Goal: Task Accomplishment & Management: Manage account settings

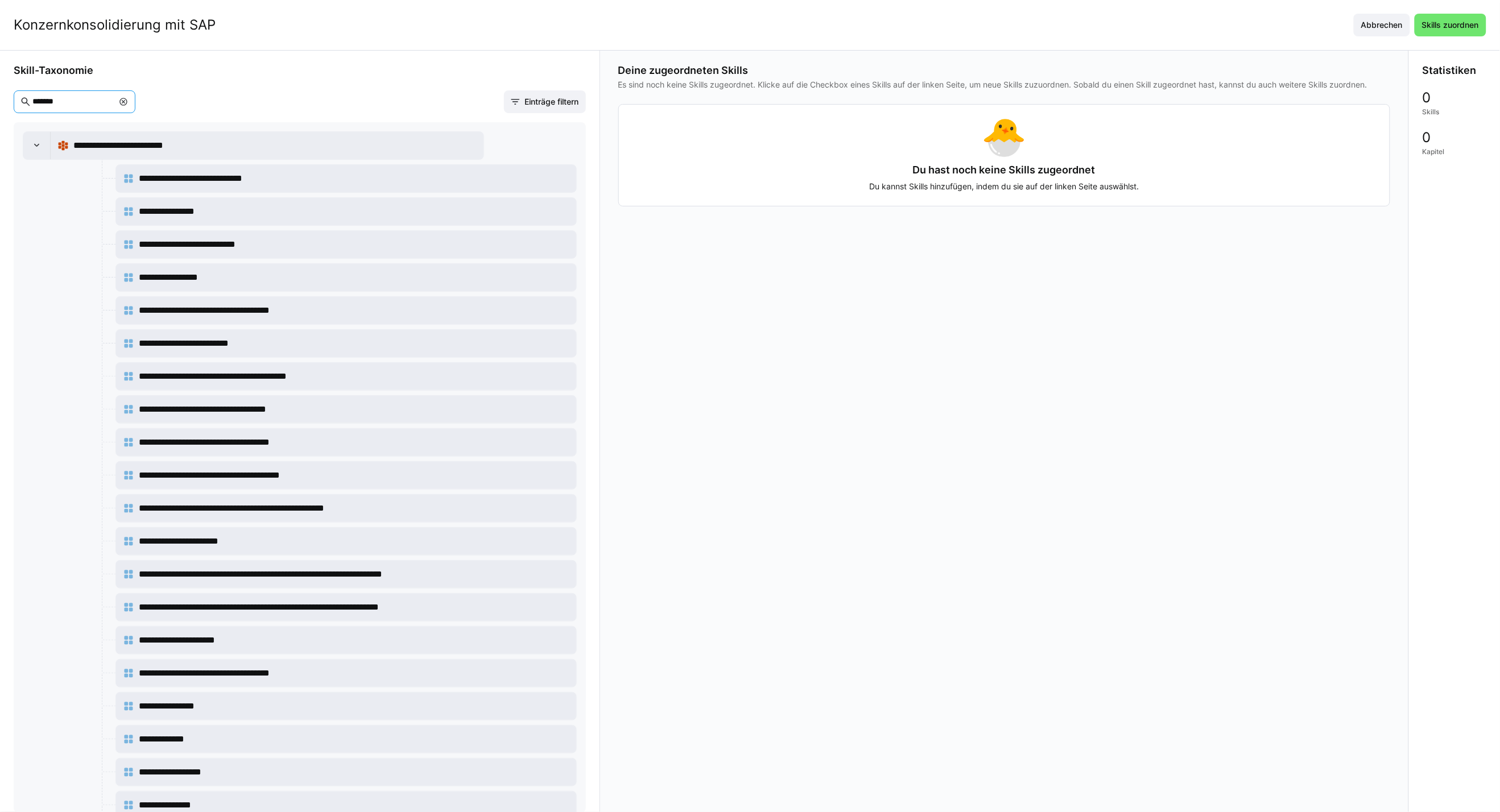
scroll to position [746, 0]
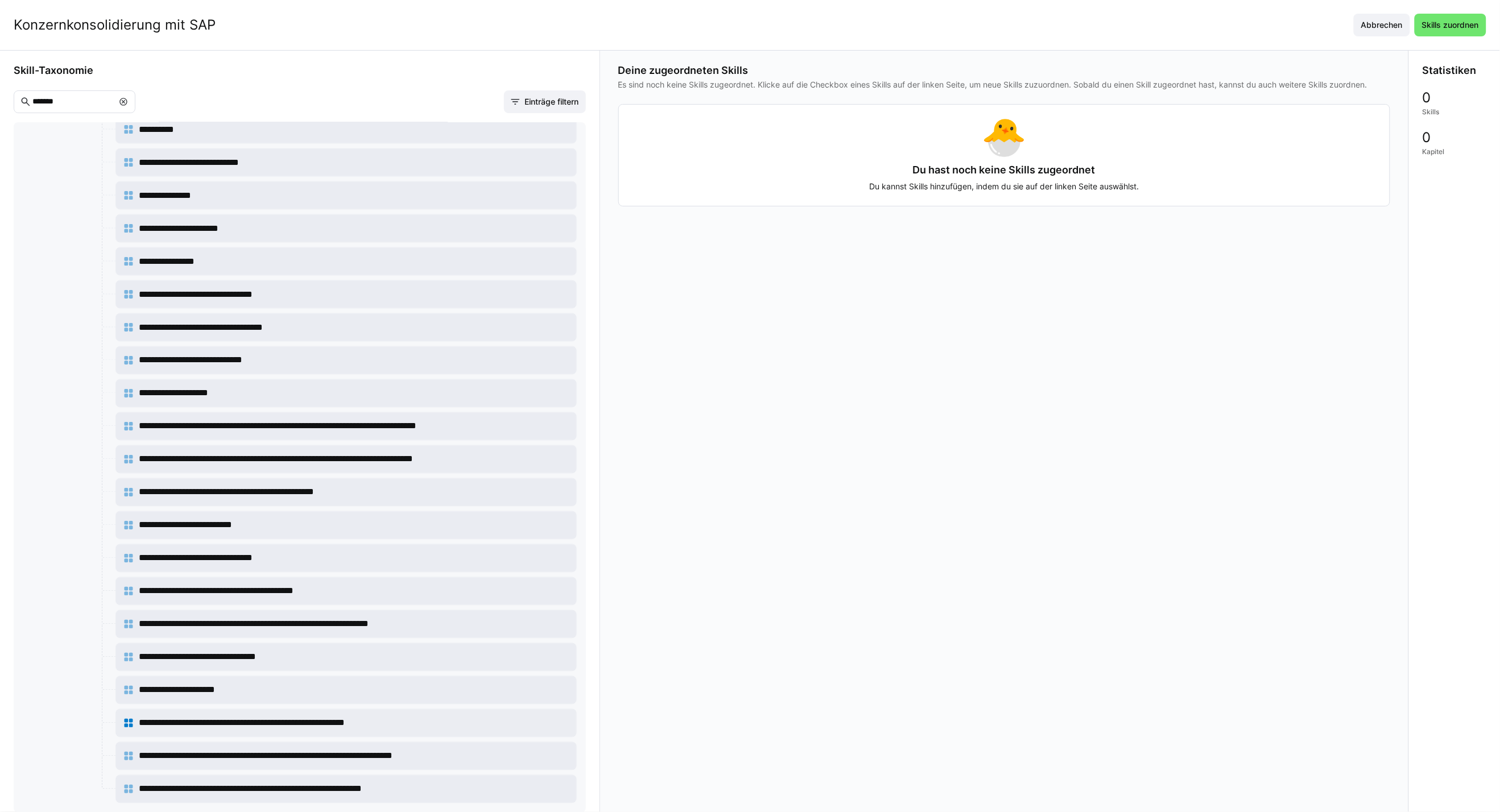
click at [86, 103] on input "*******" at bounding box center [72, 102] width 82 height 10
type input "*********"
click at [557, 728] on div "**********" at bounding box center [346, 723] width 447 height 22
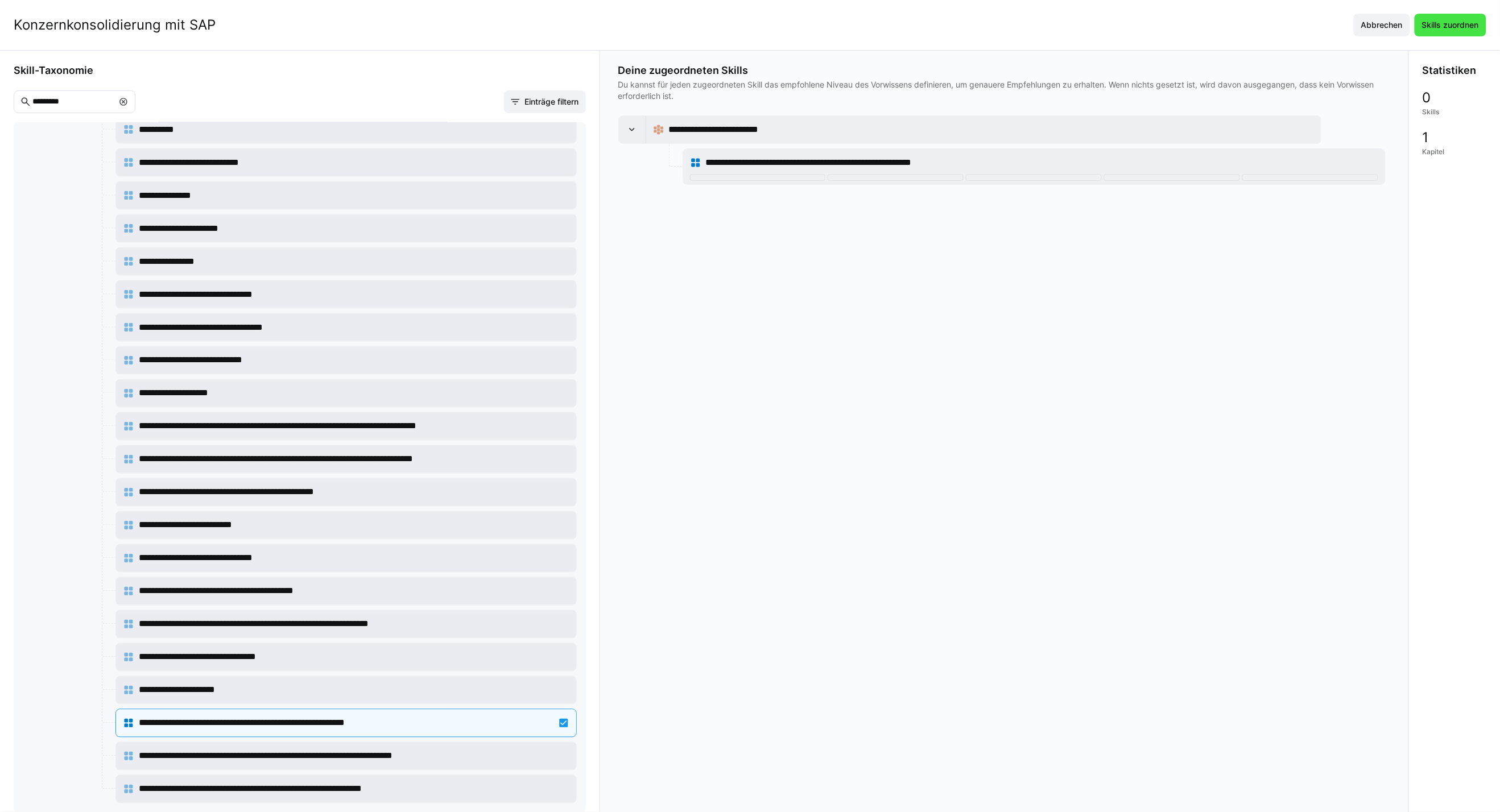
click at [1444, 31] on span "Skills zuordnen" at bounding box center [1450, 25] width 72 height 22
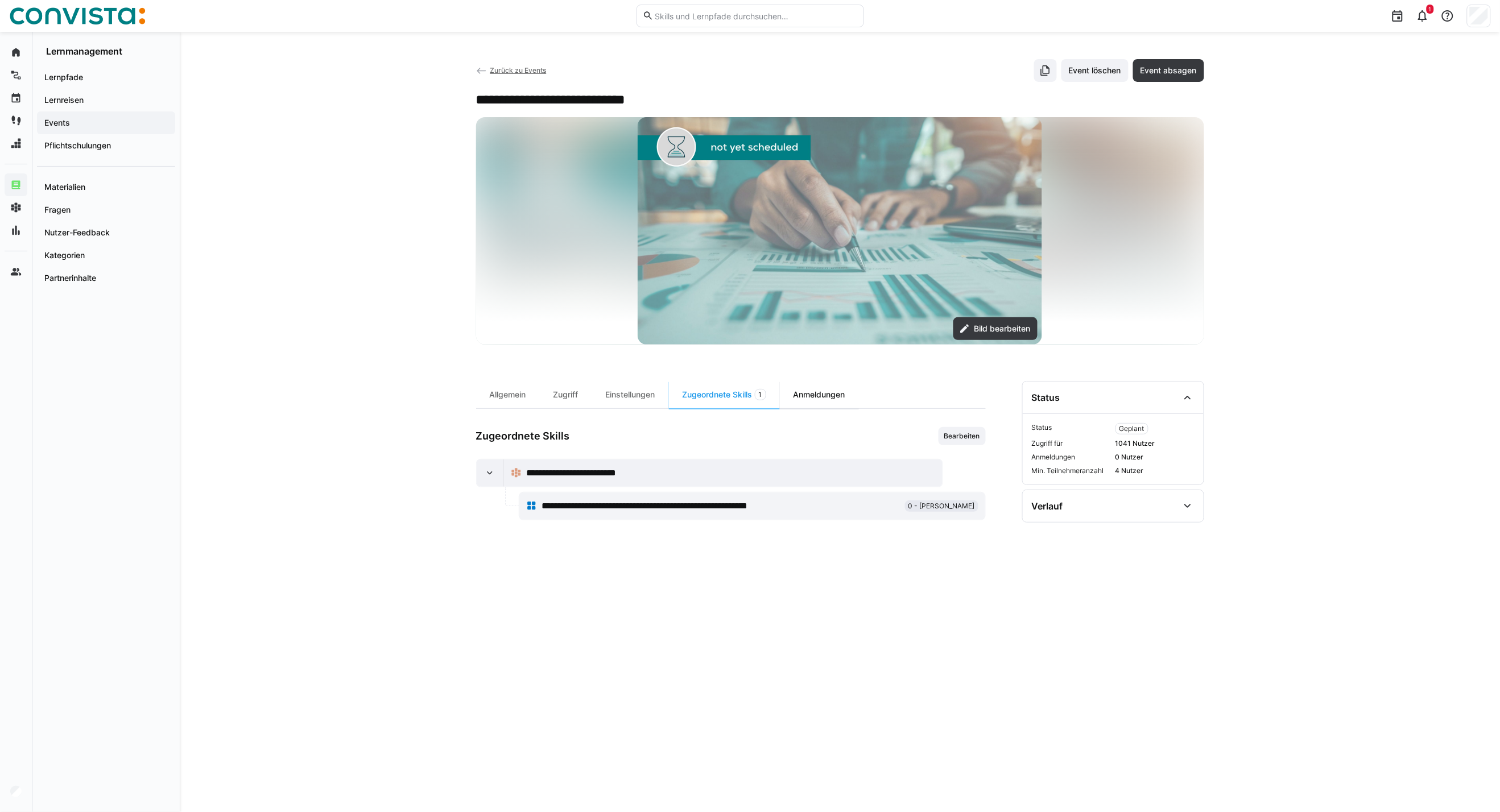
click at [837, 401] on div "Anmeldungen" at bounding box center [819, 394] width 79 height 27
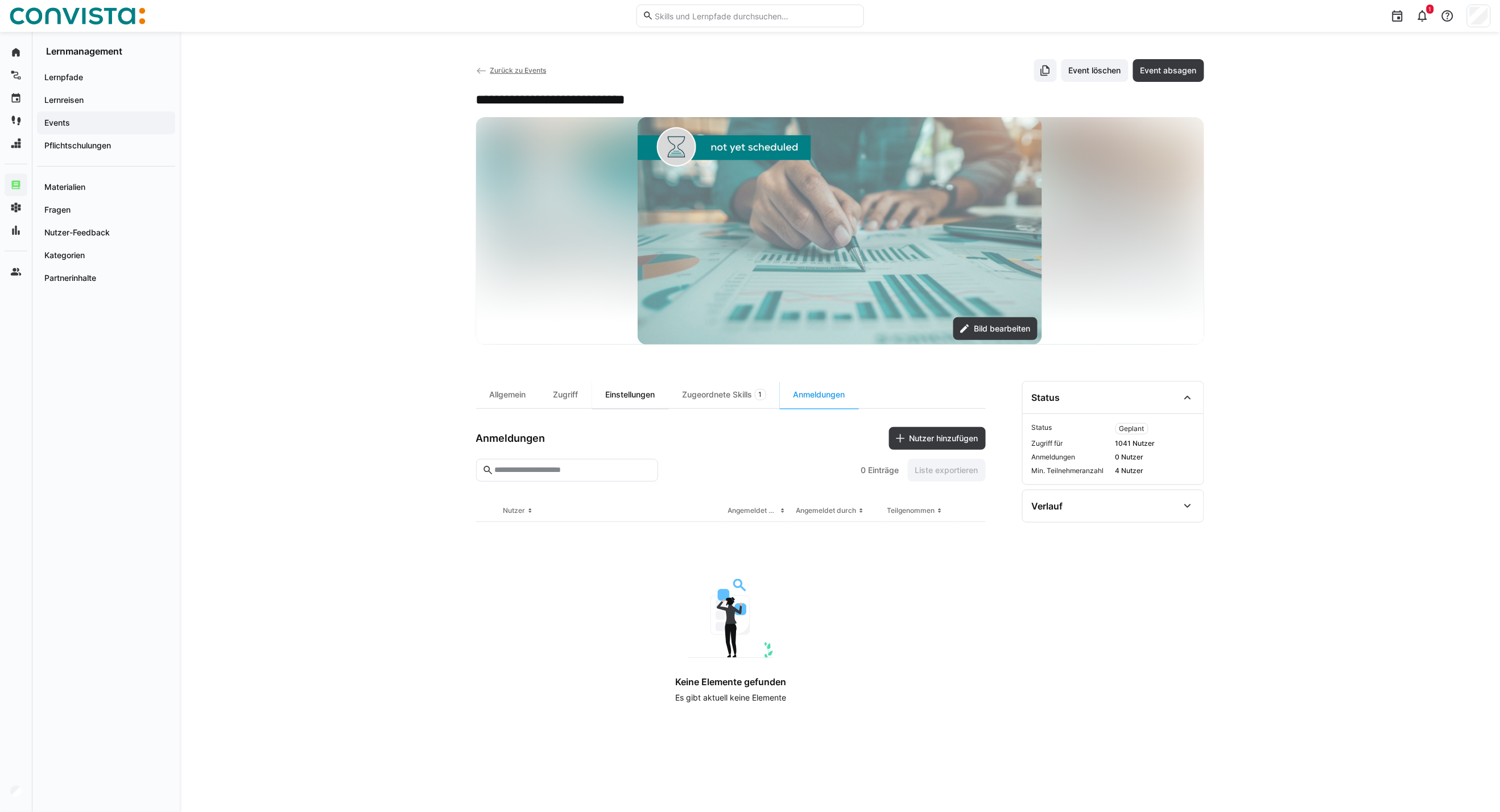
click at [642, 402] on div "Einstellungen" at bounding box center [630, 394] width 77 height 27
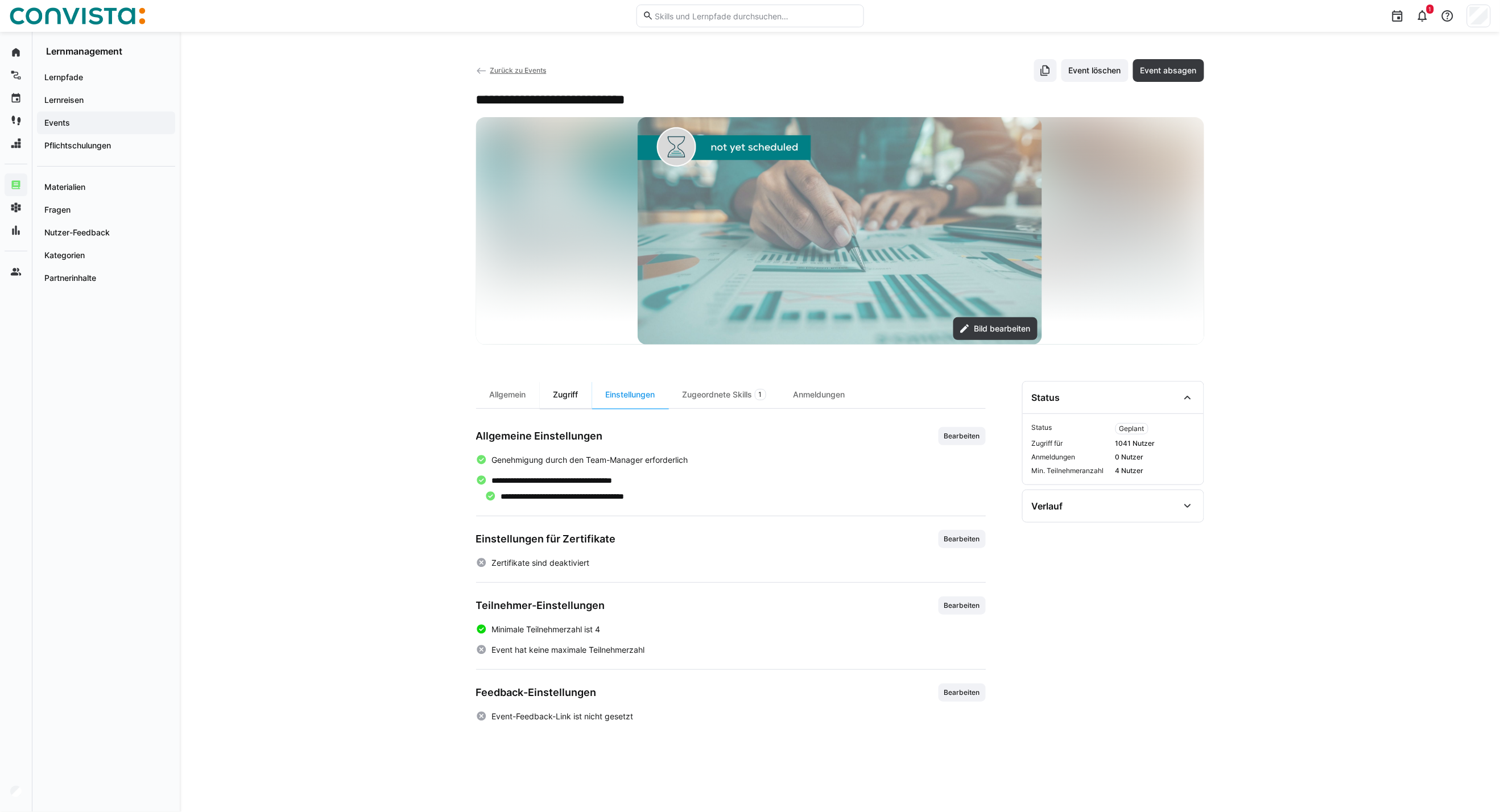
click at [569, 399] on div "Zugriff" at bounding box center [566, 394] width 52 height 27
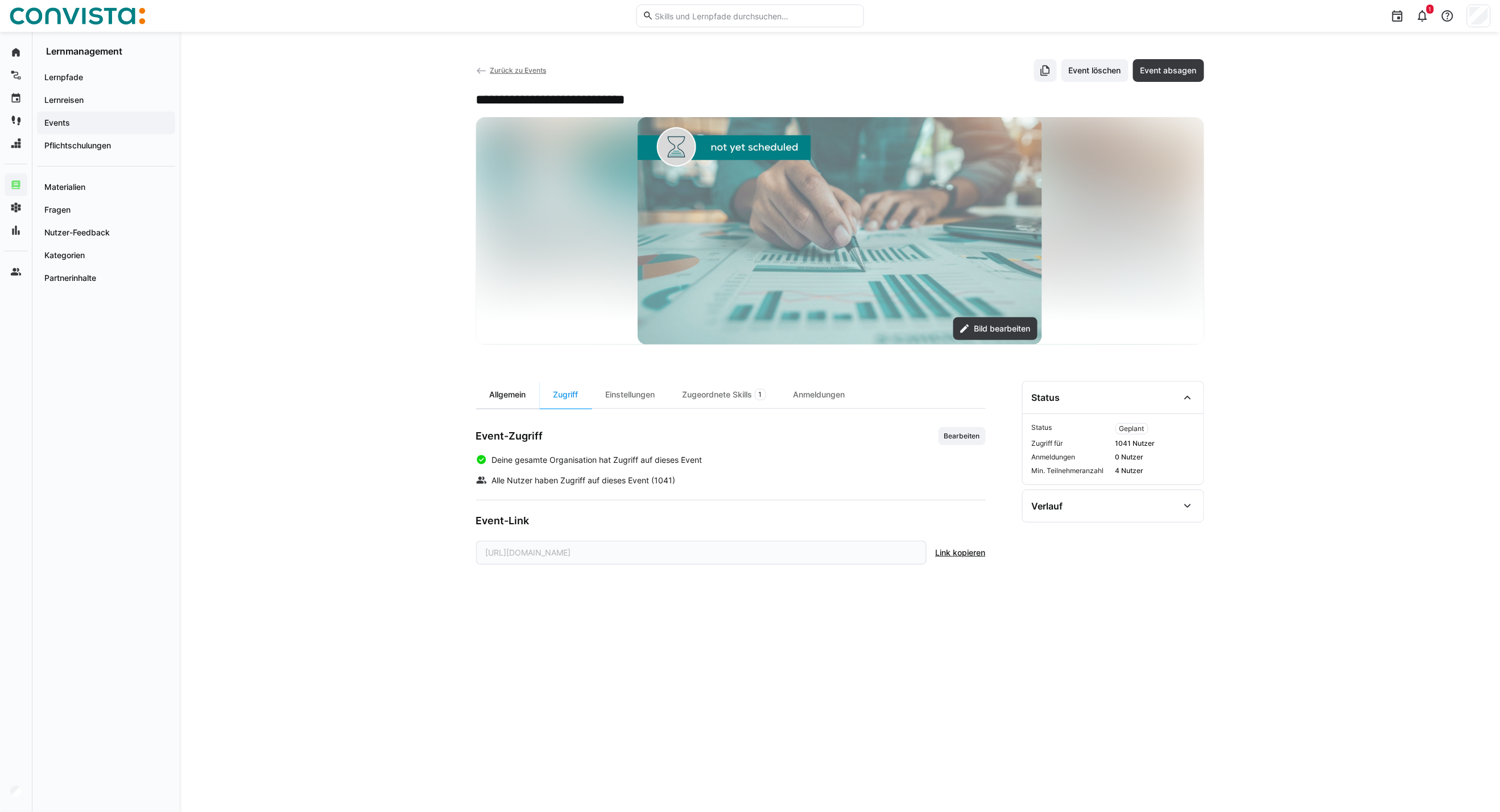
click at [509, 399] on div "Allgemein" at bounding box center [508, 394] width 64 height 27
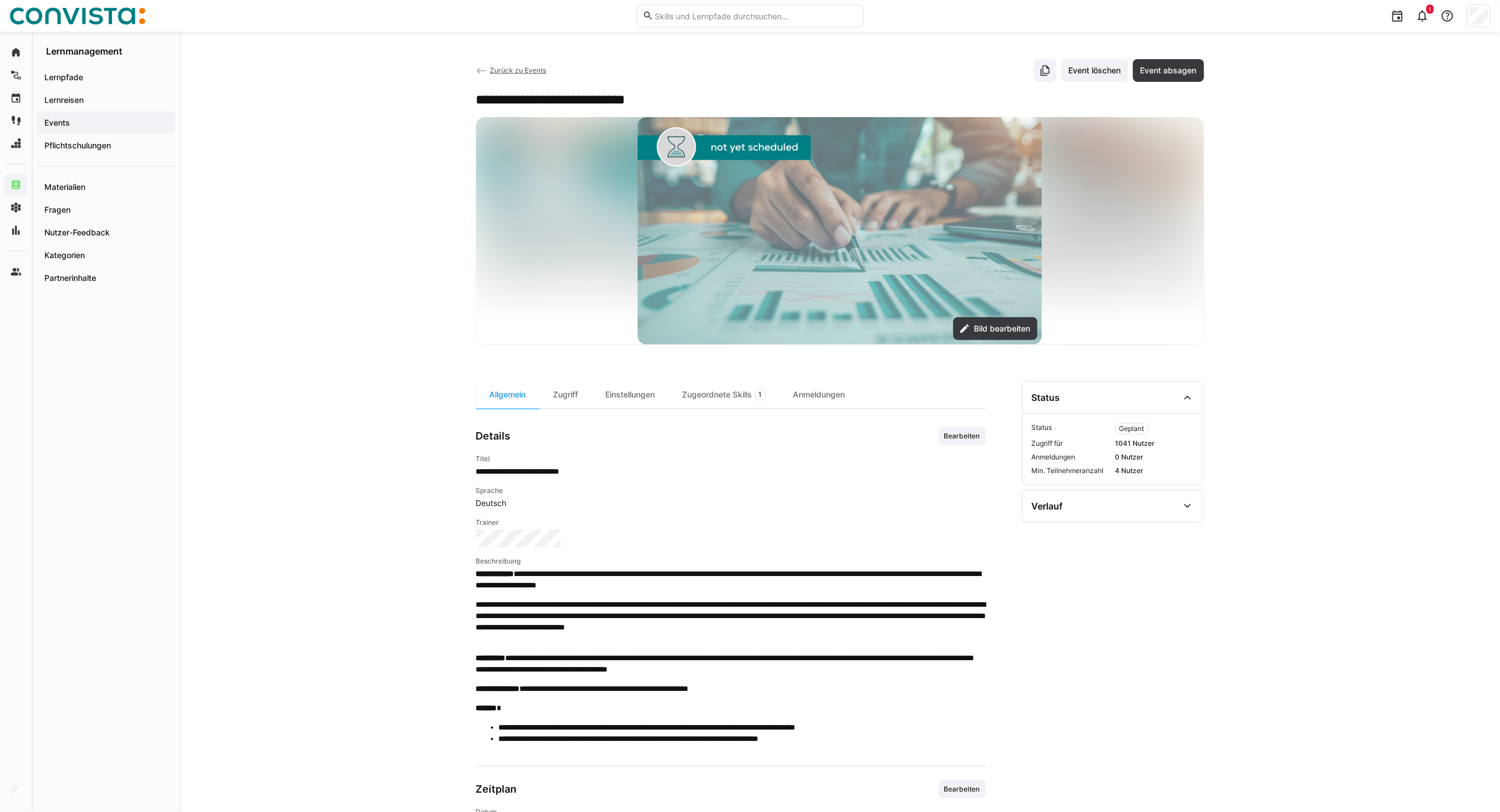
click at [519, 74] on span "Zurück zu Events" at bounding box center [518, 70] width 56 height 9
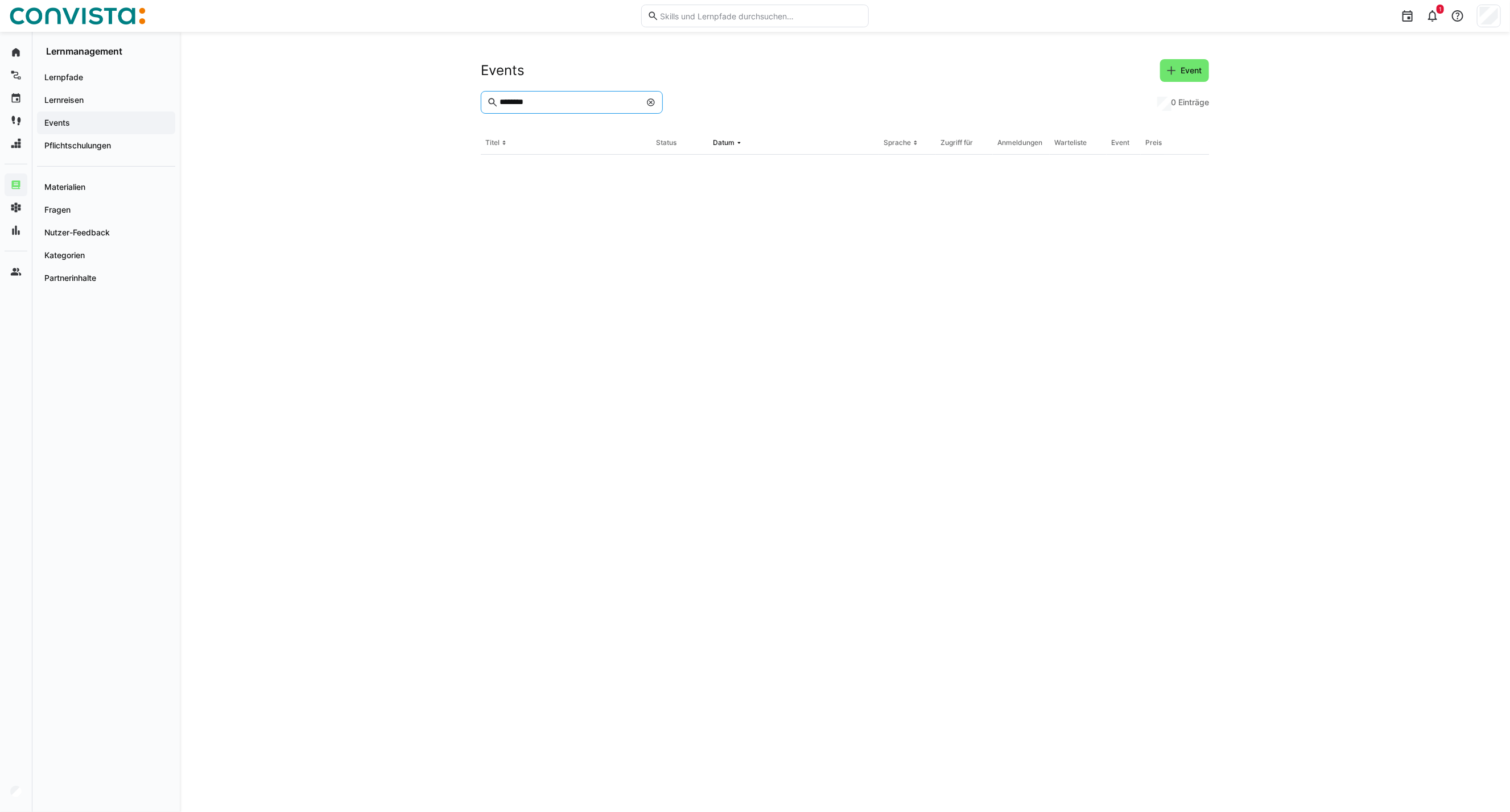
drag, startPoint x: 554, startPoint y: 100, endPoint x: 454, endPoint y: 113, distance: 100.8
click at [454, 113] on div "Events Event ******** 0 Einträge Titel Status Datum Sprache Zugriff für Anmeldu…" at bounding box center [845, 422] width 1331 height 780
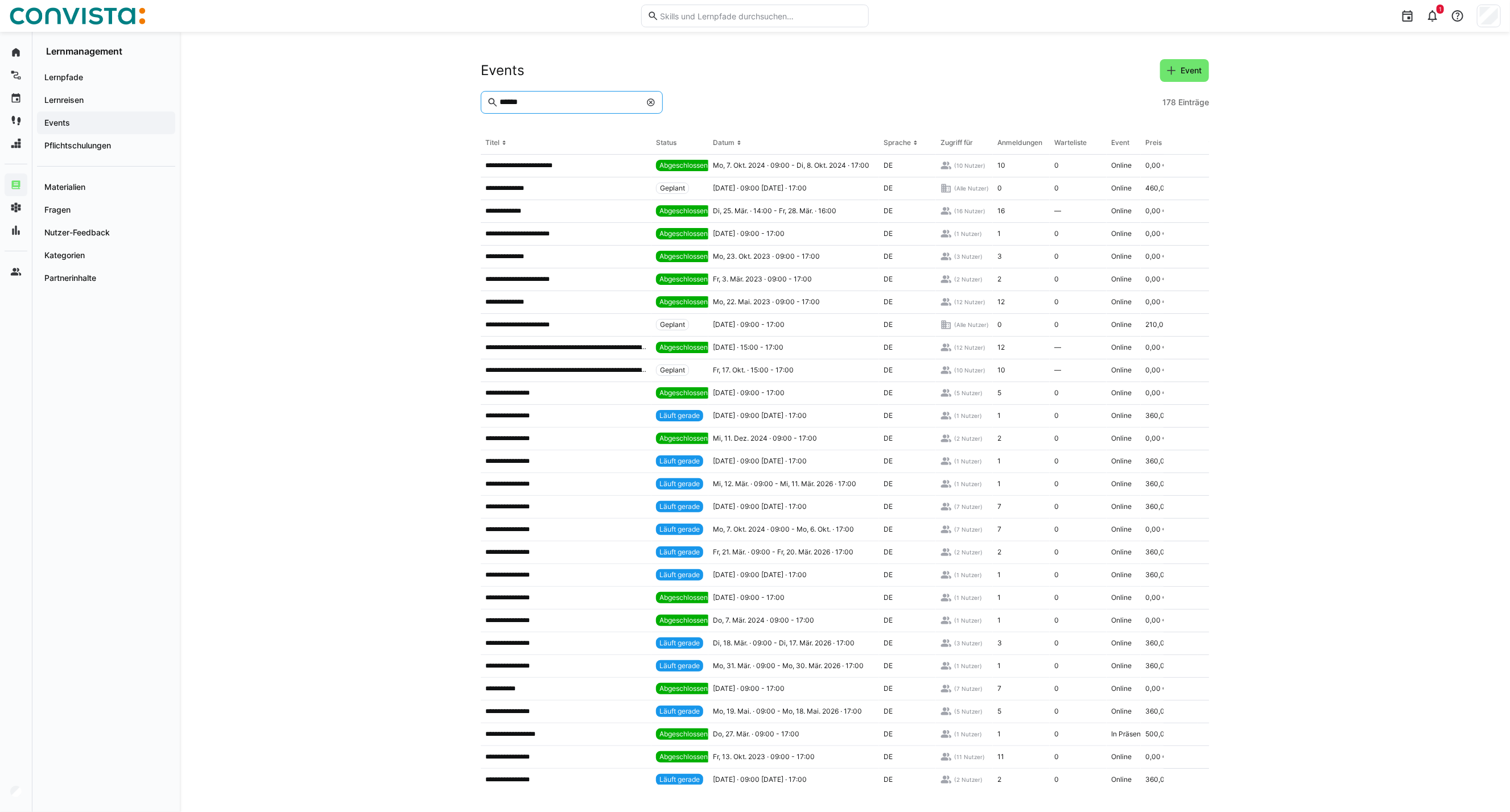
type input "******"
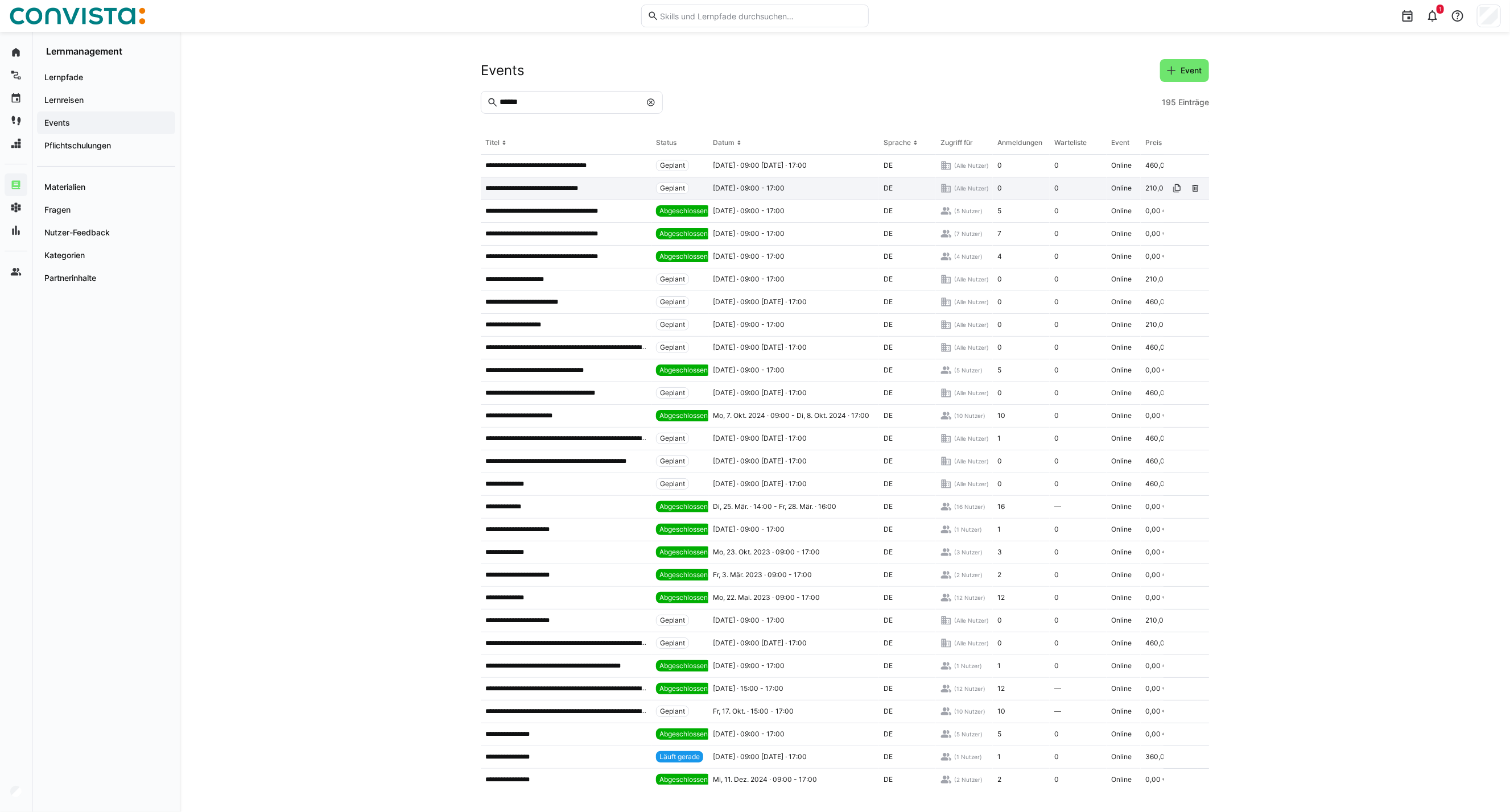
click at [571, 188] on p "**********" at bounding box center [546, 188] width 121 height 9
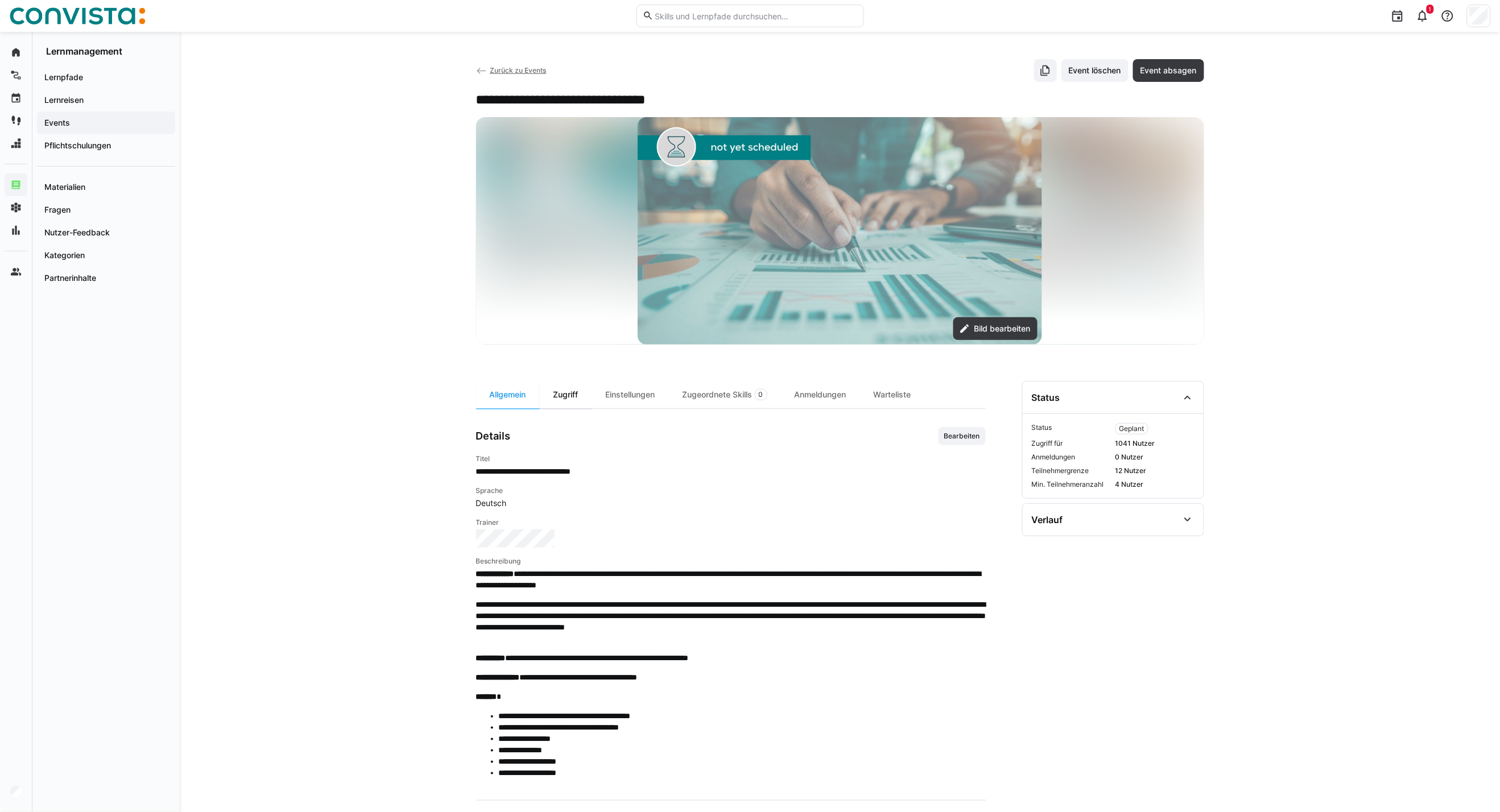
click at [569, 392] on div "Zugriff" at bounding box center [566, 394] width 52 height 27
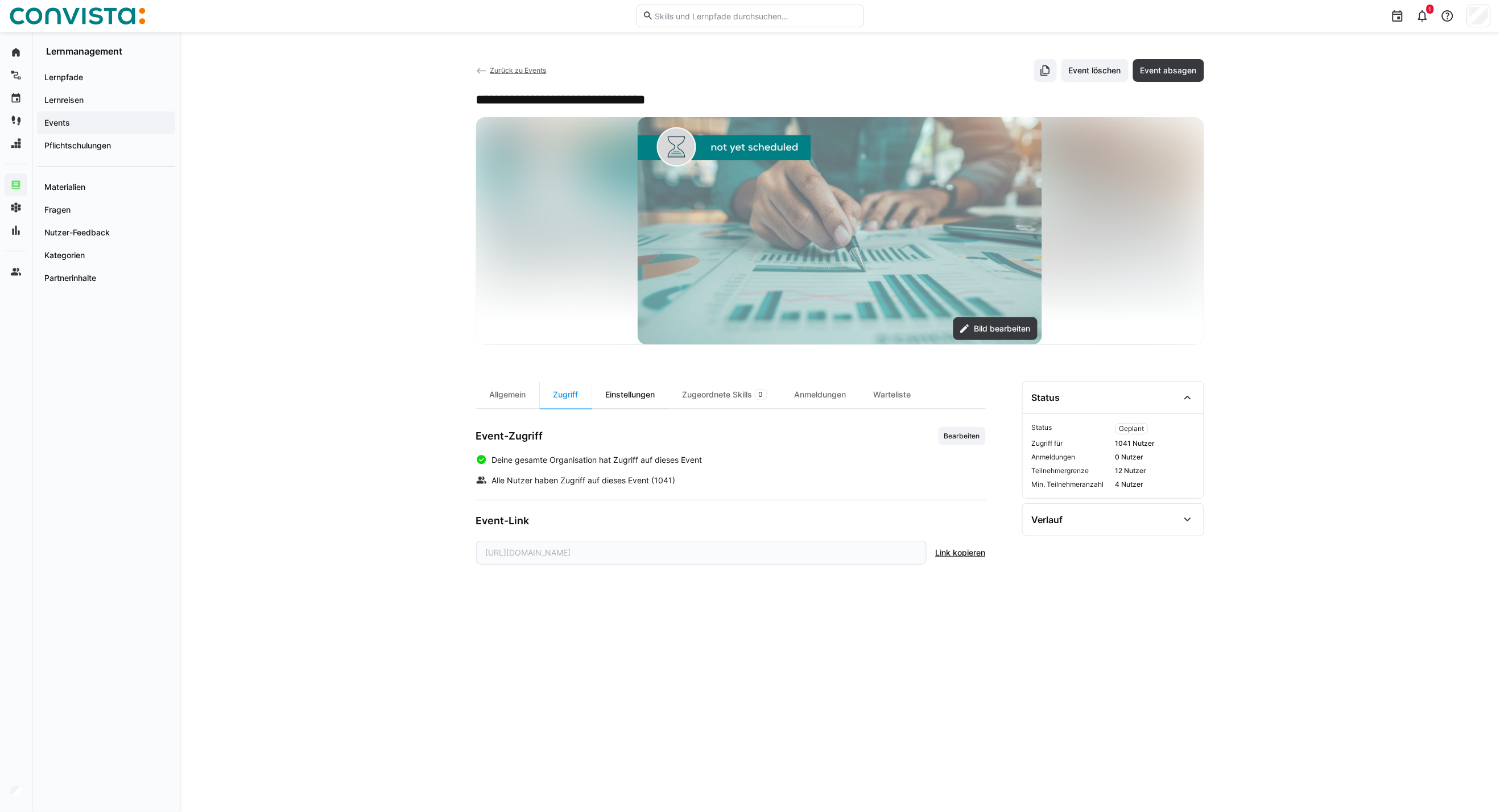
click at [644, 395] on div "Einstellungen" at bounding box center [630, 394] width 77 height 27
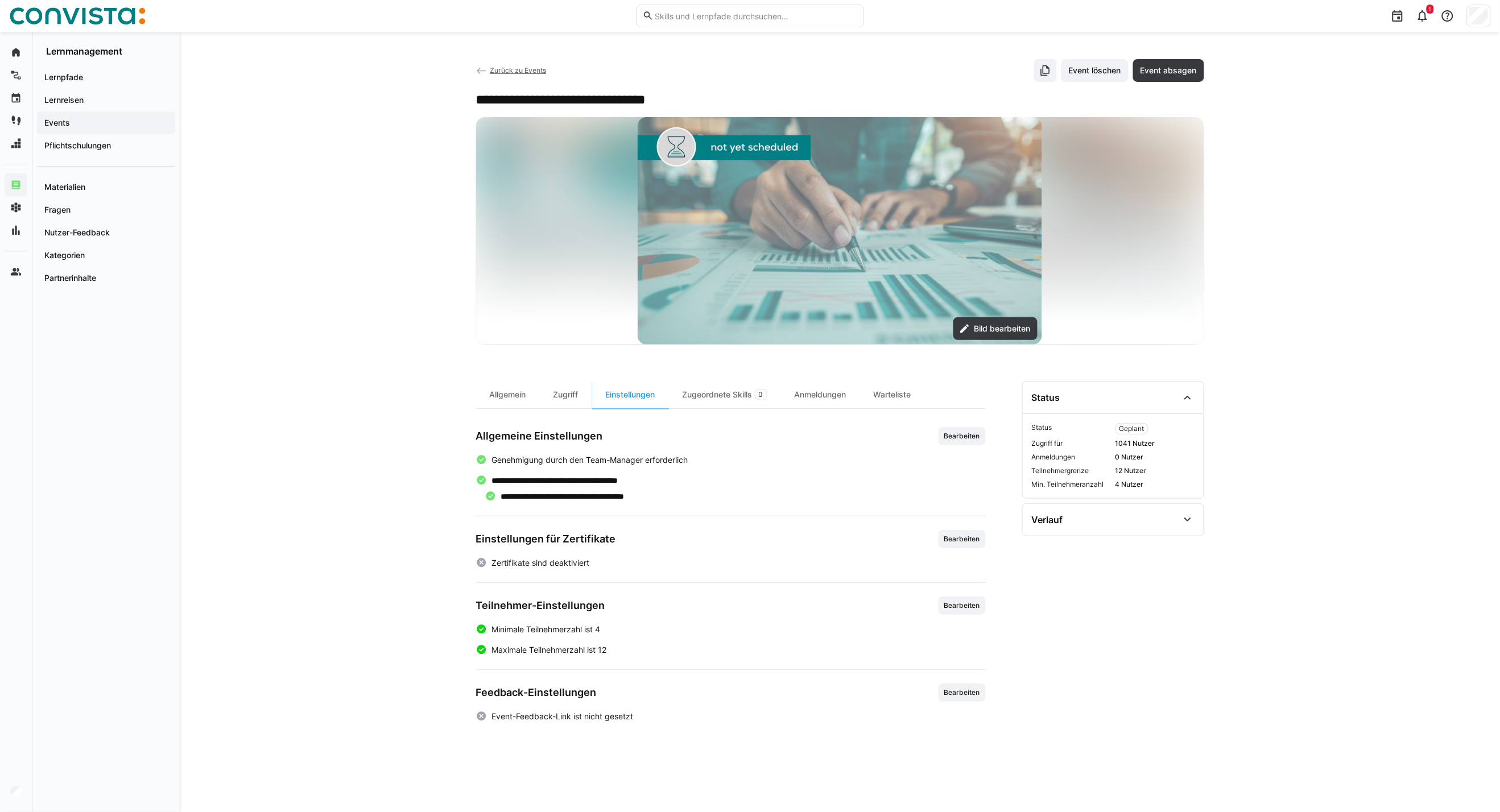
click at [949, 608] on span "Bearbeiten" at bounding box center [962, 605] width 38 height 9
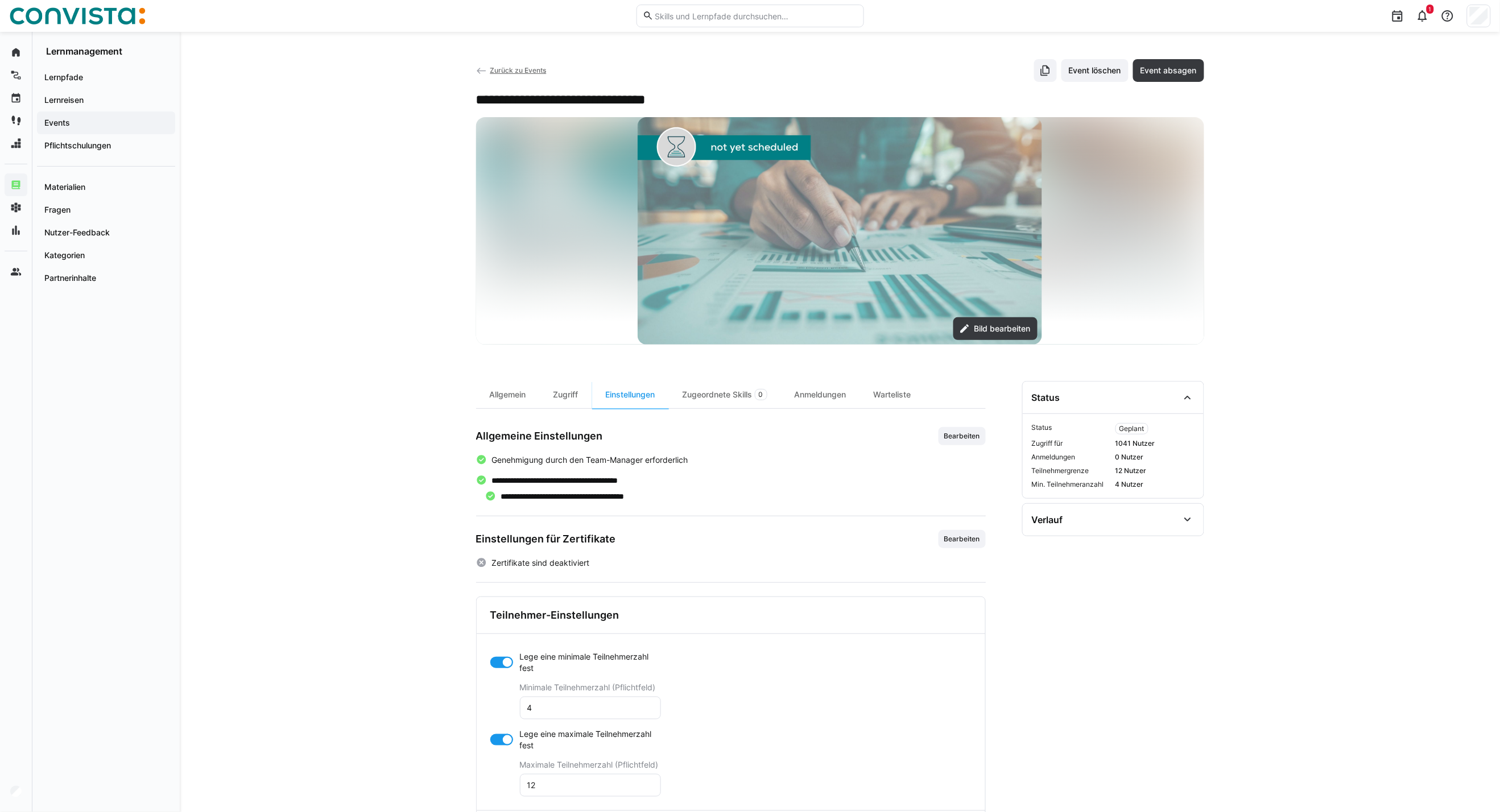
click at [501, 742] on div at bounding box center [501, 740] width 22 height 12
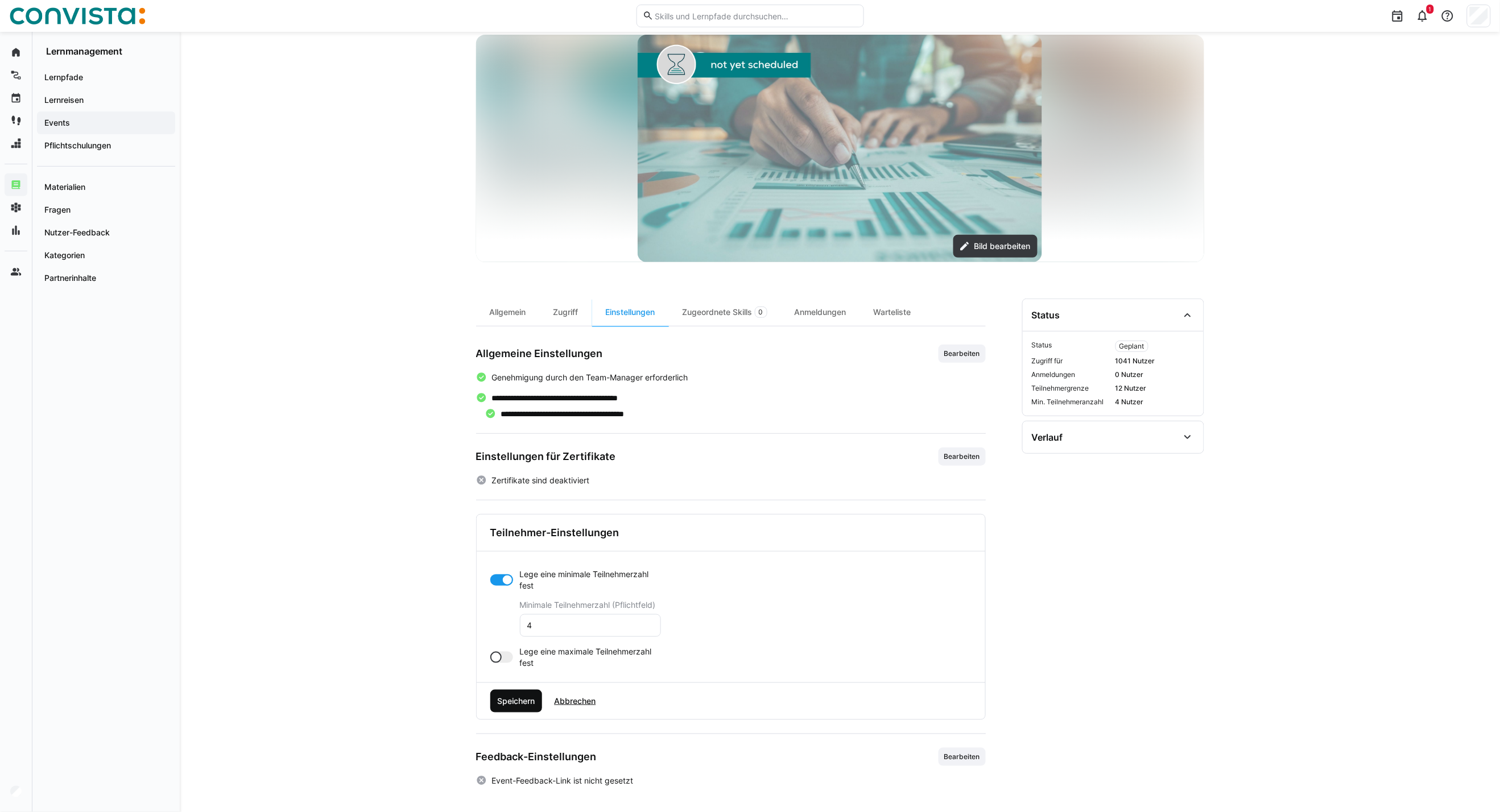
scroll to position [85, 0]
click at [501, 699] on span "Speichern" at bounding box center [516, 699] width 41 height 12
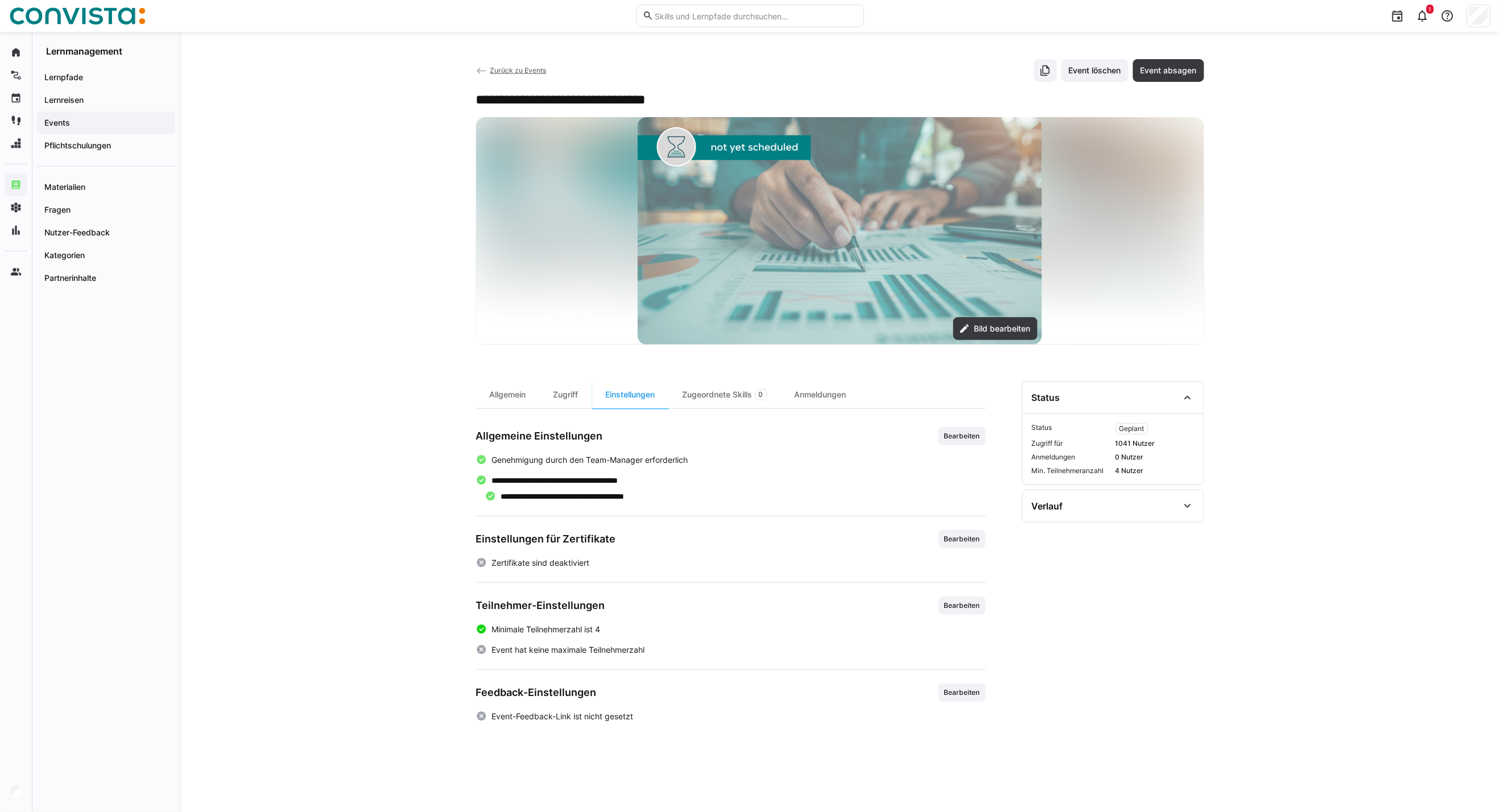
scroll to position [0, 0]
click at [516, 67] on span "Zurück zu Events" at bounding box center [518, 70] width 56 height 9
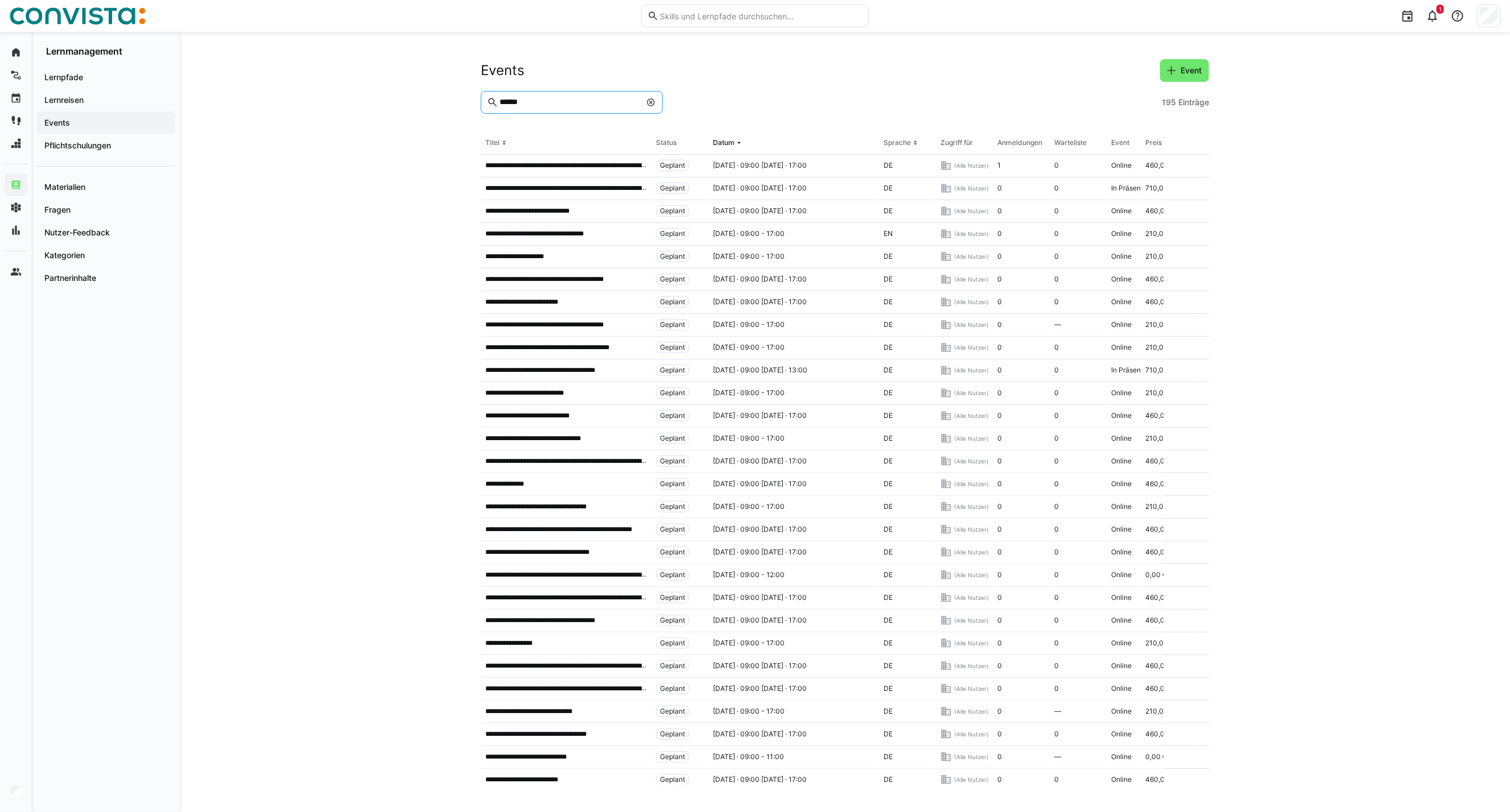
drag, startPoint x: 544, startPoint y: 103, endPoint x: 459, endPoint y: 103, distance: 85.0
click at [459, 103] on div "**********" at bounding box center [845, 422] width 1331 height 780
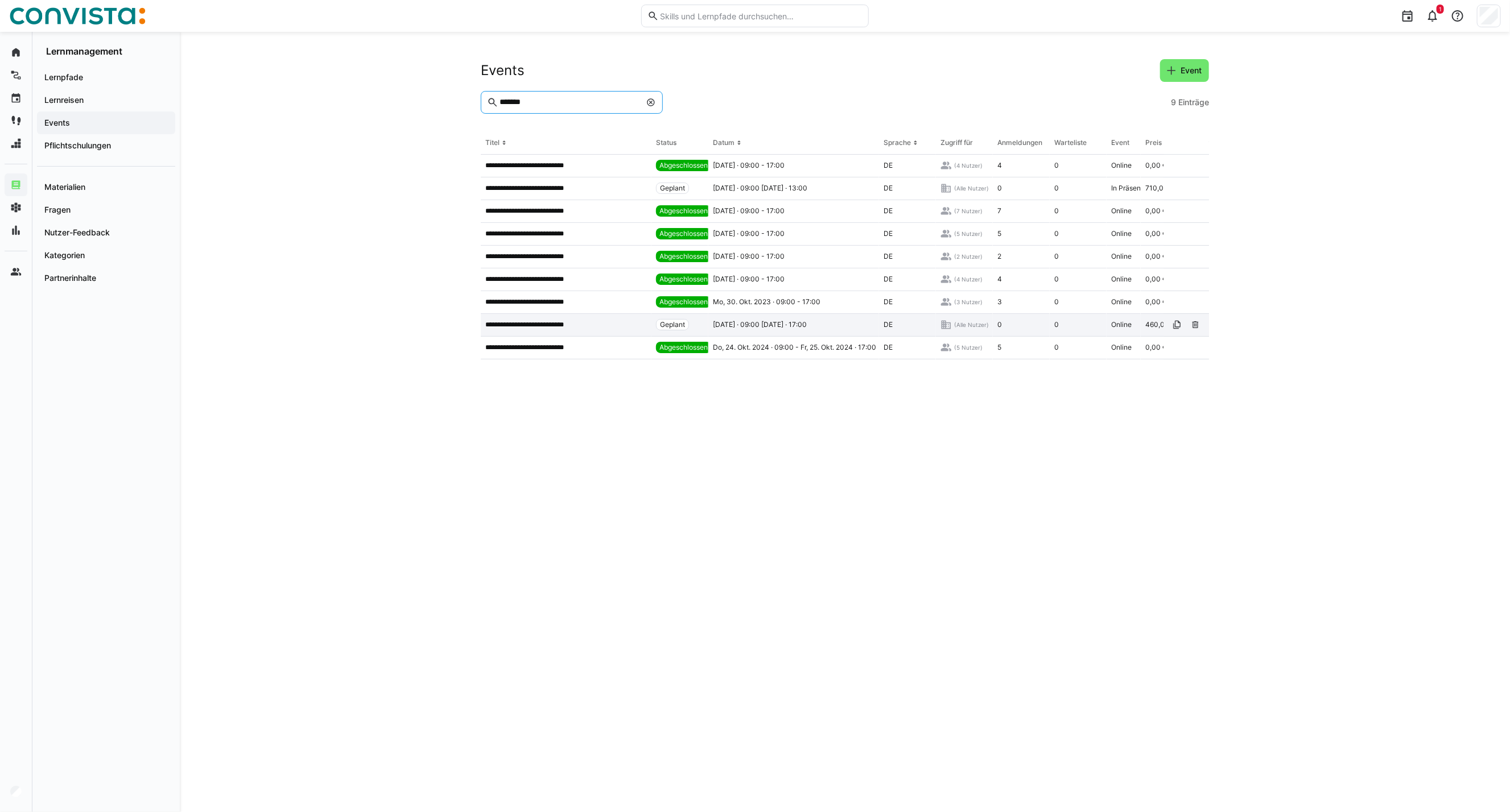
type input "*******"
click at [536, 328] on p "**********" at bounding box center [536, 324] width 103 height 9
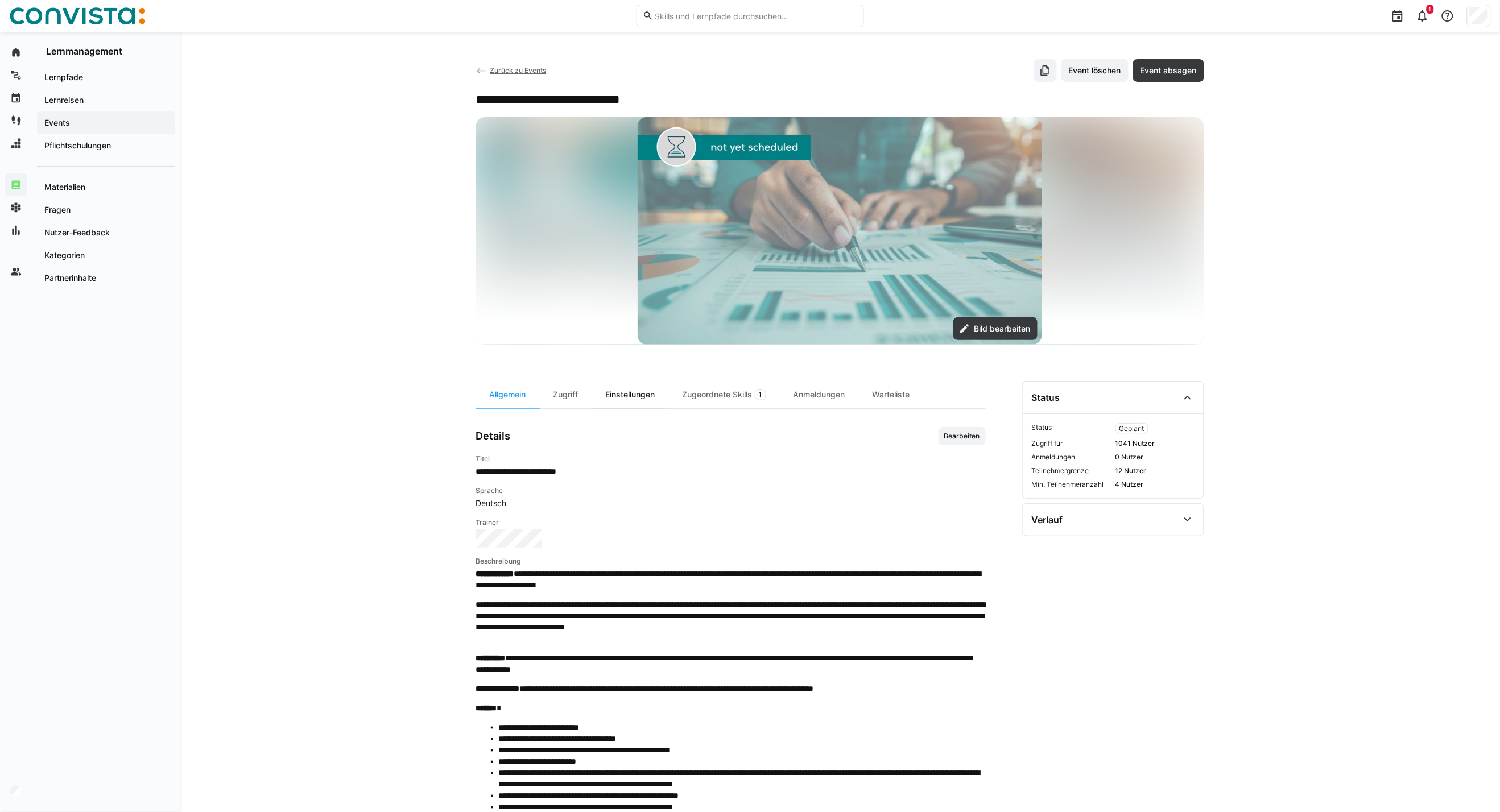
click at [640, 389] on div "Einstellungen" at bounding box center [630, 394] width 77 height 27
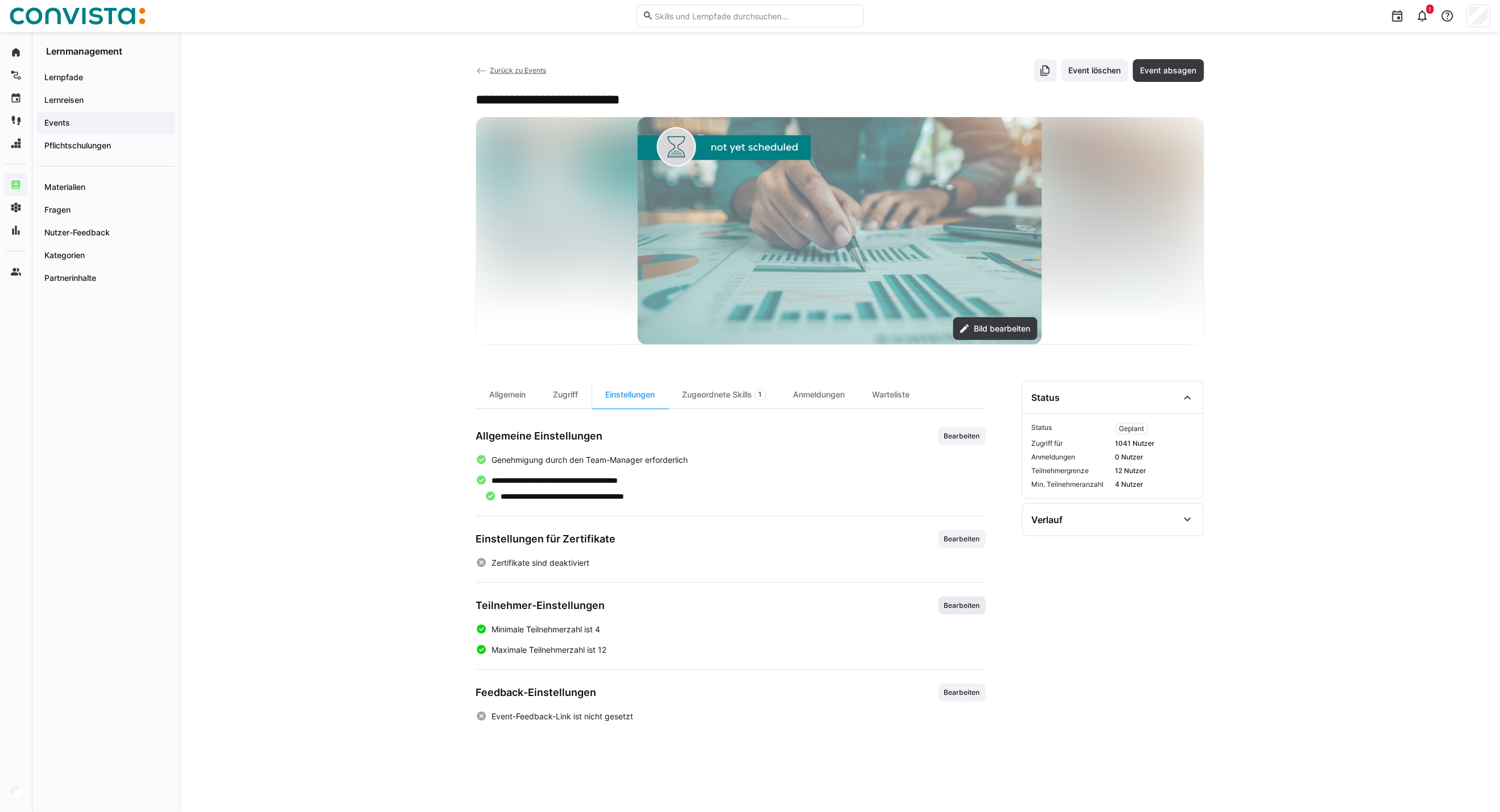
click at [956, 601] on span "Bearbeiten" at bounding box center [962, 605] width 38 height 9
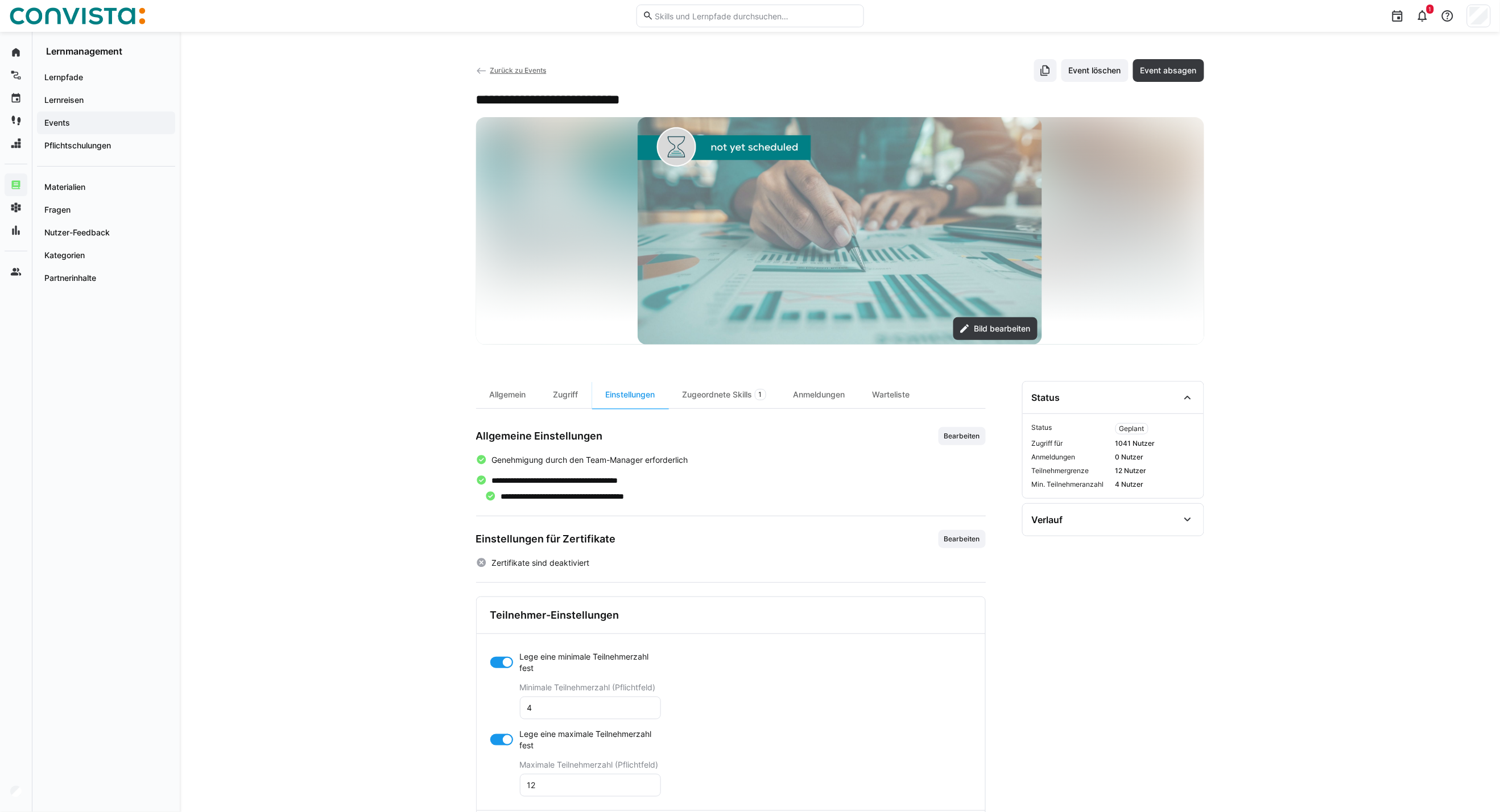
click at [496, 743] on div at bounding box center [501, 740] width 22 height 12
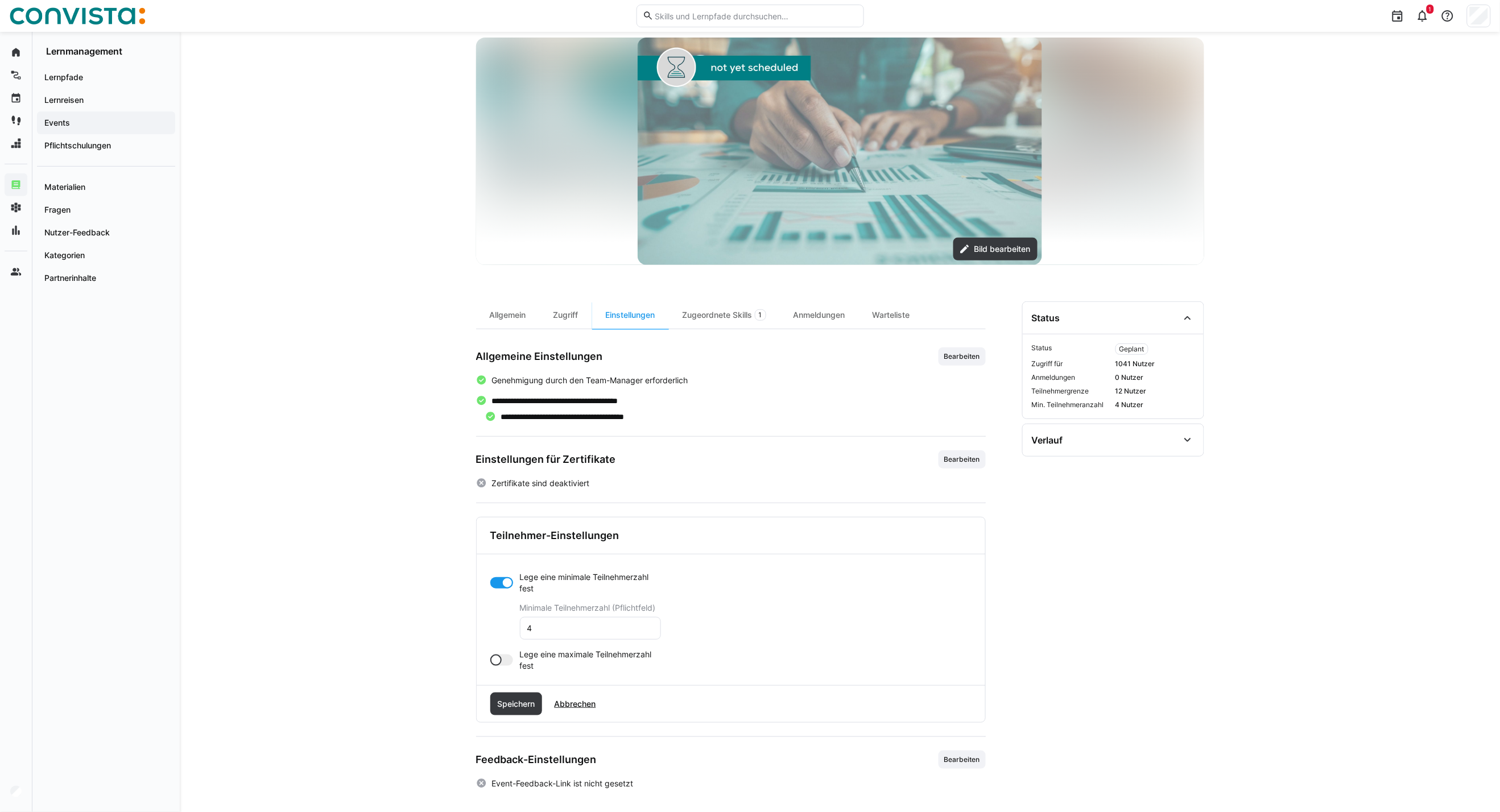
scroll to position [85, 0]
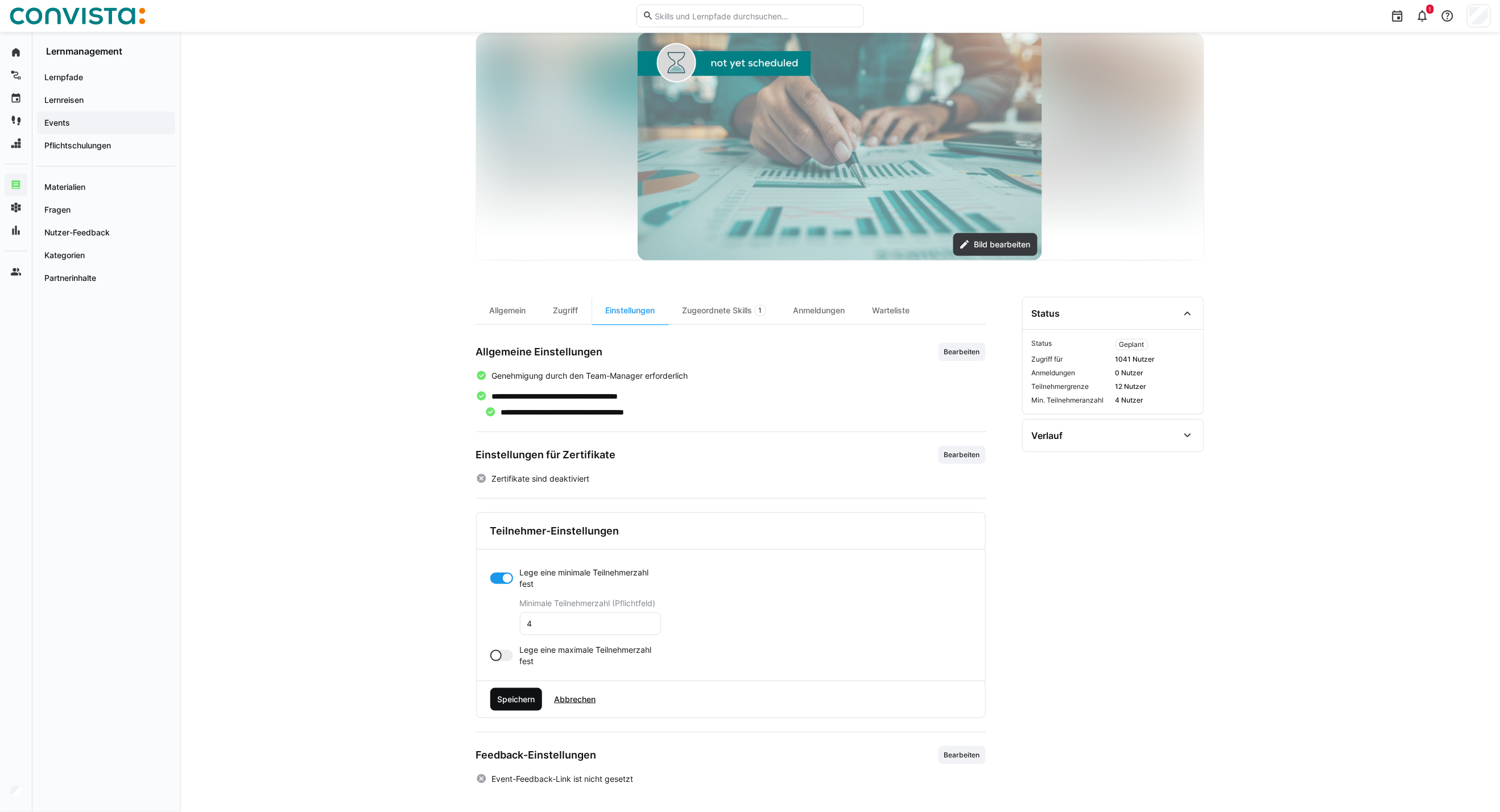
click at [523, 698] on span "Speichern" at bounding box center [516, 699] width 41 height 12
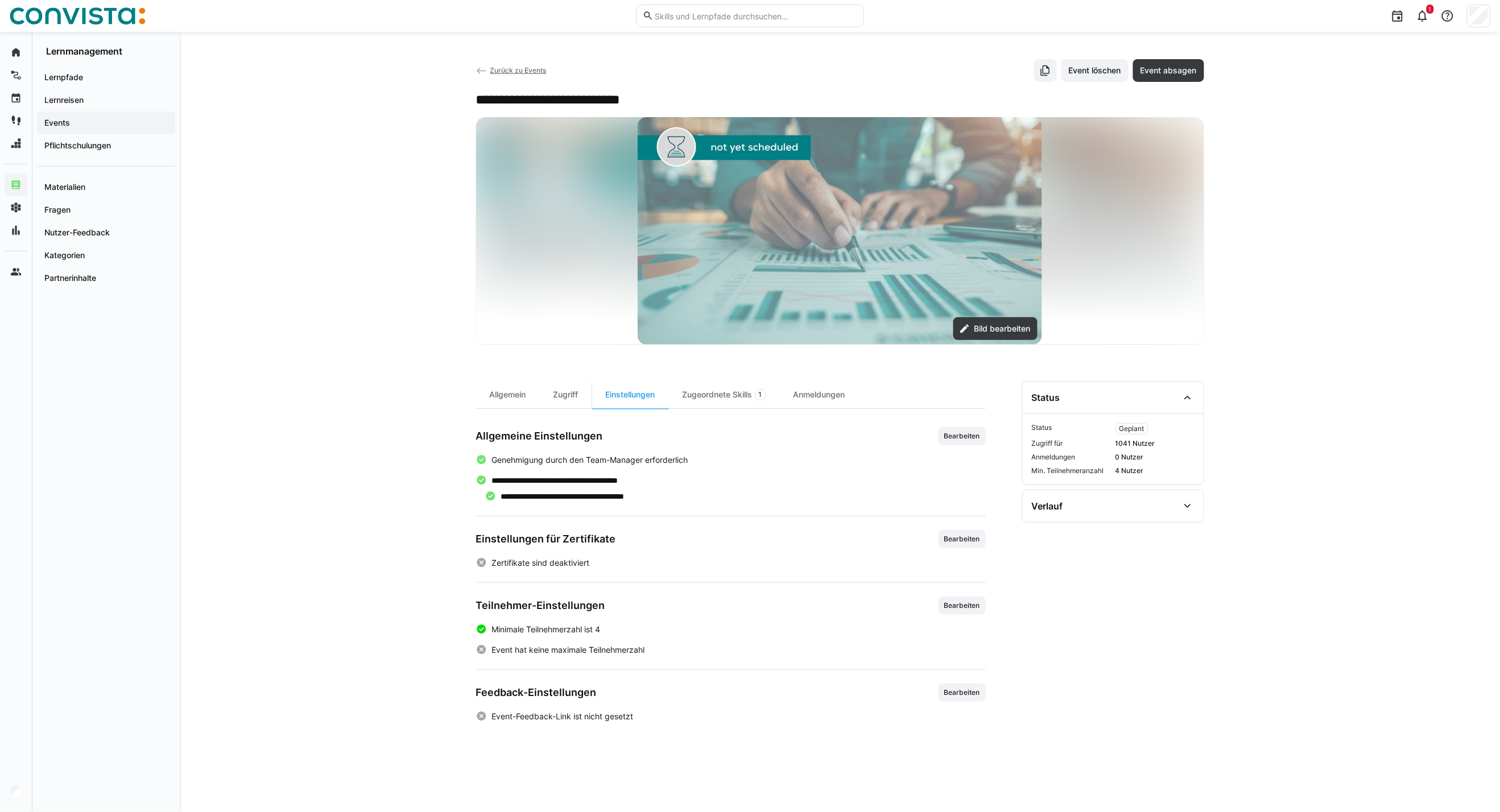
scroll to position [0, 0]
click at [520, 67] on span "Zurück zu Events" at bounding box center [518, 70] width 56 height 9
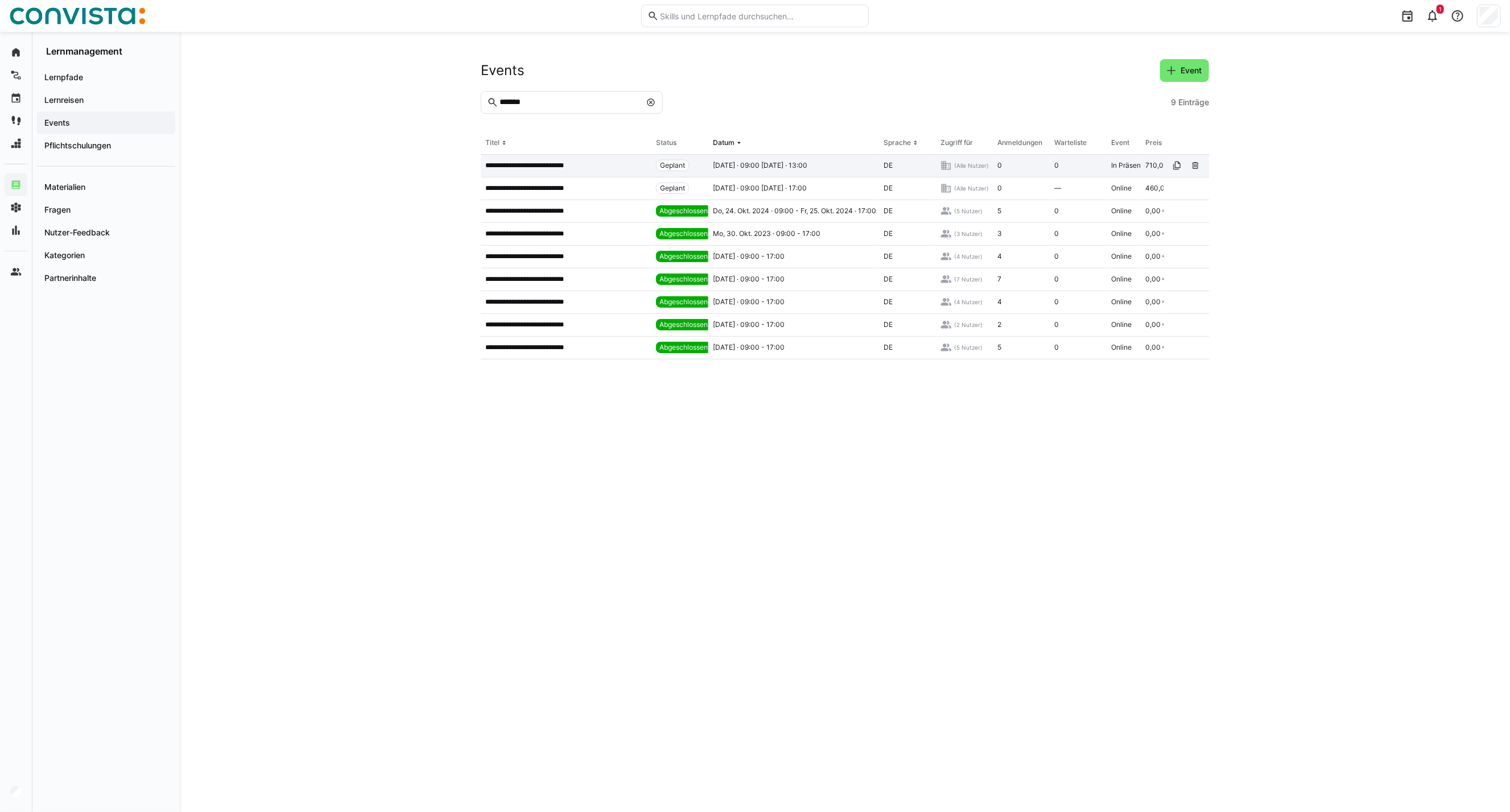
click at [536, 173] on div "**********" at bounding box center [566, 165] width 171 height 22
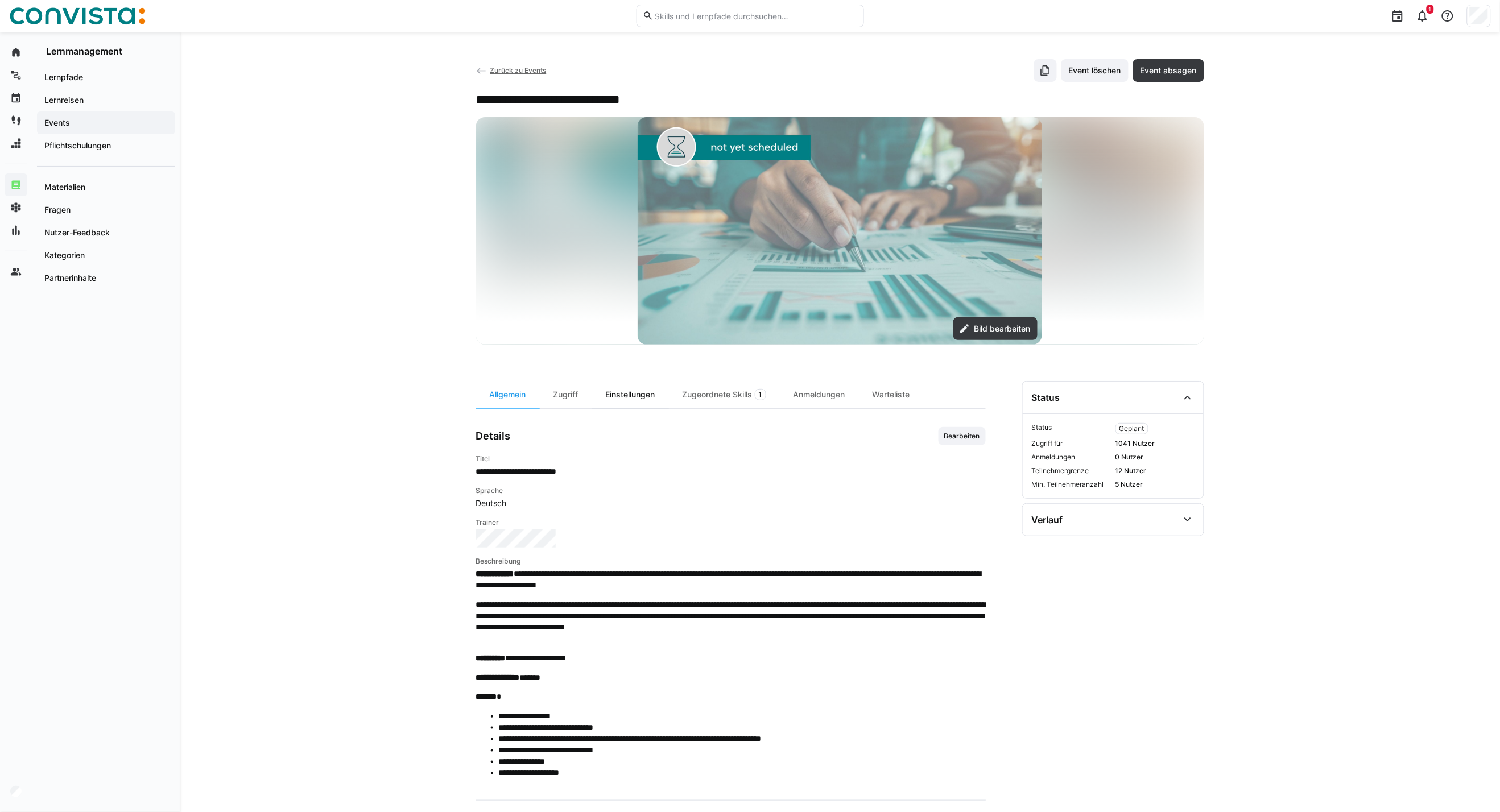
click at [627, 399] on div "Einstellungen" at bounding box center [630, 394] width 77 height 27
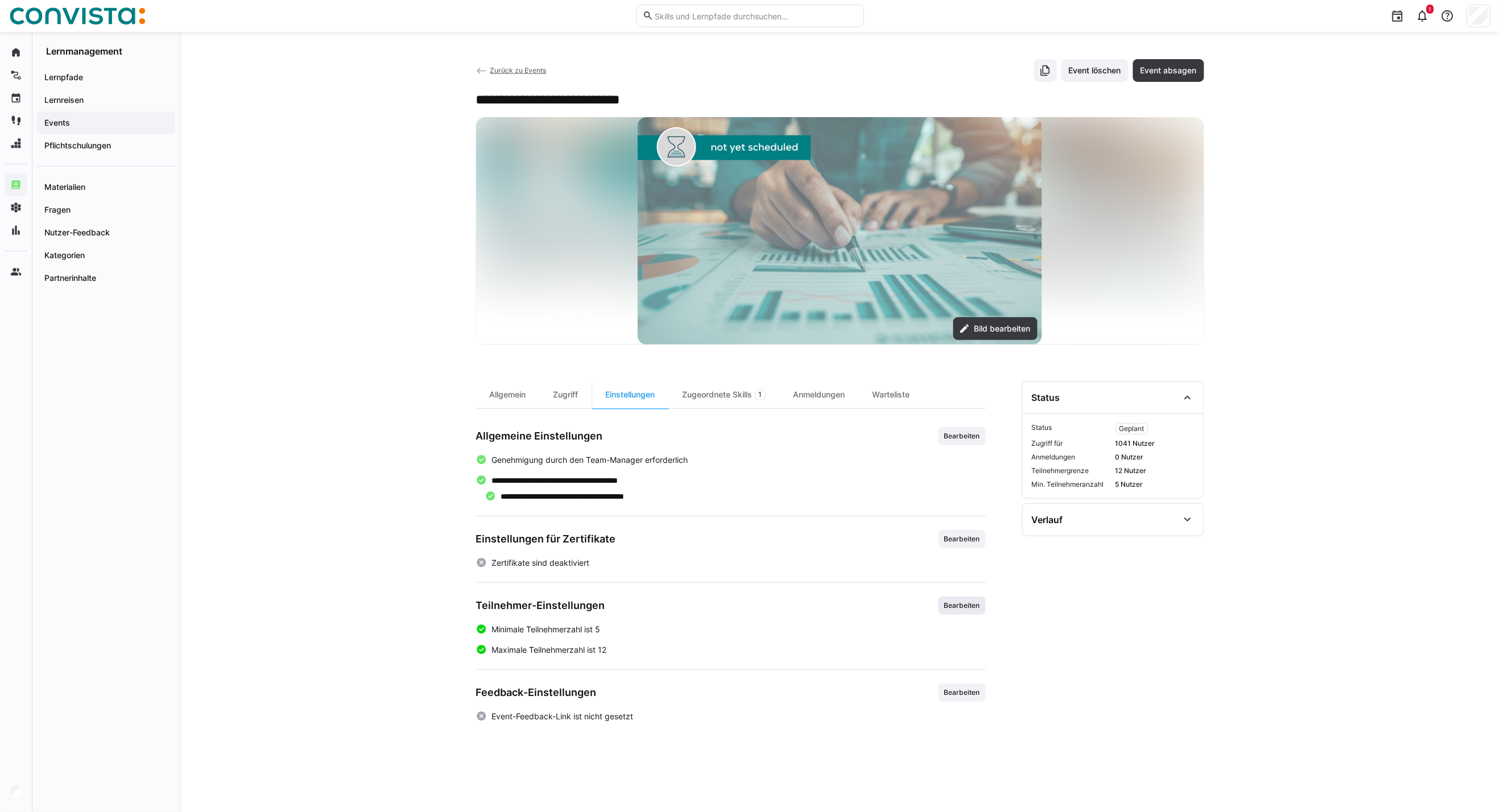
click at [958, 605] on span "Bearbeiten" at bounding box center [962, 605] width 38 height 9
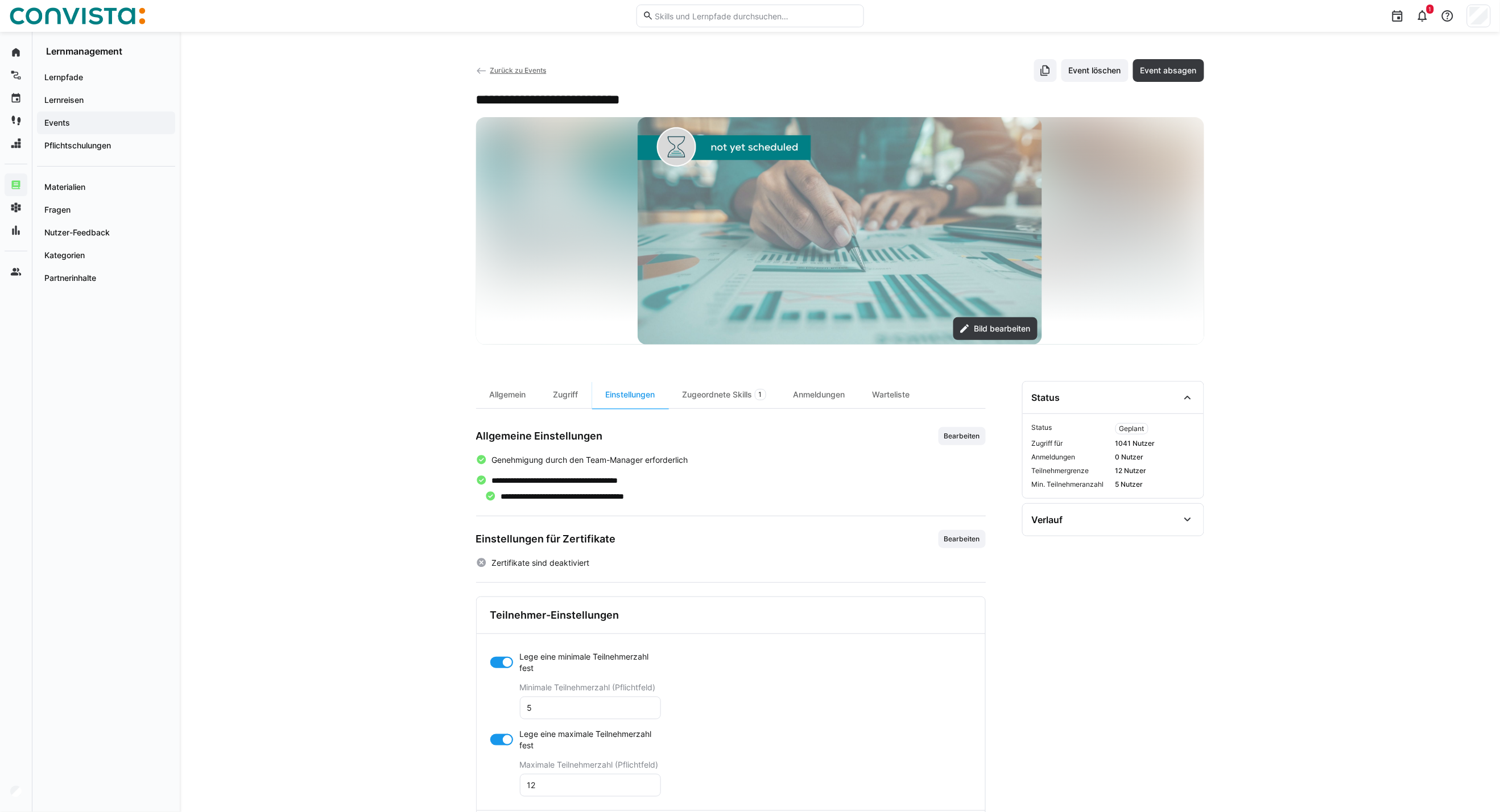
click at [499, 741] on div at bounding box center [501, 740] width 22 height 12
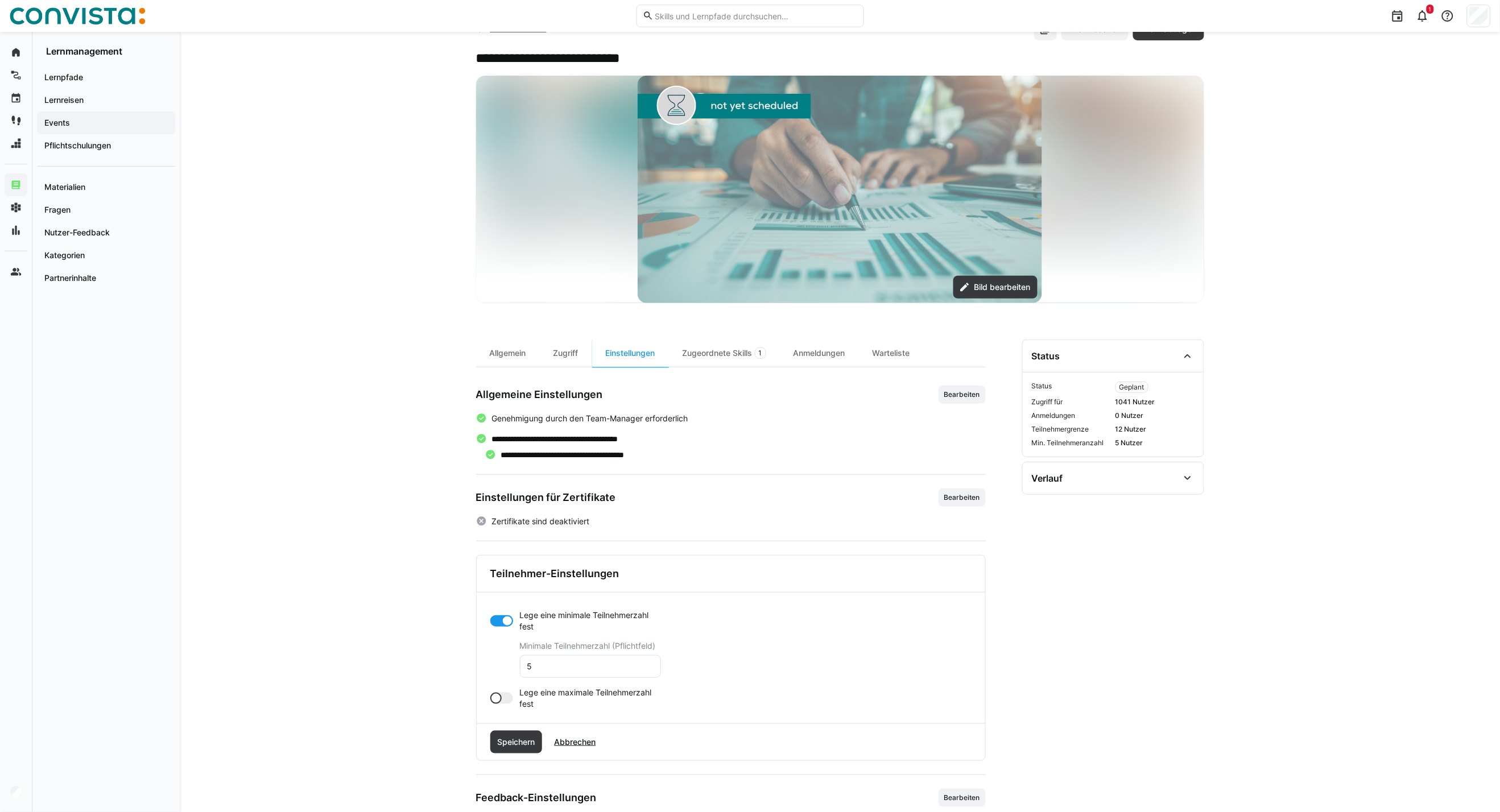
scroll to position [85, 0]
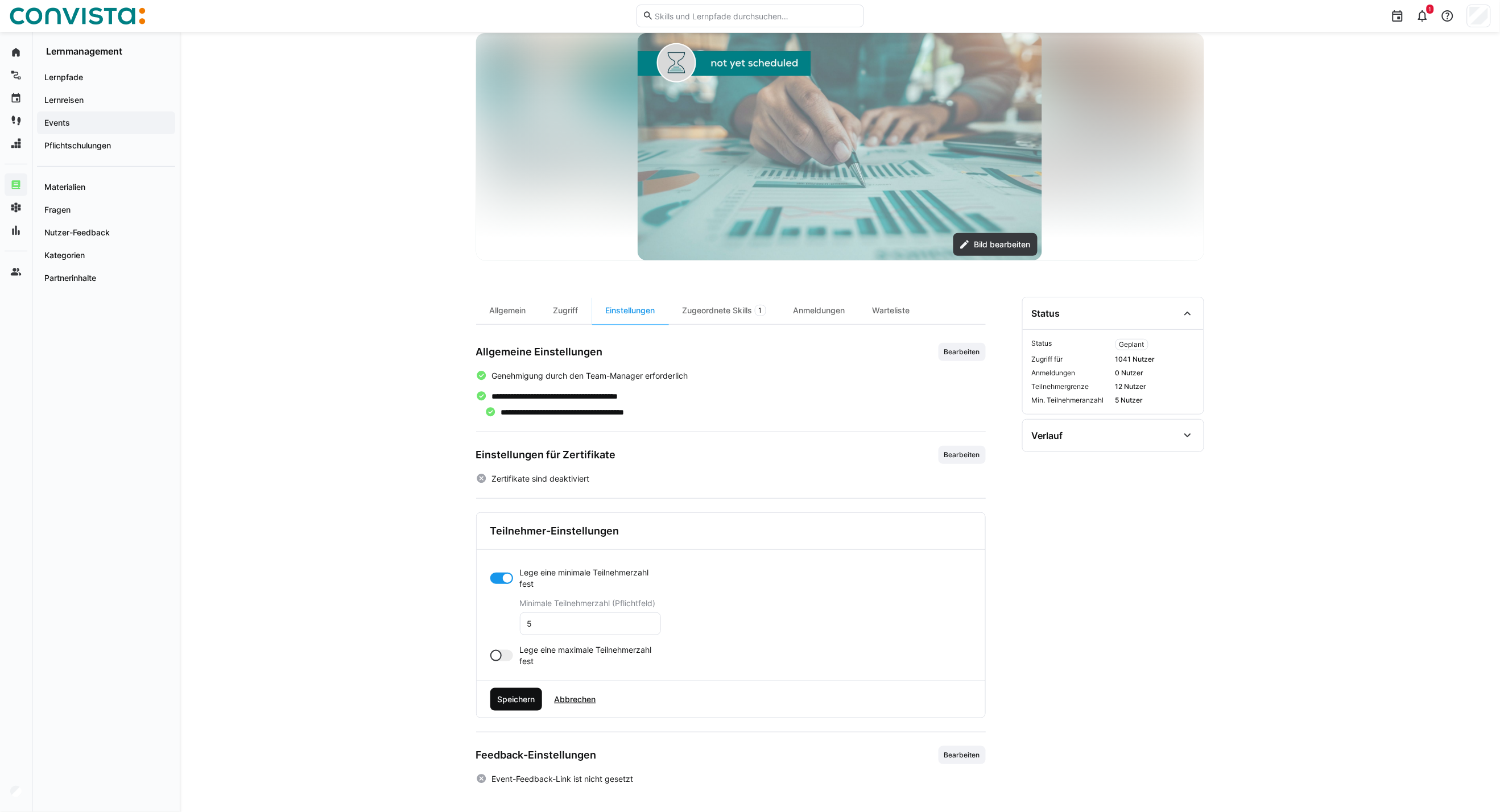
click at [526, 705] on span "Speichern" at bounding box center [516, 699] width 41 height 12
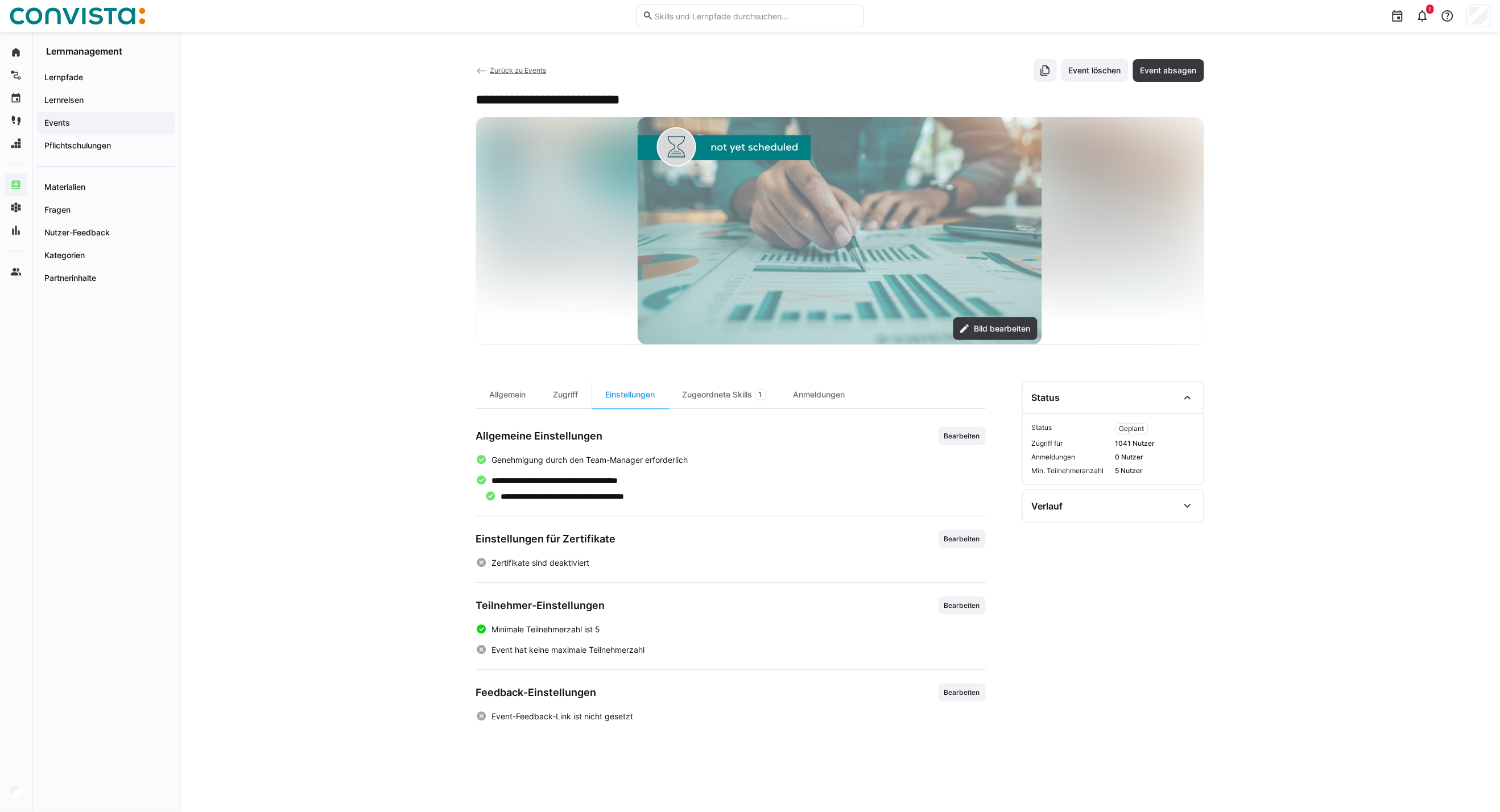
scroll to position [0, 0]
click at [517, 67] on span "Zurück zu Events" at bounding box center [518, 70] width 56 height 9
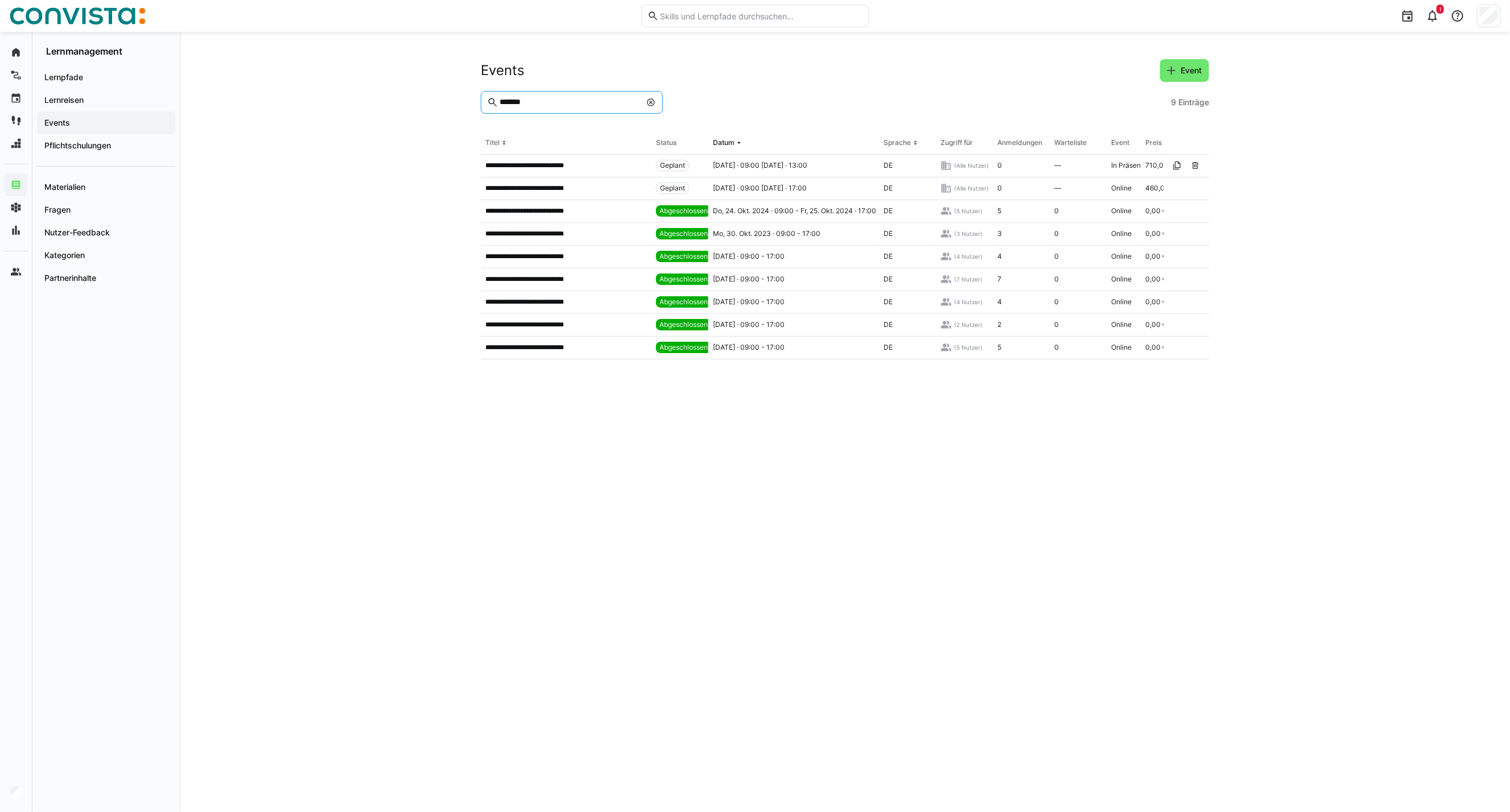
drag, startPoint x: 543, startPoint y: 103, endPoint x: 386, endPoint y: 104, distance: 157.0
click at [395, 104] on div "**********" at bounding box center [845, 422] width 1331 height 780
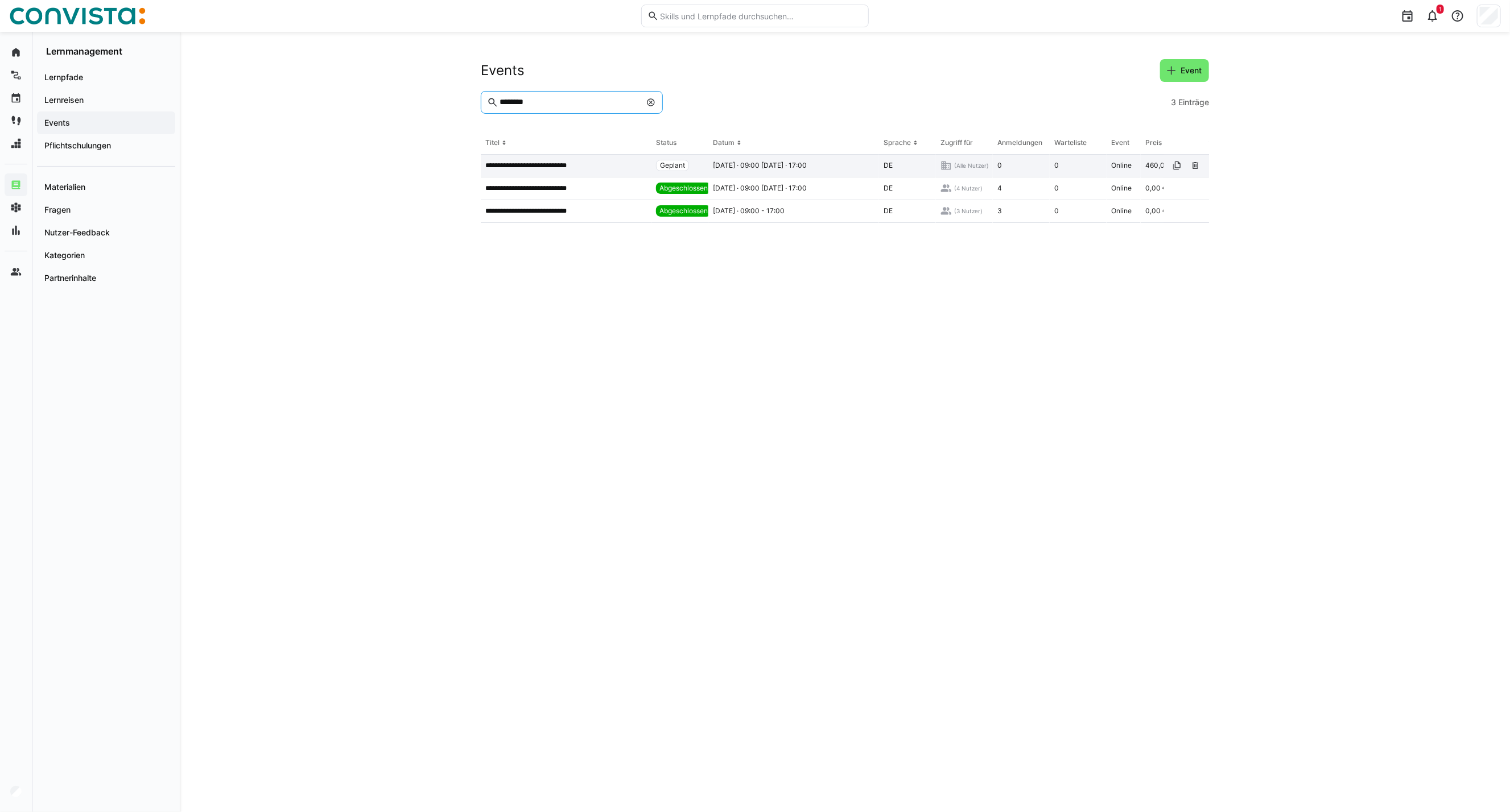
type input "********"
click at [543, 158] on div "**********" at bounding box center [566, 165] width 171 height 22
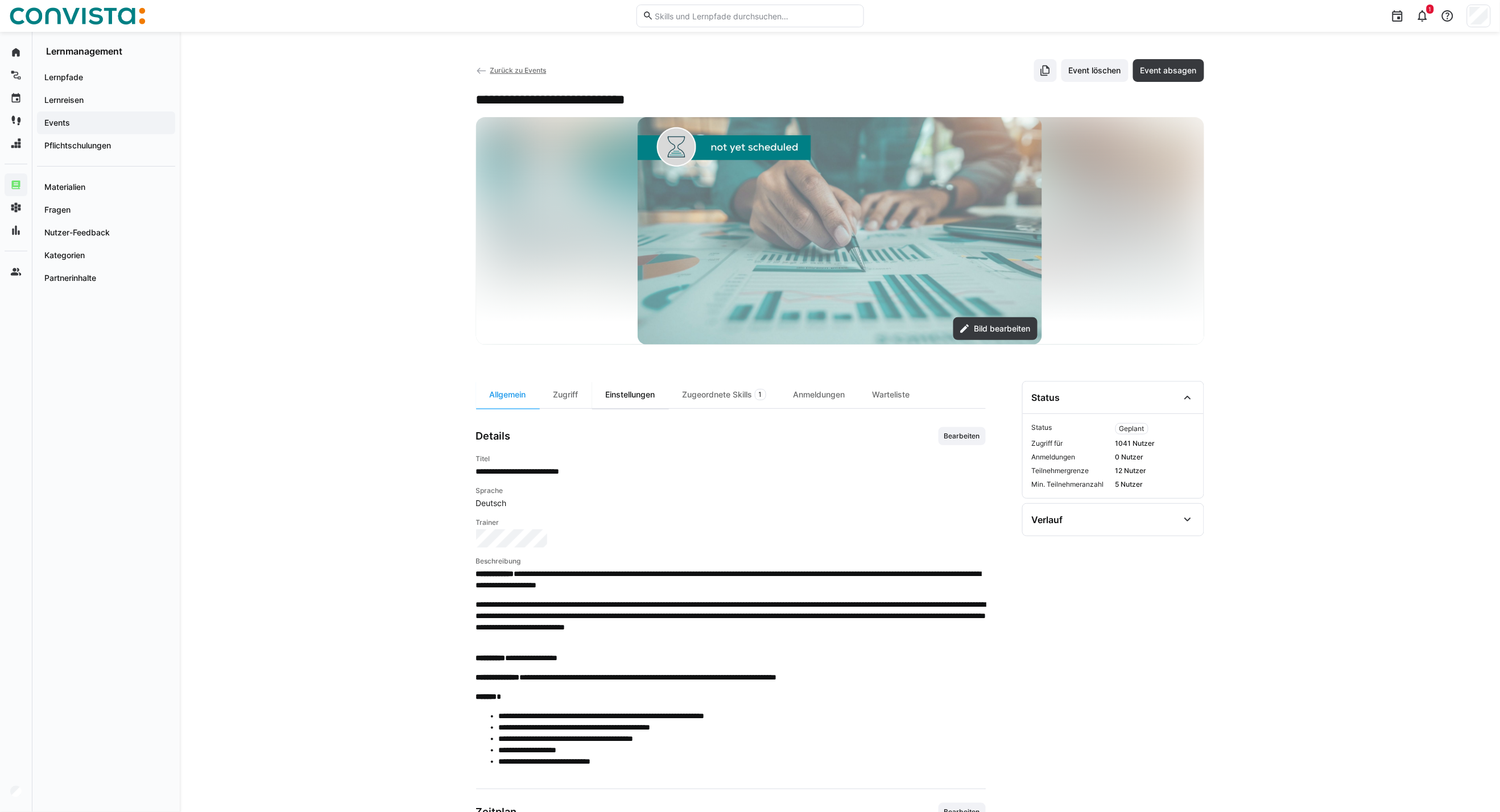
click at [621, 399] on div "Einstellungen" at bounding box center [630, 394] width 77 height 27
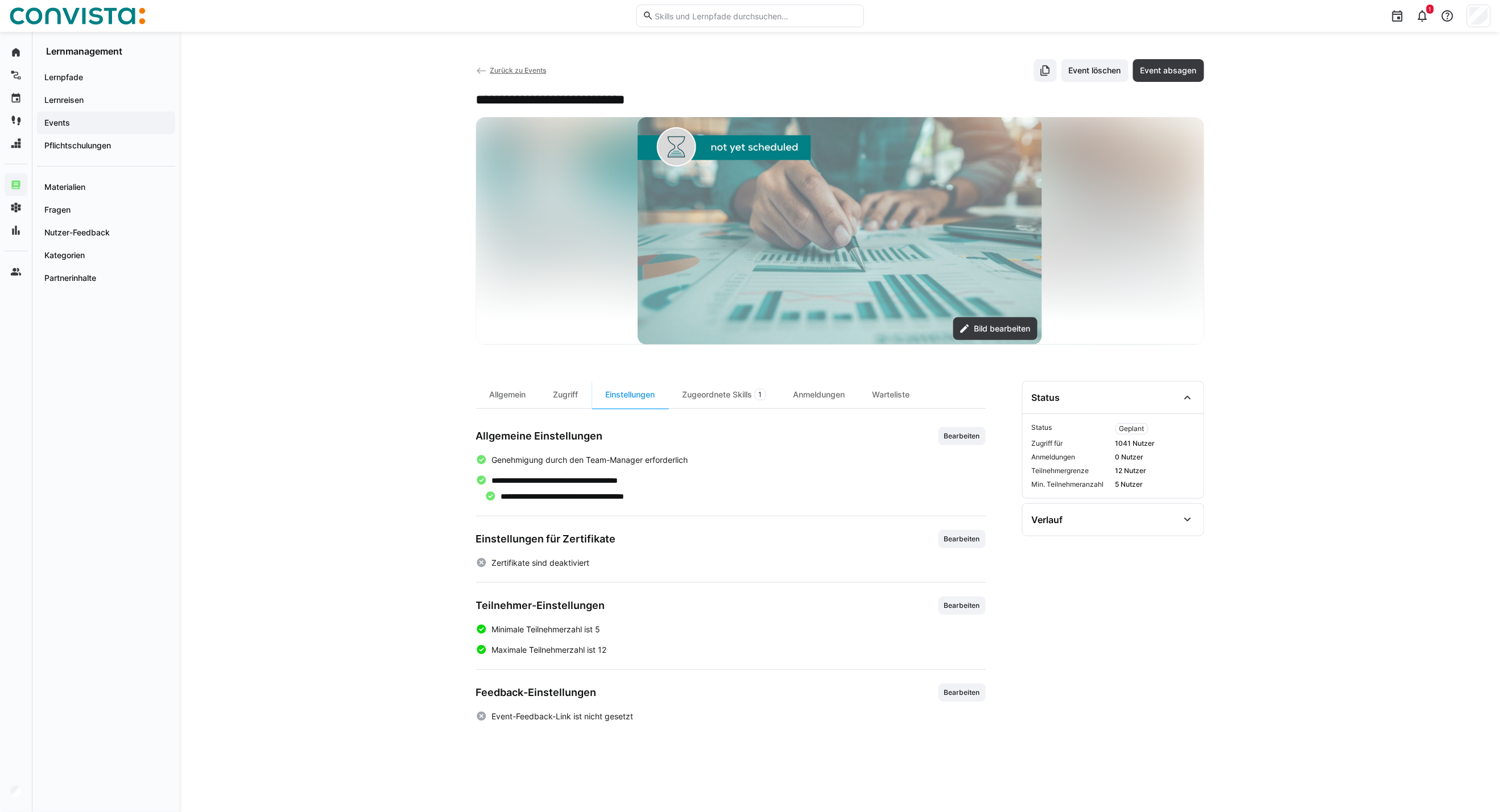
drag, startPoint x: 953, startPoint y: 599, endPoint x: 924, endPoint y: 600, distance: 29.0
click at [953, 600] on span "Bearbeiten" at bounding box center [962, 605] width 47 height 18
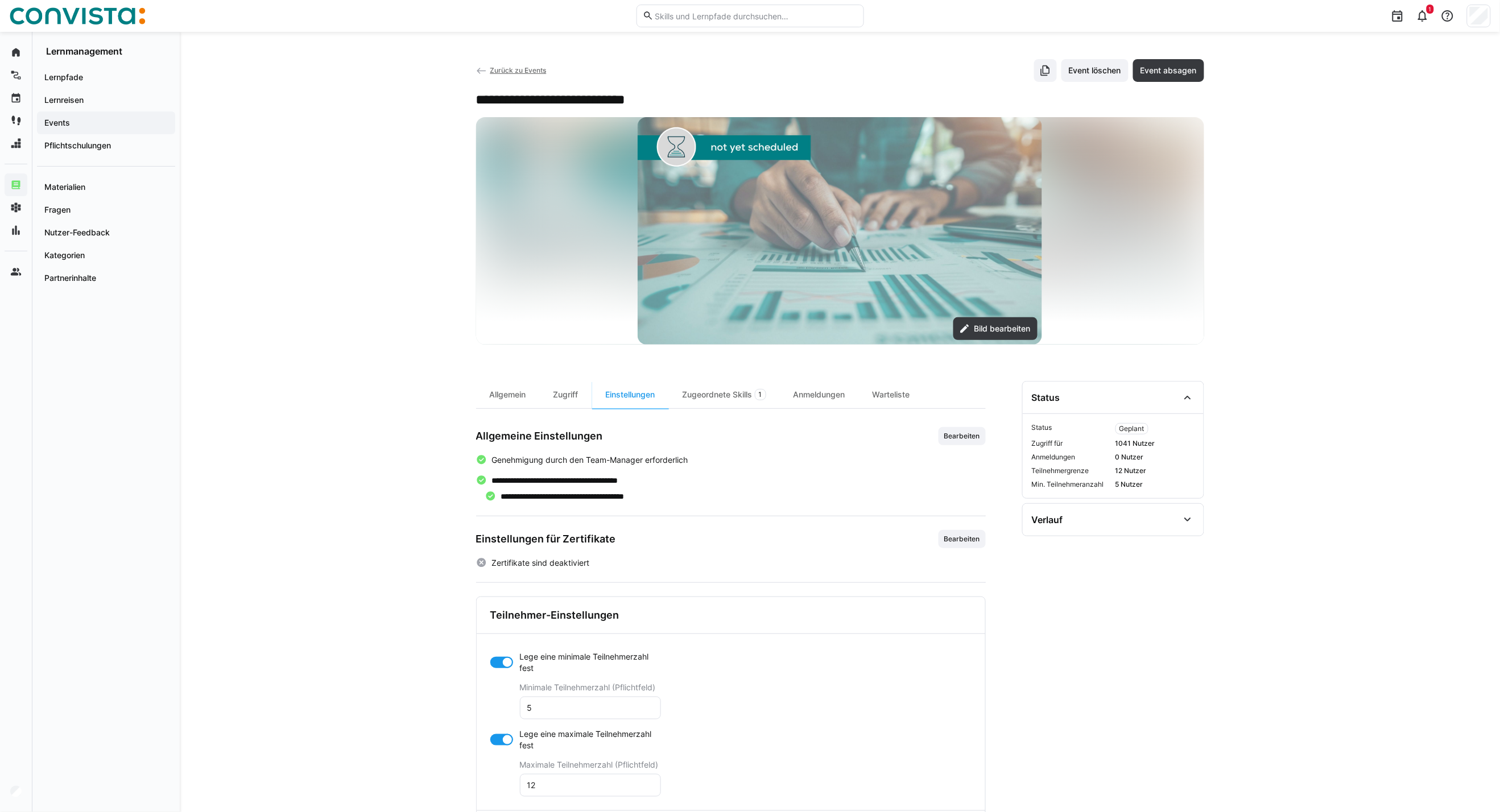
click at [496, 740] on div at bounding box center [501, 740] width 22 height 12
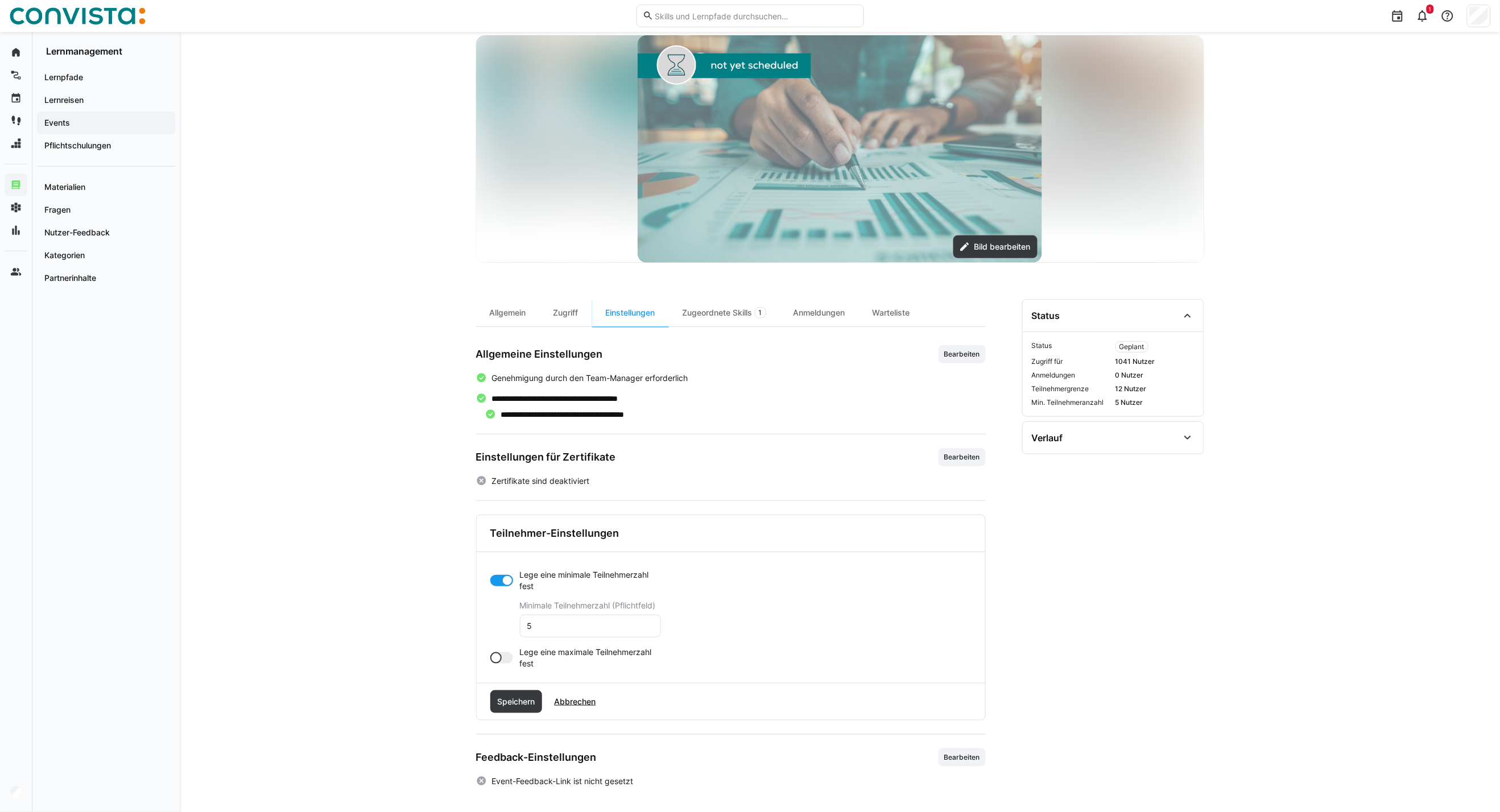
scroll to position [85, 0]
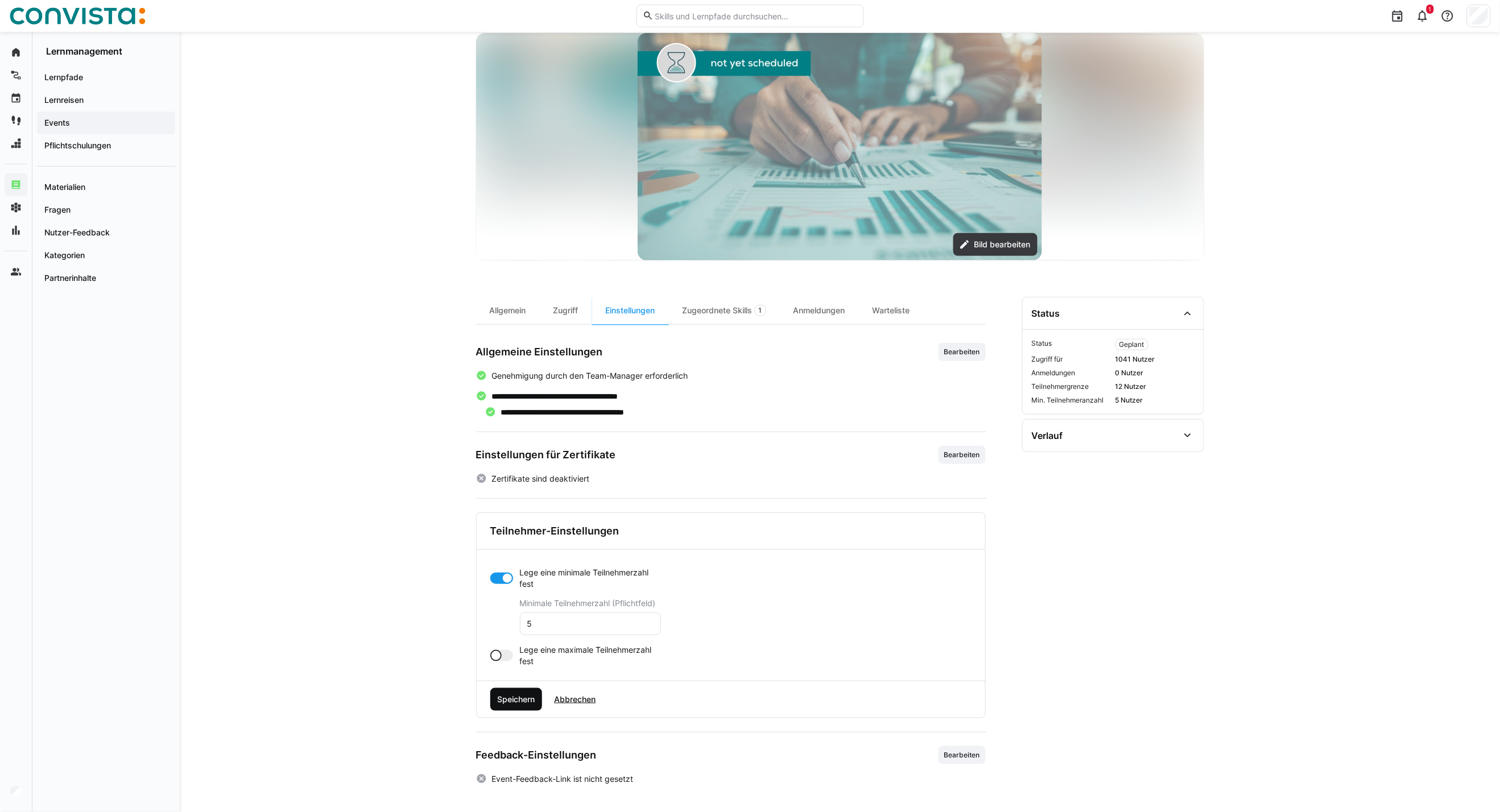
click at [521, 707] on span "Speichern" at bounding box center [517, 699] width 52 height 22
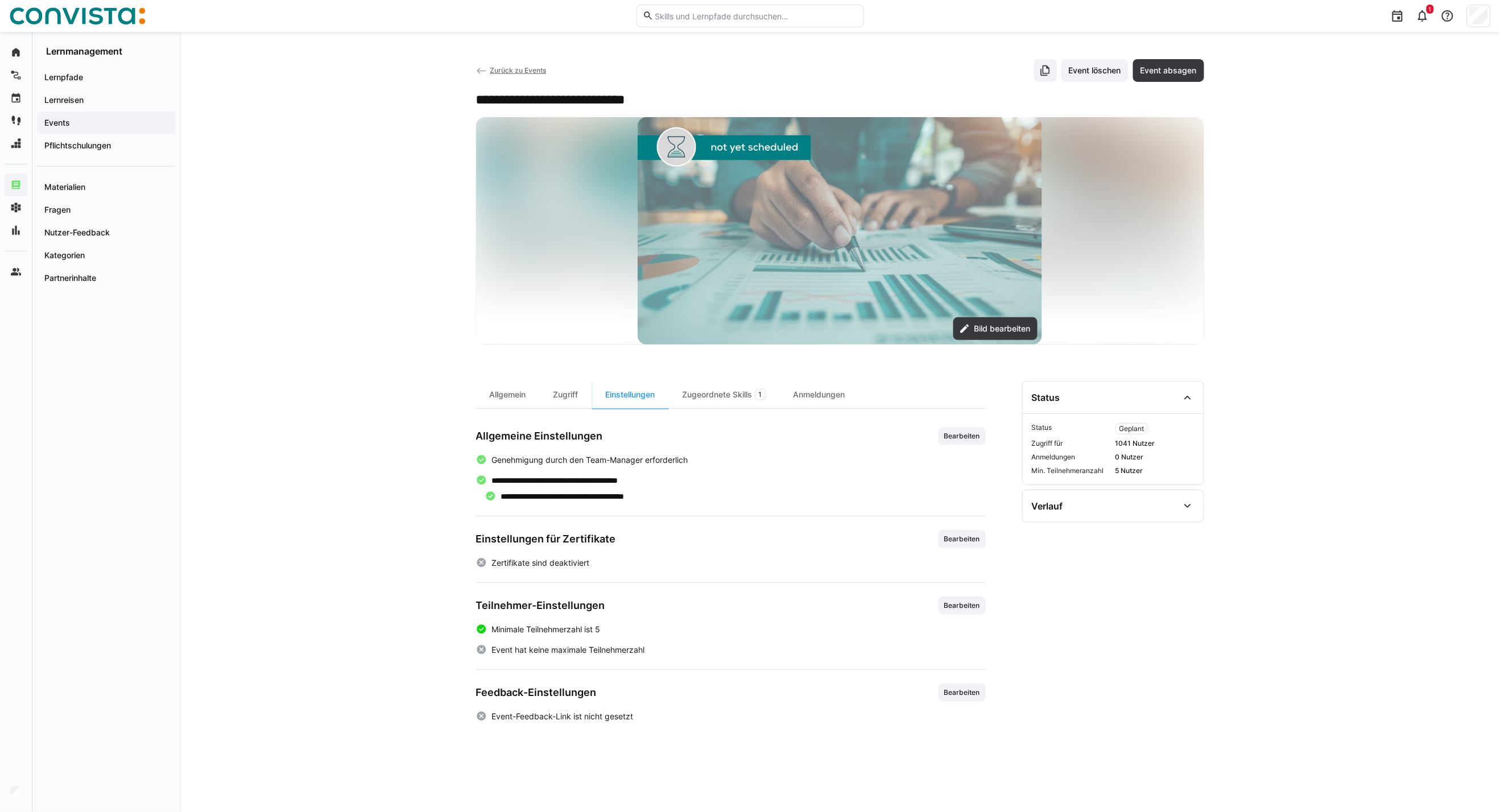
scroll to position [0, 0]
click at [496, 68] on span "Zurück zu Events" at bounding box center [518, 70] width 56 height 9
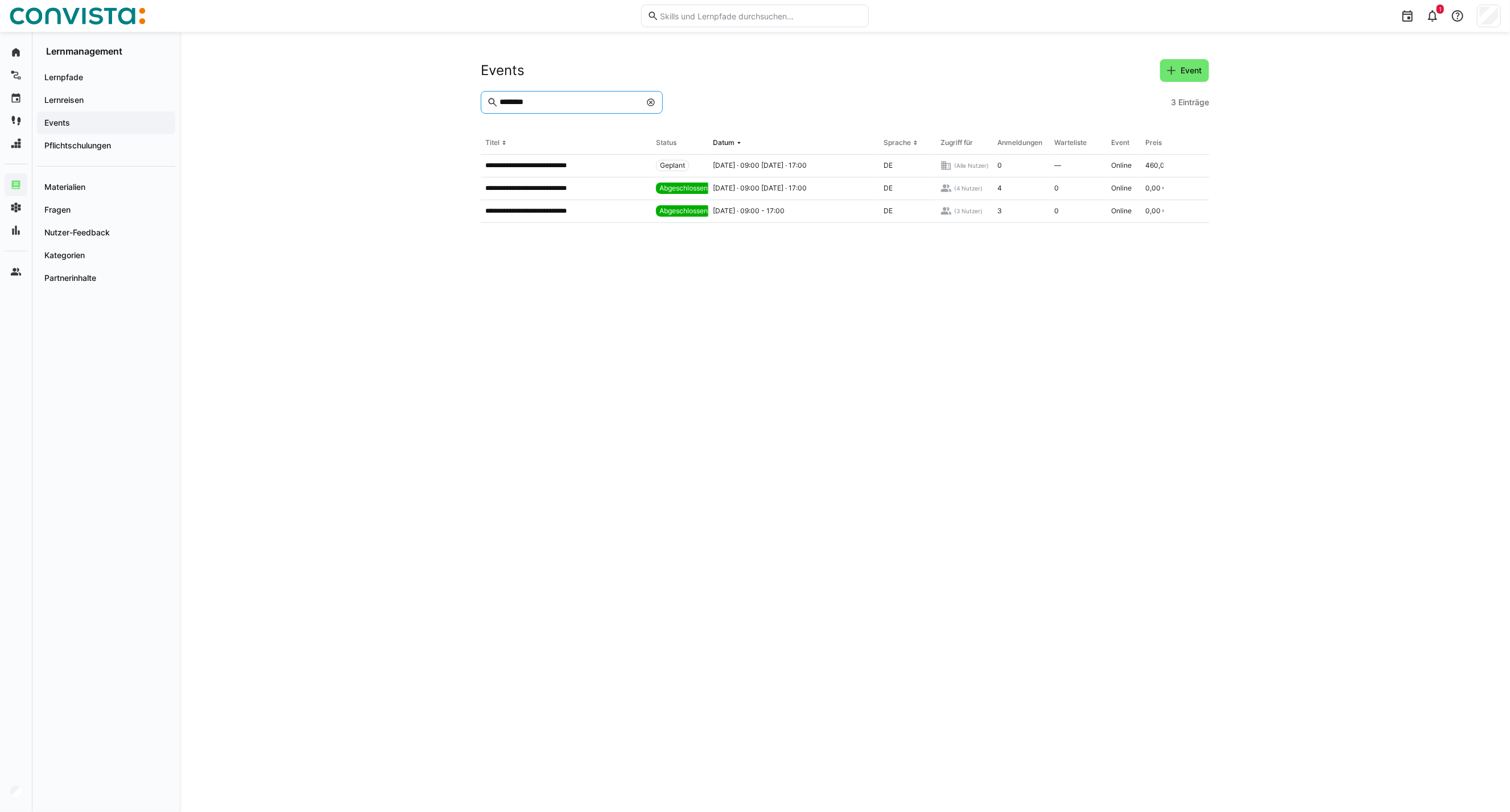
drag, startPoint x: 549, startPoint y: 105, endPoint x: 496, endPoint y: 109, distance: 53.2
click at [496, 109] on eds-input "********" at bounding box center [572, 102] width 182 height 22
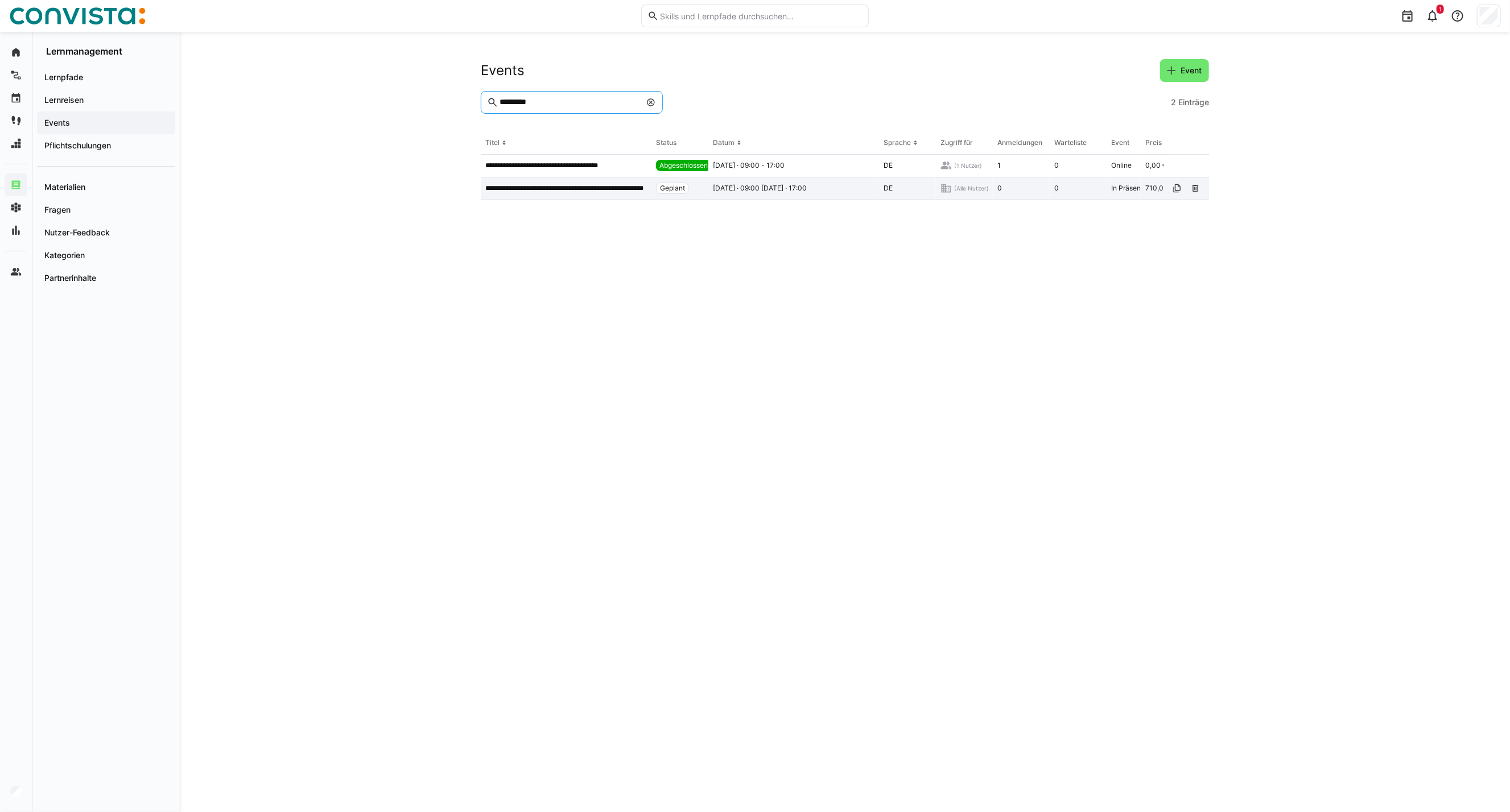
type input "*********"
click at [572, 180] on div "**********" at bounding box center [566, 189] width 171 height 22
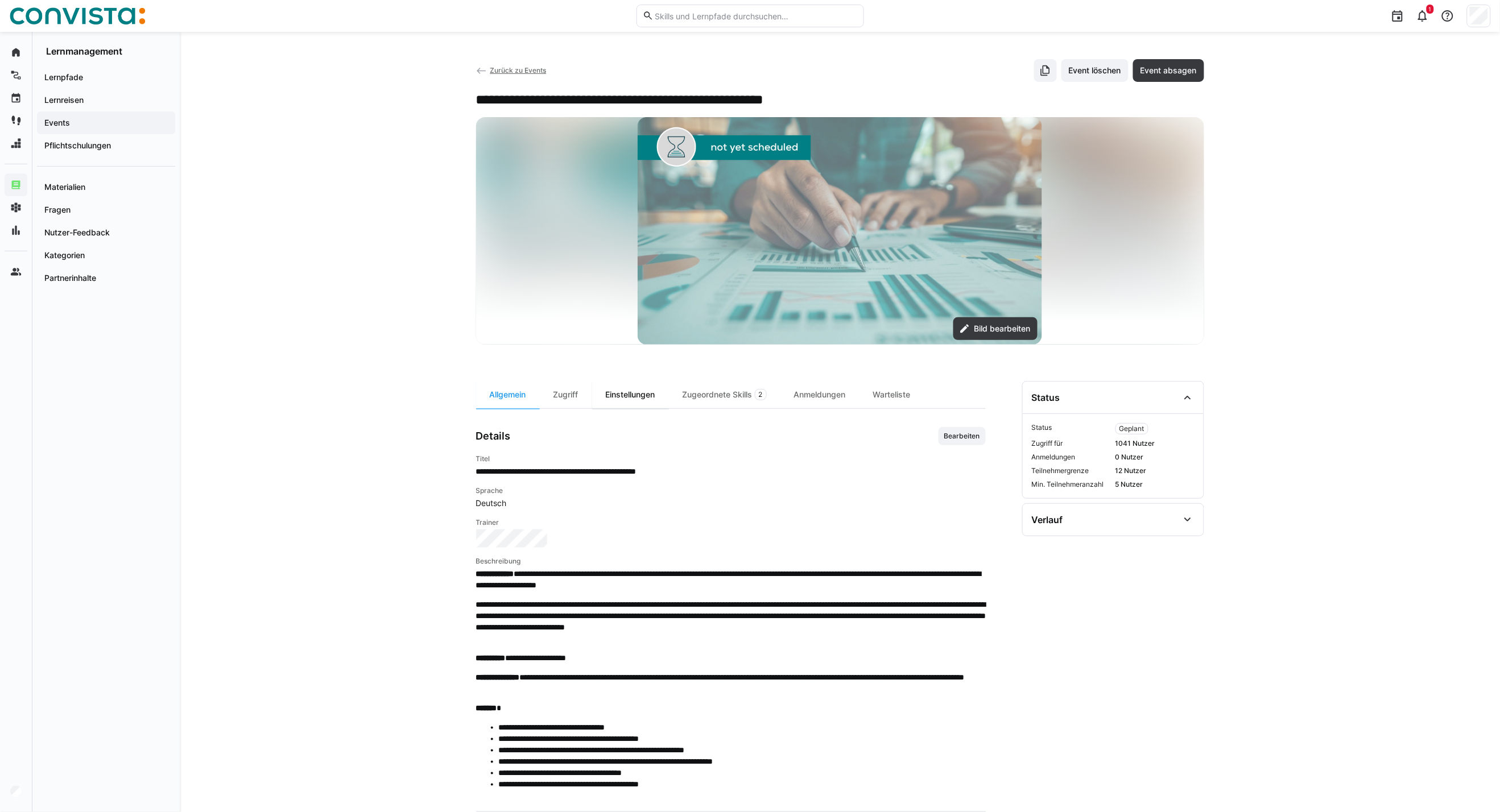
click at [621, 394] on div "Einstellungen" at bounding box center [630, 394] width 77 height 27
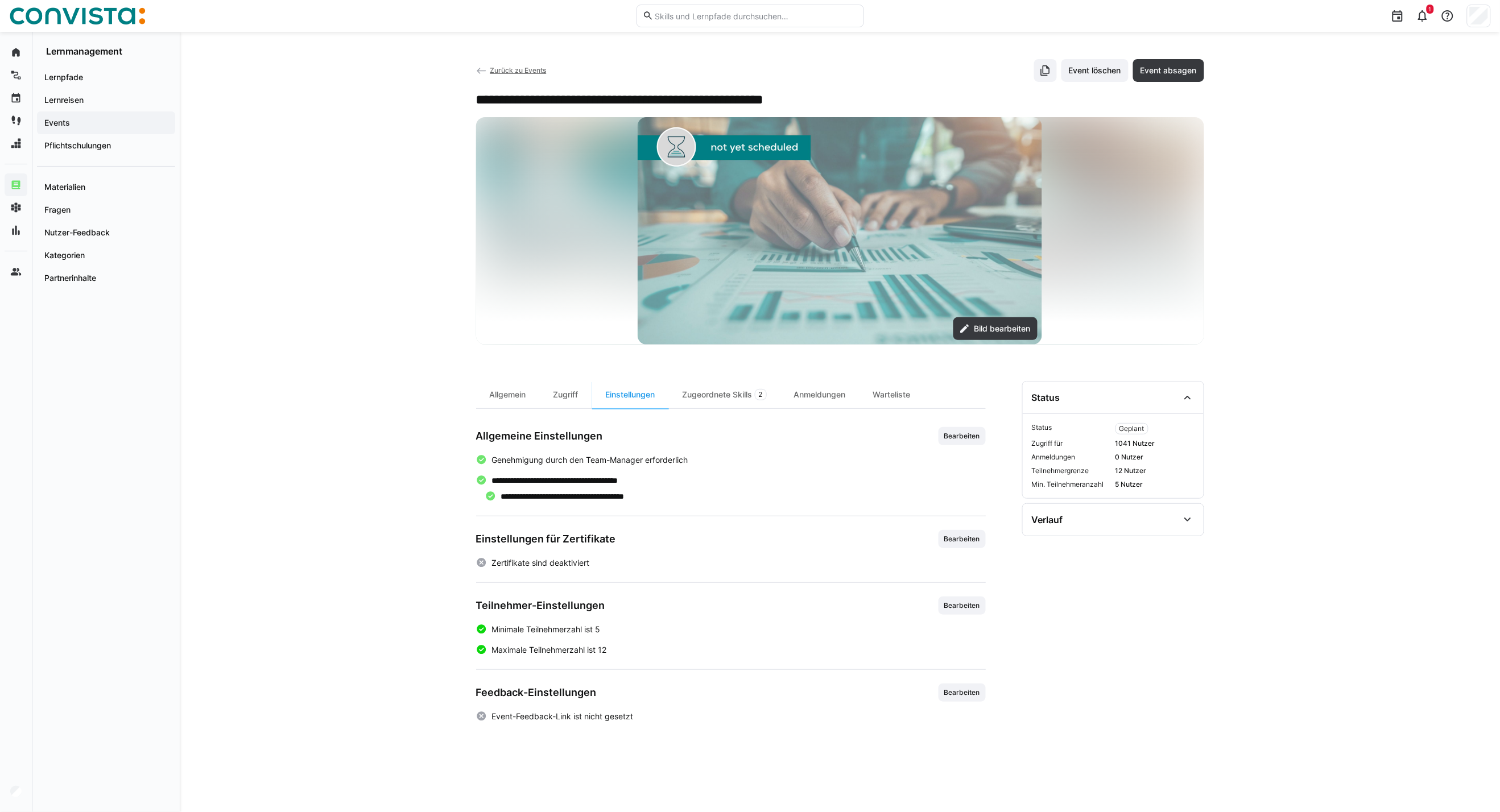
click at [975, 593] on app-learning-event-details-settings "**********" at bounding box center [730, 574] width 509 height 295
click at [970, 609] on span "Bearbeiten" at bounding box center [962, 605] width 38 height 9
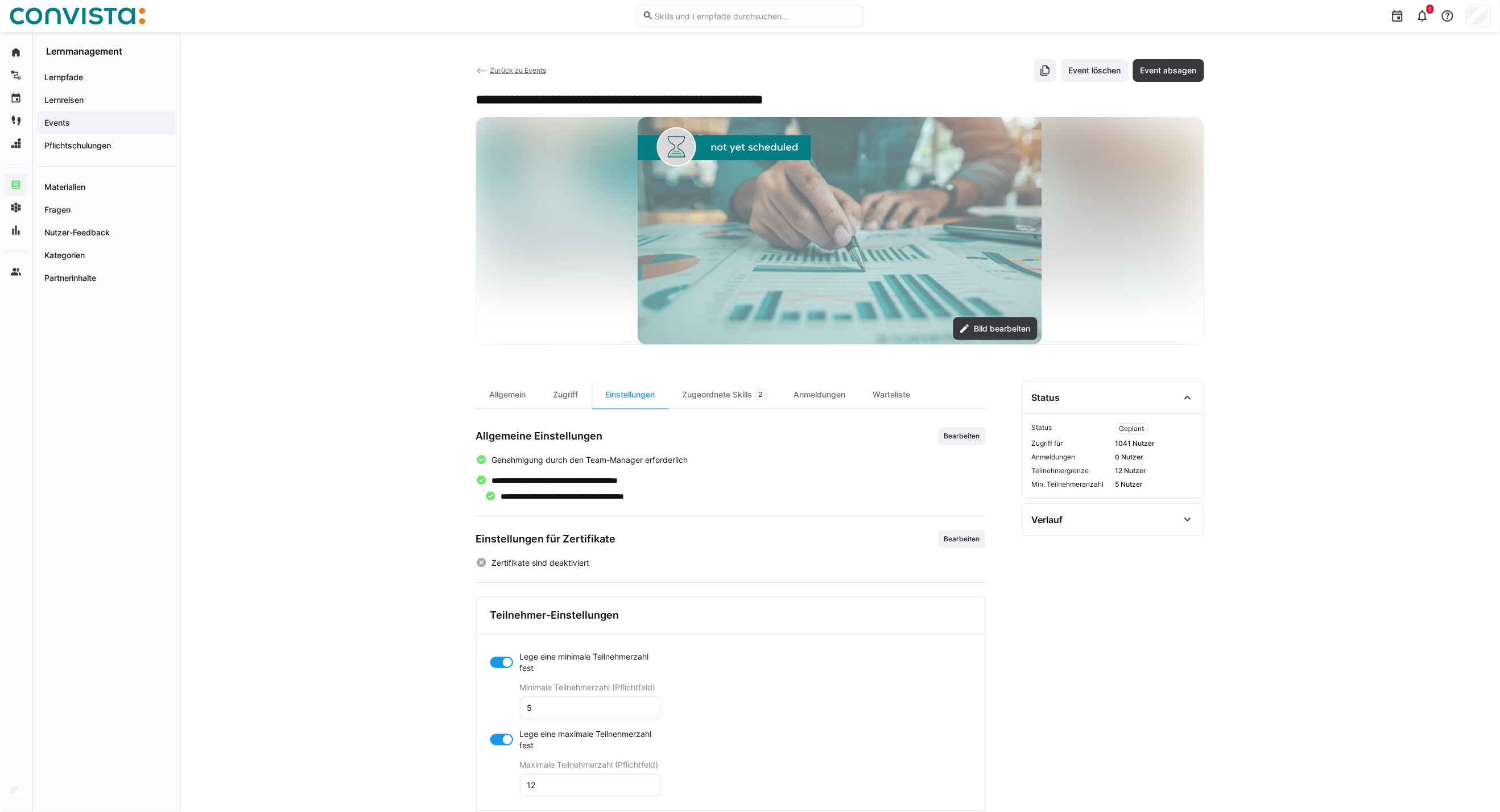
click at [499, 740] on div at bounding box center [501, 740] width 22 height 12
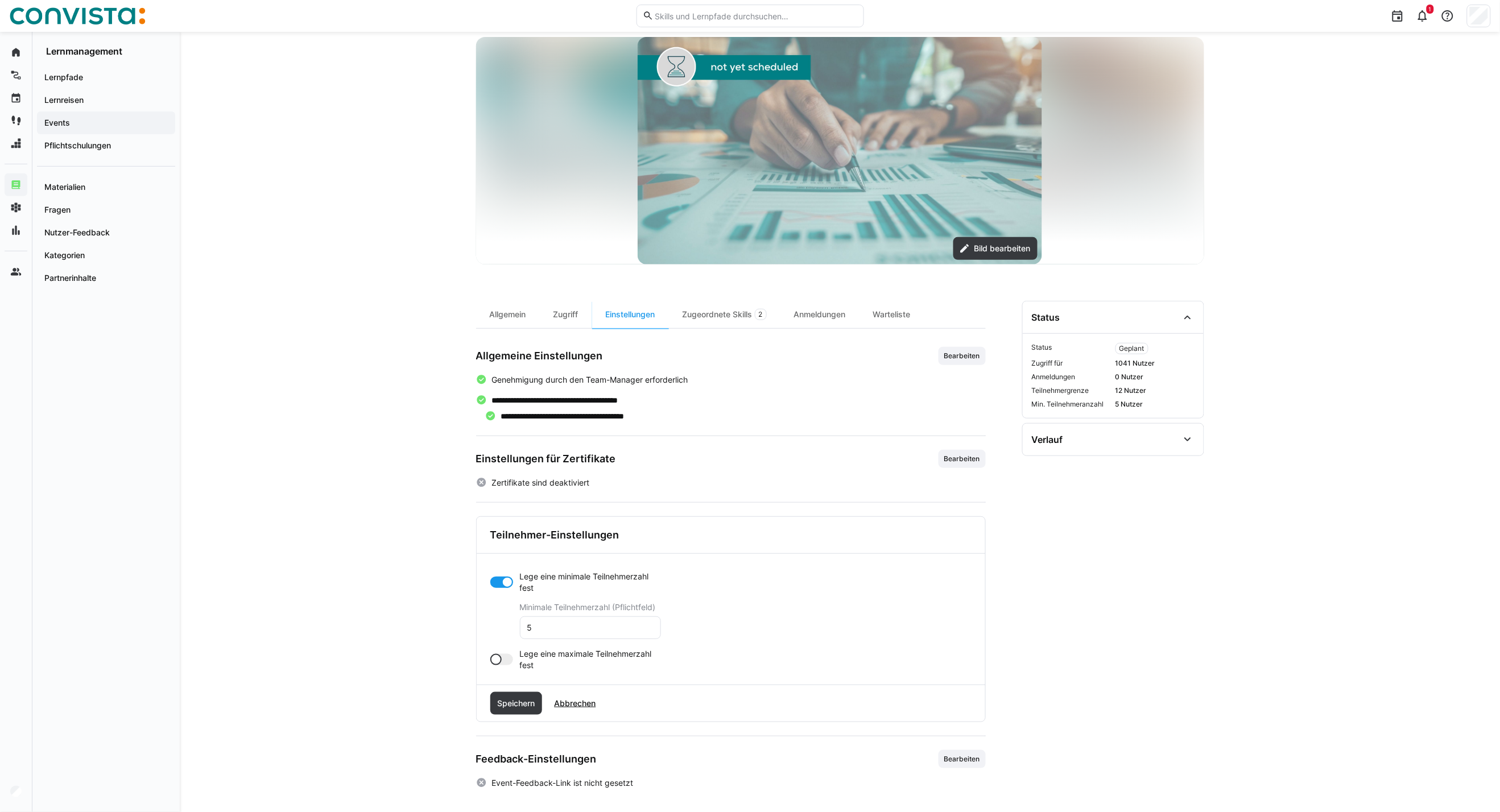
scroll to position [85, 0]
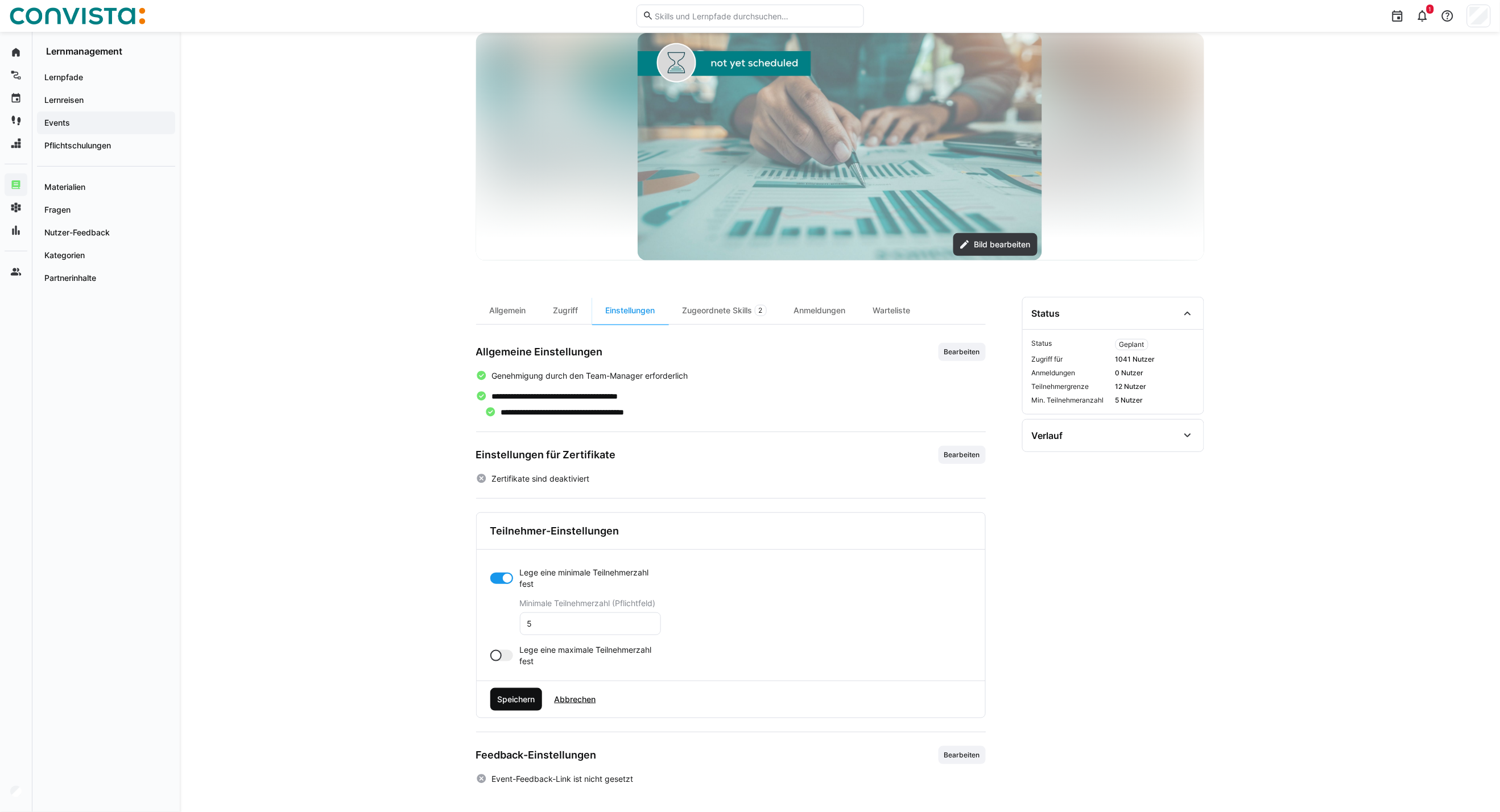
click at [503, 704] on span "Speichern" at bounding box center [516, 699] width 41 height 12
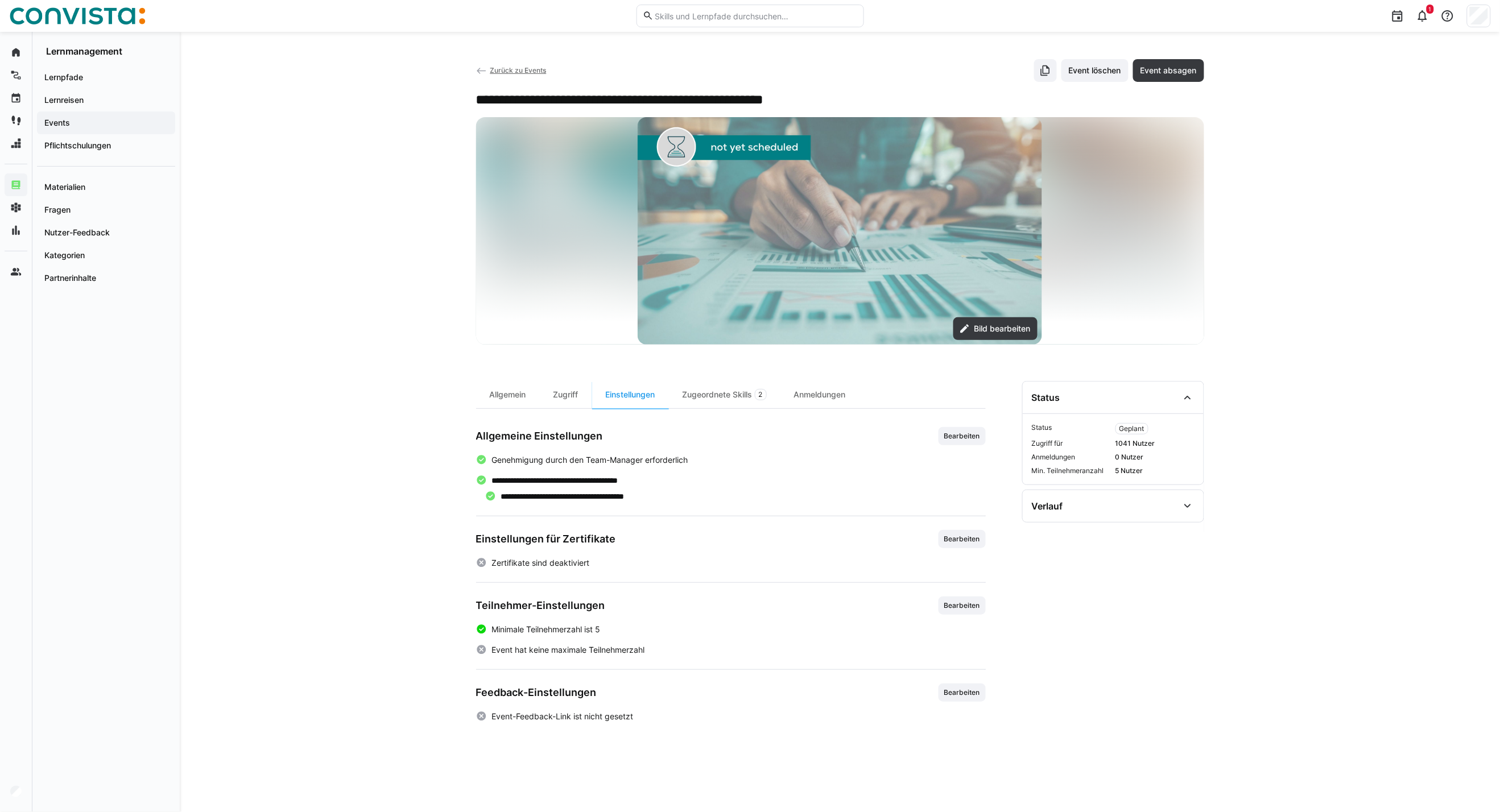
click at [523, 73] on span "Zurück zu Events" at bounding box center [518, 70] width 56 height 9
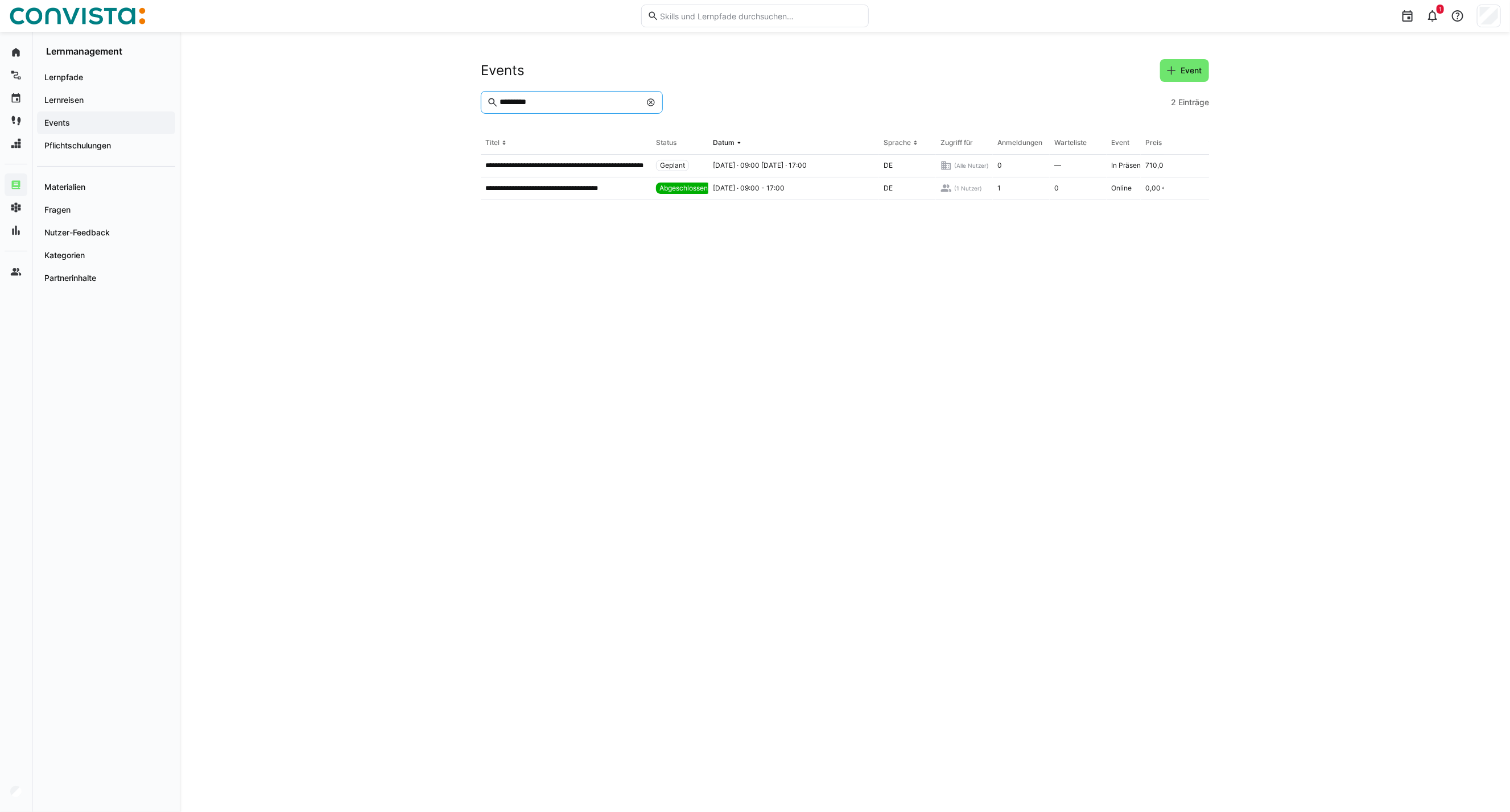
drag, startPoint x: 554, startPoint y: 111, endPoint x: 432, endPoint y: 108, distance: 122.0
click at [432, 108] on div "**********" at bounding box center [845, 422] width 1331 height 780
type input "******"
click at [541, 154] on th "Titel" at bounding box center [566, 143] width 171 height 22
click at [539, 160] on div "**********" at bounding box center [566, 165] width 171 height 22
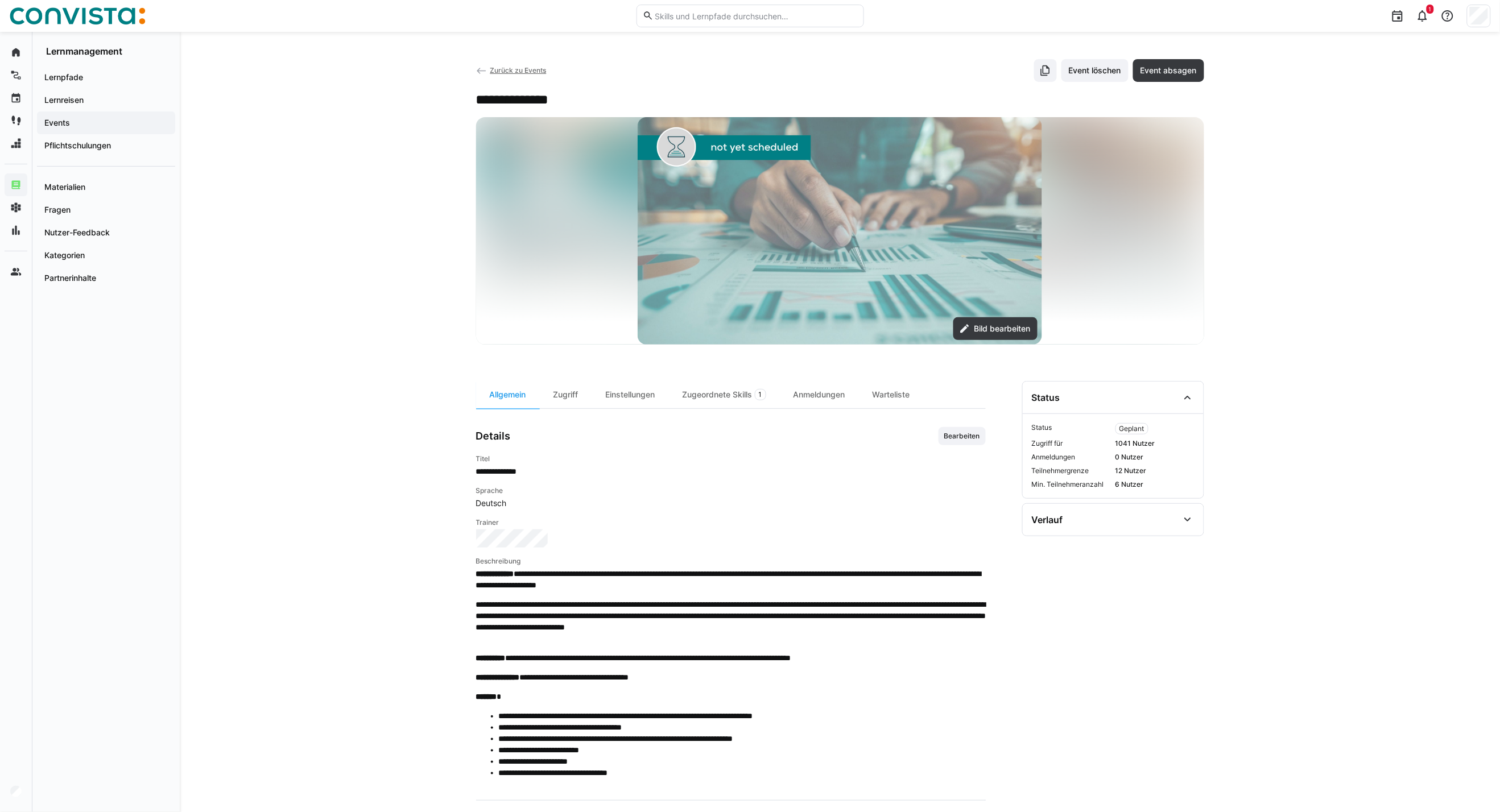
drag, startPoint x: 608, startPoint y: 389, endPoint x: 687, endPoint y: 413, distance: 82.6
click at [608, 389] on div "Einstellungen" at bounding box center [630, 394] width 77 height 27
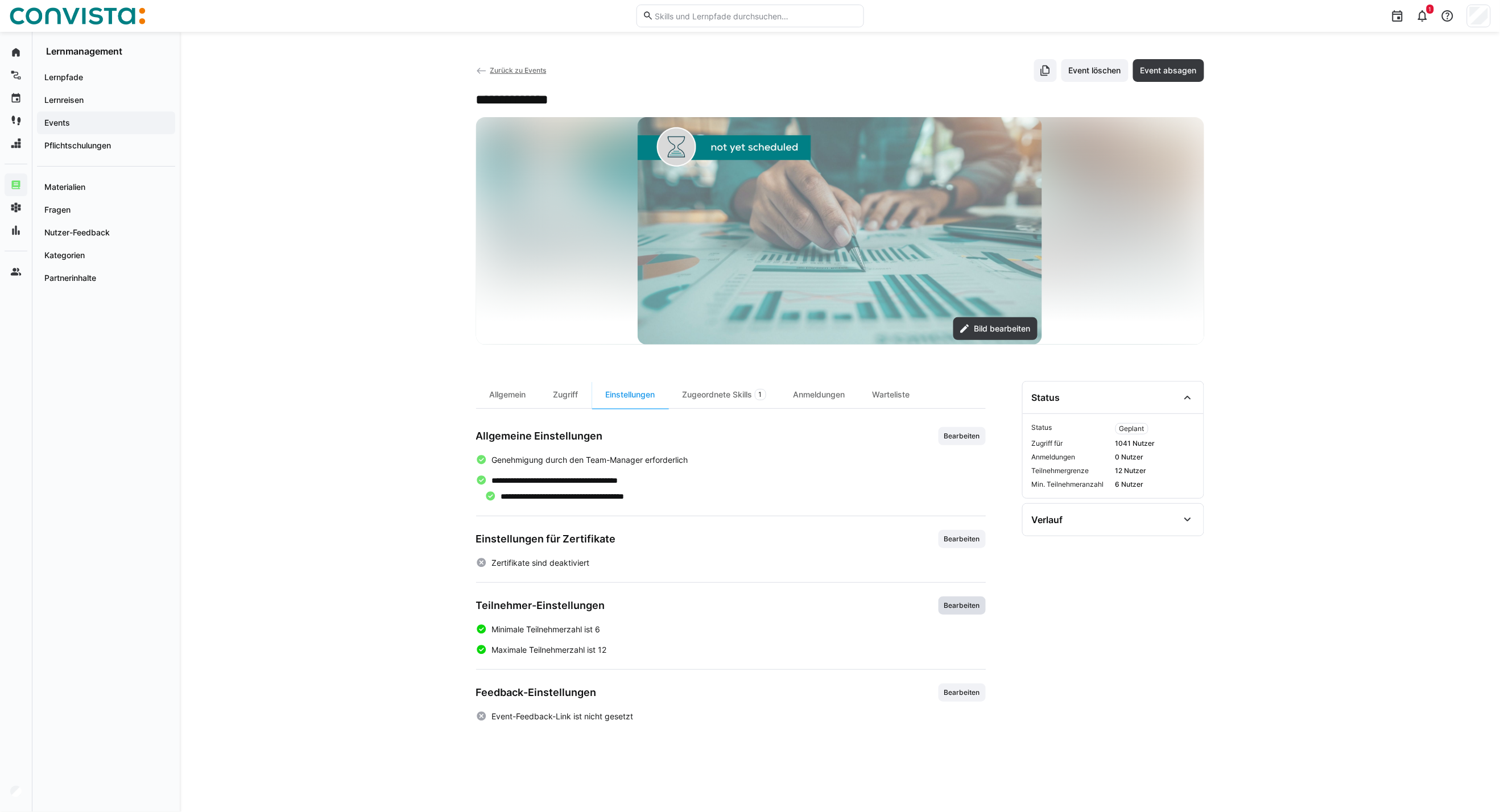
click at [975, 605] on span "Bearbeiten" at bounding box center [962, 605] width 38 height 9
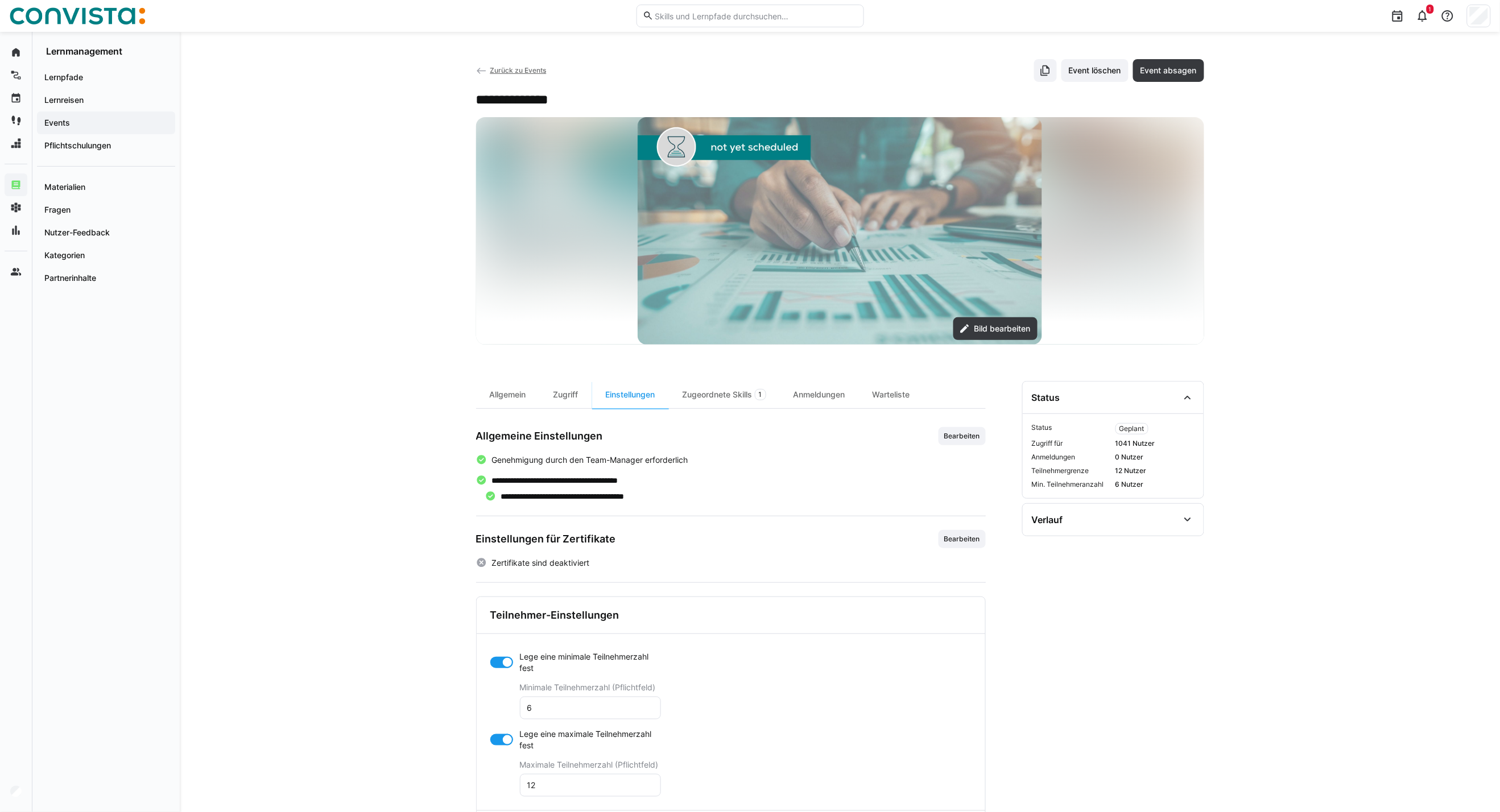
click at [499, 742] on div at bounding box center [501, 740] width 22 height 12
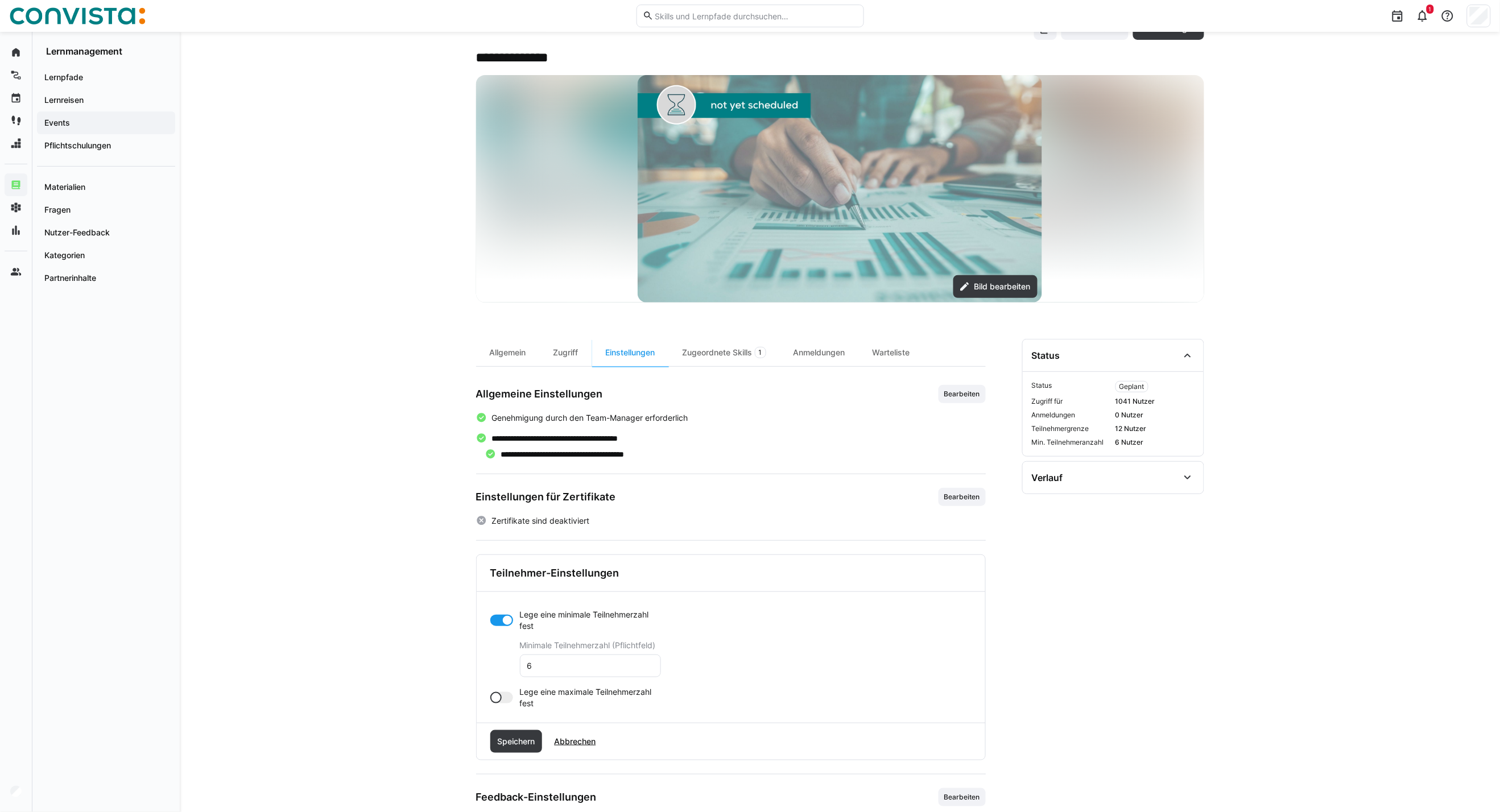
scroll to position [63, 0]
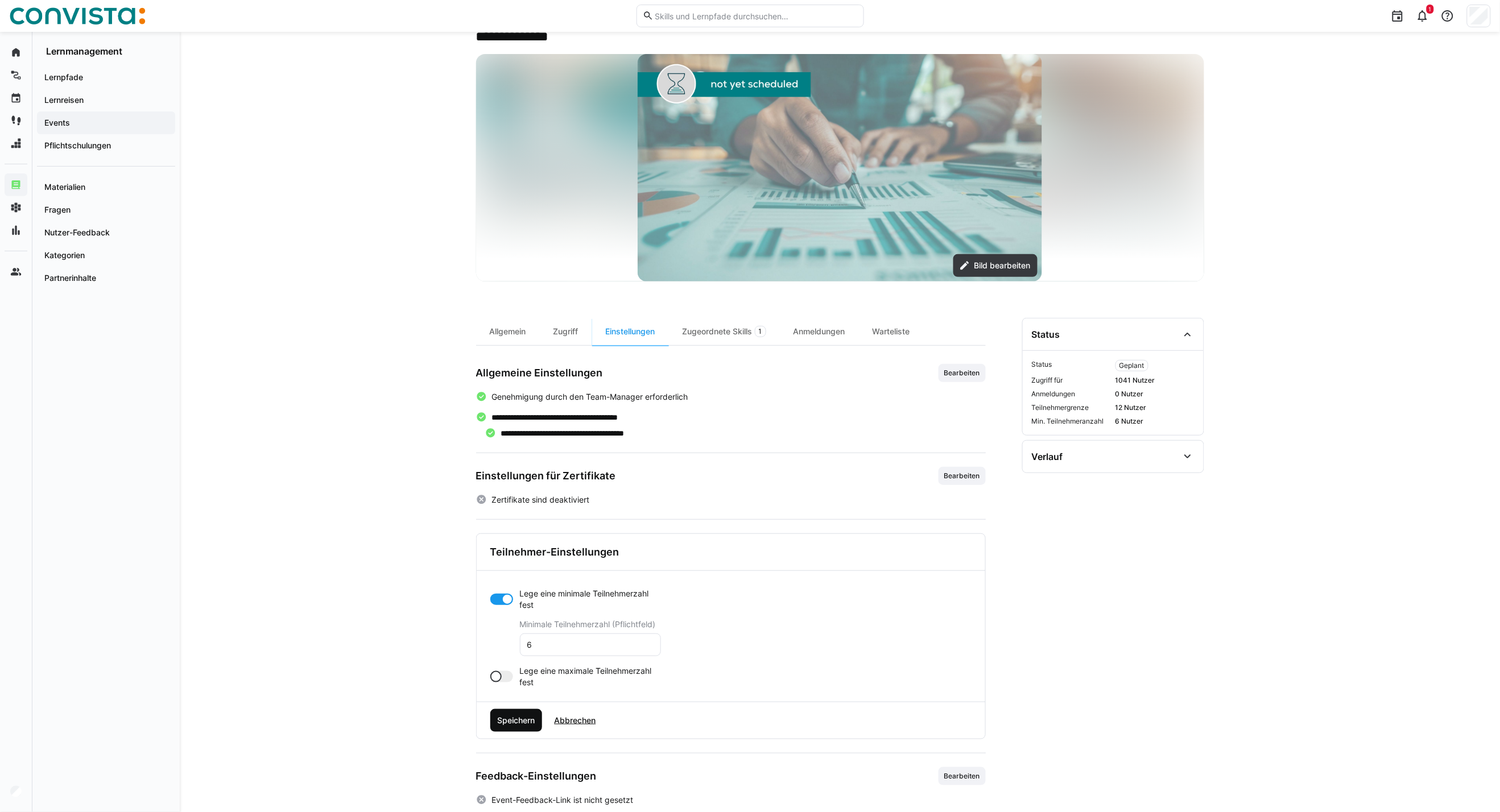
click at [526, 717] on span "Speichern" at bounding box center [516, 721] width 41 height 12
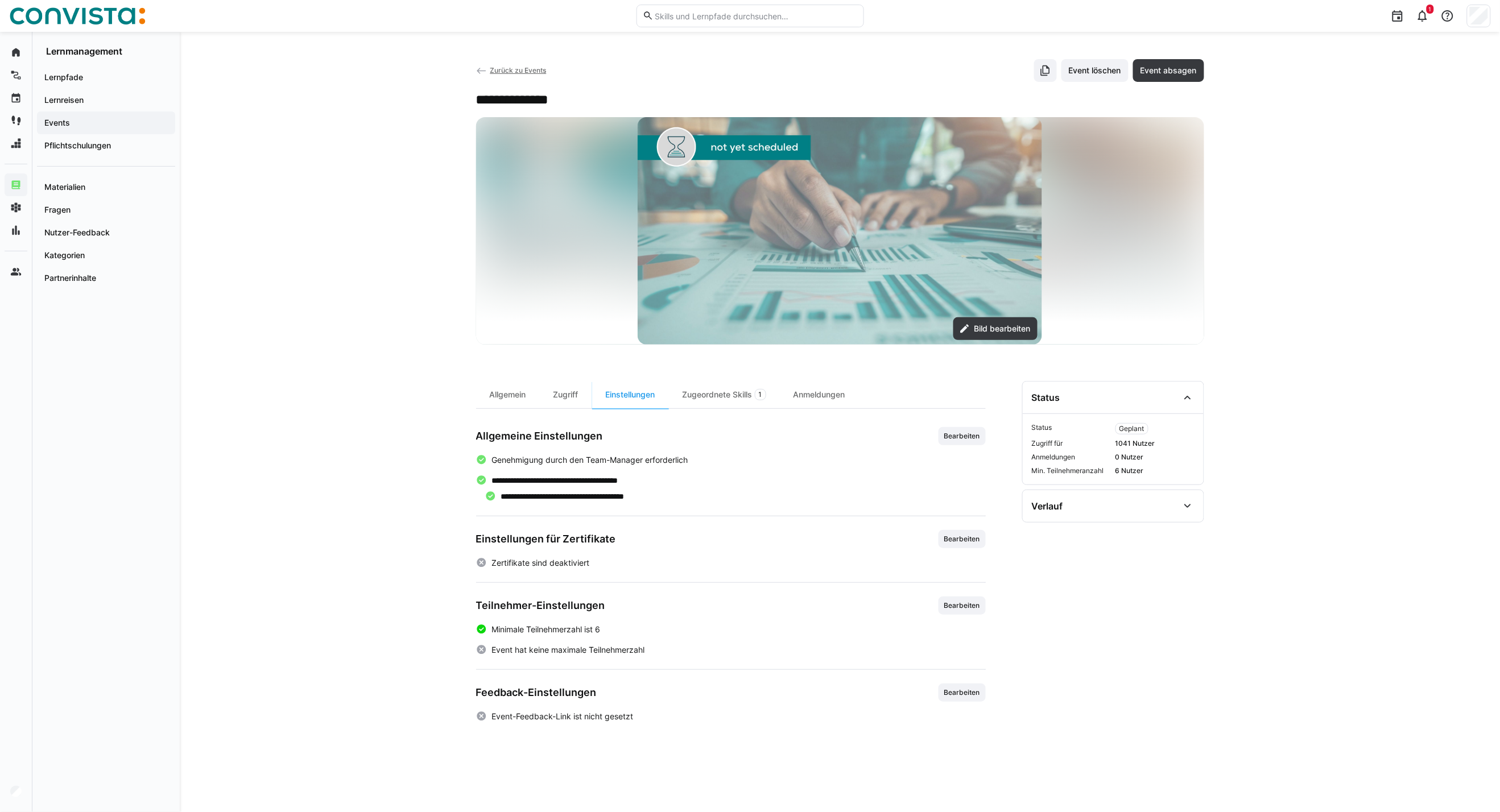
click at [502, 76] on app-back-navigation "Zurück zu Events" at bounding box center [512, 70] width 71 height 12
click at [504, 68] on span "Zurück zu Events" at bounding box center [518, 70] width 56 height 9
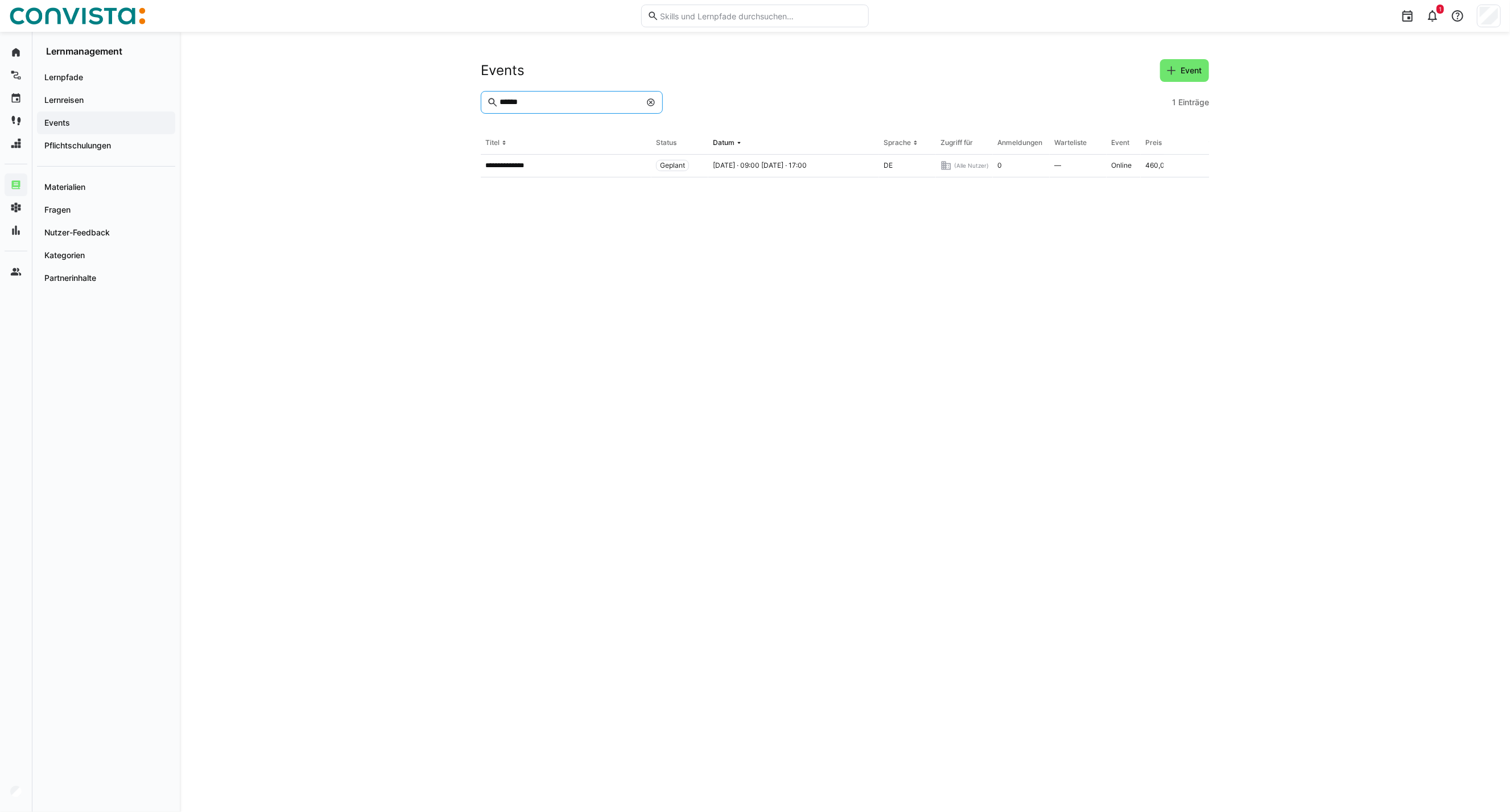
drag, startPoint x: 507, startPoint y: 103, endPoint x: 439, endPoint y: 106, distance: 68.1
click at [440, 105] on div "**********" at bounding box center [845, 422] width 1331 height 780
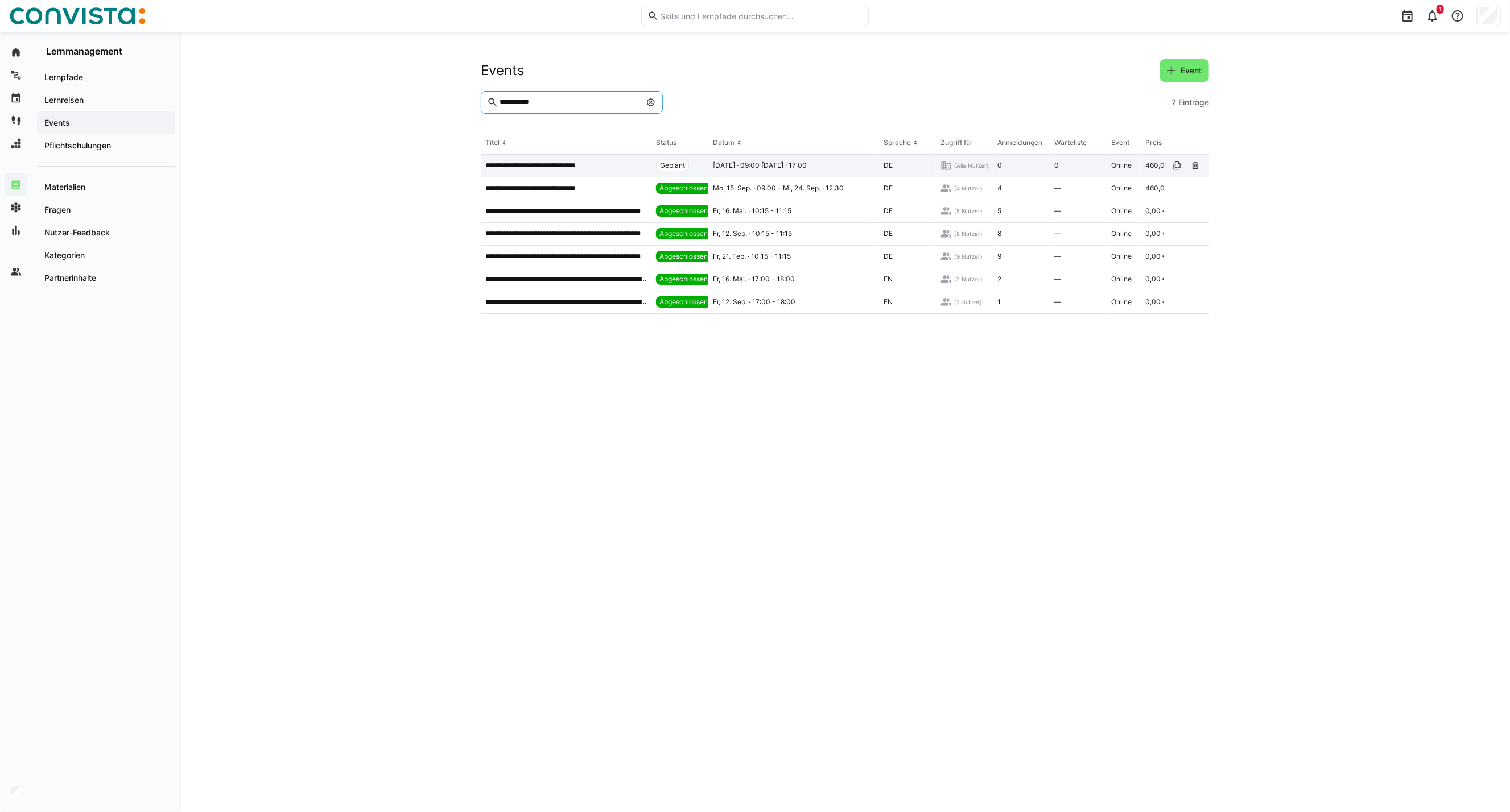
type input "**********"
click at [571, 168] on p "**********" at bounding box center [544, 165] width 118 height 9
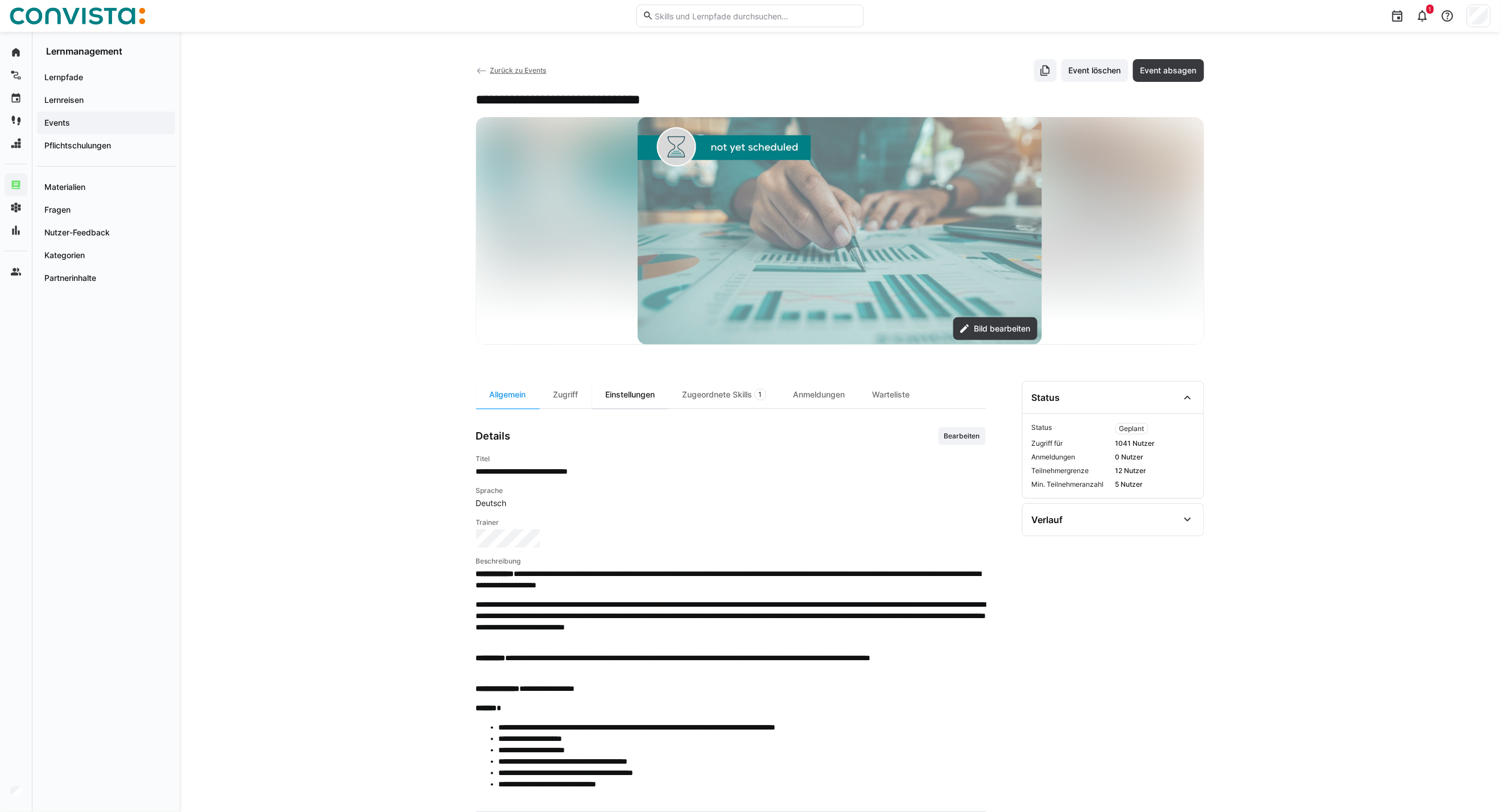
click at [632, 393] on div "Einstellungen" at bounding box center [630, 394] width 77 height 27
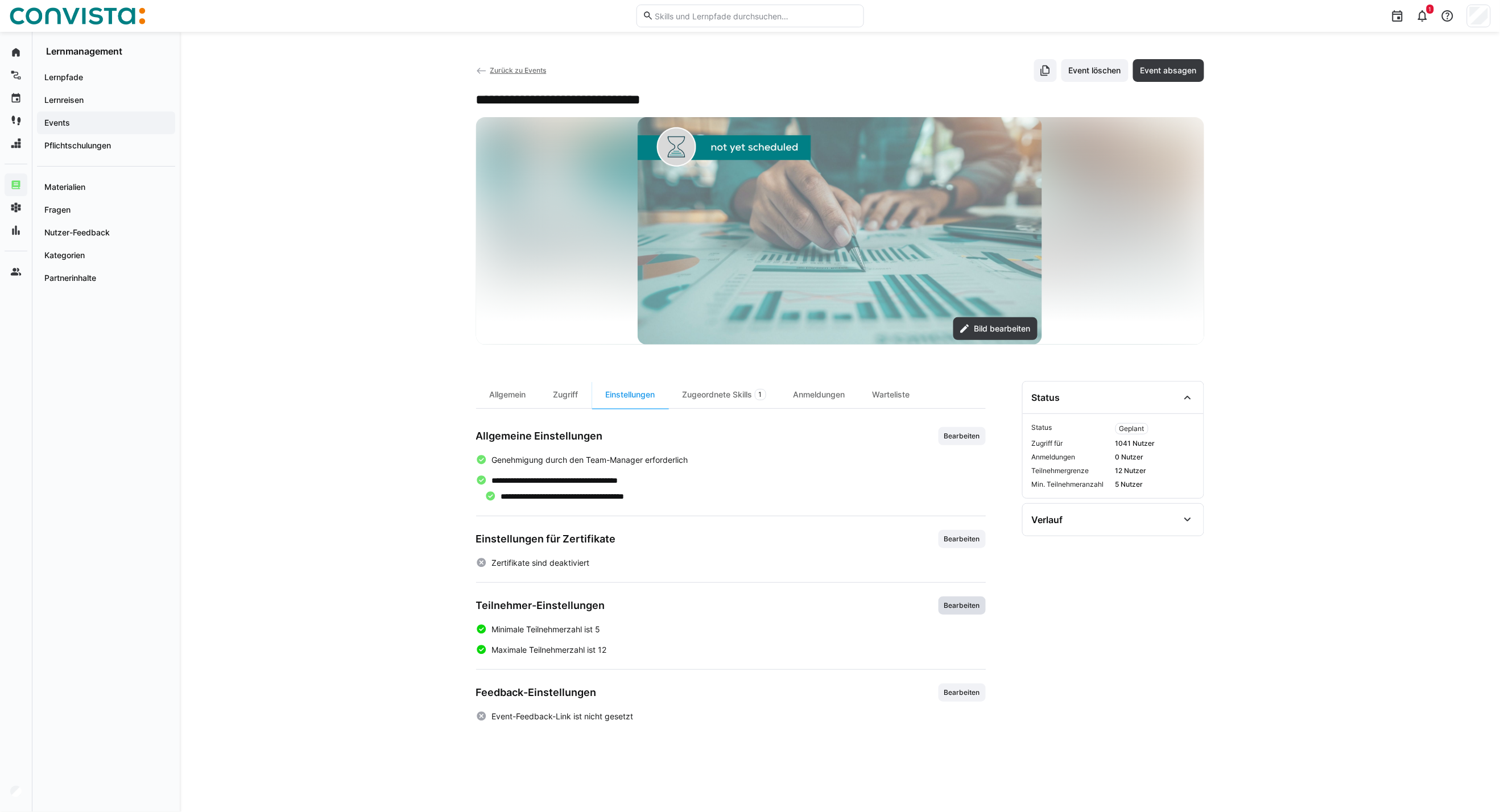
click at [965, 611] on span "Bearbeiten" at bounding box center [962, 605] width 47 height 18
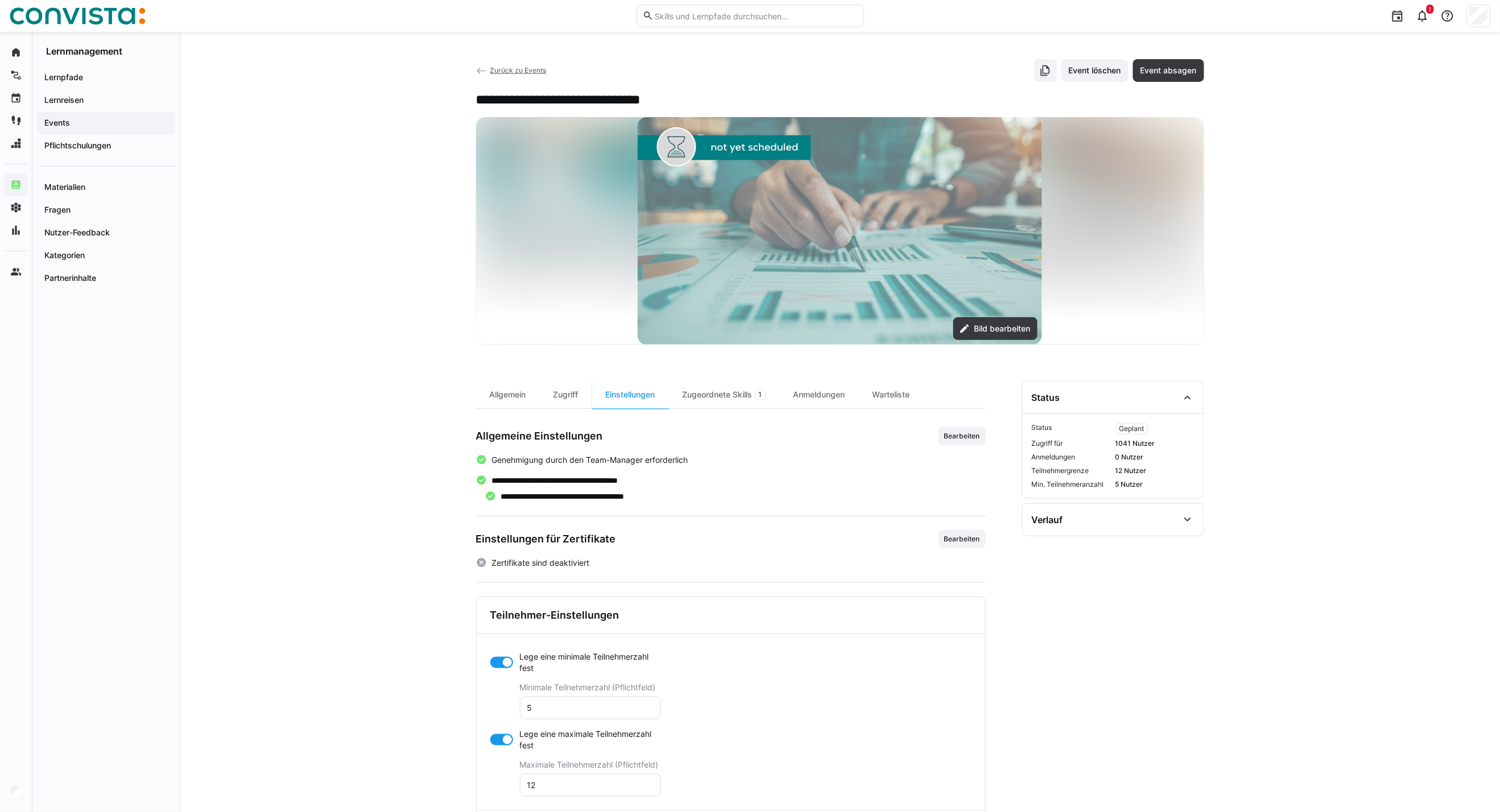
click at [499, 736] on div at bounding box center [501, 740] width 22 height 12
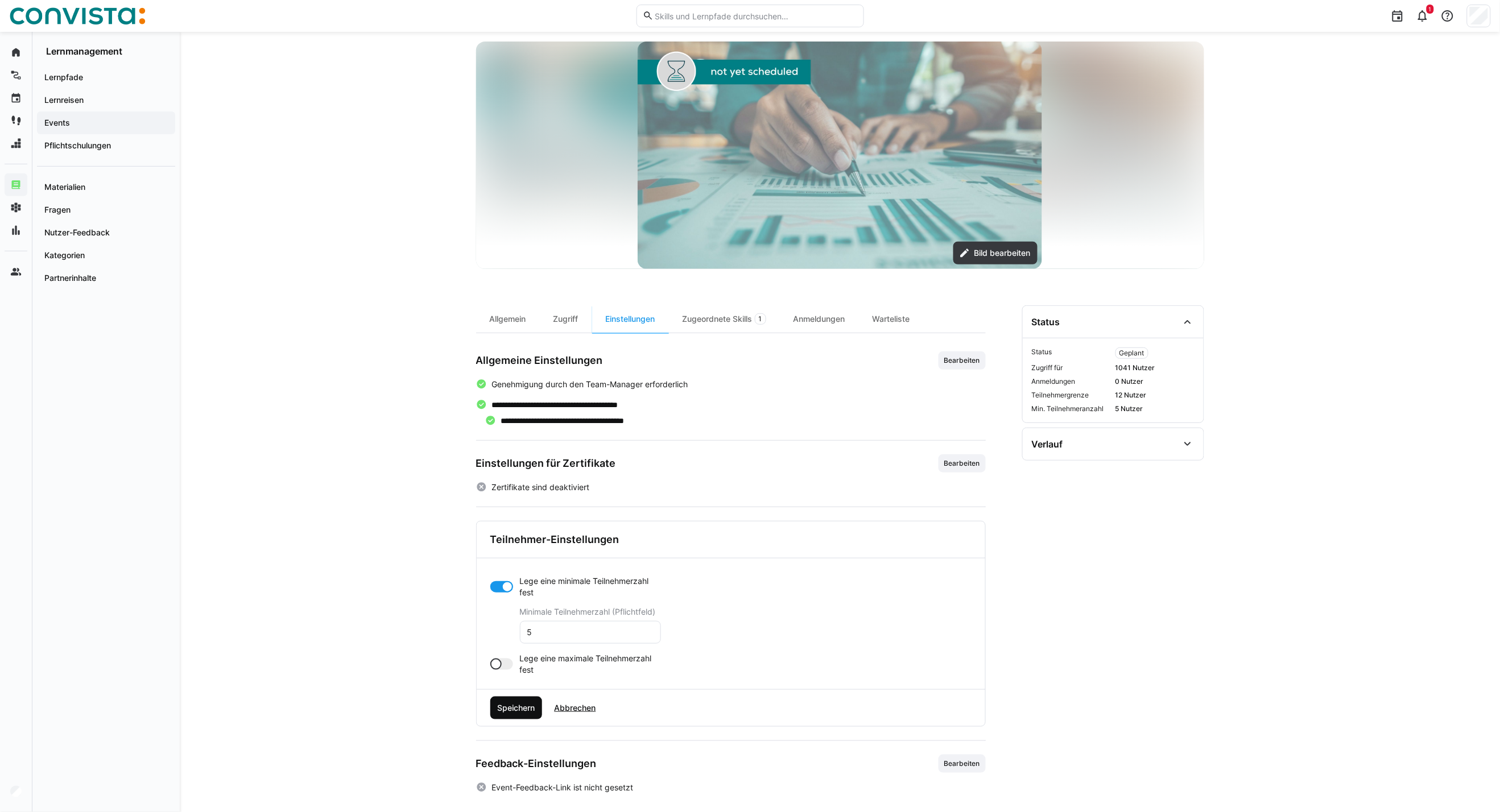
scroll to position [85, 0]
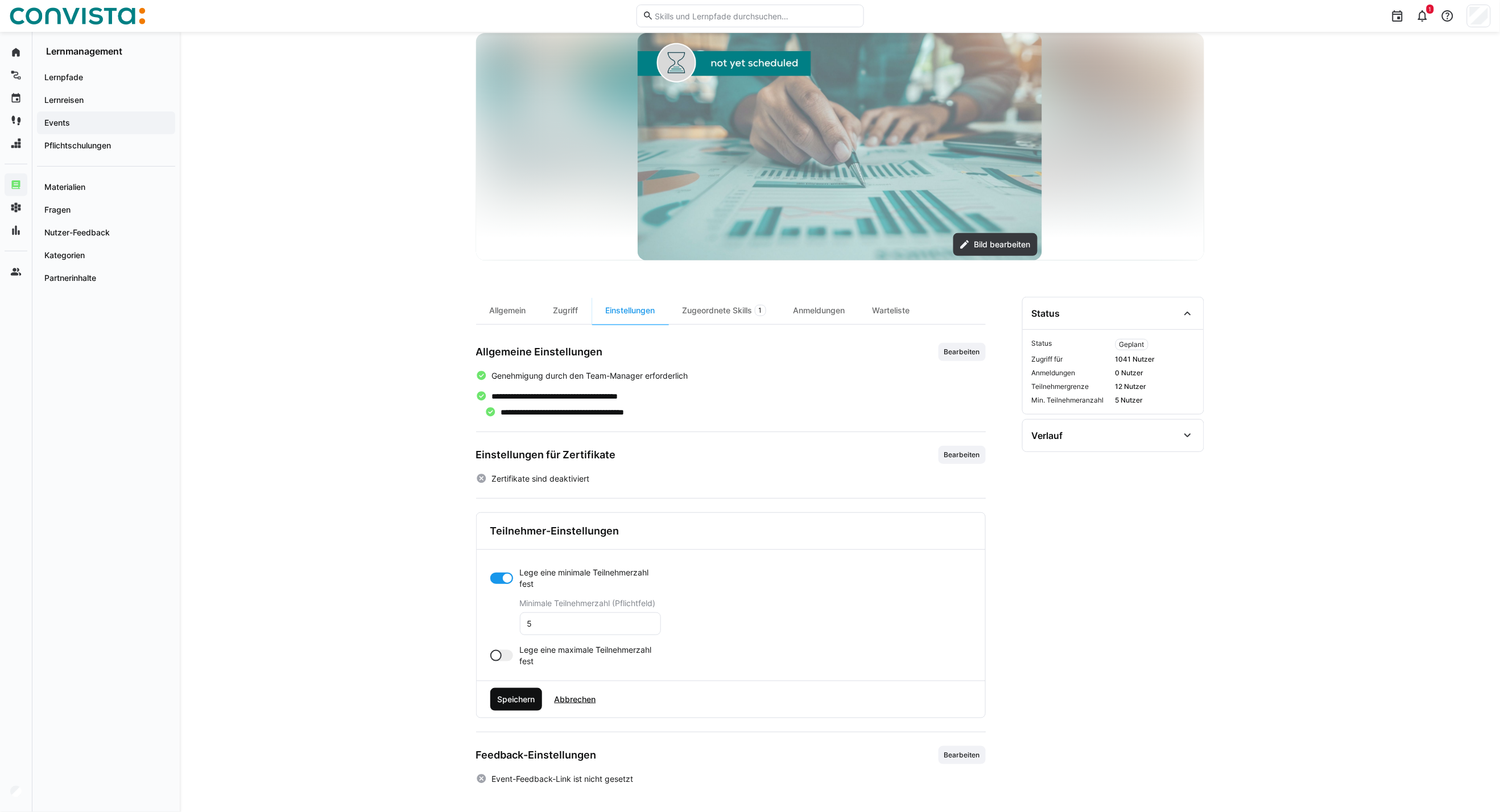
click at [511, 704] on span "Speichern" at bounding box center [516, 699] width 41 height 12
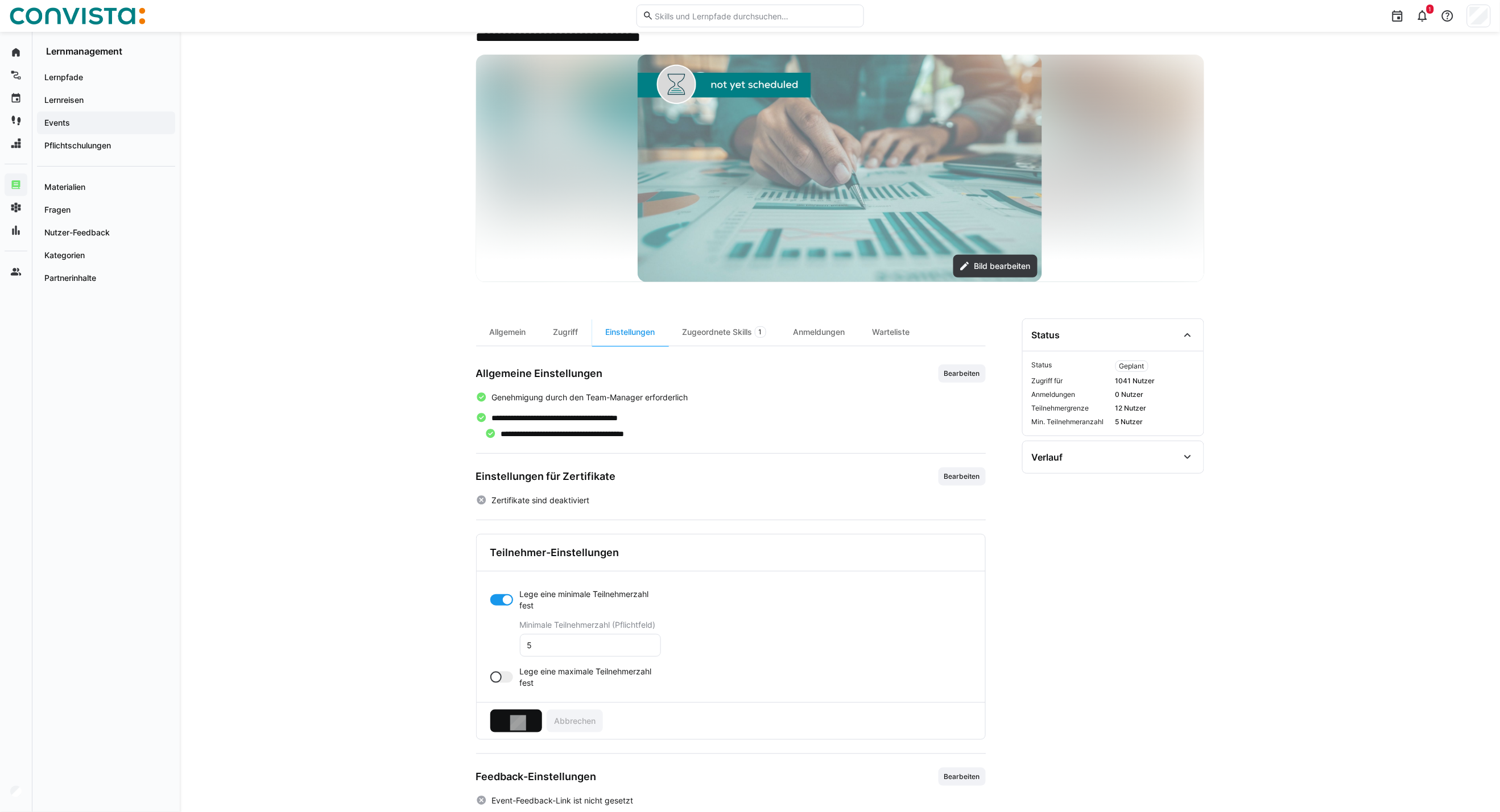
scroll to position [0, 0]
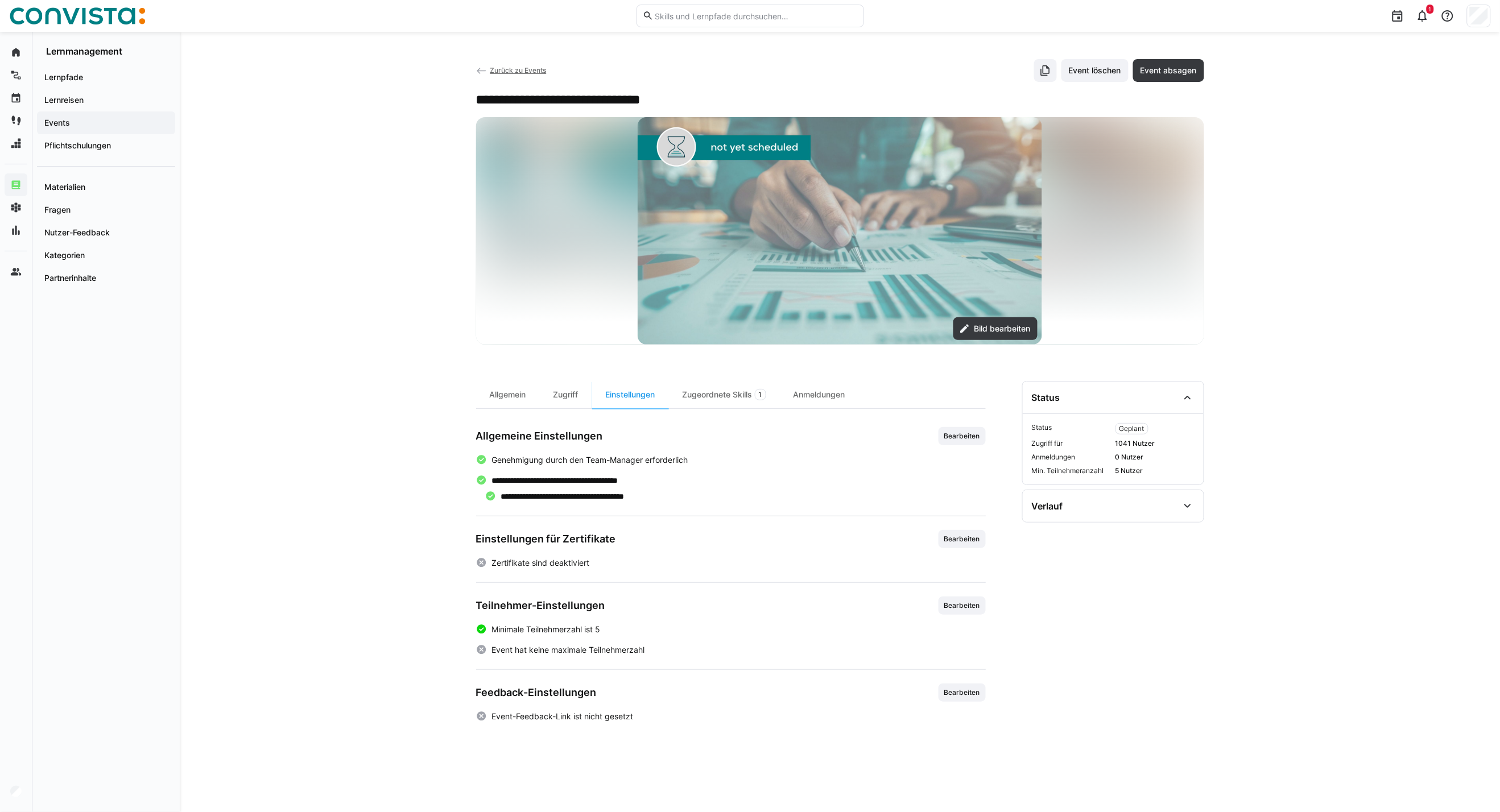
click at [508, 71] on span "Zurück zu Events" at bounding box center [518, 70] width 56 height 9
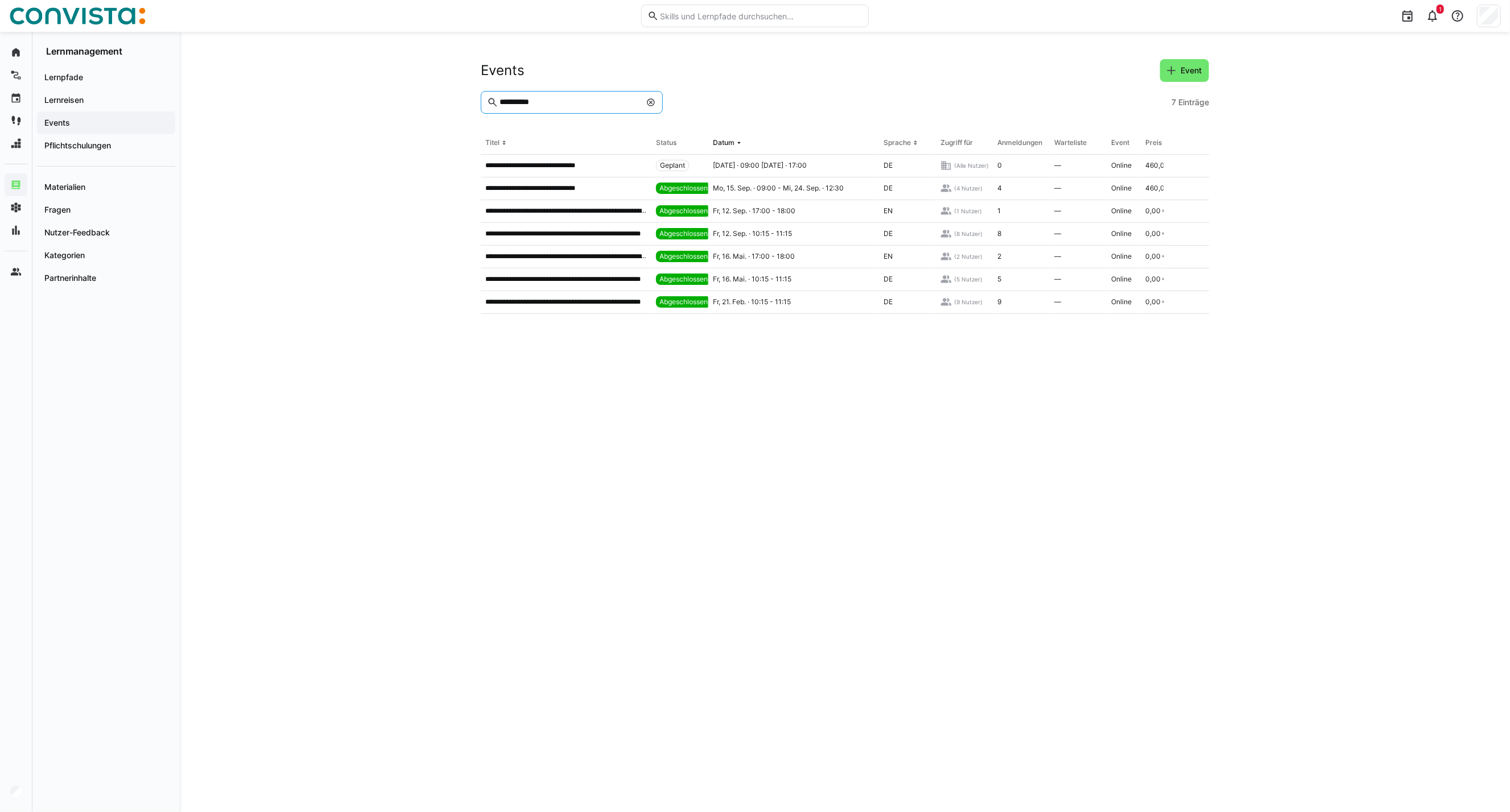
drag, startPoint x: 546, startPoint y: 103, endPoint x: 400, endPoint y: 97, distance: 146.1
click at [400, 97] on div "**********" at bounding box center [845, 422] width 1331 height 780
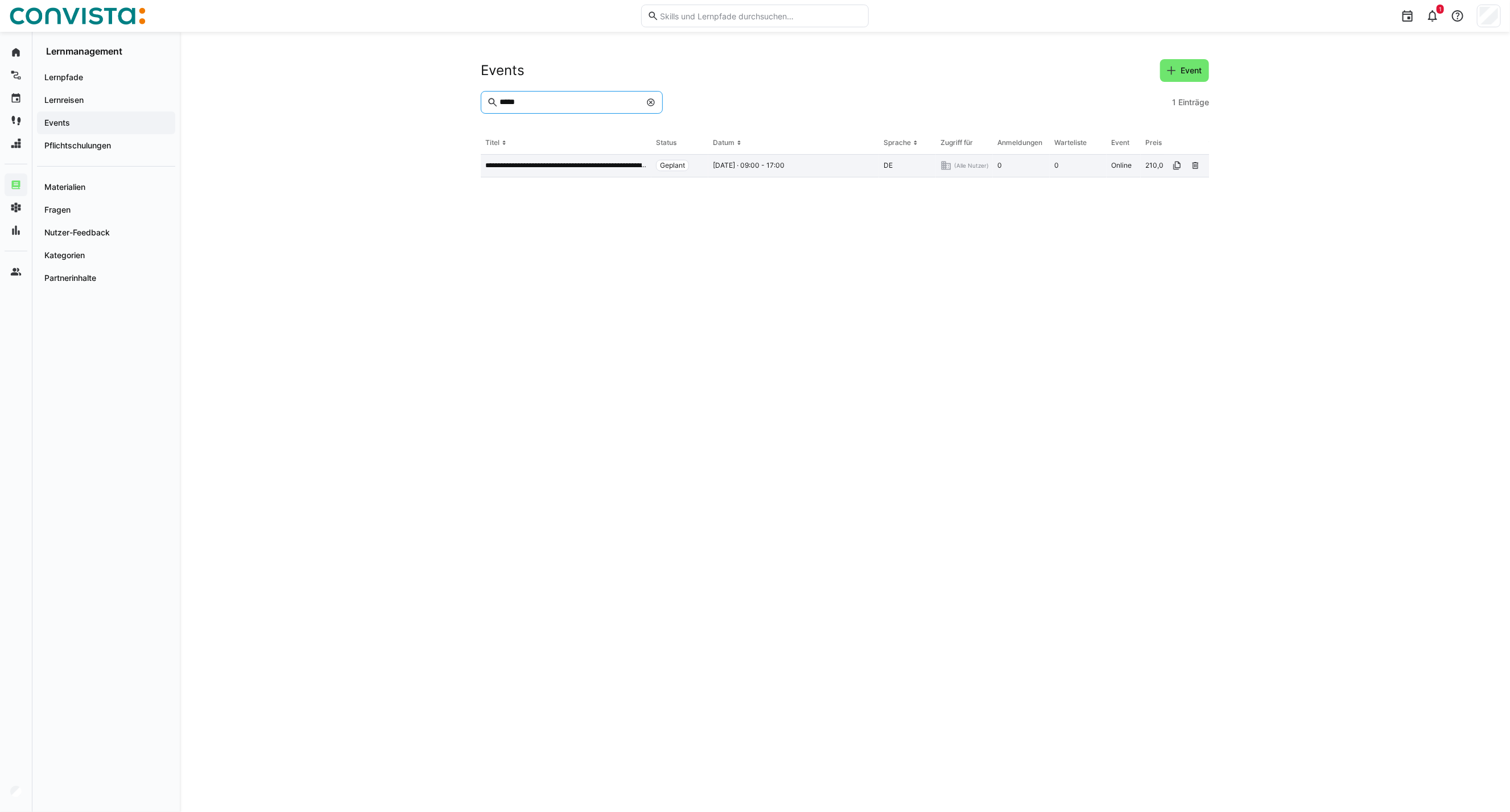
type input "*****"
click at [590, 162] on p "**********" at bounding box center [566, 165] width 162 height 9
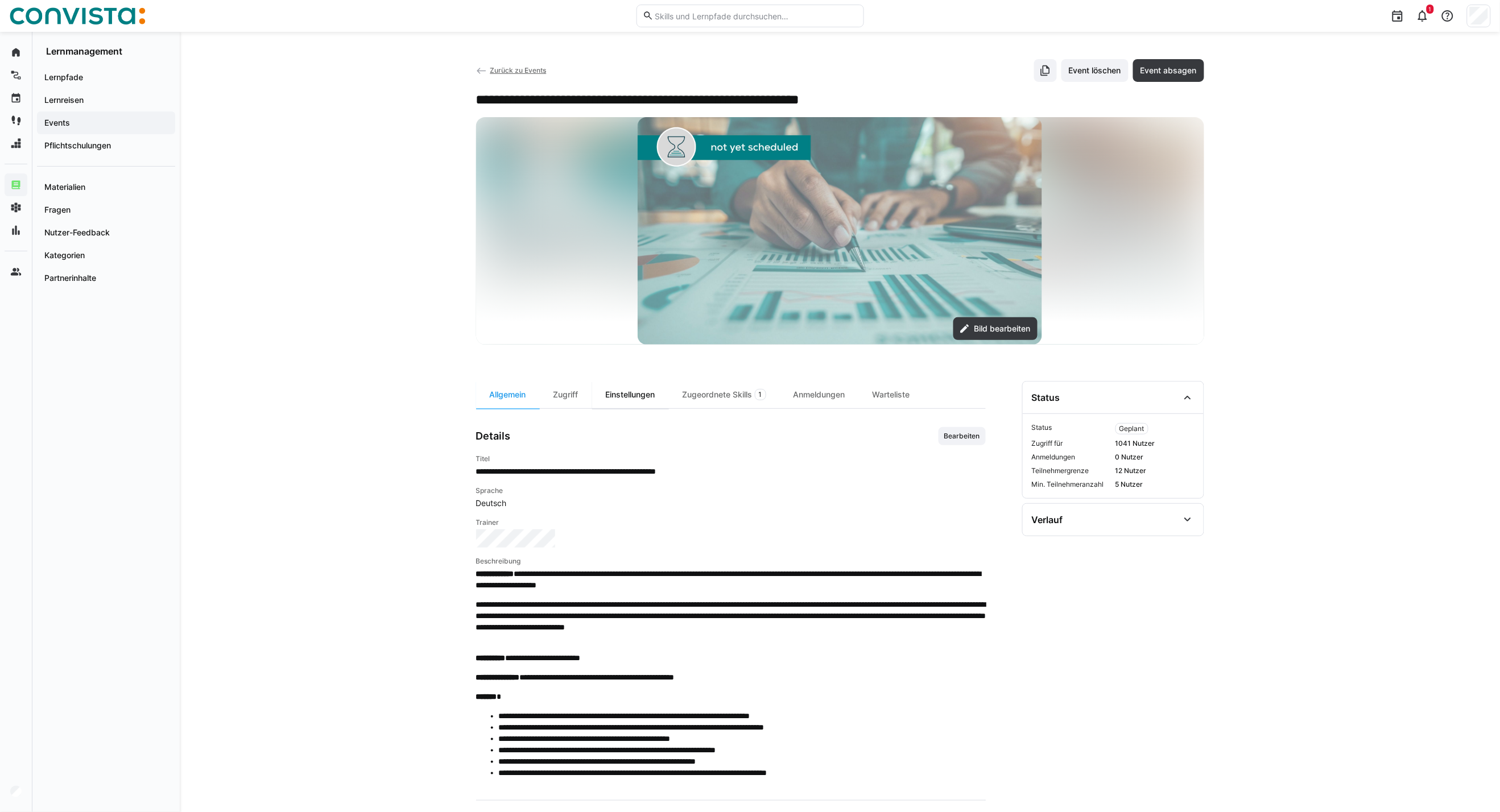
click at [637, 392] on div "Einstellungen" at bounding box center [630, 394] width 77 height 27
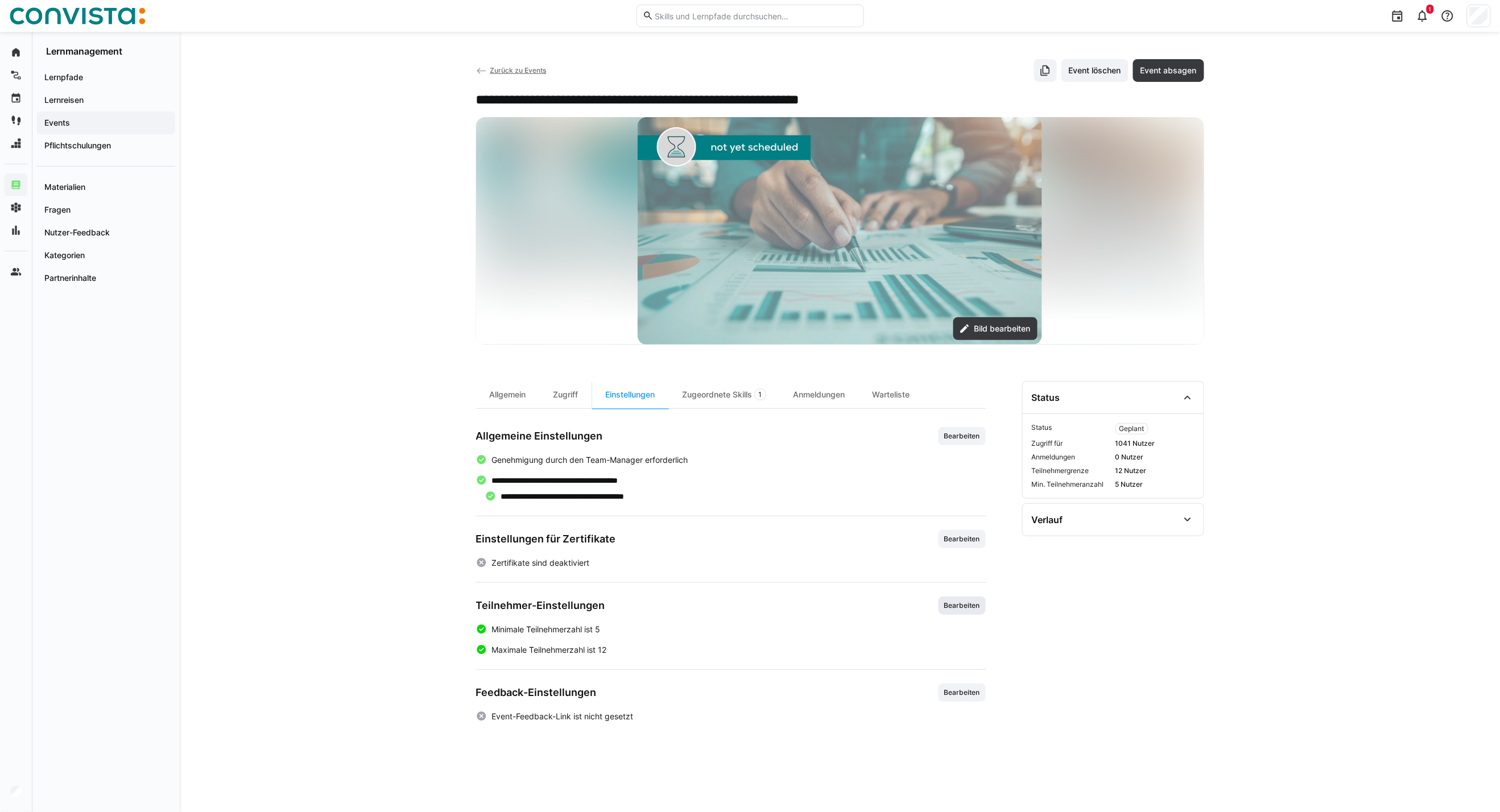
click at [968, 605] on span "Bearbeiten" at bounding box center [962, 605] width 38 height 9
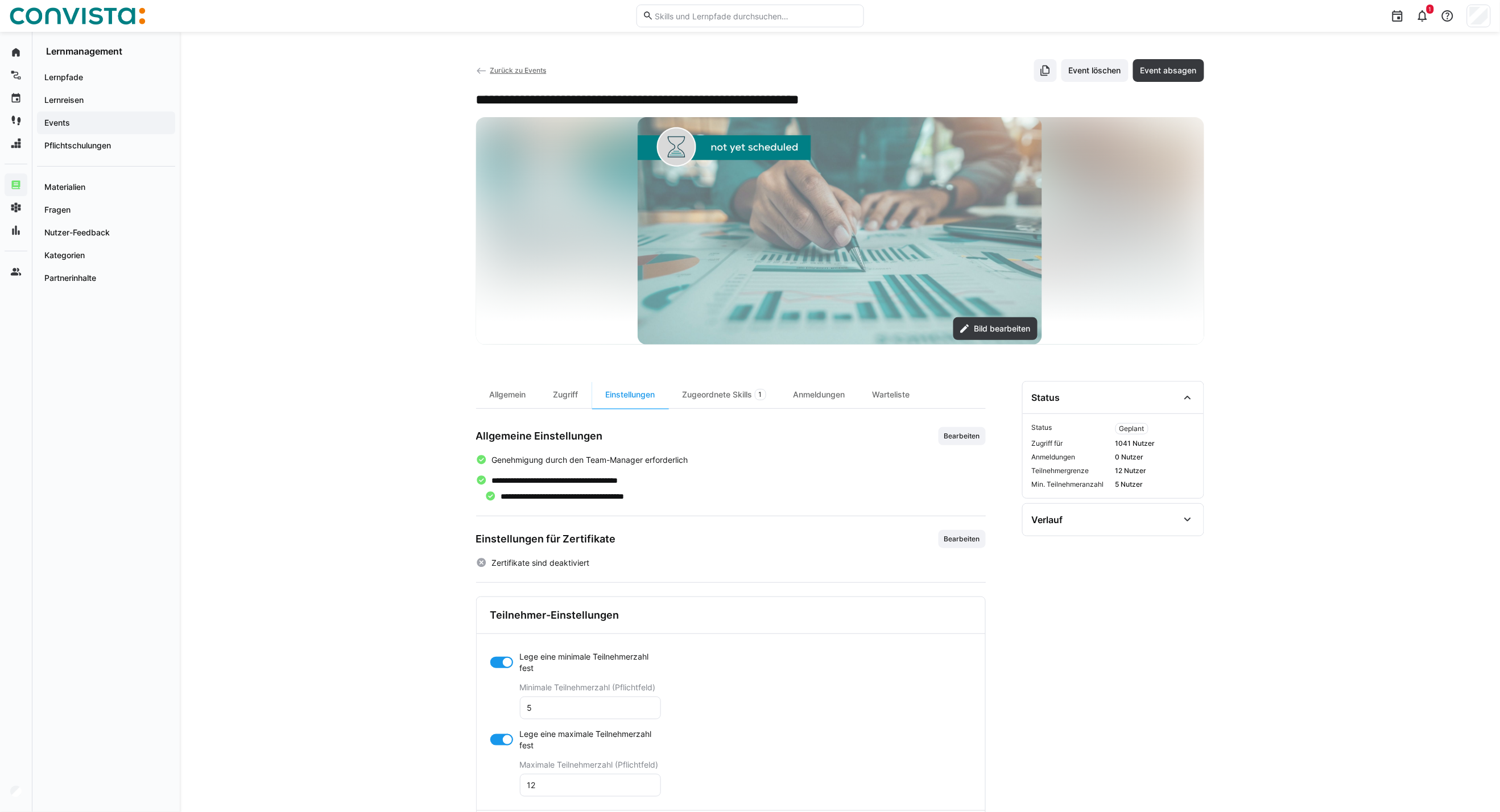
click at [497, 745] on div at bounding box center [501, 740] width 22 height 12
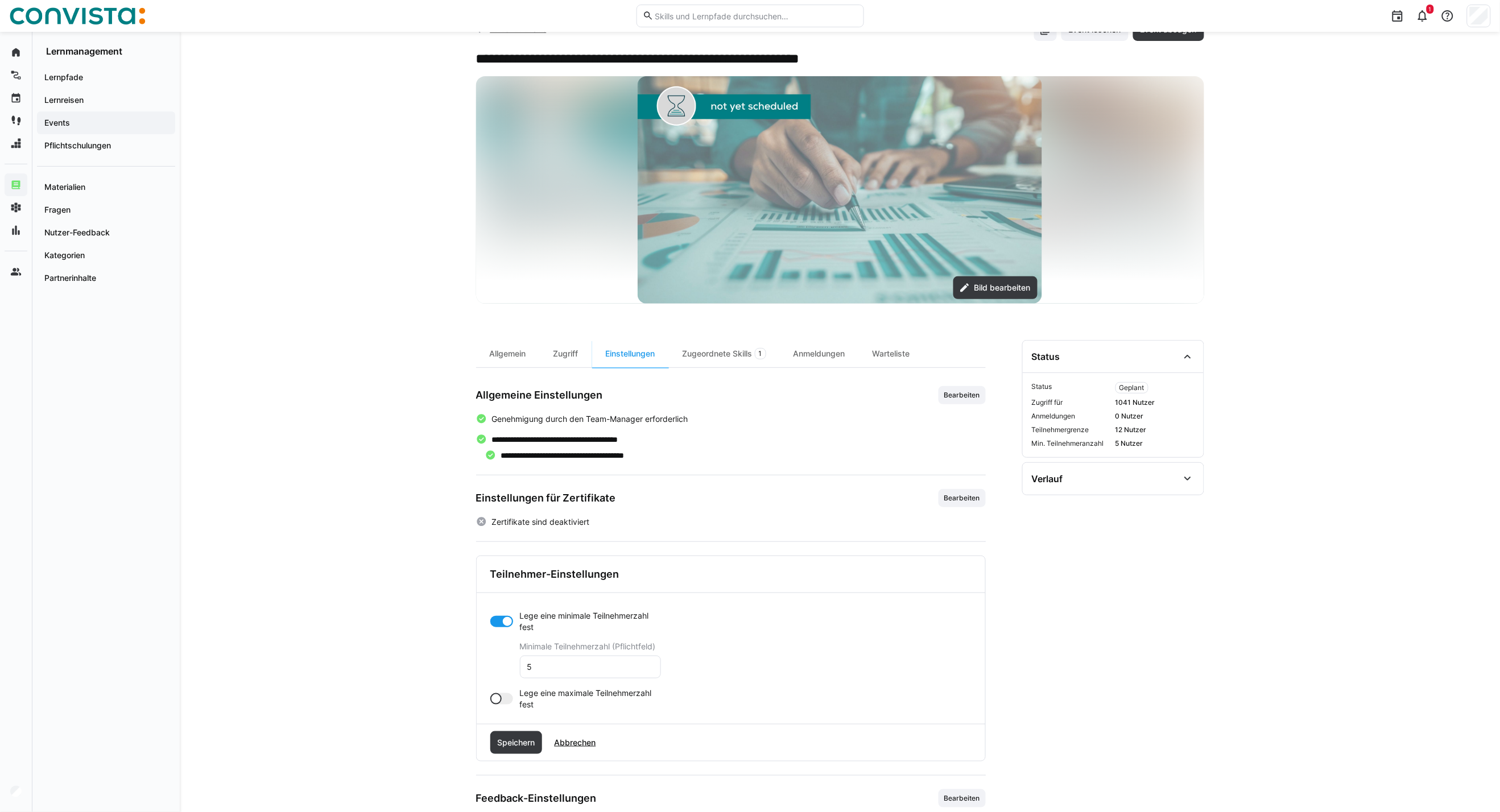
scroll to position [63, 0]
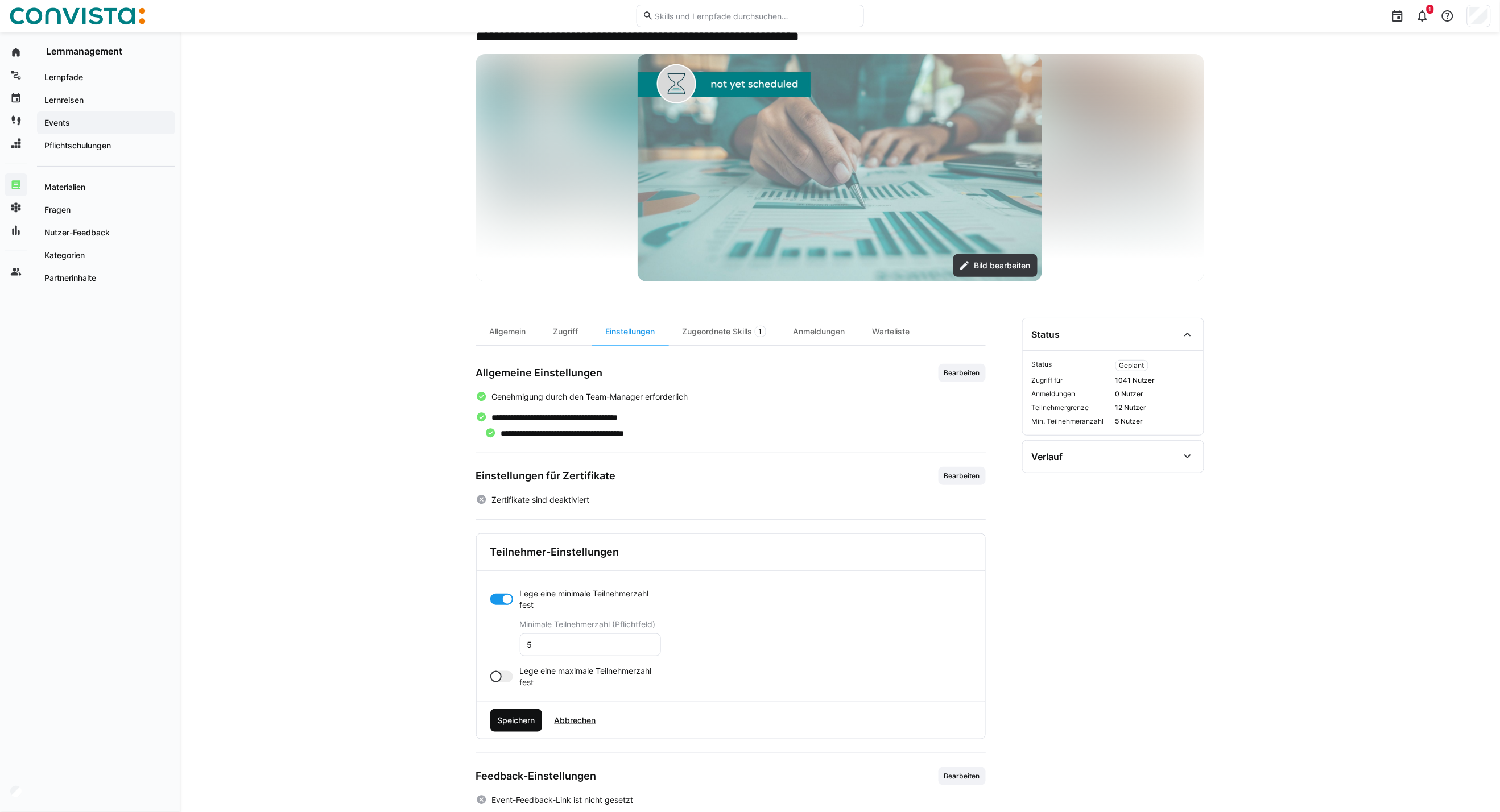
click at [507, 724] on span "Speichern" at bounding box center [516, 721] width 41 height 12
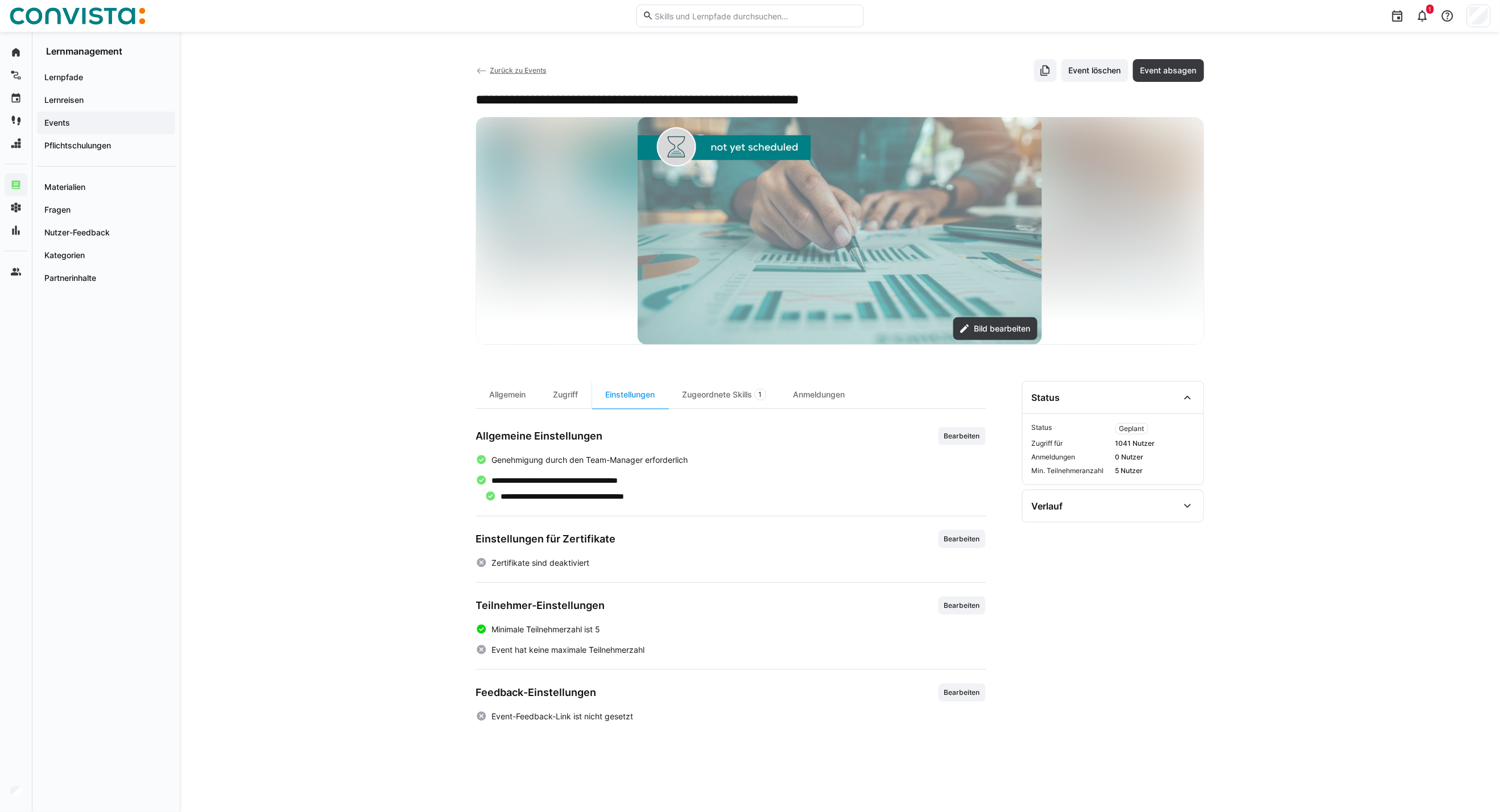
scroll to position [0, 0]
click at [492, 65] on app-back-navigation "Zurück zu Events" at bounding box center [512, 70] width 71 height 12
click at [492, 73] on span "Zurück zu Events" at bounding box center [518, 70] width 56 height 9
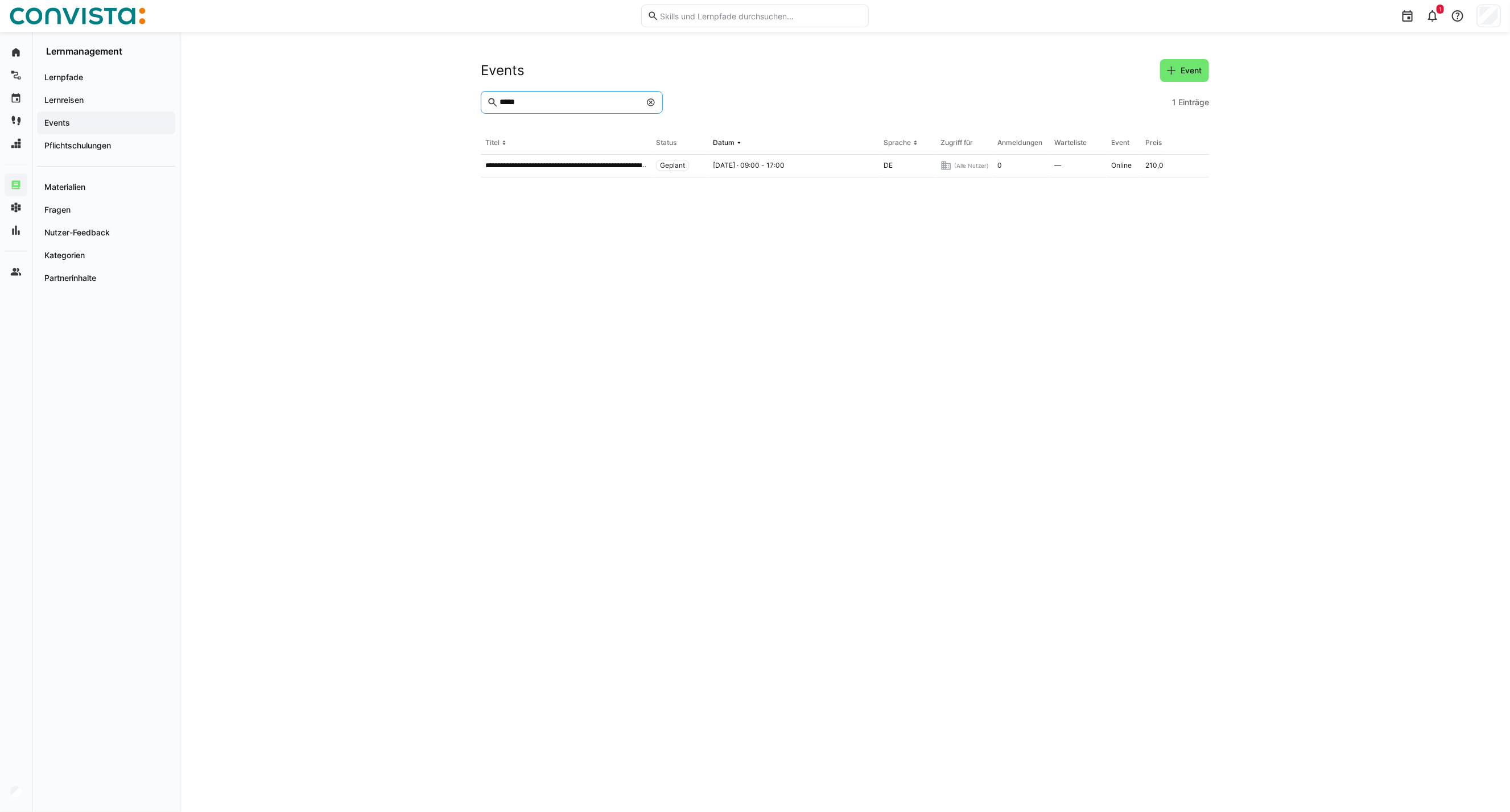
drag, startPoint x: 527, startPoint y: 98, endPoint x: 400, endPoint y: 97, distance: 127.0
click at [400, 97] on div "**********" at bounding box center [845, 422] width 1331 height 780
type input "********"
click at [568, 163] on p "**********" at bounding box center [566, 165] width 162 height 9
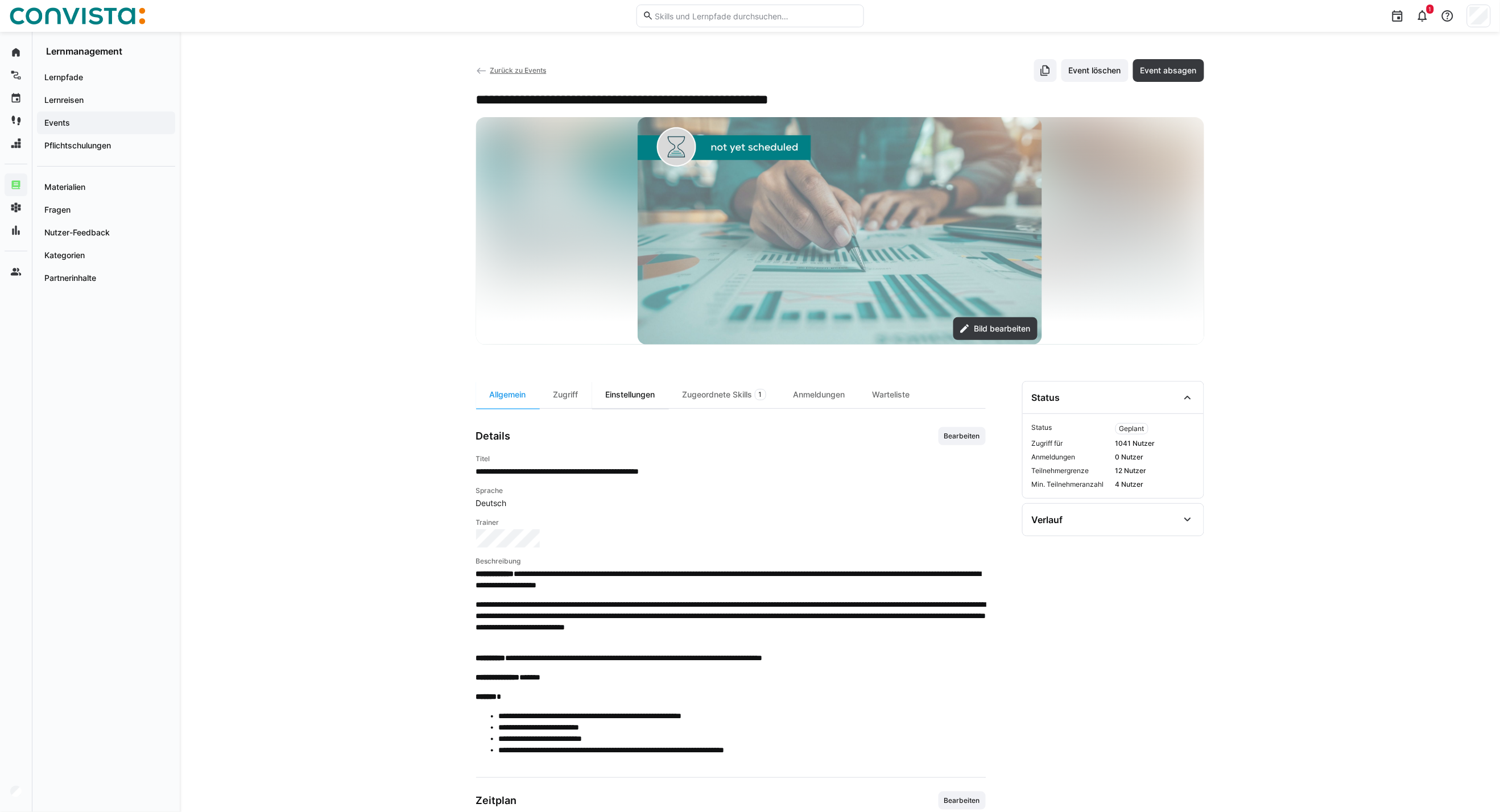
click at [628, 397] on div "Einstellungen" at bounding box center [630, 394] width 77 height 27
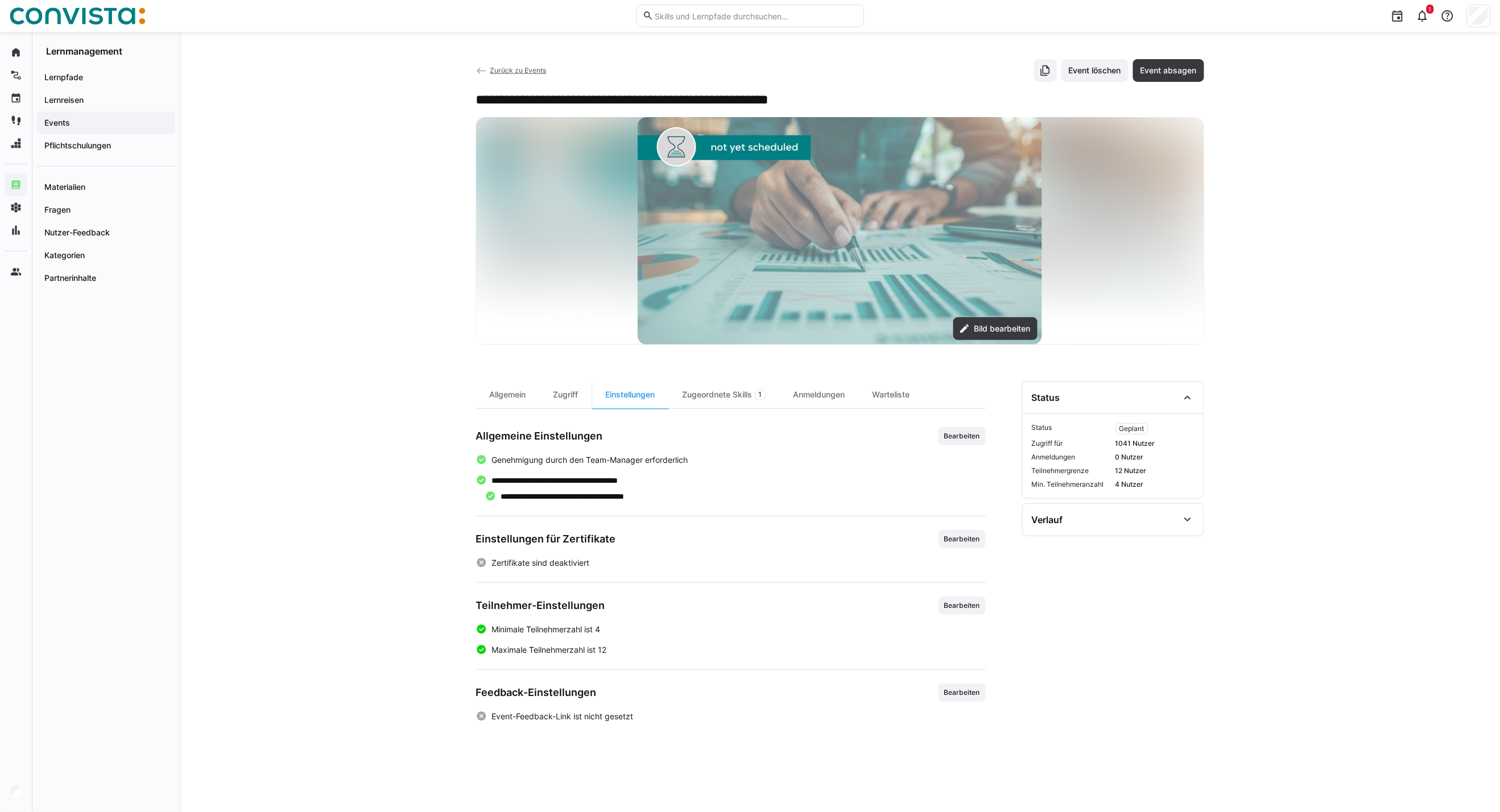
drag, startPoint x: 960, startPoint y: 605, endPoint x: 937, endPoint y: 606, distance: 23.0
click at [960, 606] on span "Bearbeiten" at bounding box center [962, 605] width 38 height 9
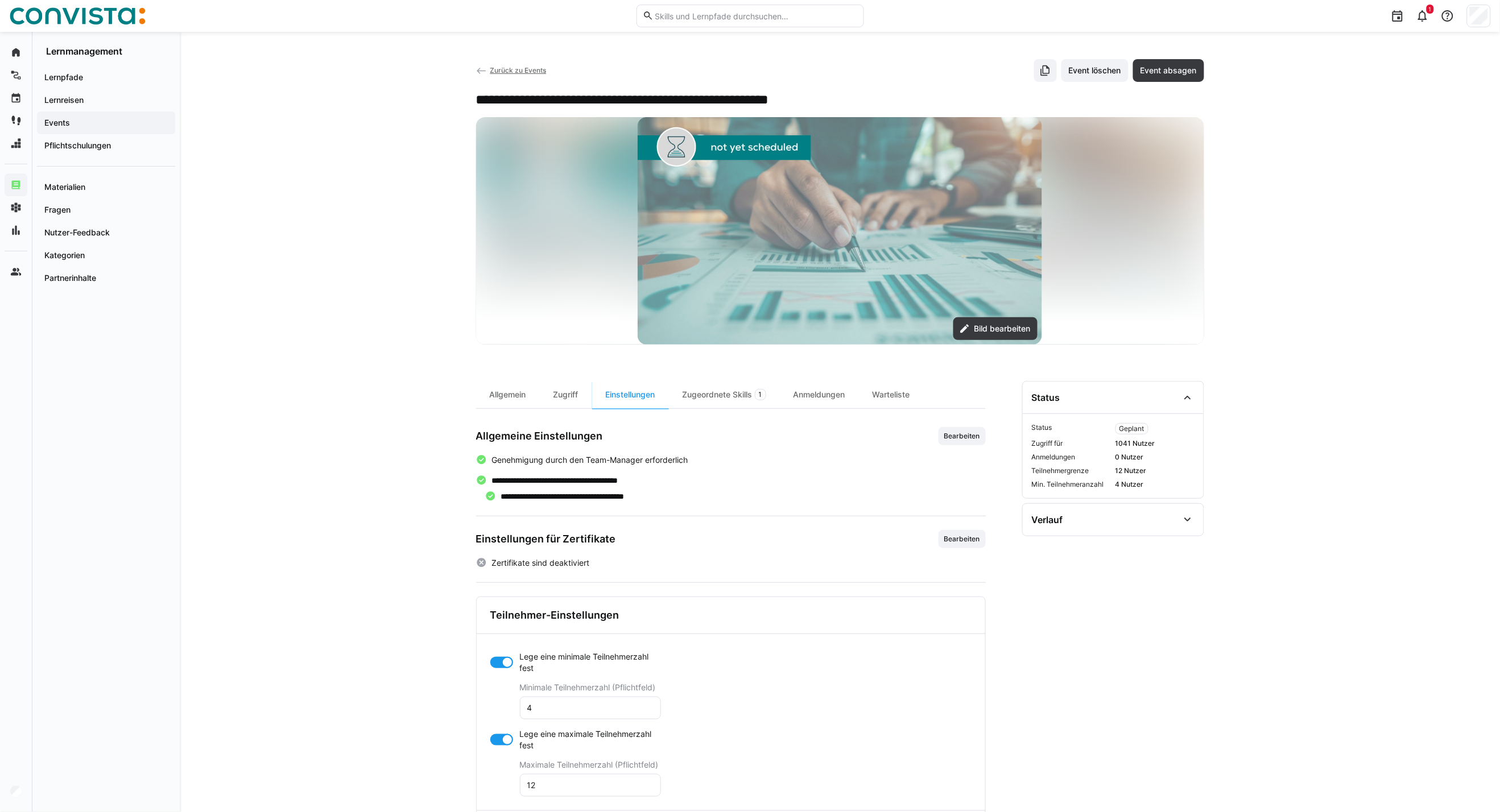
click at [487, 746] on div "Lege eine minimale Teilnehmerzahl fest Minimale Teilnehmerzahl (Pflichtfeld) 4 …" at bounding box center [731, 722] width 509 height 176
click at [493, 740] on div at bounding box center [501, 740] width 22 height 12
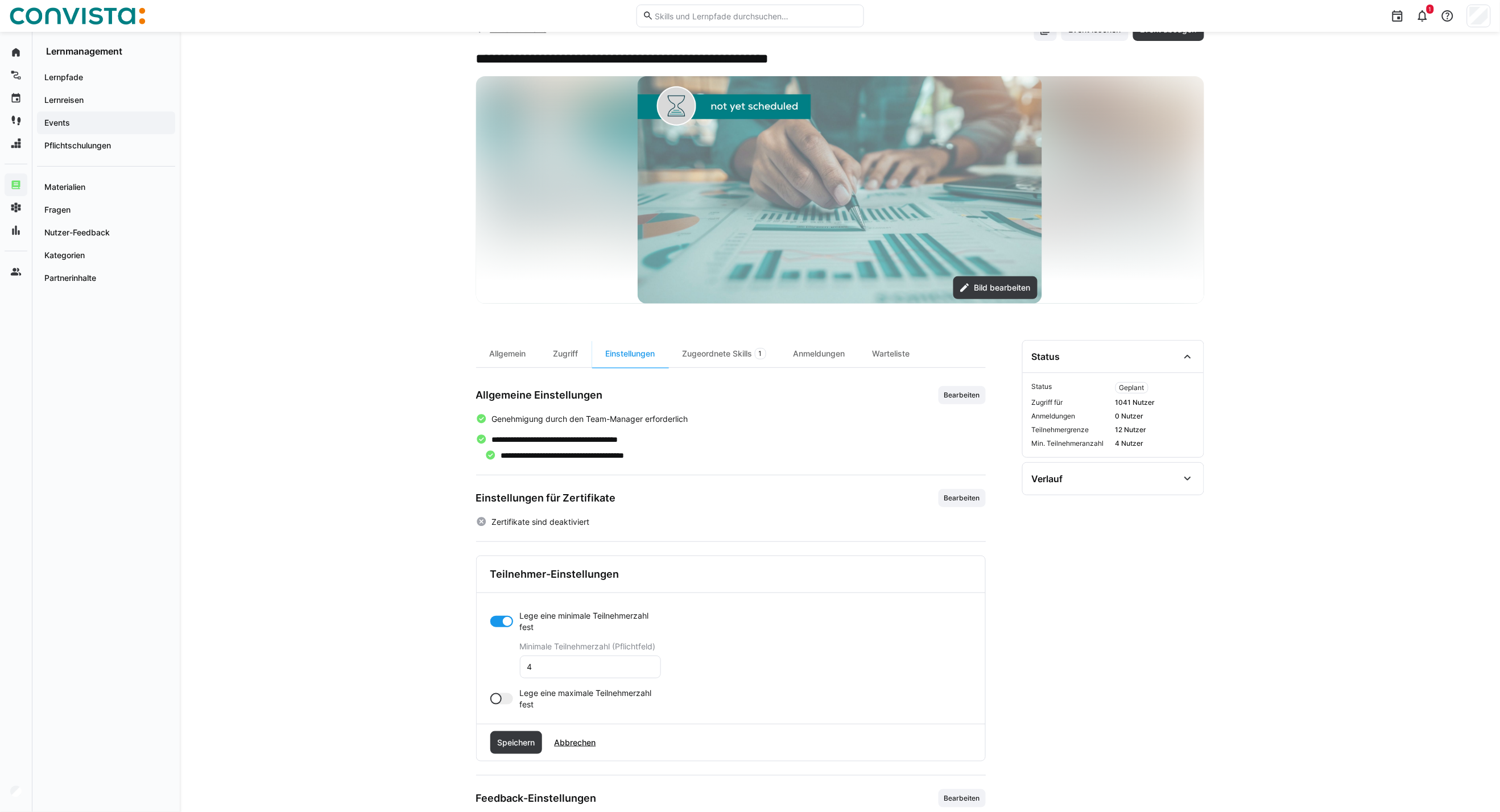
scroll to position [63, 0]
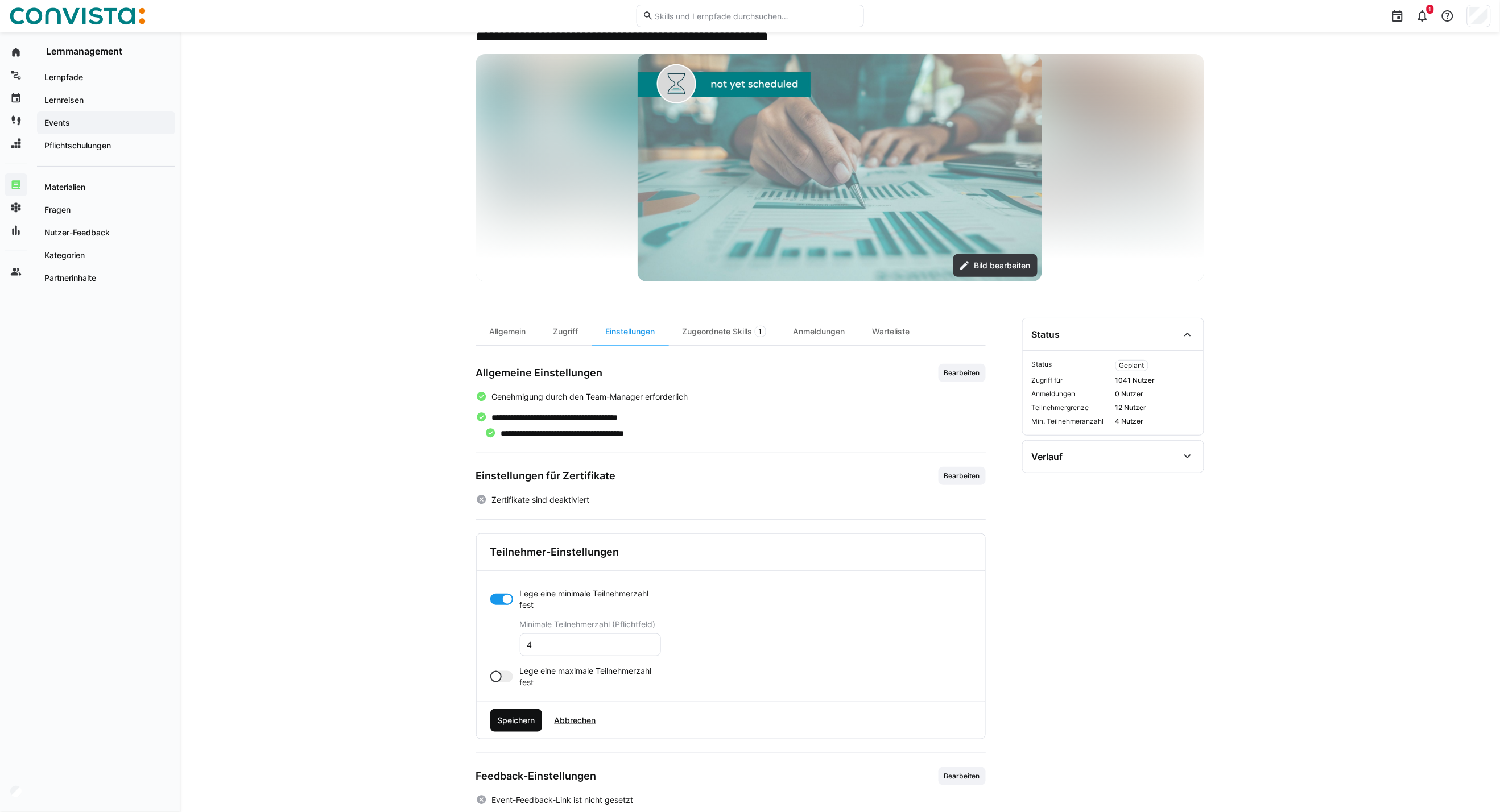
click at [507, 725] on span "Speichern" at bounding box center [516, 721] width 41 height 12
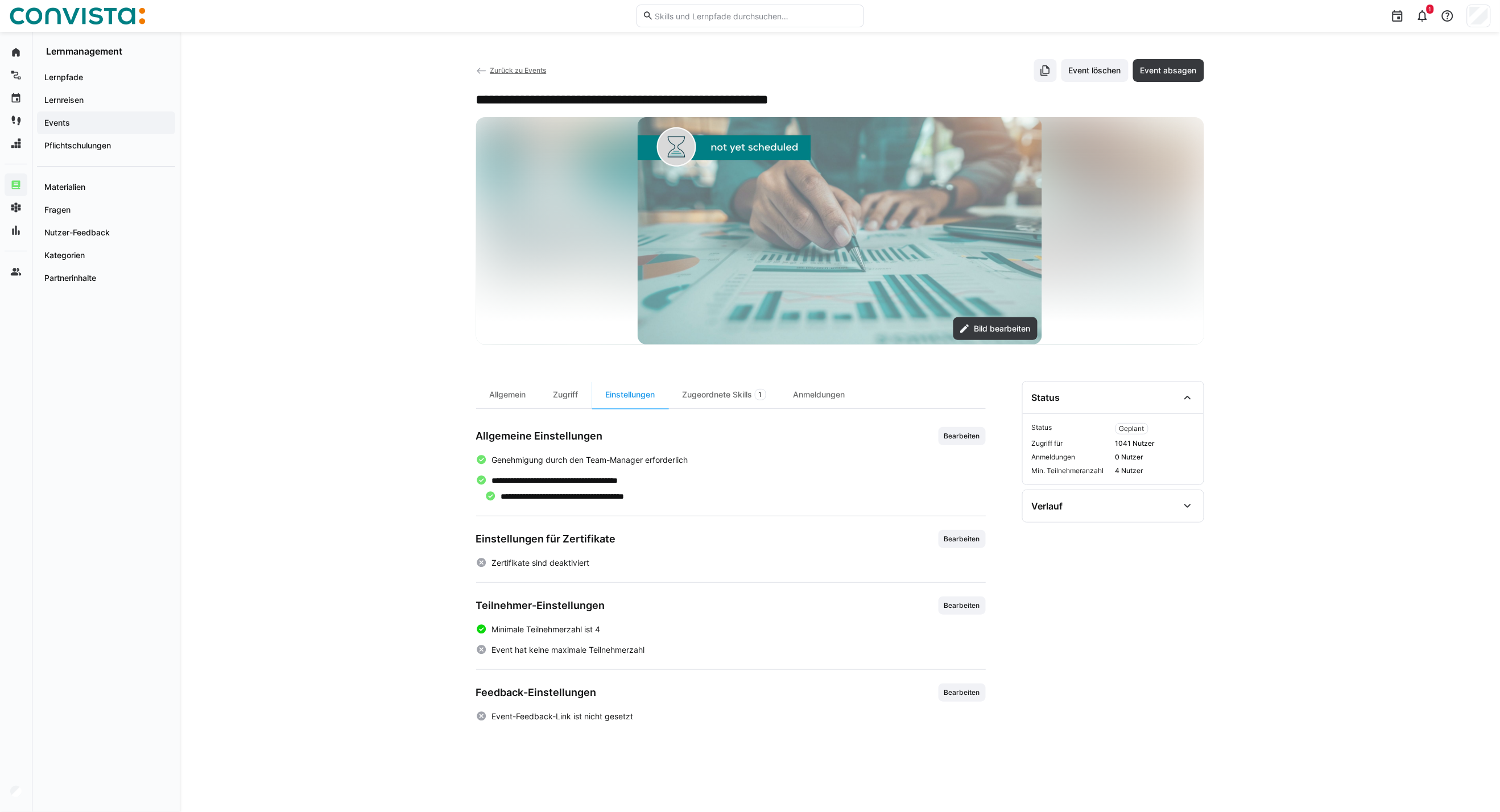
scroll to position [0, 0]
click at [507, 71] on span "Zurück zu Events" at bounding box center [518, 70] width 56 height 9
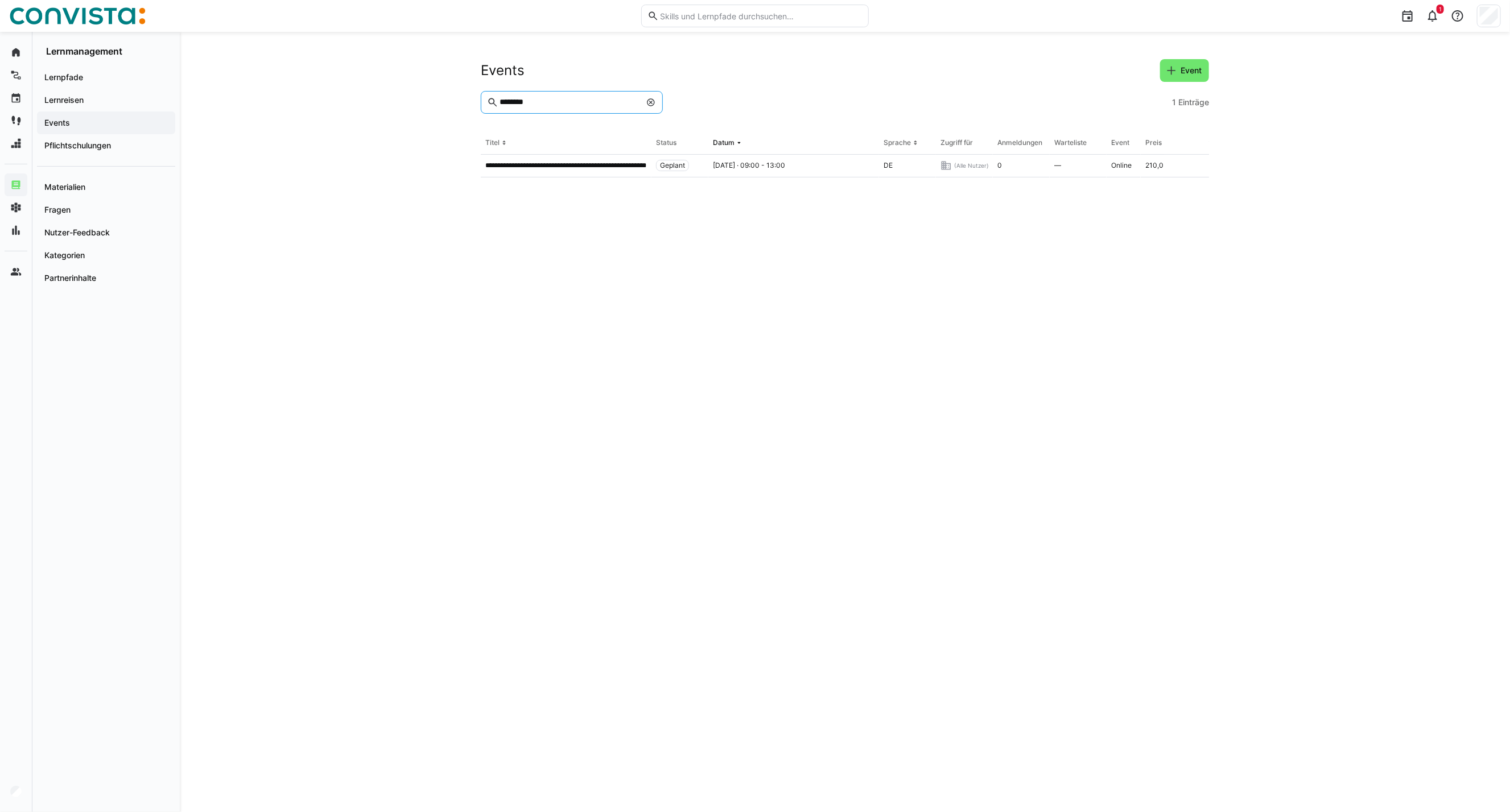
drag, startPoint x: 568, startPoint y: 99, endPoint x: 297, endPoint y: 68, distance: 272.8
click at [297, 68] on div "**********" at bounding box center [845, 422] width 1331 height 780
type input "*********"
click at [536, 170] on p "**********" at bounding box center [546, 165] width 121 height 9
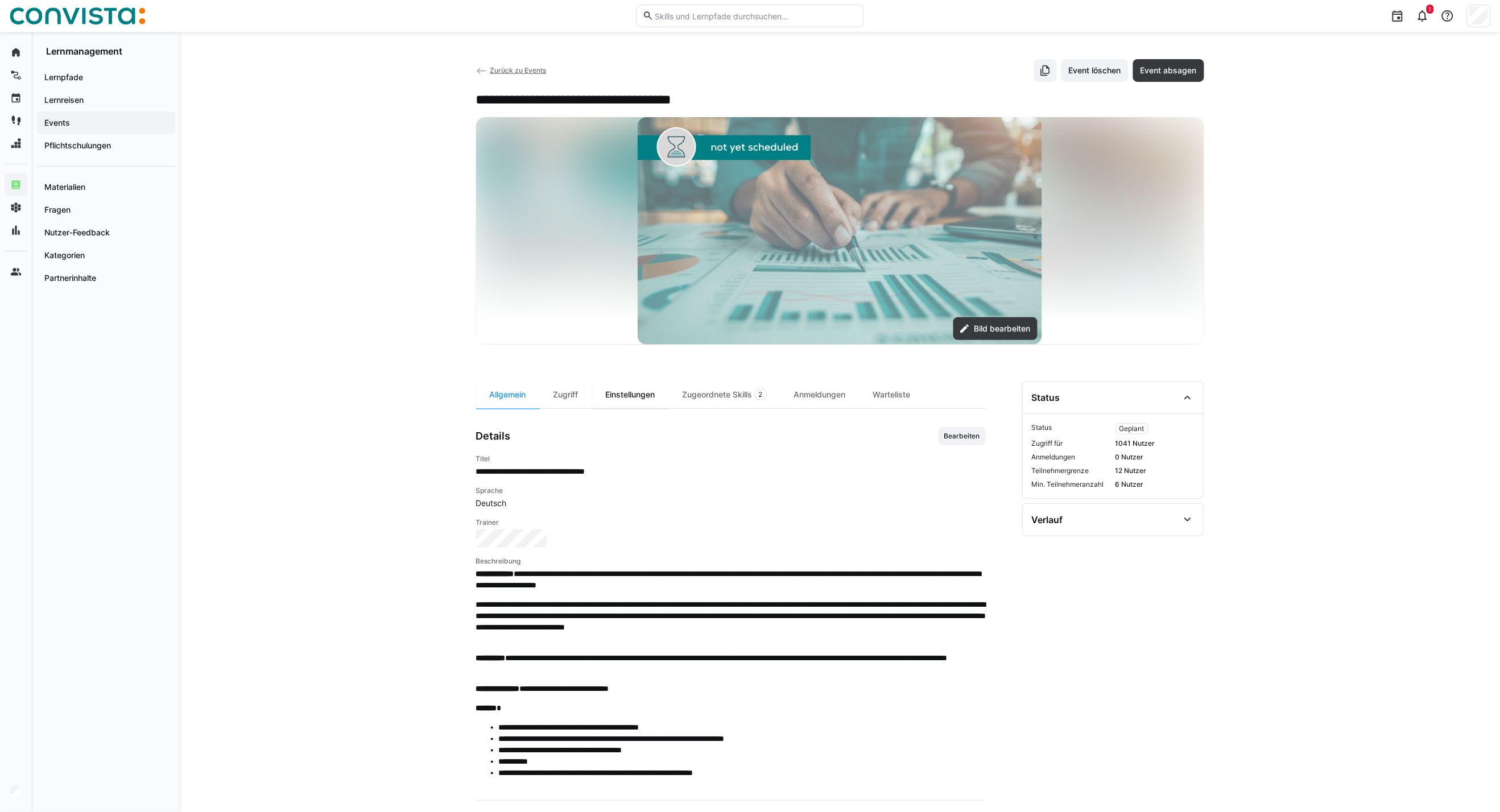
click at [645, 394] on div "Einstellungen" at bounding box center [630, 394] width 77 height 27
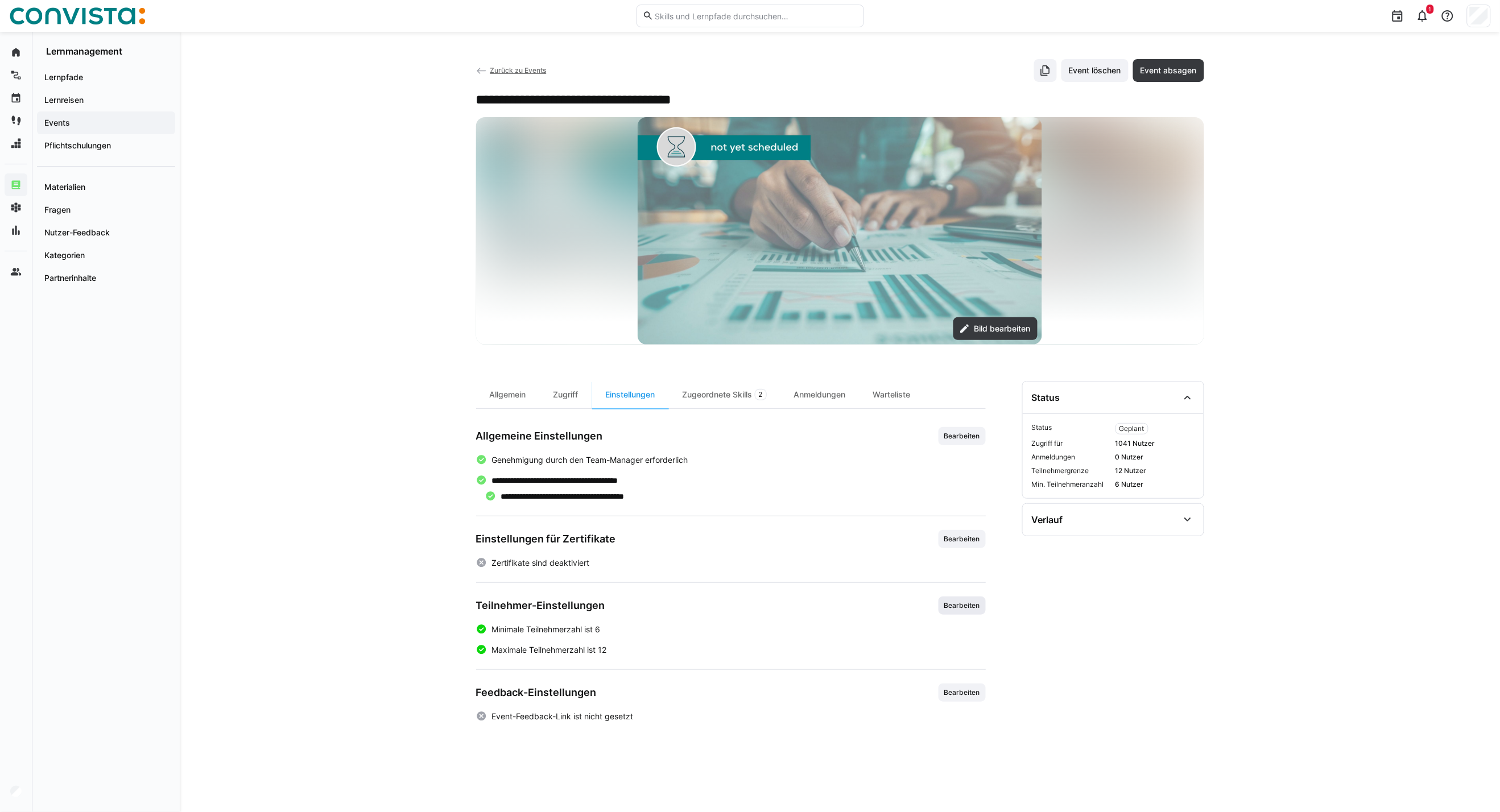
click at [954, 608] on span "Bearbeiten" at bounding box center [962, 605] width 38 height 9
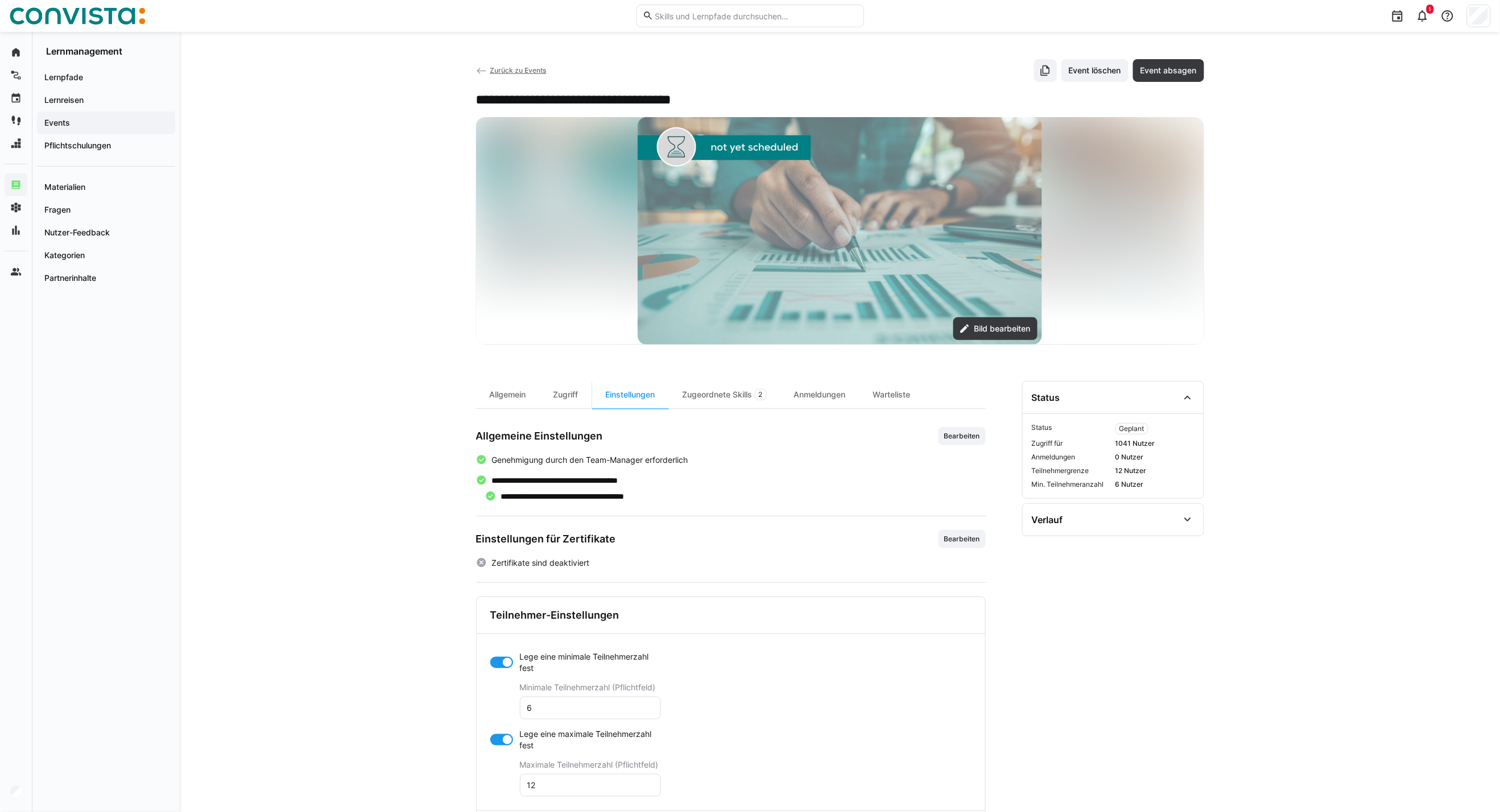
click at [498, 746] on app-toggle "Lege eine maximale Teilnehmerzahl fest" at bounding box center [576, 739] width 171 height 22
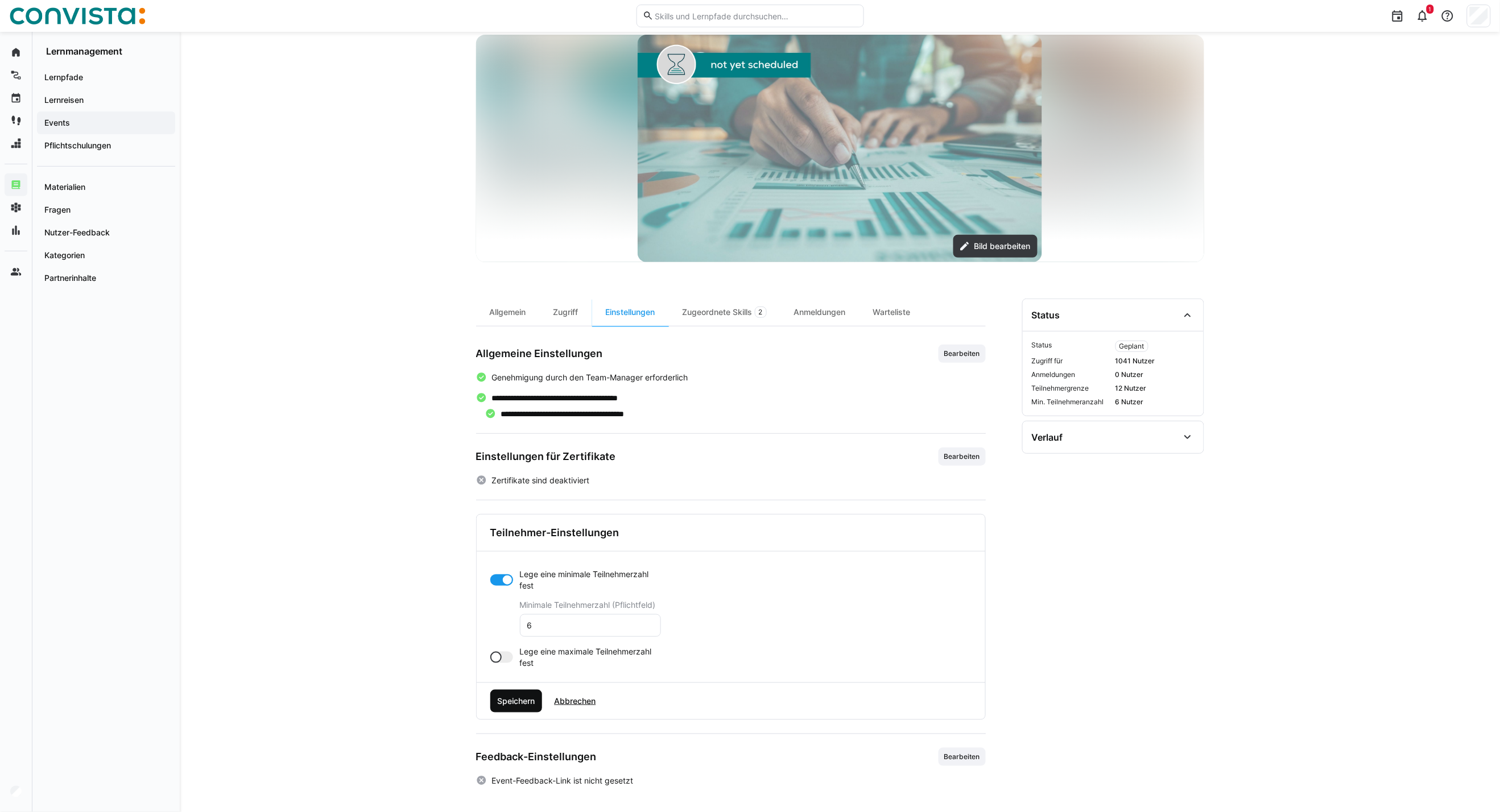
scroll to position [85, 0]
click at [505, 702] on span "Speichern" at bounding box center [516, 699] width 41 height 12
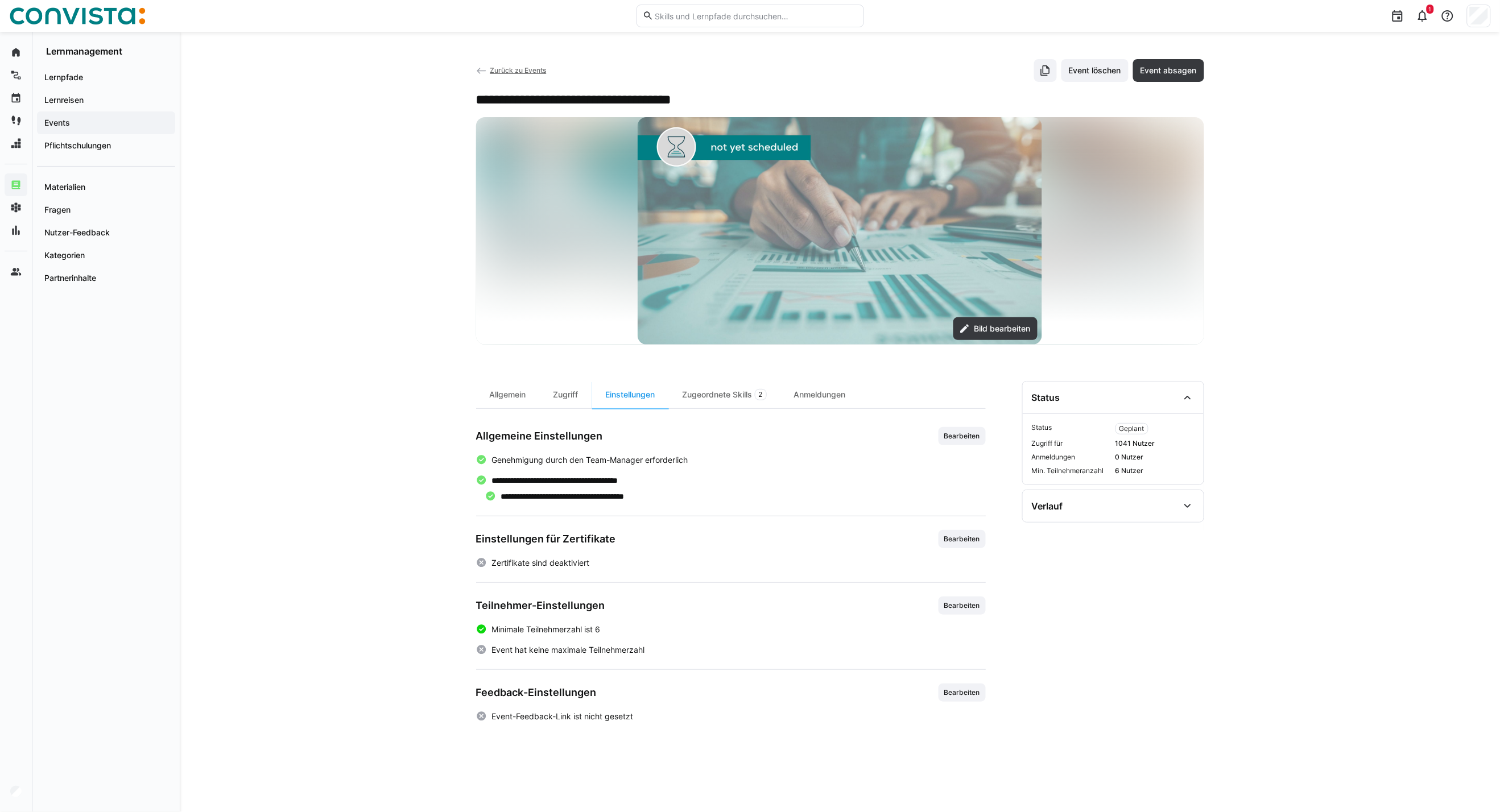
scroll to position [0, 0]
click at [520, 73] on span "Zurück zu Events" at bounding box center [518, 70] width 56 height 9
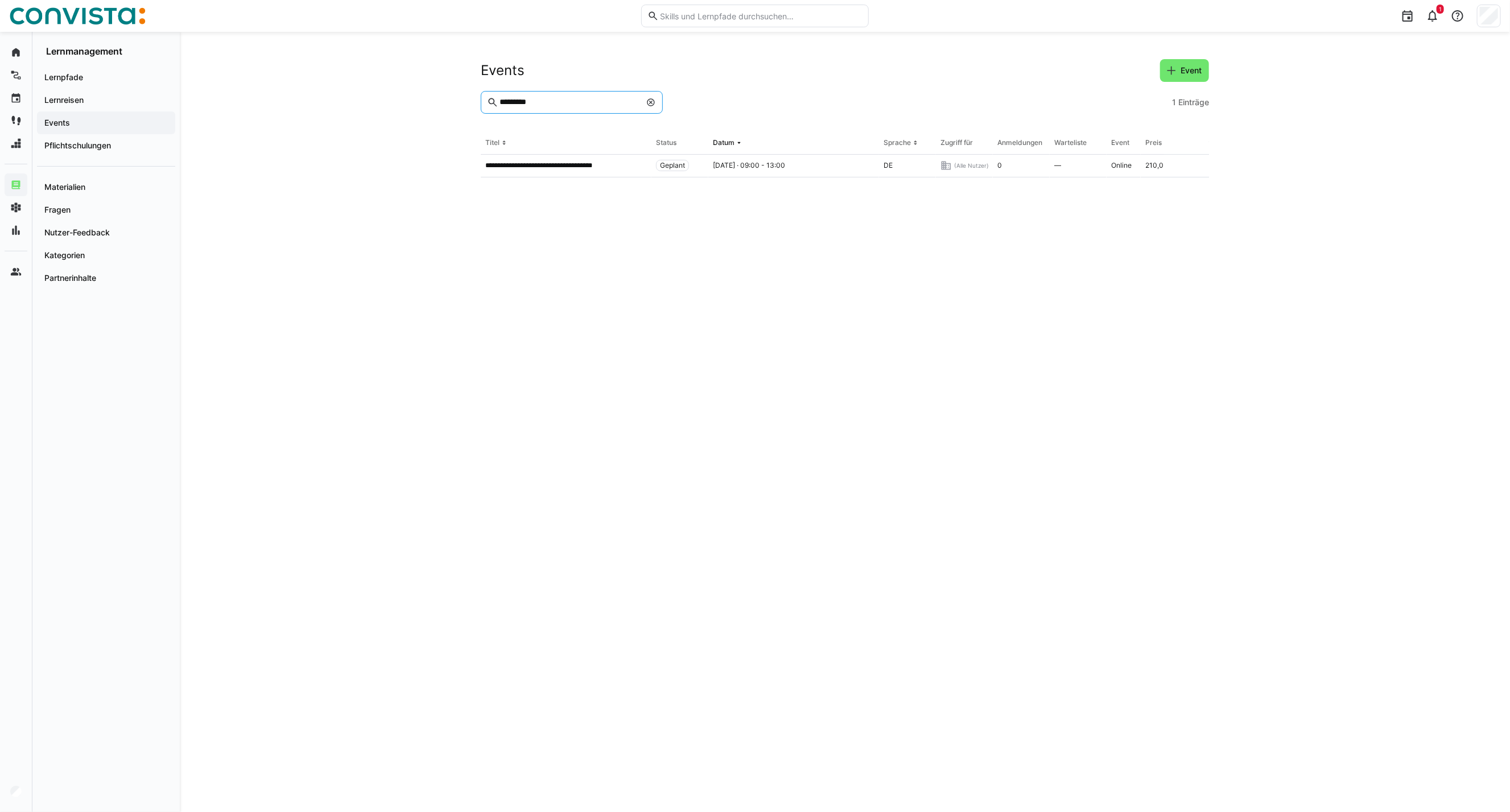
drag, startPoint x: 520, startPoint y: 105, endPoint x: 406, endPoint y: 103, distance: 114.0
click at [406, 103] on div "**********" at bounding box center [845, 422] width 1331 height 780
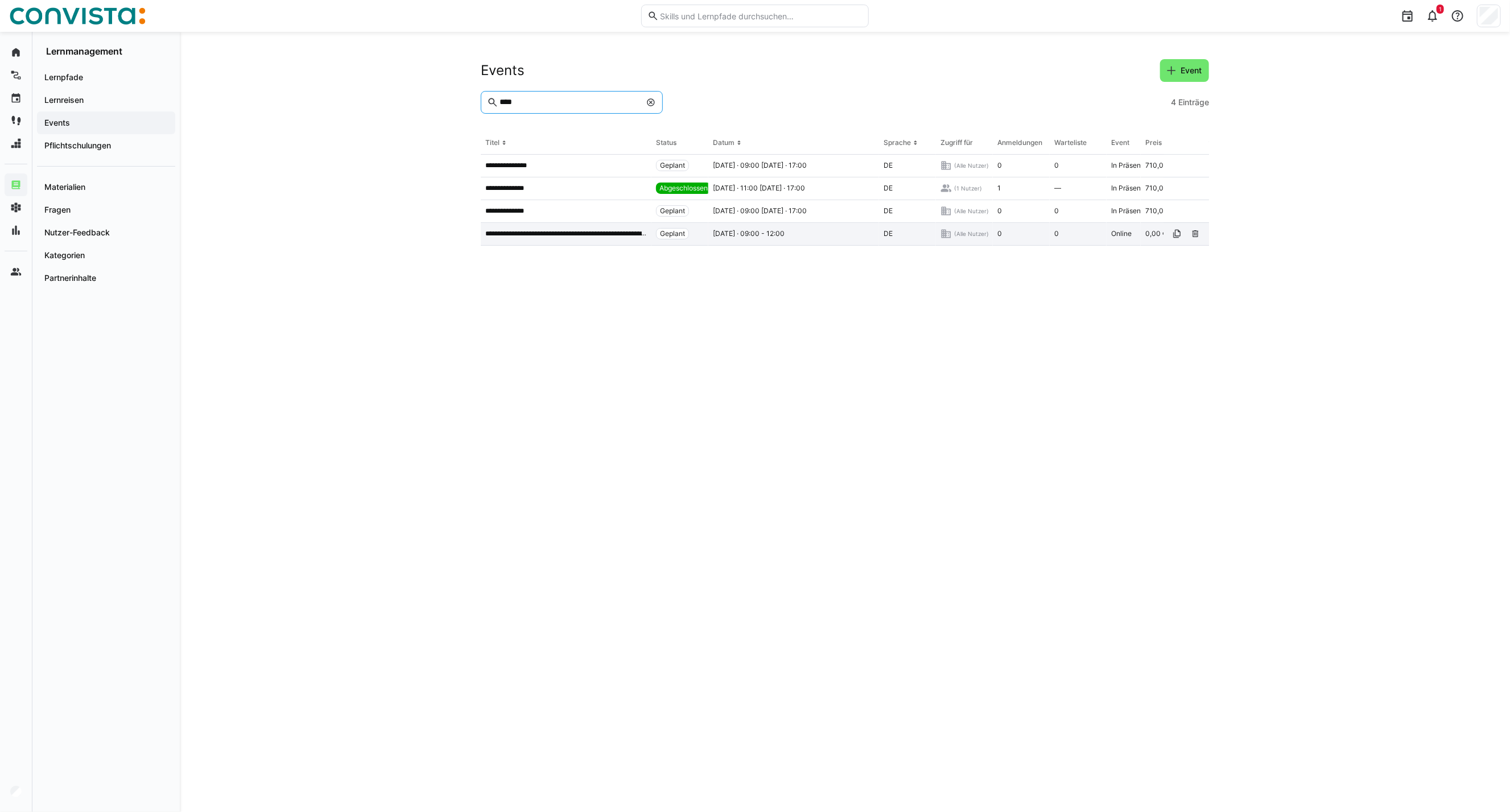
type input "****"
click at [558, 225] on div "**********" at bounding box center [566, 234] width 171 height 22
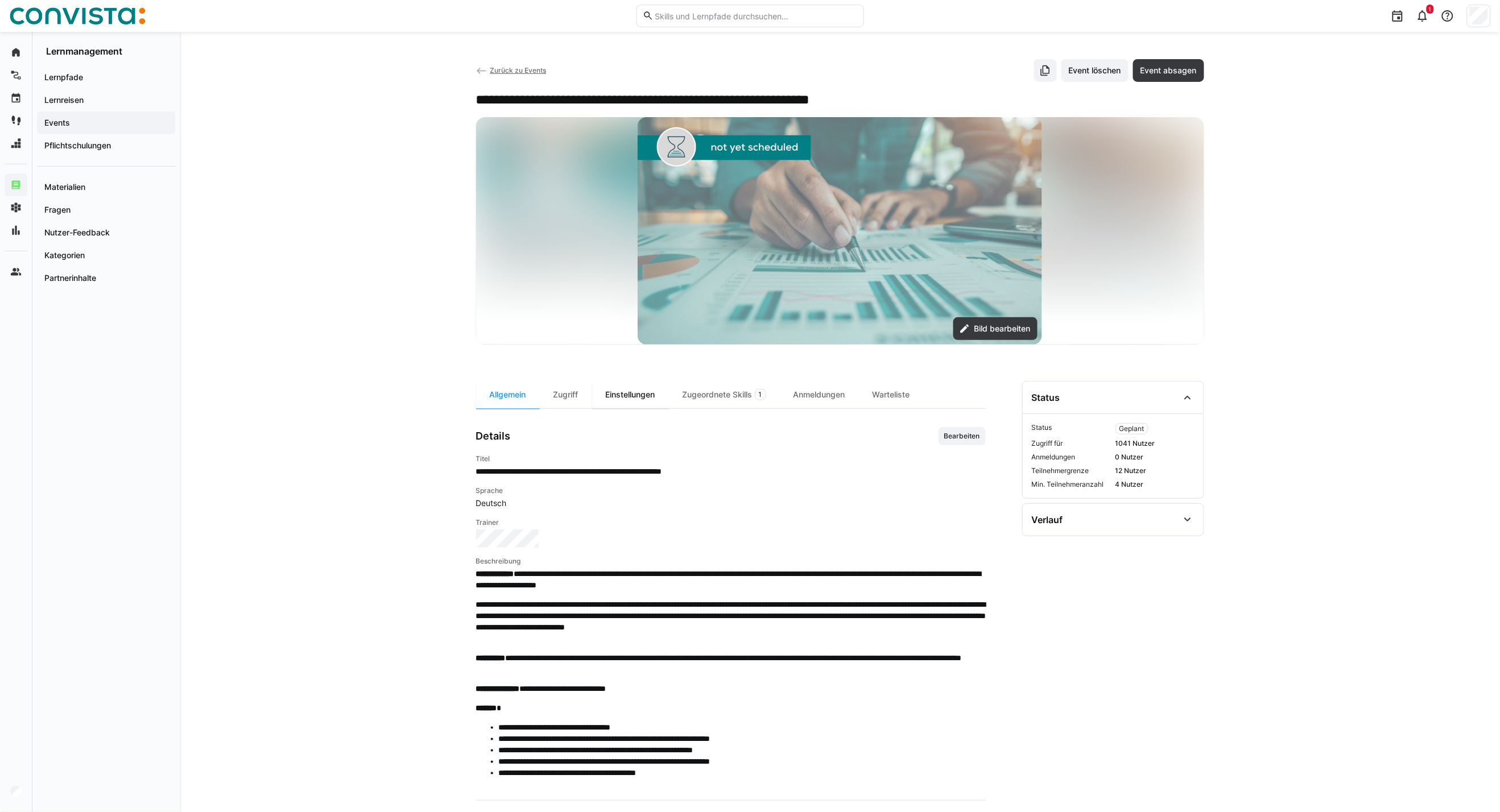
click at [608, 392] on div "Einstellungen" at bounding box center [630, 394] width 77 height 27
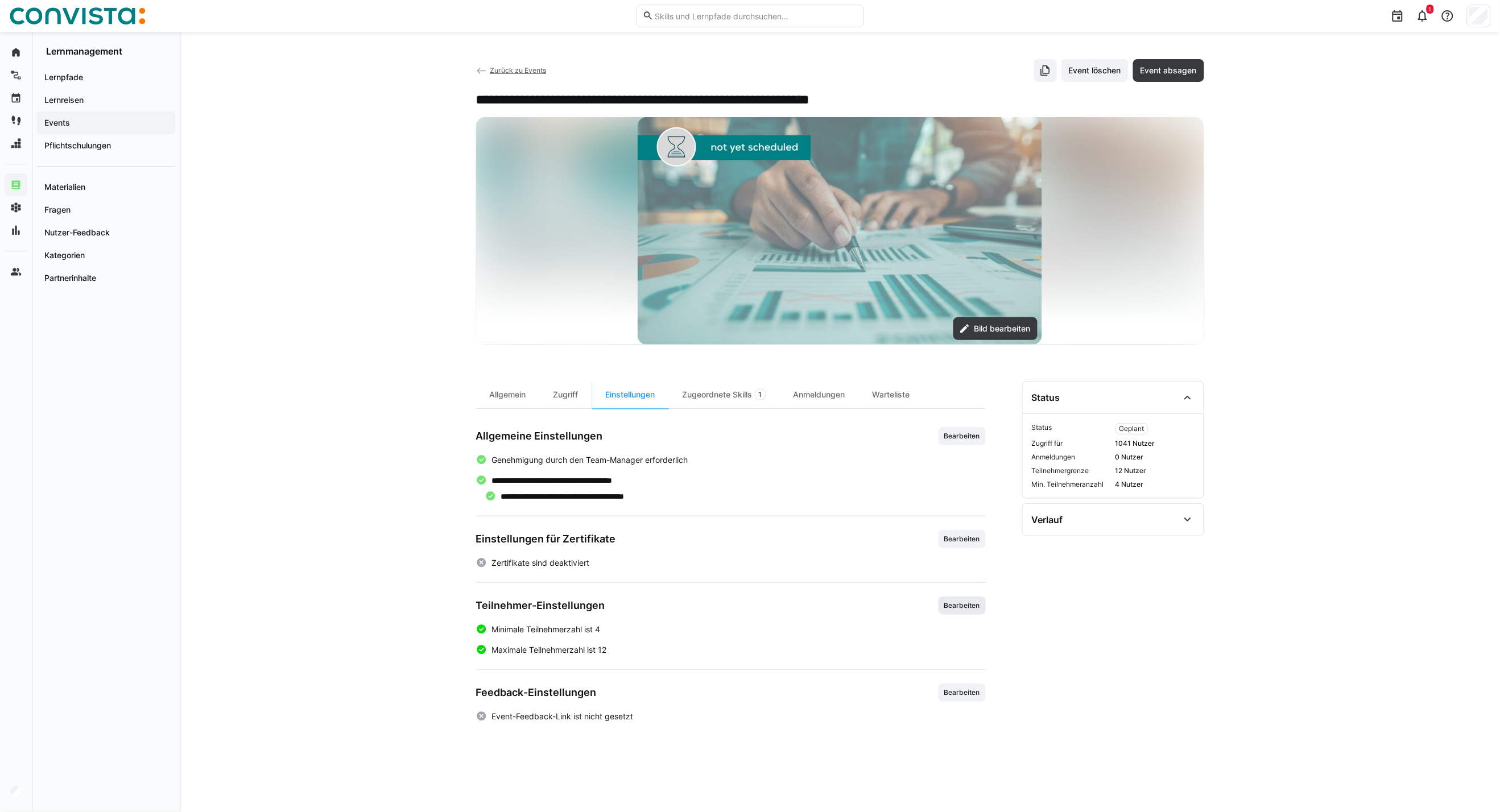
click at [952, 613] on span "Bearbeiten" at bounding box center [962, 605] width 47 height 18
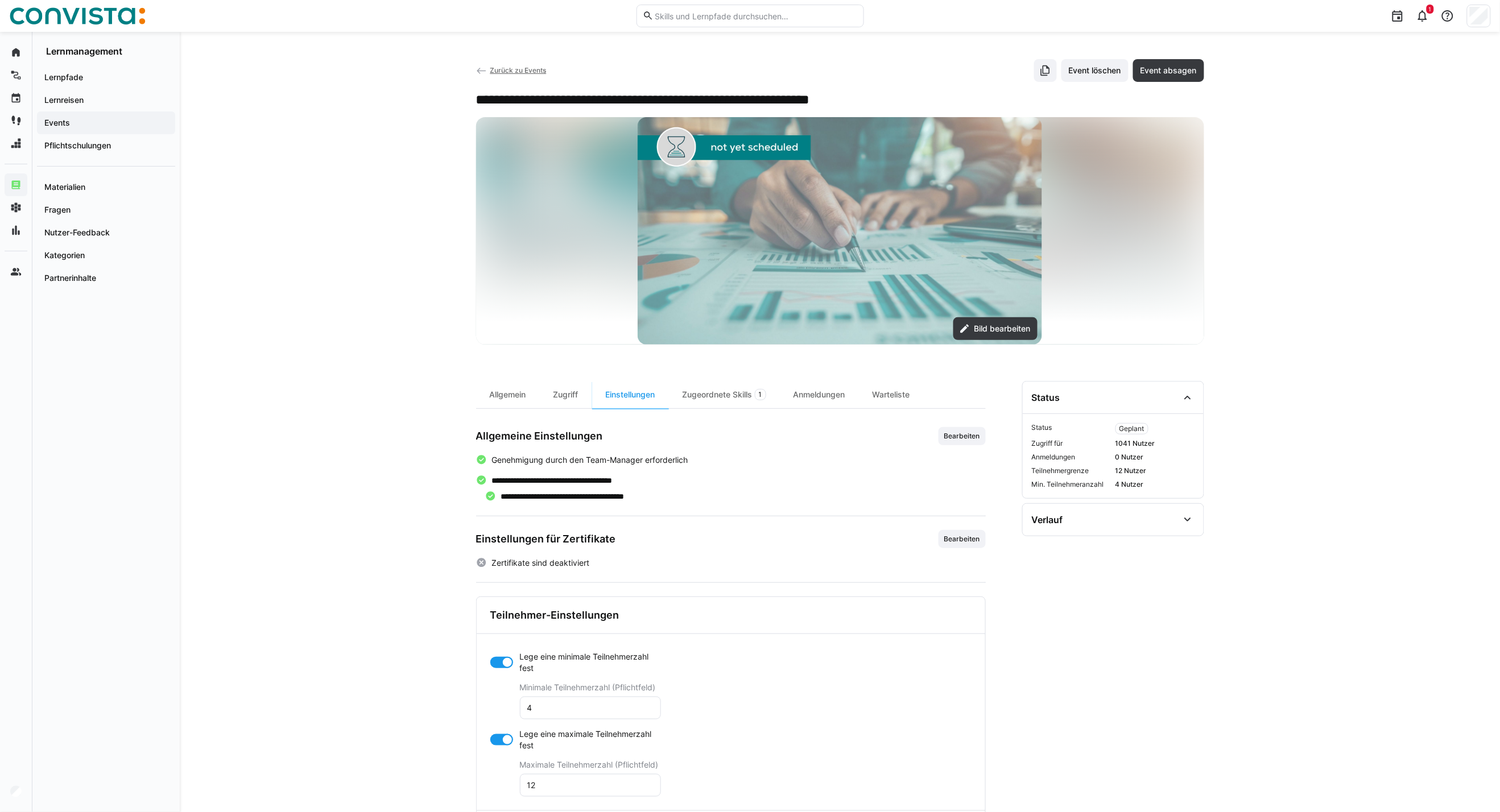
click at [493, 745] on div at bounding box center [501, 740] width 22 height 12
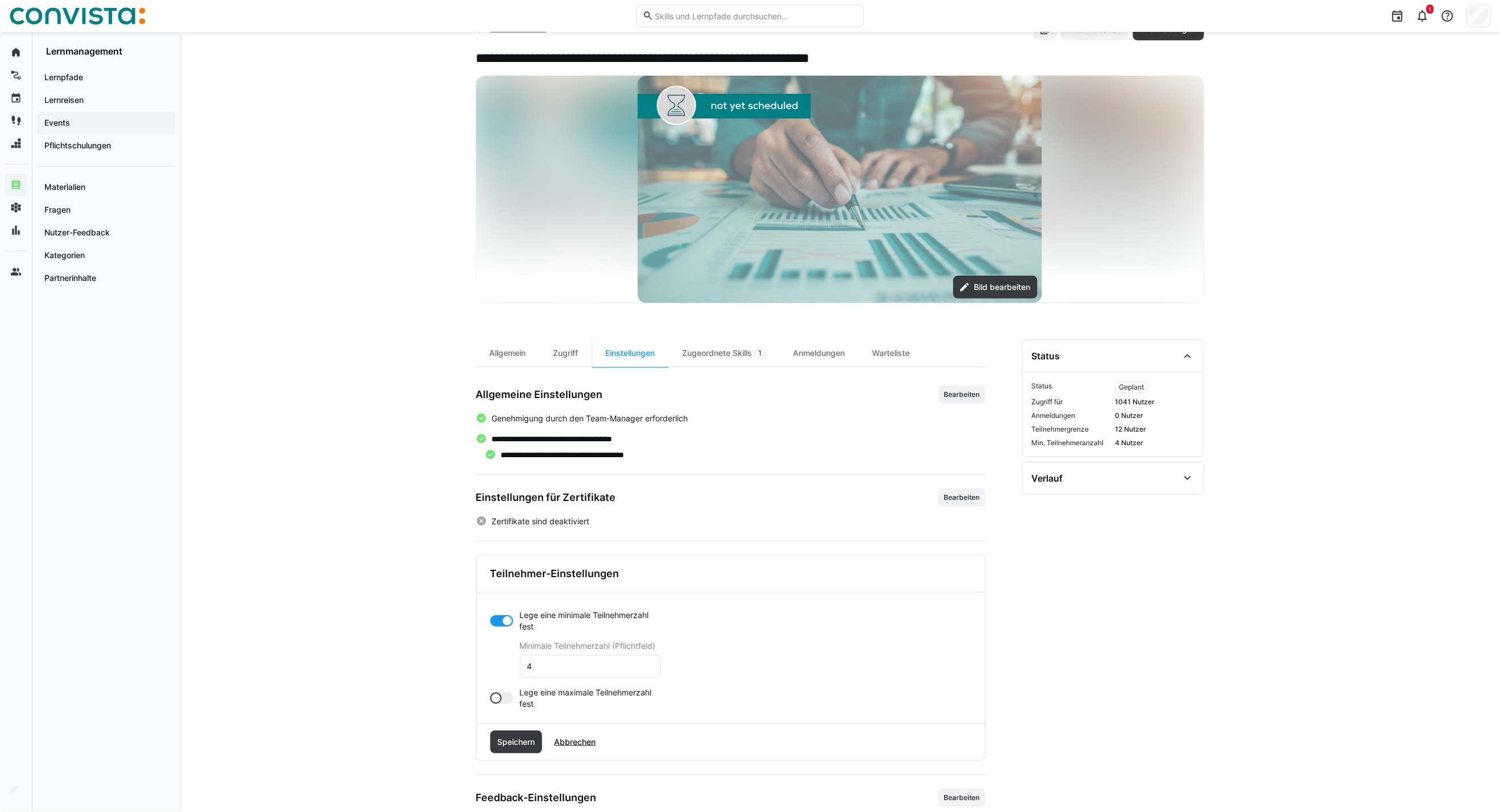
scroll to position [63, 0]
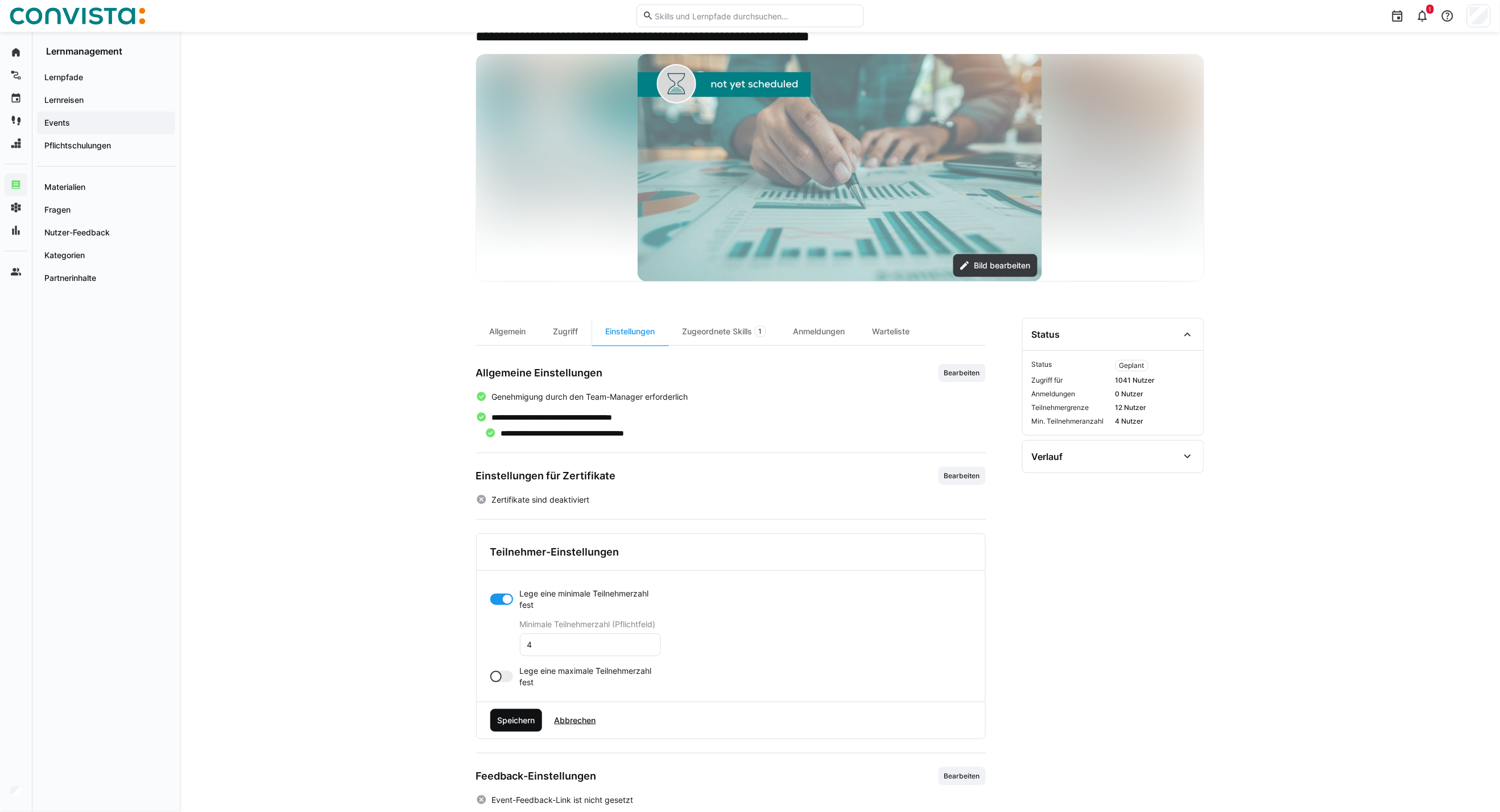
click at [508, 725] on span "Speichern" at bounding box center [516, 721] width 41 height 12
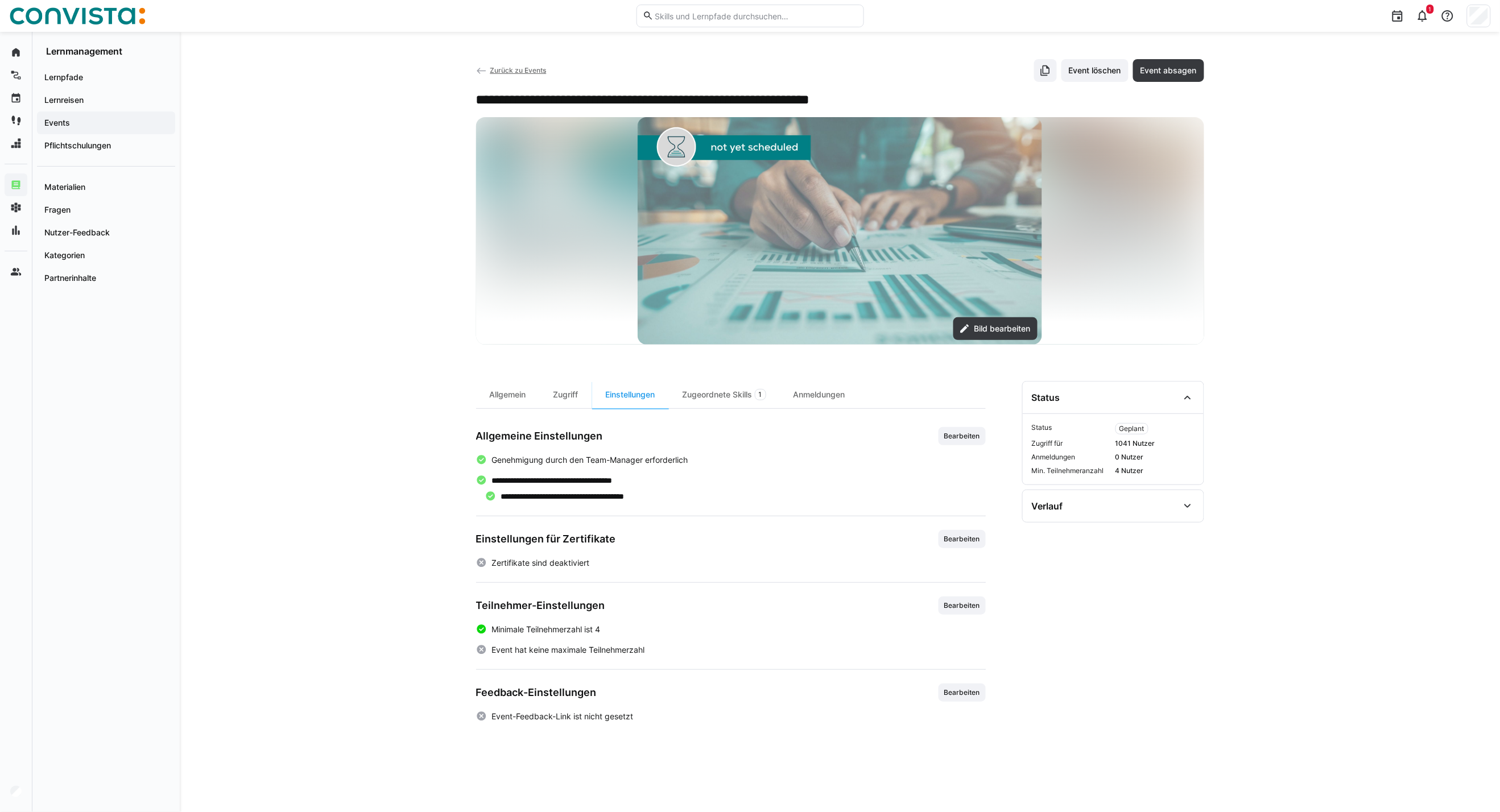
scroll to position [0, 0]
click at [520, 66] on span "Zurück zu Events" at bounding box center [518, 70] width 56 height 9
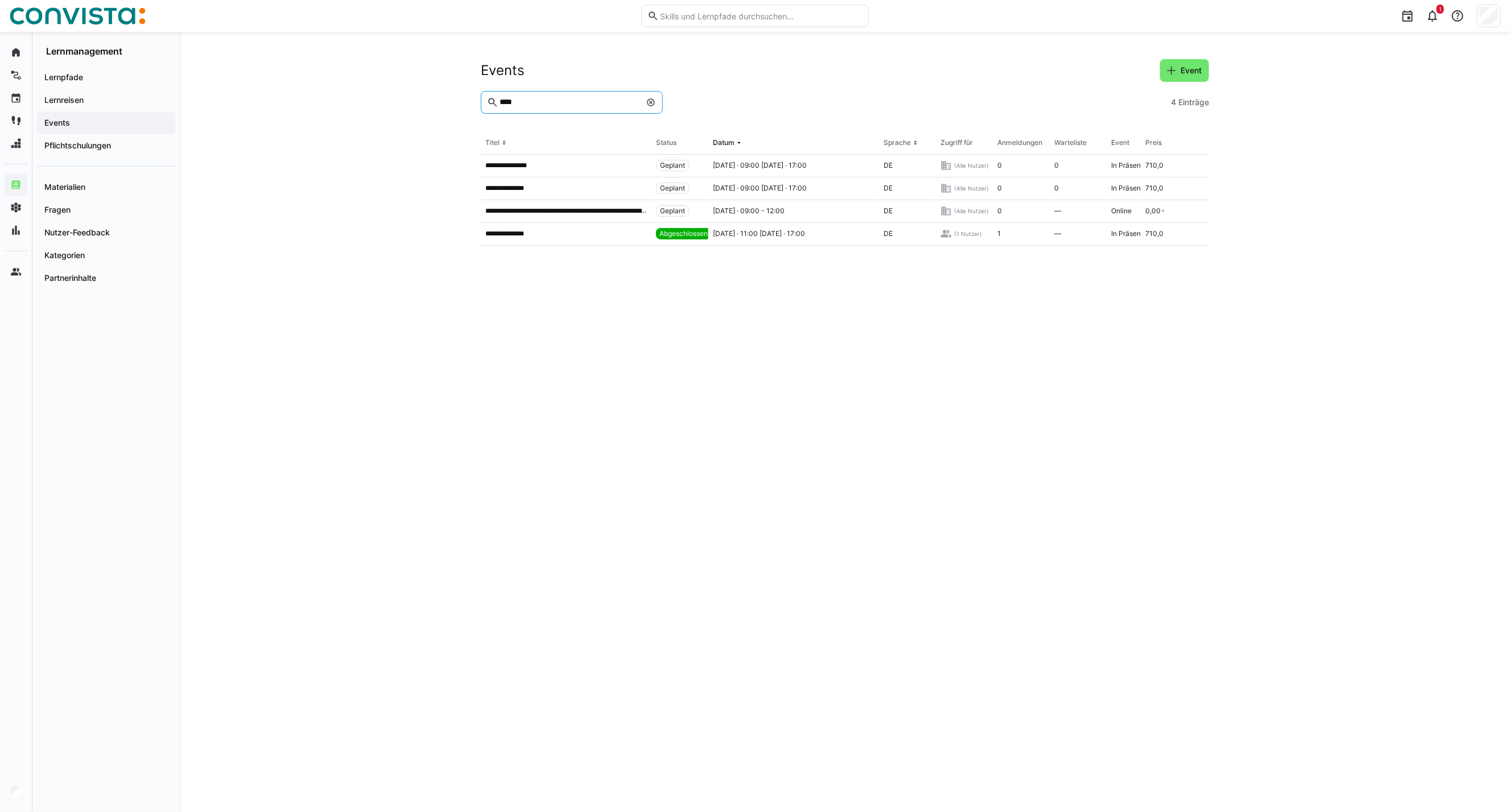
drag, startPoint x: 549, startPoint y: 98, endPoint x: 411, endPoint y: 98, distance: 138.0
click at [411, 98] on div "**********" at bounding box center [845, 422] width 1331 height 780
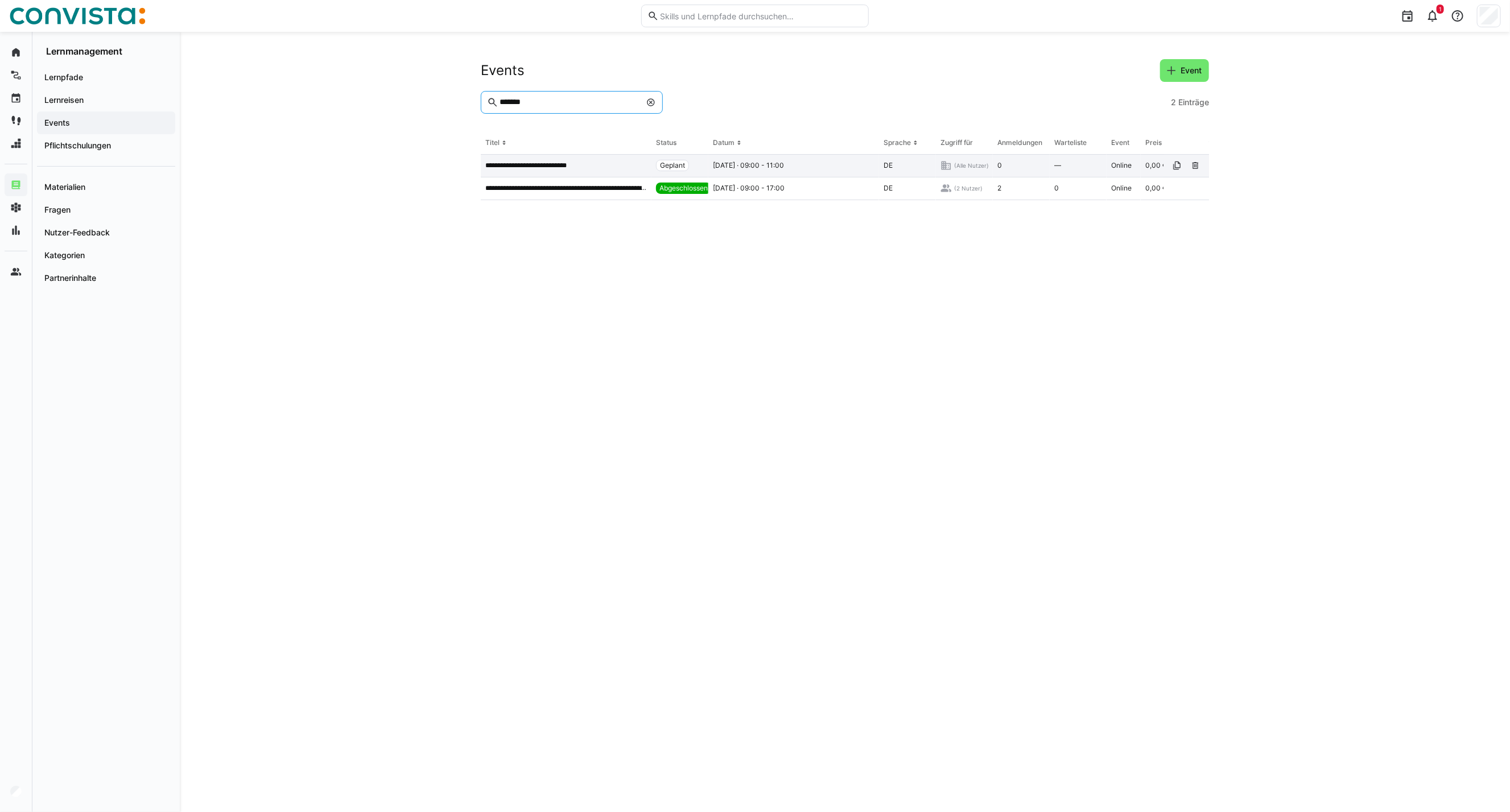
type input "*******"
click at [494, 161] on p "**********" at bounding box center [536, 165] width 102 height 9
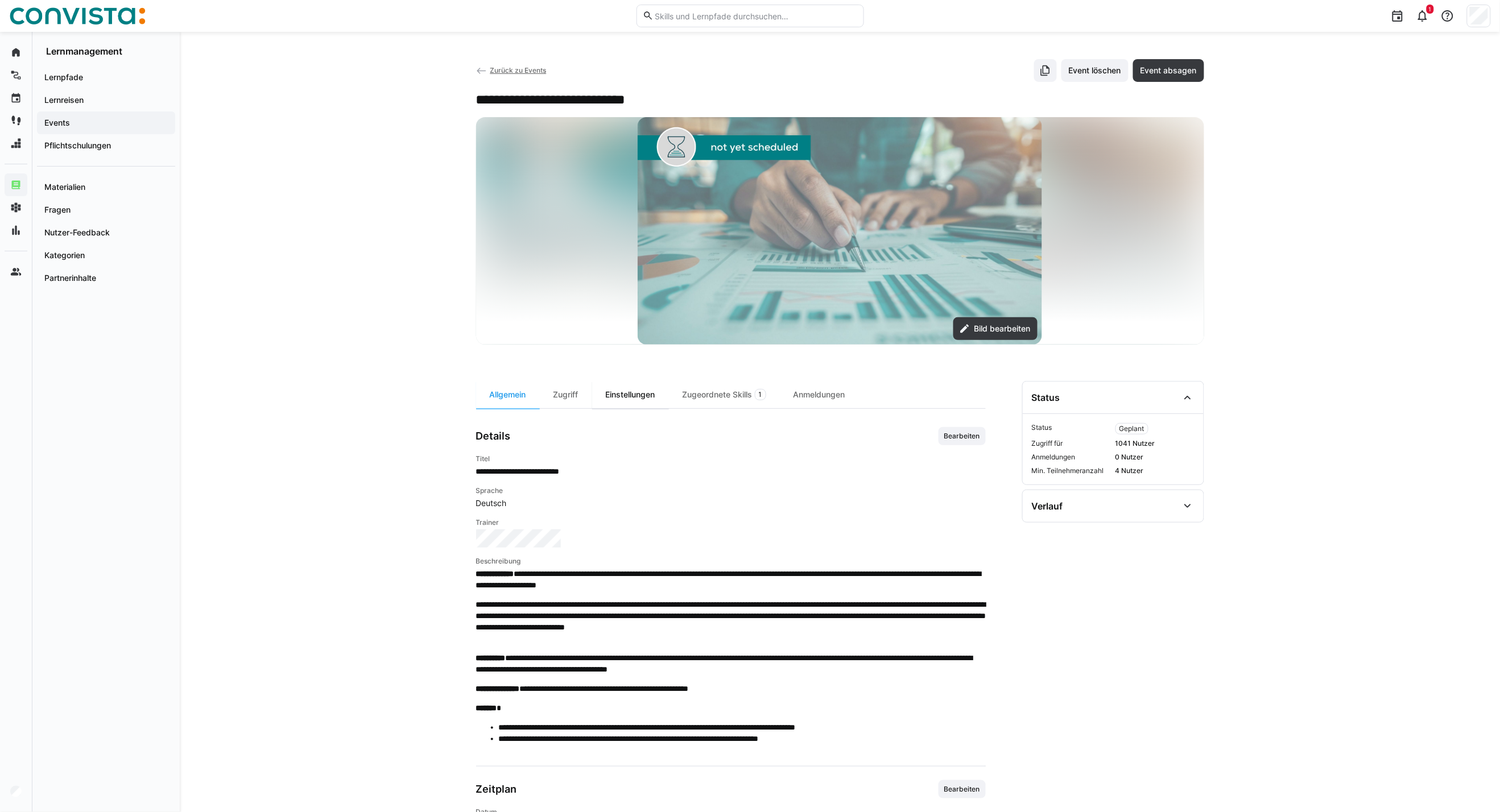
click at [629, 393] on div "Einstellungen" at bounding box center [630, 394] width 77 height 27
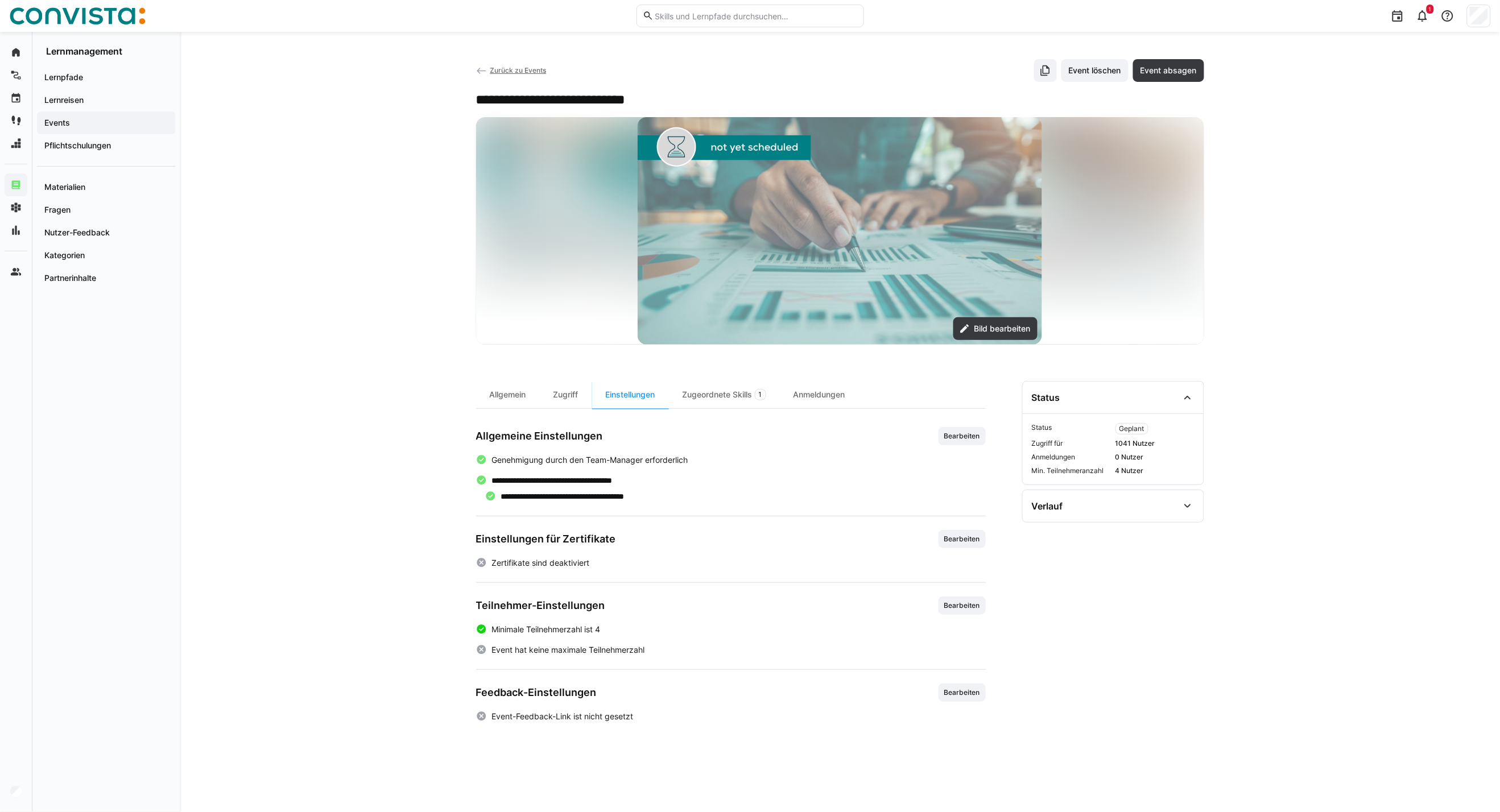
click at [522, 66] on span "Zurück zu Events" at bounding box center [518, 70] width 56 height 9
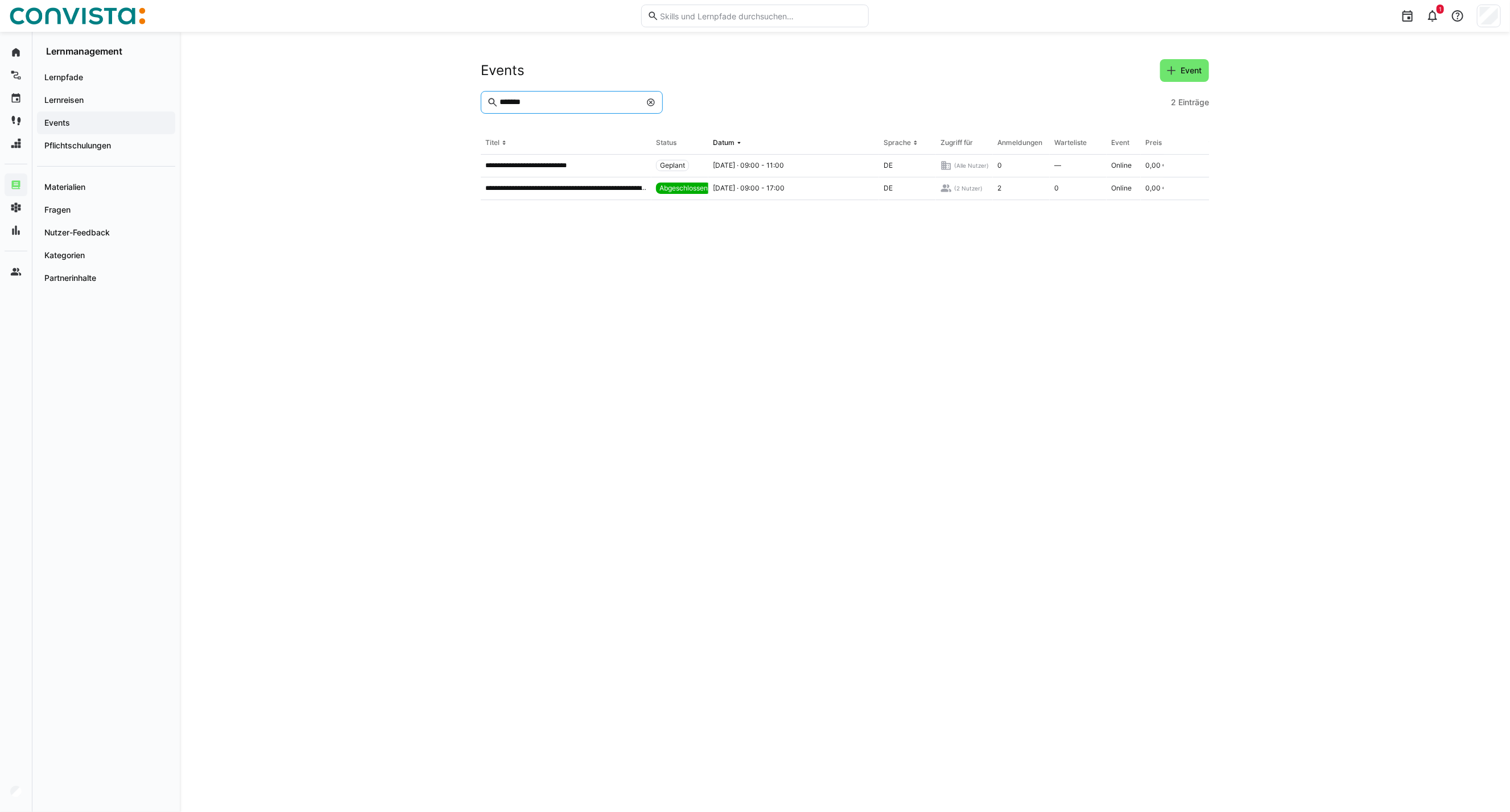
drag, startPoint x: 557, startPoint y: 103, endPoint x: 291, endPoint y: 98, distance: 266.0
click at [304, 100] on div "**********" at bounding box center [845, 422] width 1331 height 780
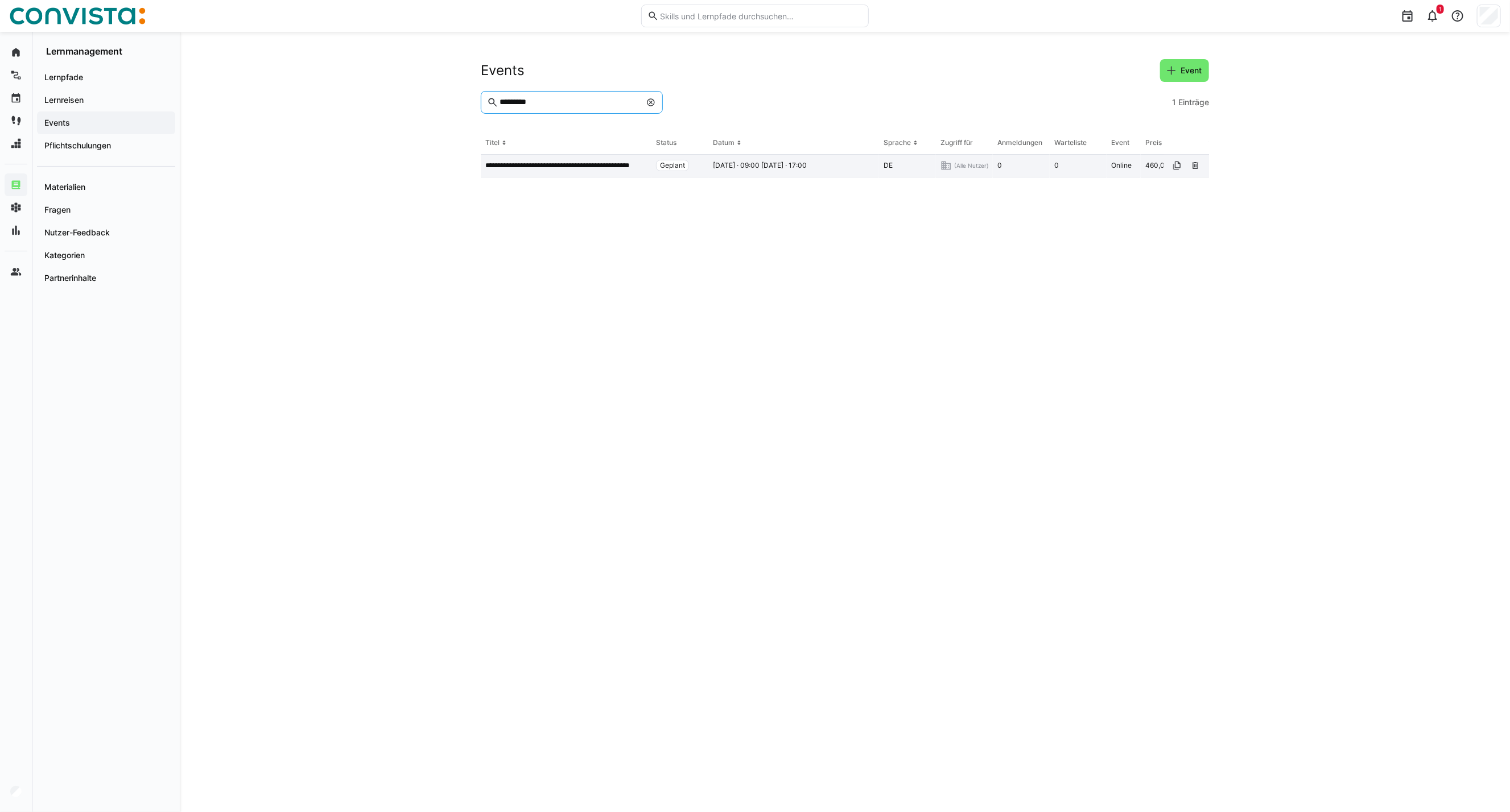
type input "*********"
click at [538, 167] on p "**********" at bounding box center [566, 165] width 162 height 9
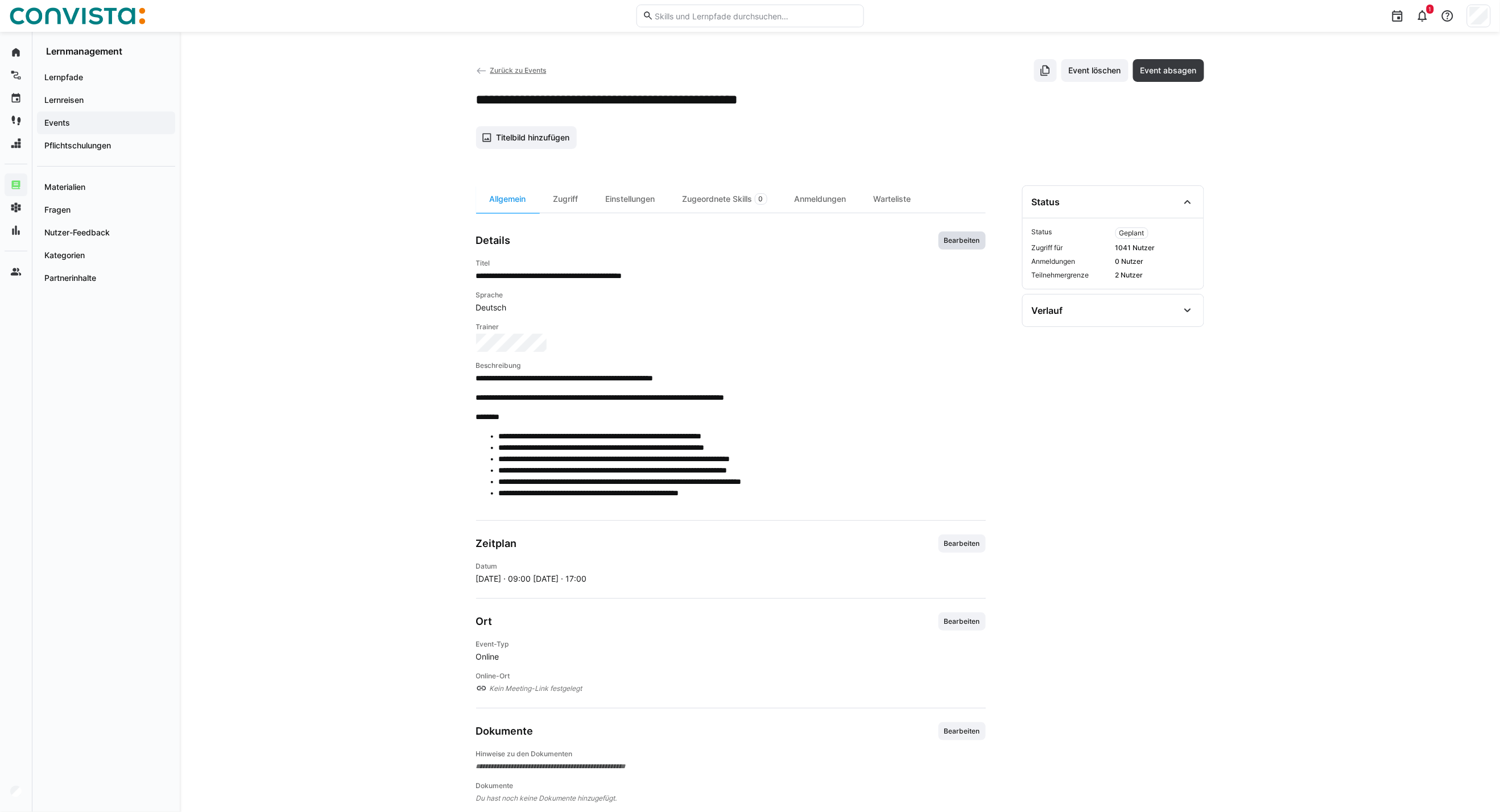
click at [970, 245] on span "Bearbeiten" at bounding box center [962, 241] width 38 height 9
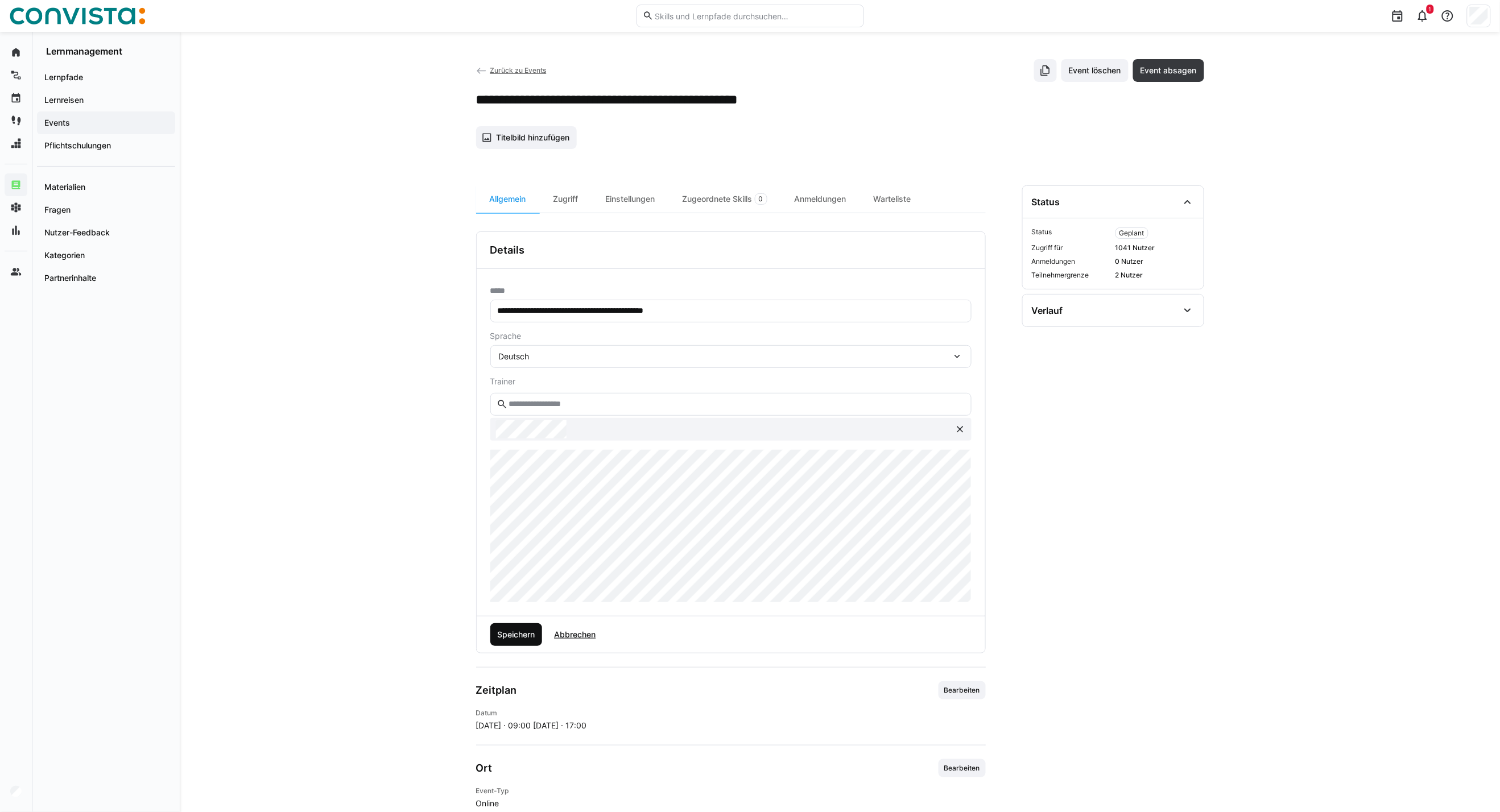
click at [525, 632] on span "Speichern" at bounding box center [516, 635] width 41 height 12
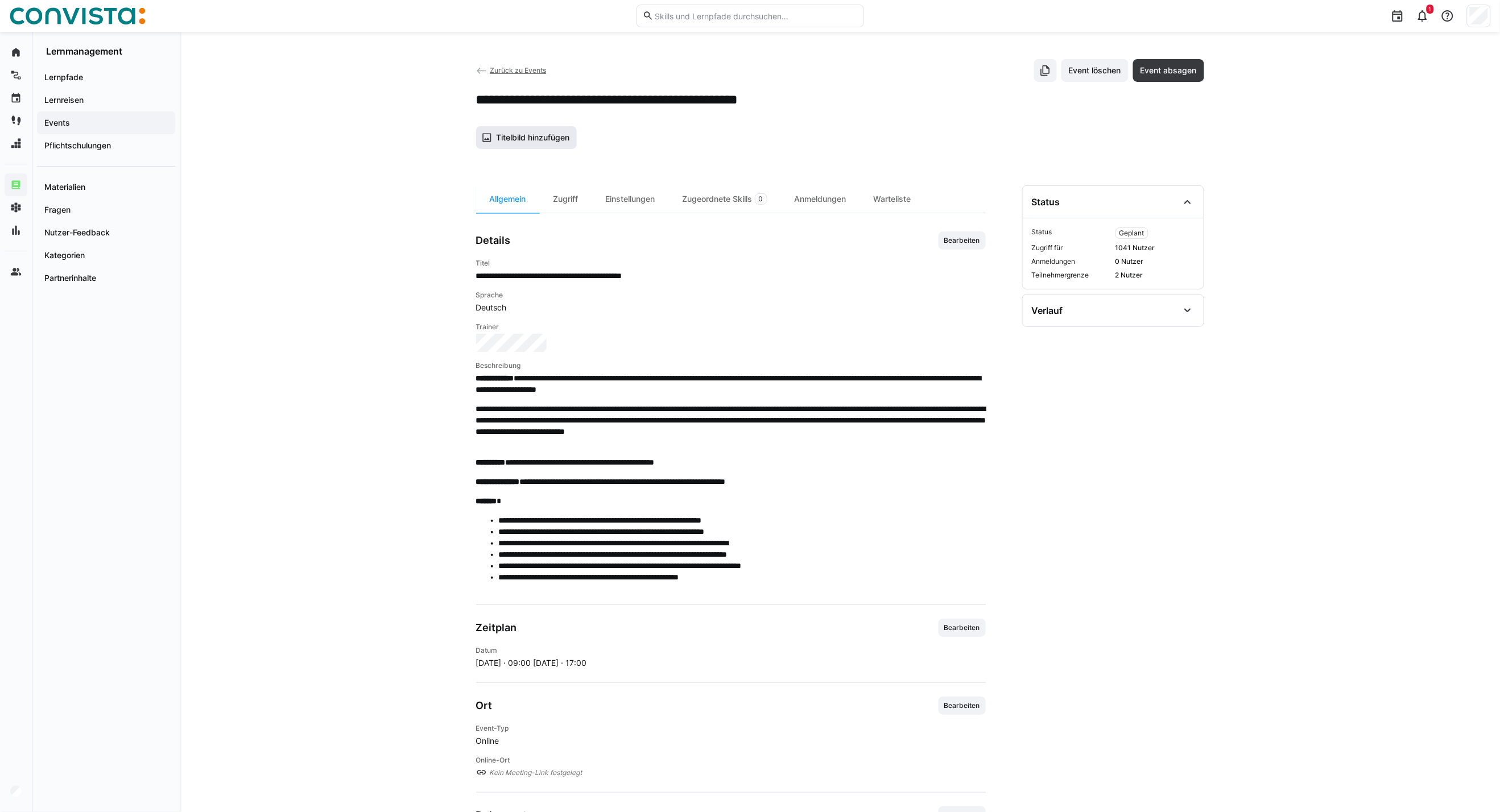
click at [544, 137] on span "Titelbild hinzufügen" at bounding box center [533, 138] width 77 height 12
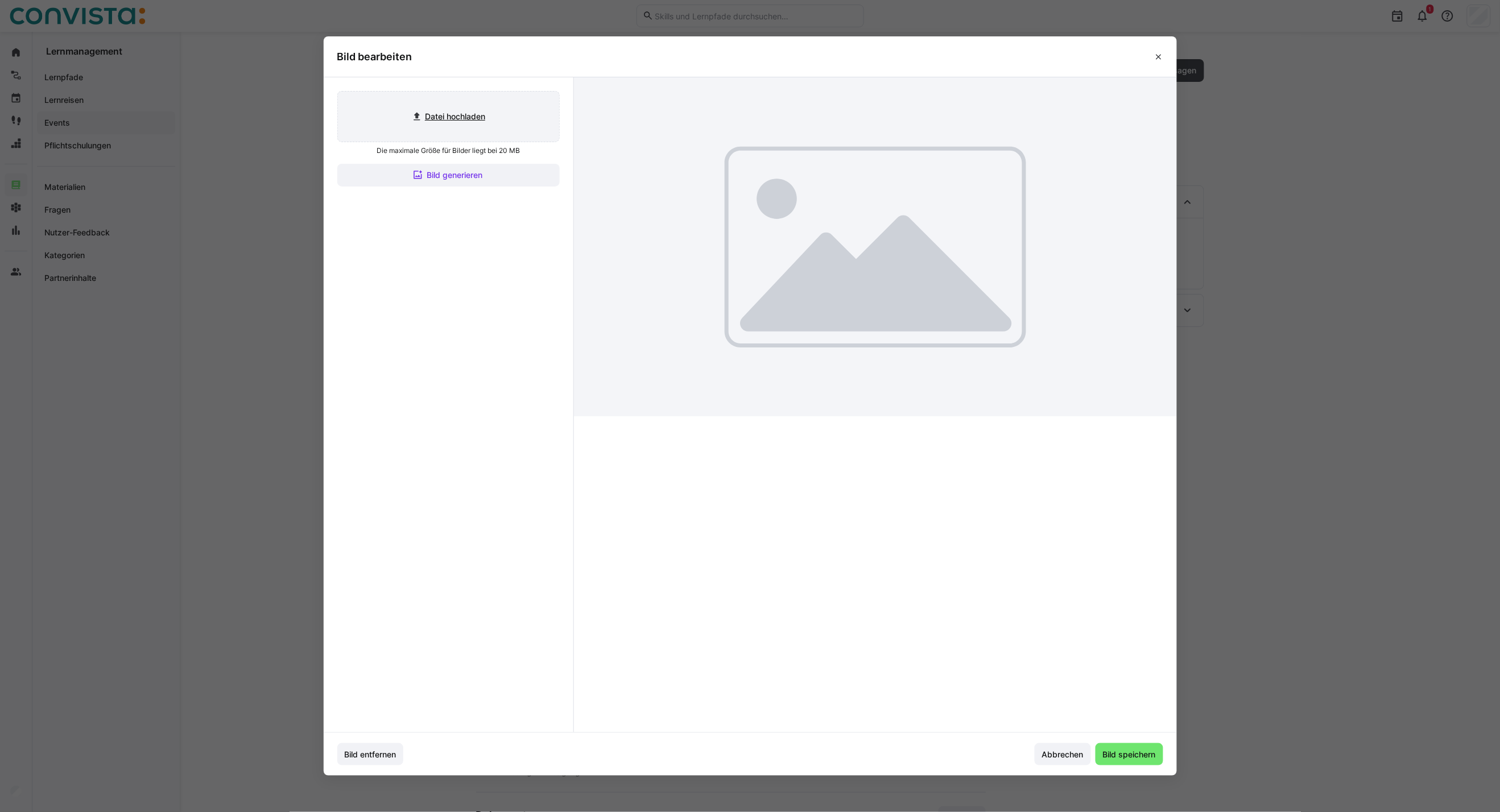
click at [480, 121] on input "file" at bounding box center [449, 116] width 221 height 50
type input "C:\fakepath\CoE Accounting & Controlling_inaktiv.jpg"
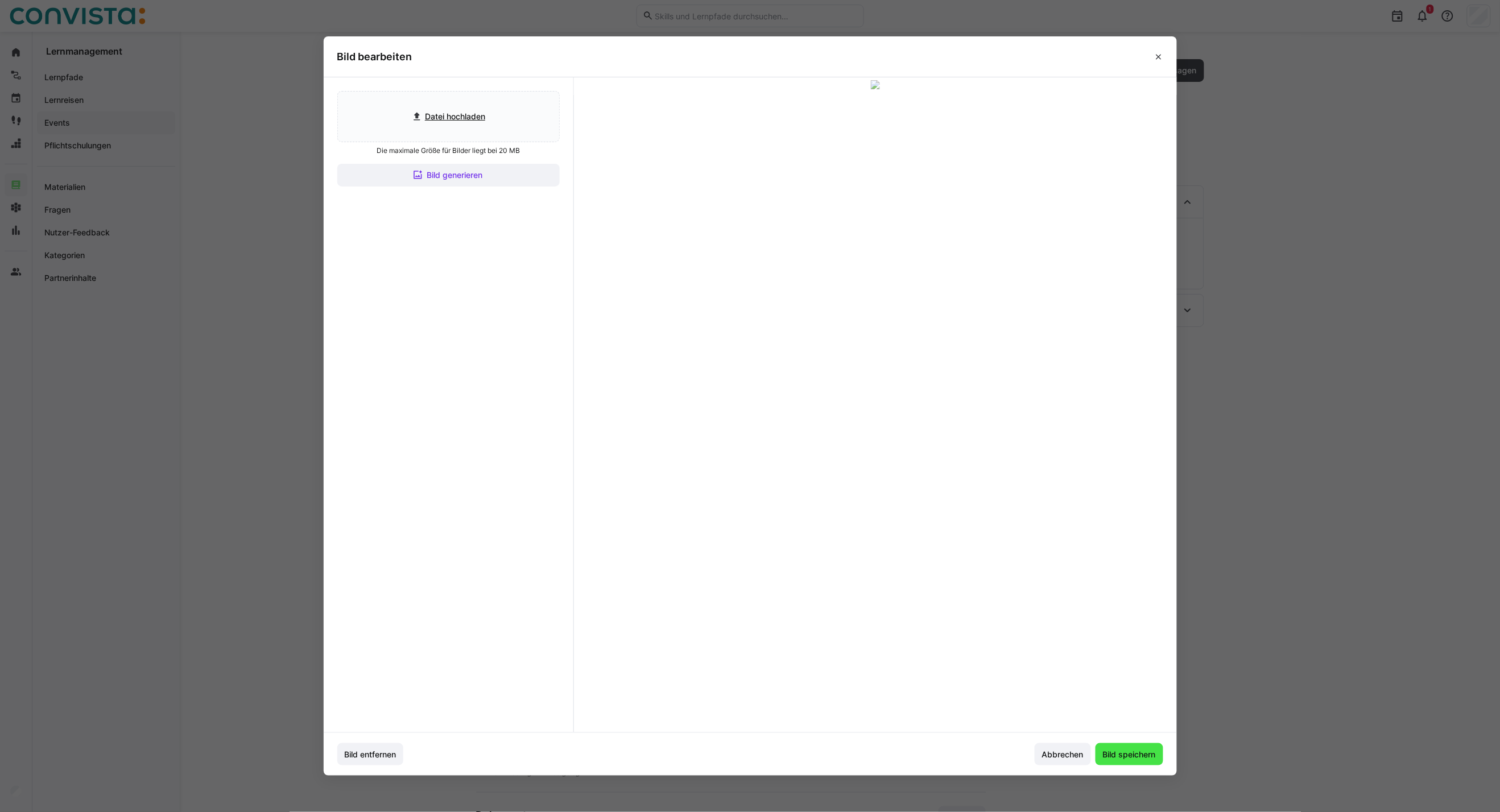
click at [1135, 757] on span "Bild speichern" at bounding box center [1129, 755] width 56 height 12
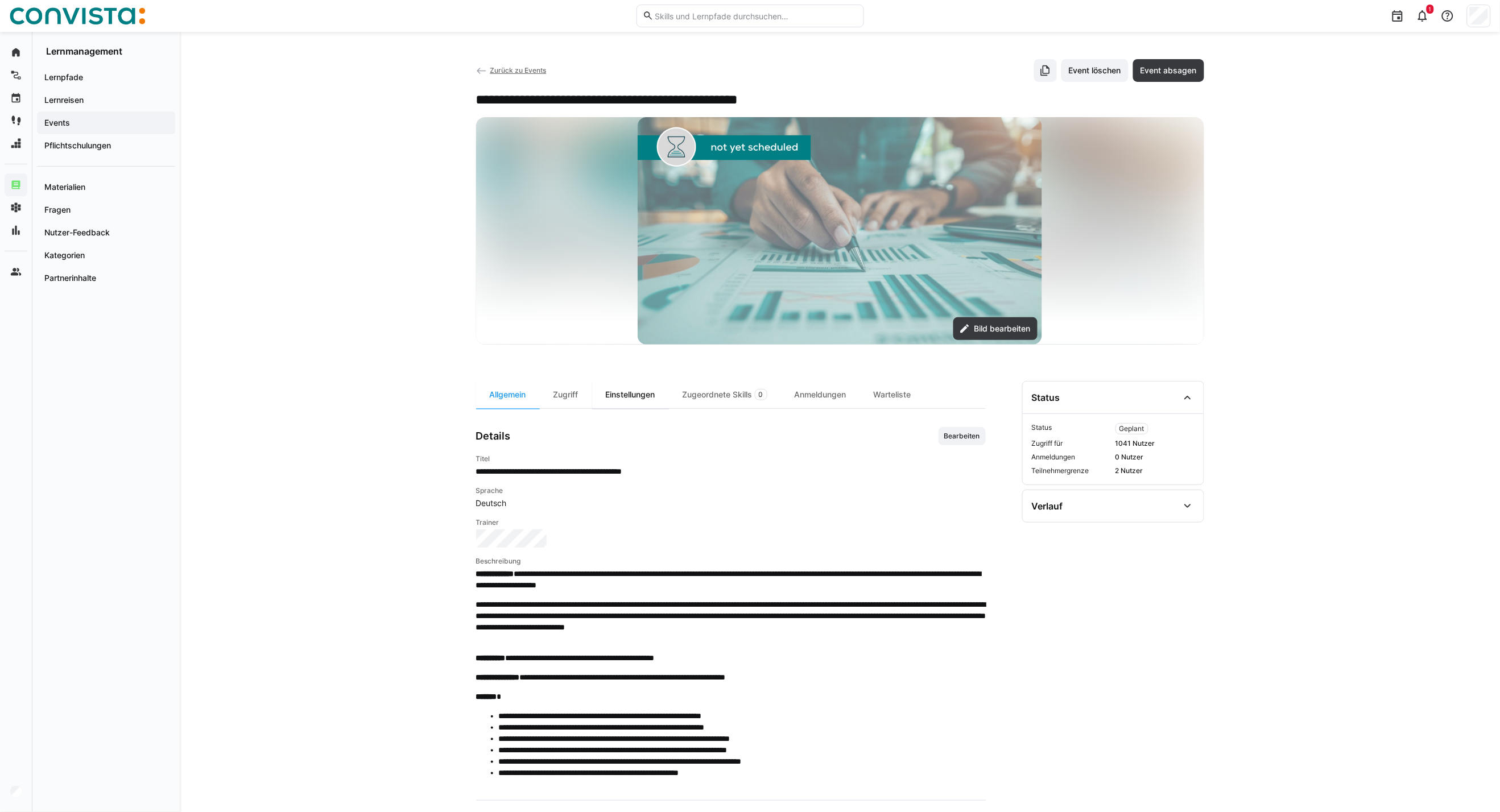
click at [611, 392] on div "Einstellungen" at bounding box center [630, 394] width 77 height 27
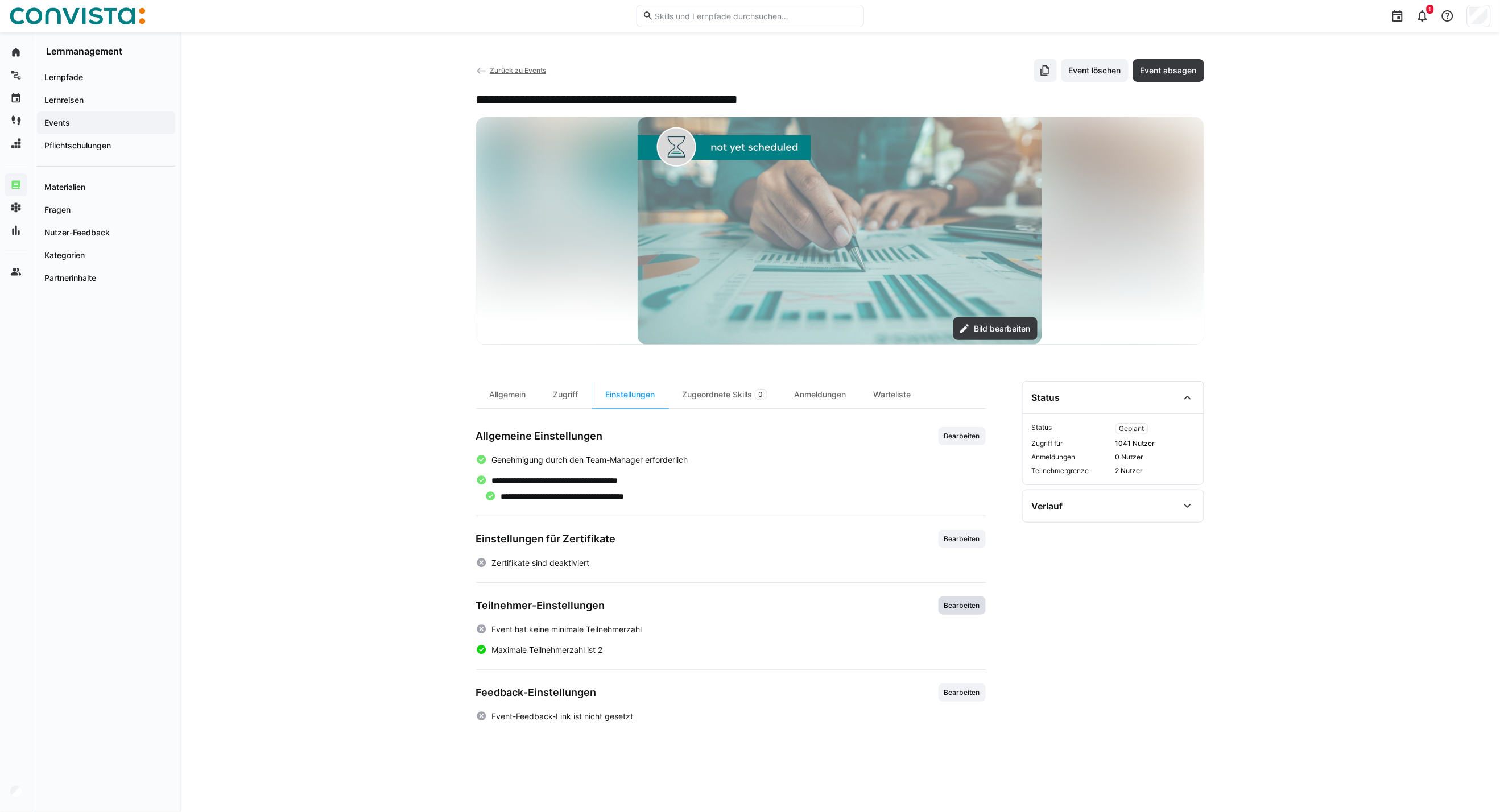
click at [967, 608] on span "Bearbeiten" at bounding box center [962, 605] width 38 height 9
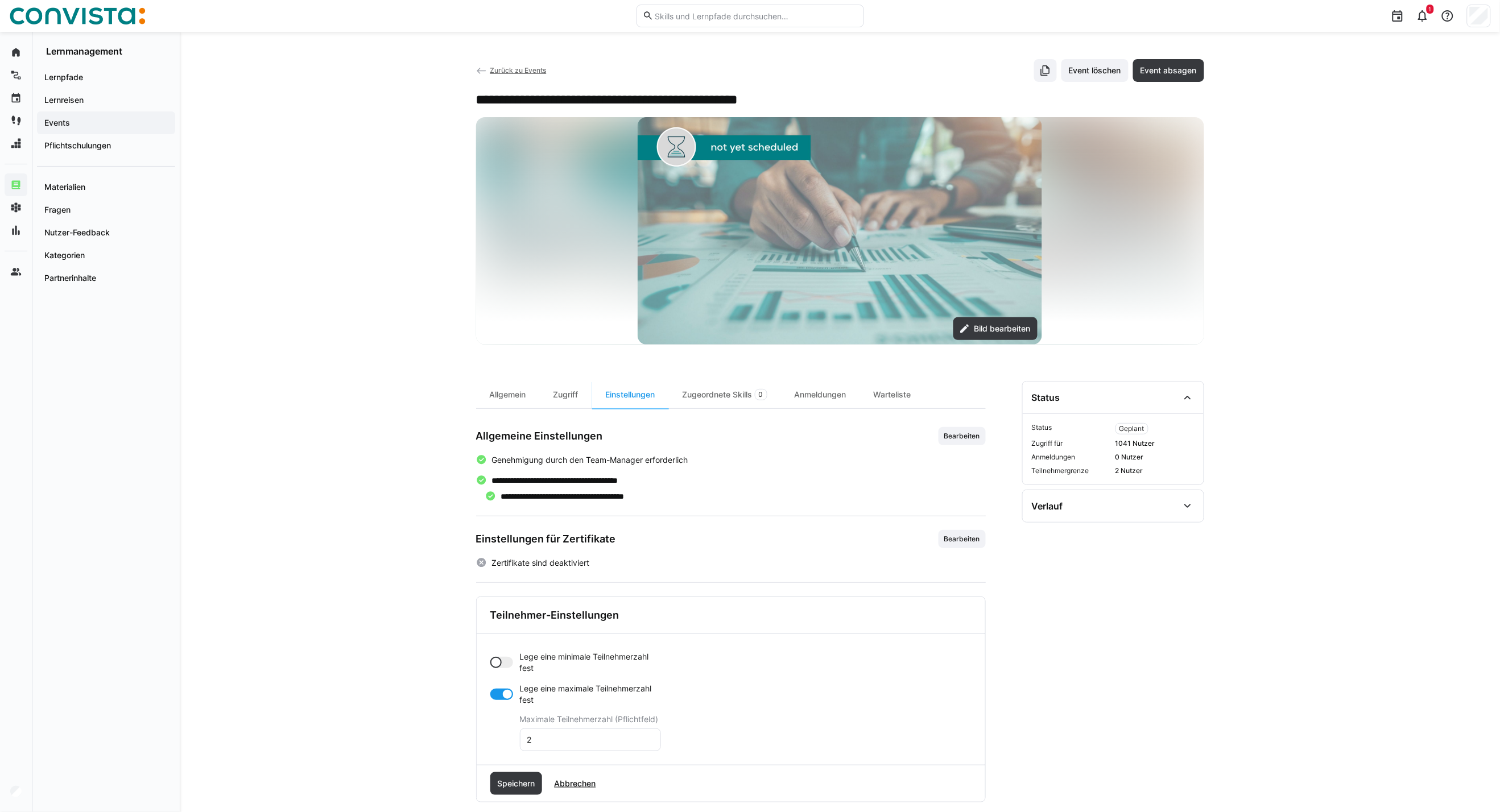
click at [509, 663] on div at bounding box center [501, 662] width 22 height 12
drag, startPoint x: 555, startPoint y: 711, endPoint x: 490, endPoint y: 707, distance: 65.1
click at [491, 707] on app-toggle-and-input "Lege eine minimale Teilnehmerzahl fest Minimale Teilnehmerzahl (Pflichtfeld) 0" at bounding box center [576, 685] width 171 height 68
type input "3"
click at [496, 743] on div at bounding box center [501, 740] width 22 height 12
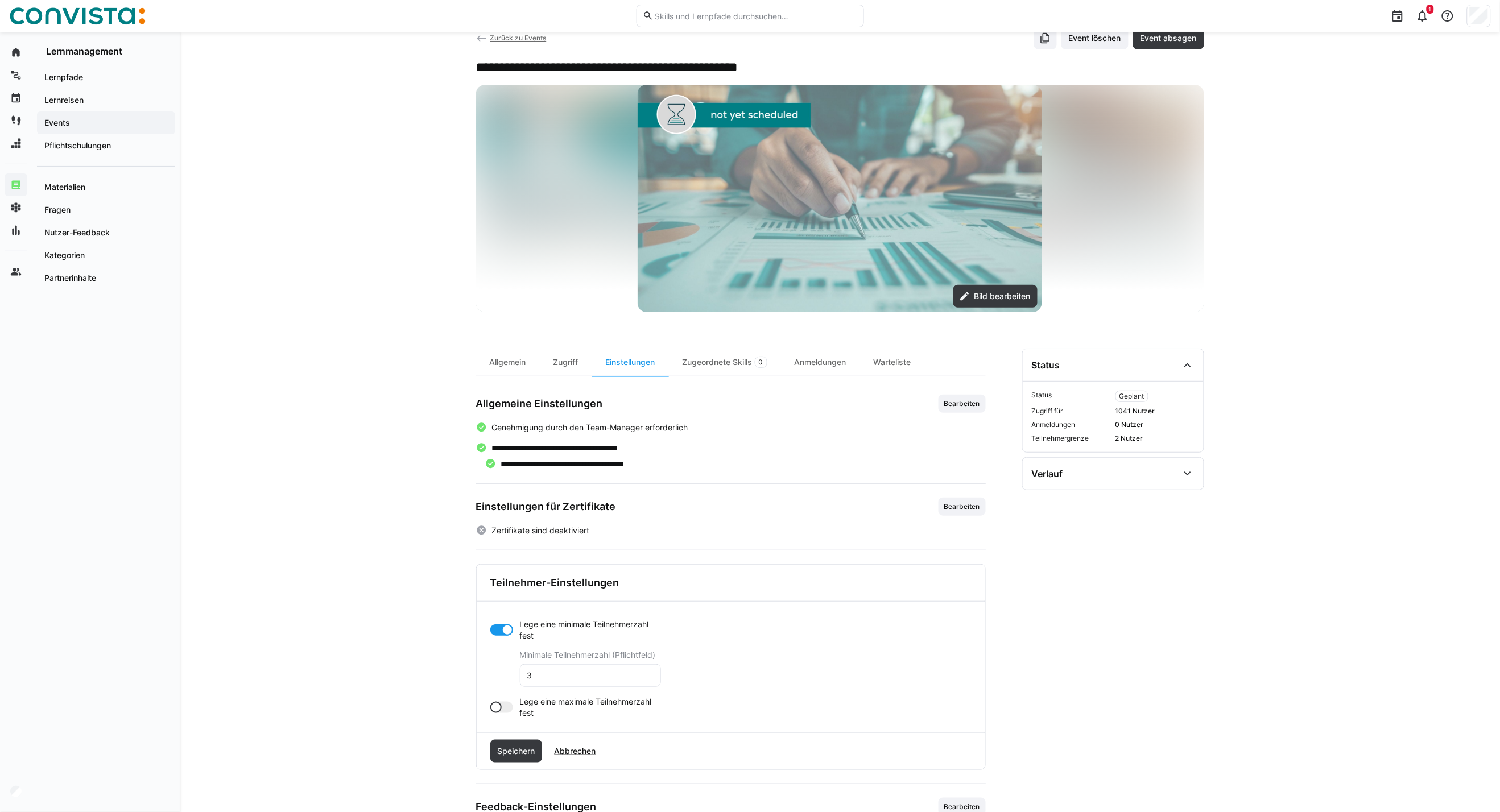
scroll to position [63, 0]
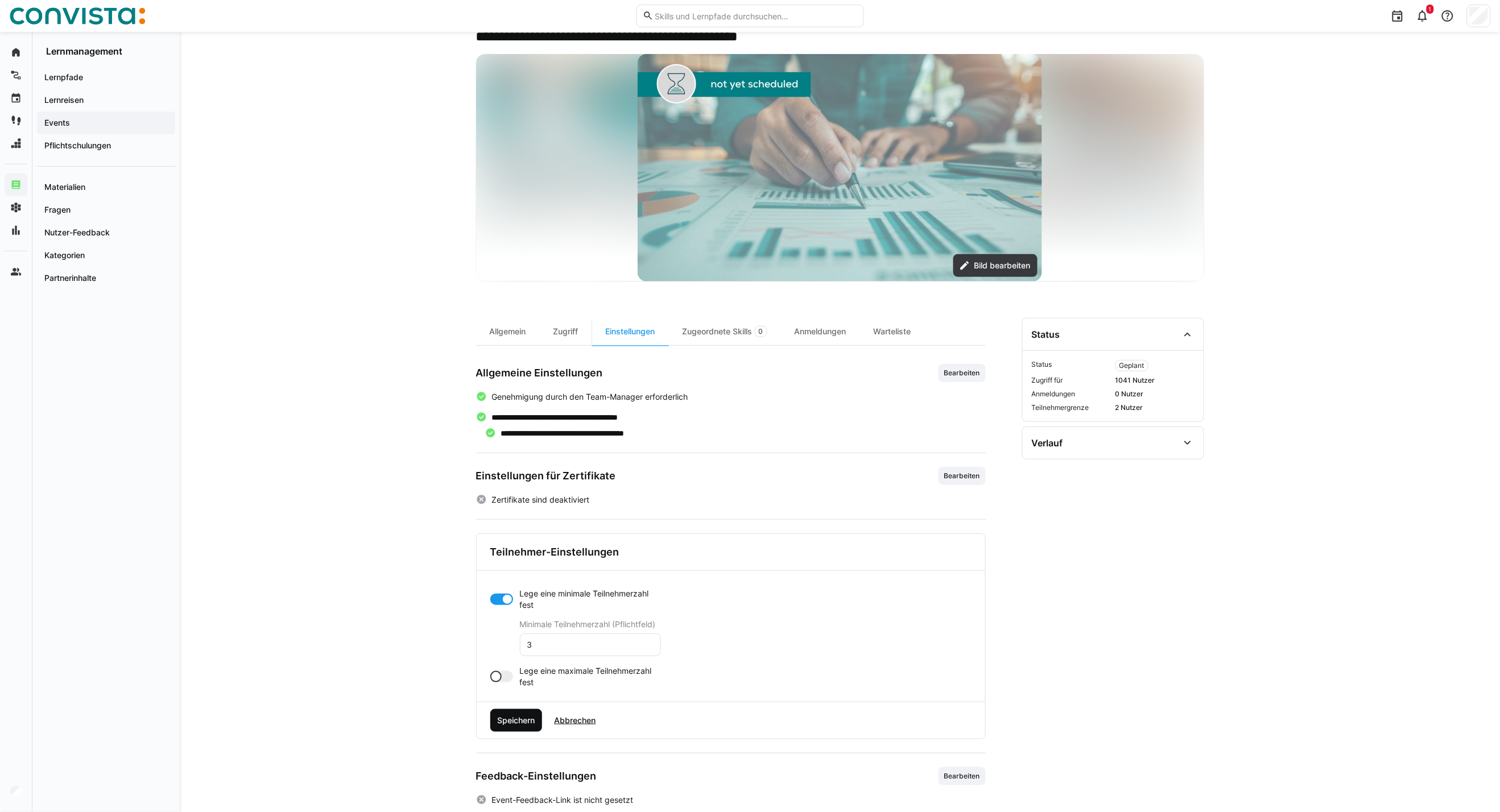
click at [496, 720] on span "Speichern" at bounding box center [516, 721] width 41 height 12
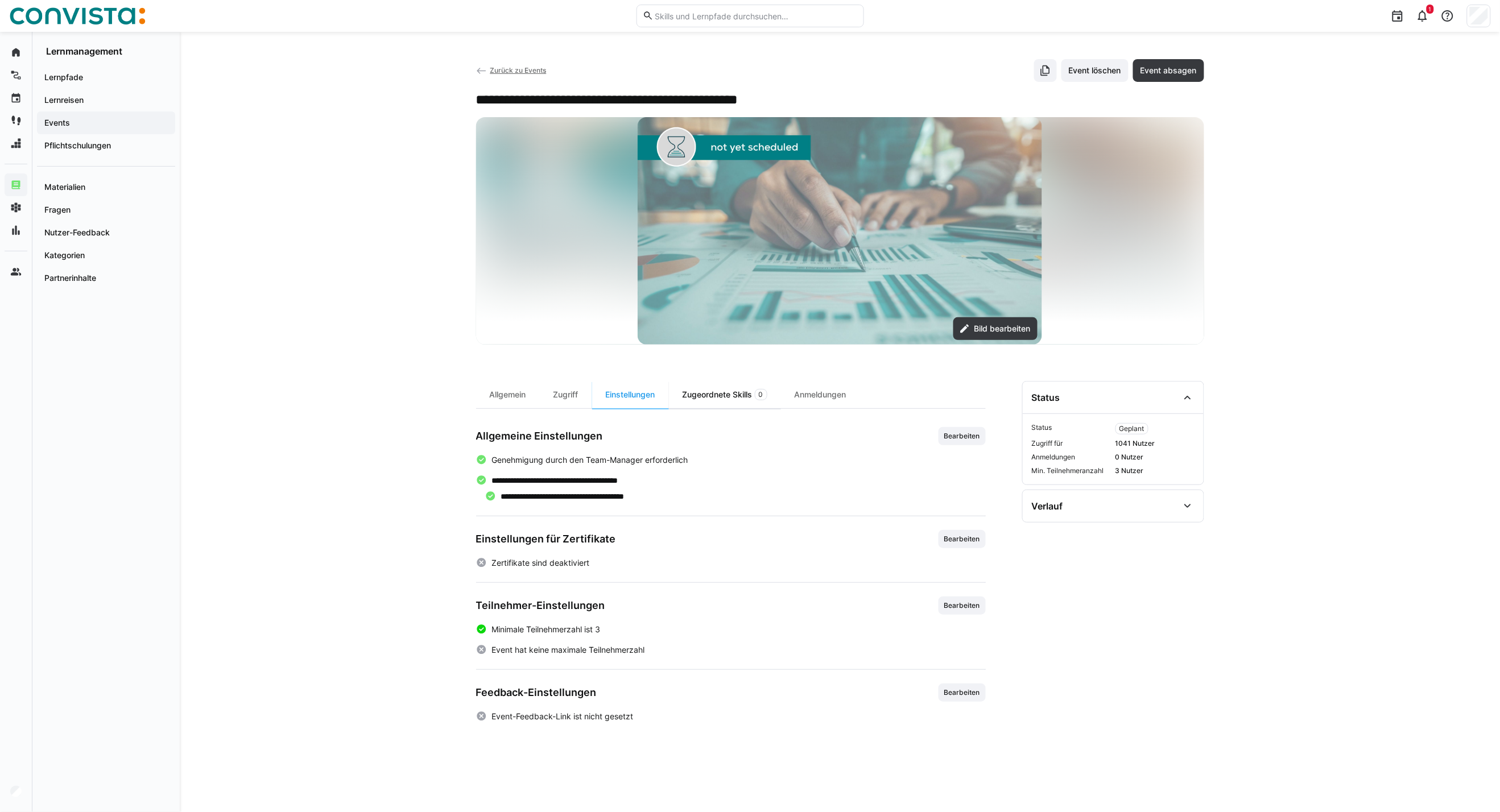
click at [739, 396] on div "Zugeordnete Skills 0" at bounding box center [725, 394] width 112 height 27
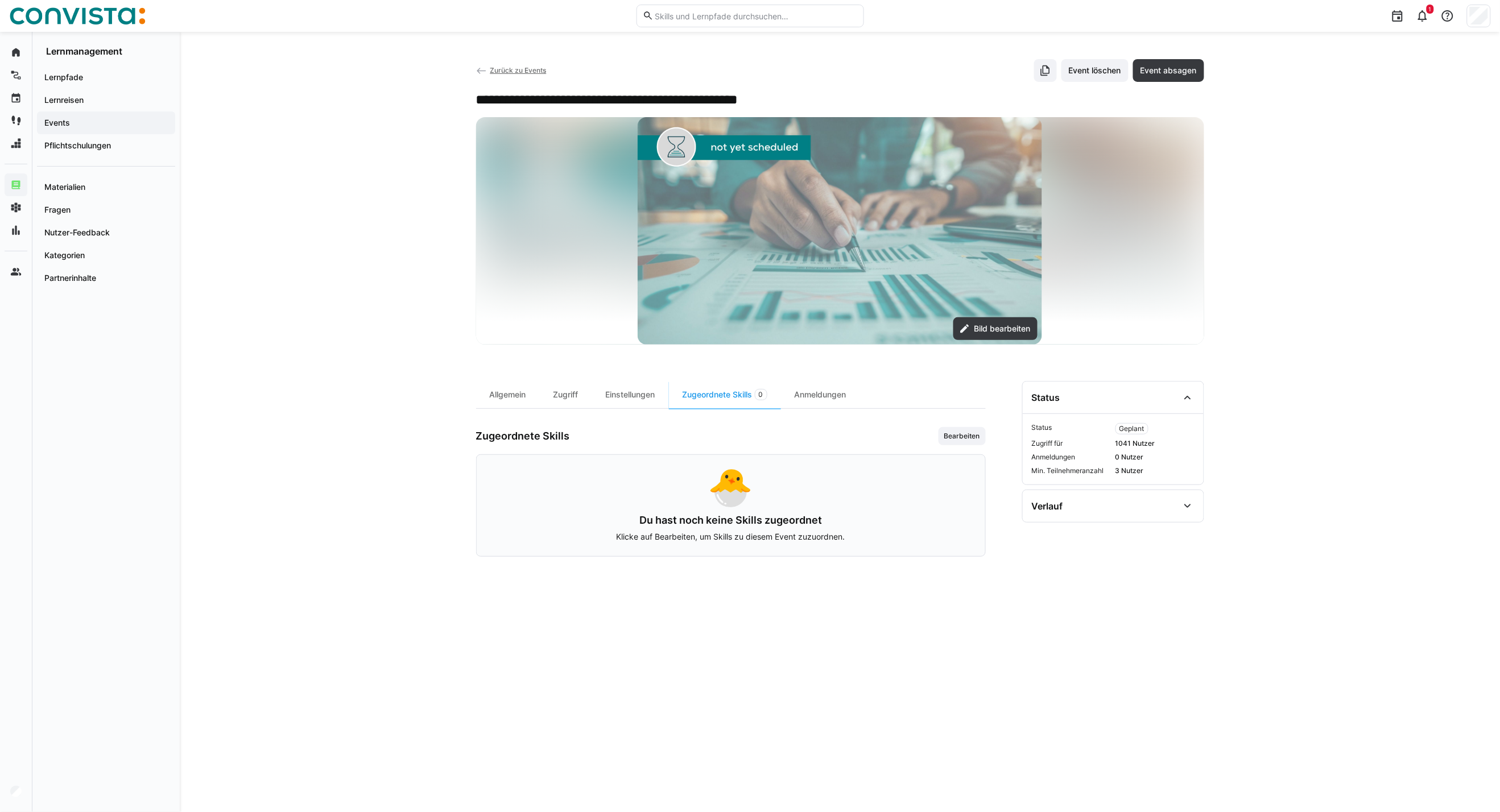
click at [962, 446] on div "Zugeordnete Skills Bearbeiten 🐣 Du hast noch keine Skills zugeordnet Klicke auf…" at bounding box center [730, 491] width 509 height 129
click at [973, 432] on span "Bearbeiten" at bounding box center [962, 436] width 38 height 9
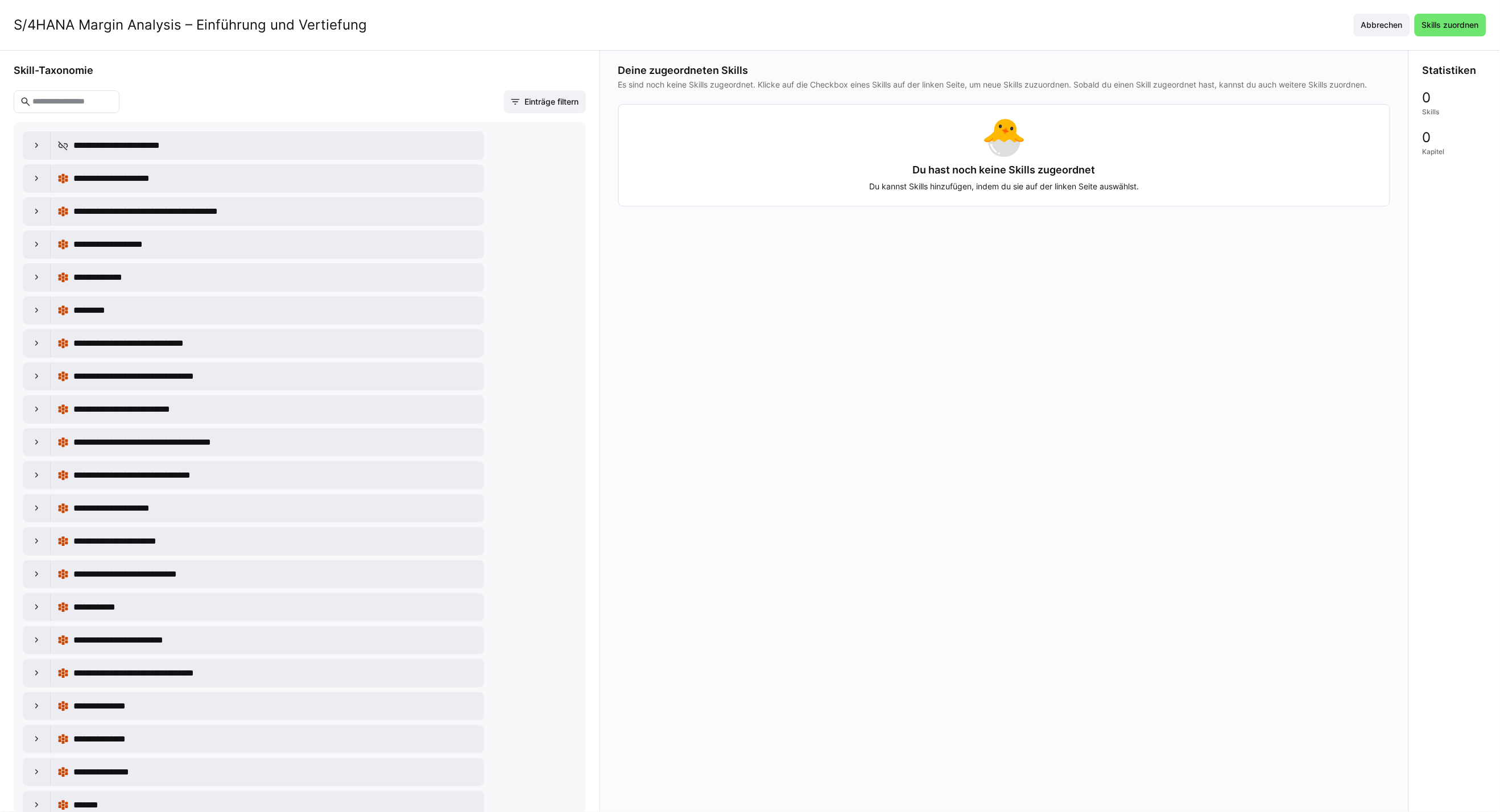
click at [52, 91] on eds-input at bounding box center [66, 101] width 105 height 22
click at [53, 103] on input "text" at bounding box center [72, 102] width 82 height 10
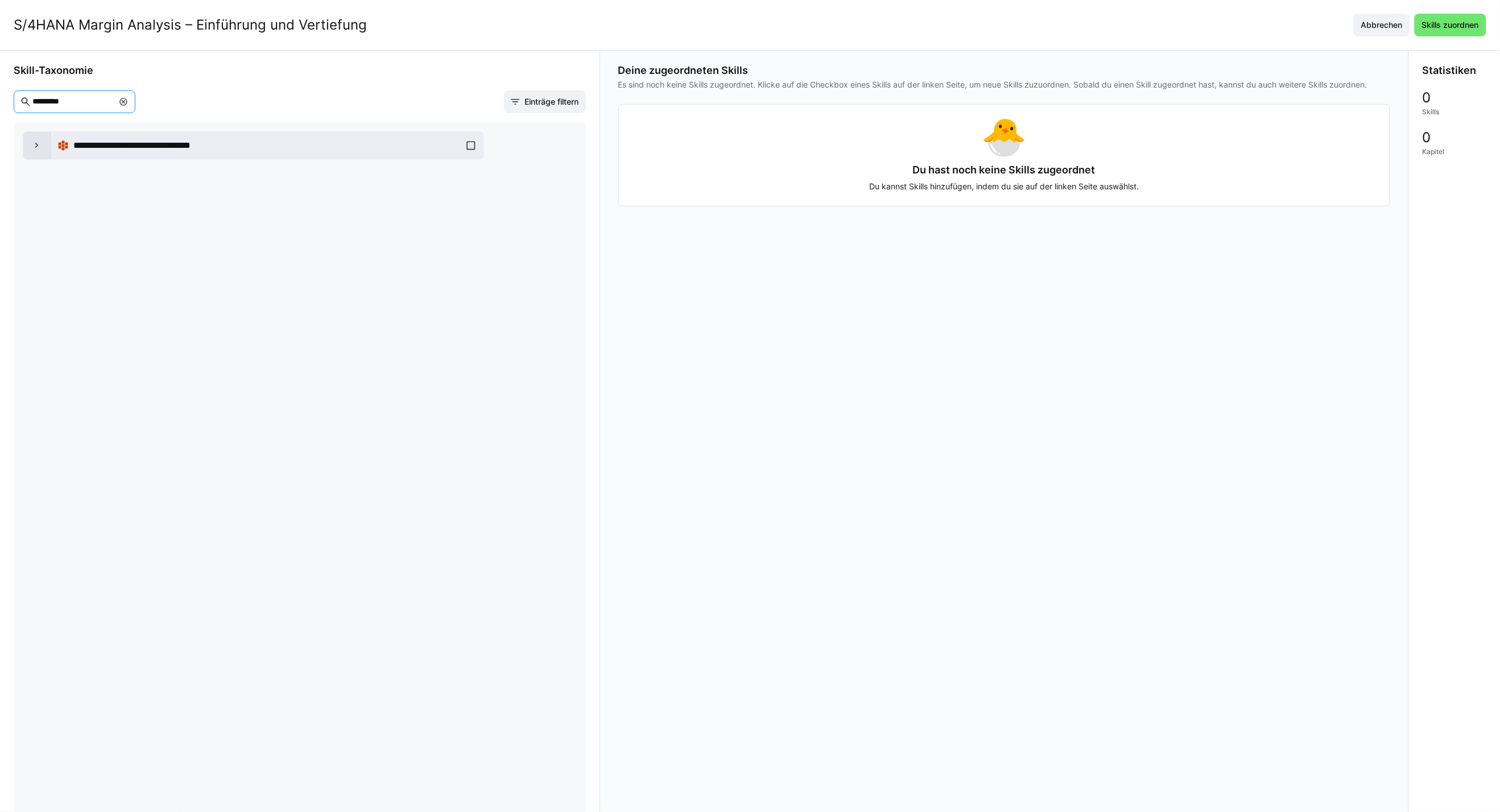
type input "*********"
click at [33, 156] on div at bounding box center [37, 146] width 27 height 27
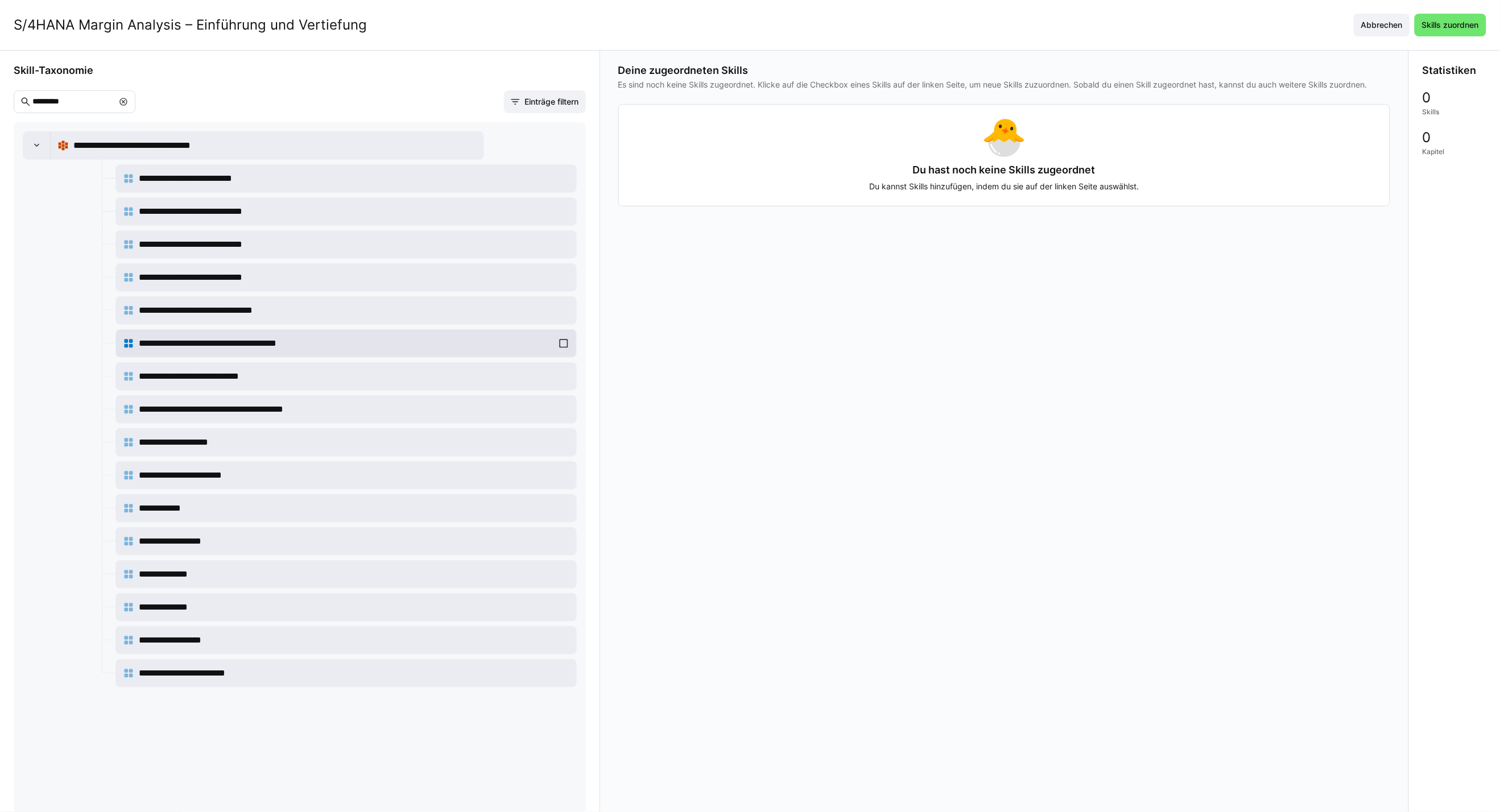
click at [563, 345] on div "**********" at bounding box center [346, 343] width 447 height 22
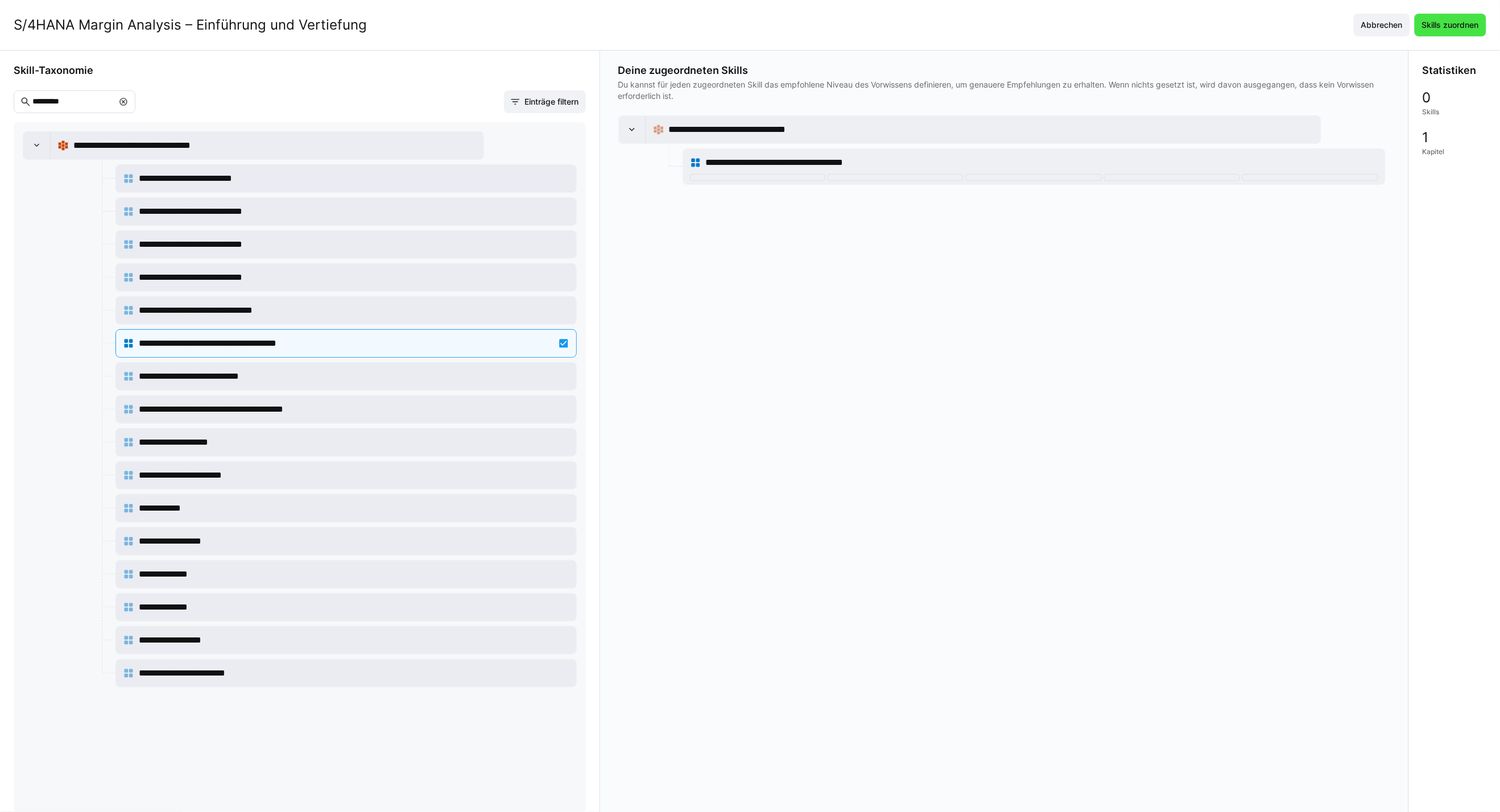
click at [1465, 20] on span "Skills zuordnen" at bounding box center [1450, 25] width 60 height 12
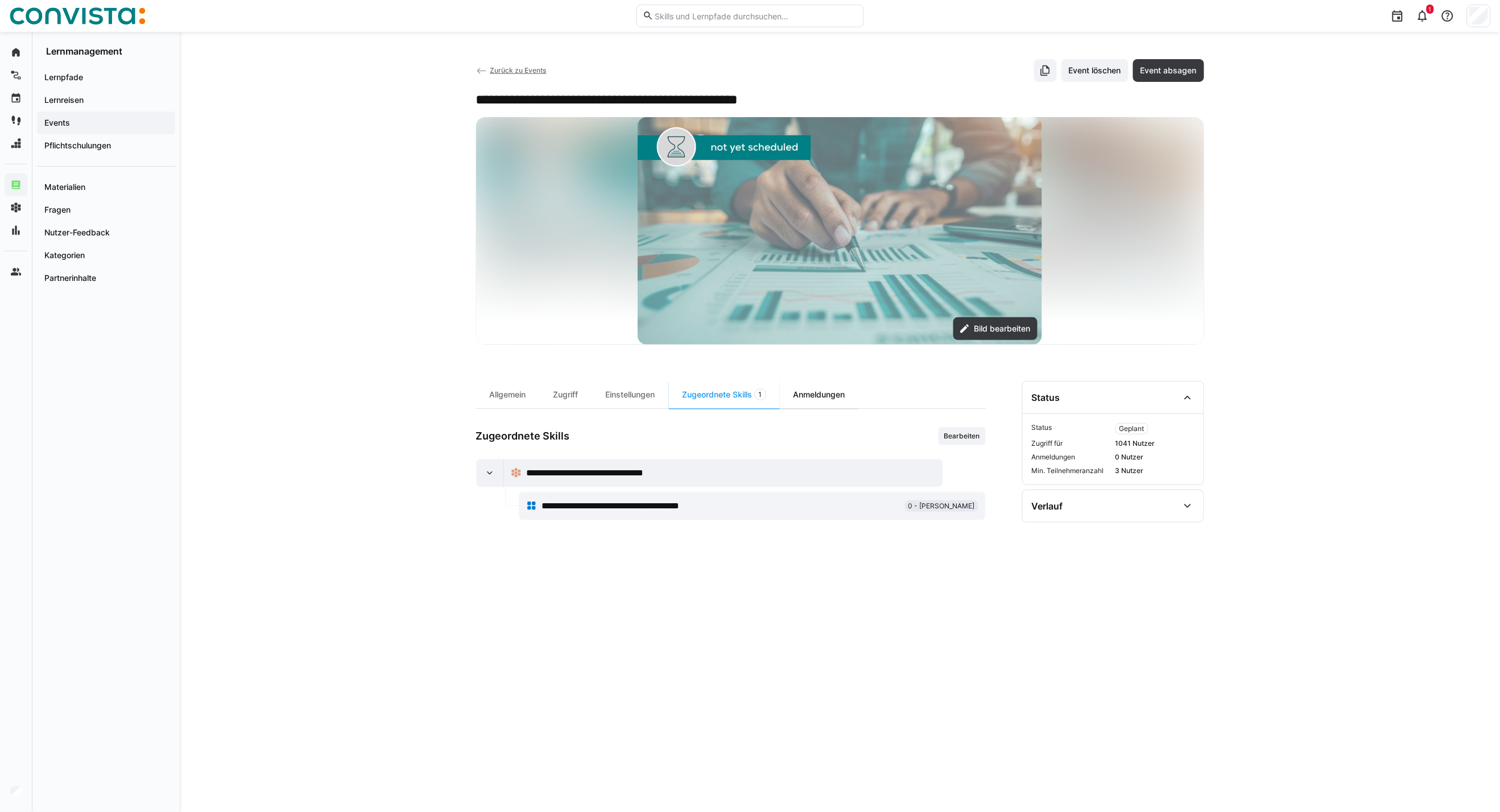
click at [819, 395] on div "Anmeldungen" at bounding box center [819, 394] width 79 height 27
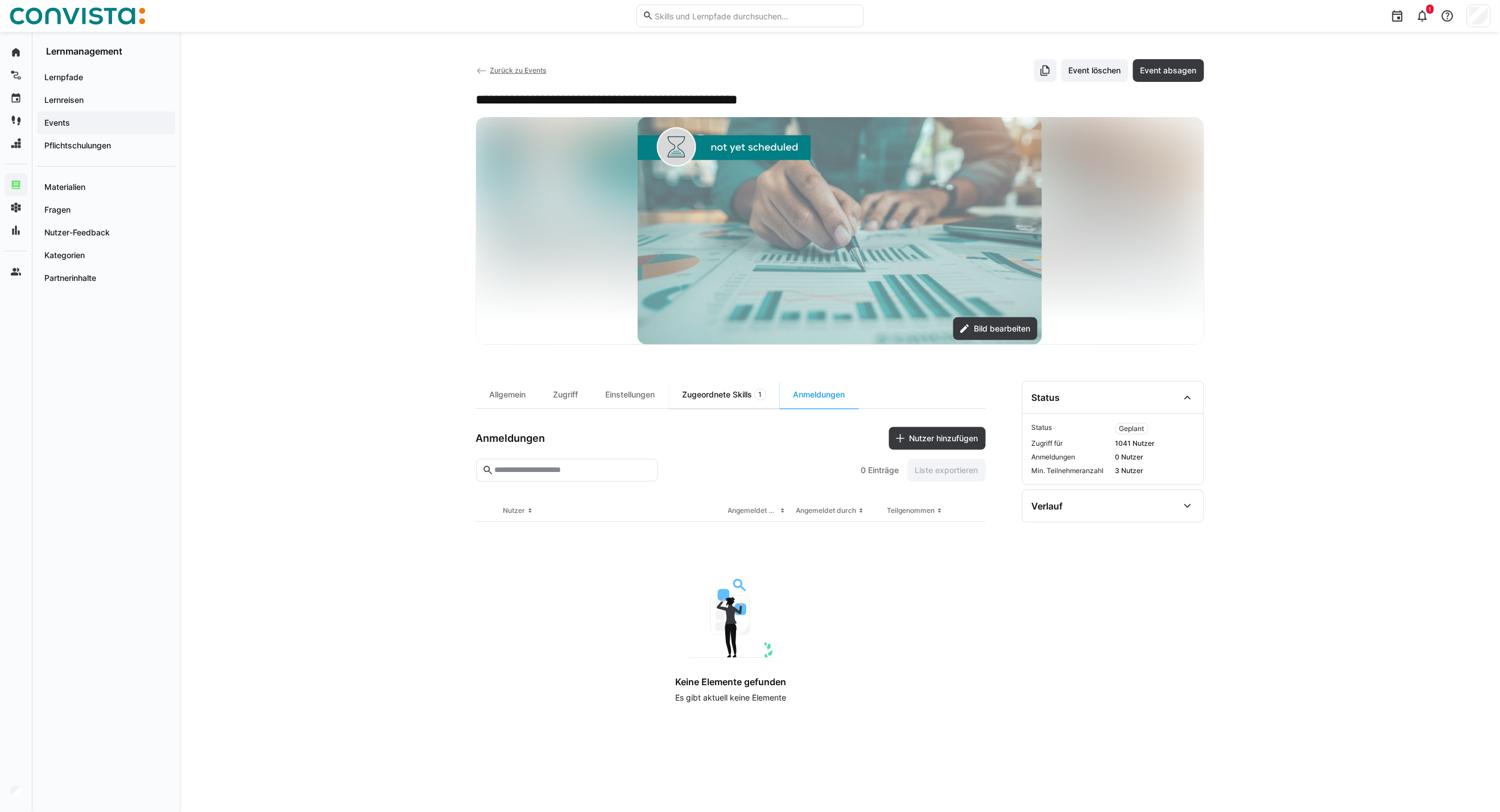
click at [728, 399] on div "Zugeordnete Skills 1" at bounding box center [725, 394] width 111 height 27
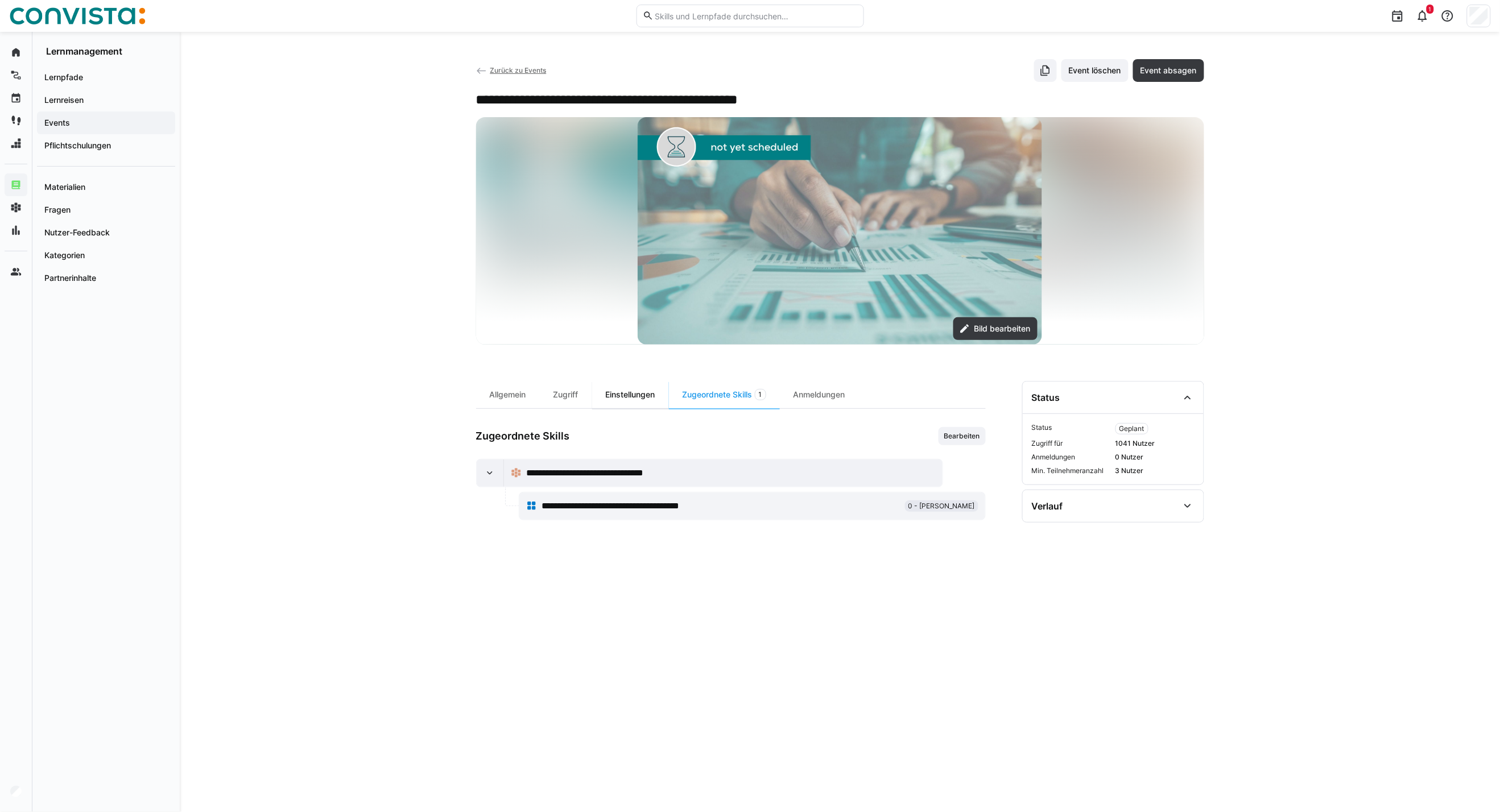
click at [639, 395] on div "Einstellungen" at bounding box center [630, 394] width 77 height 27
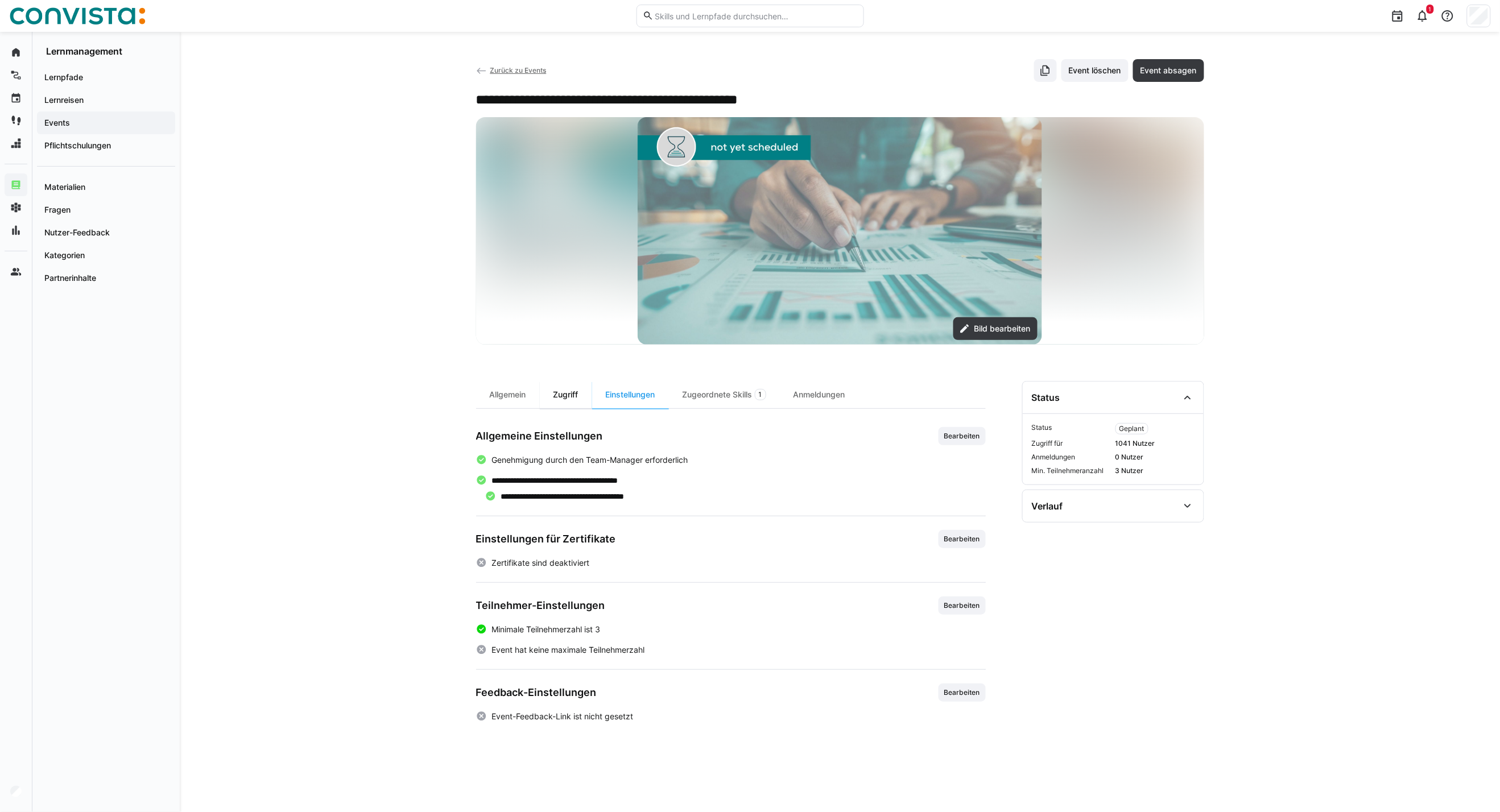
click at [567, 397] on div "Zugriff" at bounding box center [566, 394] width 52 height 27
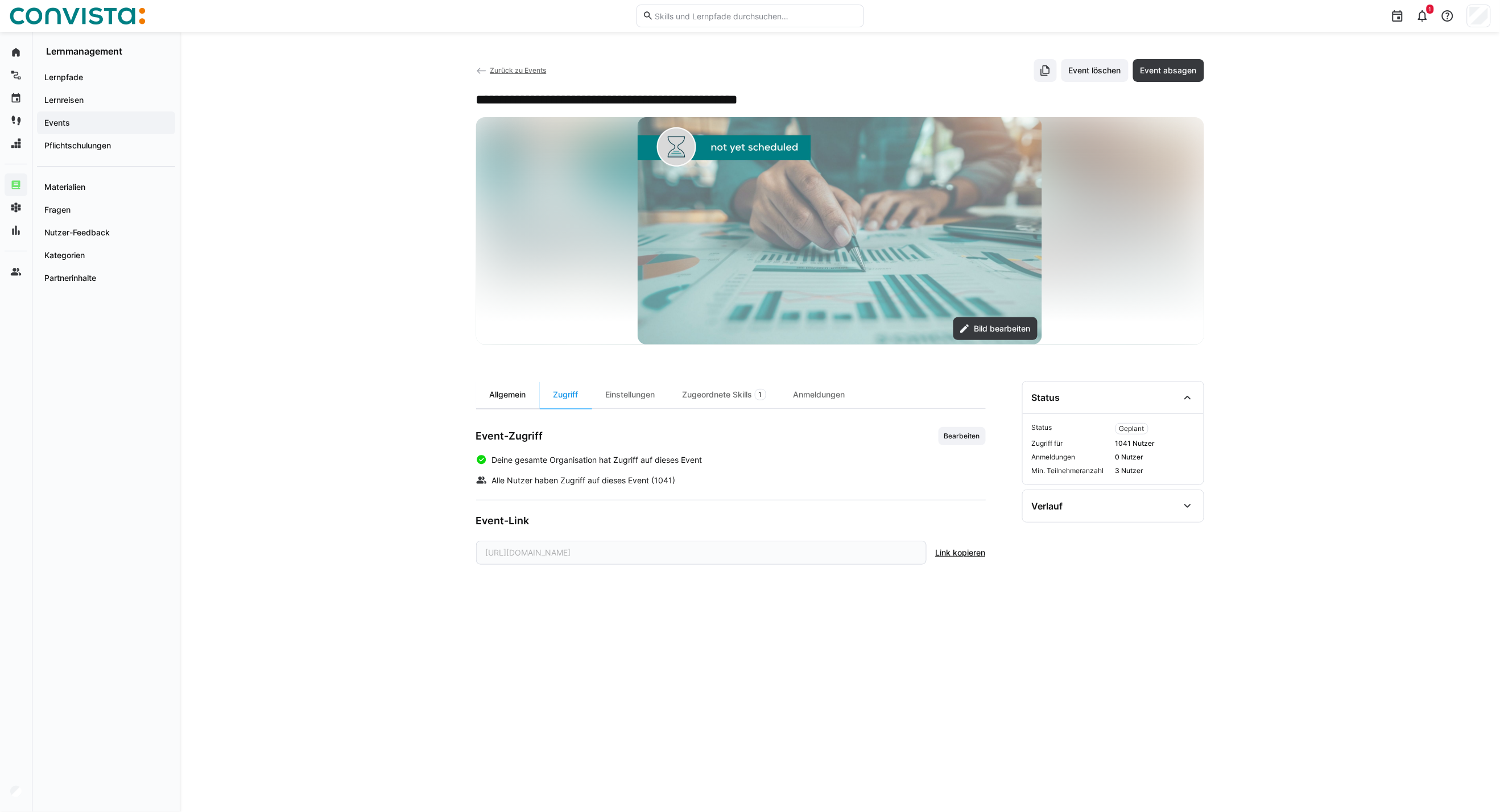
click at [512, 402] on div "Allgemein" at bounding box center [508, 394] width 64 height 27
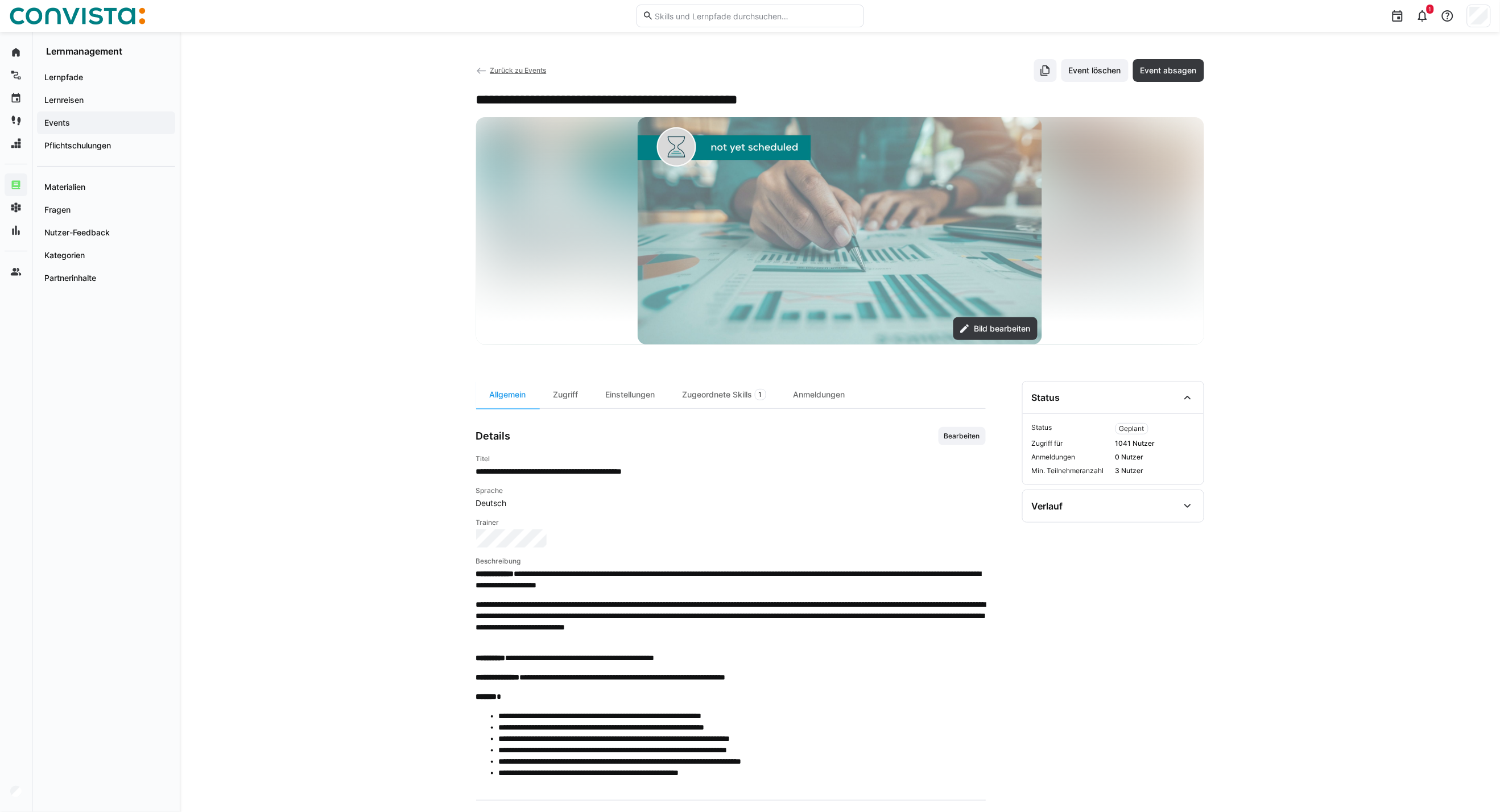
click at [514, 72] on span "Zurück zu Events" at bounding box center [518, 70] width 56 height 9
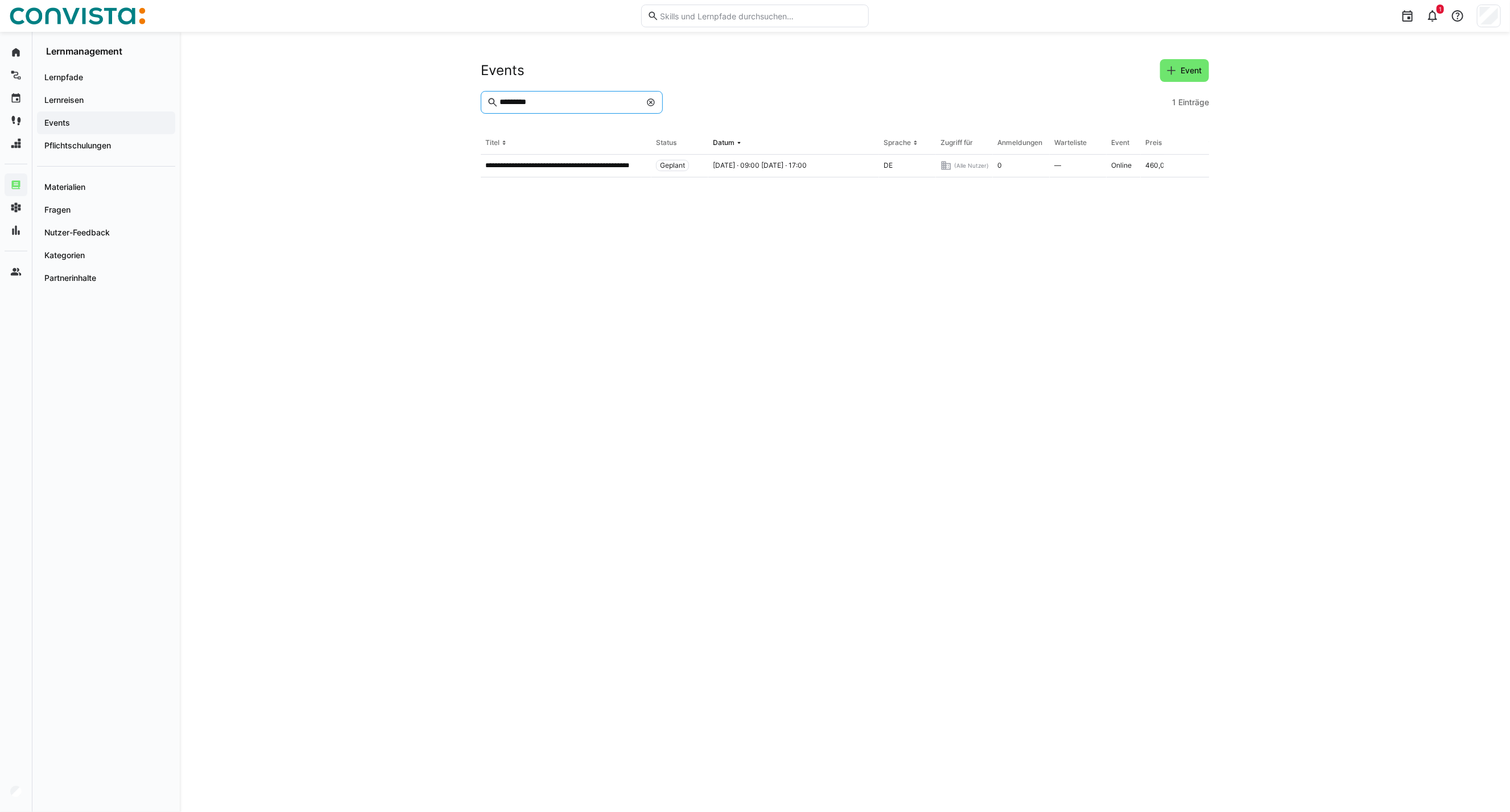
drag, startPoint x: 555, startPoint y: 105, endPoint x: 434, endPoint y: 103, distance: 121.0
click at [434, 103] on div "**********" at bounding box center [845, 422] width 1331 height 780
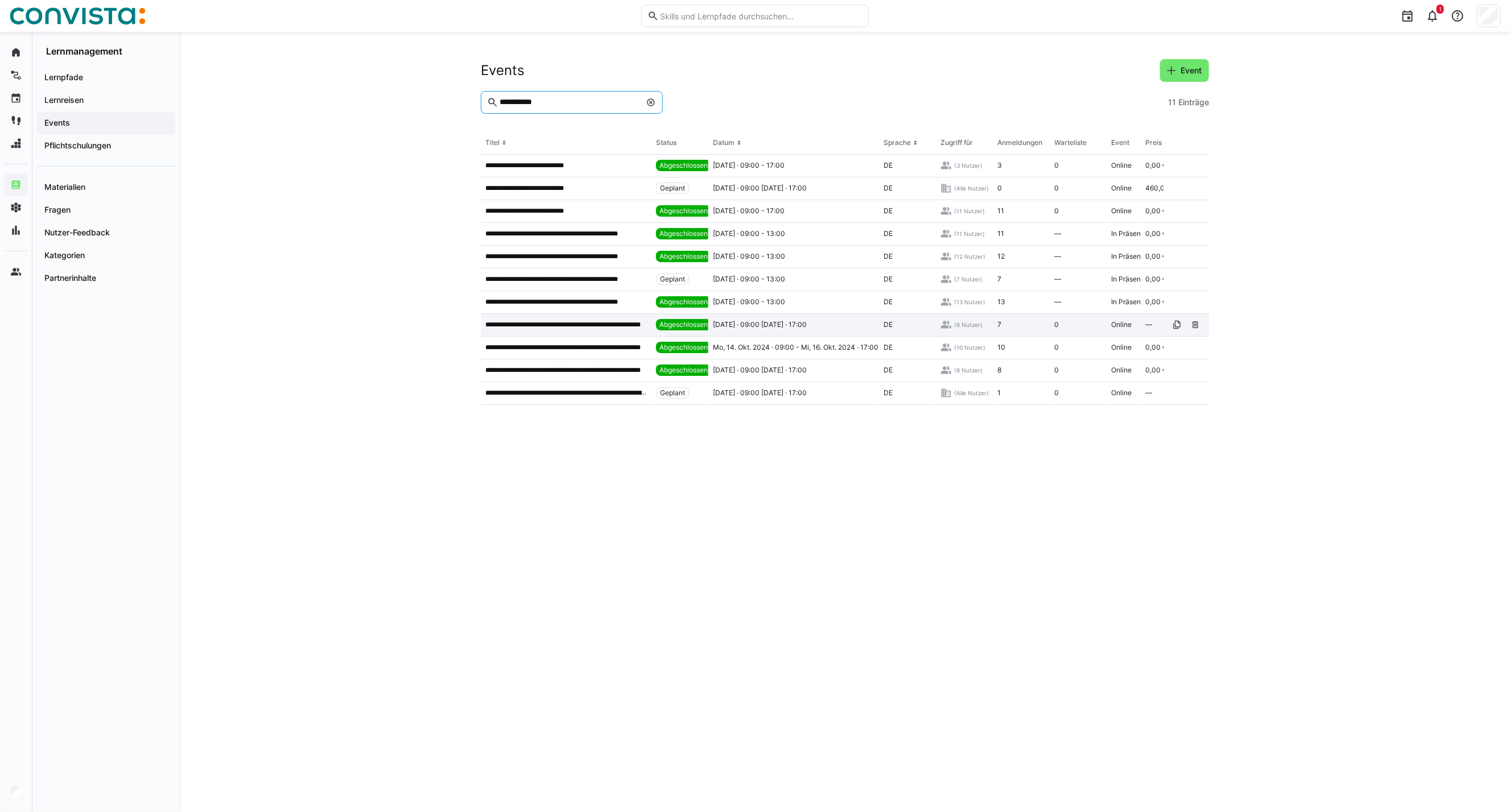
type input "**********"
click at [563, 324] on p "**********" at bounding box center [566, 324] width 162 height 9
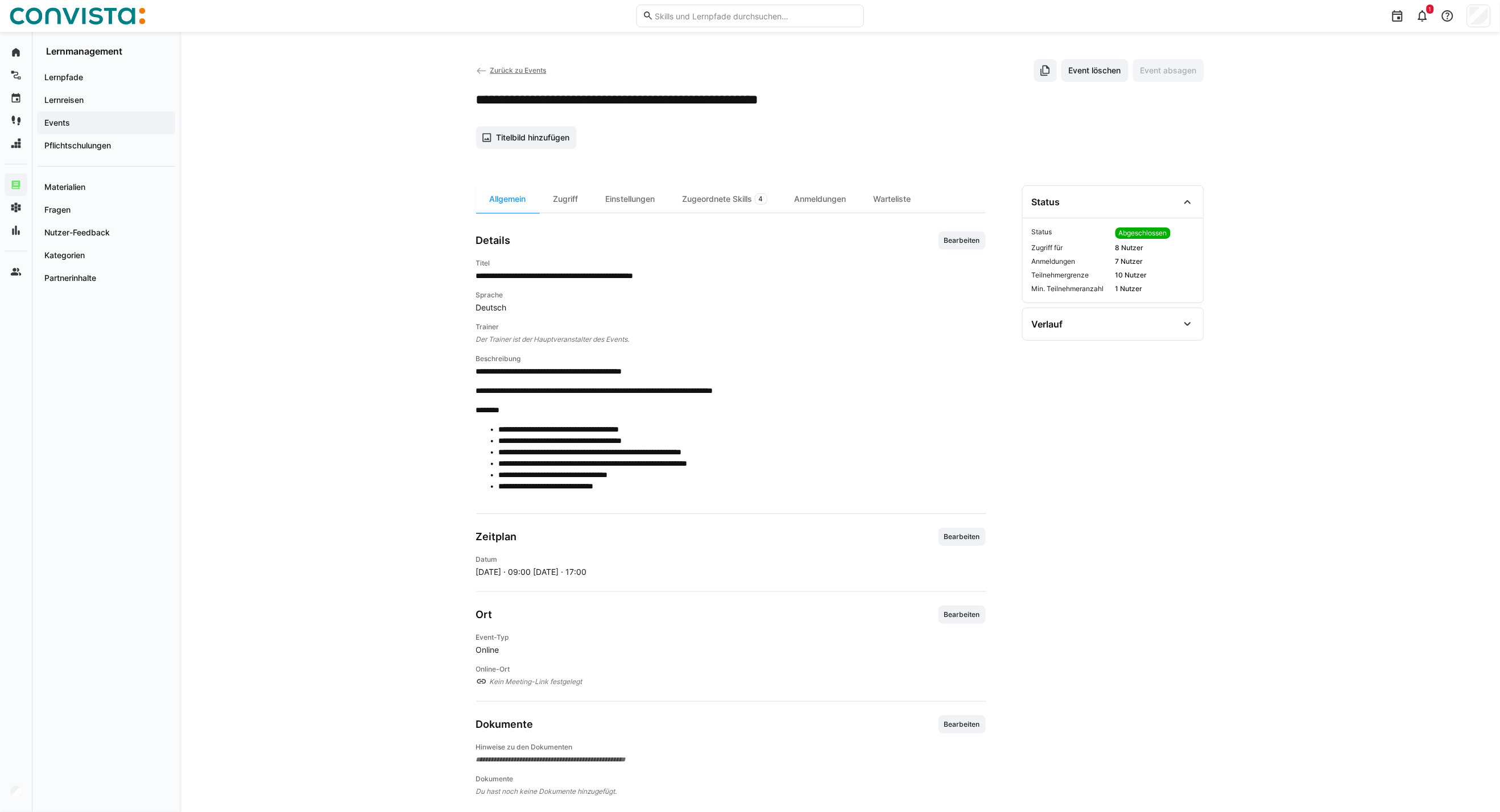
click at [510, 67] on span "Zurück zu Events" at bounding box center [518, 70] width 56 height 9
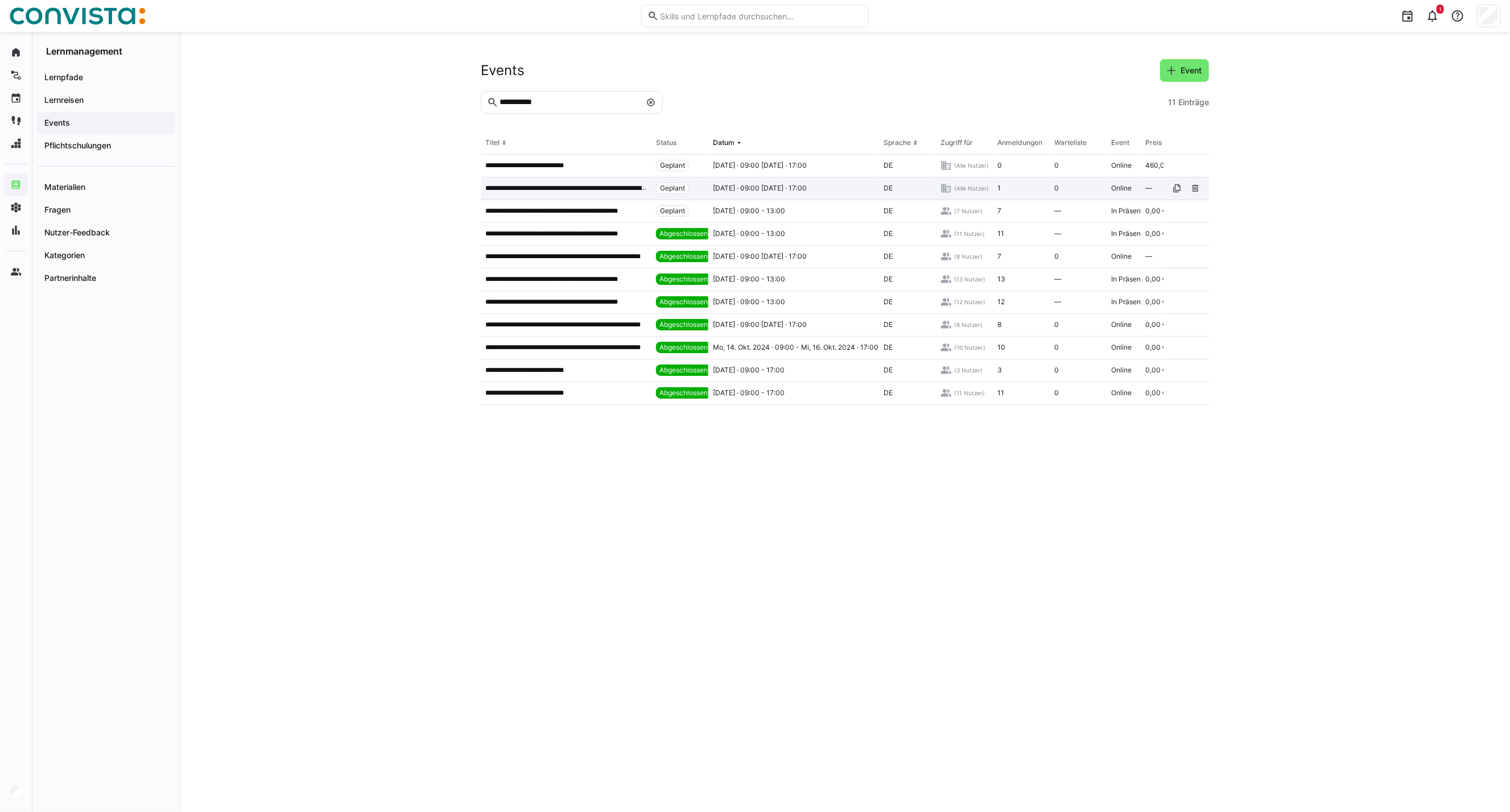
click at [545, 185] on p "**********" at bounding box center [566, 188] width 162 height 9
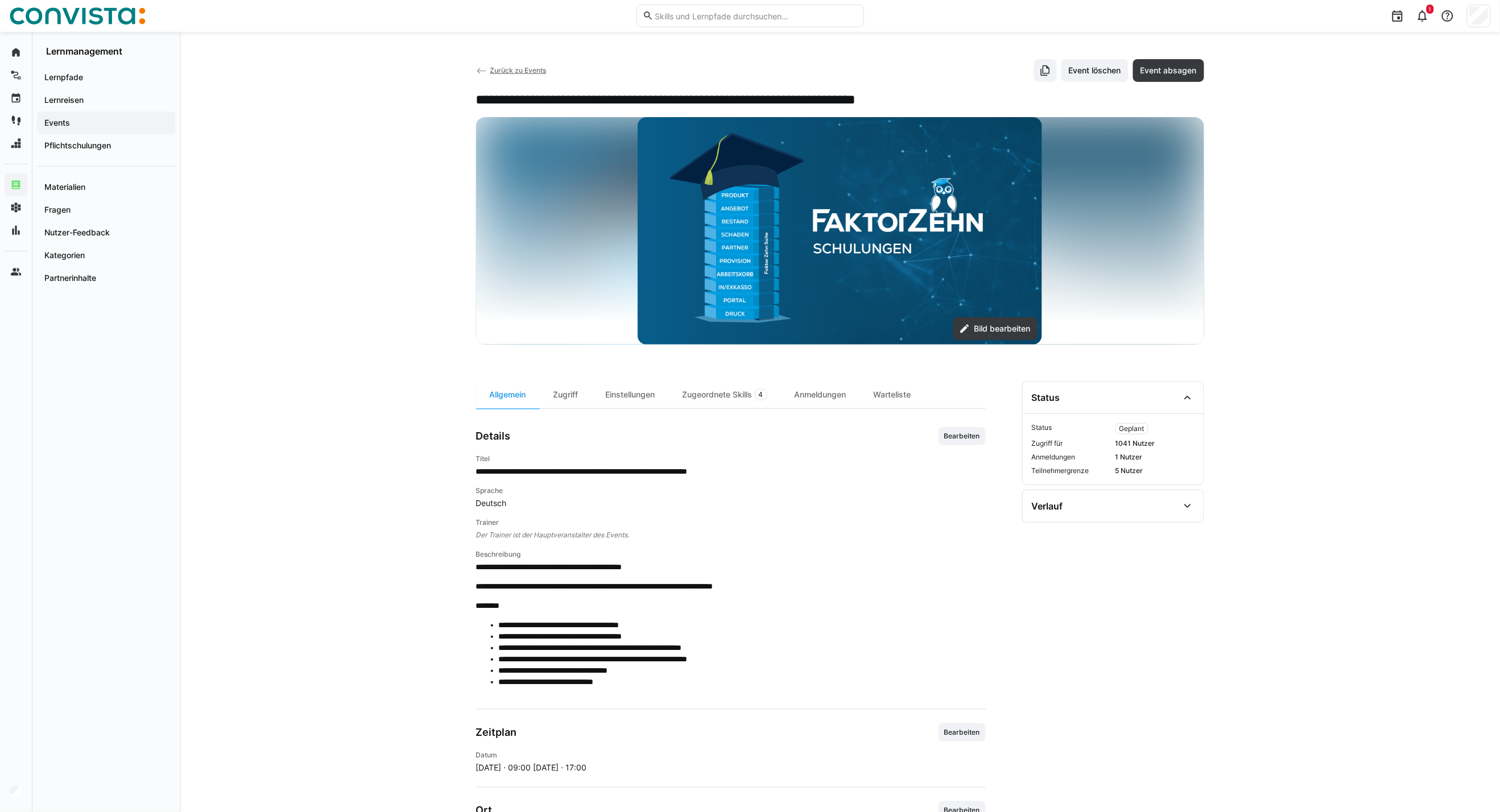
click at [503, 71] on span "Zurück zu Events" at bounding box center [518, 70] width 56 height 9
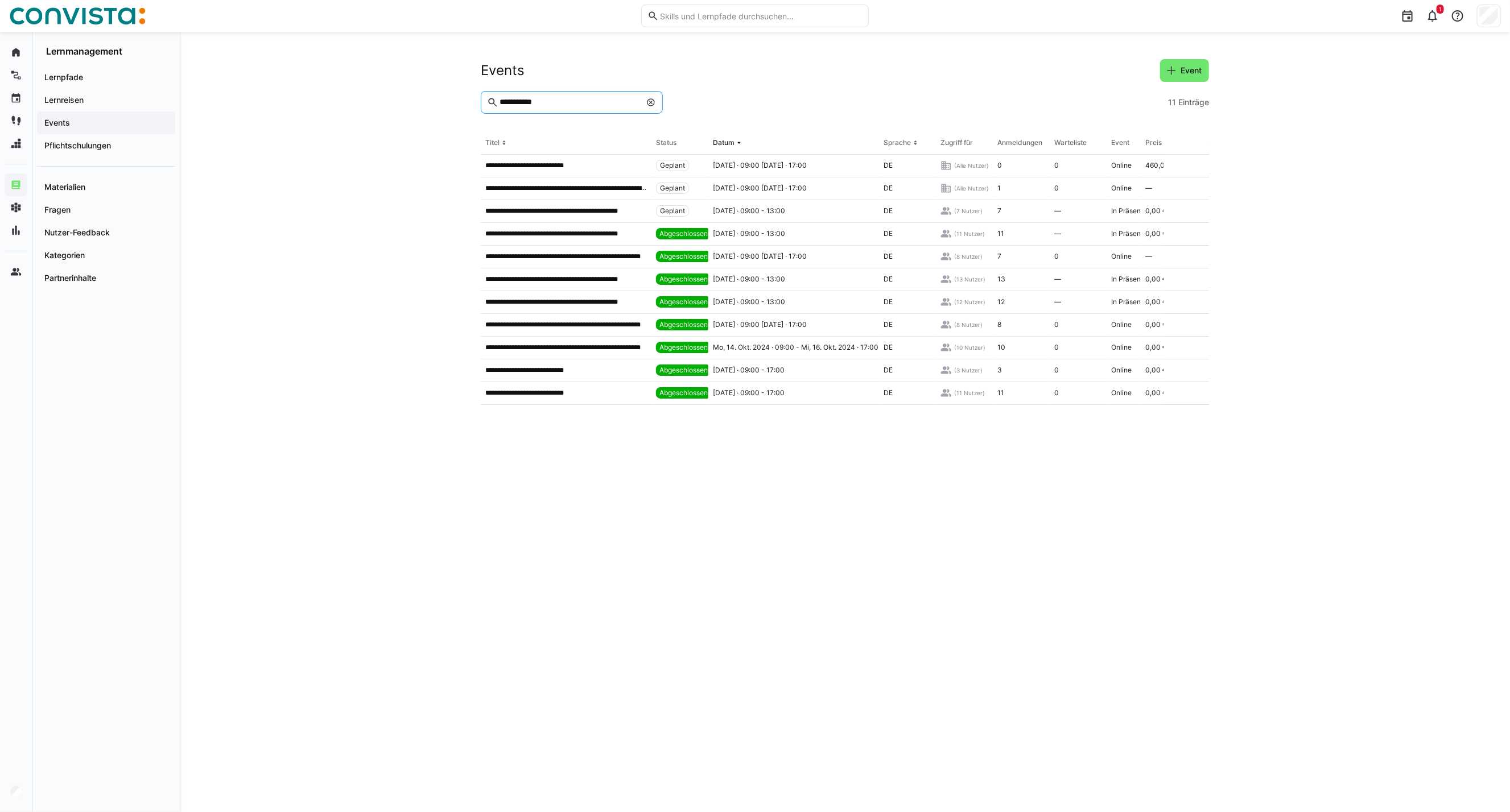
drag, startPoint x: 592, startPoint y: 104, endPoint x: 259, endPoint y: 92, distance: 333.2
click at [293, 95] on div "**********" at bounding box center [845, 422] width 1331 height 780
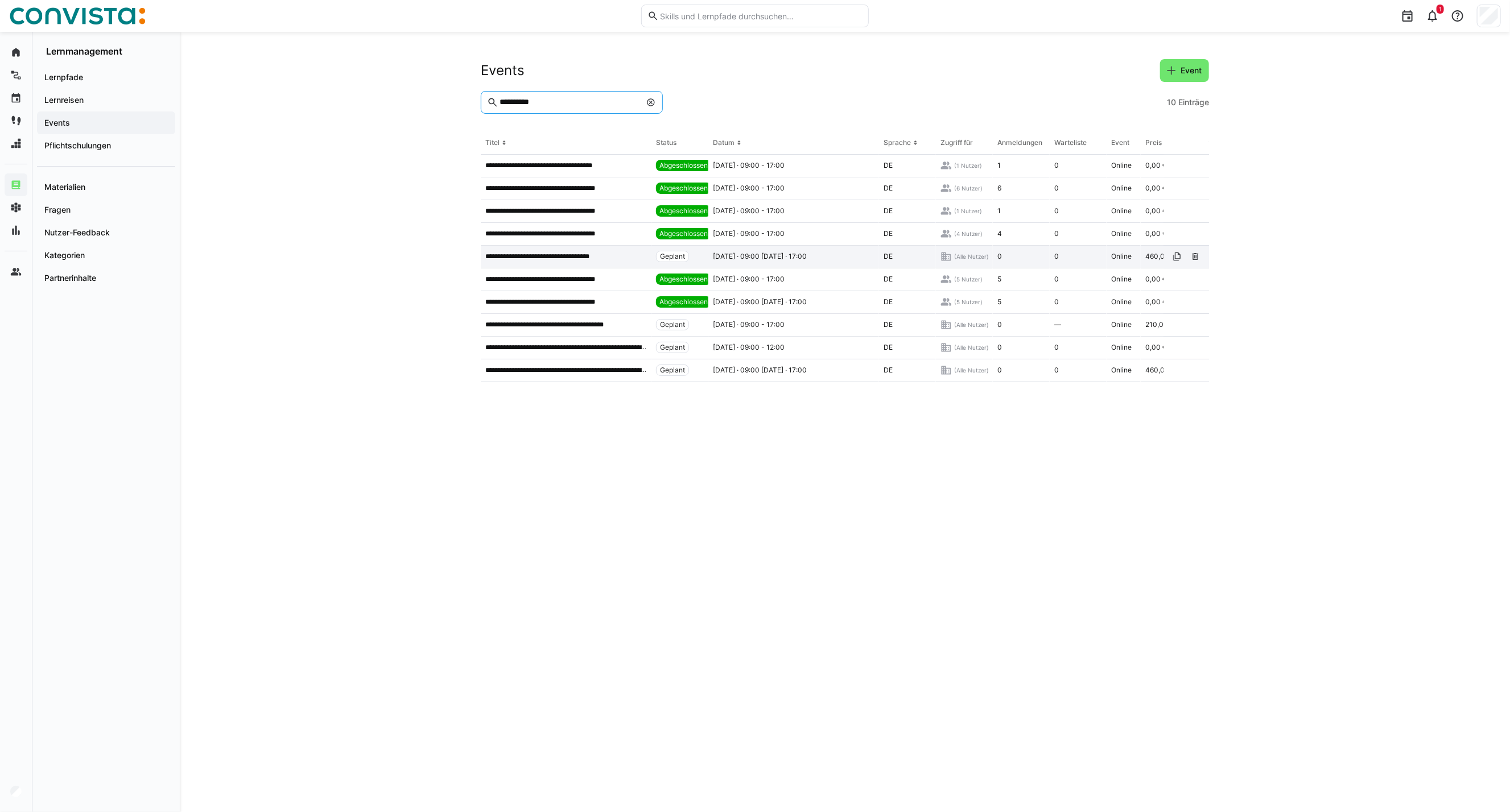
type input "*********"
click at [570, 253] on p "**********" at bounding box center [546, 256] width 121 height 9
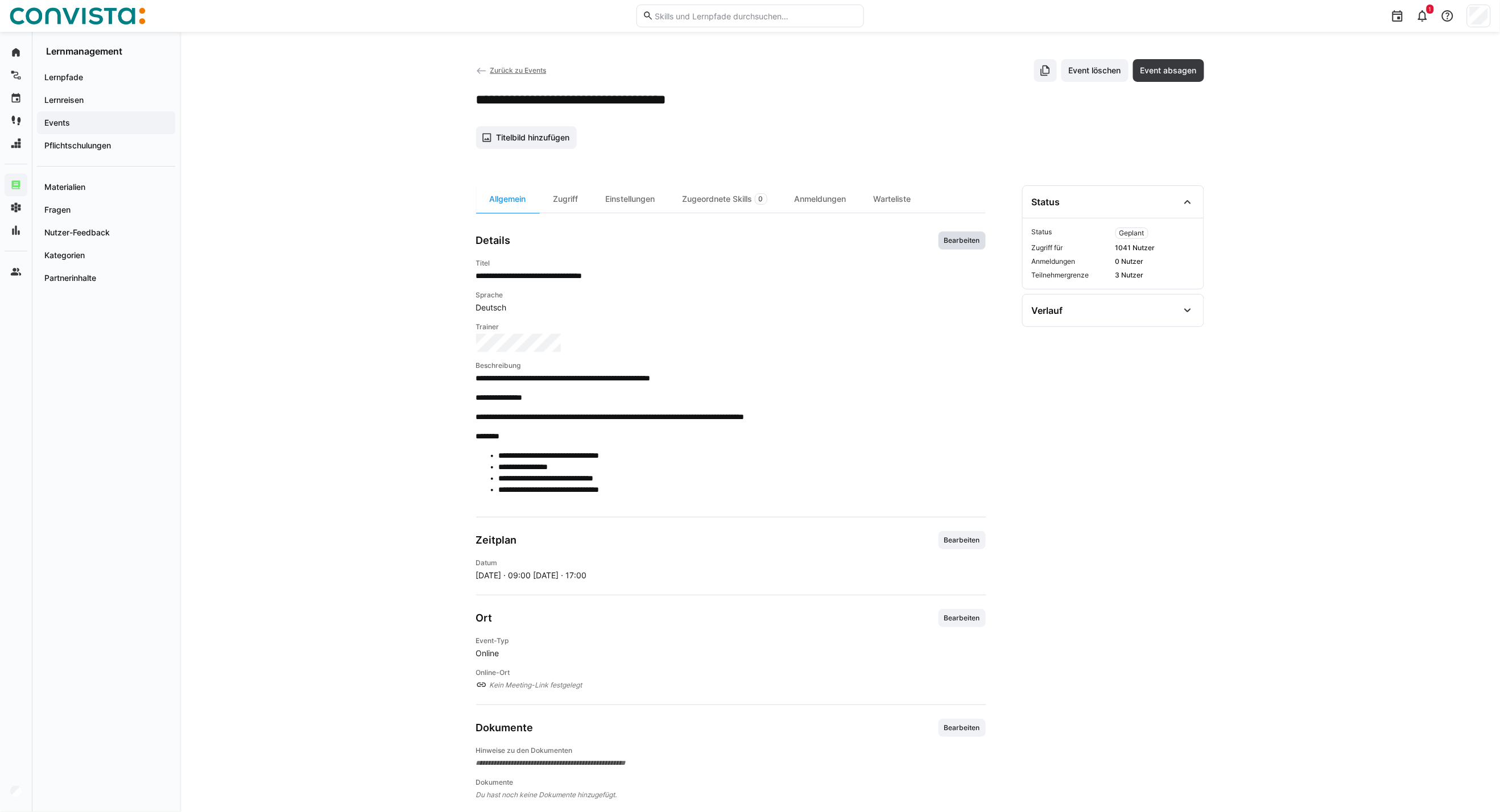
click at [962, 243] on span "Bearbeiten" at bounding box center [962, 241] width 38 height 9
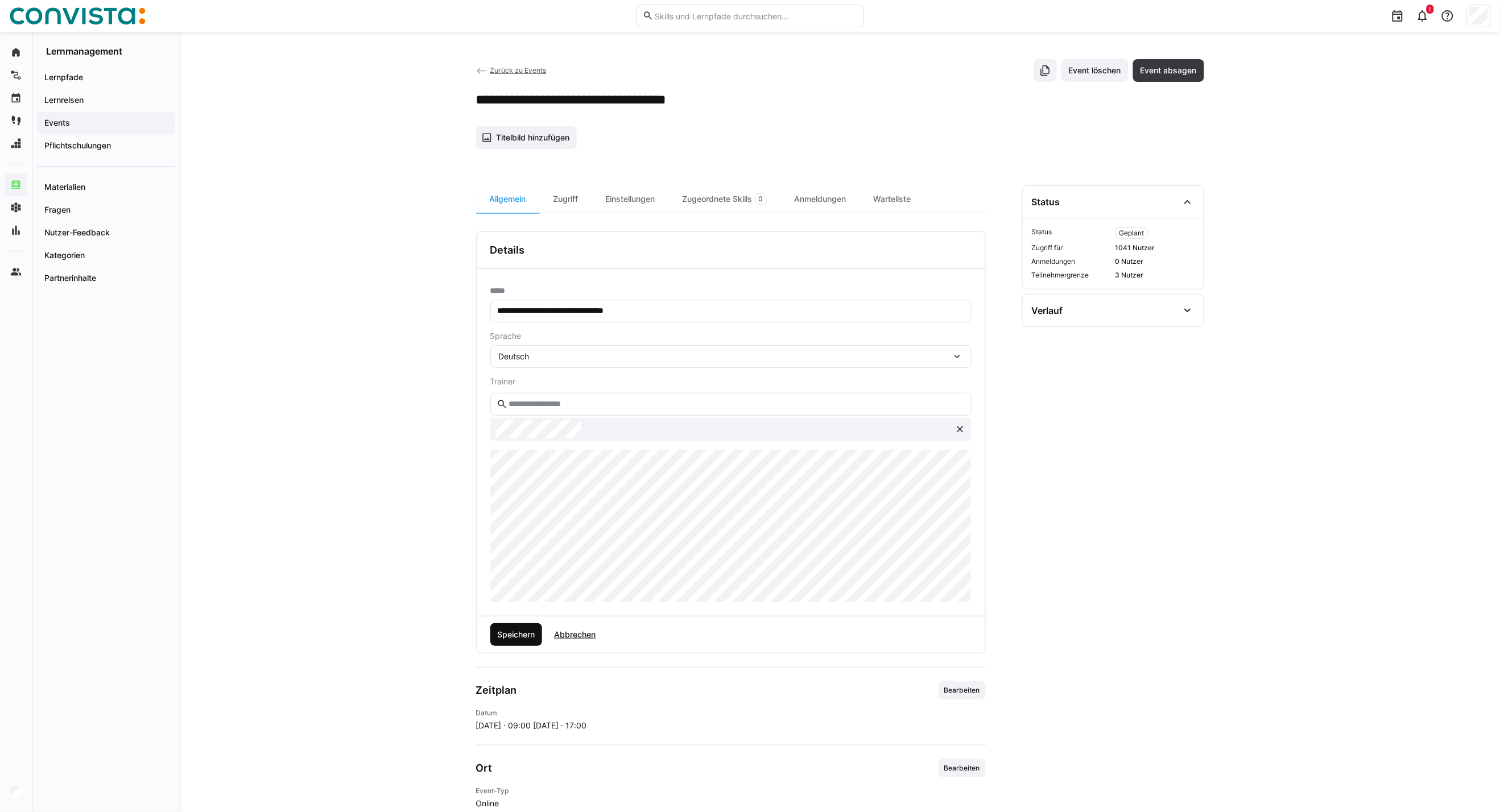
click at [520, 632] on span "Speichern" at bounding box center [516, 635] width 41 height 12
click at [536, 143] on span "Titelbild hinzufügen" at bounding box center [533, 138] width 77 height 12
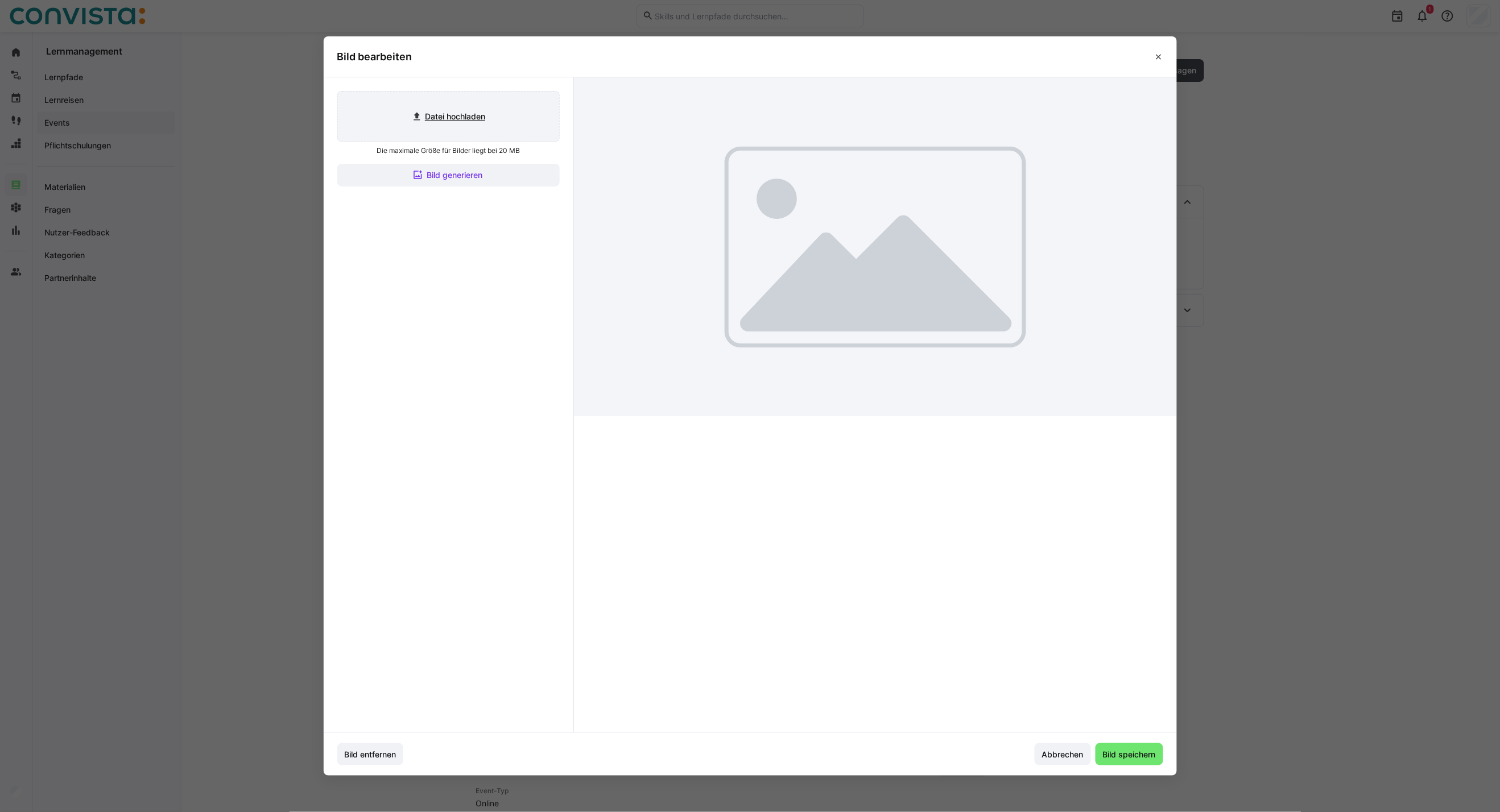
click at [463, 116] on input "file" at bounding box center [449, 116] width 221 height 50
type input "C:\fakepath\CoE Analytics & Planning_inaktiv.jpg"
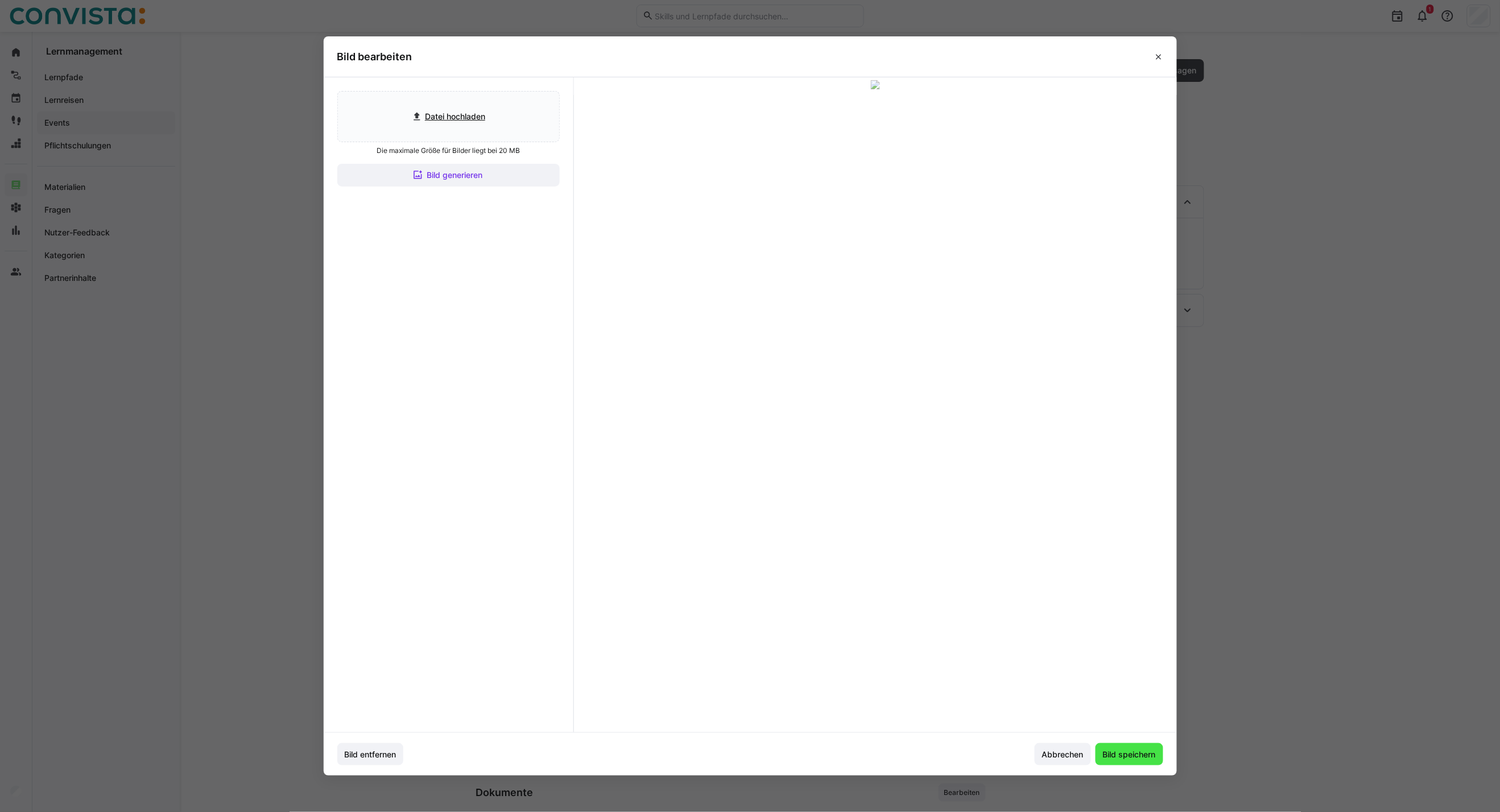
click at [1129, 756] on span "Bild speichern" at bounding box center [1129, 755] width 56 height 12
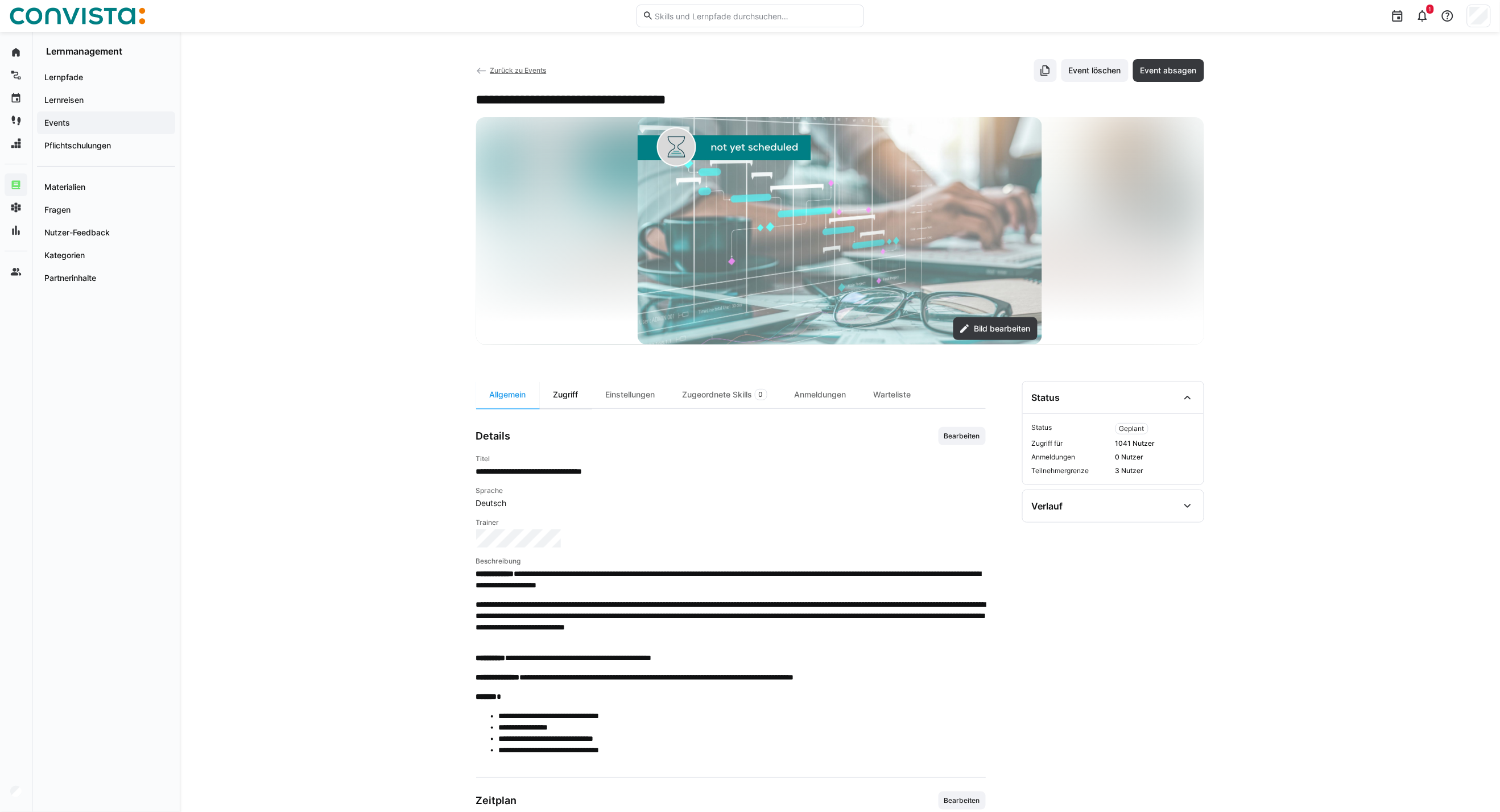
click at [590, 397] on div "Zugriff" at bounding box center [566, 394] width 52 height 27
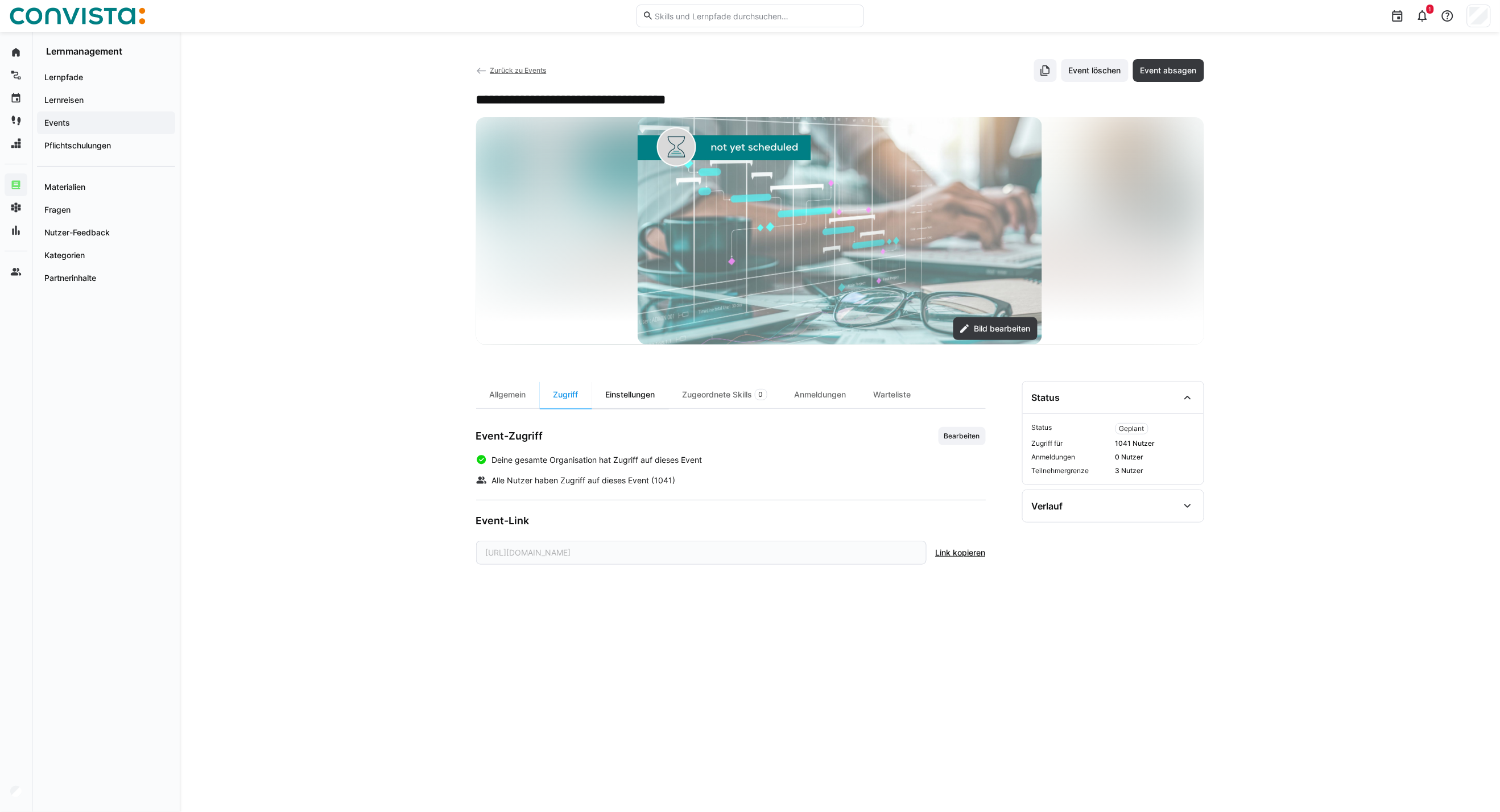
click at [628, 402] on div "Einstellungen" at bounding box center [630, 394] width 77 height 27
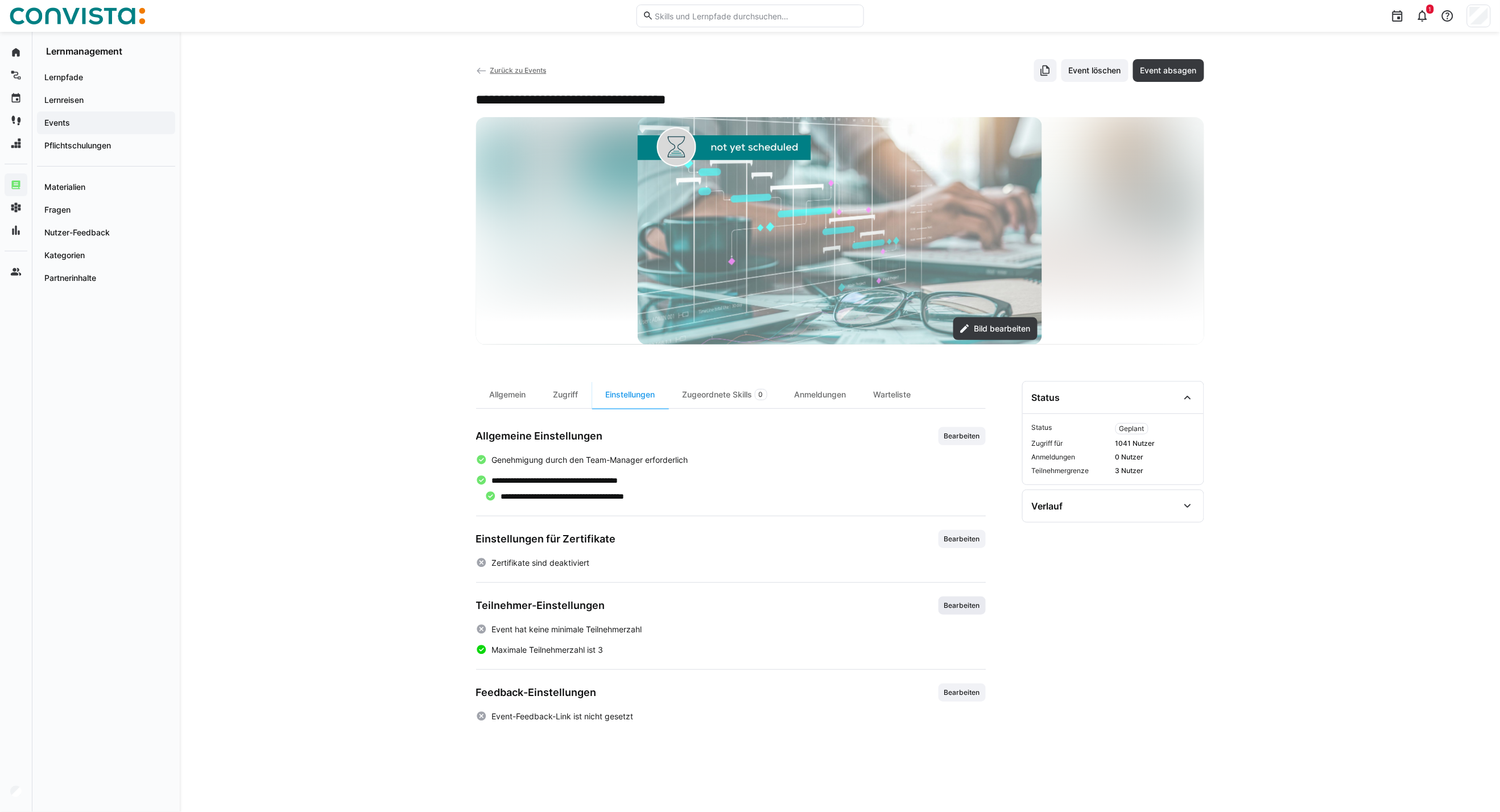
click at [960, 610] on span "Bearbeiten" at bounding box center [962, 605] width 47 height 18
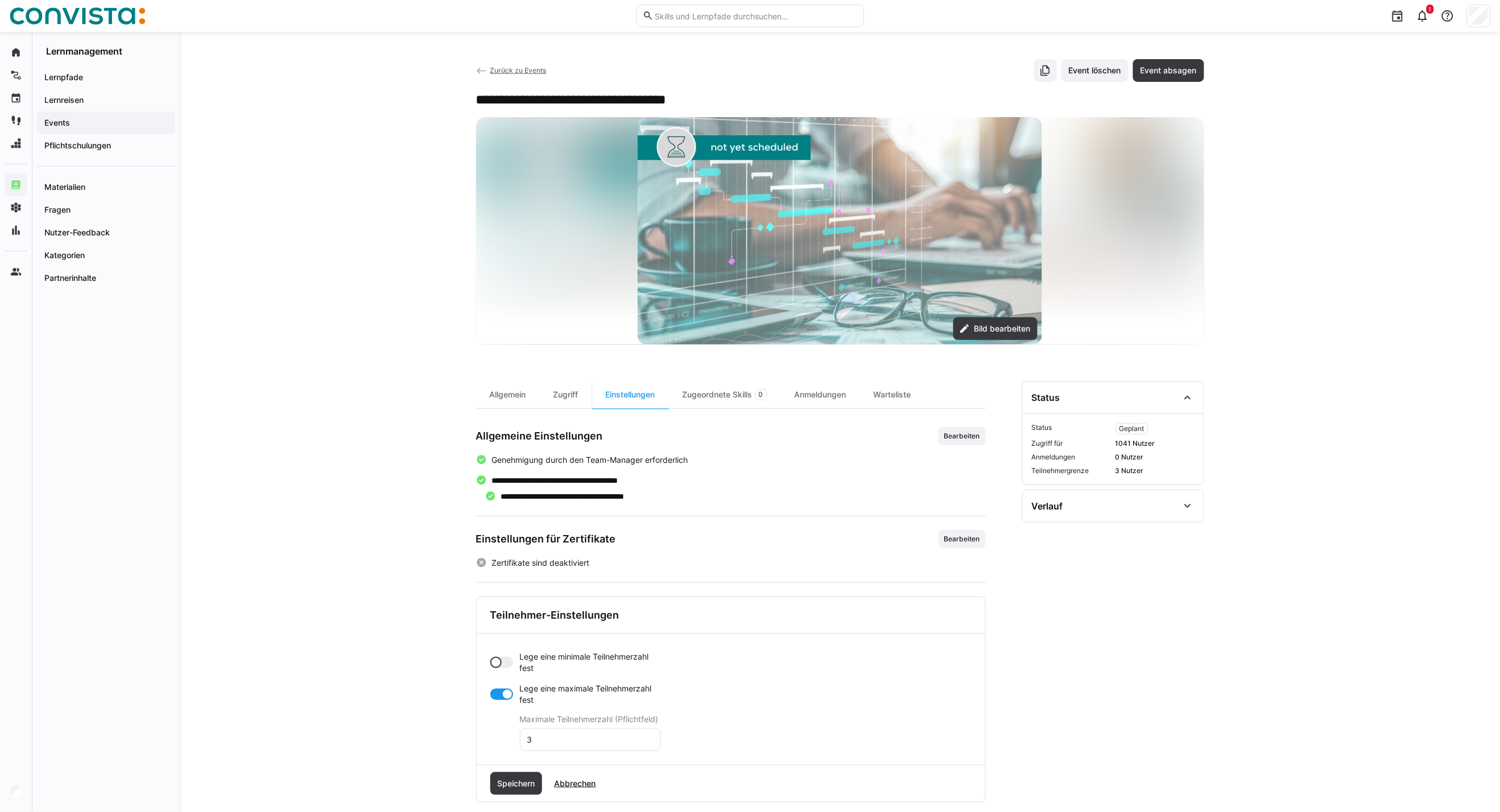
click at [502, 662] on div at bounding box center [501, 662] width 22 height 12
drag, startPoint x: 553, startPoint y: 713, endPoint x: 487, endPoint y: 707, distance: 66.3
click at [487, 707] on div "Lege eine minimale Teilnehmerzahl fest Minimale Teilnehmerzahl (Pflichtfeld) 0 …" at bounding box center [731, 722] width 509 height 176
type input "4"
click at [495, 746] on app-toggle "Lege eine maximale Teilnehmerzahl fest" at bounding box center [576, 739] width 171 height 22
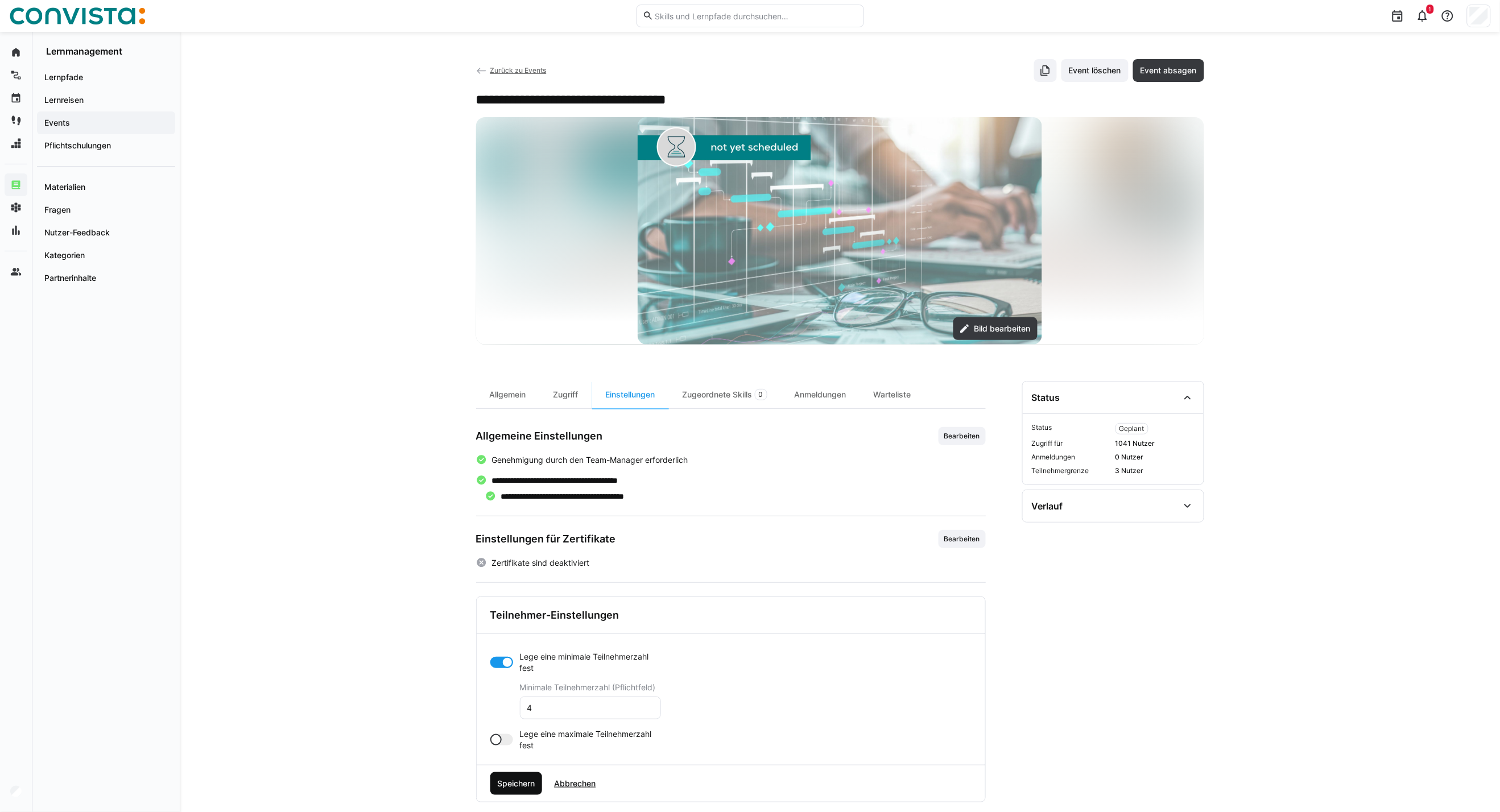
click at [517, 779] on span "Speichern" at bounding box center [516, 784] width 41 height 12
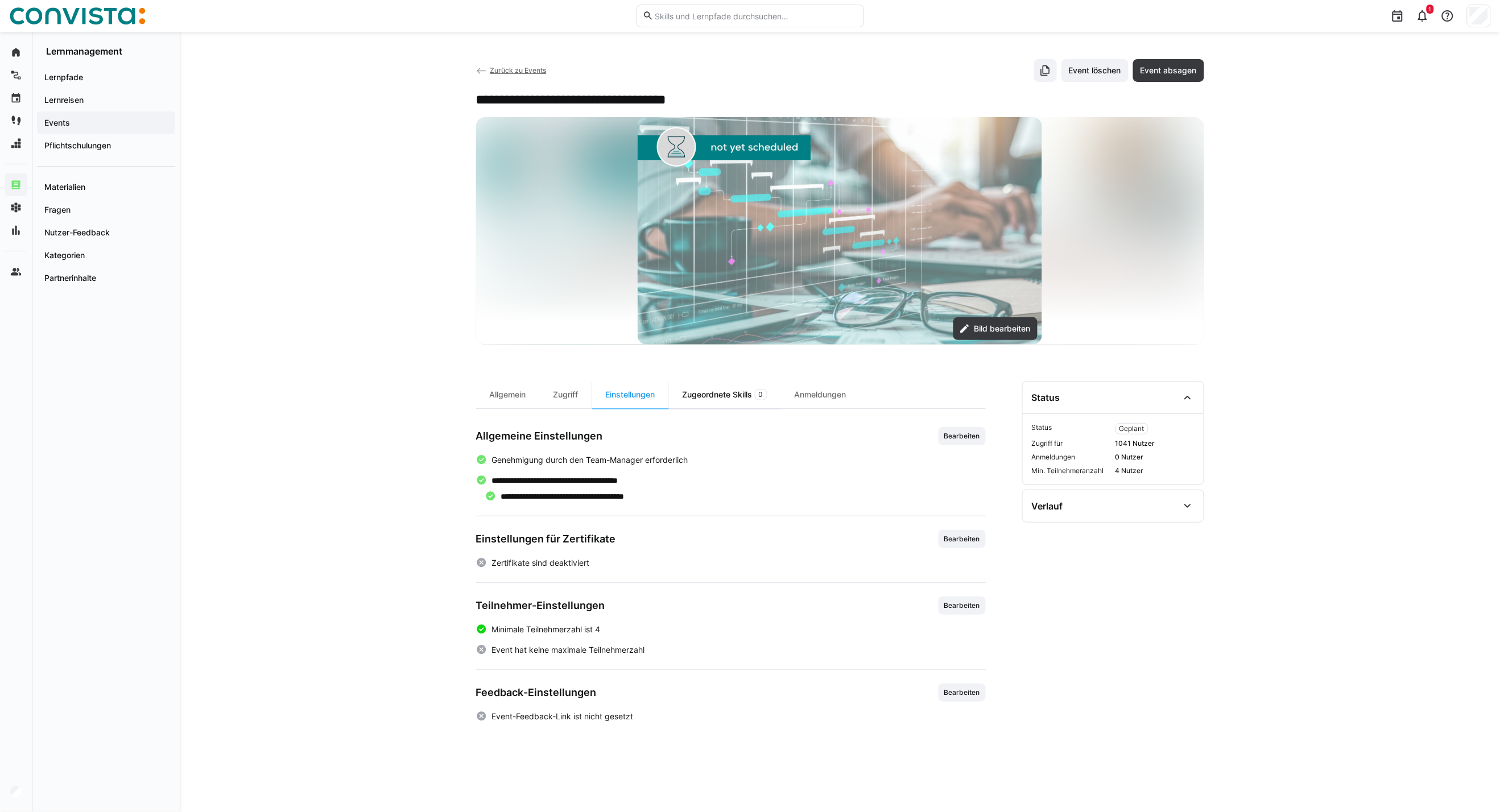
click at [741, 397] on div "Zugeordnete Skills 0" at bounding box center [725, 394] width 112 height 27
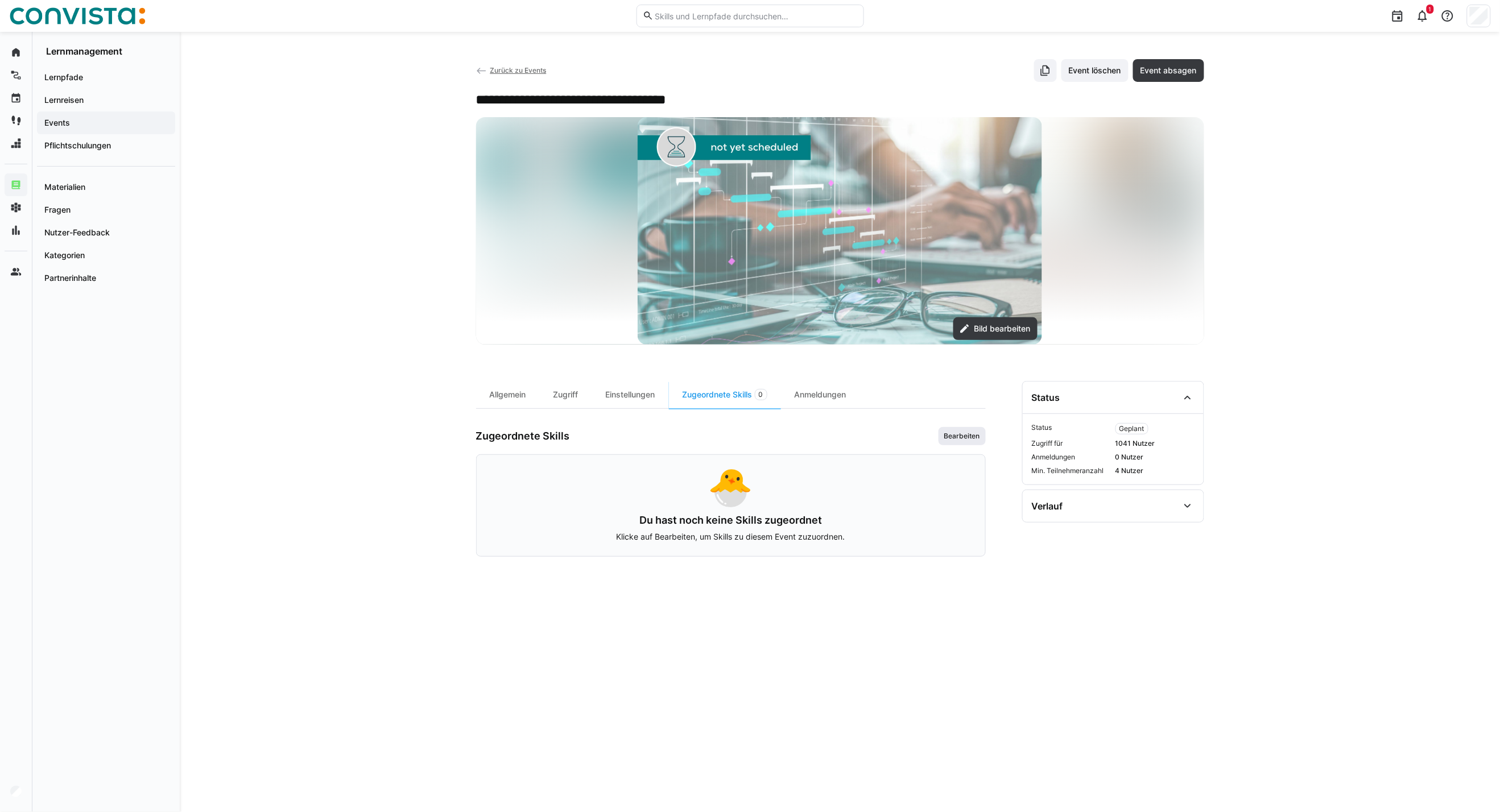
click at [954, 439] on span "Bearbeiten" at bounding box center [962, 436] width 38 height 9
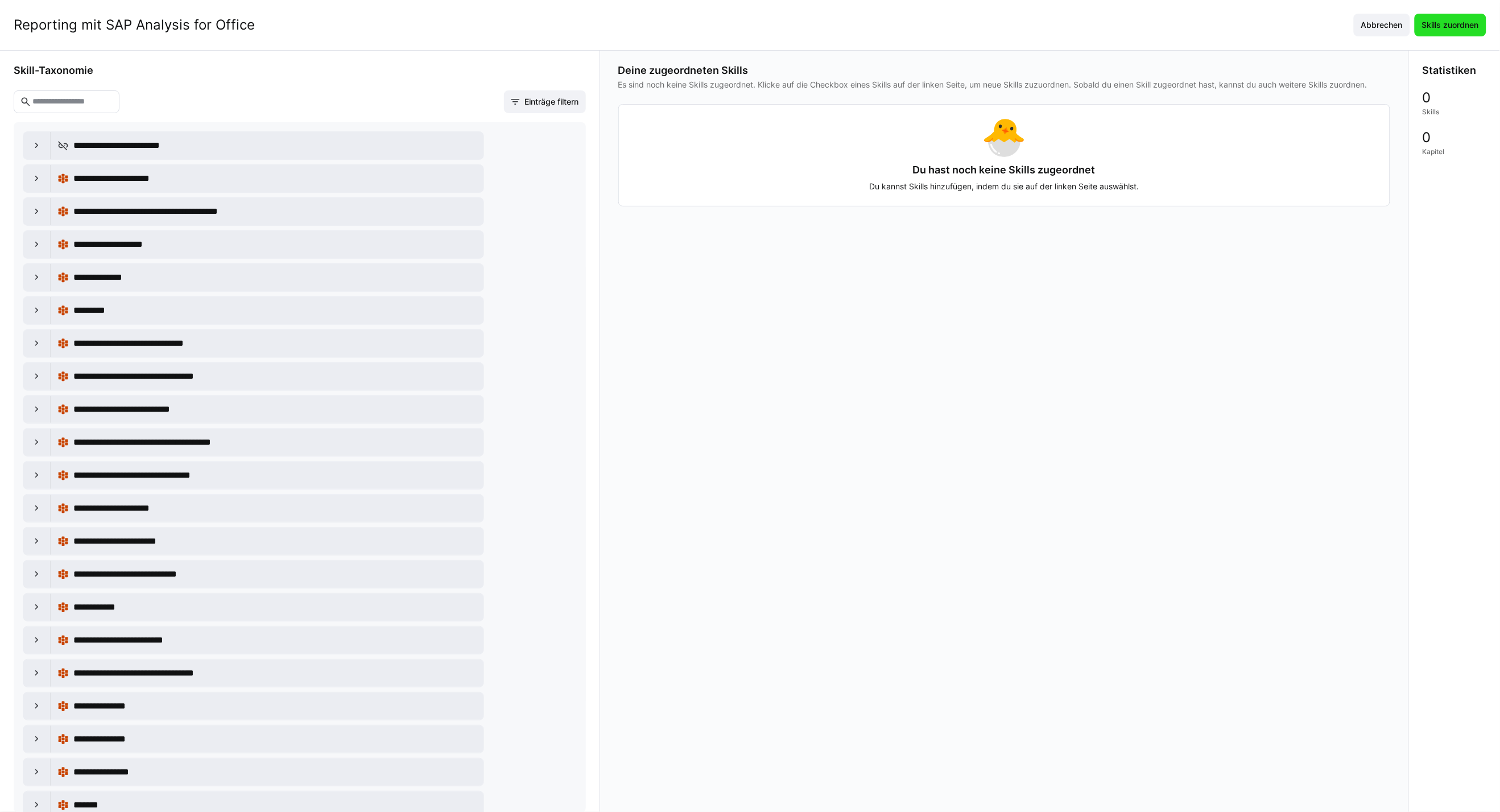
click at [1450, 22] on span "Skills zuordnen" at bounding box center [1450, 25] width 60 height 12
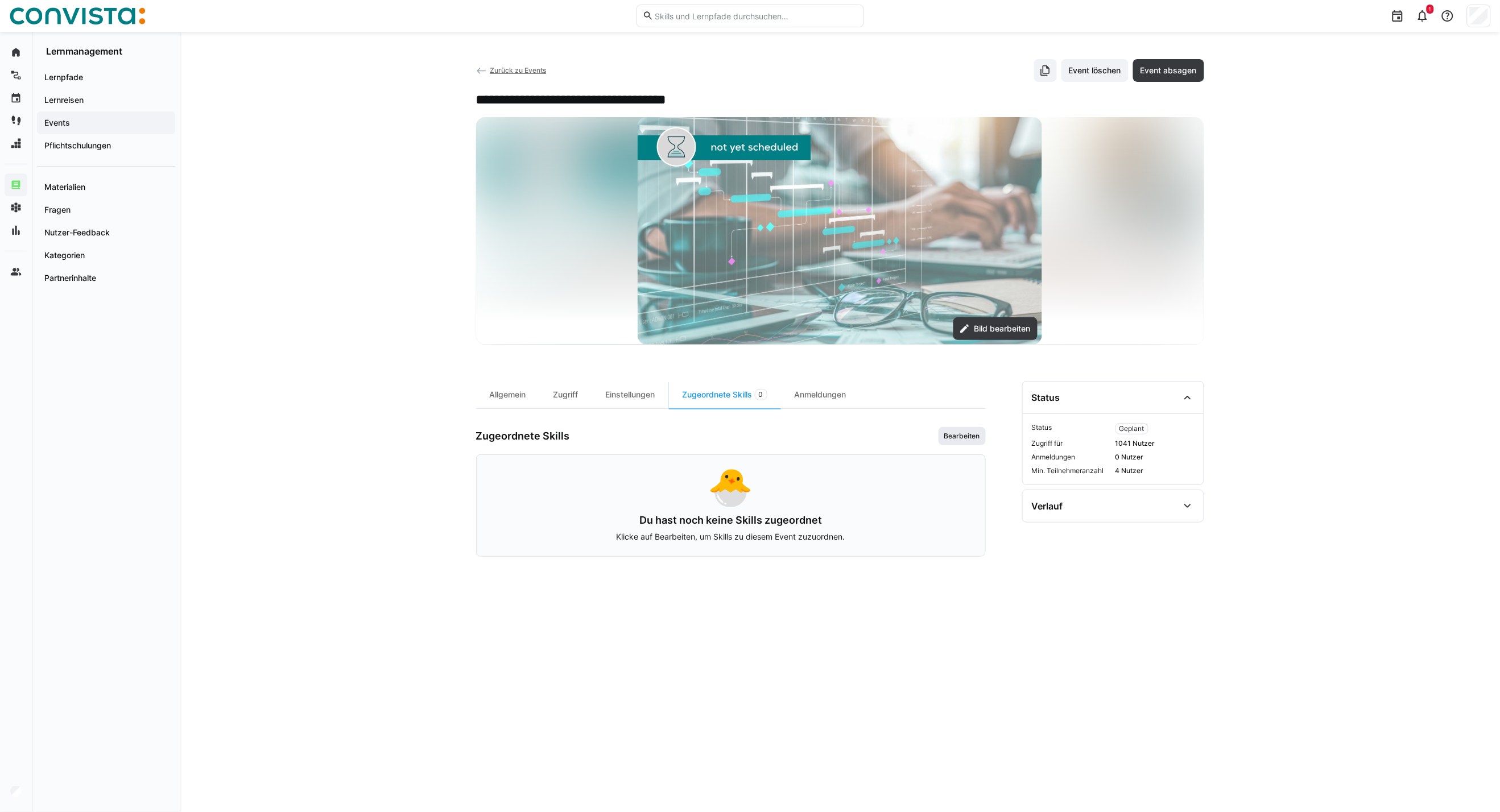
click at [960, 433] on span "Bearbeiten" at bounding box center [962, 436] width 38 height 9
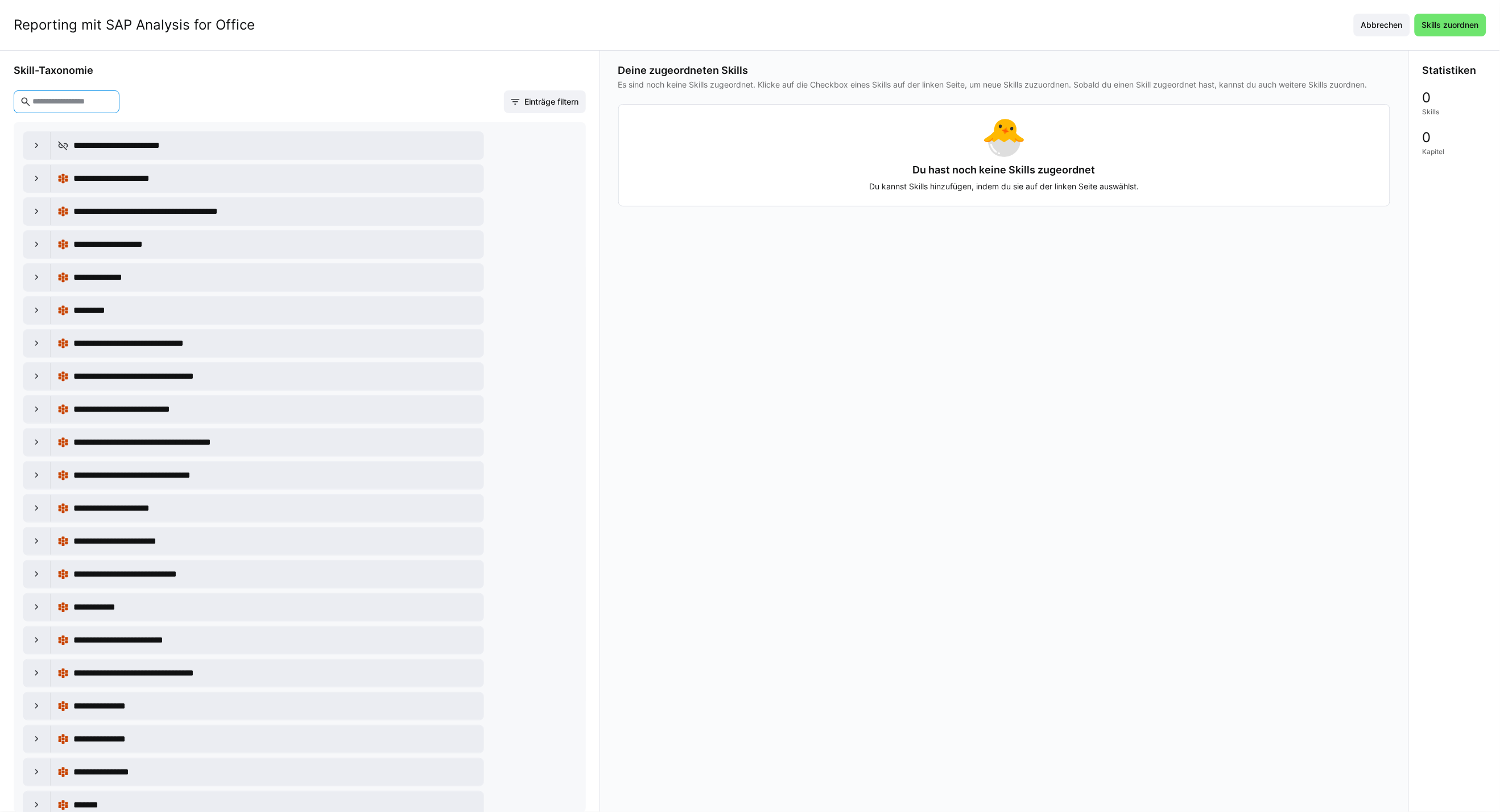
click at [97, 105] on input "text" at bounding box center [72, 102] width 82 height 10
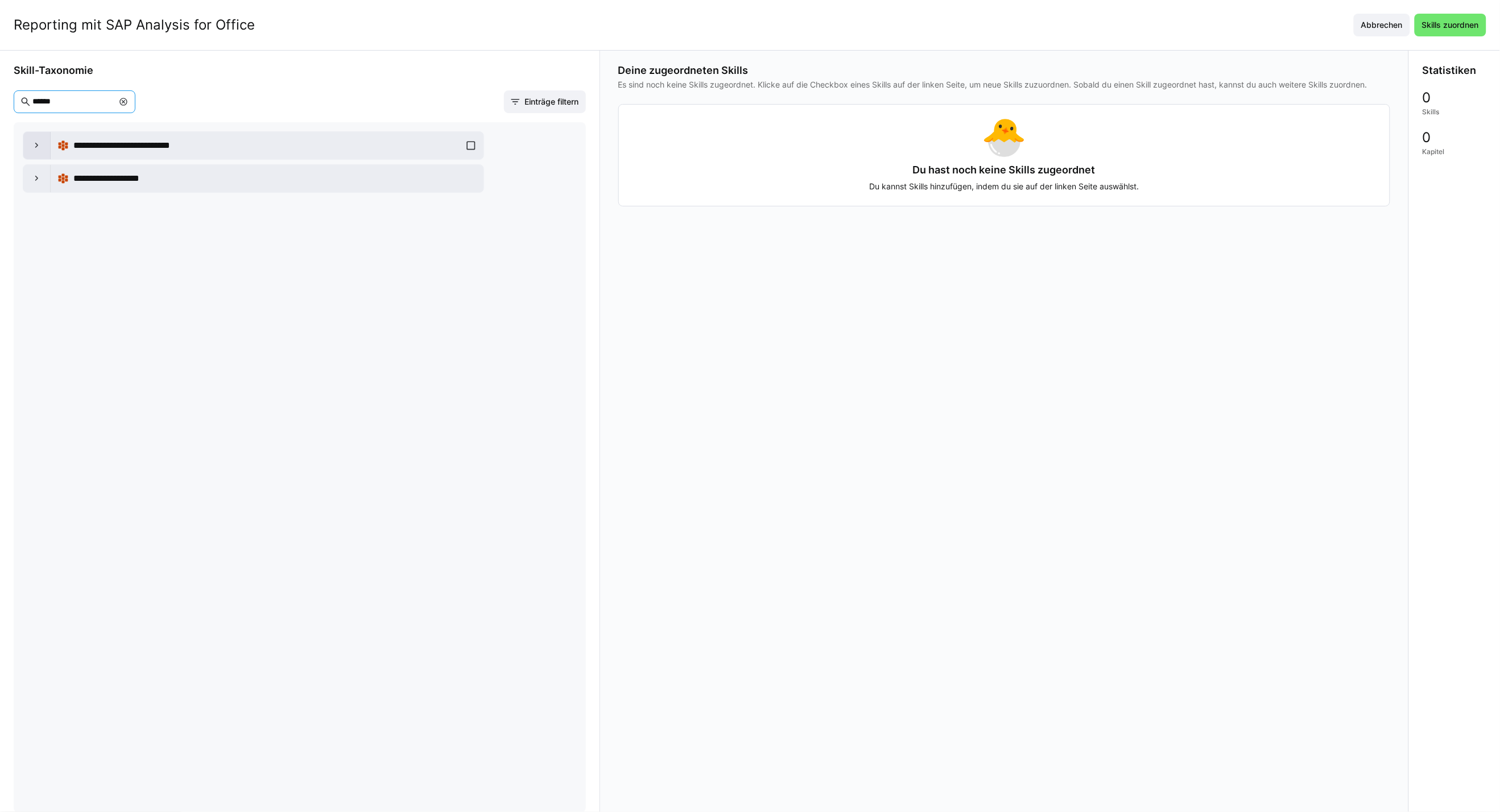
type input "******"
click at [30, 139] on div at bounding box center [37, 146] width 27 height 27
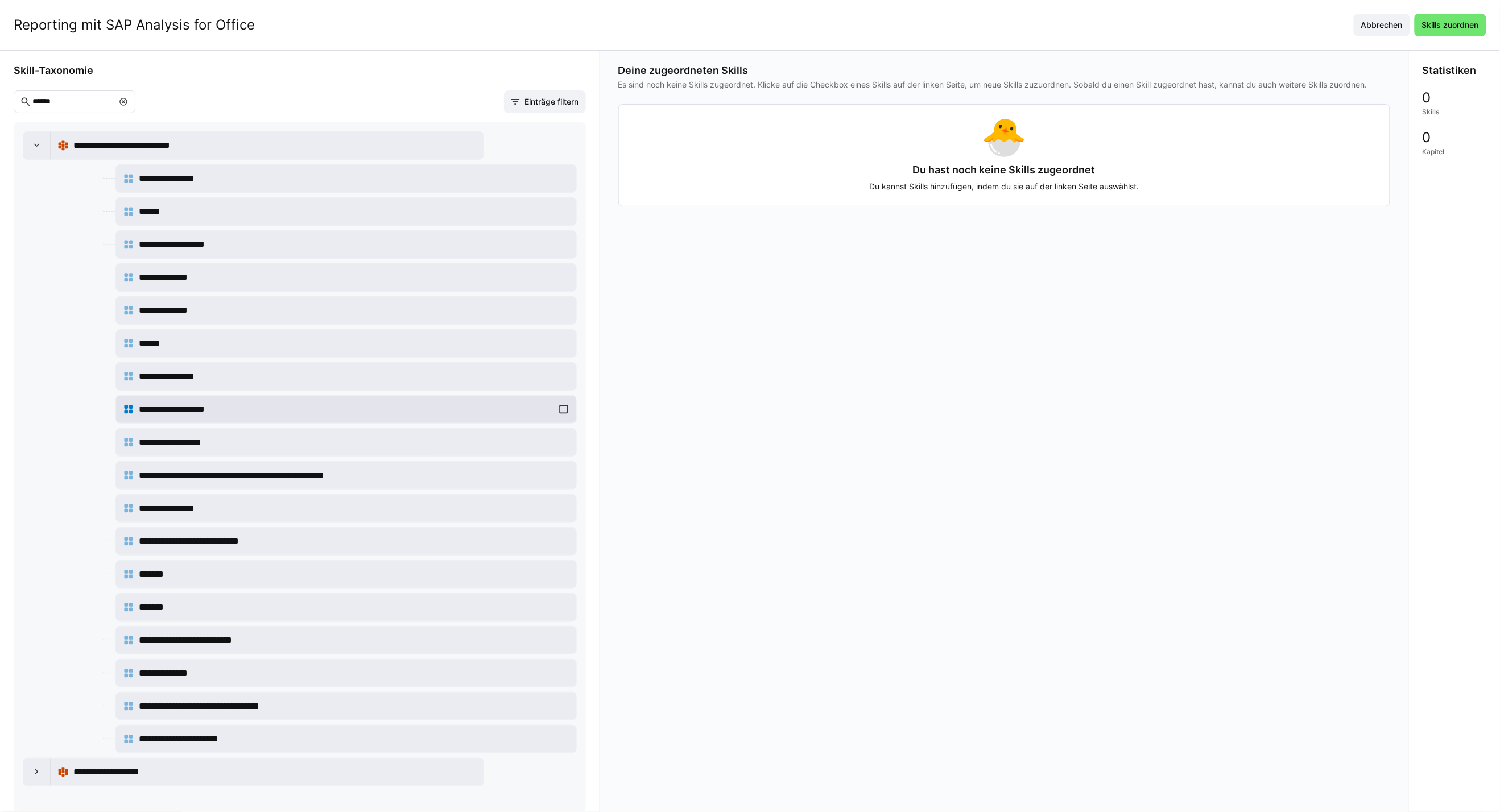
click at [557, 413] on div "**********" at bounding box center [346, 409] width 447 height 22
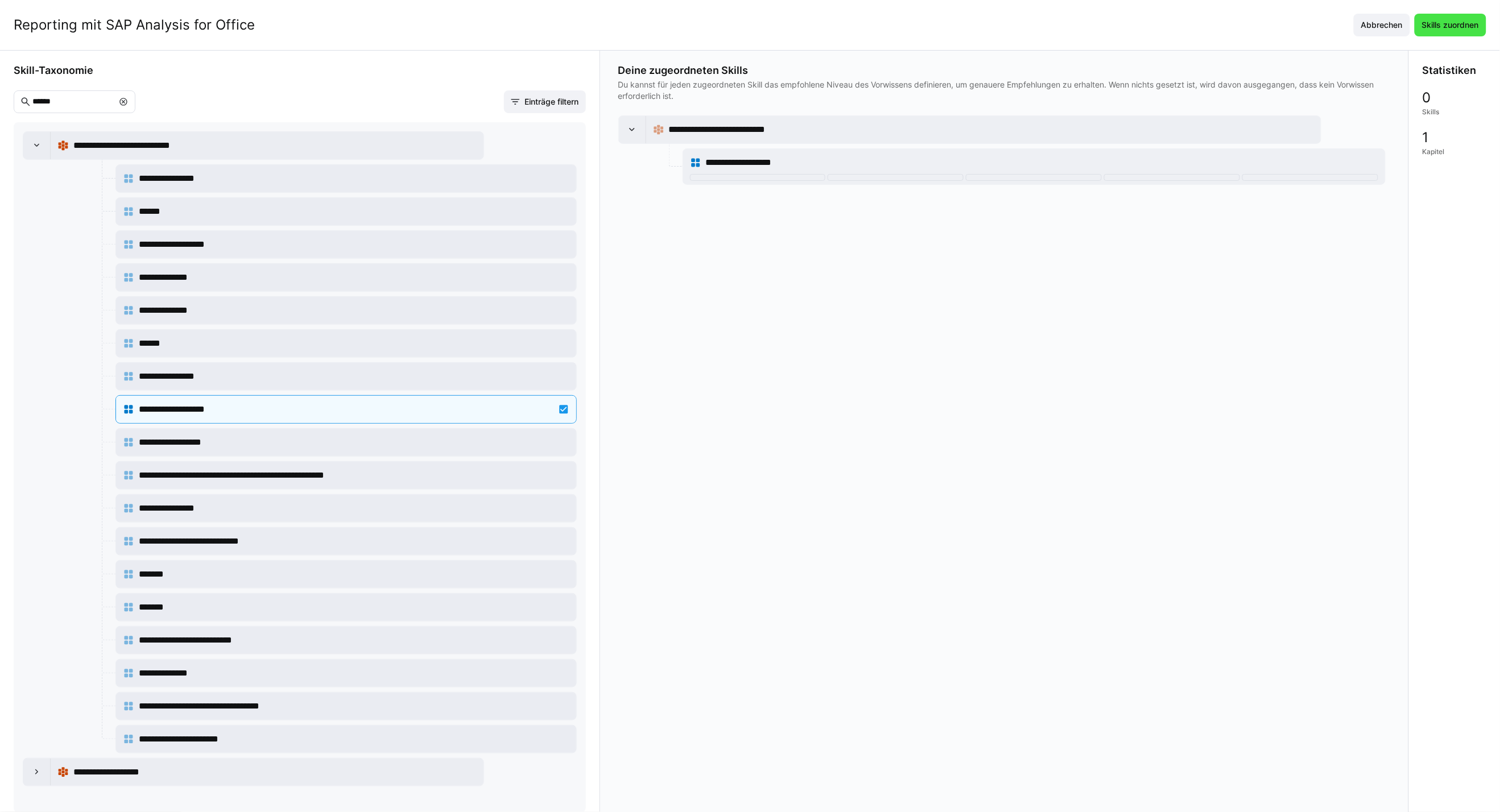
click at [1475, 33] on span "Skills zuordnen" at bounding box center [1450, 25] width 72 height 22
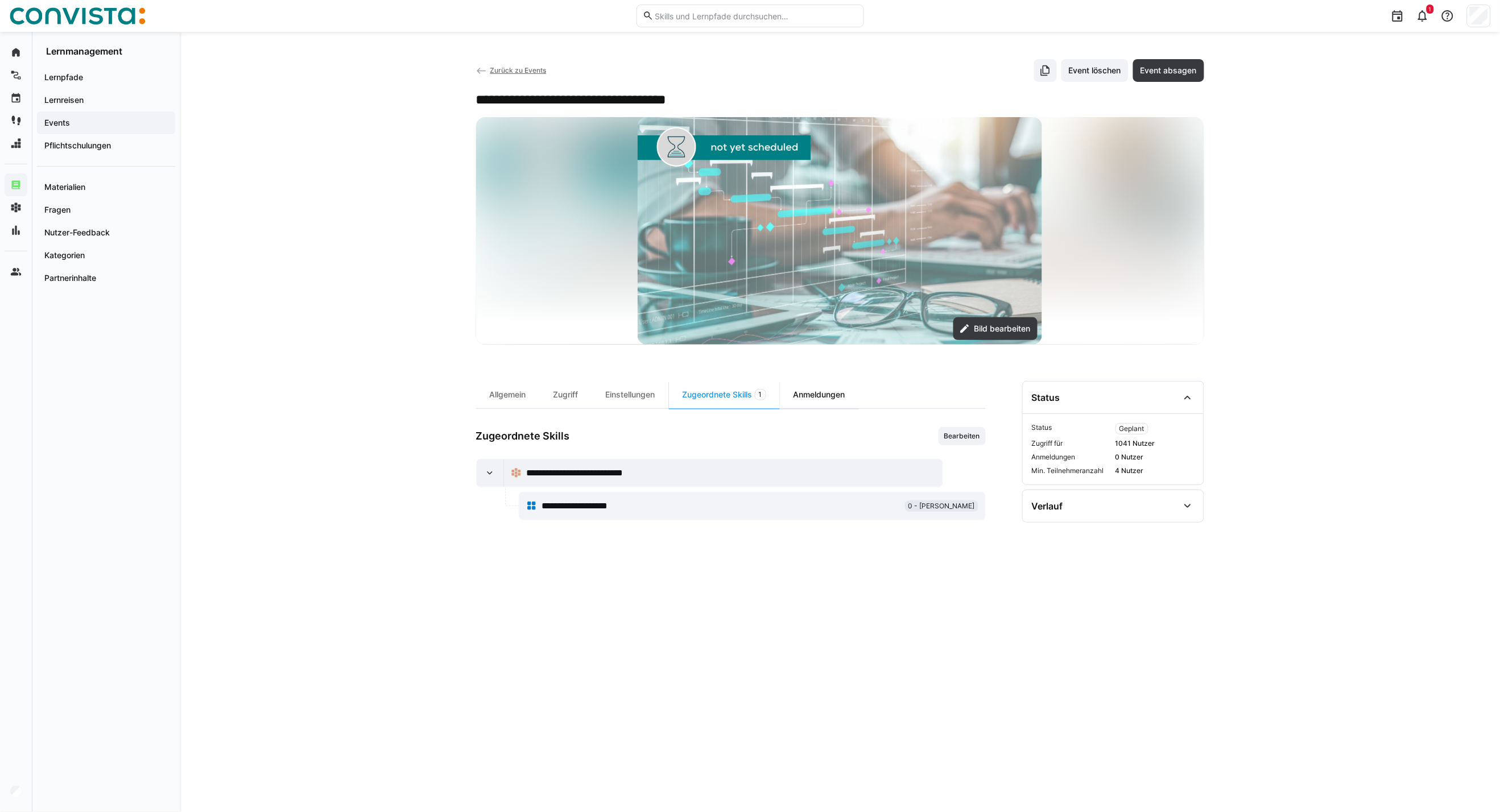
click at [823, 390] on div "Anmeldungen" at bounding box center [819, 394] width 79 height 27
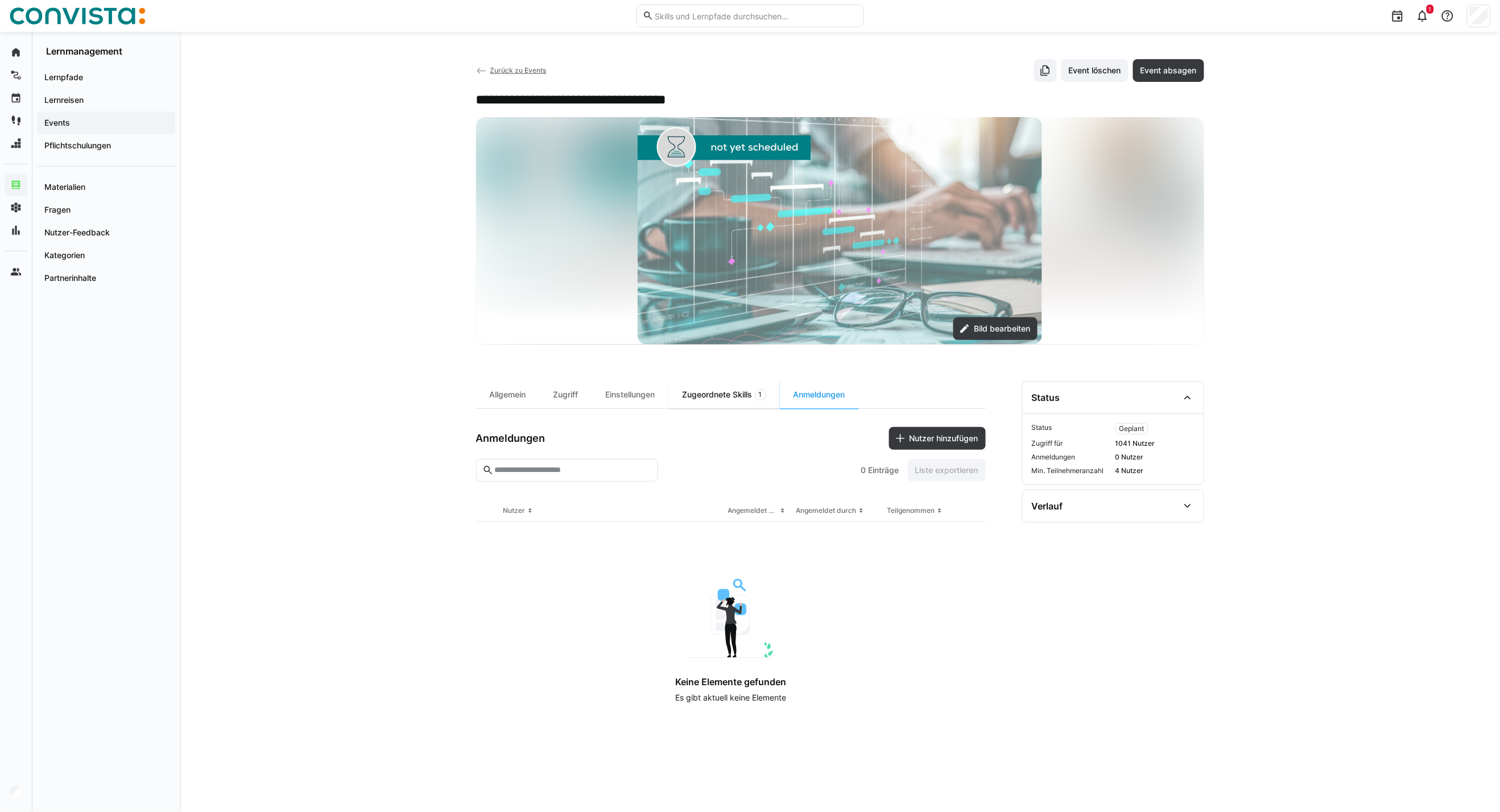
click at [710, 396] on div "Zugeordnete Skills 1" at bounding box center [725, 394] width 111 height 27
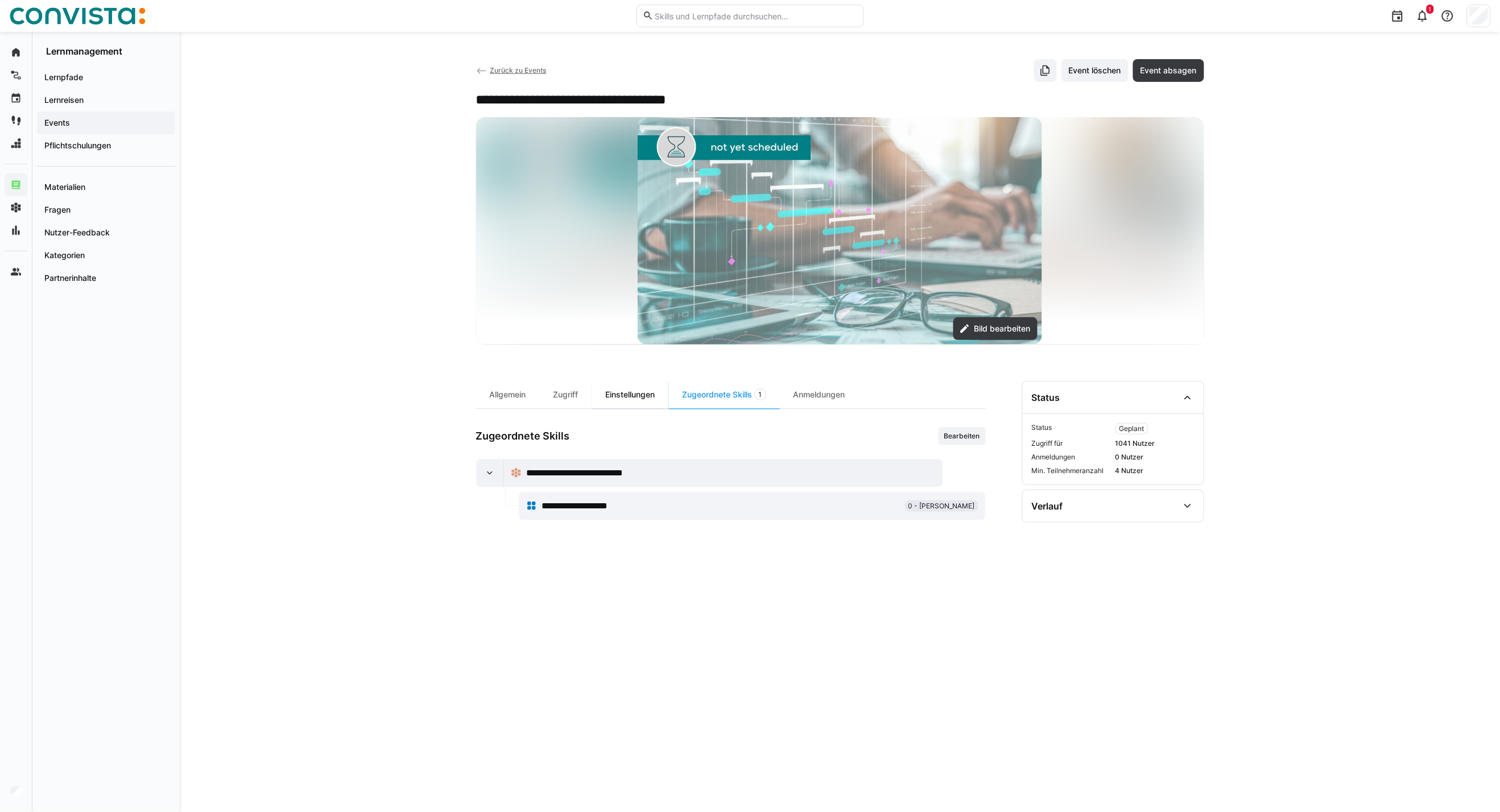
click at [650, 397] on div "Einstellungen" at bounding box center [630, 394] width 77 height 27
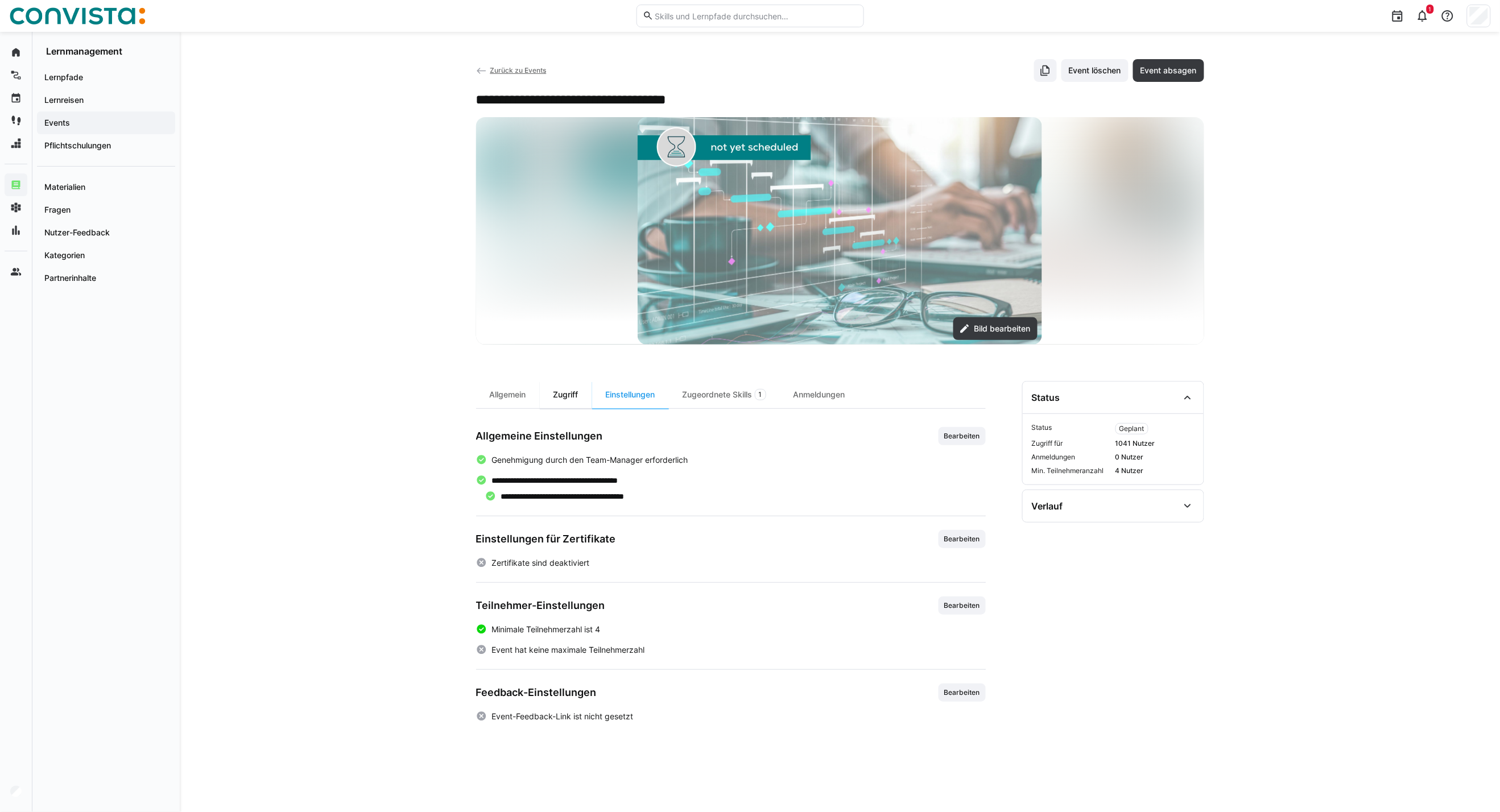
click at [564, 402] on div "Zugriff" at bounding box center [566, 394] width 52 height 27
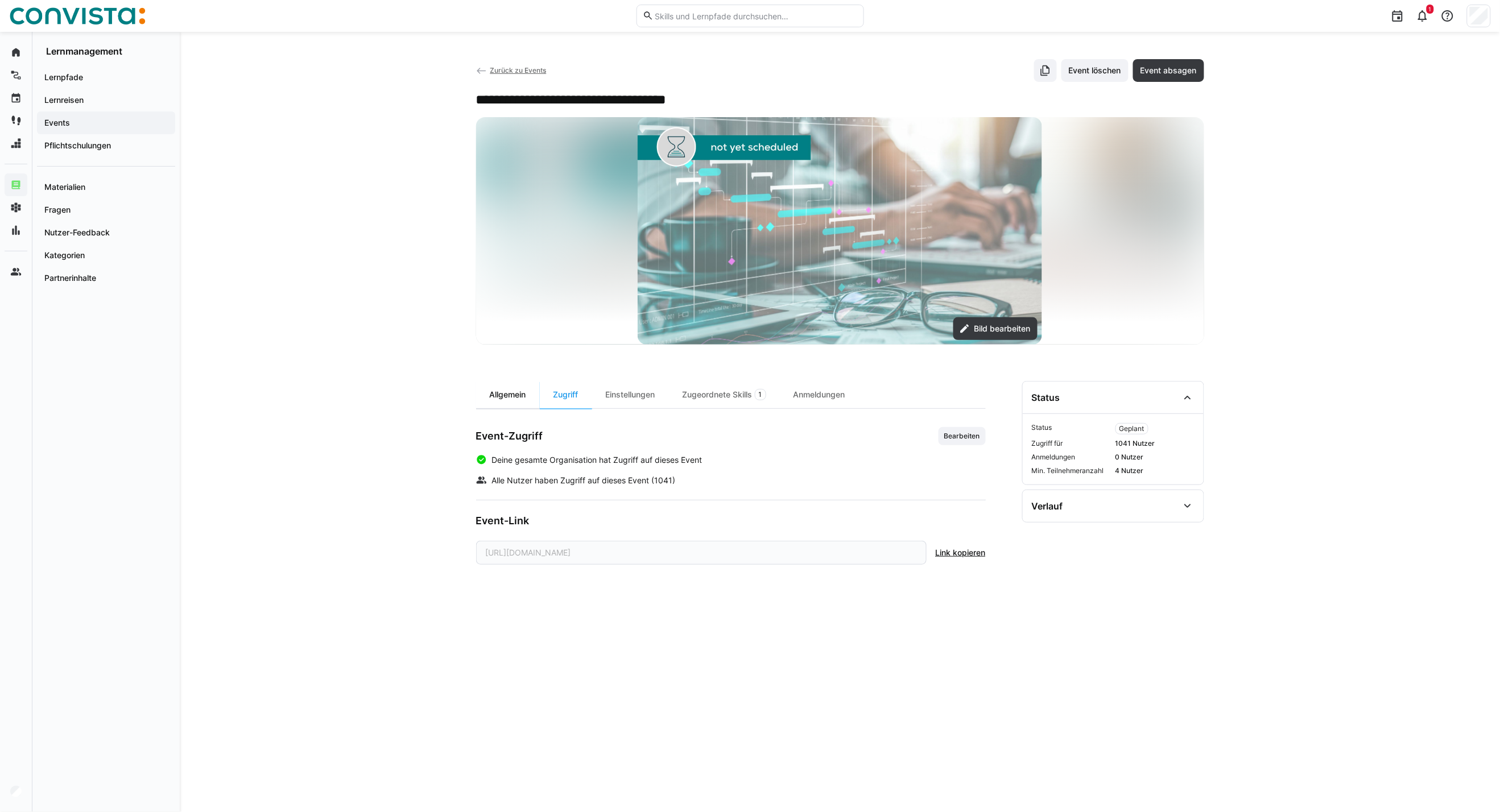
click at [520, 398] on div "Allgemein" at bounding box center [508, 394] width 64 height 27
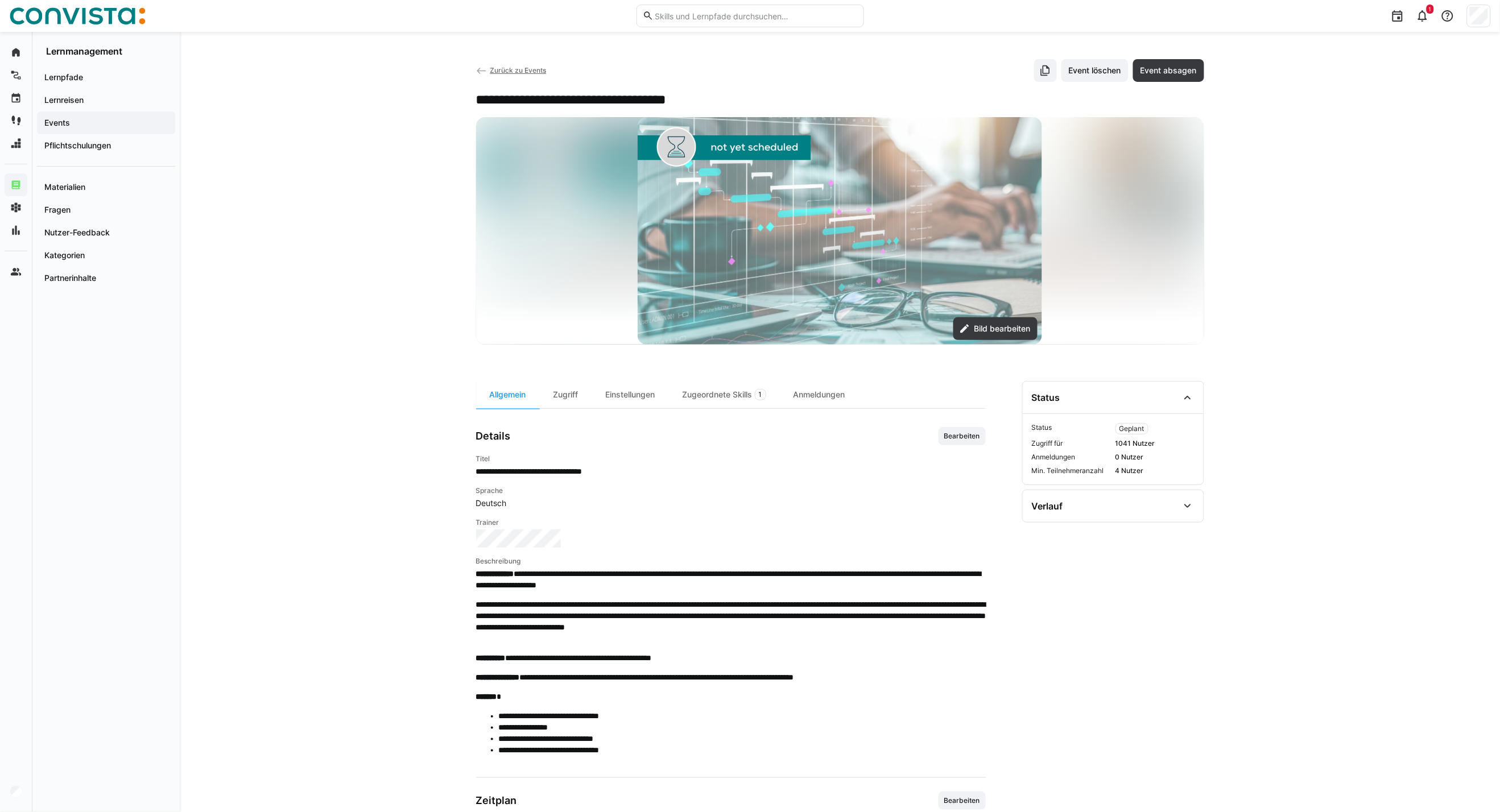
click at [521, 67] on span "Zurück zu Events" at bounding box center [518, 70] width 56 height 9
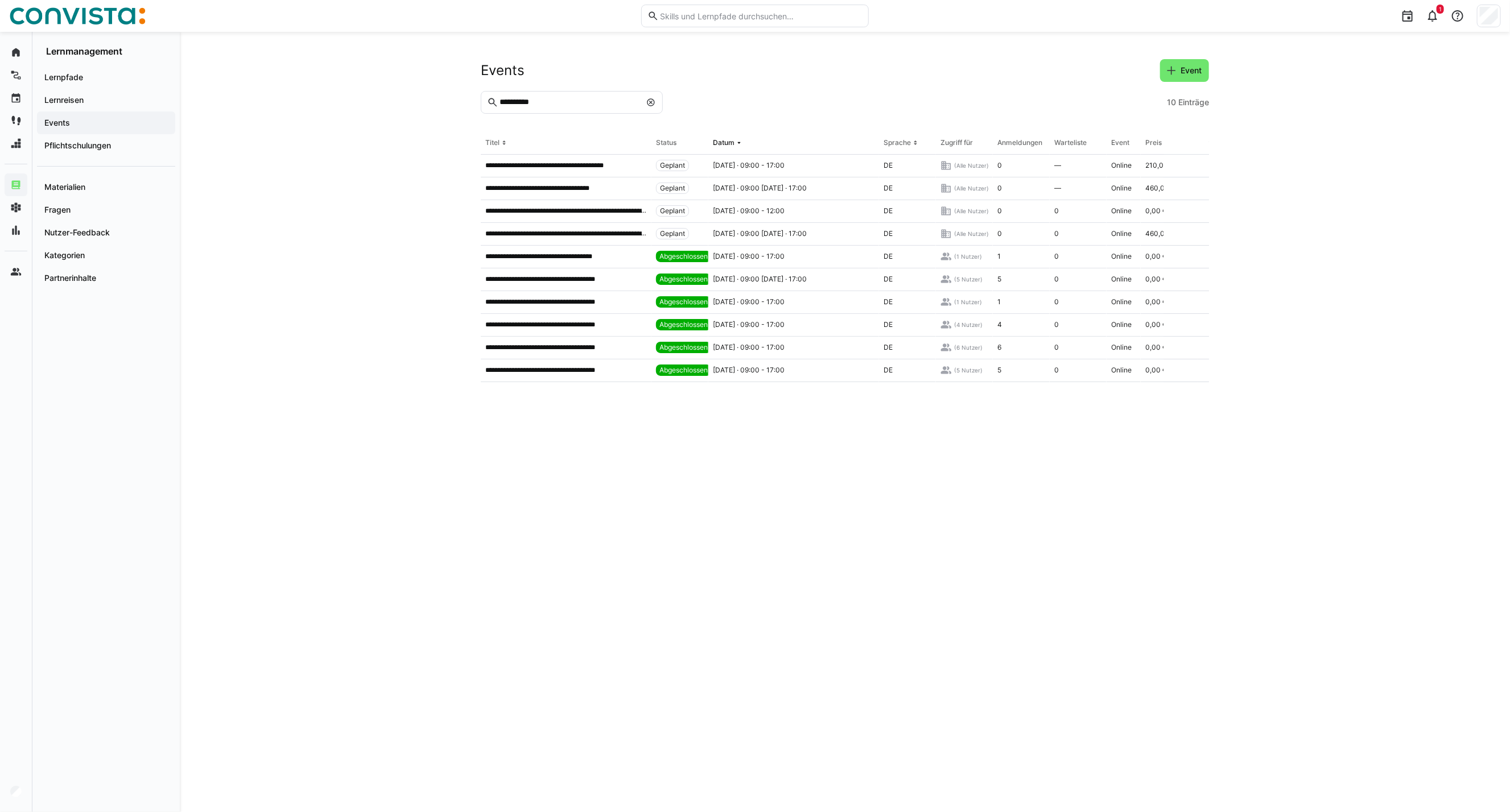
click at [649, 100] on eds-icon at bounding box center [651, 102] width 9 height 9
click at [570, 108] on eds-input at bounding box center [572, 102] width 182 height 22
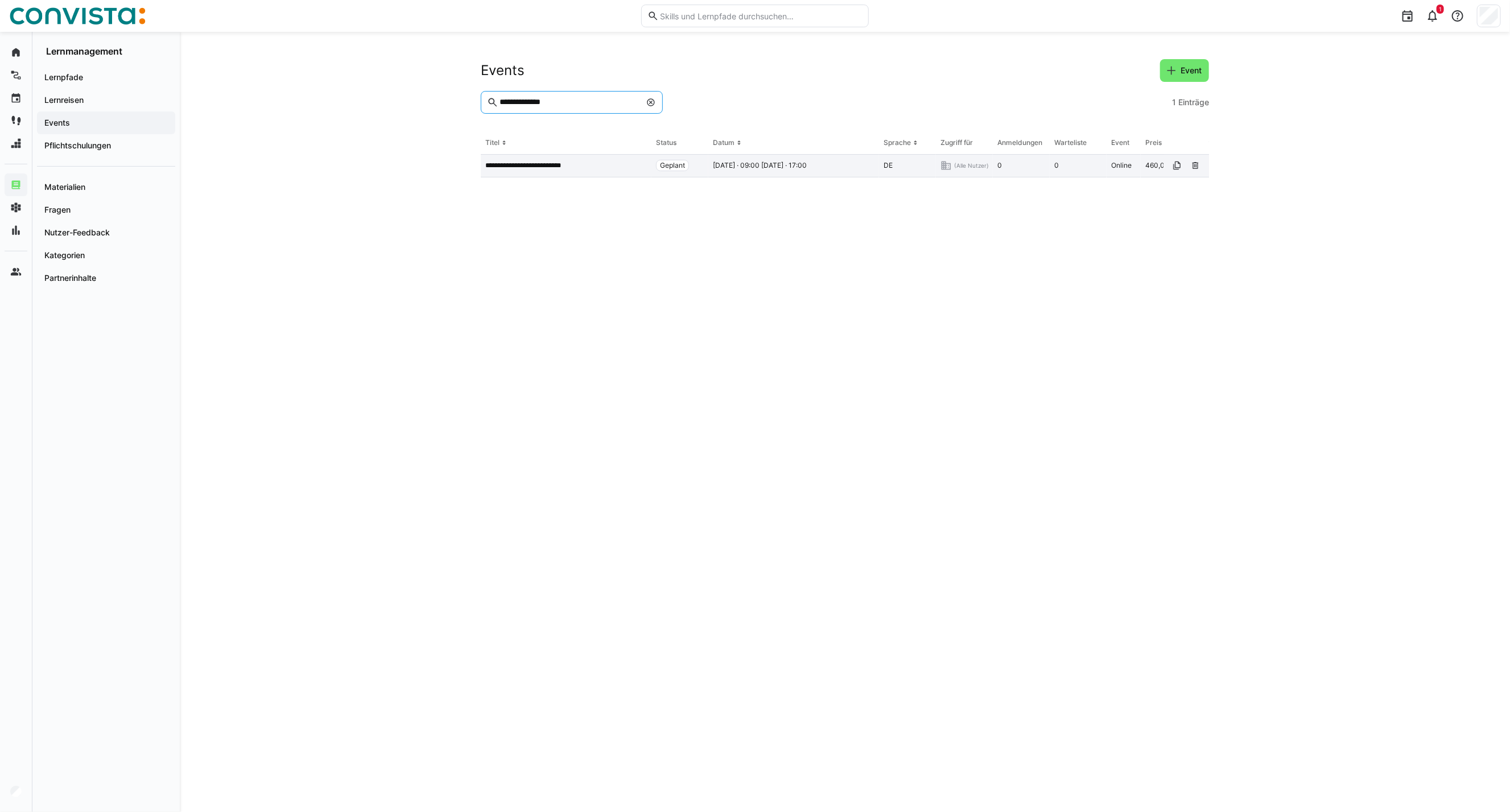
type input "**********"
click at [556, 161] on p "**********" at bounding box center [531, 165] width 93 height 9
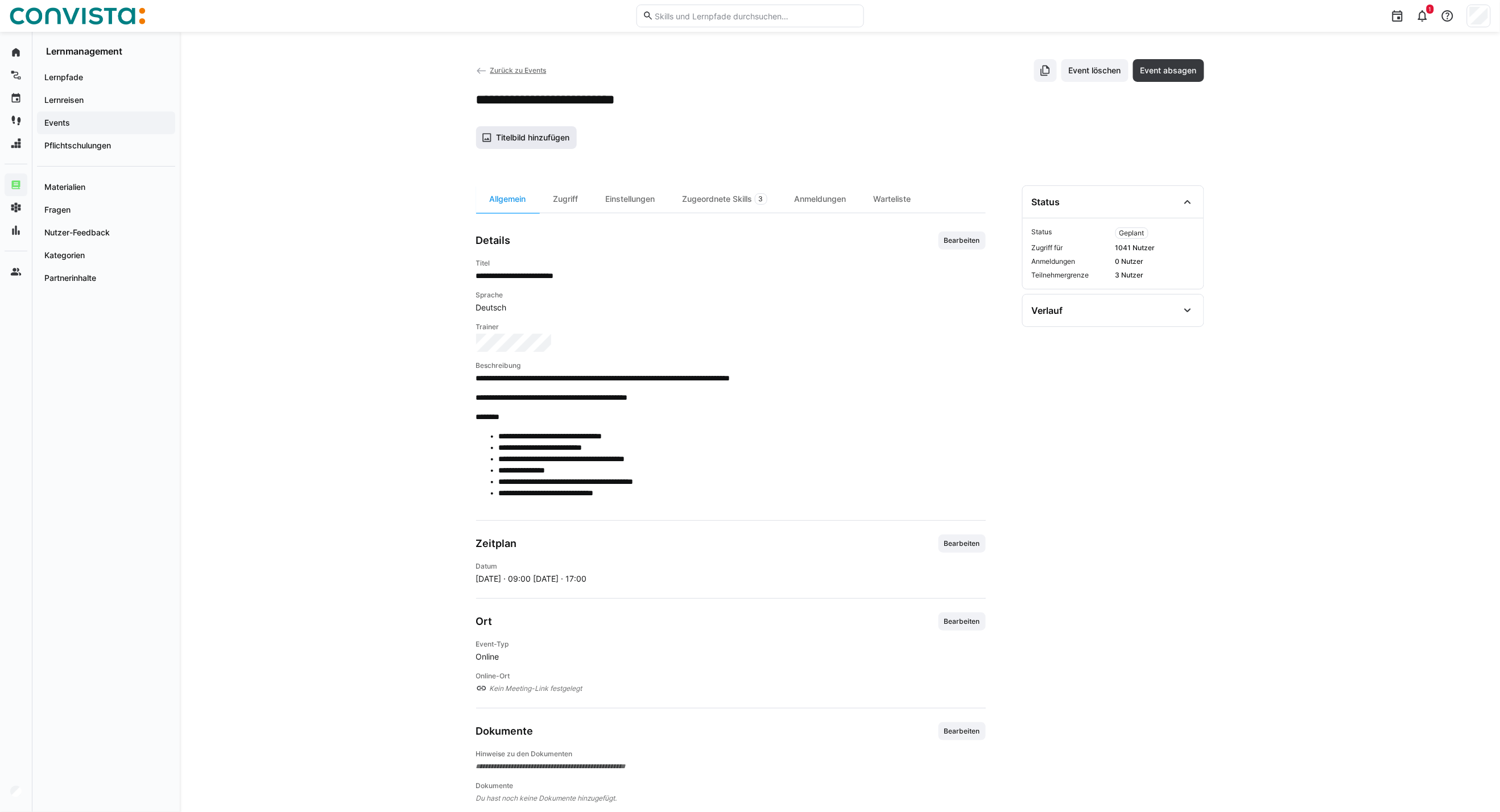
click at [539, 126] on span "Titelbild hinzufügen" at bounding box center [527, 137] width 101 height 22
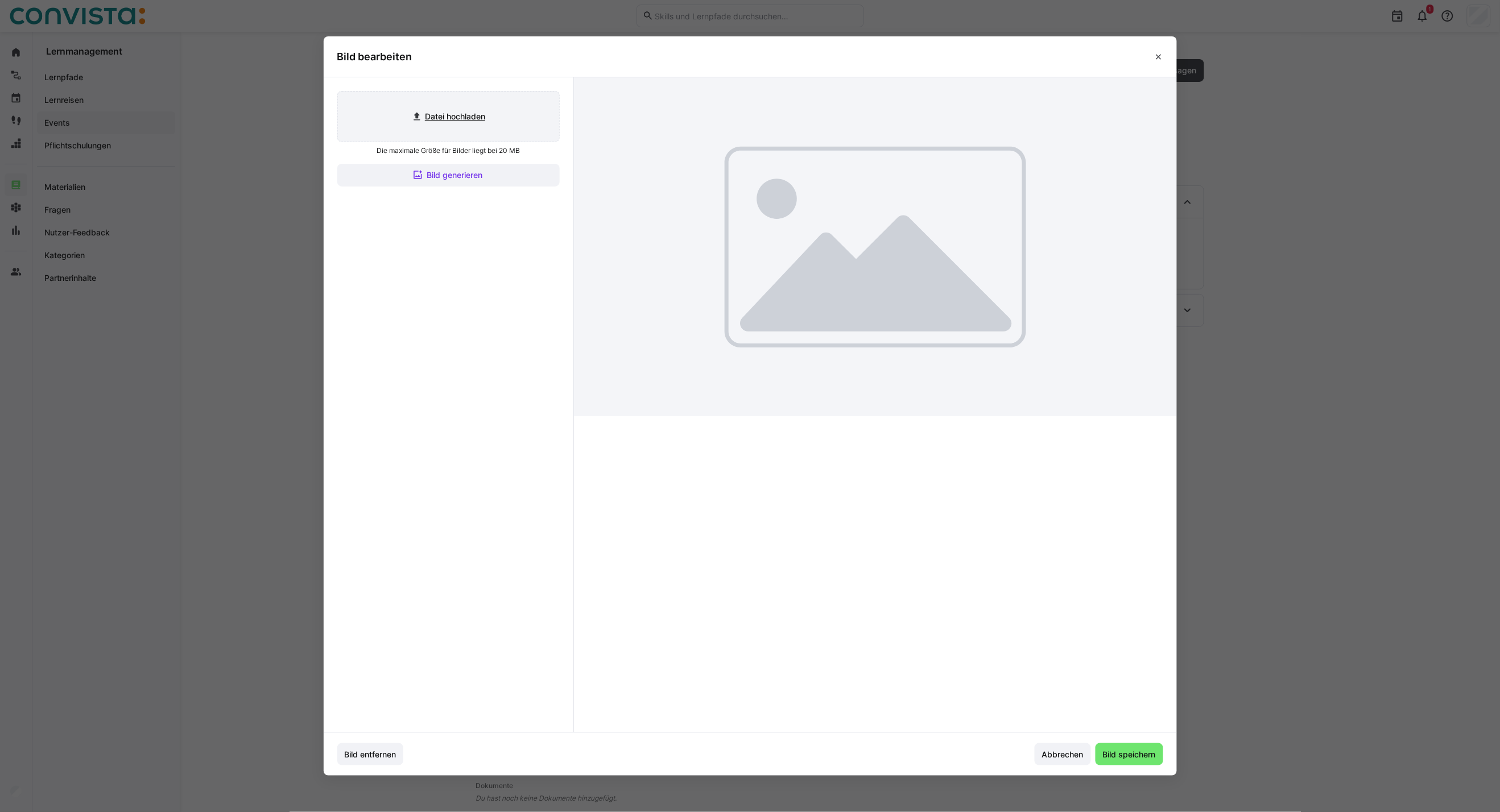
click at [467, 110] on input "file" at bounding box center [449, 116] width 221 height 50
type input "C:\fakepath\CoE Analytics & Planning_inaktiv.jpg"
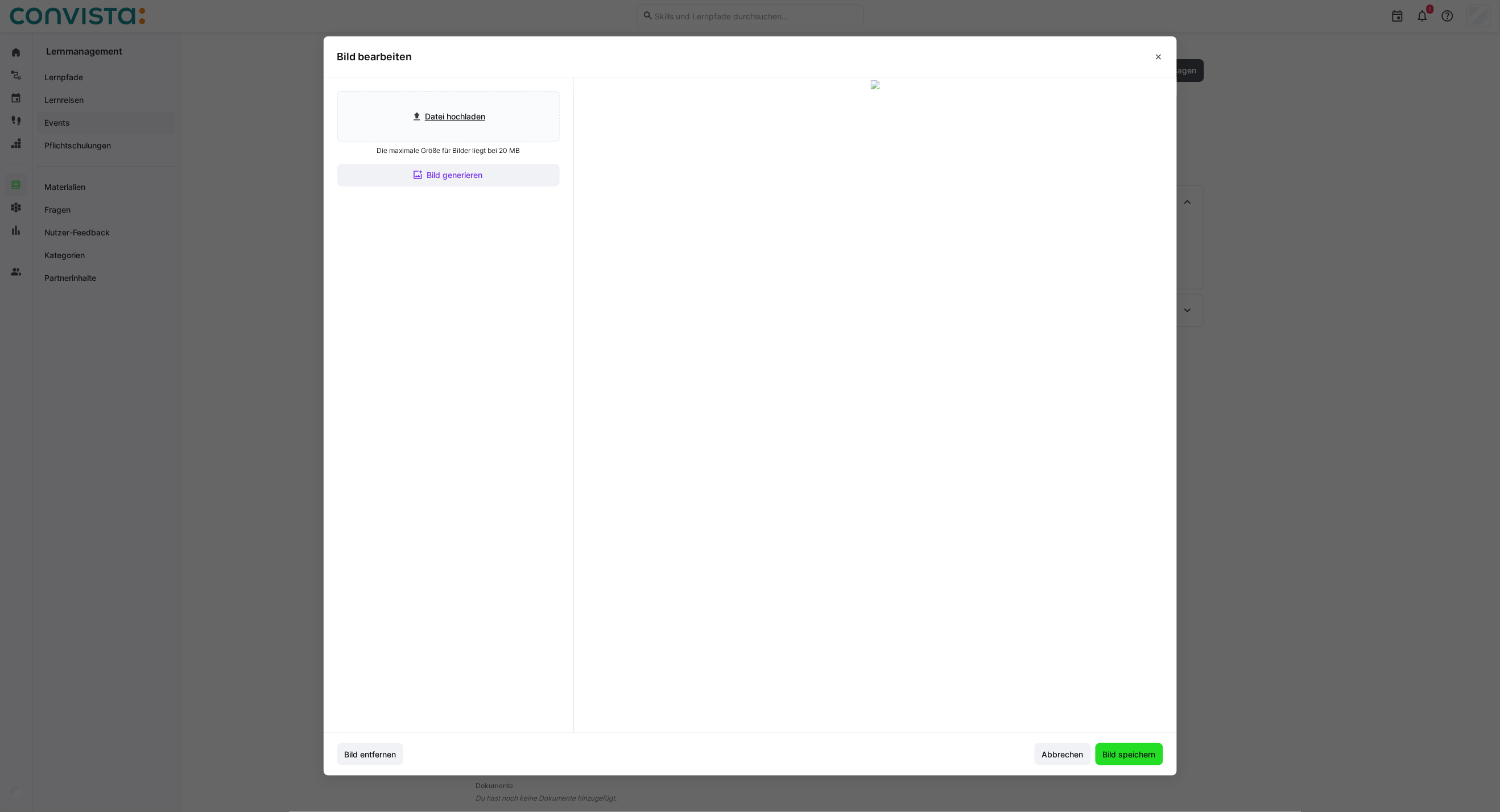
click at [1124, 752] on span "Bild speichern" at bounding box center [1129, 755] width 56 height 12
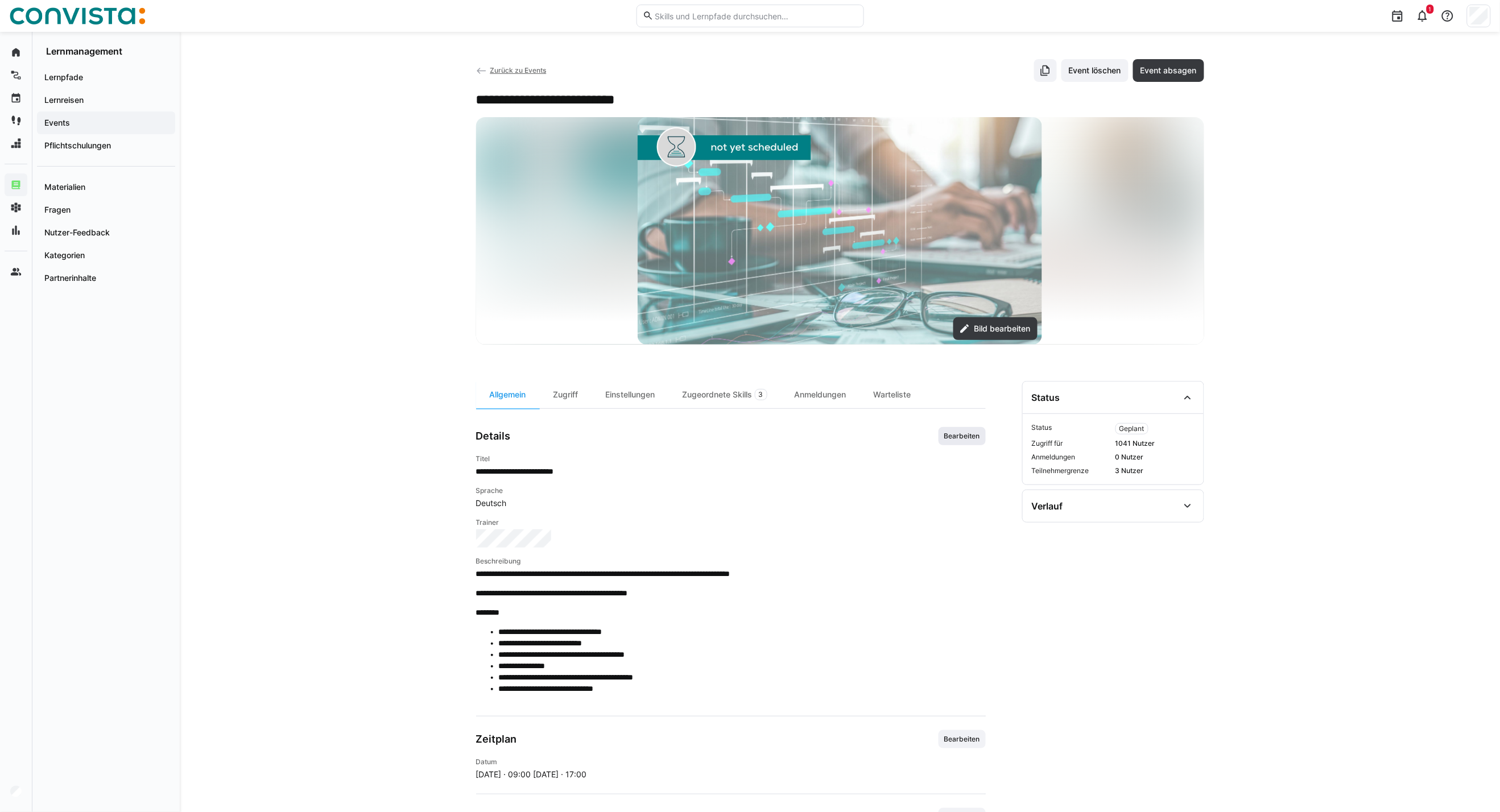
click at [963, 444] on span "Bearbeiten" at bounding box center [962, 436] width 47 height 18
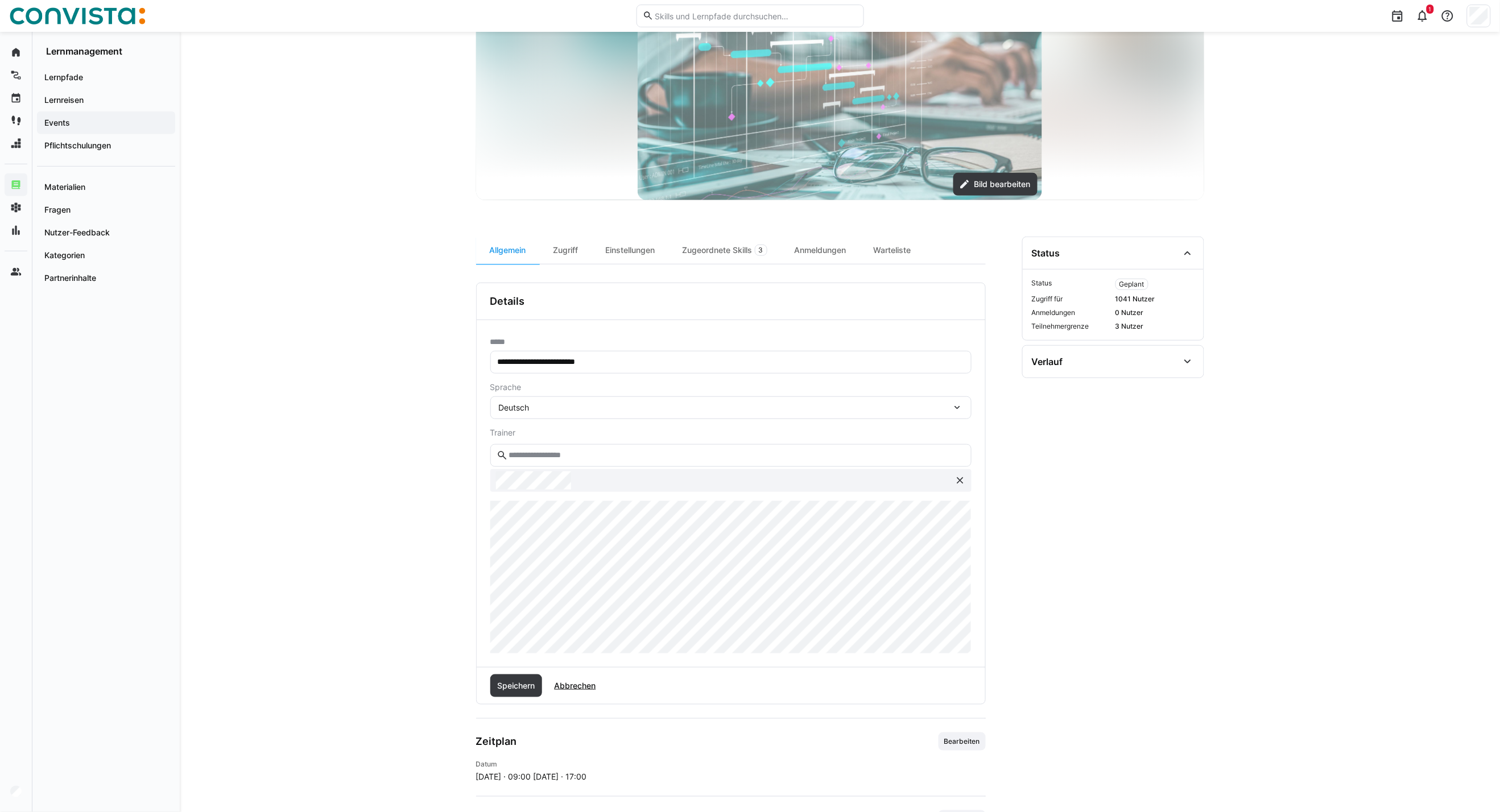
scroll to position [189, 0]
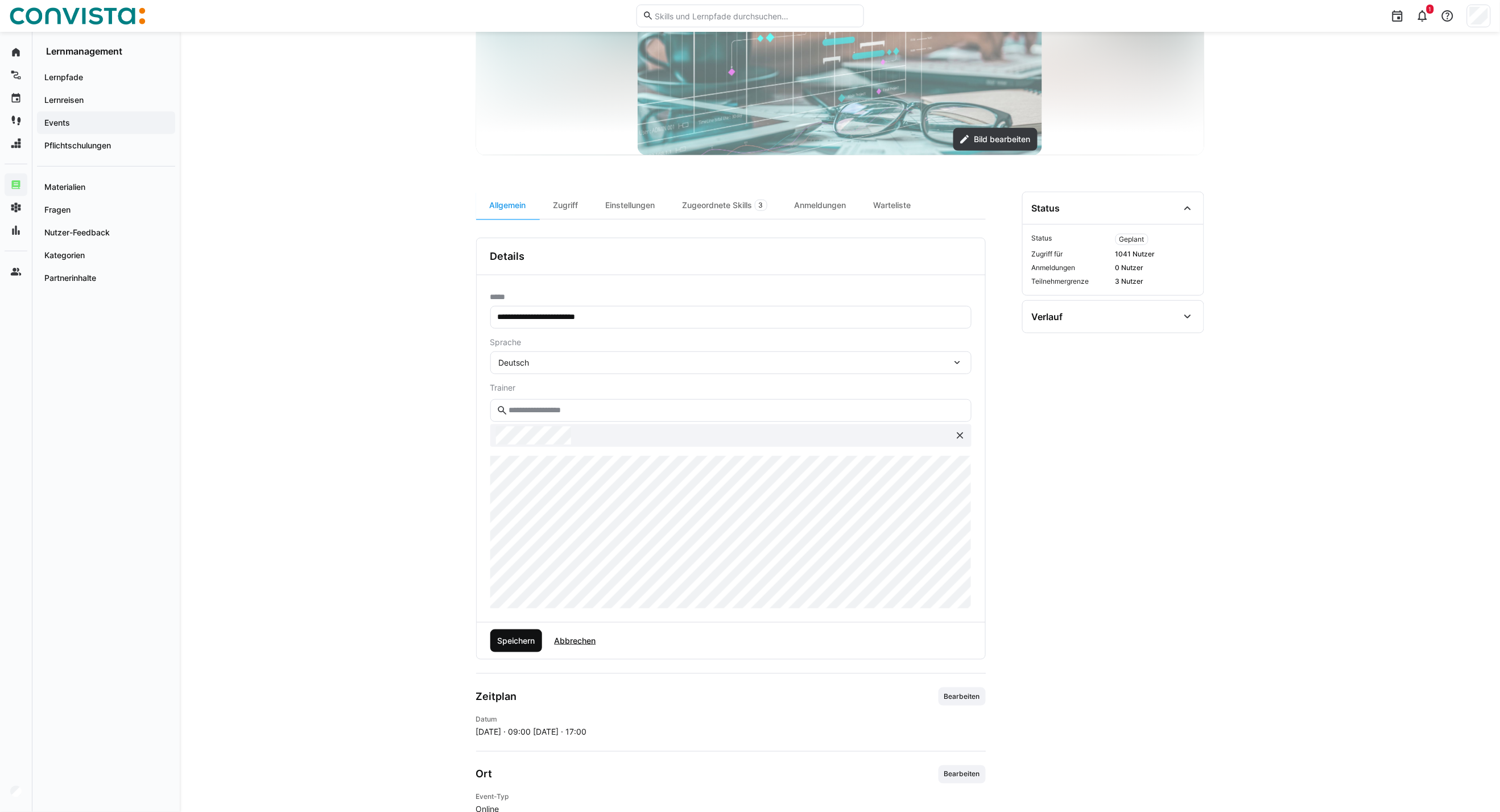
click at [518, 639] on span "Speichern" at bounding box center [516, 641] width 41 height 12
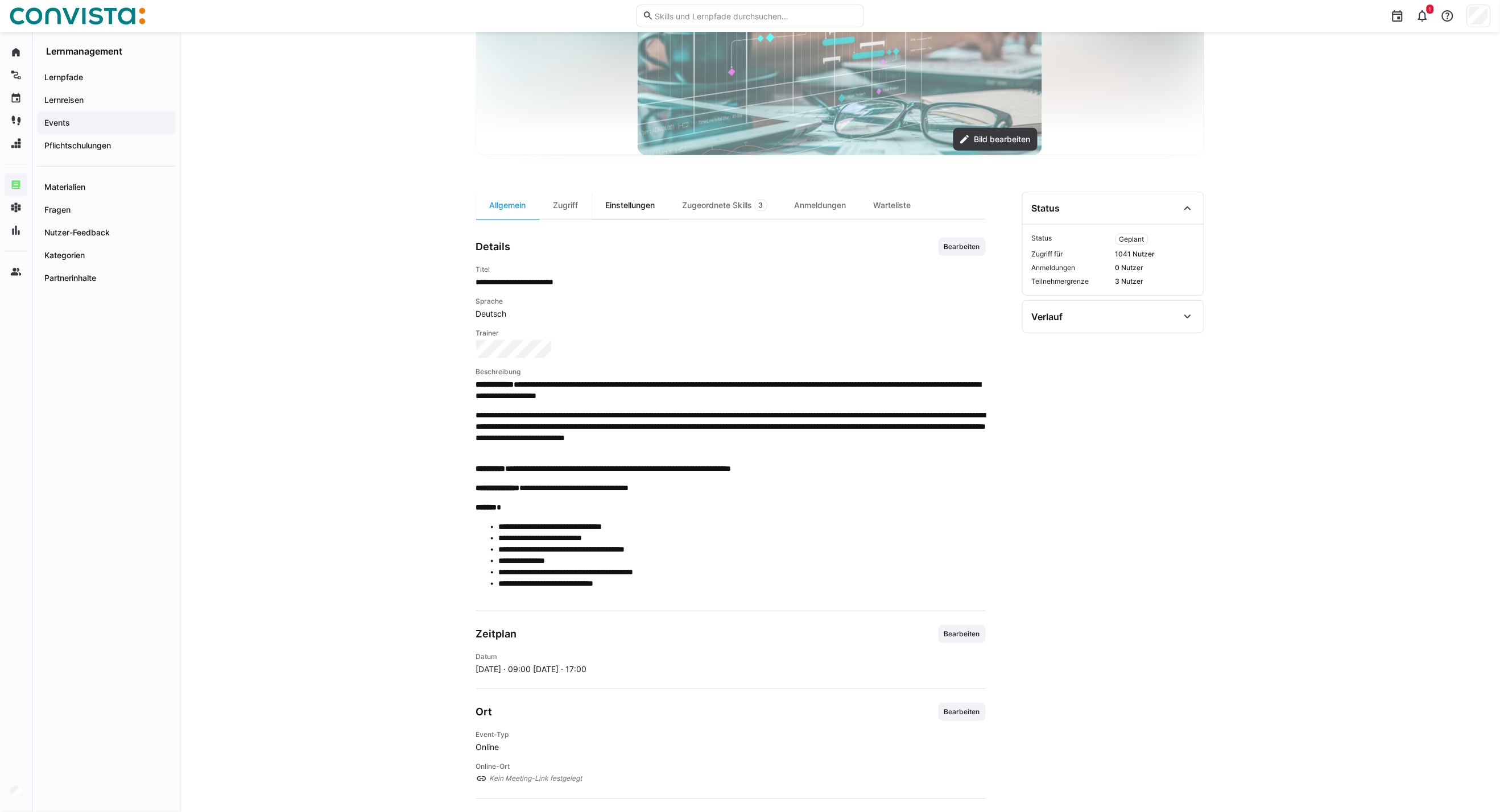
click at [618, 204] on div "Einstellungen" at bounding box center [630, 205] width 77 height 27
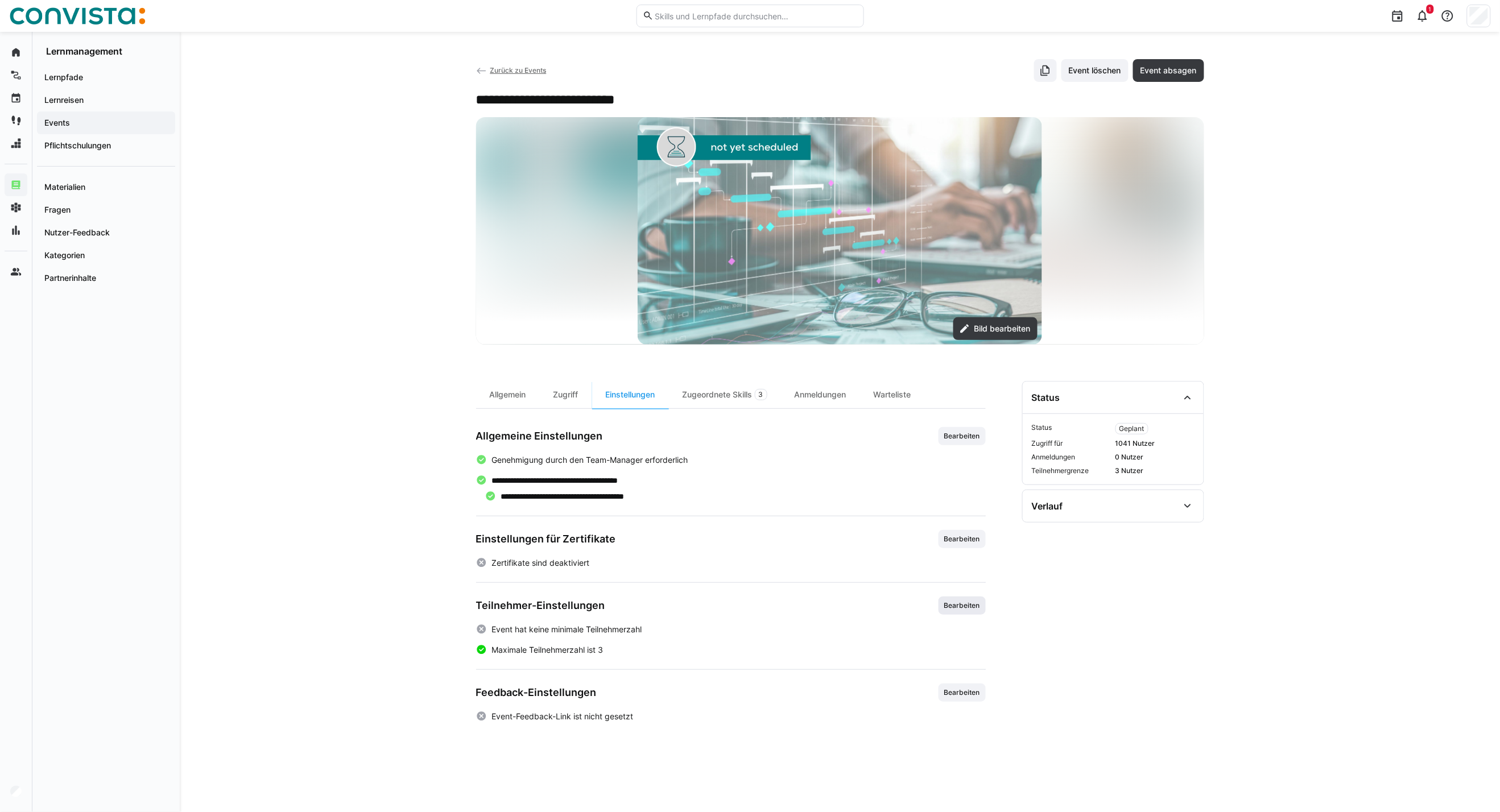
click at [967, 605] on span "Bearbeiten" at bounding box center [962, 605] width 38 height 9
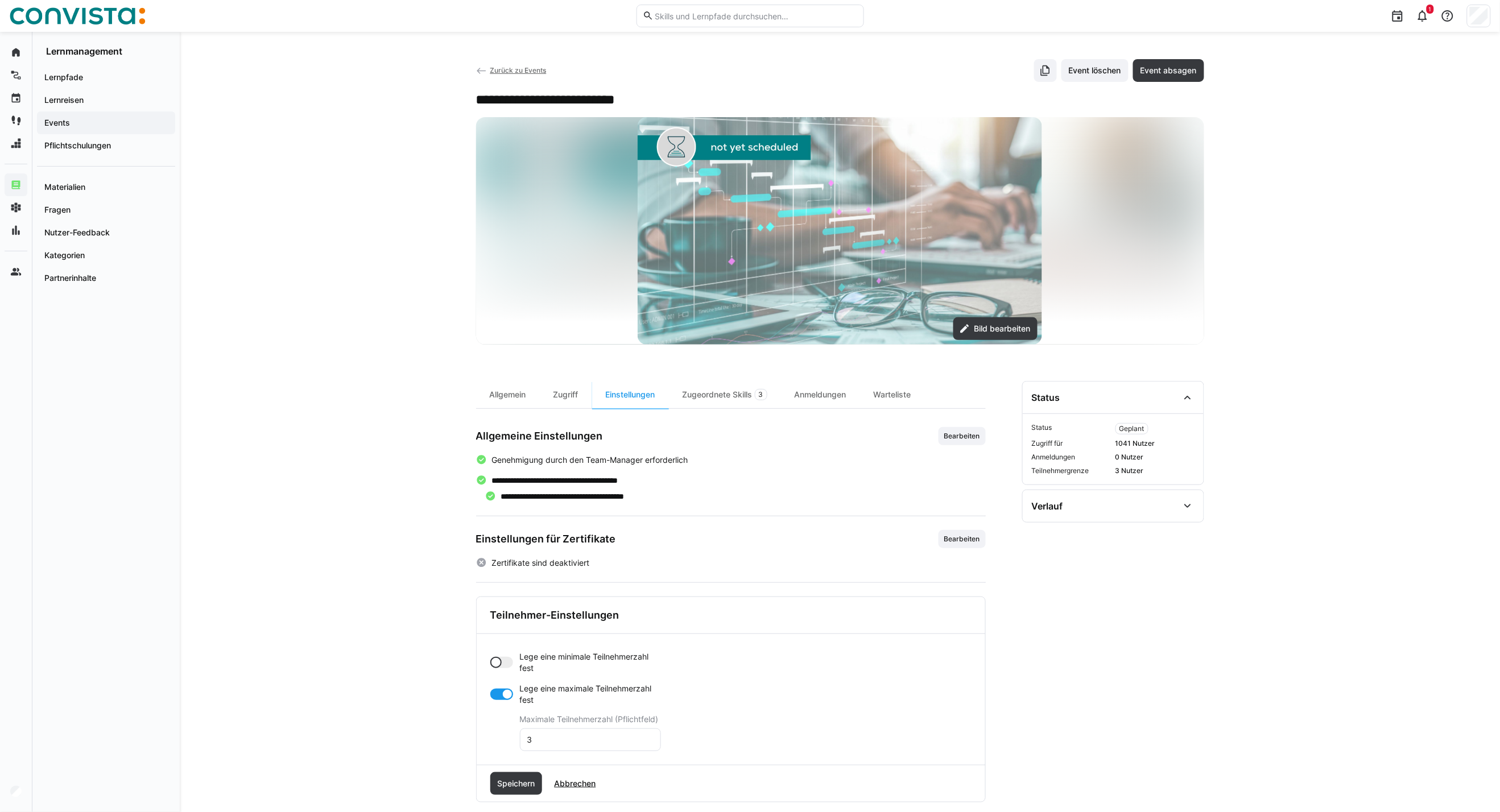
click at [501, 659] on div at bounding box center [501, 662] width 22 height 12
drag, startPoint x: 541, startPoint y: 707, endPoint x: 509, endPoint y: 707, distance: 32.0
click at [509, 707] on app-toggle-and-input "Lege eine minimale Teilnehmerzahl fest Minimale Teilnehmerzahl (Pflichtfeld) 0" at bounding box center [576, 685] width 171 height 68
type input "4"
drag, startPoint x: 539, startPoint y: 789, endPoint x: 517, endPoint y: 789, distance: 22.0
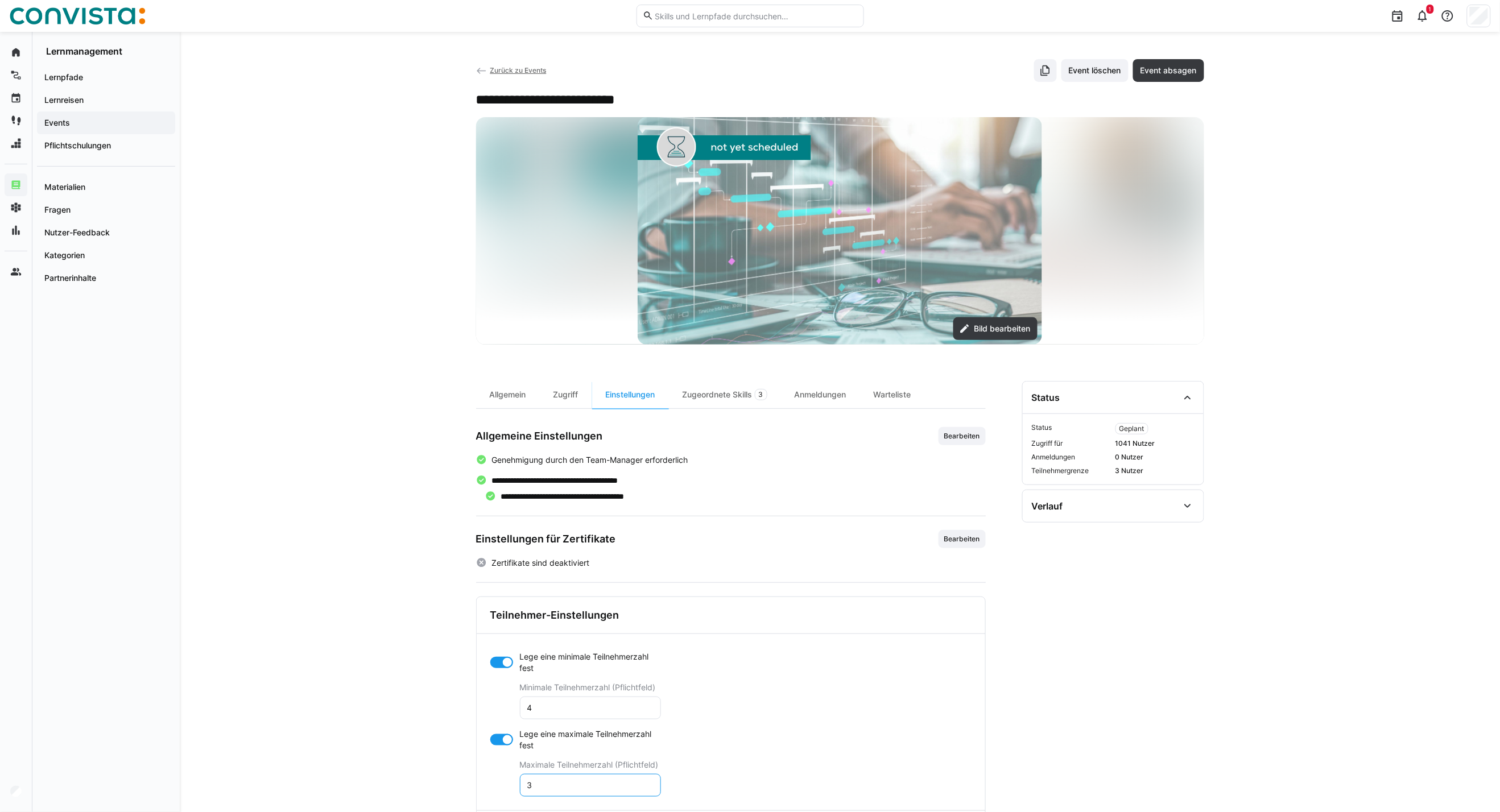
click at [517, 789] on app-toggle-and-input "Lege eine maximale Teilnehmerzahl fest Maximale Teilnehmerzahl (Pflichtfeld) 3" at bounding box center [576, 762] width 171 height 68
click at [496, 738] on div at bounding box center [501, 740] width 22 height 12
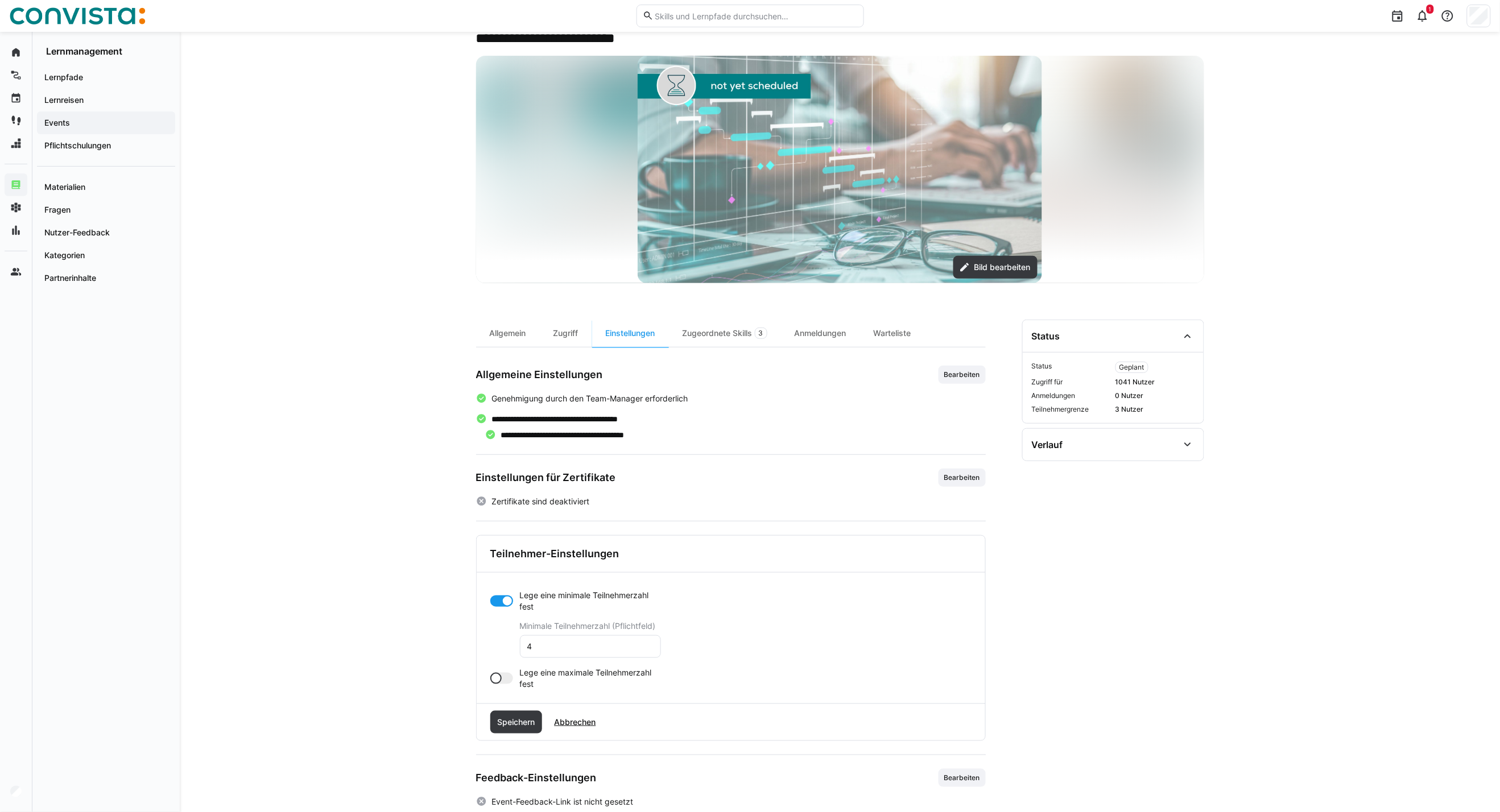
scroll to position [63, 0]
click at [512, 720] on span "Speichern" at bounding box center [516, 721] width 41 height 12
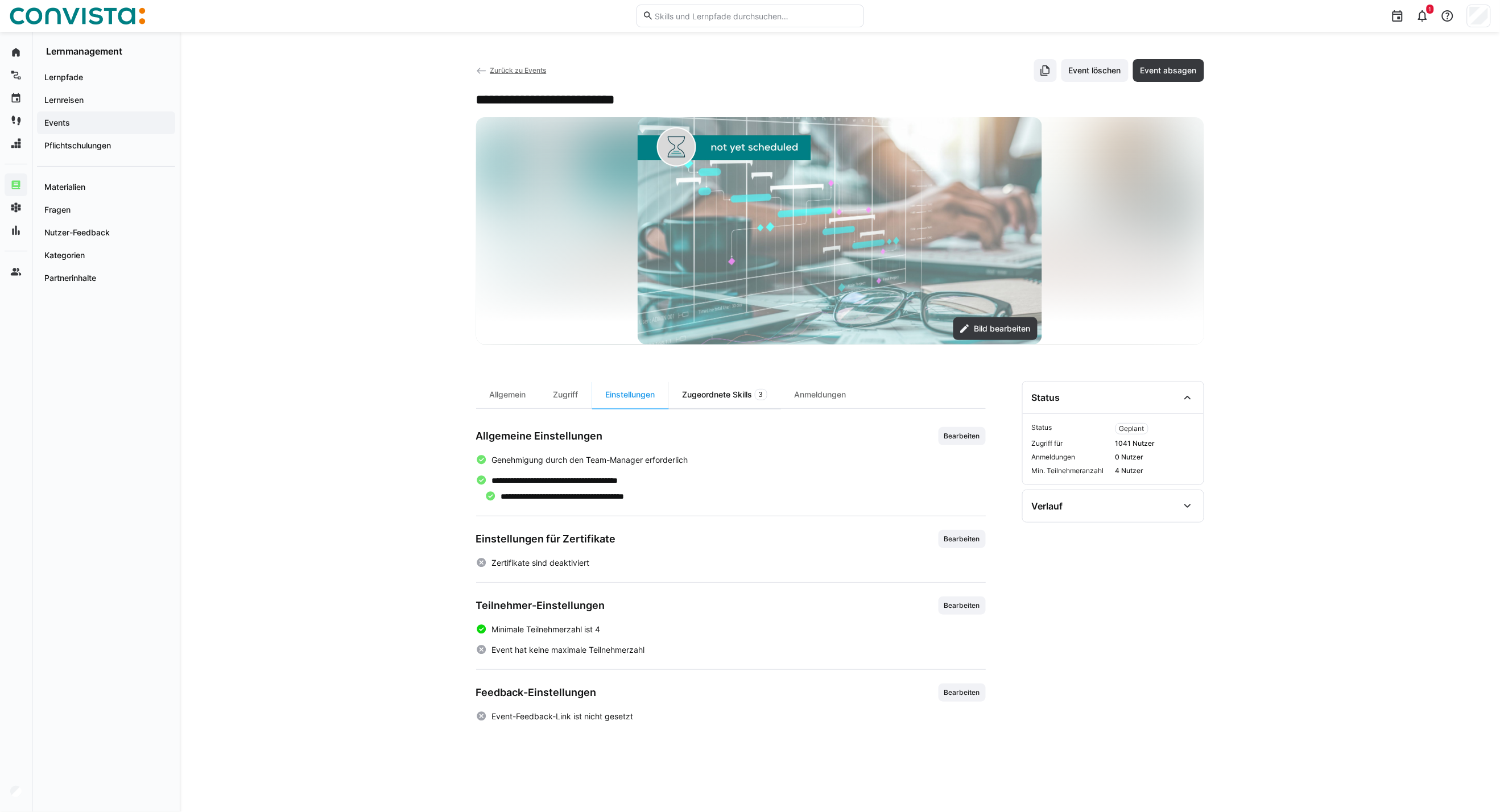
scroll to position [0, 0]
click at [743, 339] on img at bounding box center [840, 230] width 405 height 228
click at [728, 393] on div "Zugeordnete Skills 3" at bounding box center [725, 394] width 112 height 27
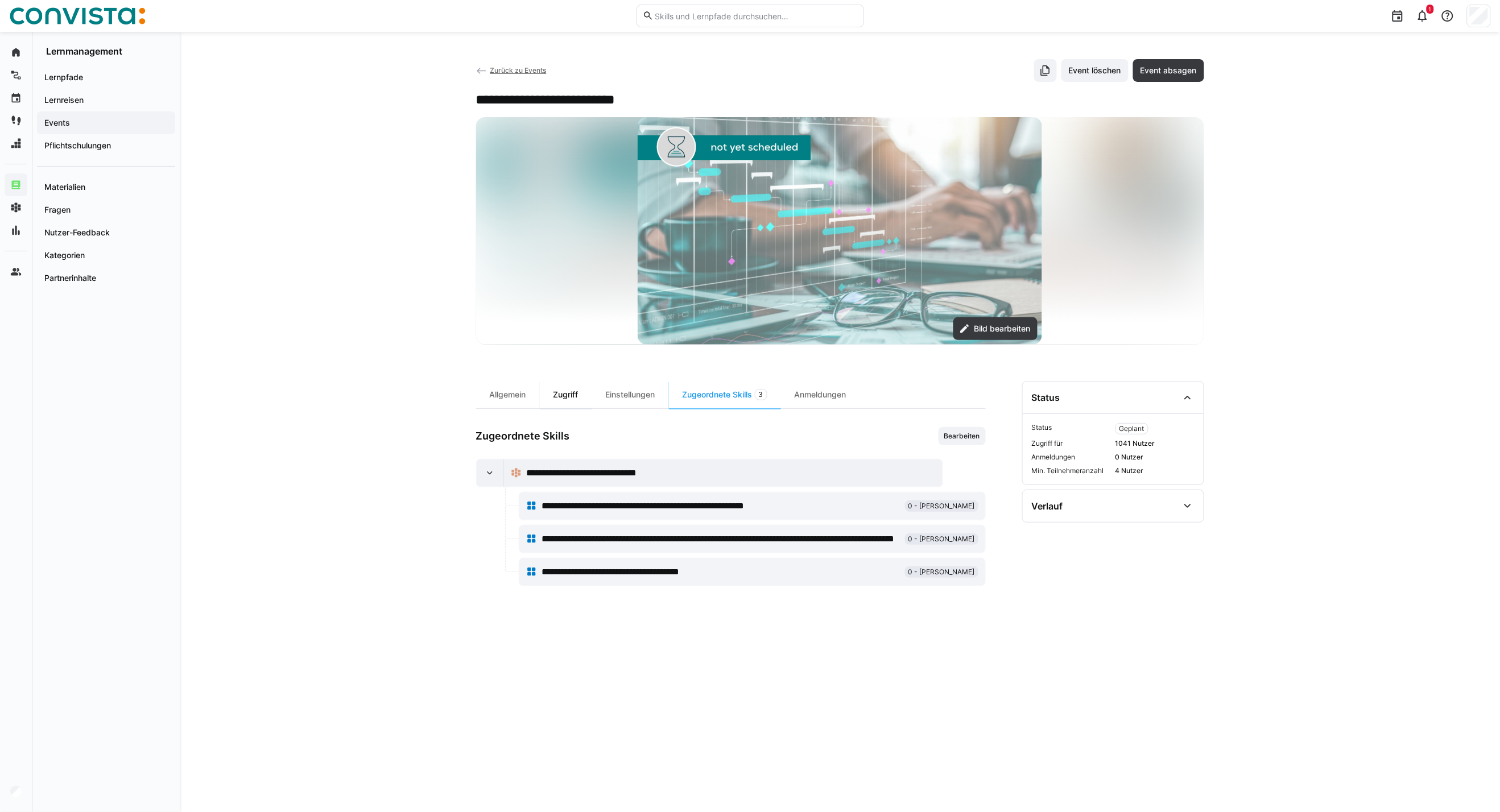
click at [576, 398] on div "Zugriff" at bounding box center [566, 394] width 52 height 27
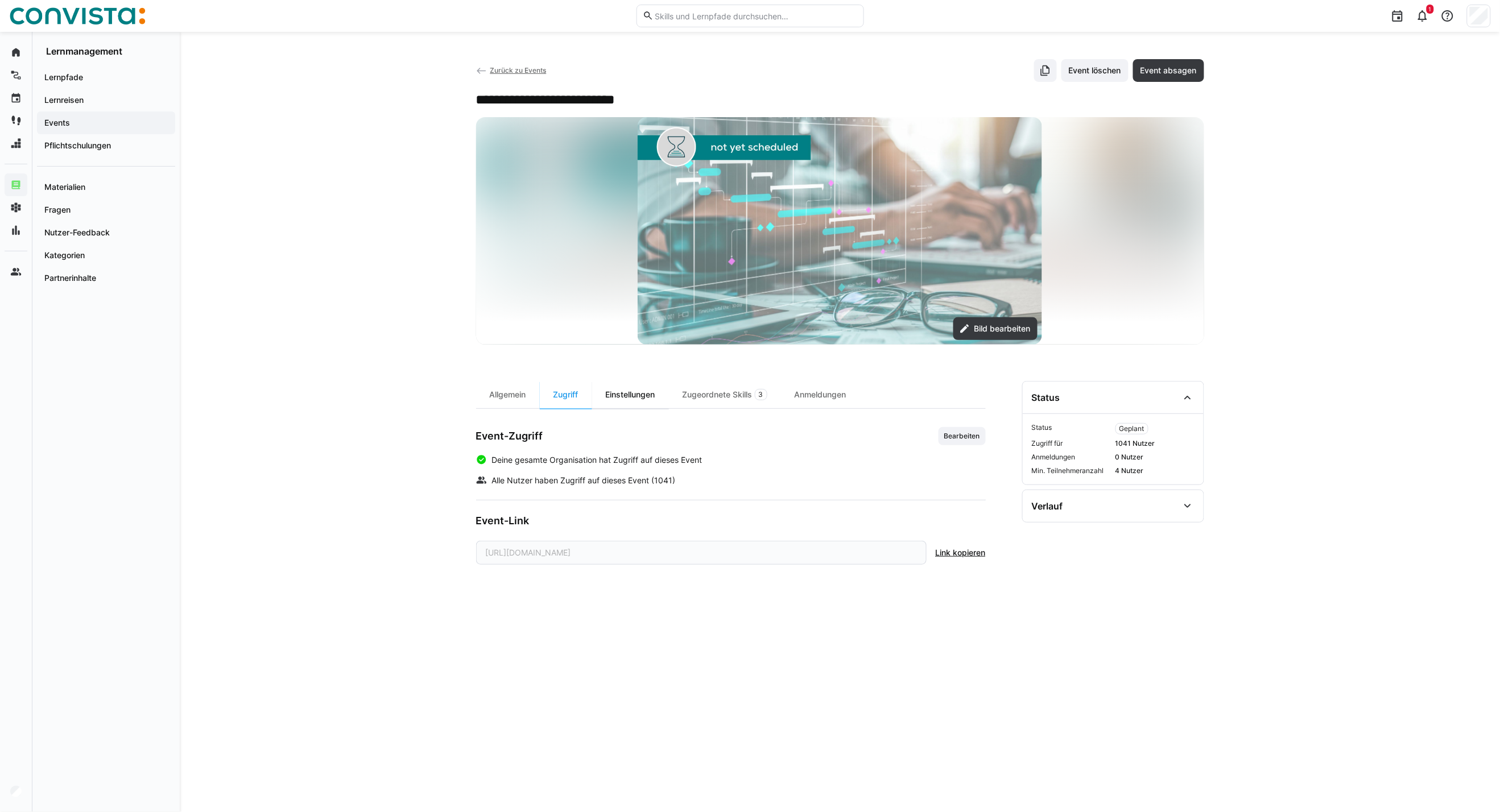
click at [621, 396] on div "Einstellungen" at bounding box center [630, 394] width 77 height 27
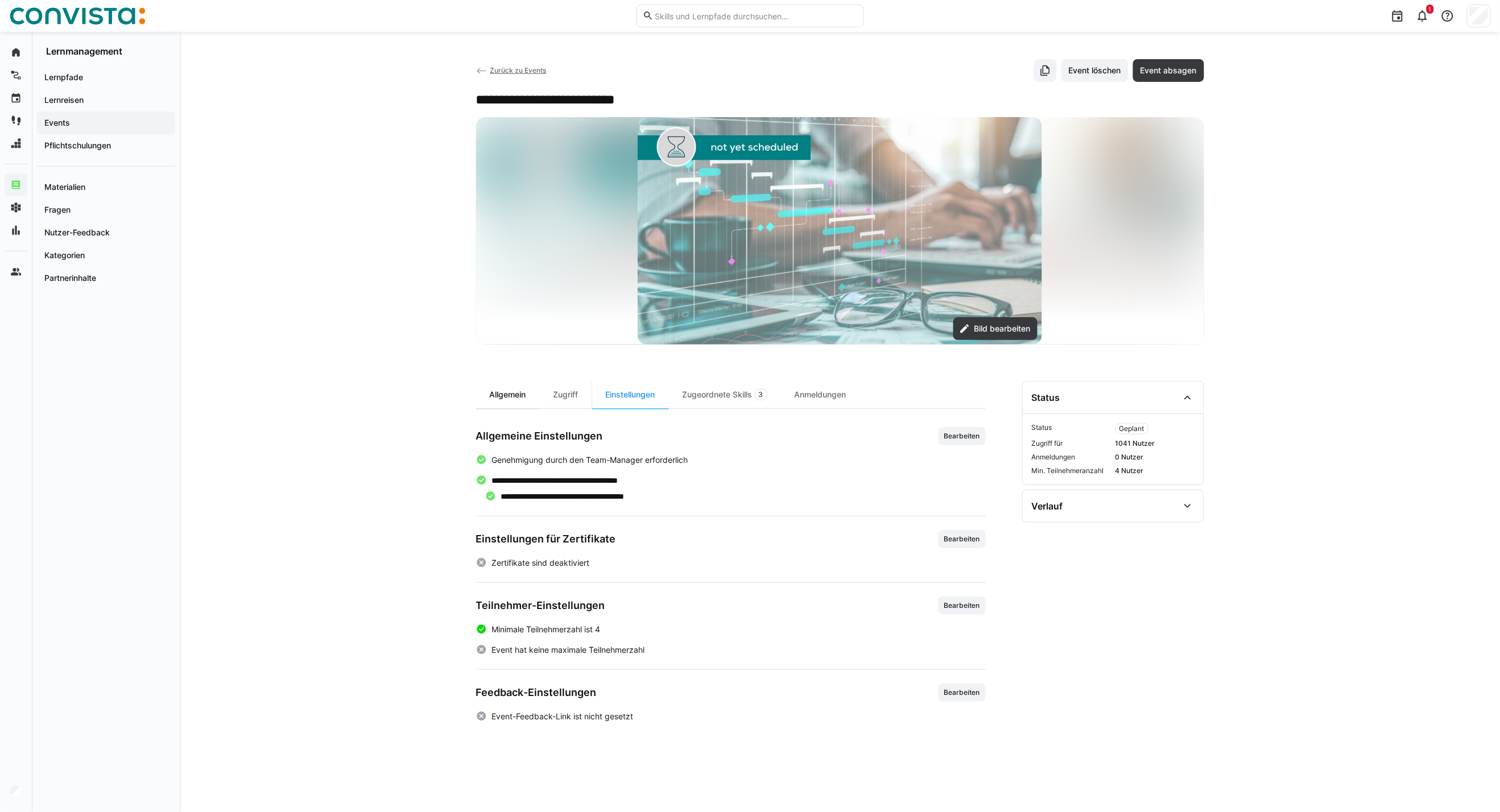
click at [508, 394] on div "Allgemein" at bounding box center [508, 394] width 64 height 27
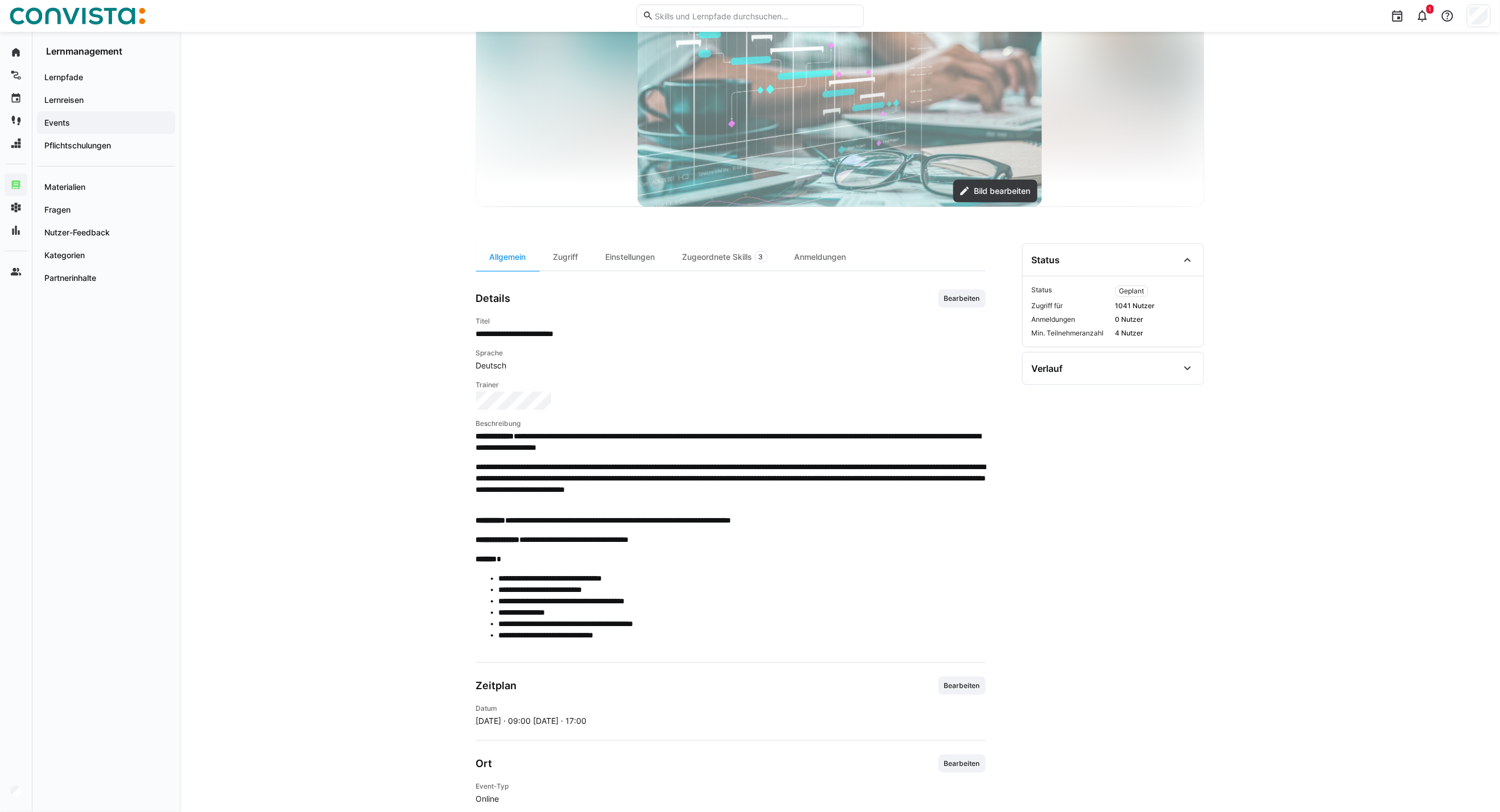
scroll to position [189, 0]
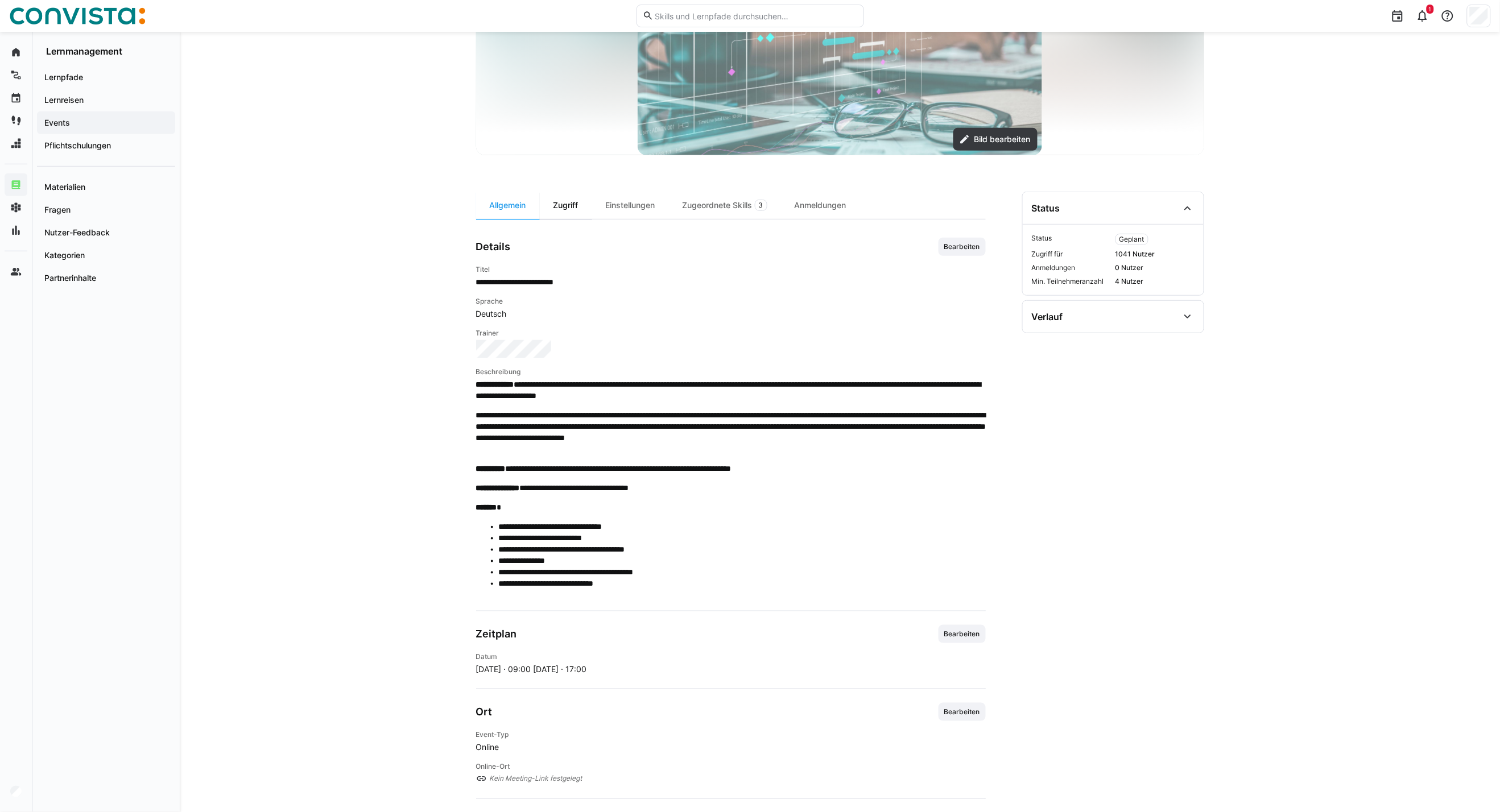
click at [576, 208] on div "Zugriff" at bounding box center [566, 205] width 52 height 27
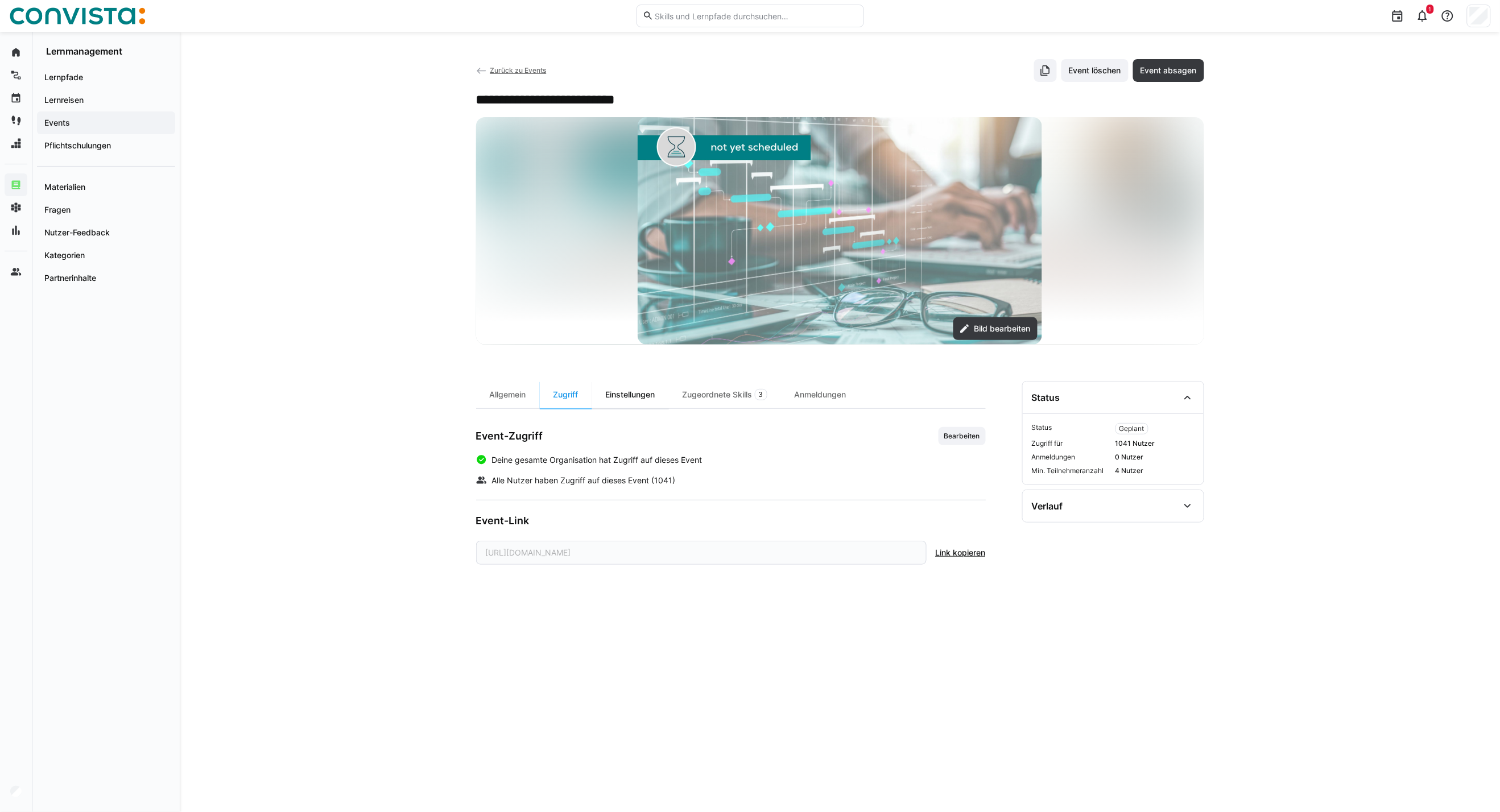
click at [647, 396] on div "Einstellungen" at bounding box center [630, 394] width 77 height 27
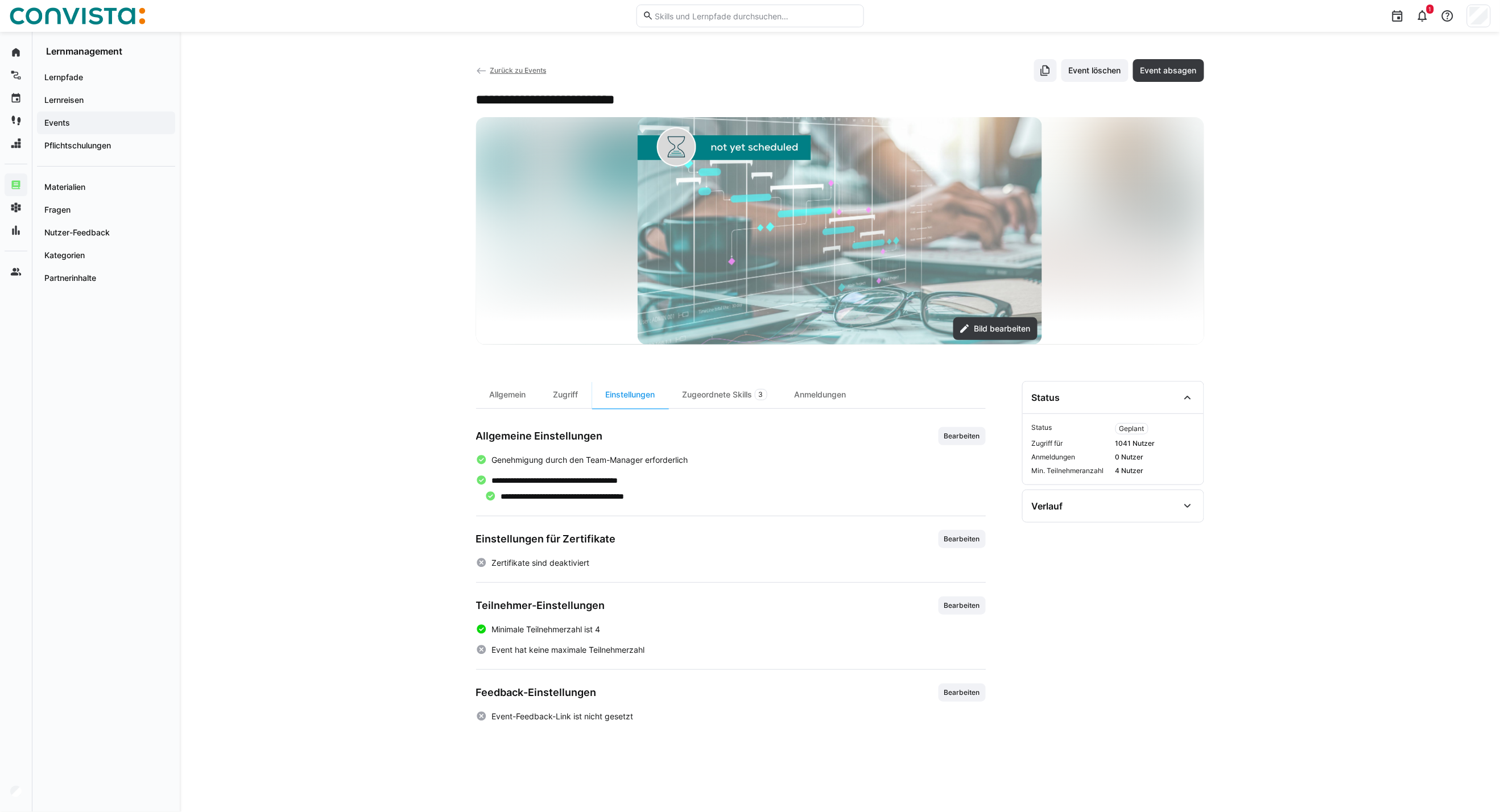
click at [512, 74] on span "Zurück zu Events" at bounding box center [518, 70] width 56 height 9
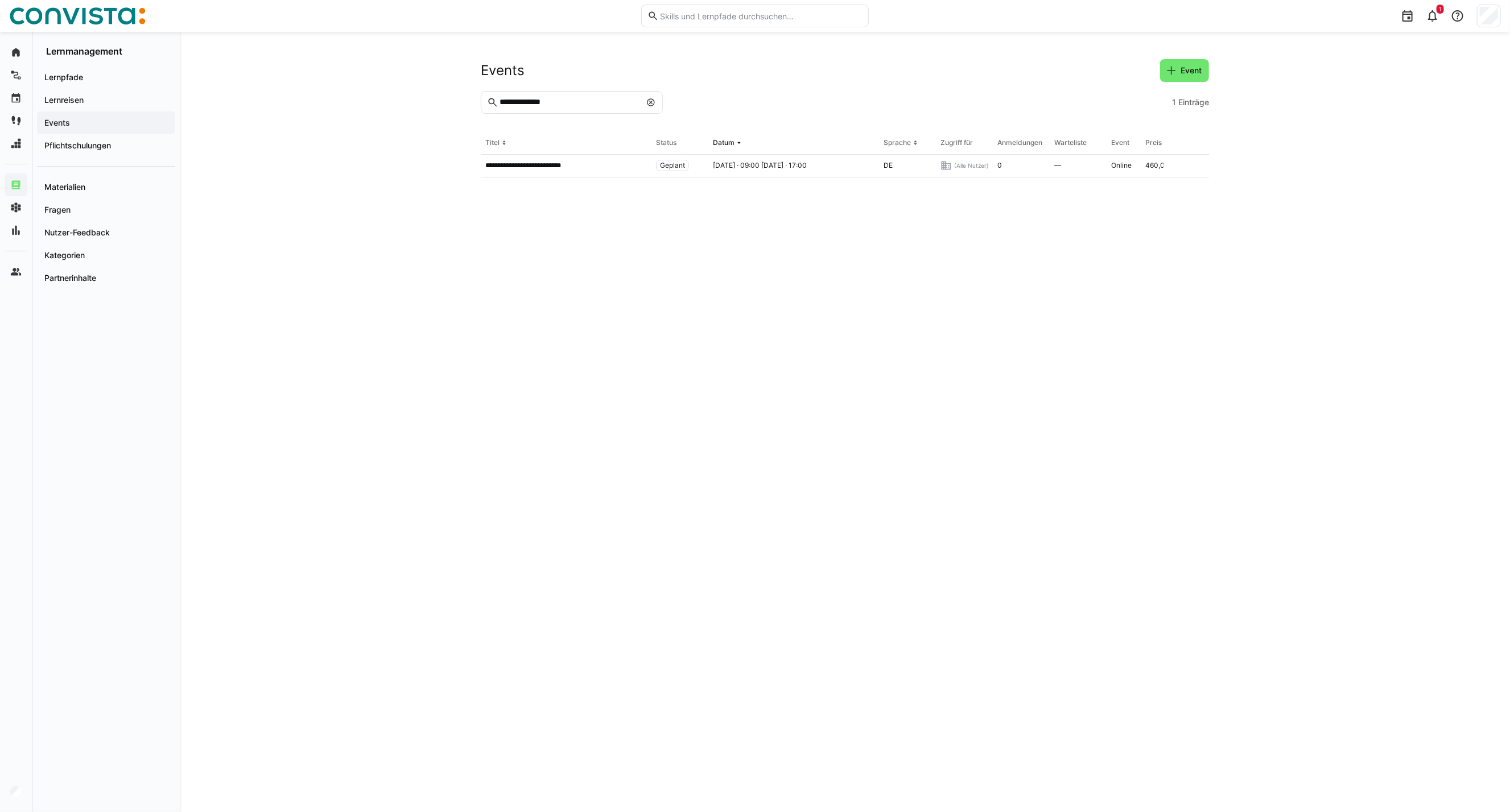
click at [651, 108] on eds-input "**********" at bounding box center [572, 102] width 182 height 22
click at [650, 100] on eds-icon at bounding box center [651, 102] width 9 height 9
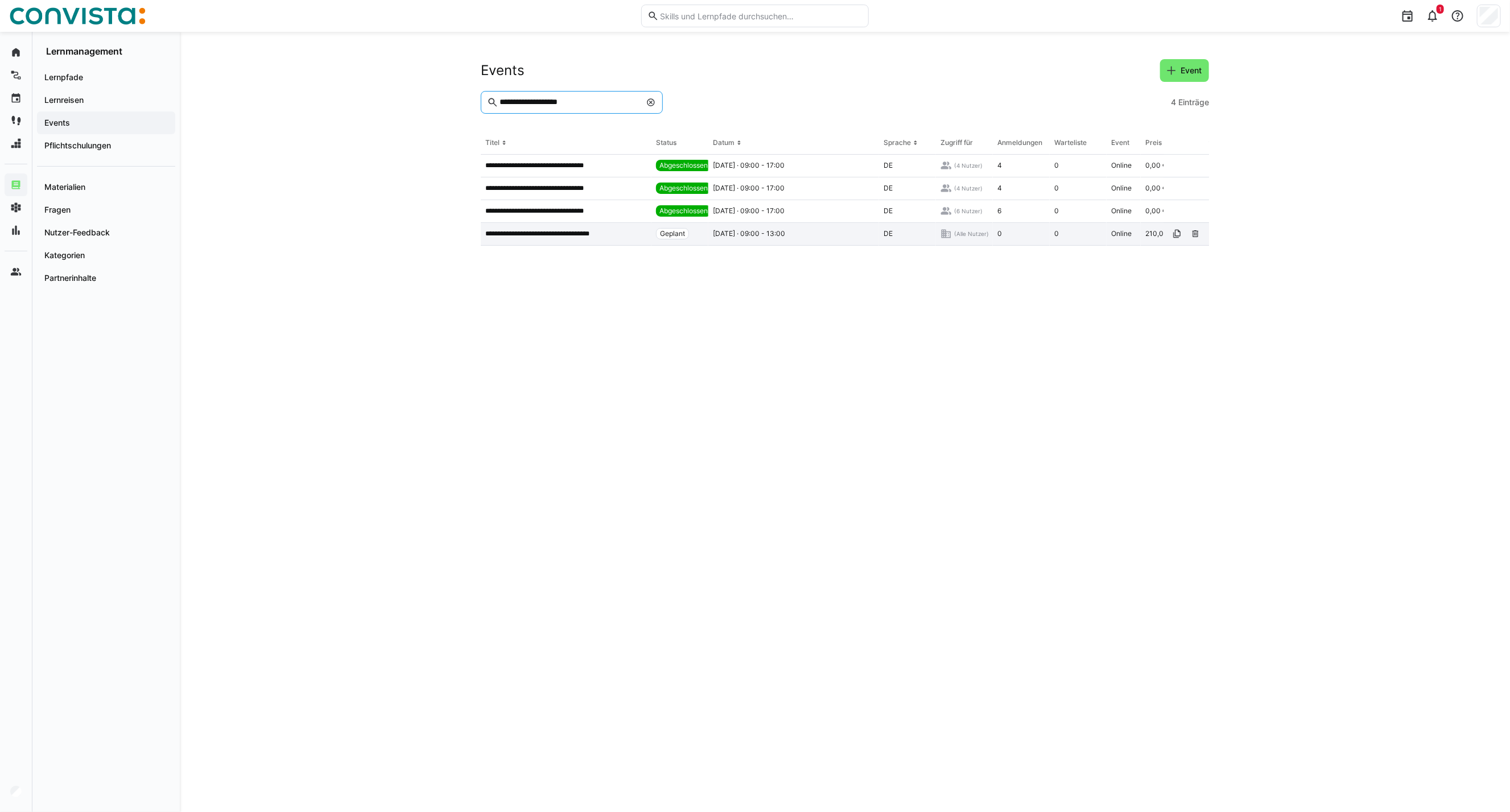
type input "**********"
click at [576, 232] on p "**********" at bounding box center [546, 233] width 121 height 9
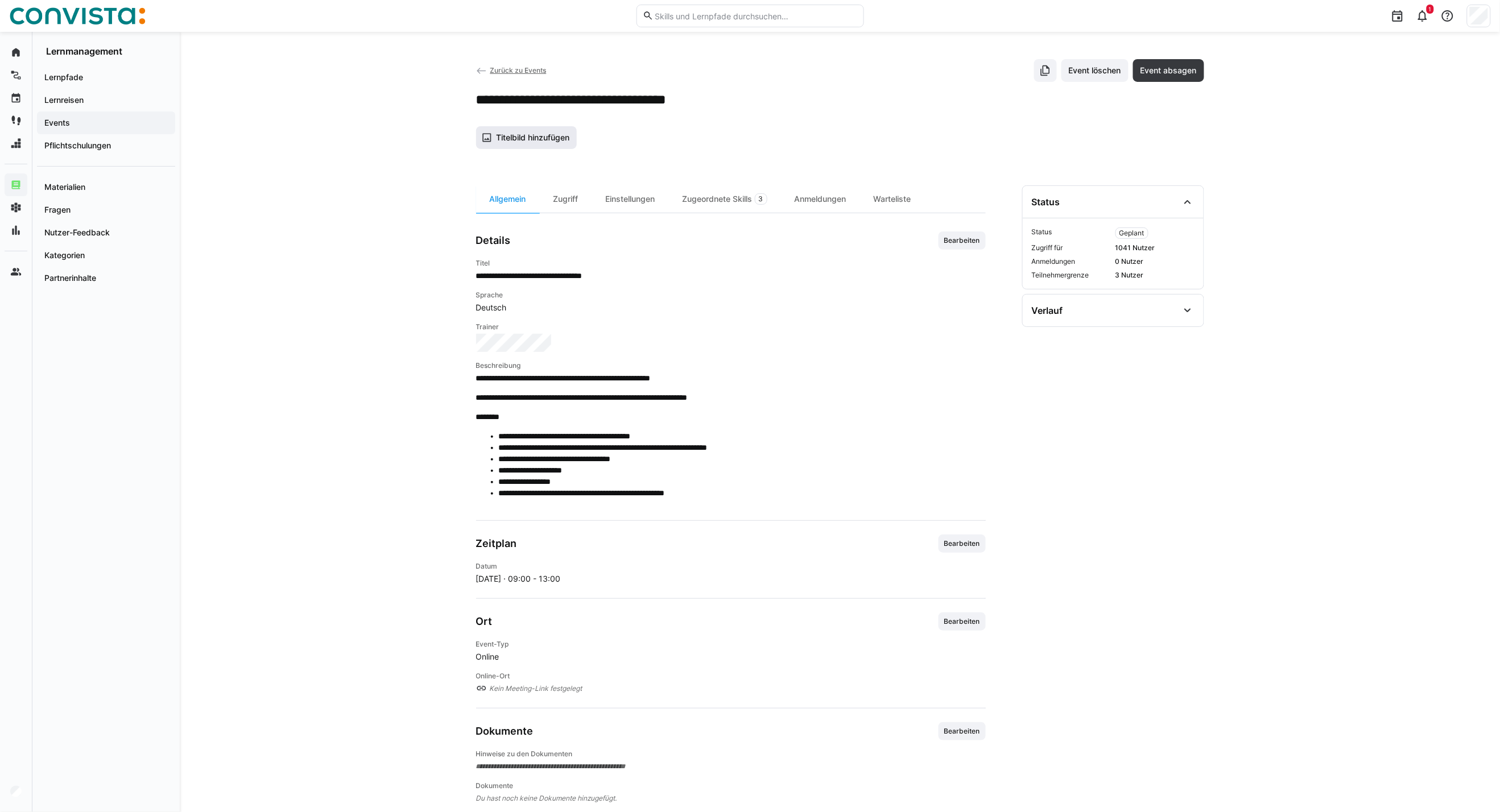
click at [536, 148] on span "Titelbild hinzufügen" at bounding box center [527, 137] width 101 height 22
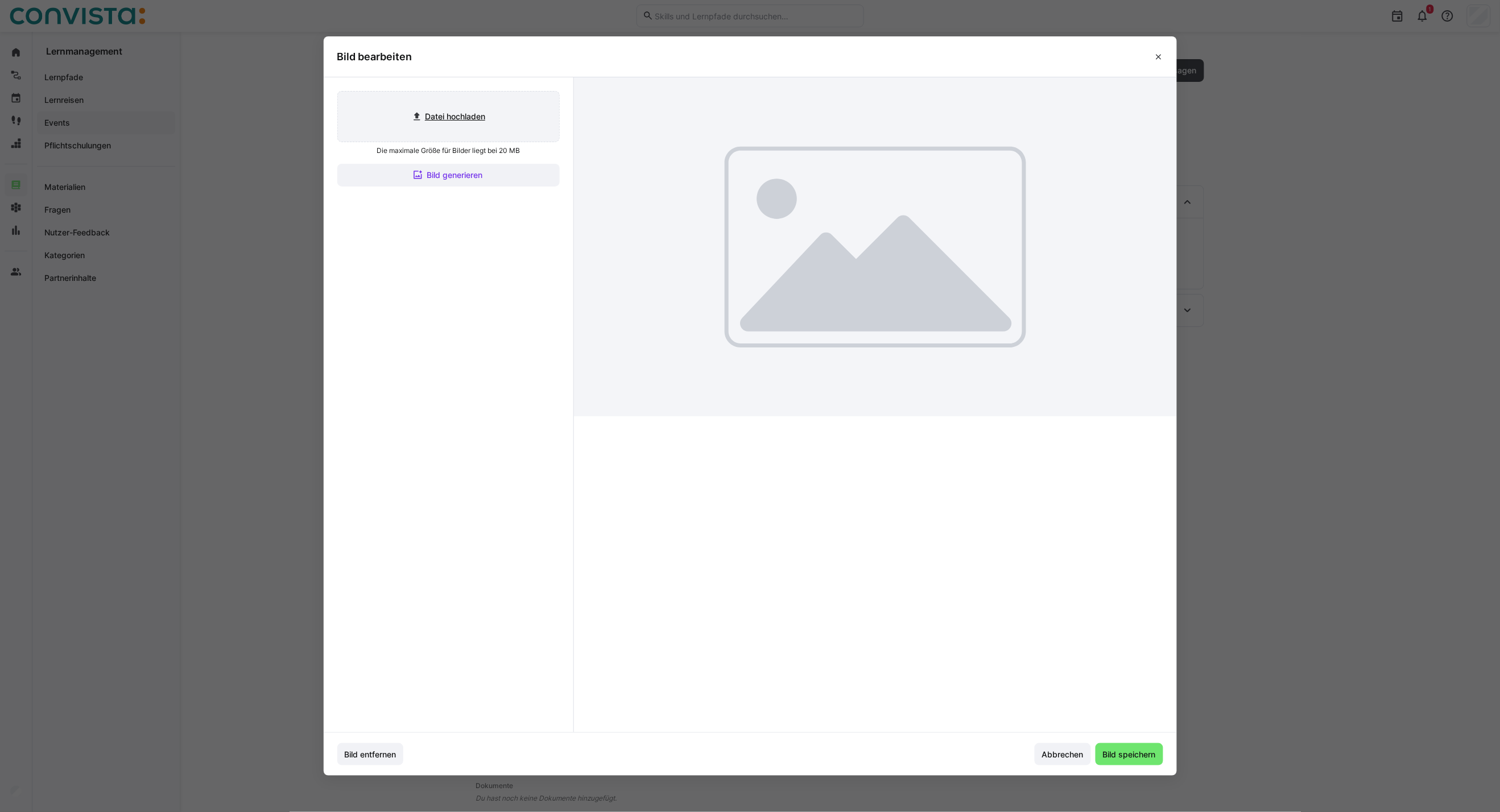
click at [453, 116] on input "file" at bounding box center [449, 116] width 221 height 50
type input "C:\fakepath\CoE Analytics & Planning_inaktiv.jpg"
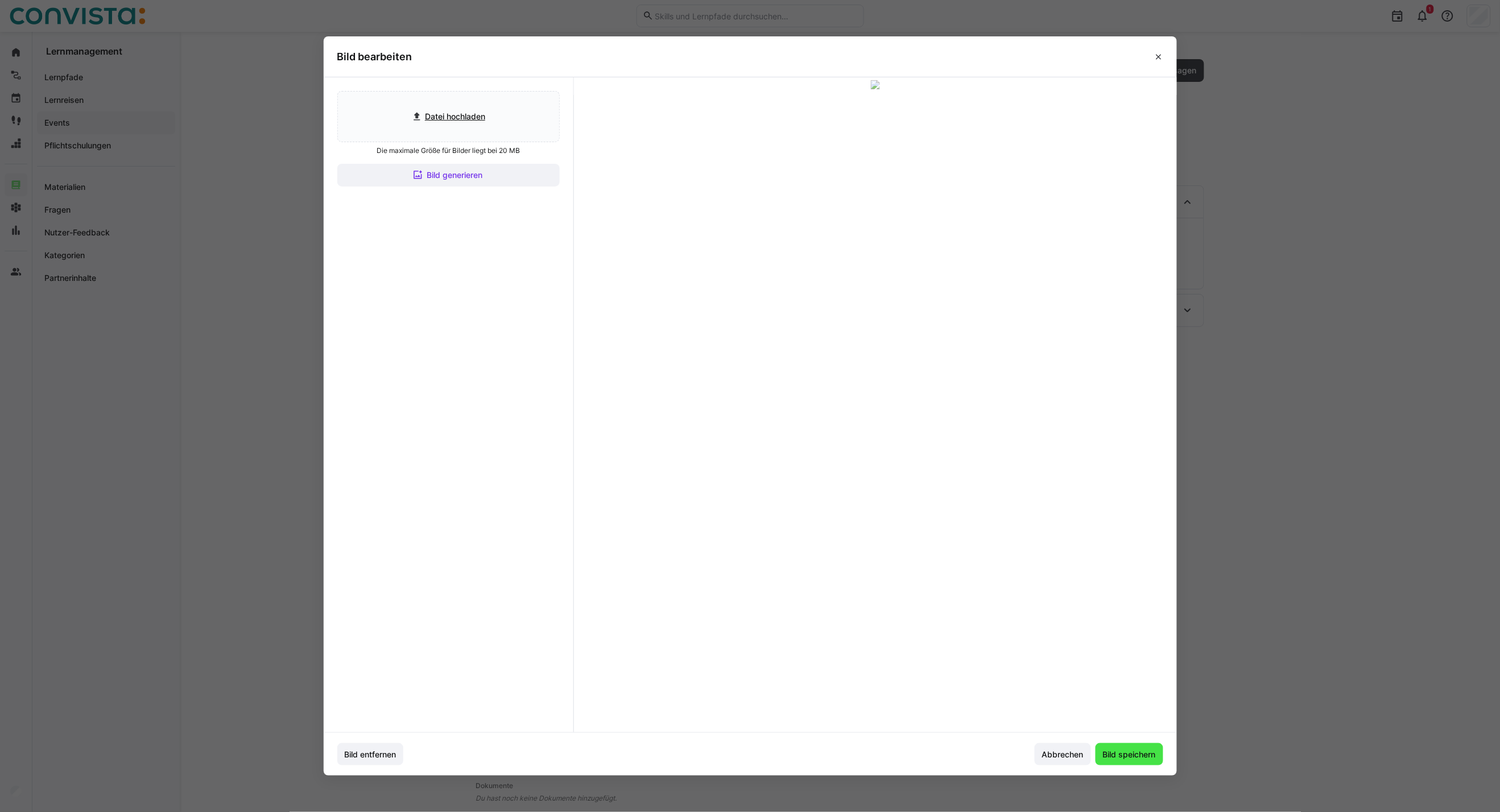
click at [1129, 760] on span "Bild speichern" at bounding box center [1129, 755] width 56 height 12
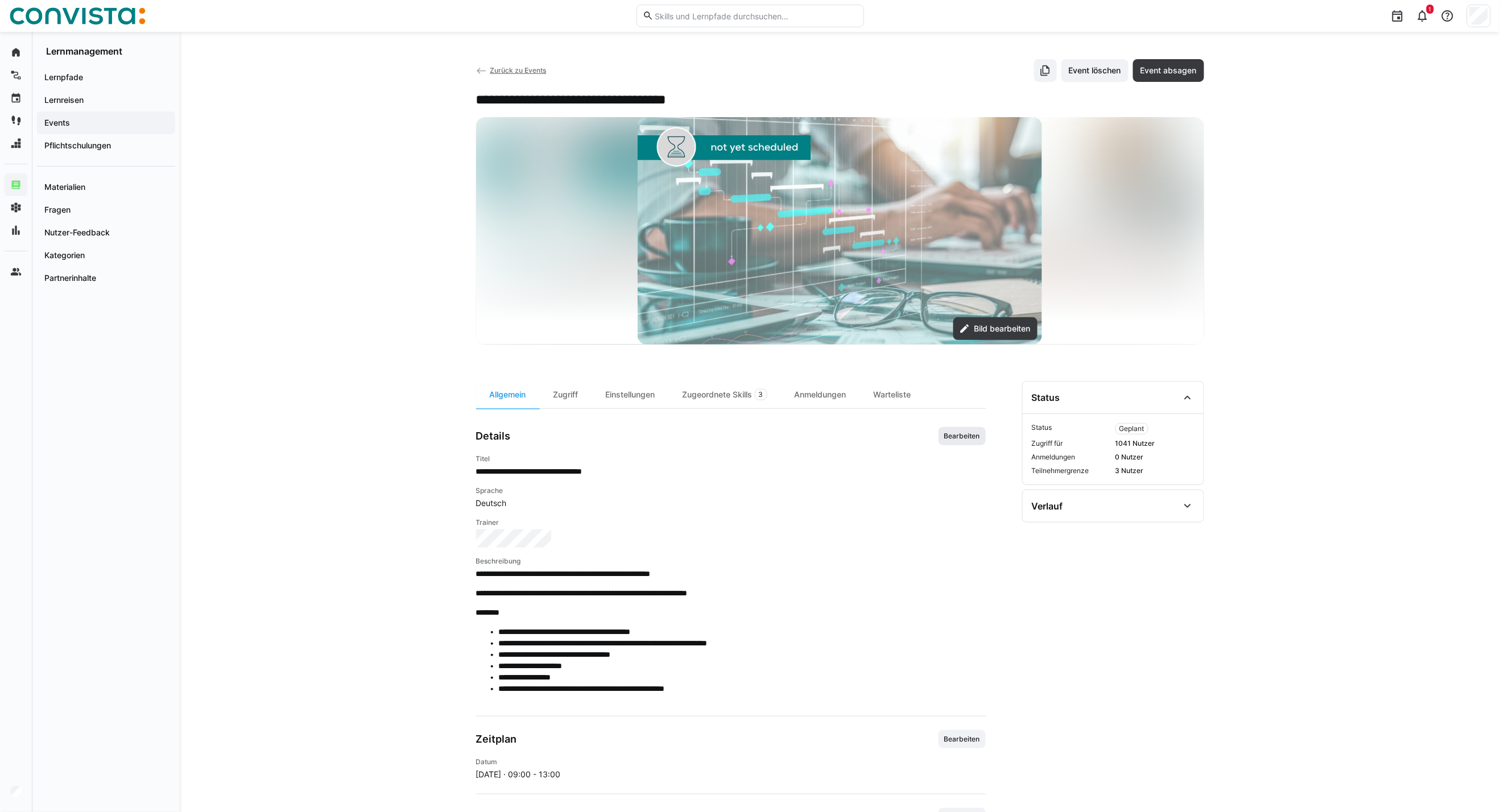
click at [957, 436] on span "Bearbeiten" at bounding box center [962, 436] width 38 height 9
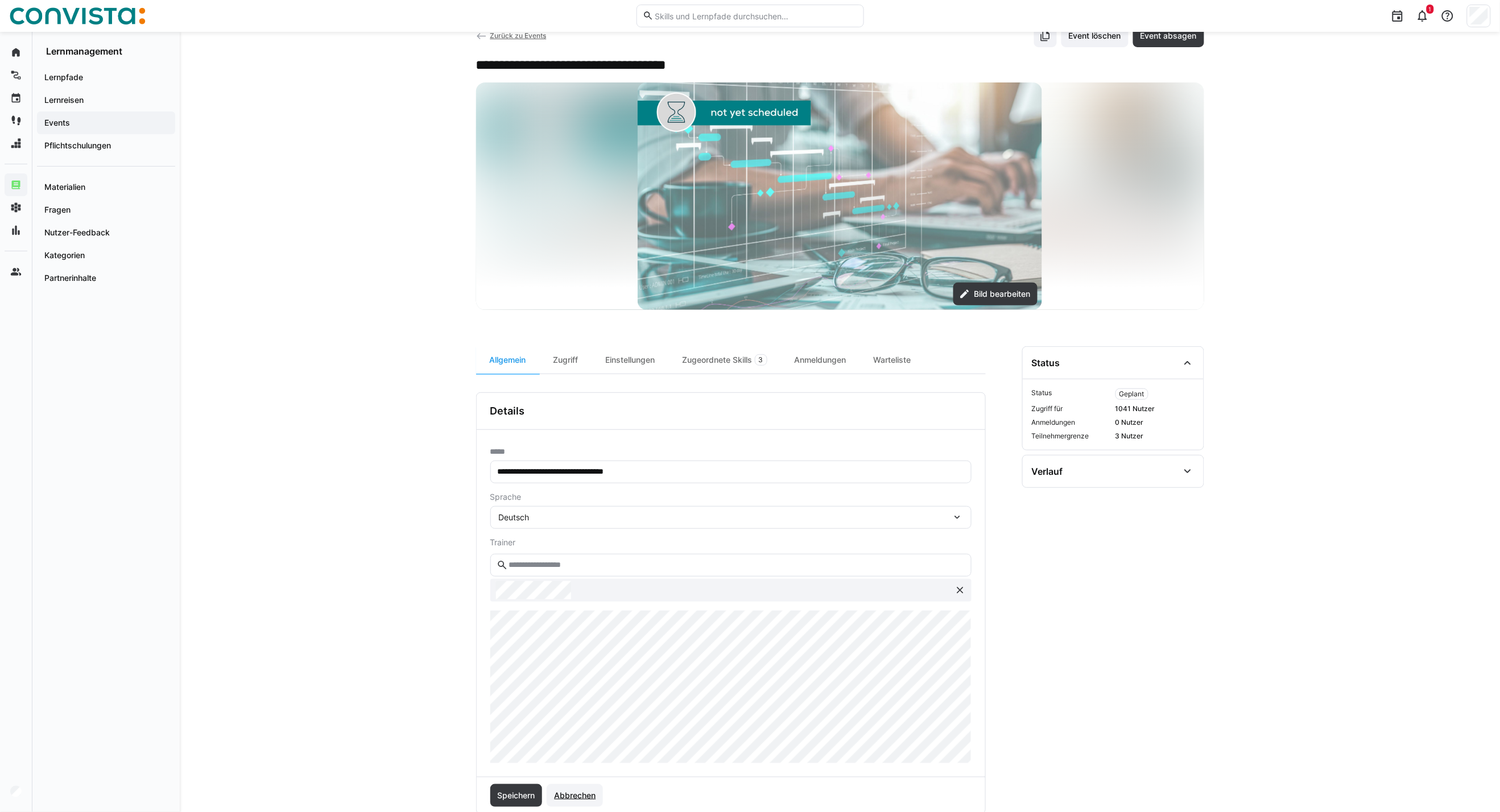
scroll to position [63, 0]
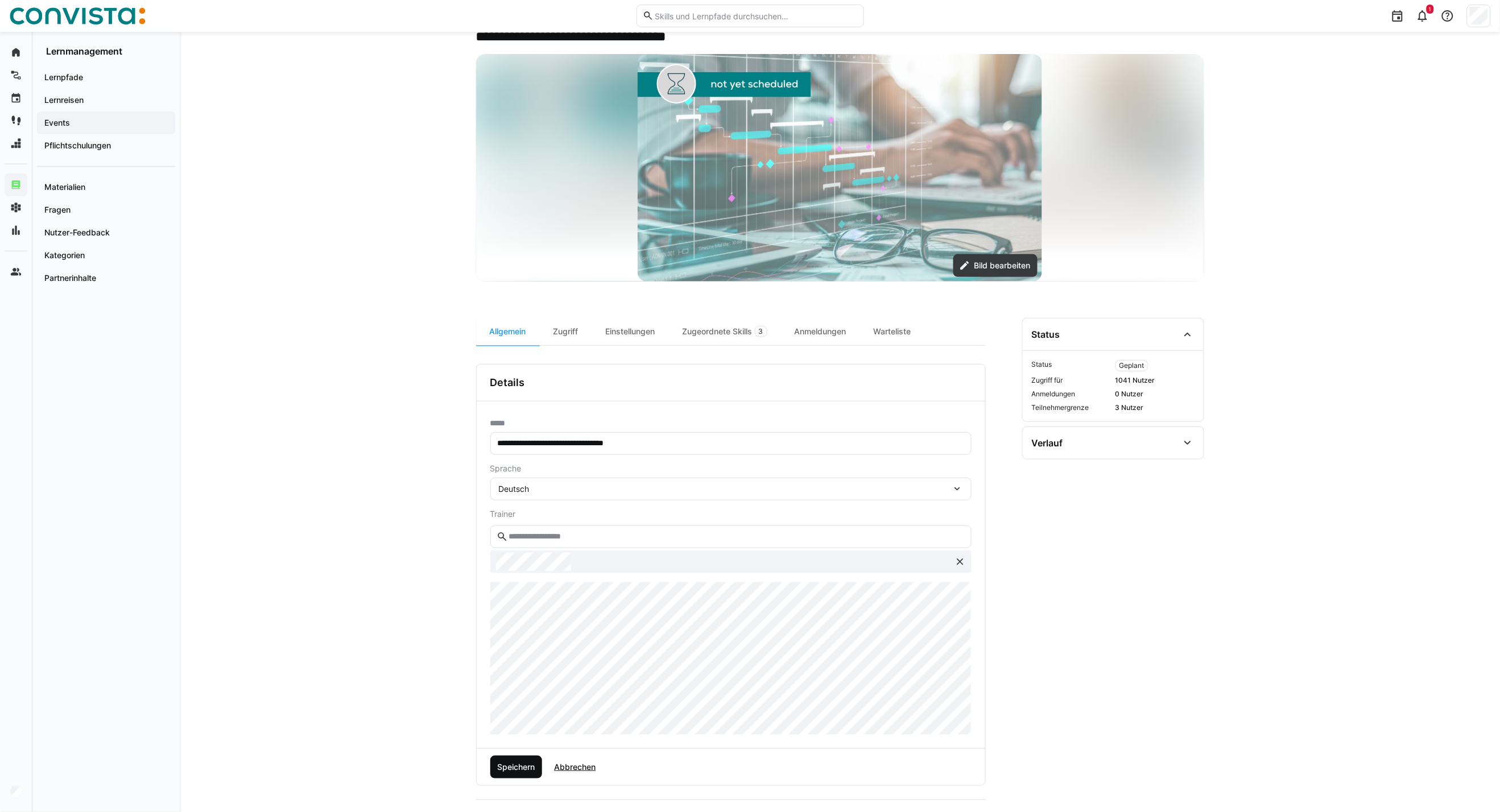
click at [533, 771] on span "Speichern" at bounding box center [516, 767] width 41 height 12
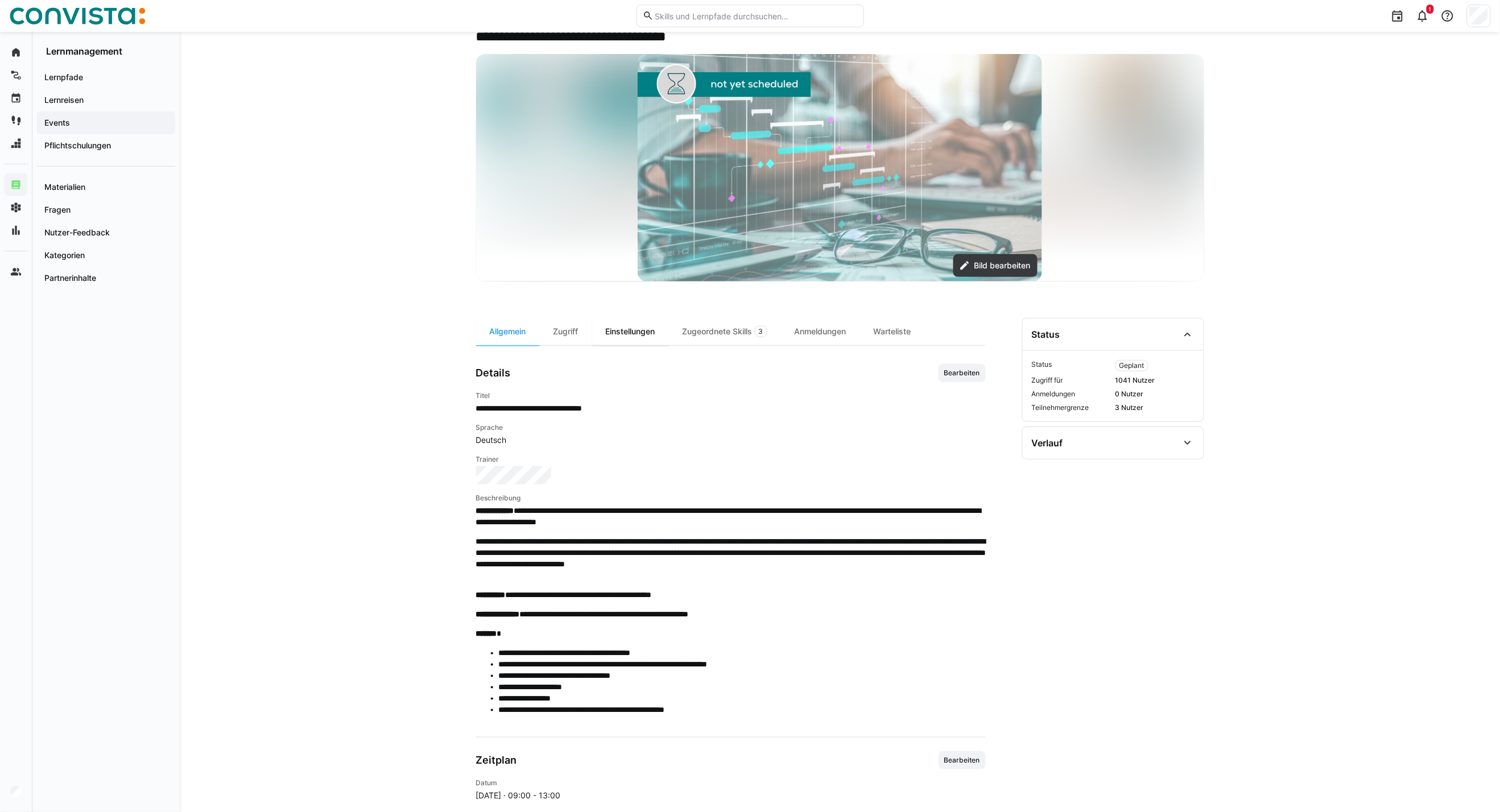
click at [621, 334] on div "Einstellungen" at bounding box center [630, 332] width 77 height 27
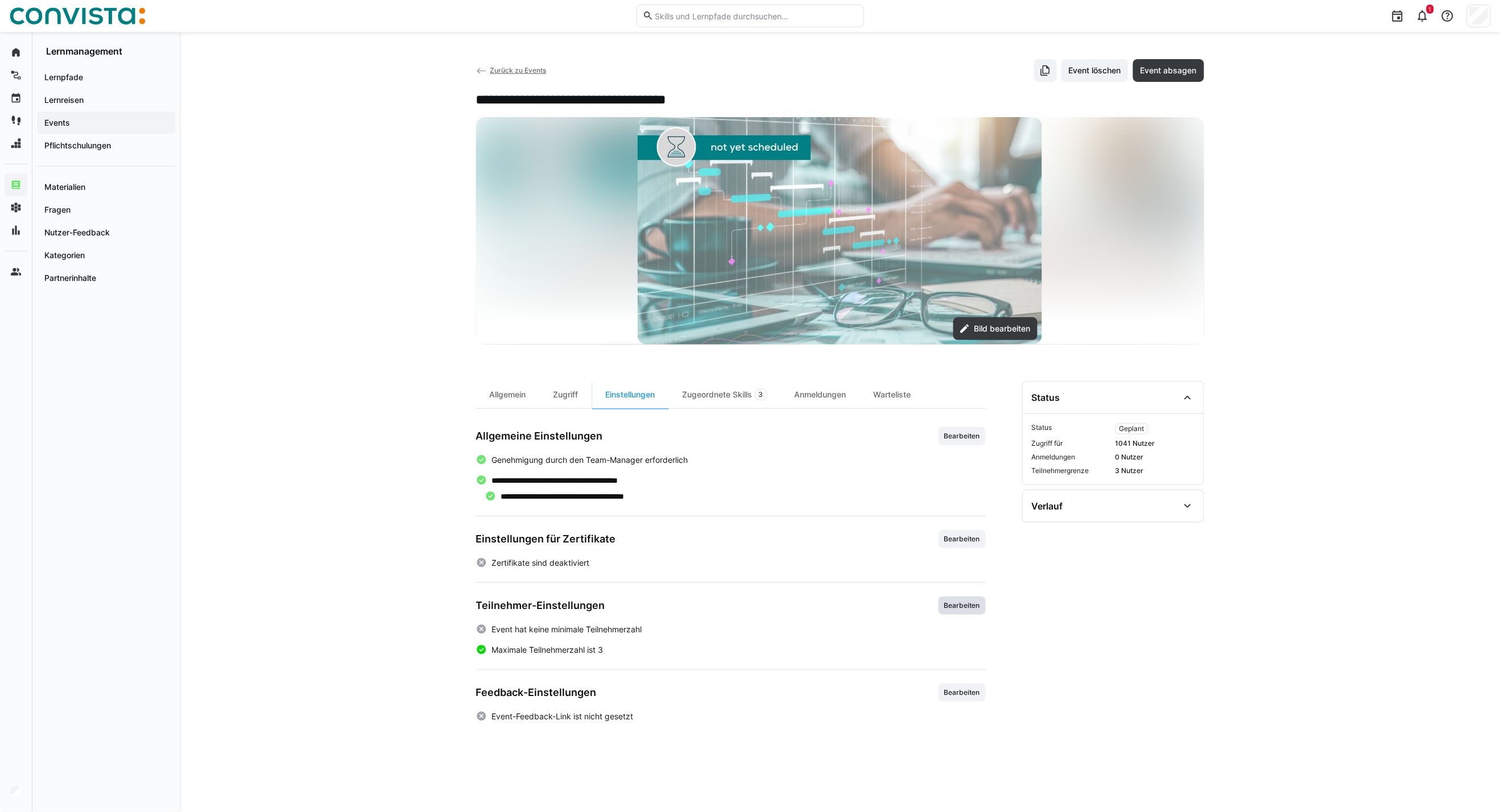
click at [954, 607] on span "Bearbeiten" at bounding box center [962, 605] width 38 height 9
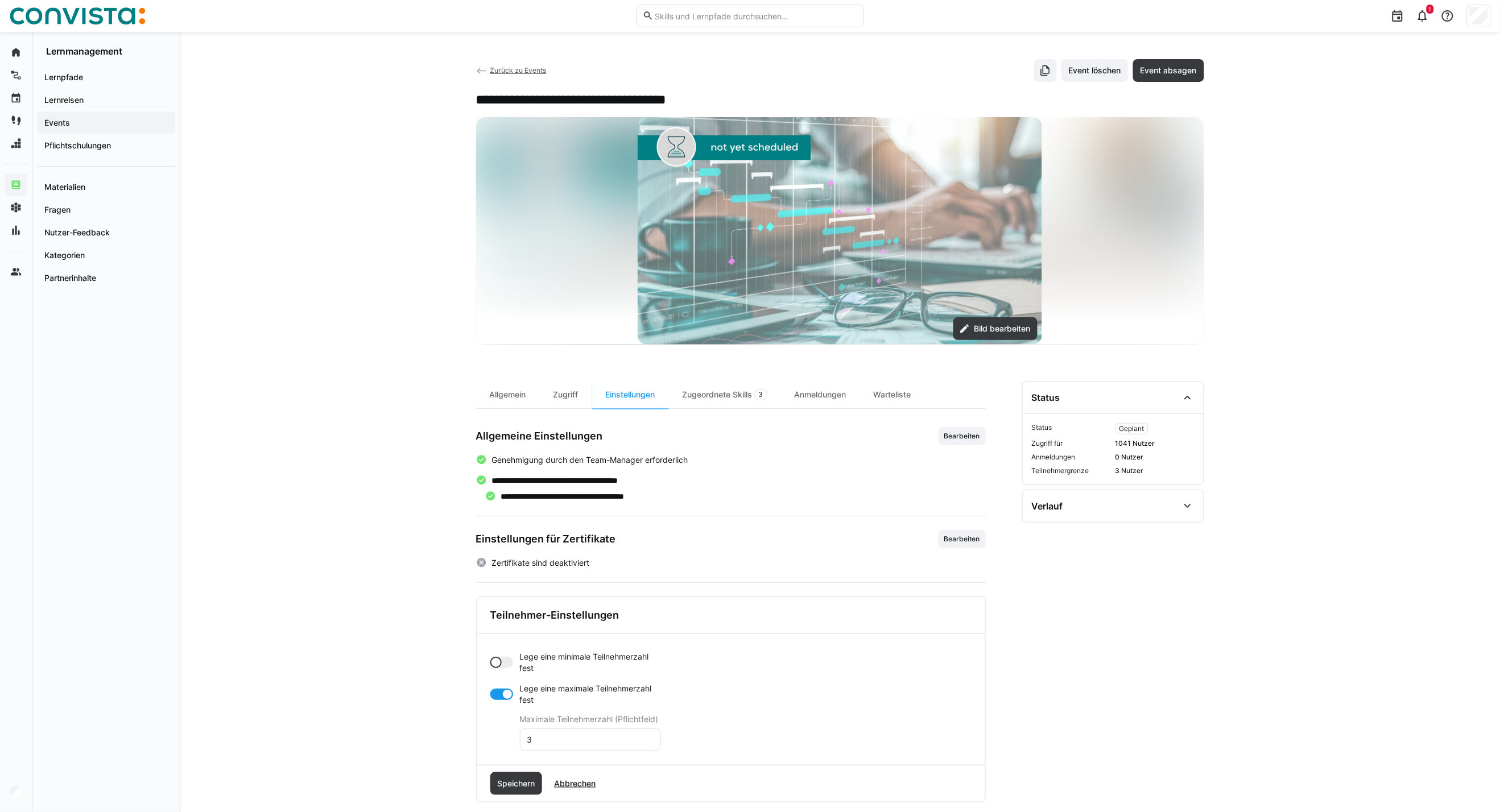
click at [512, 664] on div at bounding box center [501, 662] width 22 height 12
drag, startPoint x: 541, startPoint y: 709, endPoint x: 499, endPoint y: 704, distance: 42.3
click at [501, 707] on app-toggle-and-input "Lege eine minimale Teilnehmerzahl fest Minimale Teilnehmerzahl (Pflichtfeld) 0" at bounding box center [576, 685] width 171 height 68
type input "4"
click at [498, 738] on div at bounding box center [501, 740] width 22 height 12
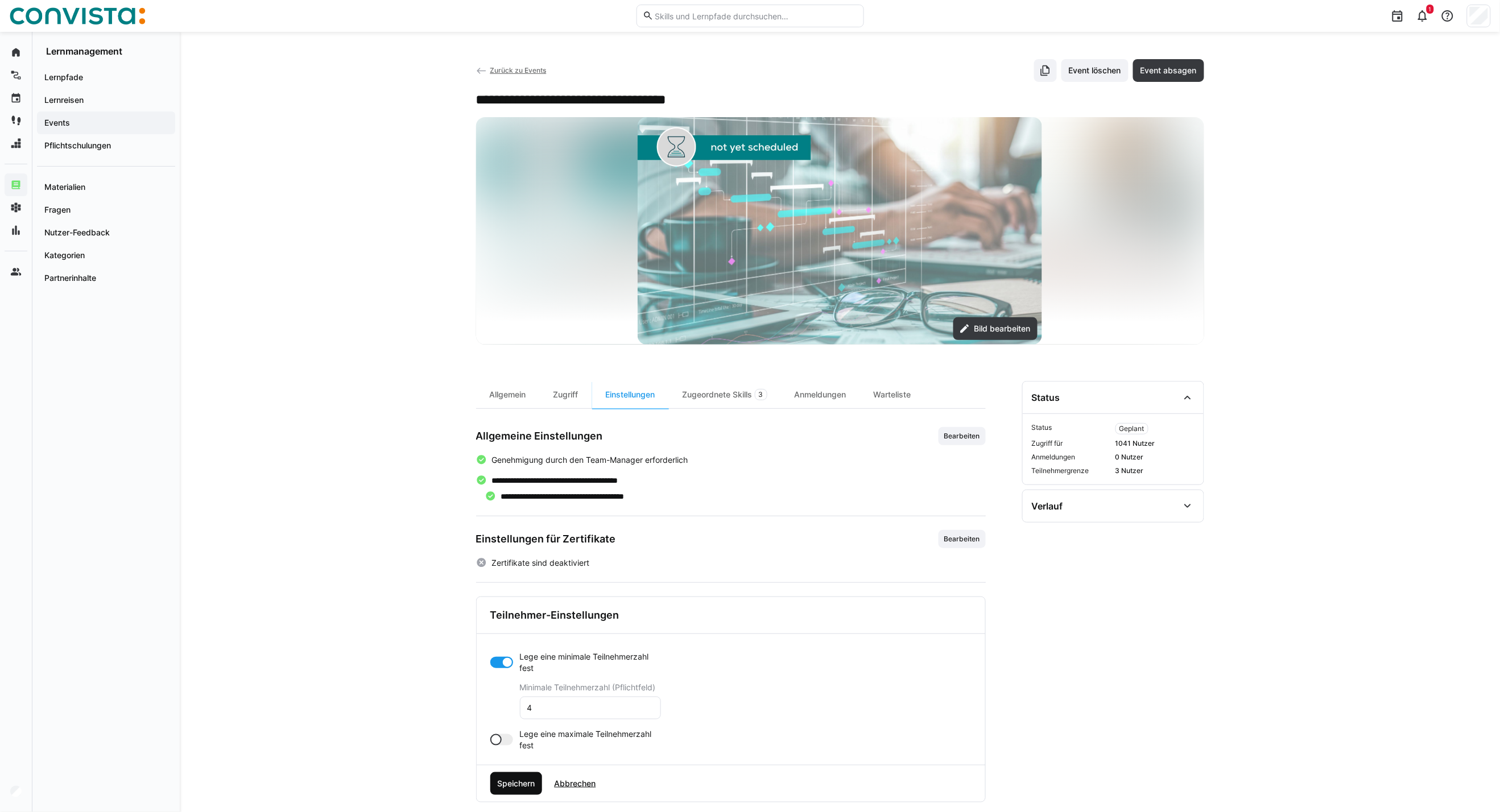
click at [515, 790] on span "Speichern" at bounding box center [516, 784] width 41 height 12
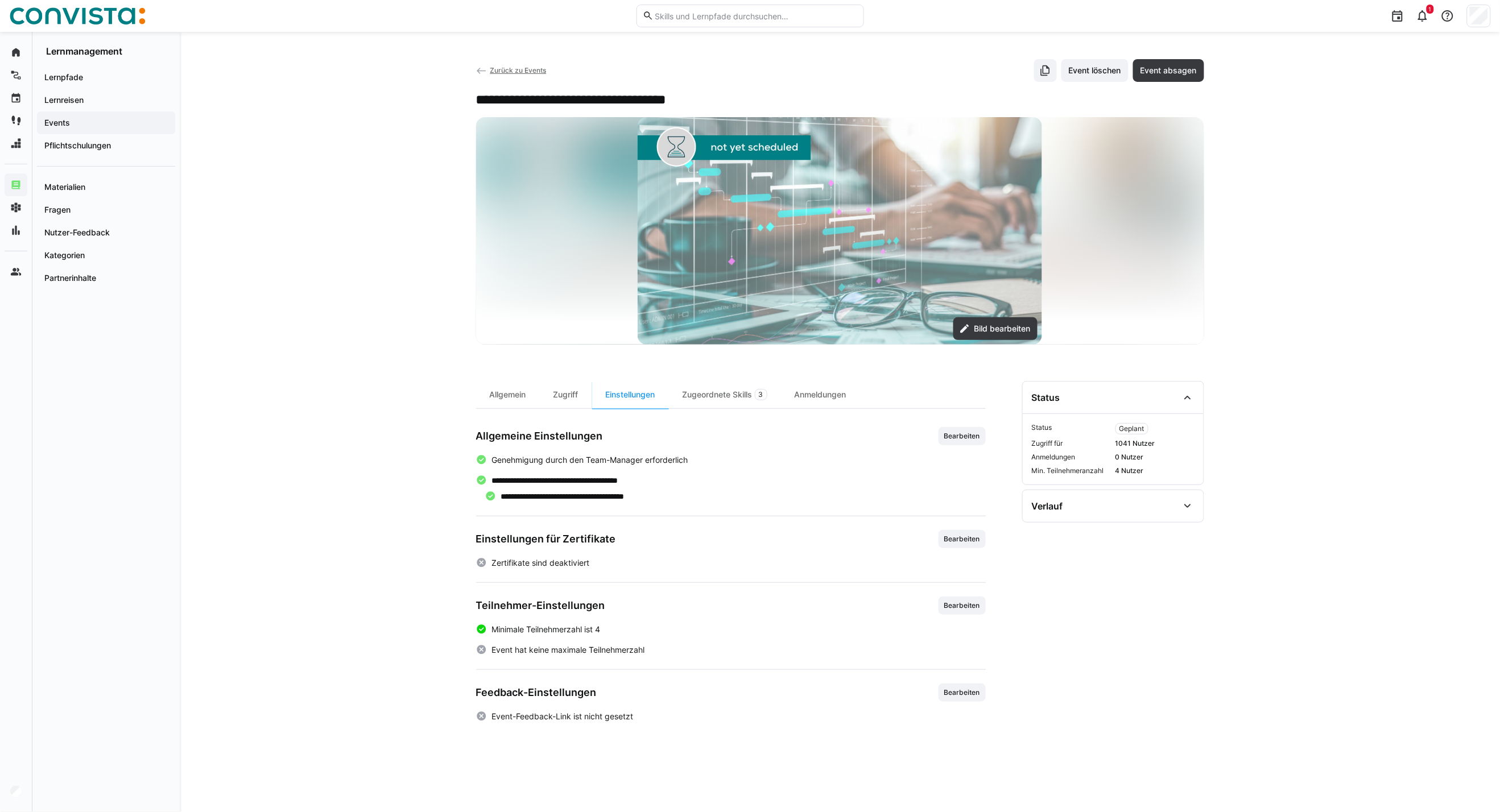
drag, startPoint x: 511, startPoint y: 76, endPoint x: 547, endPoint y: 100, distance: 43.3
click at [511, 76] on app-back-navigation "Zurück zu Events" at bounding box center [512, 70] width 71 height 12
click at [525, 72] on span "Zurück zu Events" at bounding box center [518, 70] width 56 height 9
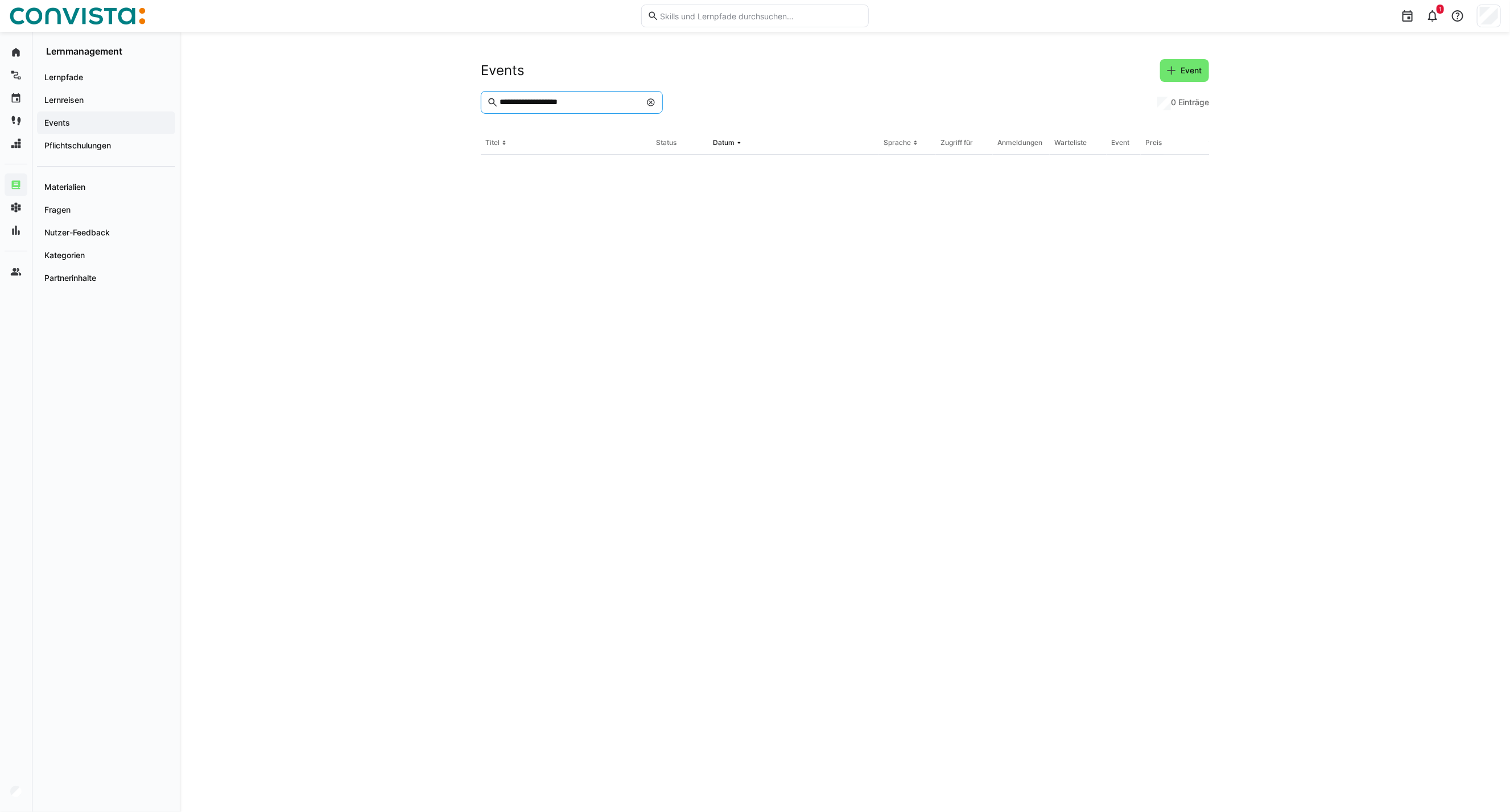
drag, startPoint x: 585, startPoint y: 103, endPoint x: 381, endPoint y: 78, distance: 205.5
click at [381, 78] on div "**********" at bounding box center [845, 422] width 1331 height 780
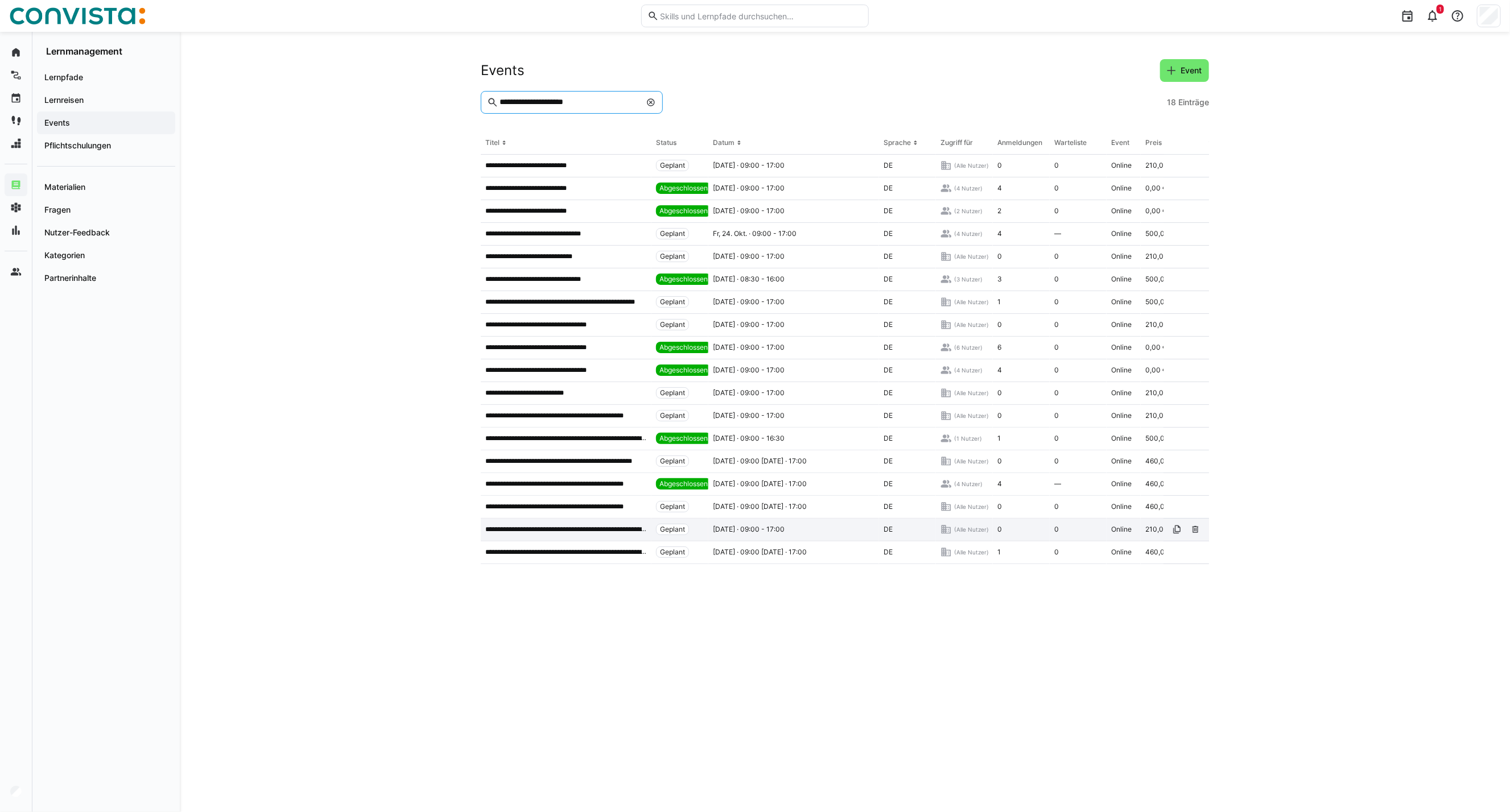
type input "**********"
click at [576, 526] on p "**********" at bounding box center [566, 530] width 162 height 9
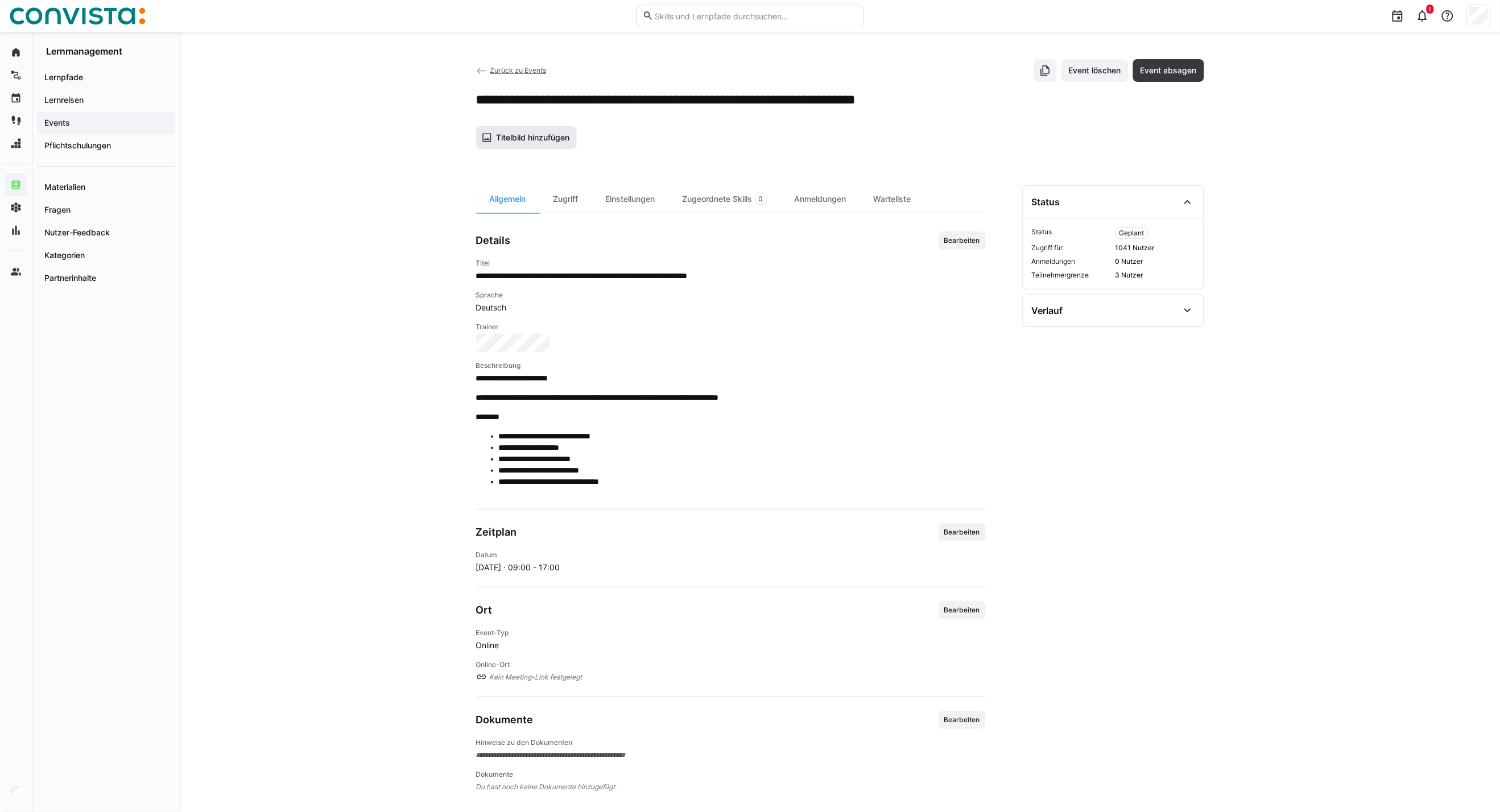
click at [547, 131] on span "Titelbild hinzufügen" at bounding box center [527, 137] width 101 height 22
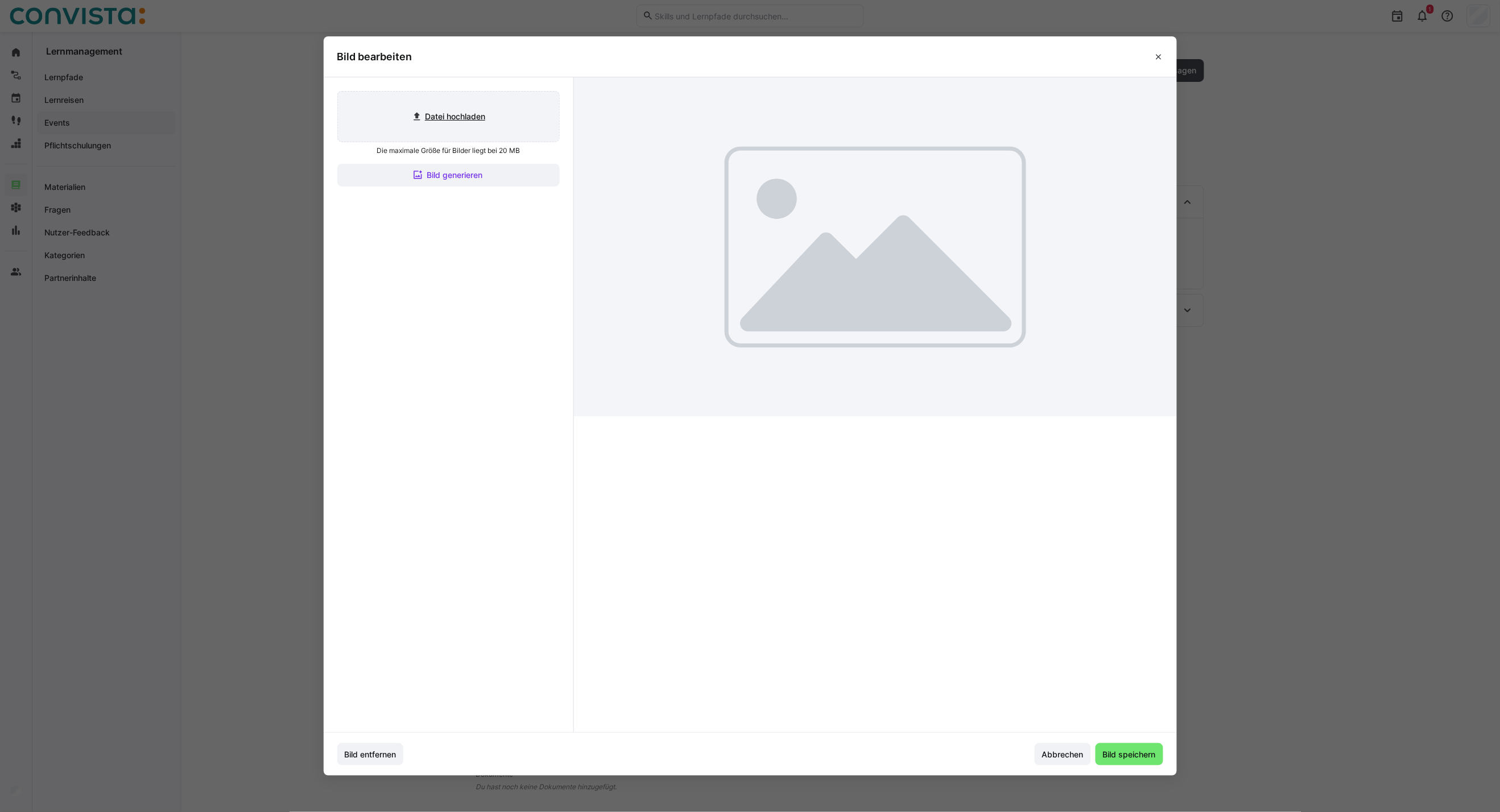
click at [458, 120] on input "file" at bounding box center [449, 116] width 221 height 50
type input "C:\fakepath\CoE Analytics & Planning_inaktiv.jpg"
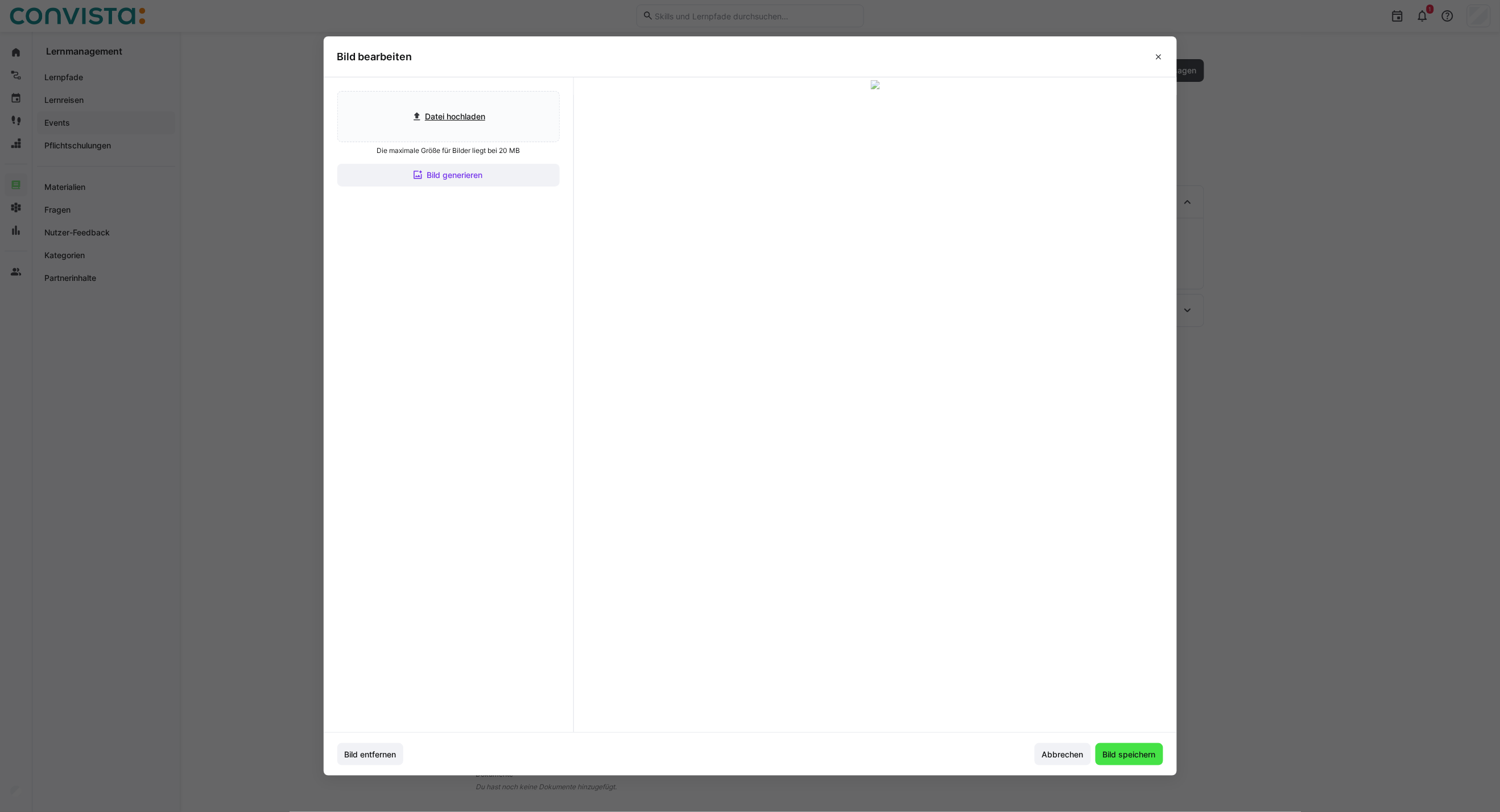
click at [1144, 759] on span "Bild speichern" at bounding box center [1129, 755] width 56 height 12
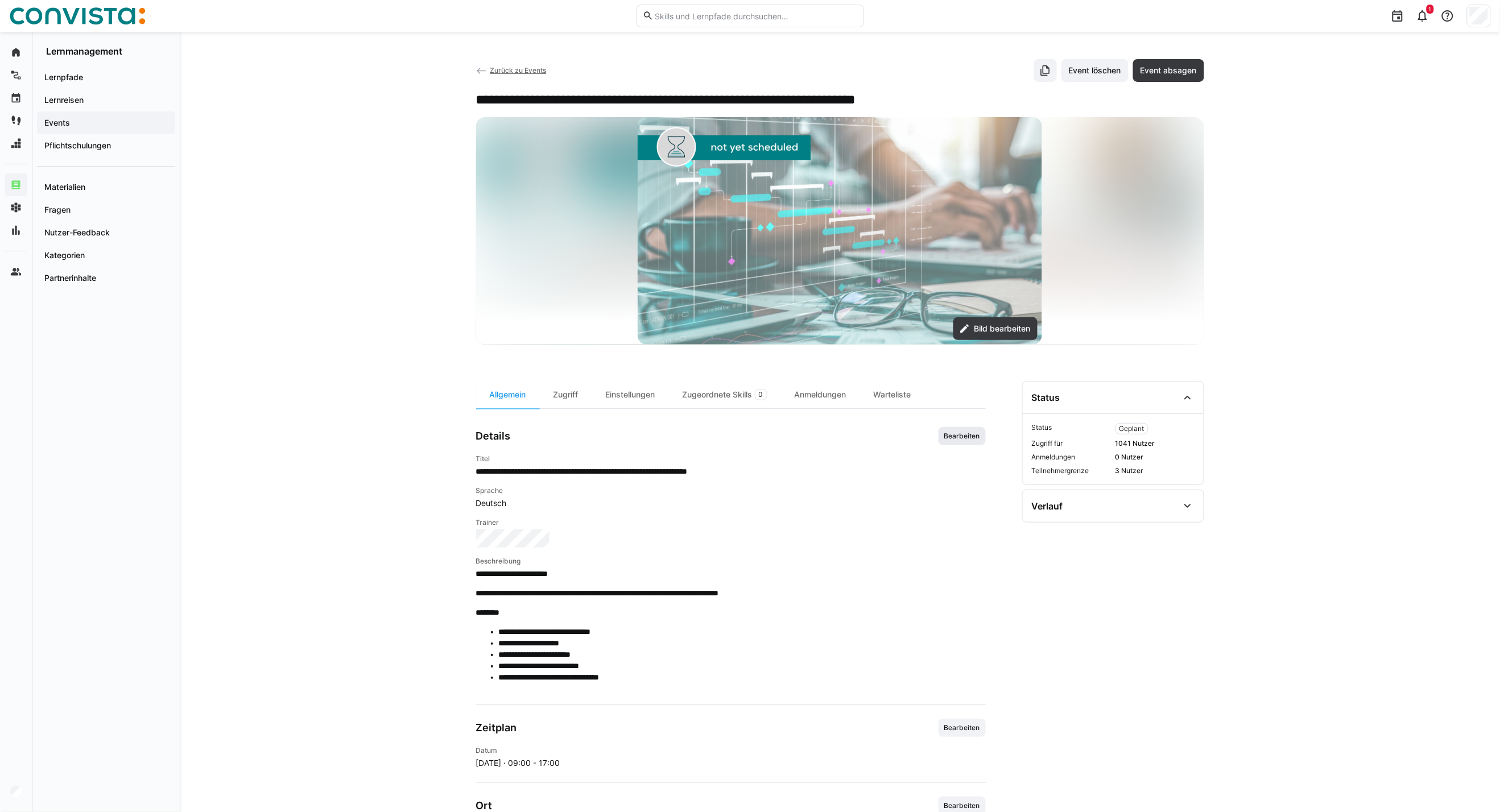
click at [974, 440] on span "Bearbeiten" at bounding box center [962, 436] width 38 height 9
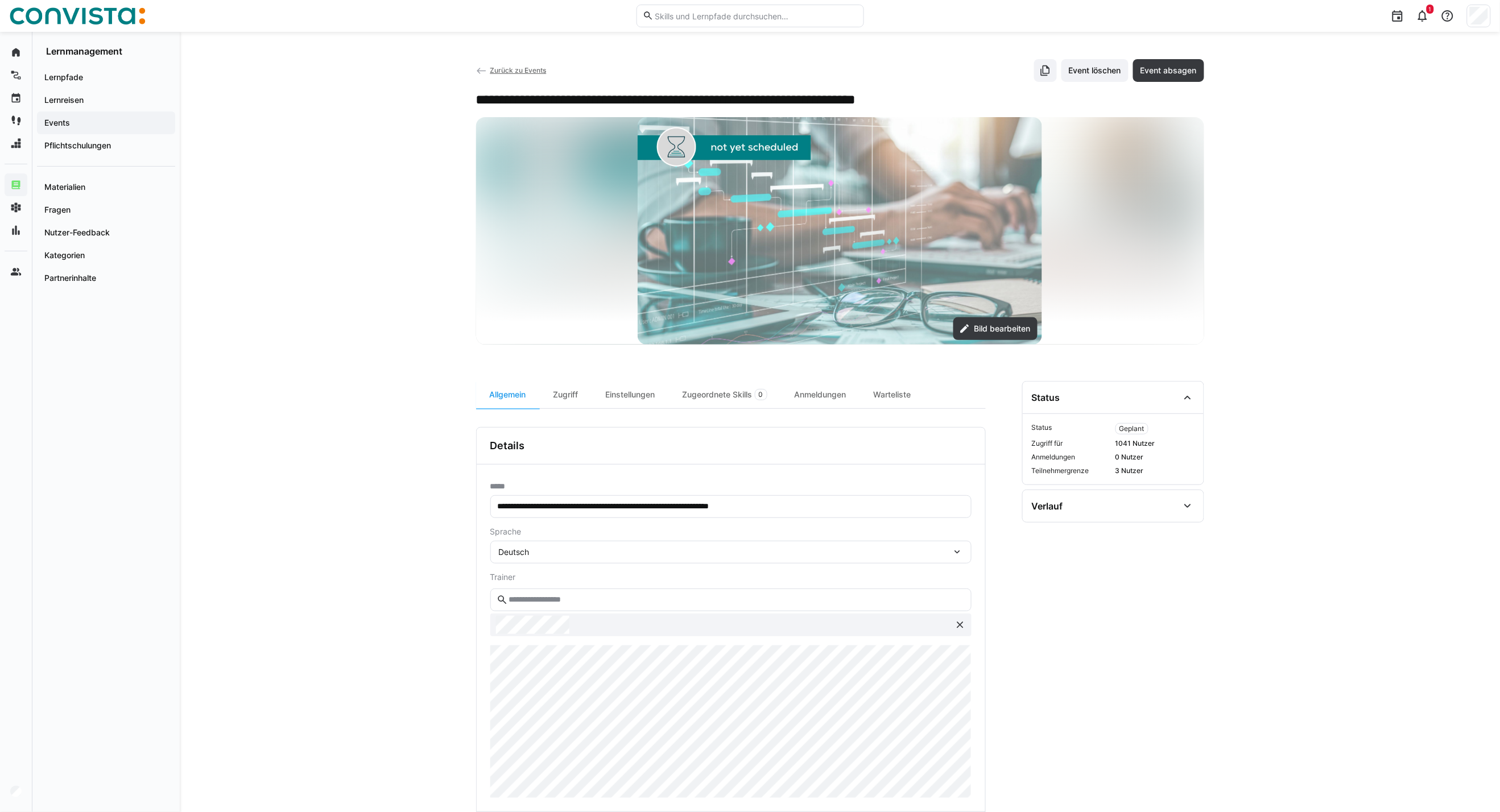
scroll to position [253, 0]
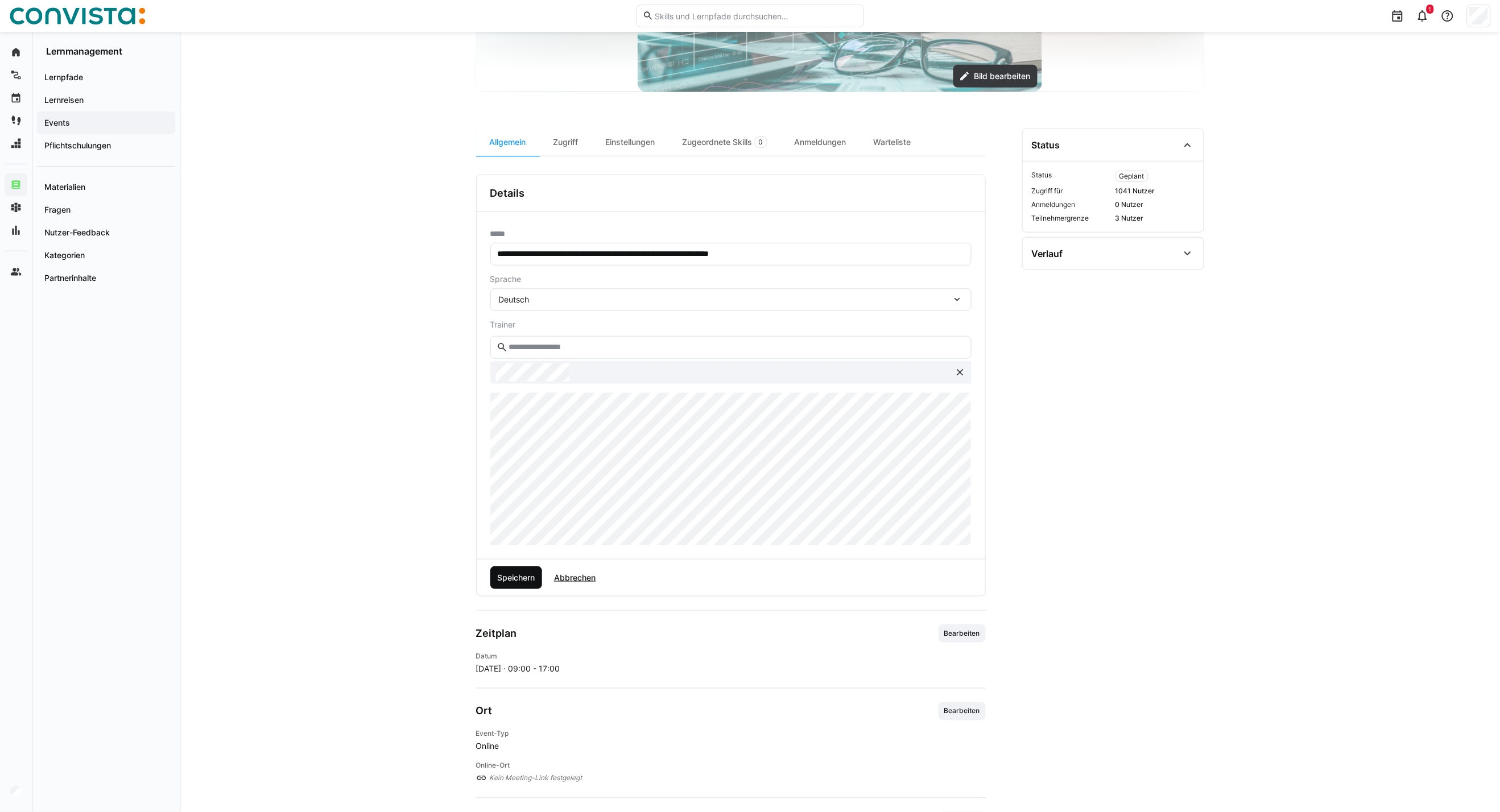
click at [536, 579] on span "Speichern" at bounding box center [516, 578] width 41 height 12
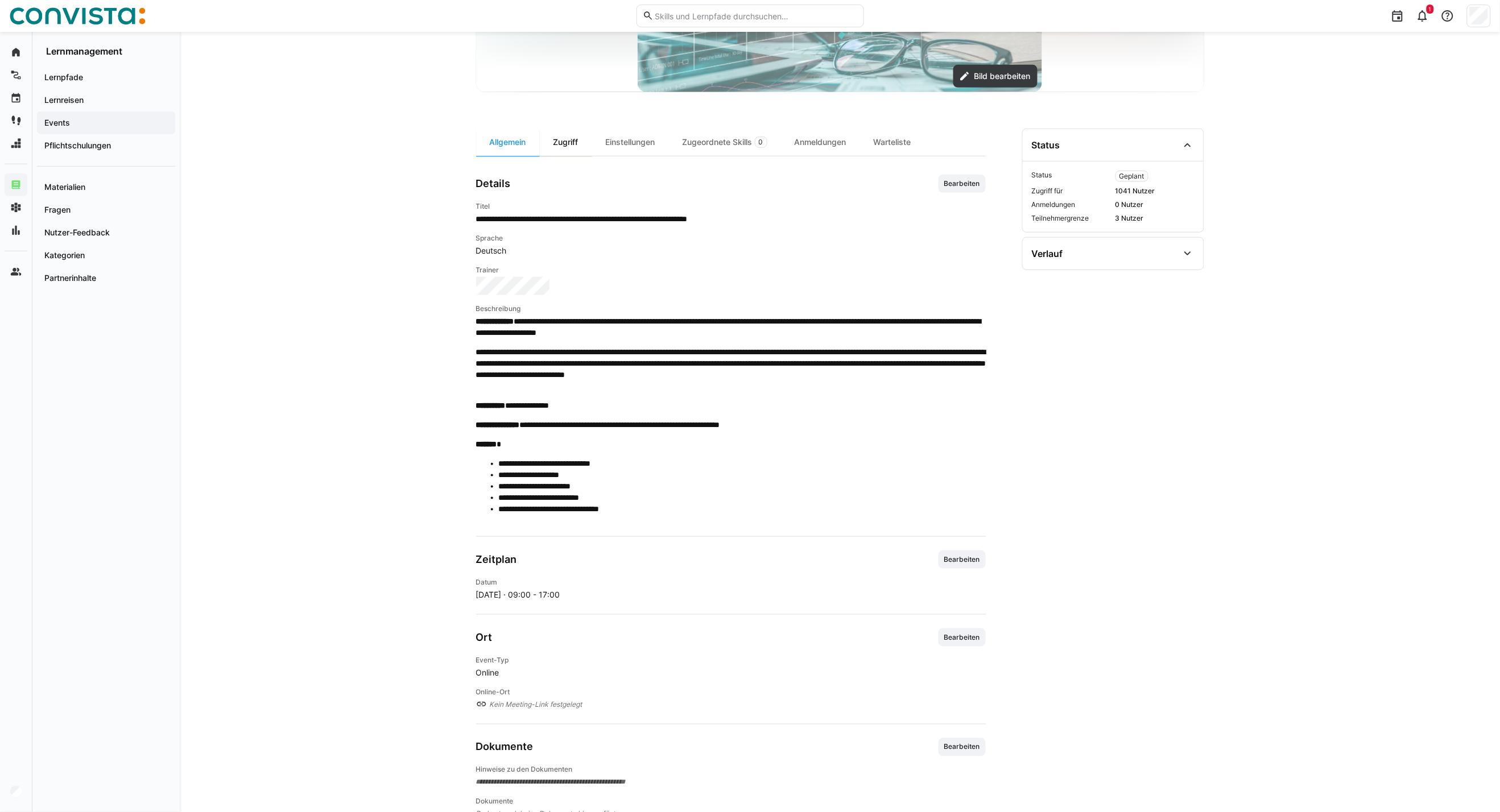
click at [573, 142] on div "Zugriff" at bounding box center [566, 142] width 52 height 27
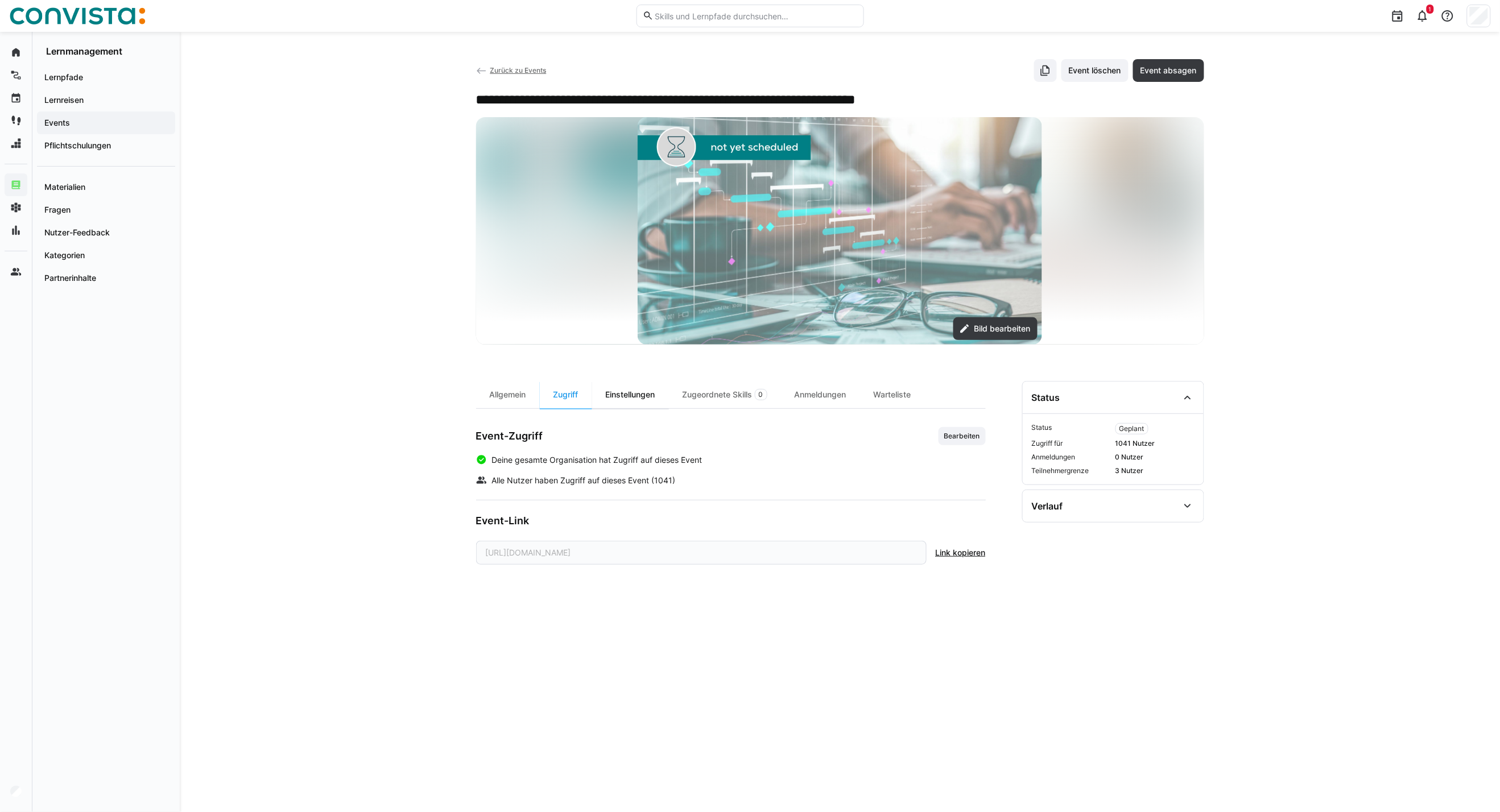
click at [617, 394] on div "Einstellungen" at bounding box center [630, 394] width 77 height 27
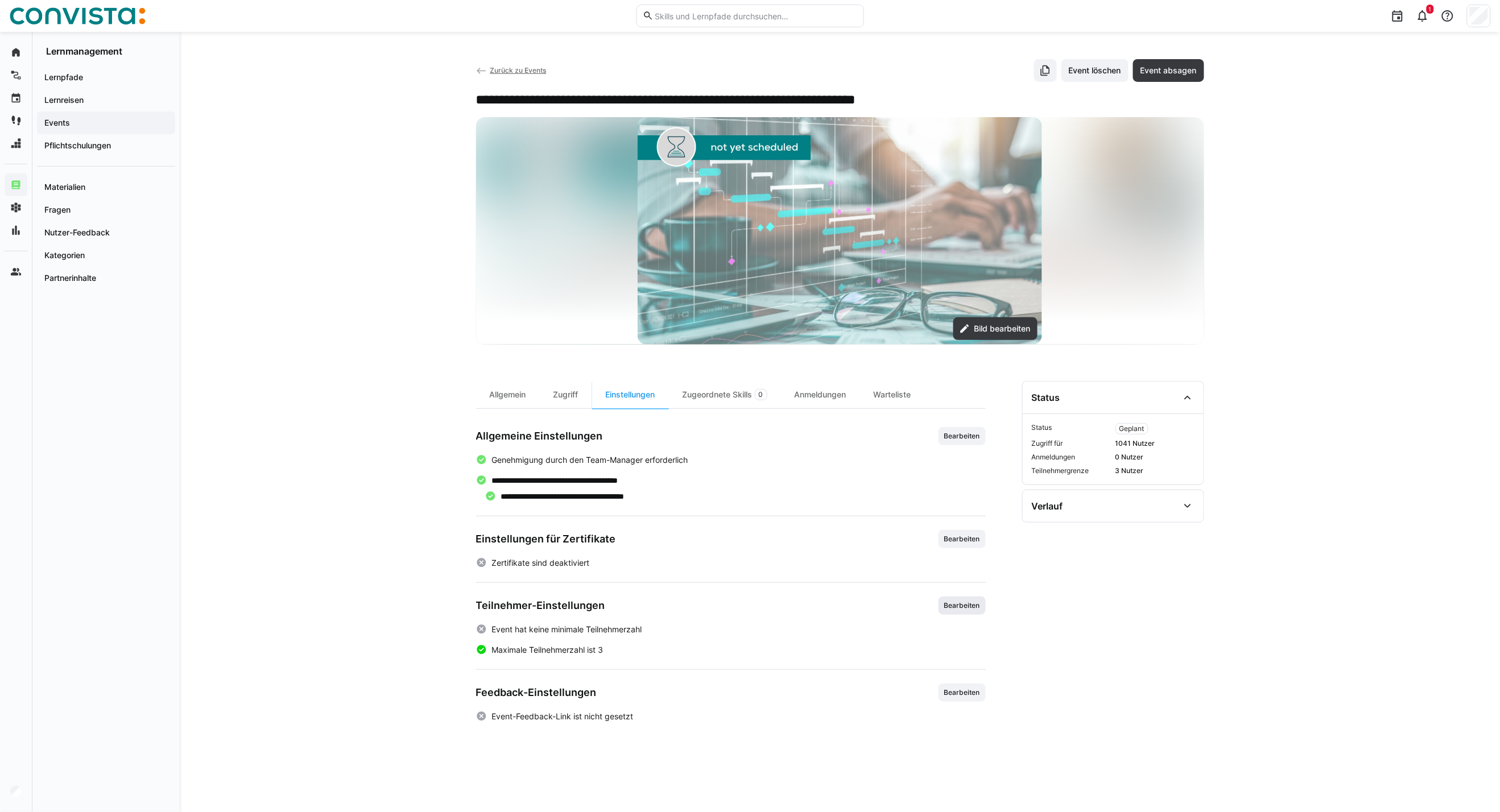
click at [961, 604] on span "Bearbeiten" at bounding box center [962, 605] width 38 height 9
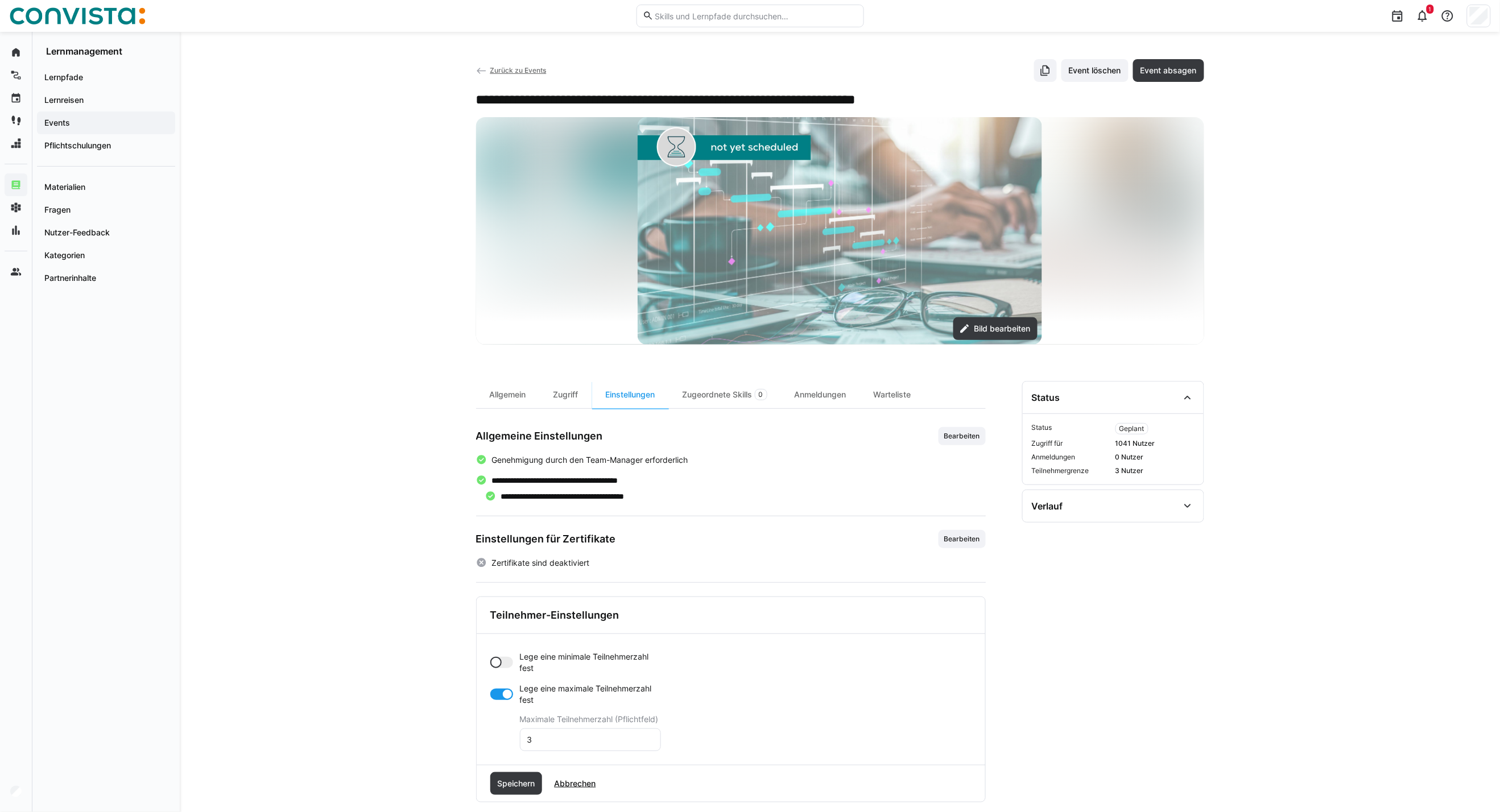
click at [507, 663] on div at bounding box center [501, 662] width 22 height 12
drag, startPoint x: 544, startPoint y: 712, endPoint x: 510, endPoint y: 713, distance: 34.0
click at [510, 713] on app-toggle-and-input "Lege eine minimale Teilnehmerzahl fest Minimale Teilnehmerzahl (Pflichtfeld) 0" at bounding box center [576, 685] width 171 height 68
type input "4"
click at [493, 738] on div at bounding box center [501, 740] width 22 height 12
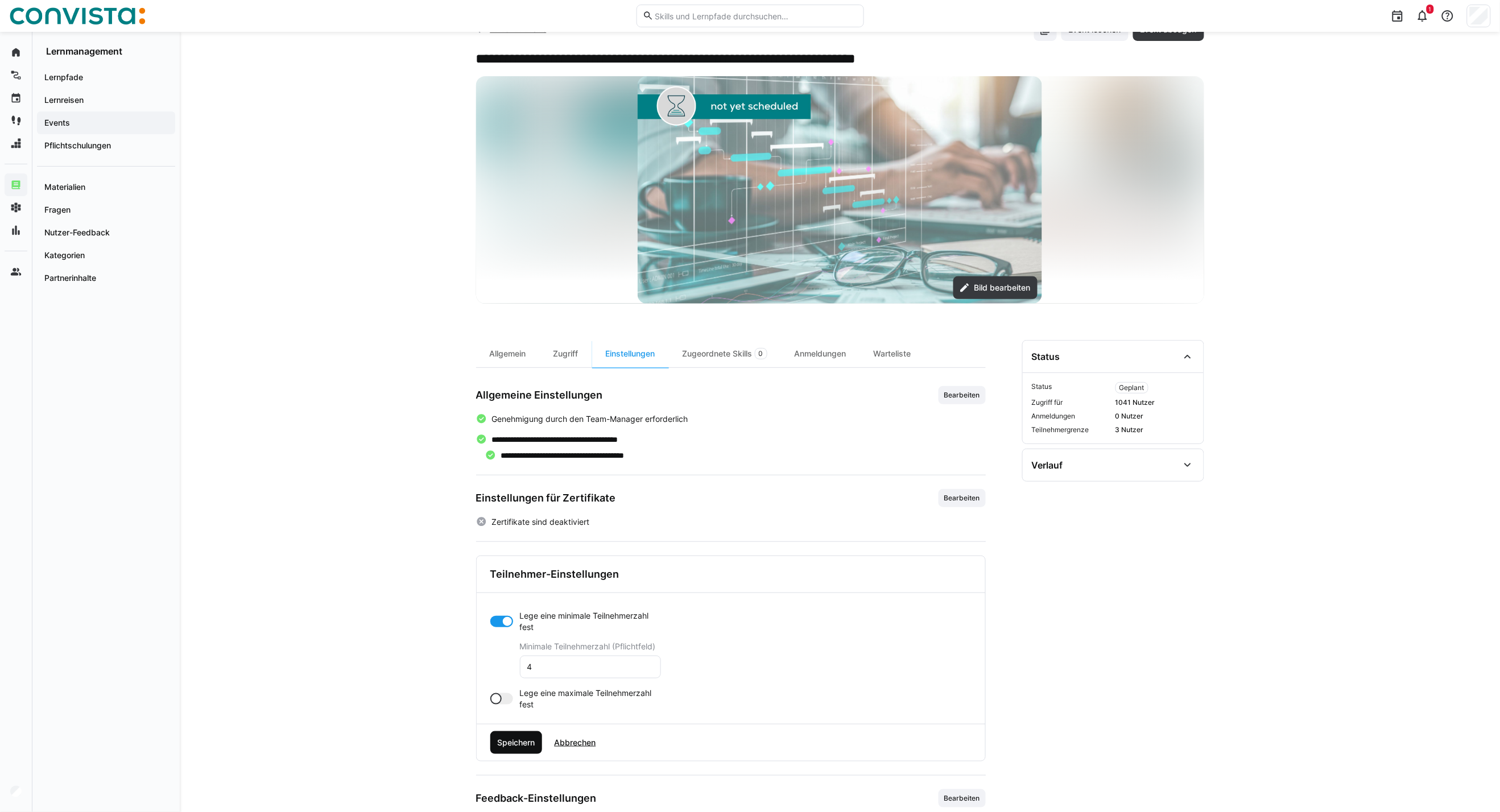
scroll to position [63, 0]
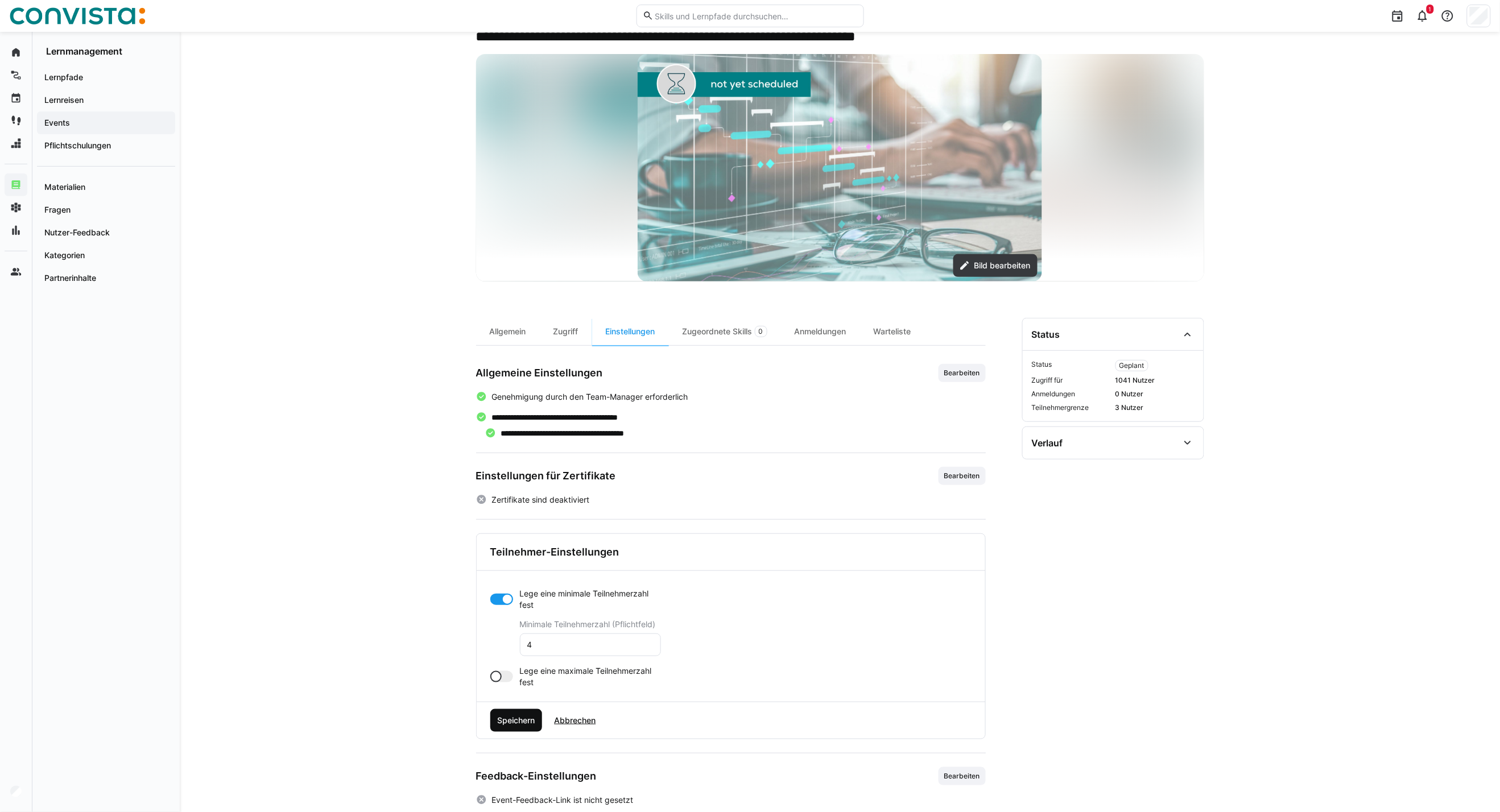
click at [525, 714] on span "Speichern" at bounding box center [517, 720] width 52 height 22
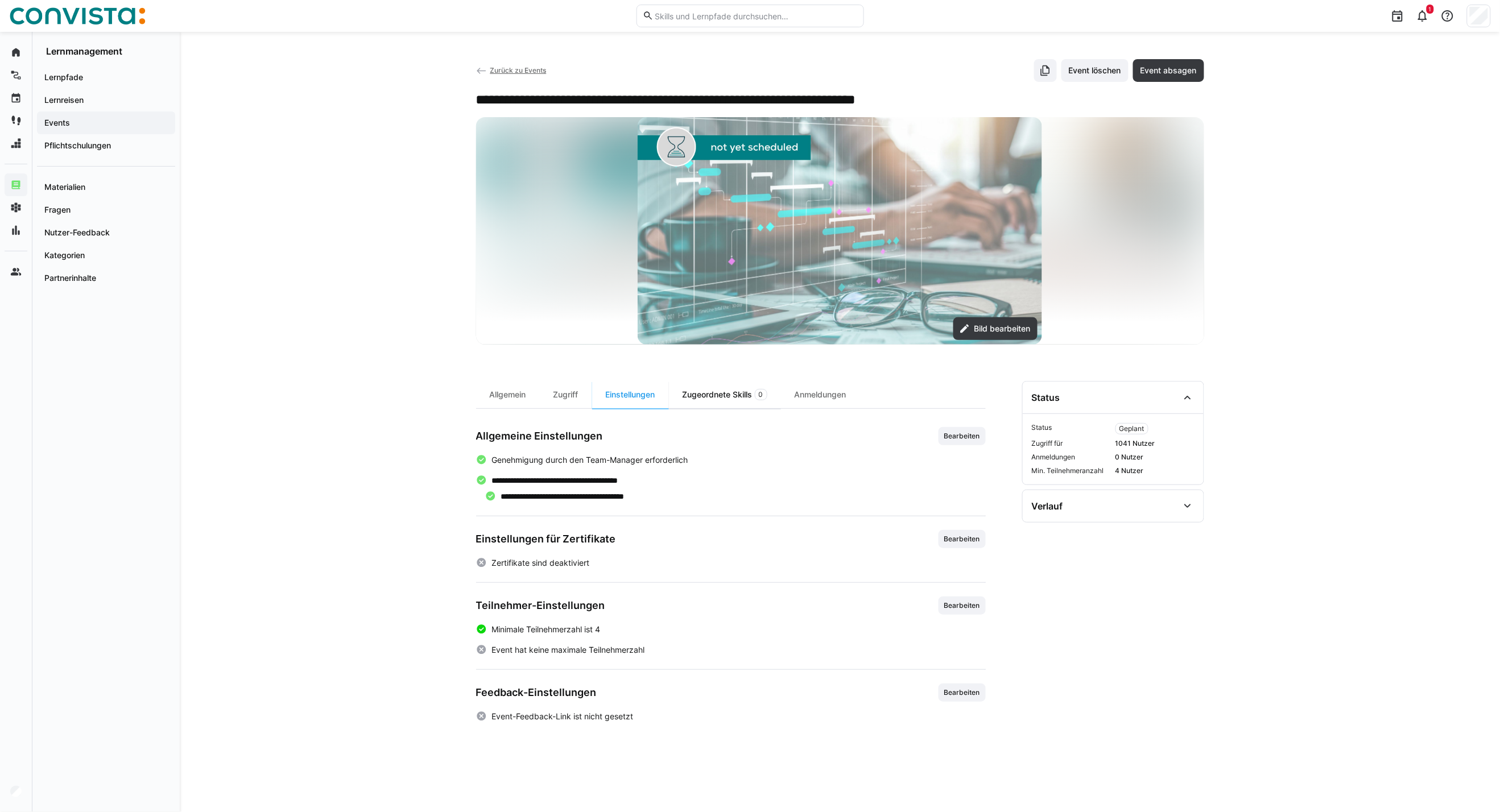
click at [723, 394] on div "Zugeordnete Skills 0" at bounding box center [725, 394] width 112 height 27
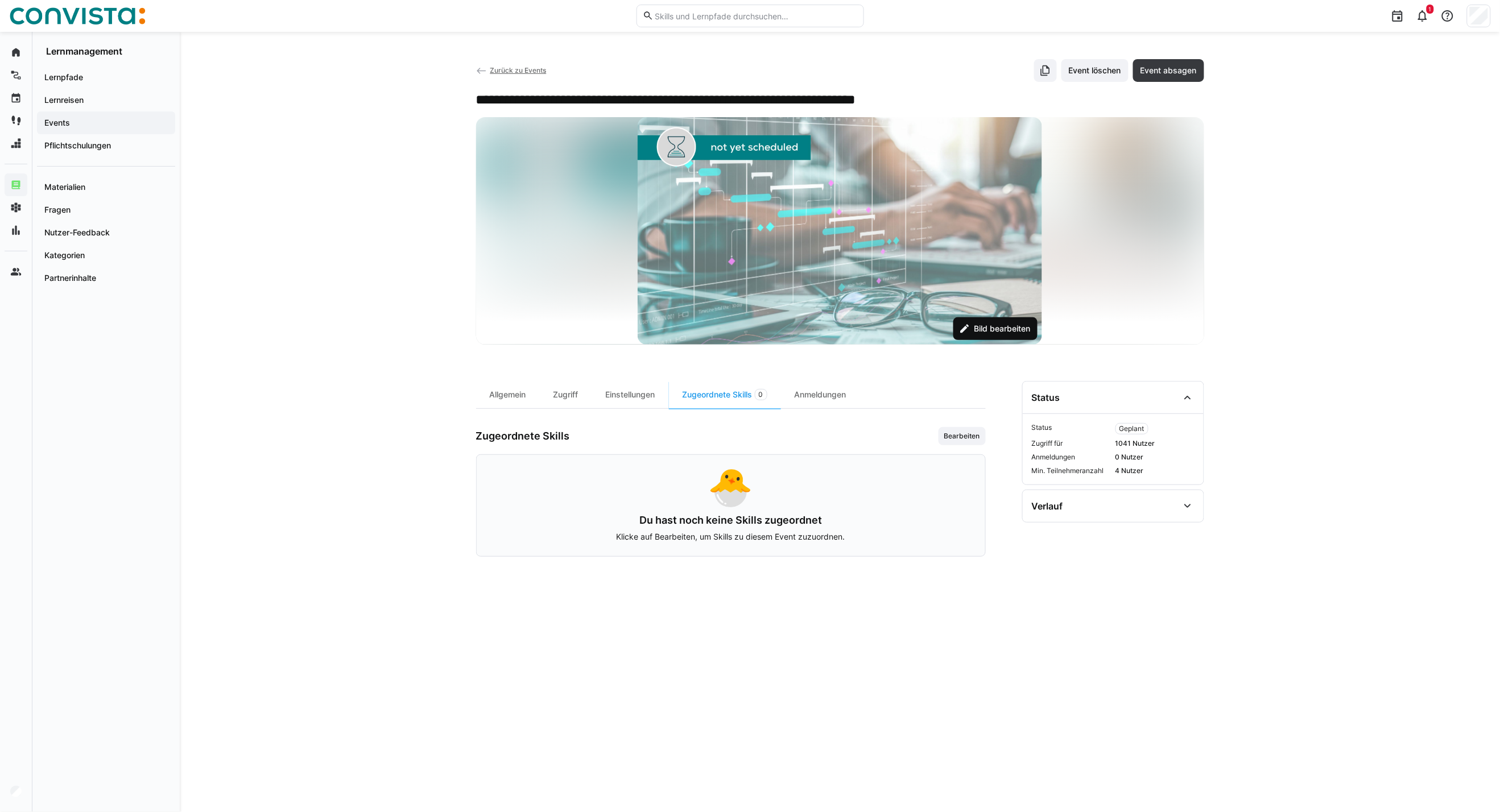
click at [992, 332] on span "Bild bearbeiten" at bounding box center [1001, 329] width 60 height 12
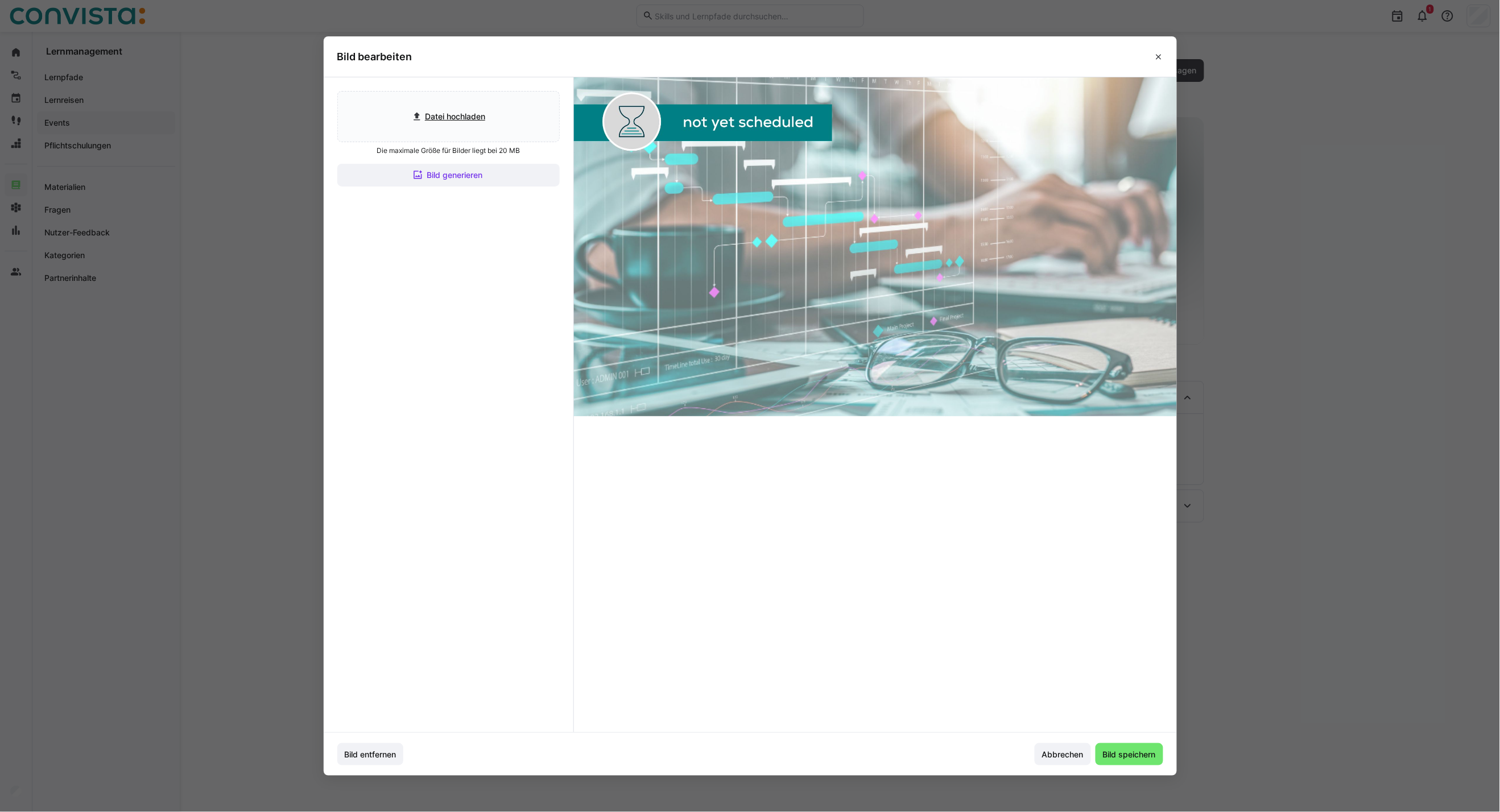
click at [1269, 254] on eds-dialog "Bild bearbeiten Datei hochladen Die maximale Größe für Bilder liegt bei 20 MB B…" at bounding box center [750, 406] width 1500 height 812
click at [1046, 753] on span "Abbrechen" at bounding box center [1063, 755] width 45 height 12
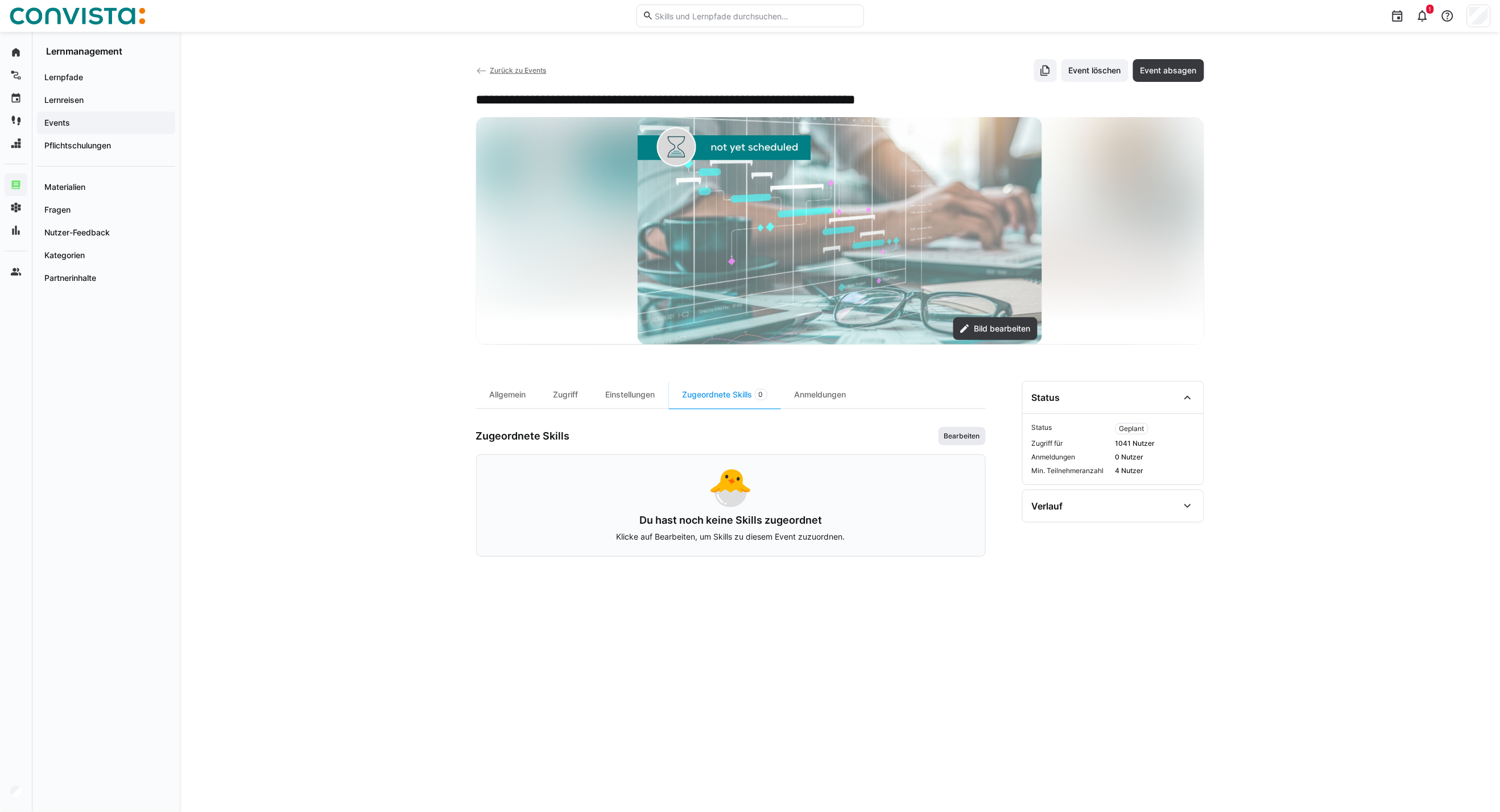
click at [964, 436] on span "Bearbeiten" at bounding box center [962, 436] width 38 height 9
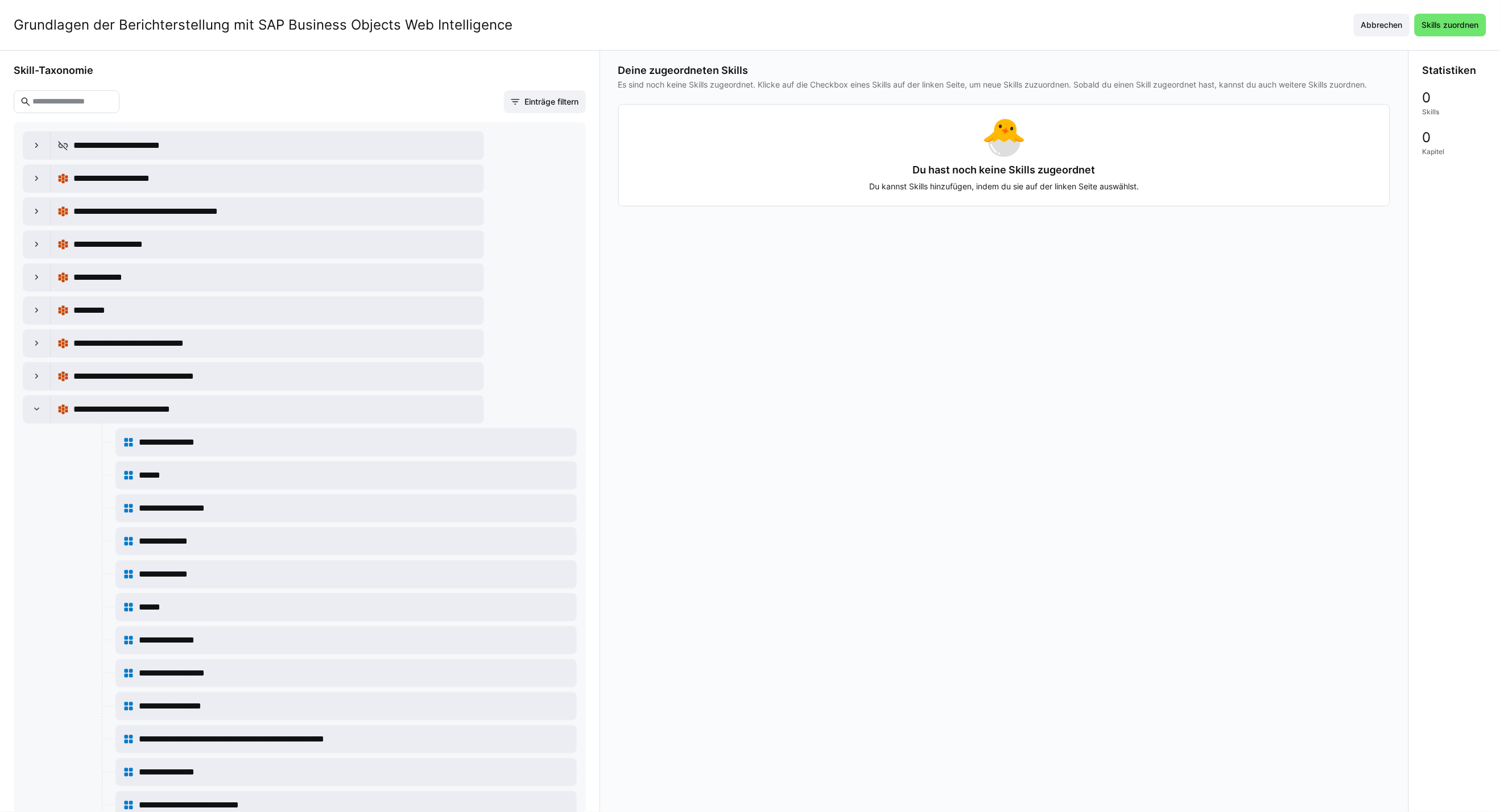
click at [52, 112] on eds-input at bounding box center [66, 101] width 105 height 22
click at [56, 105] on input "text" at bounding box center [72, 102] width 82 height 10
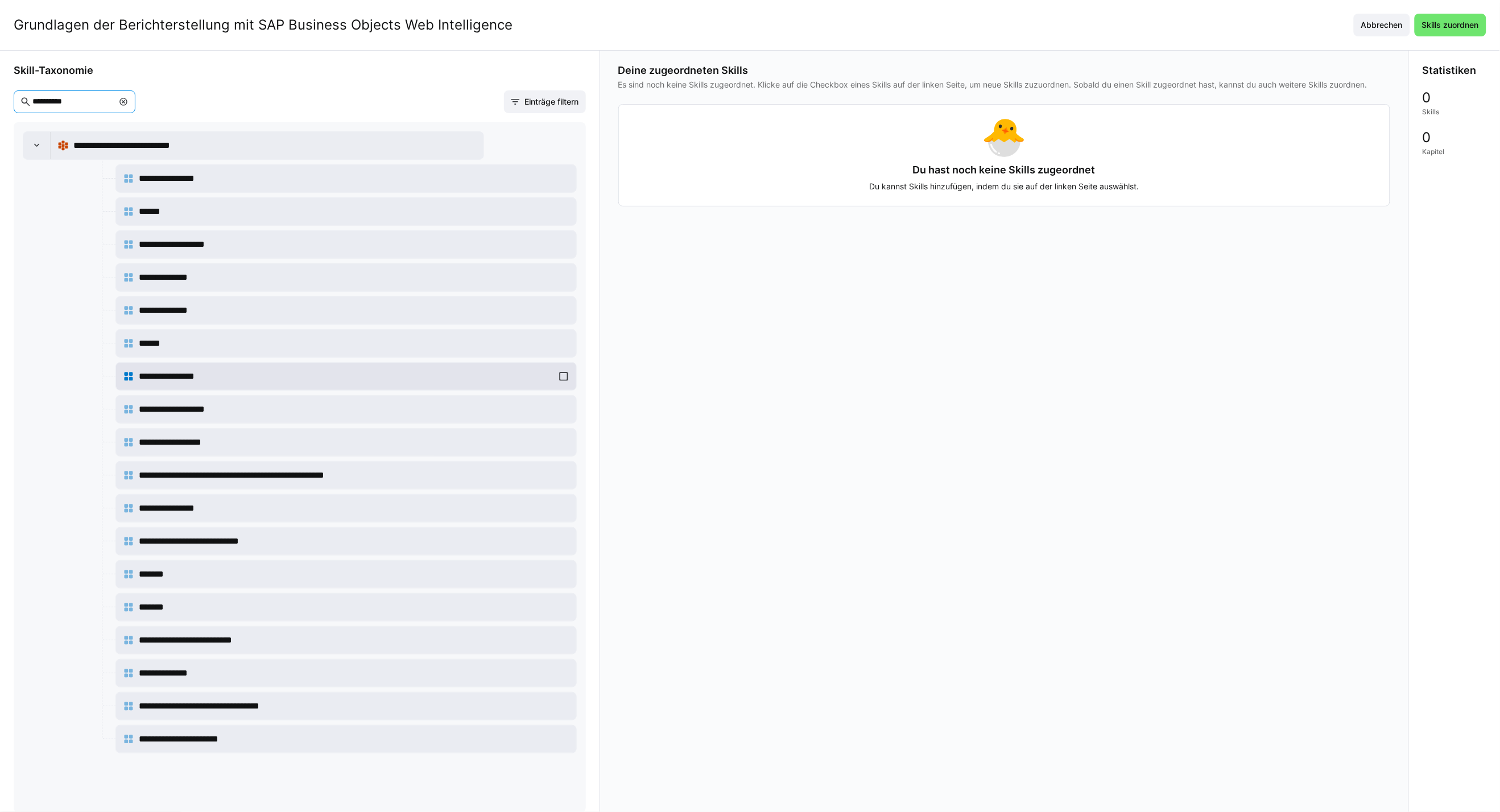
type input "**********"
click at [559, 380] on div "**********" at bounding box center [346, 376] width 447 height 22
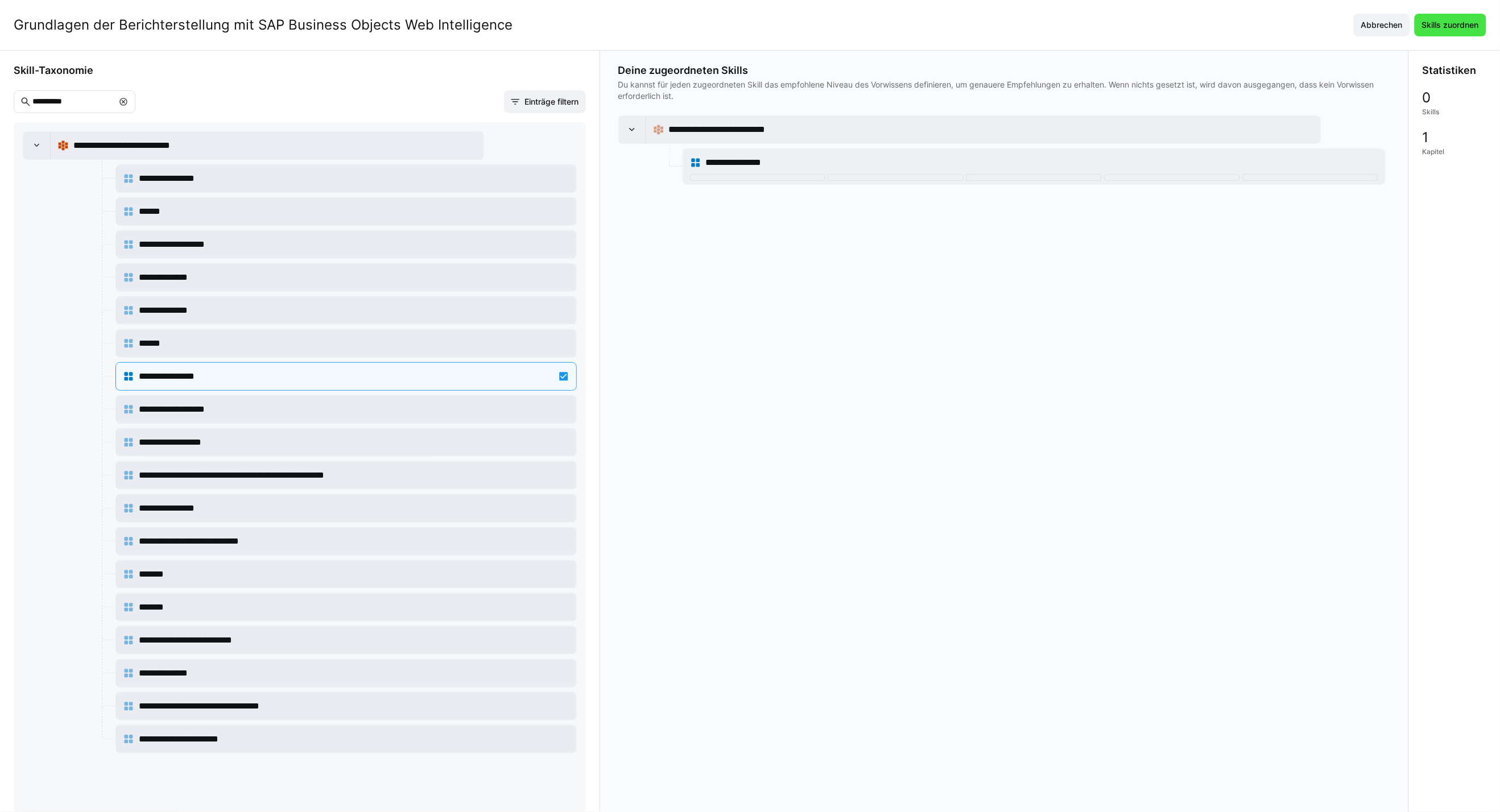
click at [1449, 20] on span "Skills zuordnen" at bounding box center [1450, 25] width 60 height 12
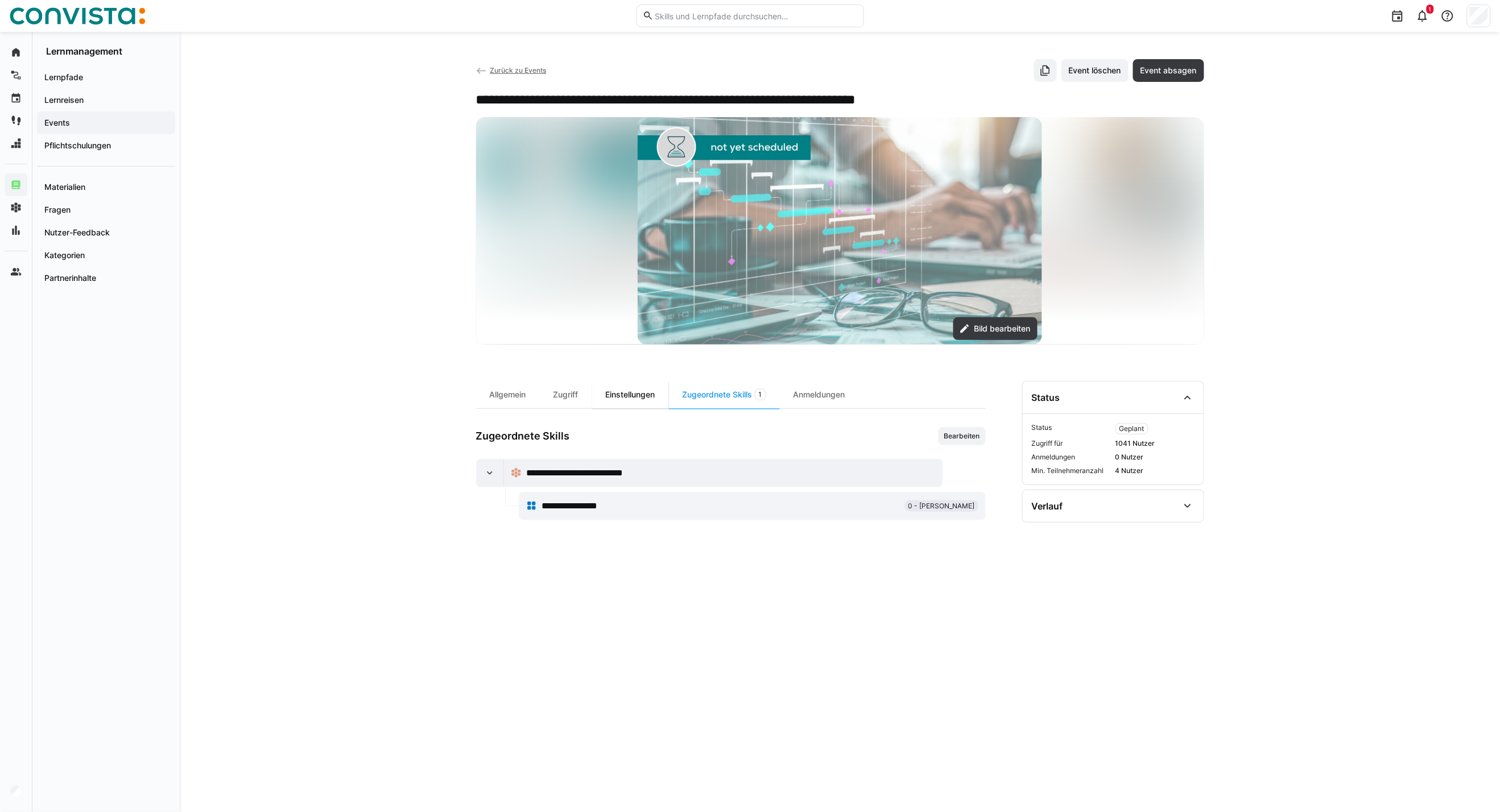
click at [651, 392] on div "Einstellungen" at bounding box center [630, 394] width 77 height 27
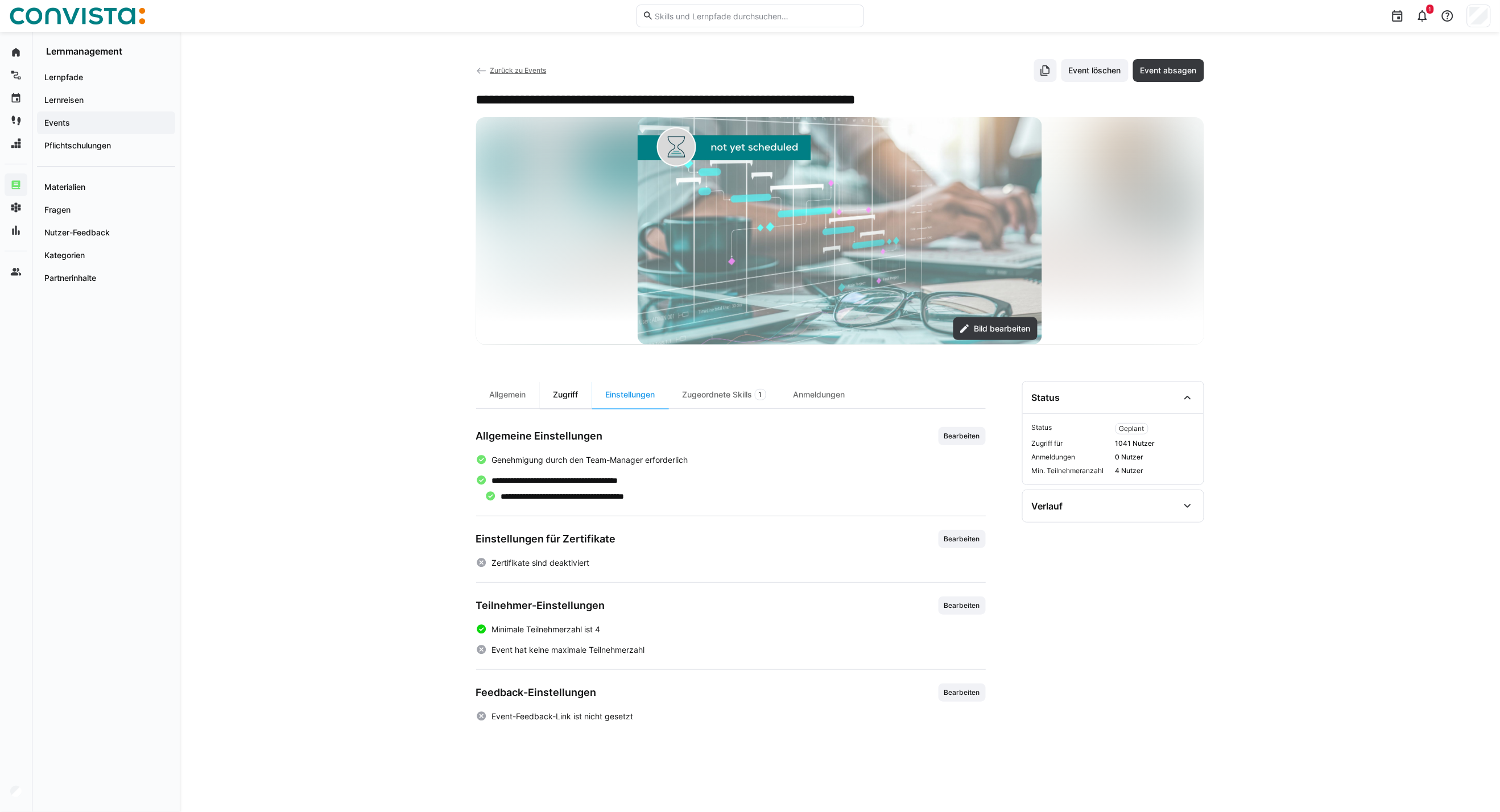
click at [577, 397] on div "Zugriff" at bounding box center [566, 394] width 52 height 27
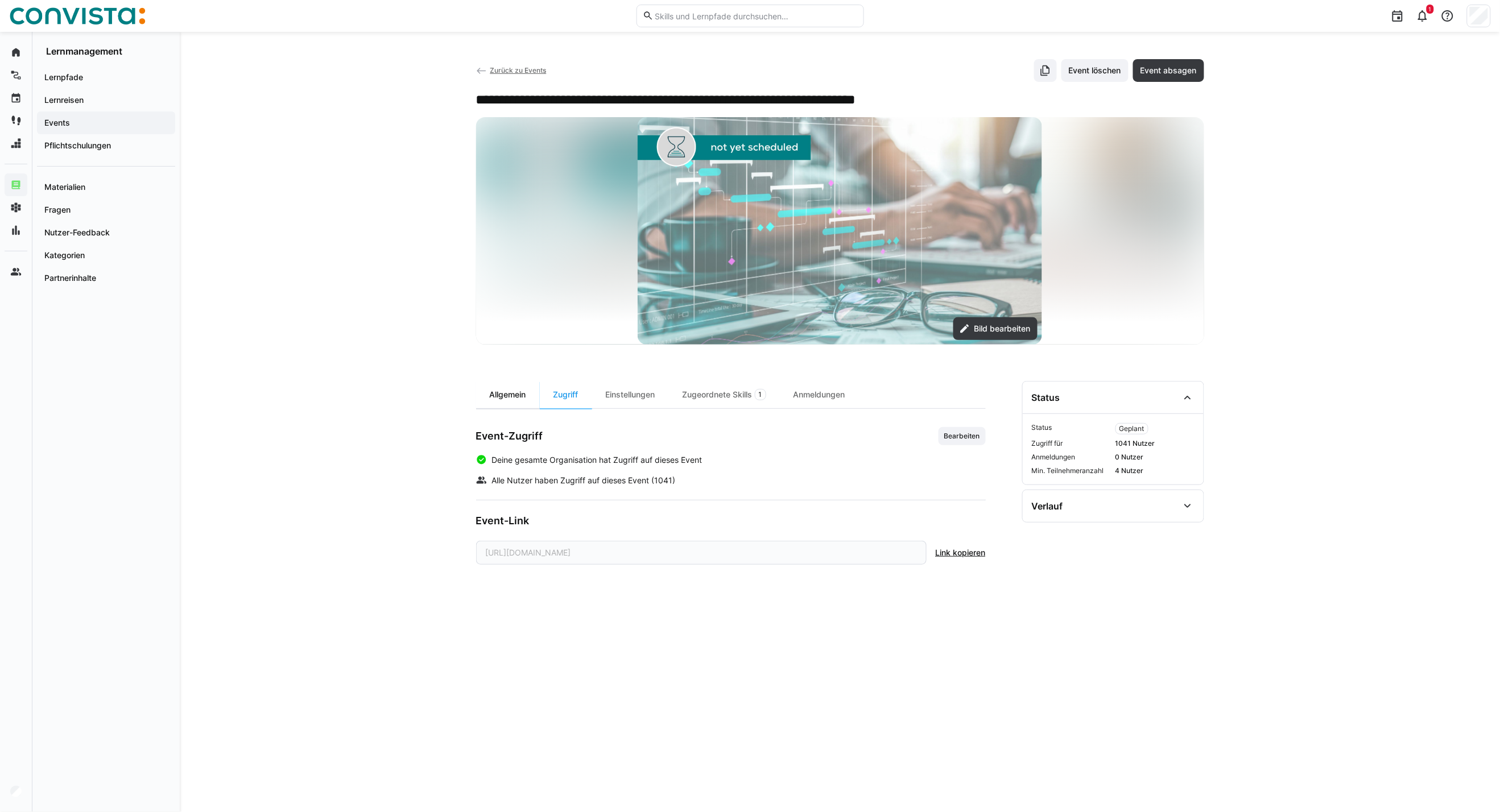
click at [523, 399] on div "Allgemein" at bounding box center [508, 394] width 64 height 27
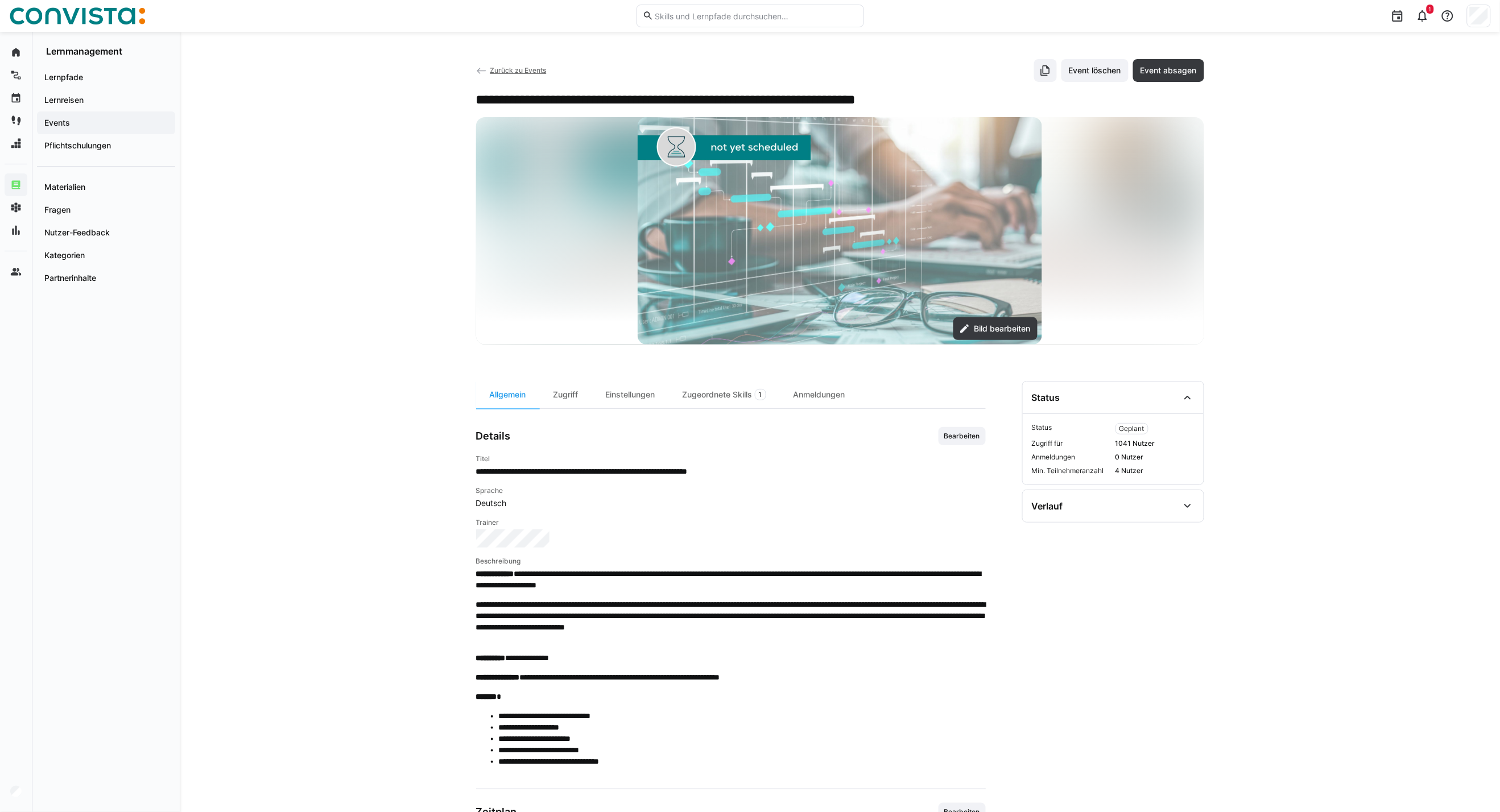
click at [498, 69] on span "Zurück zu Events" at bounding box center [518, 70] width 56 height 9
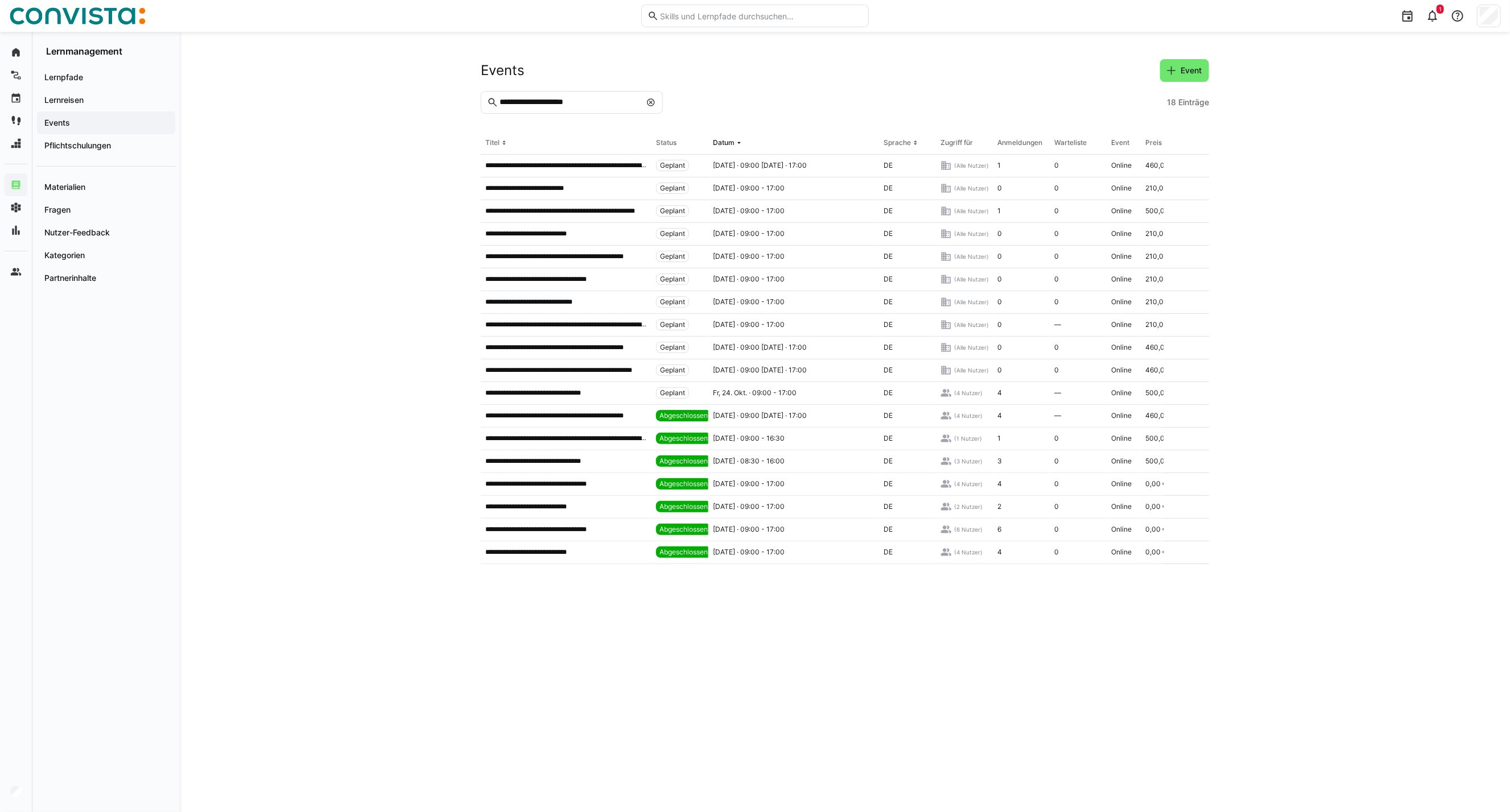
click at [653, 105] on eds-icon at bounding box center [651, 102] width 9 height 9
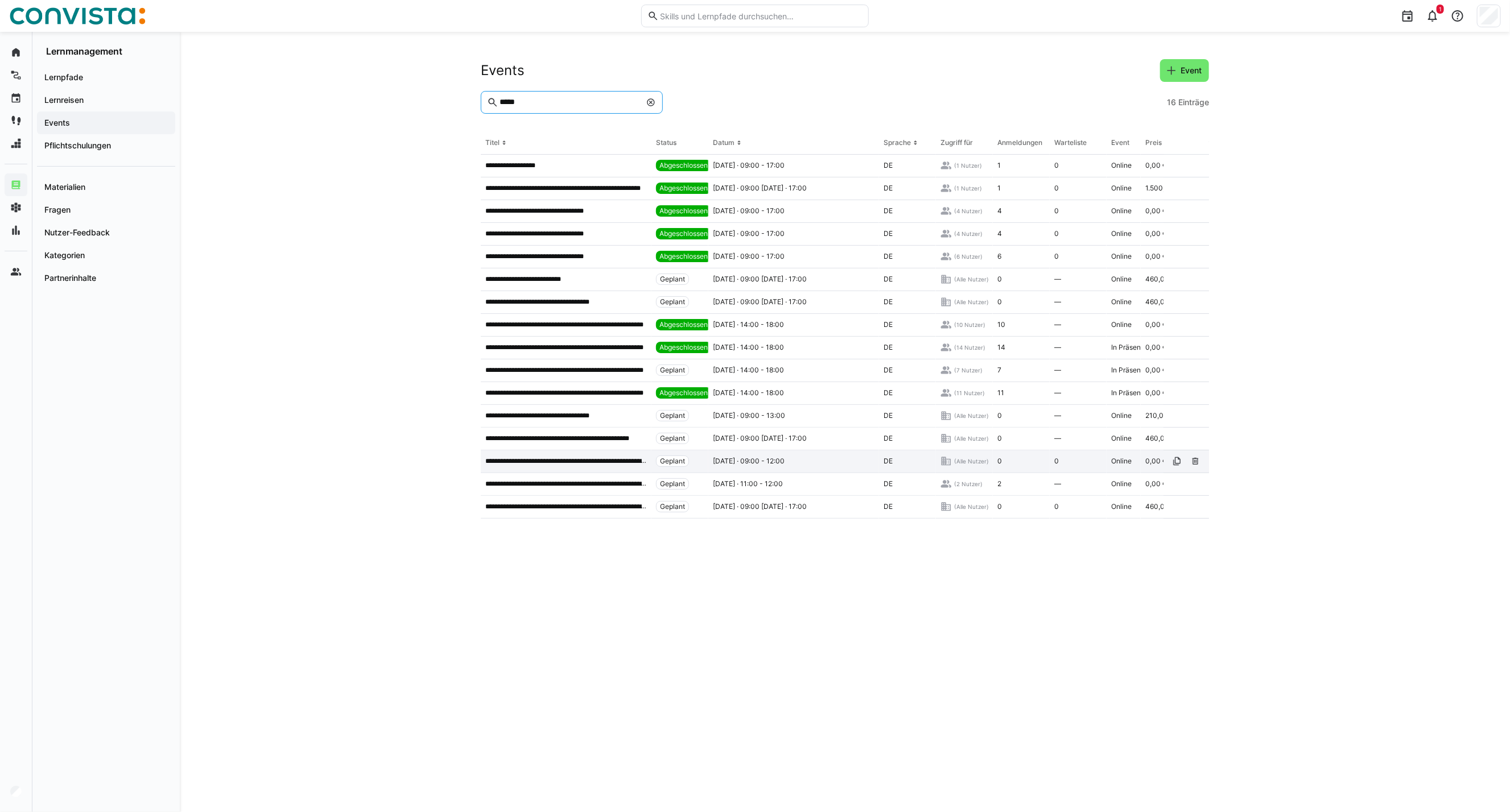
type input "*****"
click at [598, 464] on p "**********" at bounding box center [566, 461] width 162 height 9
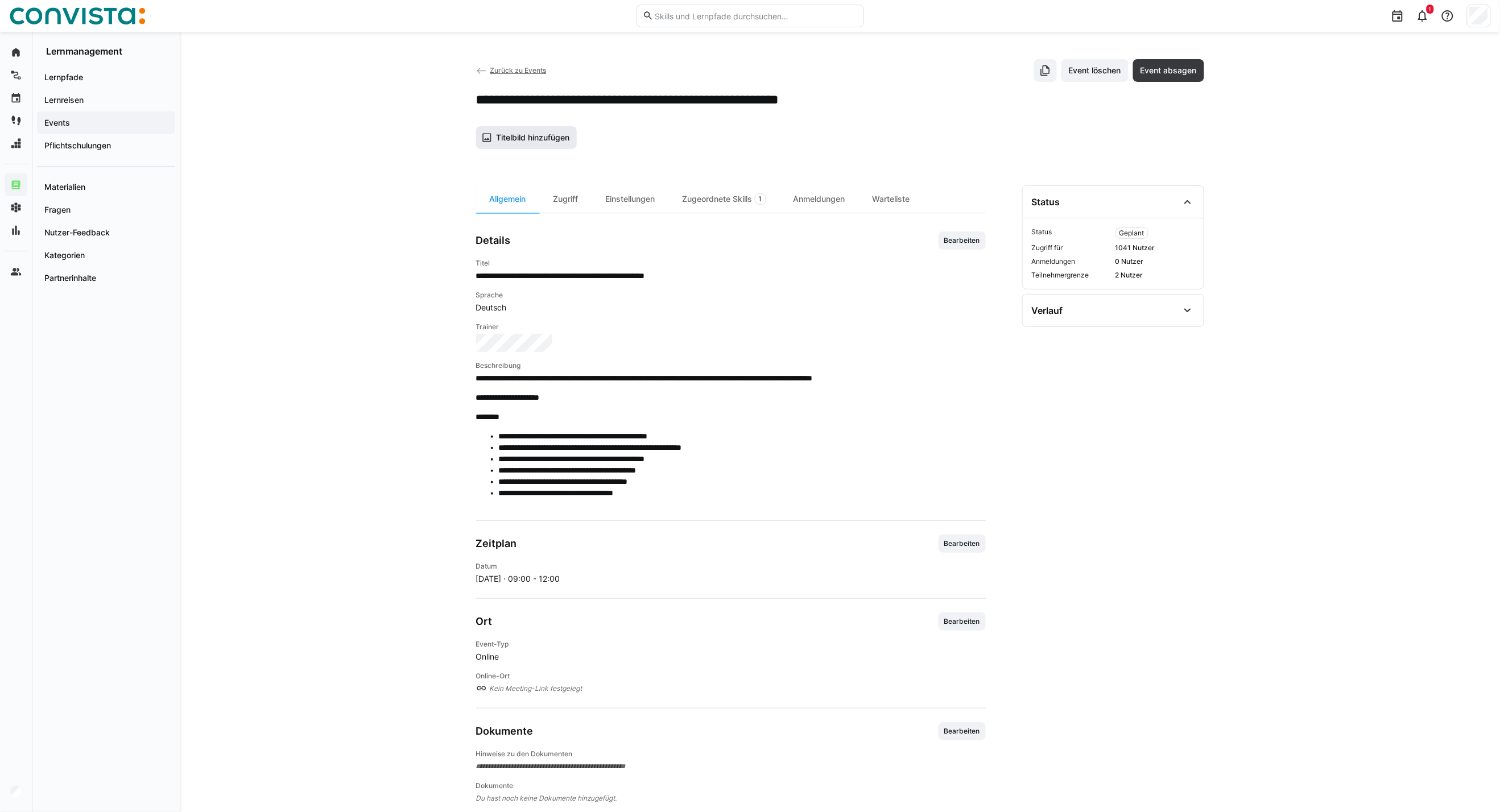
click at [542, 140] on span "Titelbild hinzufügen" at bounding box center [533, 138] width 77 height 12
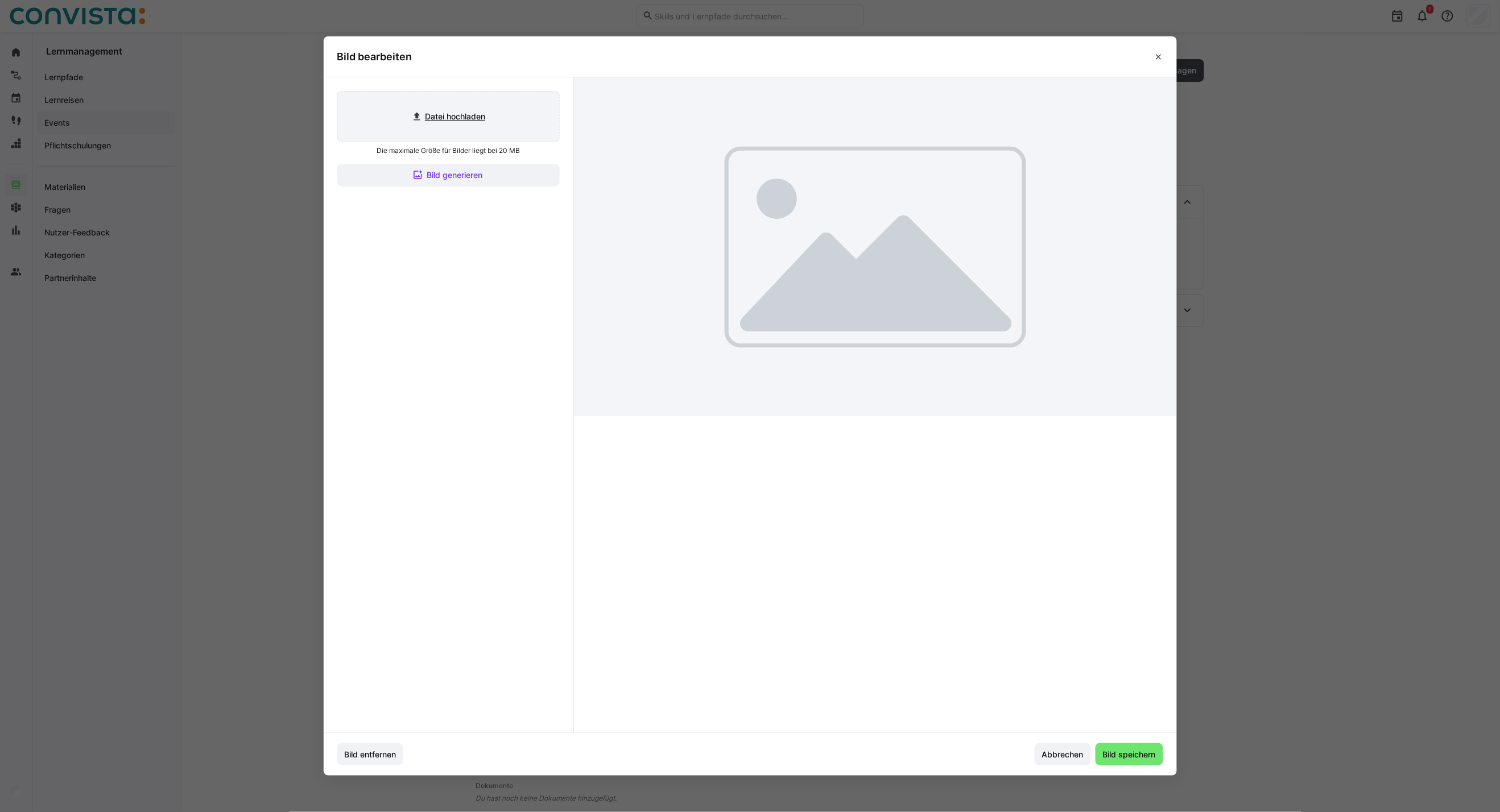
click at [479, 117] on input "file" at bounding box center [449, 116] width 221 height 50
type input "C:\fakepath\CoE Analytics & Planning_inaktiv.jpg"
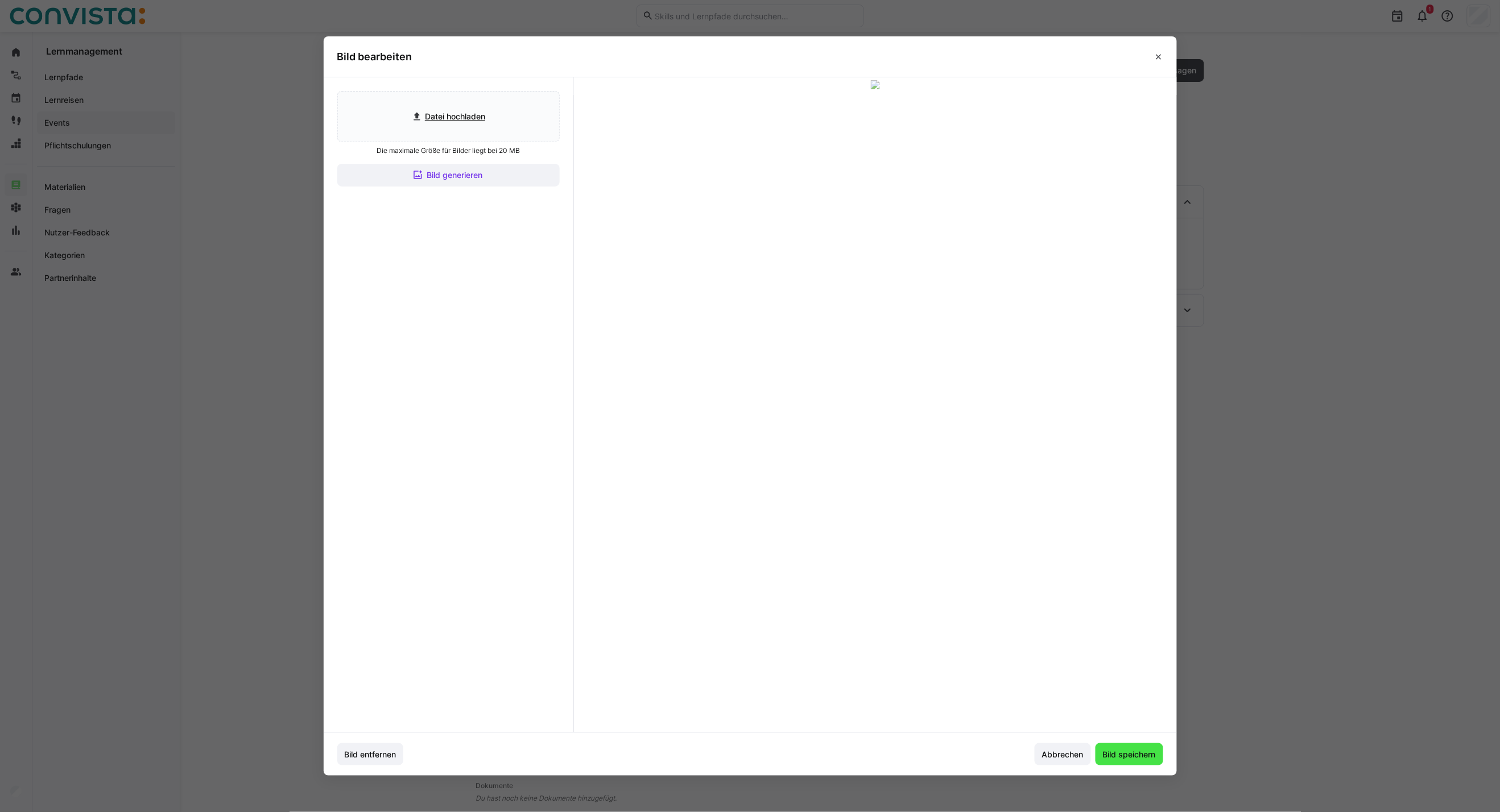
click at [1132, 761] on span "Bild speichern" at bounding box center [1129, 754] width 68 height 22
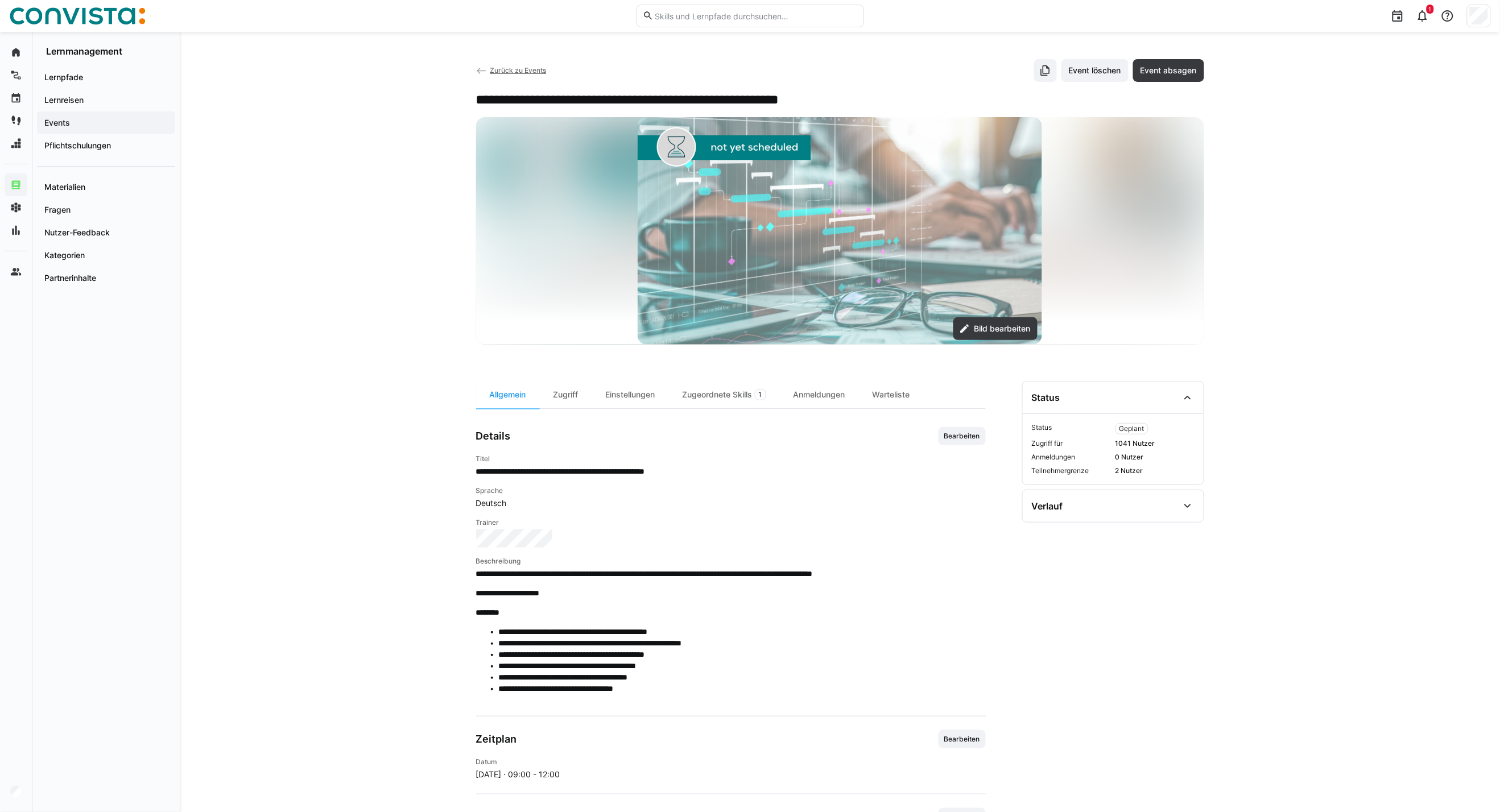
drag, startPoint x: 979, startPoint y: 439, endPoint x: 972, endPoint y: 439, distance: 7.0
click at [977, 439] on span "Bearbeiten" at bounding box center [962, 436] width 38 height 9
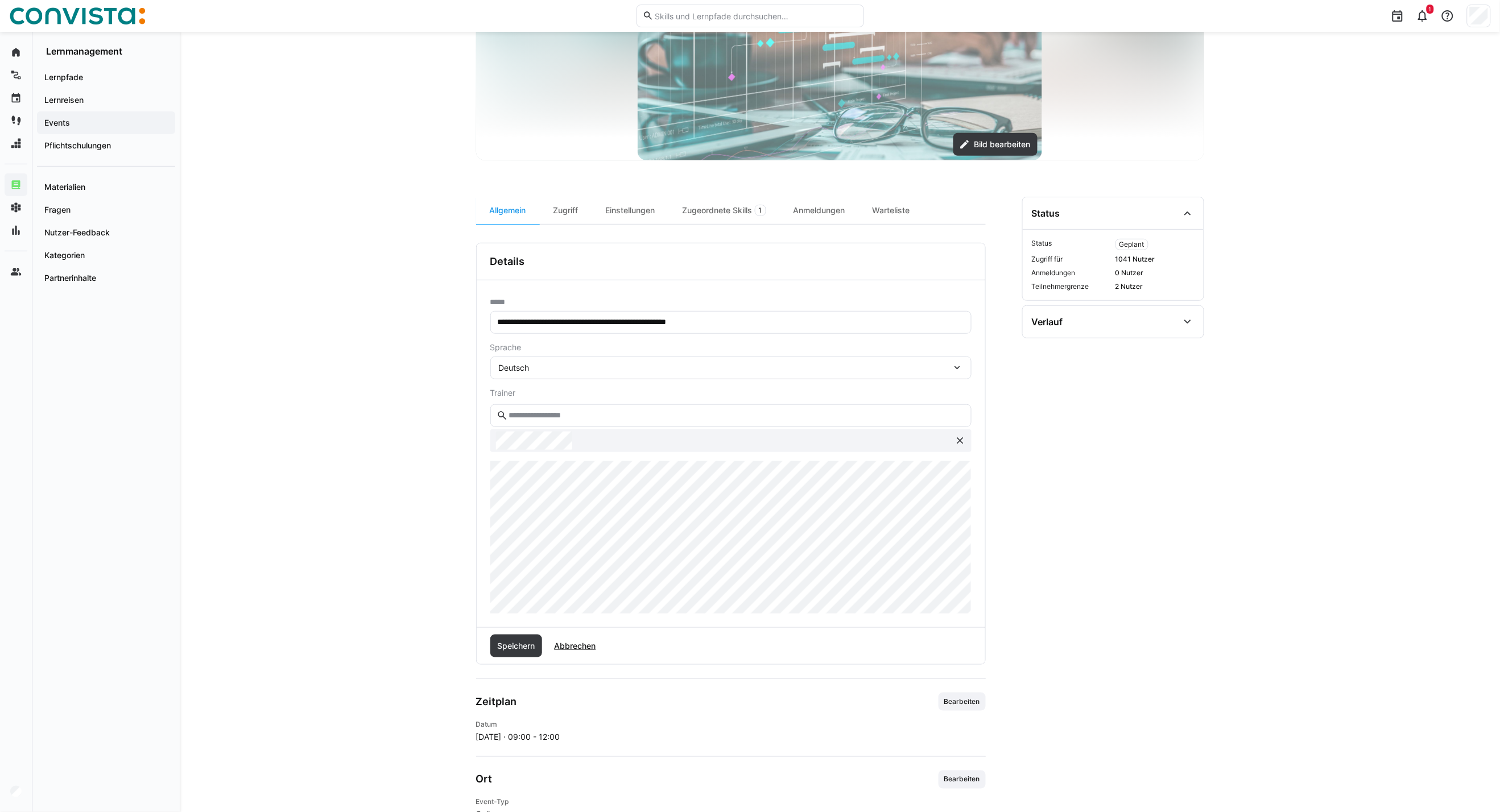
scroll to position [189, 0]
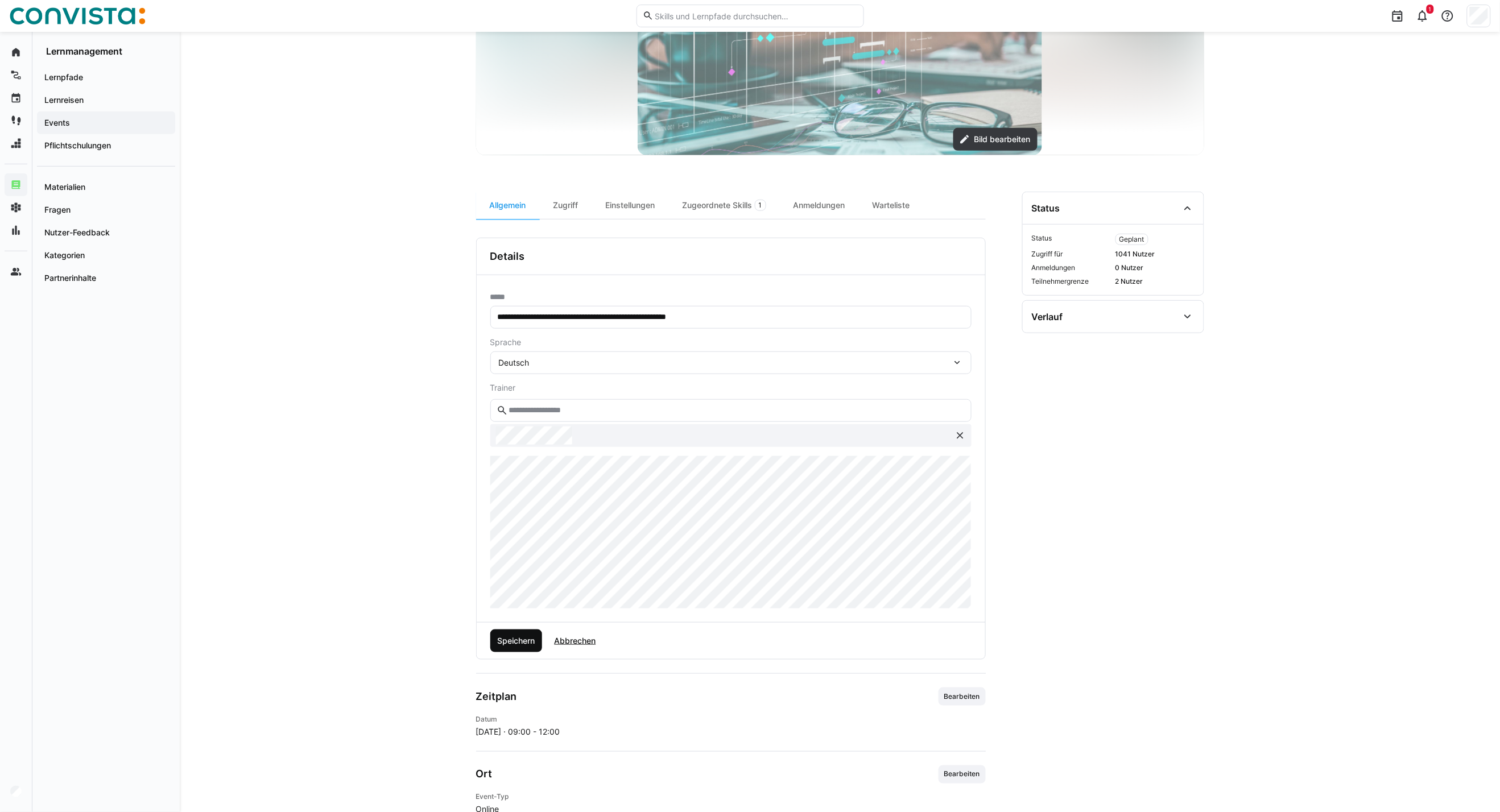
click at [525, 637] on span "Speichern" at bounding box center [516, 641] width 41 height 12
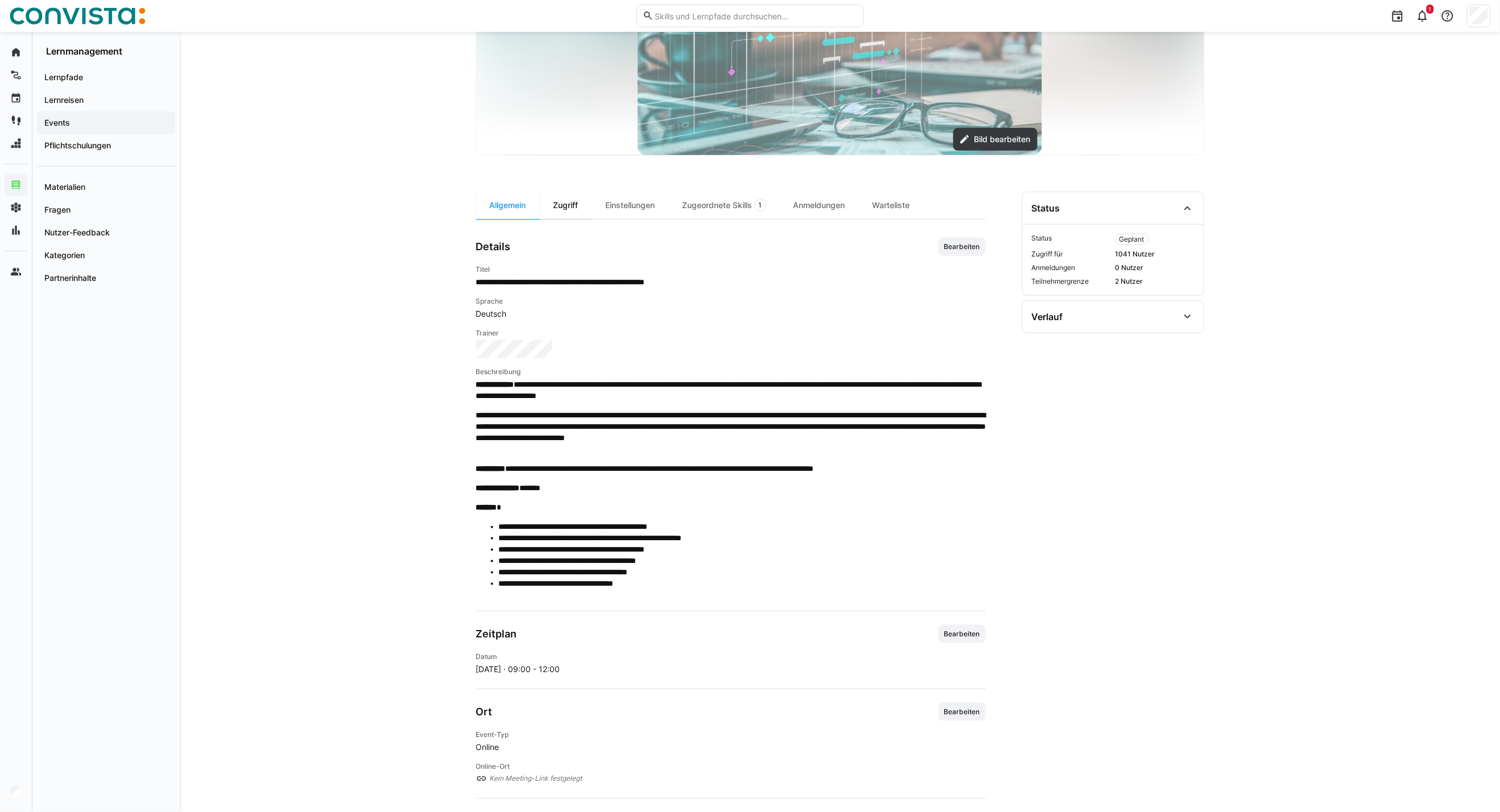
click at [569, 210] on div "Zugriff" at bounding box center [566, 205] width 52 height 27
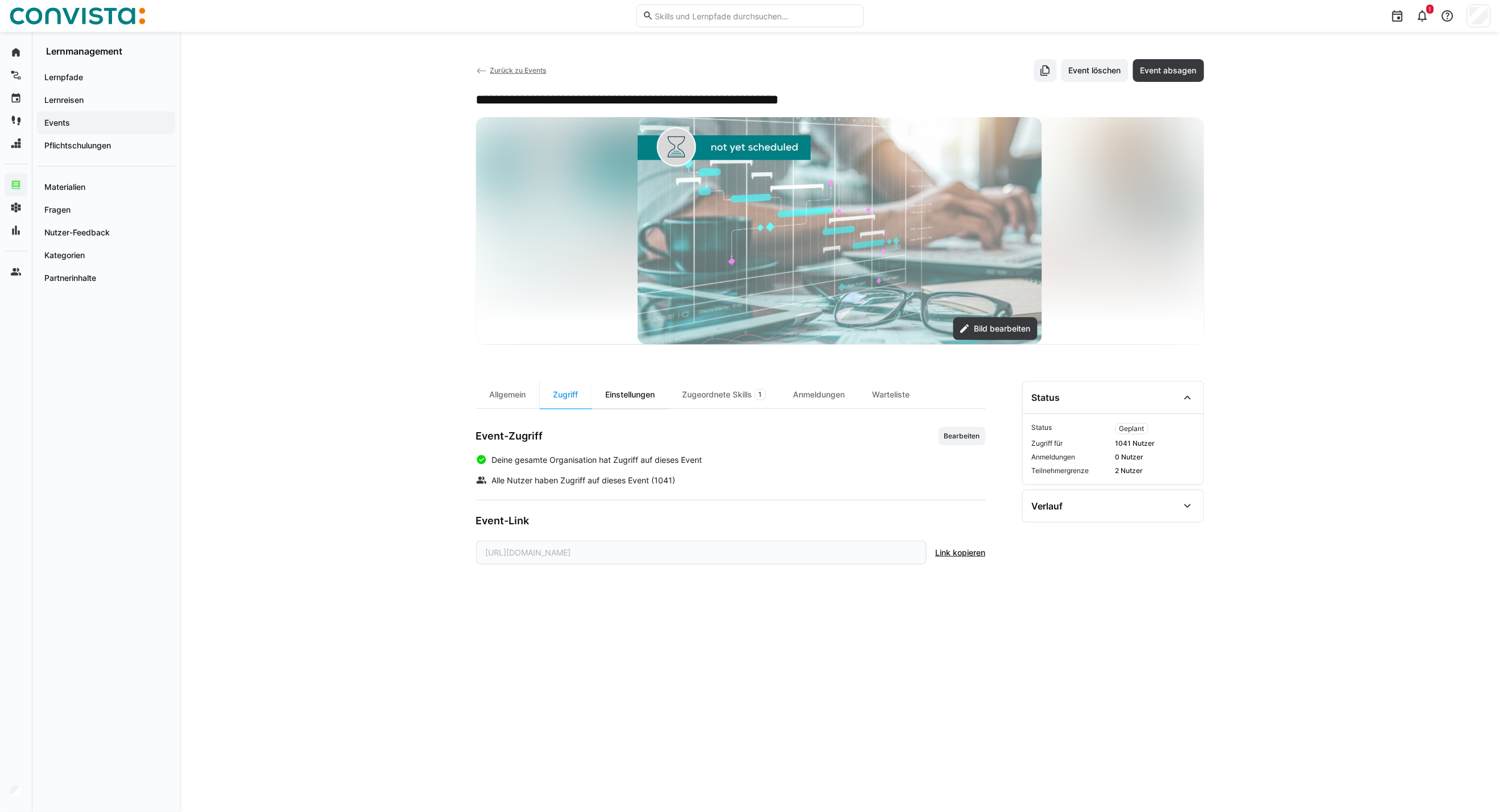
click at [626, 405] on div "Einstellungen" at bounding box center [630, 394] width 77 height 27
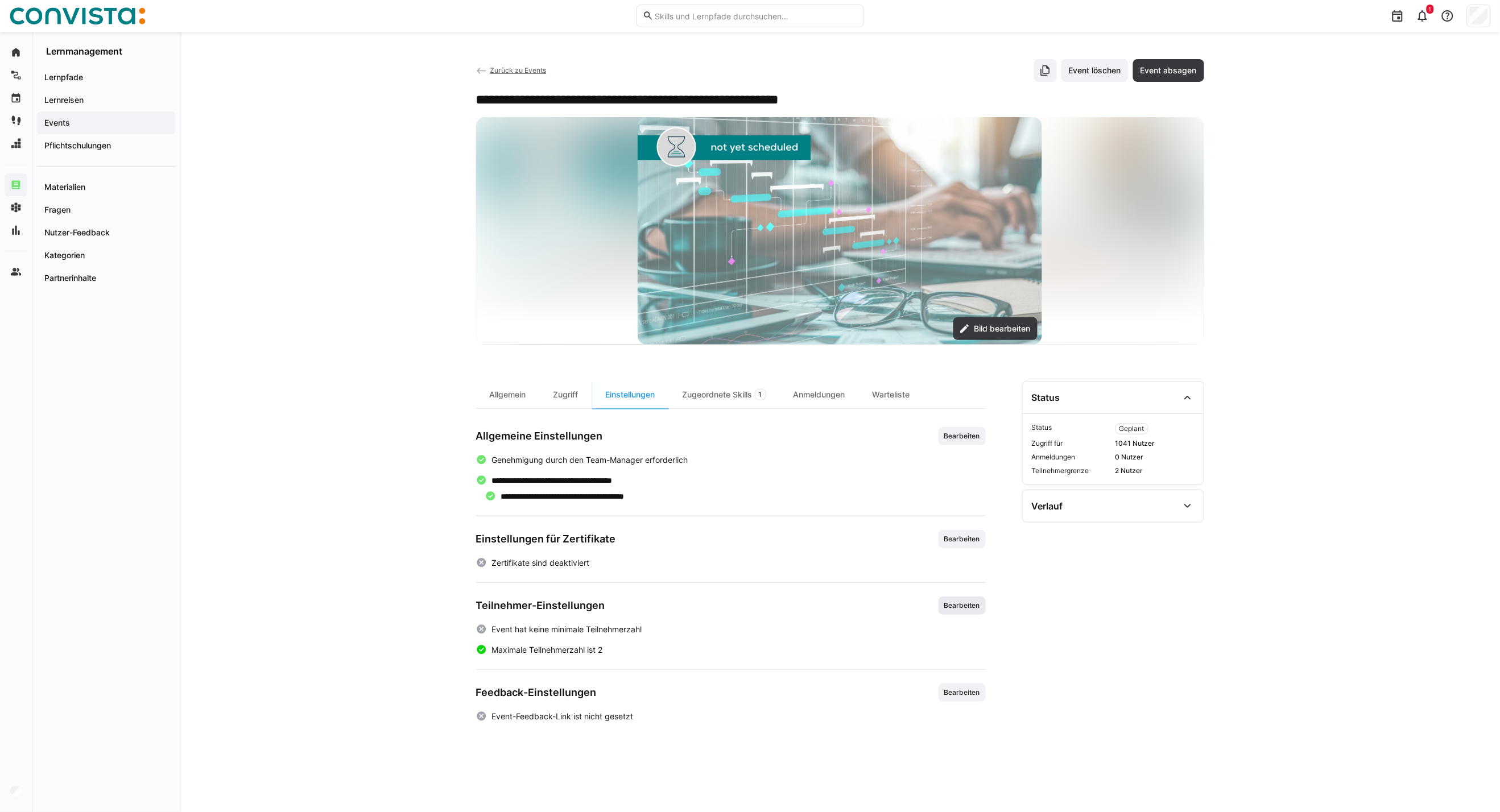
click at [946, 612] on span "Bearbeiten" at bounding box center [962, 605] width 47 height 18
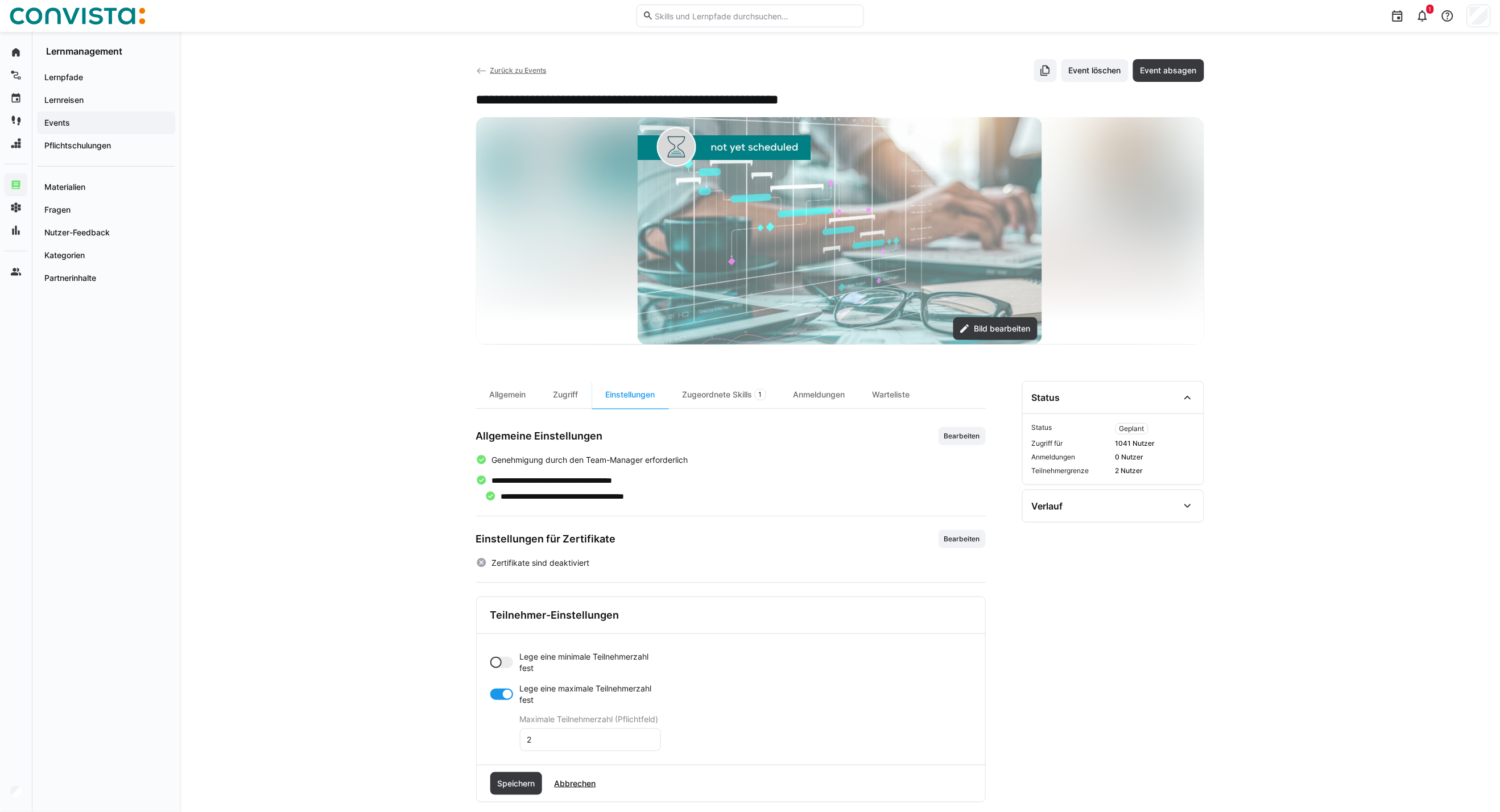
click at [509, 664] on div at bounding box center [501, 662] width 22 height 12
drag, startPoint x: 548, startPoint y: 712, endPoint x: 509, endPoint y: 712, distance: 39.0
click at [509, 712] on app-toggle-and-input "Lege eine minimale Teilnehmerzahl fest Minimale Teilnehmerzahl (Pflichtfeld) 0" at bounding box center [576, 685] width 171 height 68
type input "3"
drag, startPoint x: 545, startPoint y: 791, endPoint x: 467, endPoint y: 784, distance: 78.3
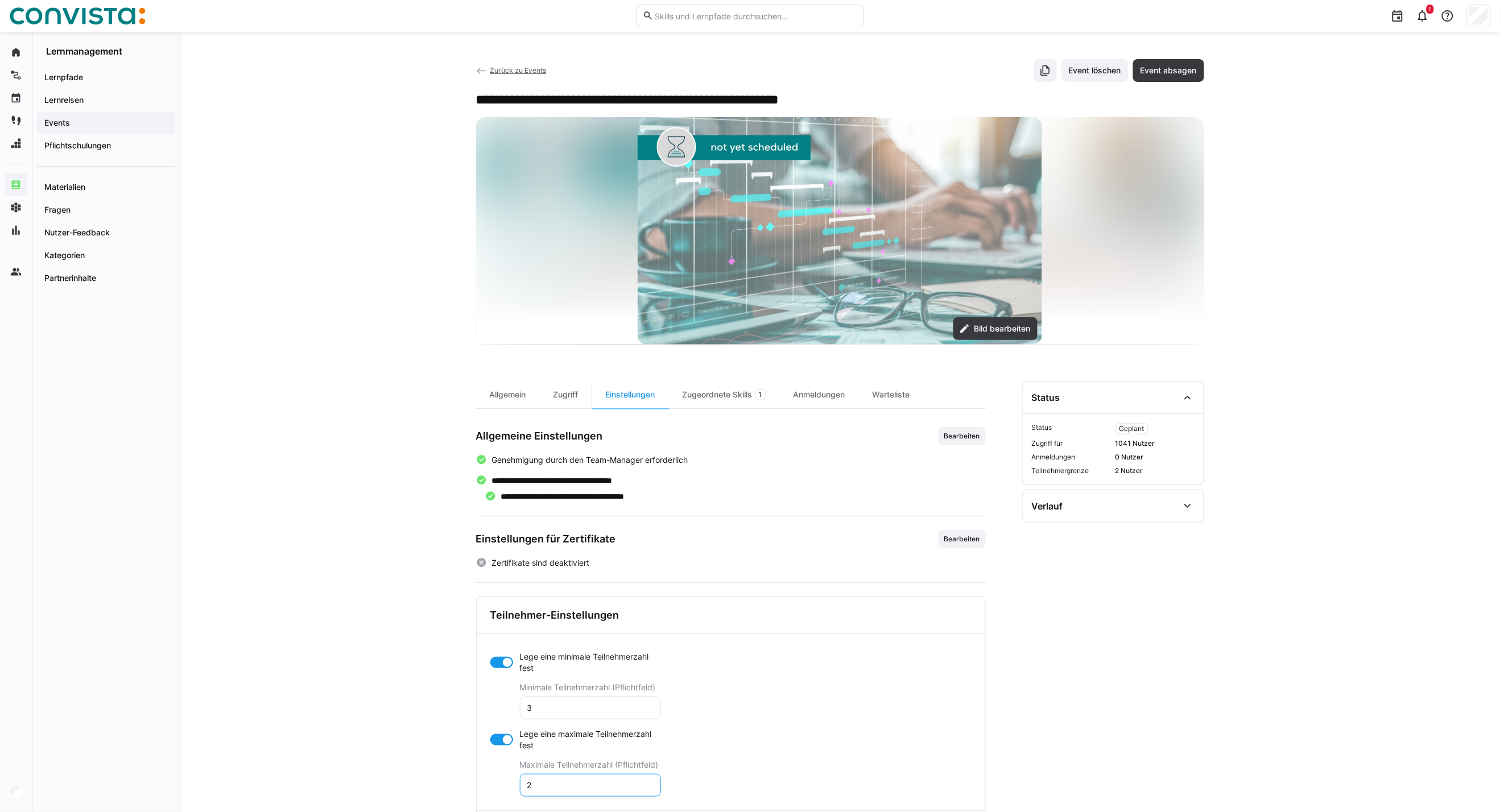
click at [467, 784] on div "**********" at bounding box center [840, 487] width 1320 height 910
click at [491, 737] on div at bounding box center [501, 740] width 22 height 12
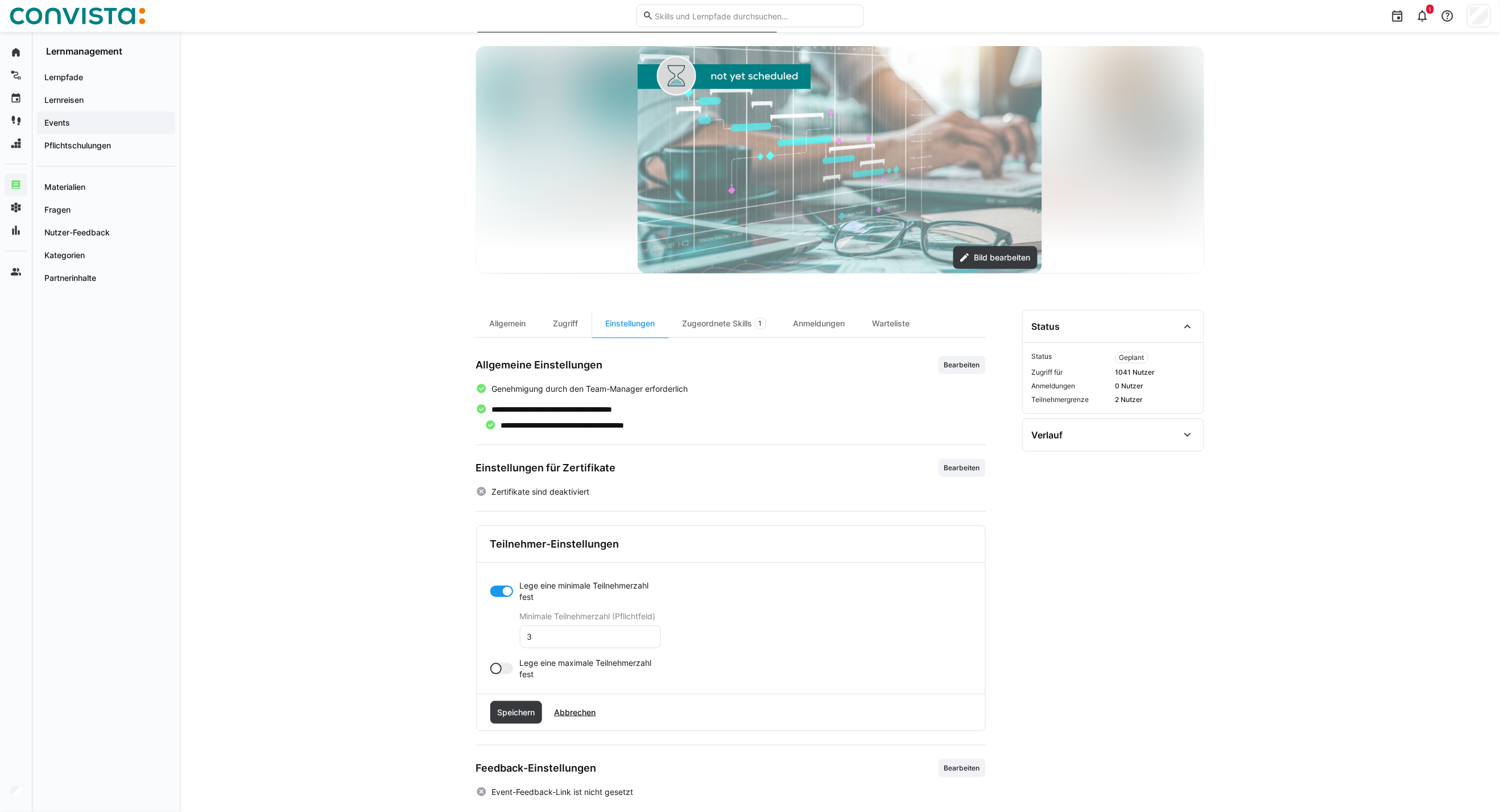
scroll to position [85, 0]
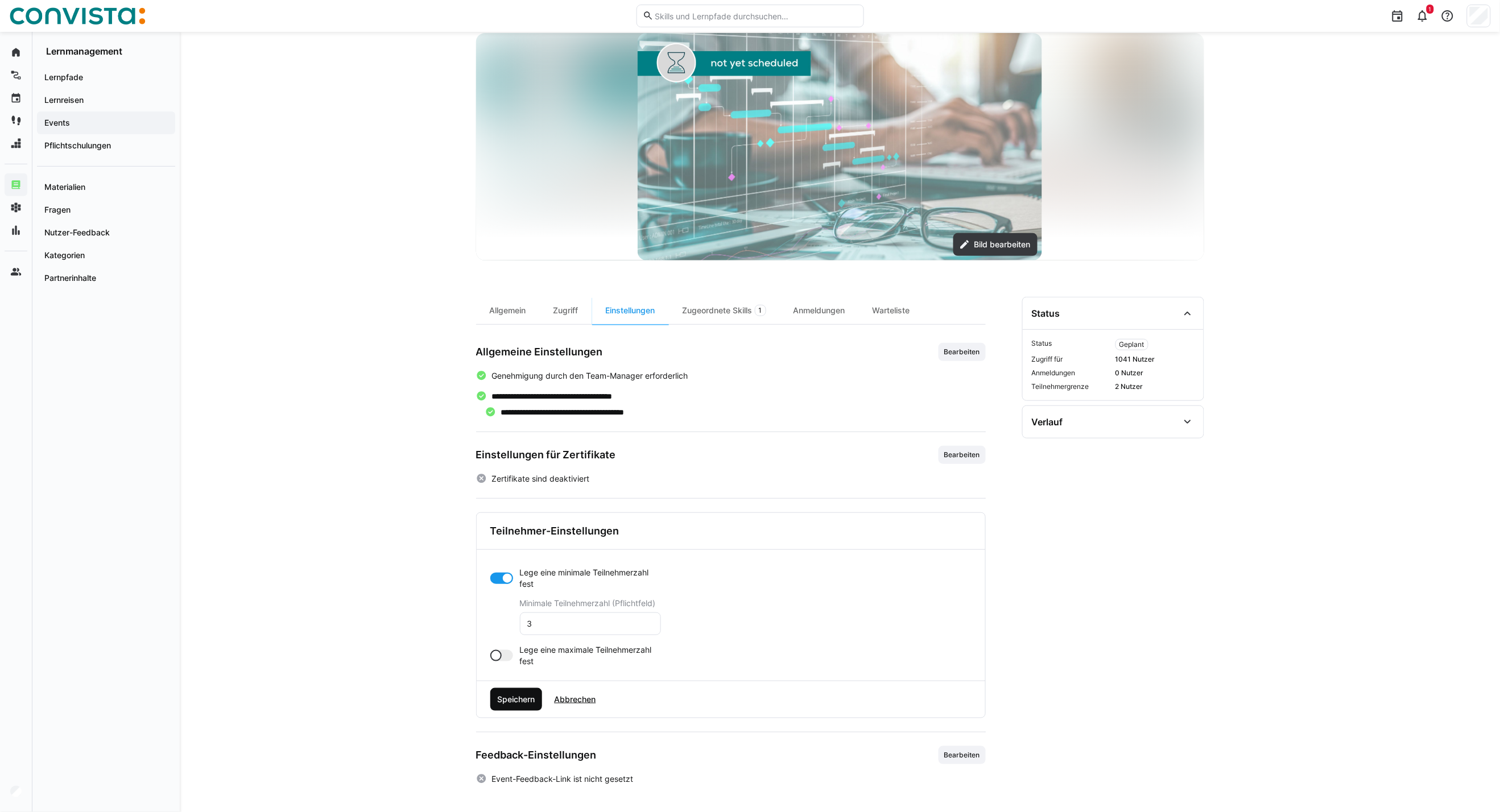
click at [512, 704] on span "Speichern" at bounding box center [516, 699] width 41 height 12
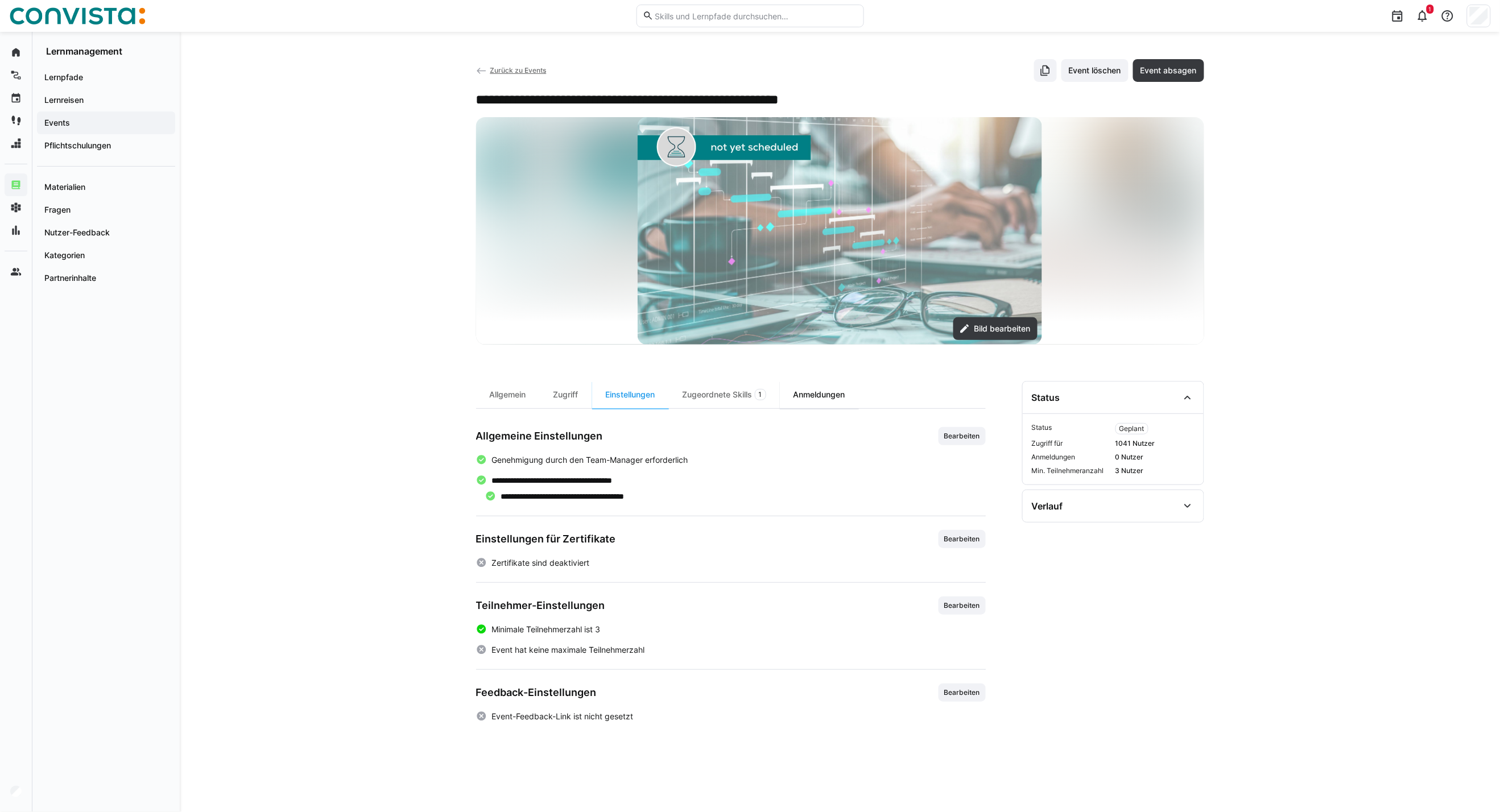
click at [798, 401] on div "Anmeldungen" at bounding box center [819, 394] width 79 height 27
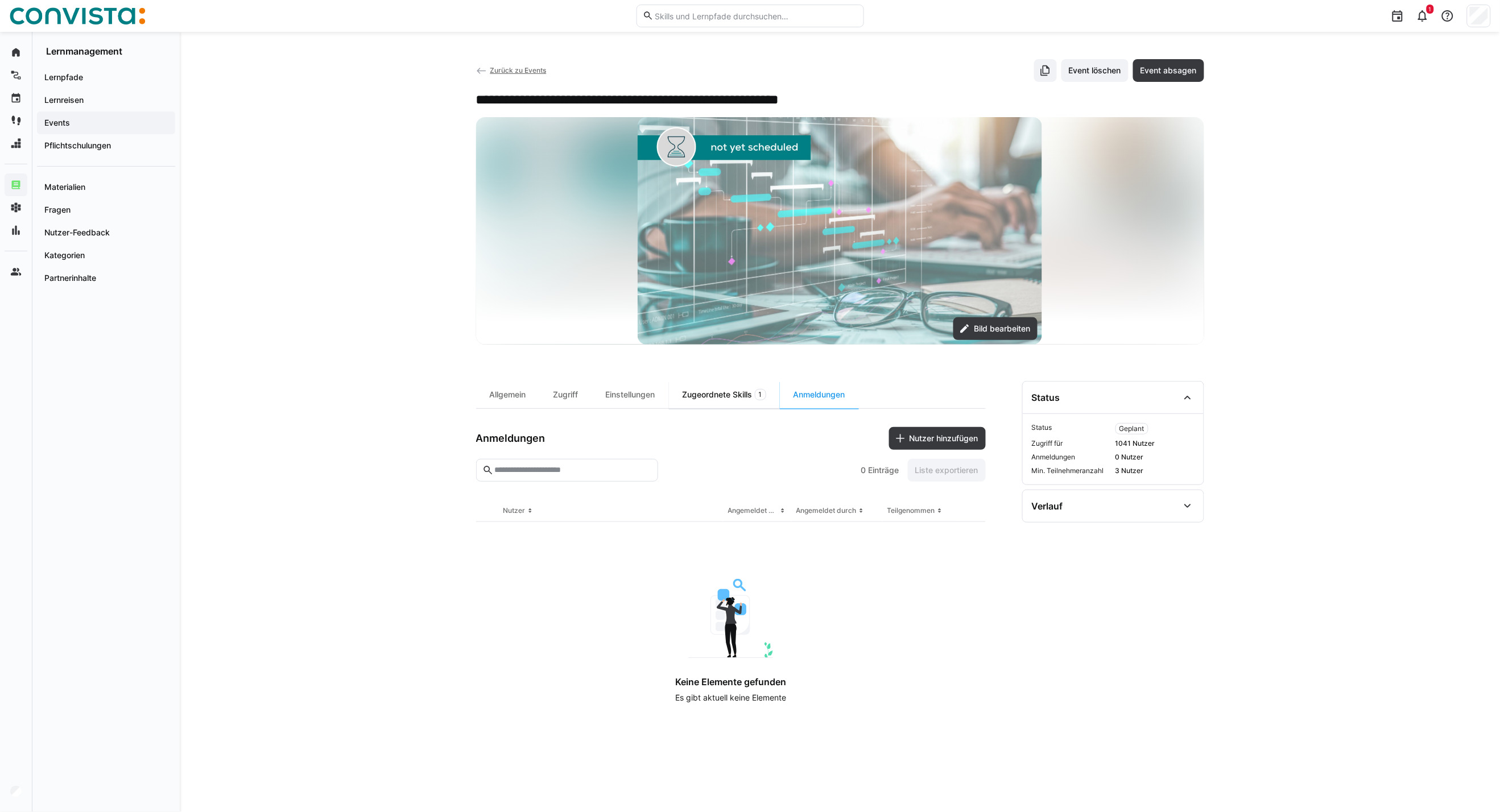
click at [737, 399] on div "Zugeordnete Skills 1" at bounding box center [725, 394] width 111 height 27
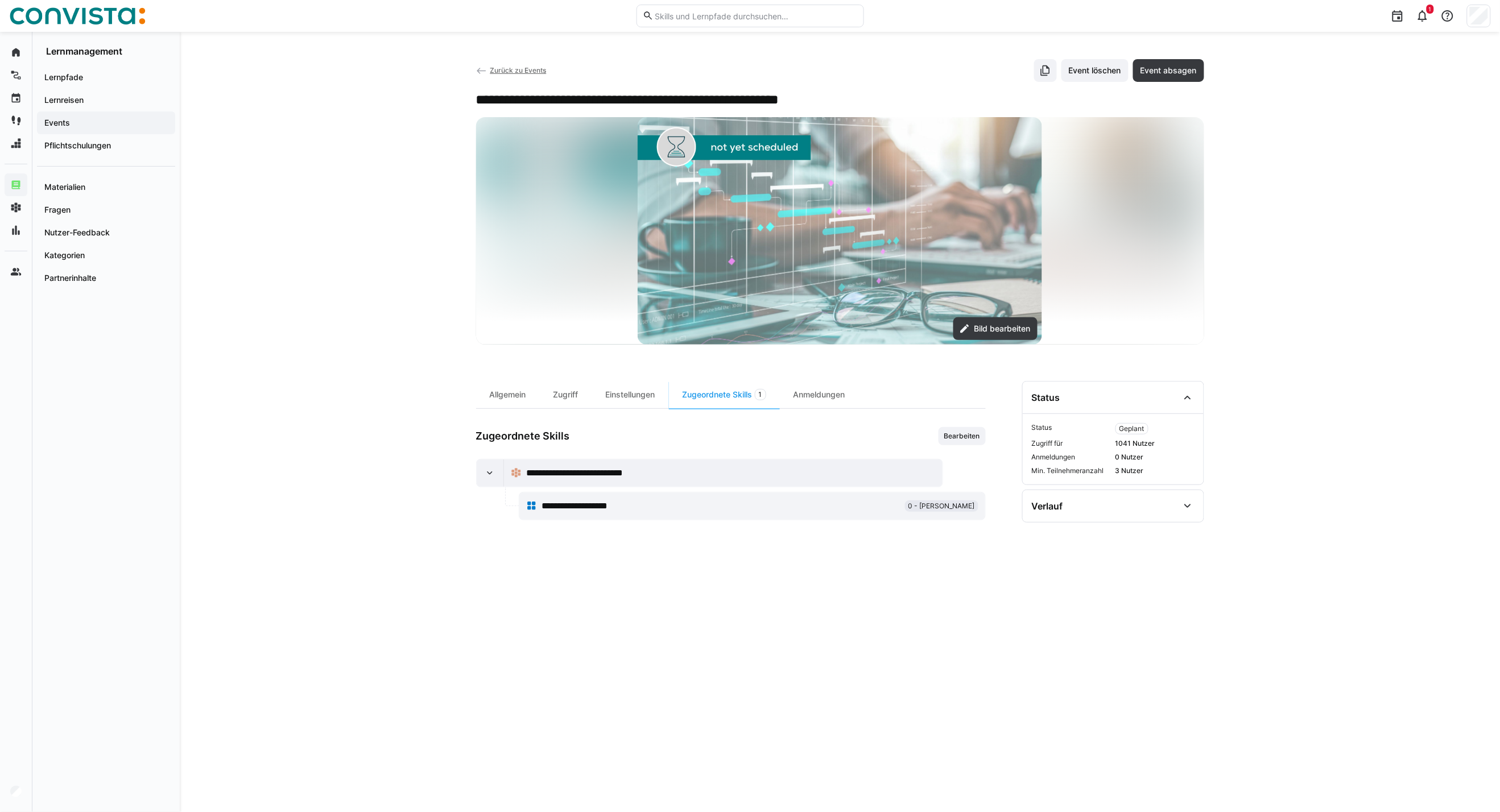
click at [504, 71] on span "Zurück zu Events" at bounding box center [518, 70] width 56 height 9
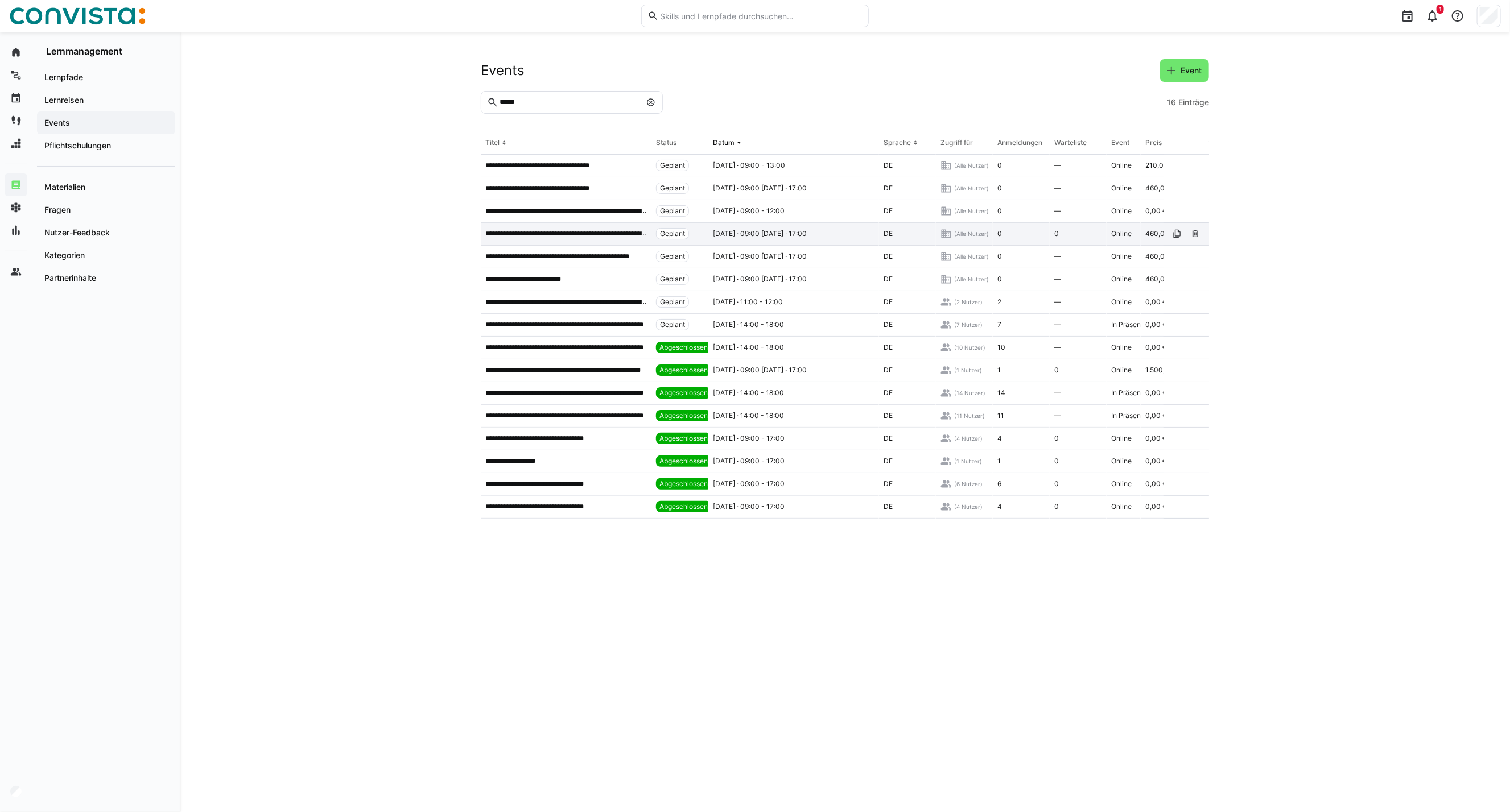
click at [588, 236] on p "**********" at bounding box center [566, 233] width 162 height 9
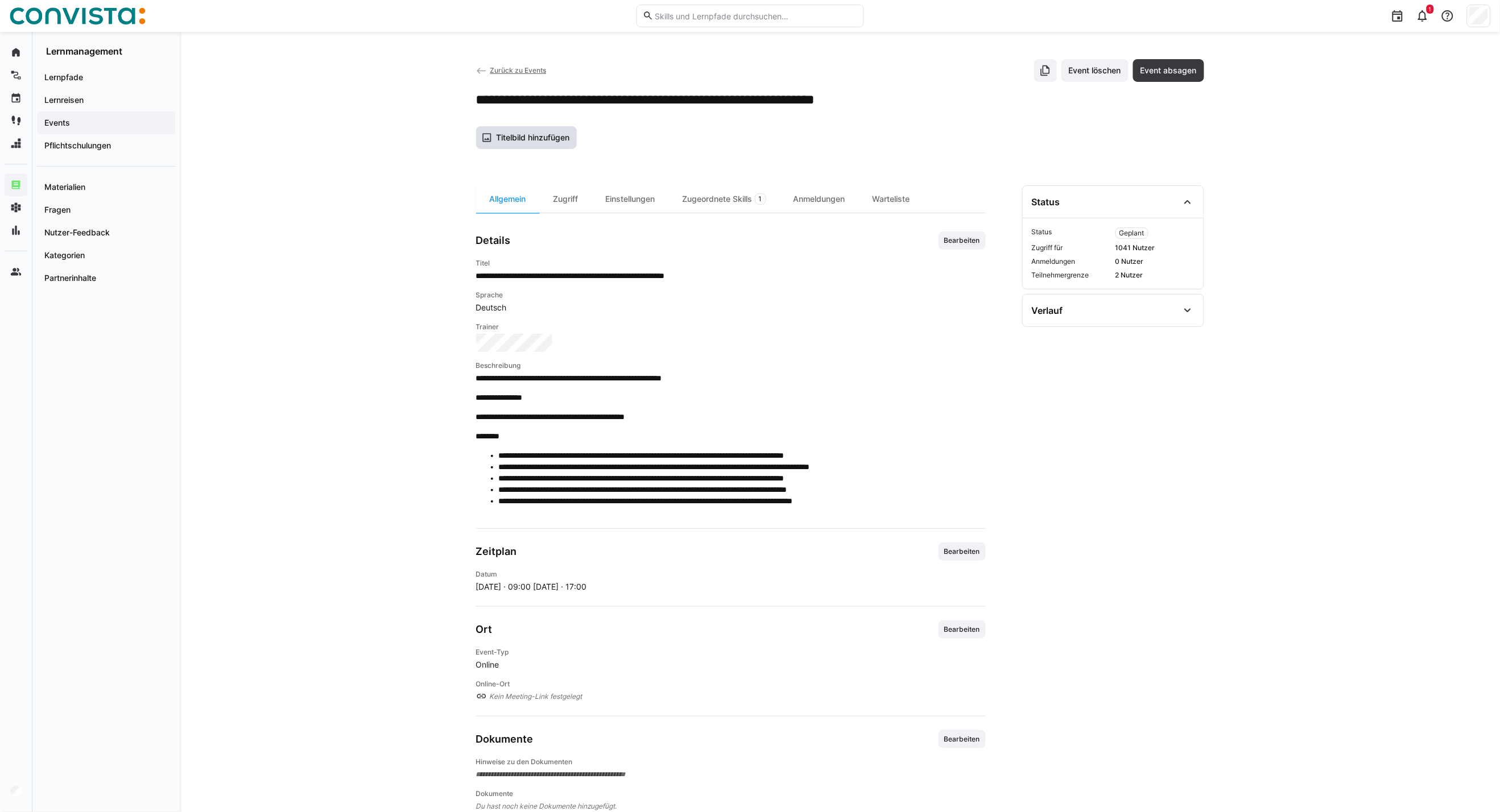
click at [535, 137] on span "Titelbild hinzufügen" at bounding box center [533, 138] width 77 height 12
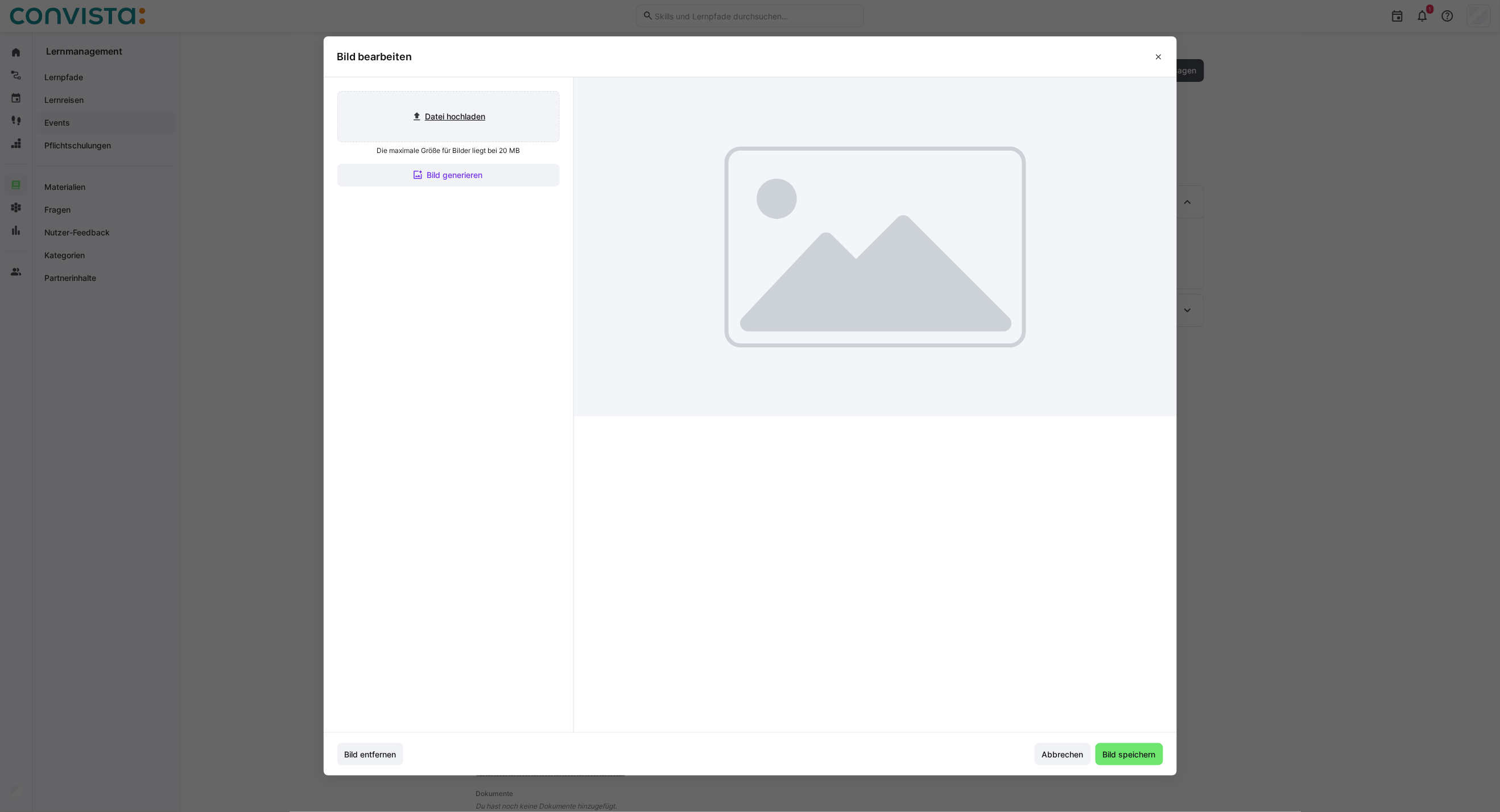
click at [491, 113] on input "file" at bounding box center [449, 116] width 221 height 50
type input "C:\fakepath\CoE Analytics & Planning_inaktiv.jpg"
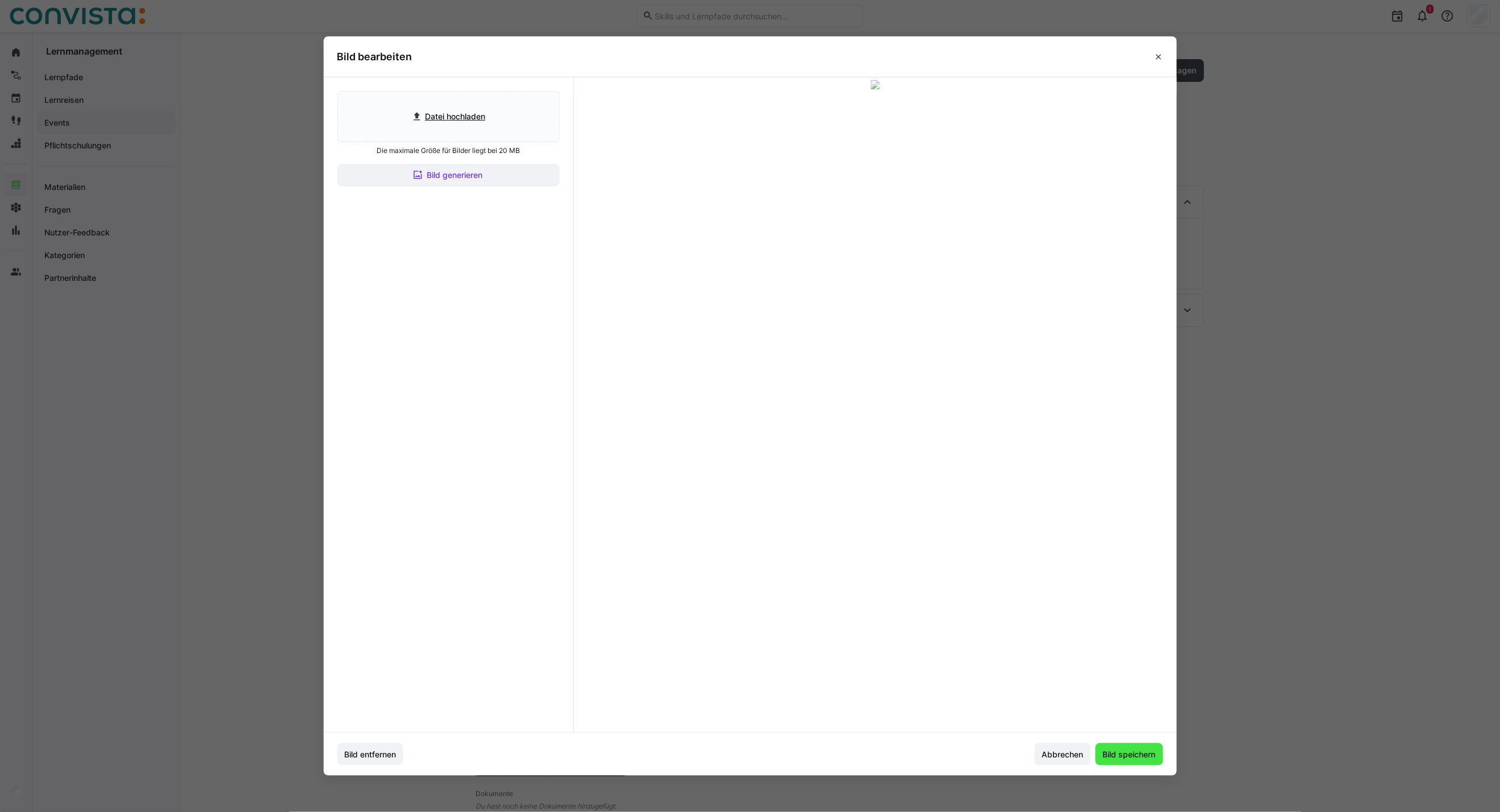
click at [1129, 752] on span "Bild speichern" at bounding box center [1129, 755] width 56 height 12
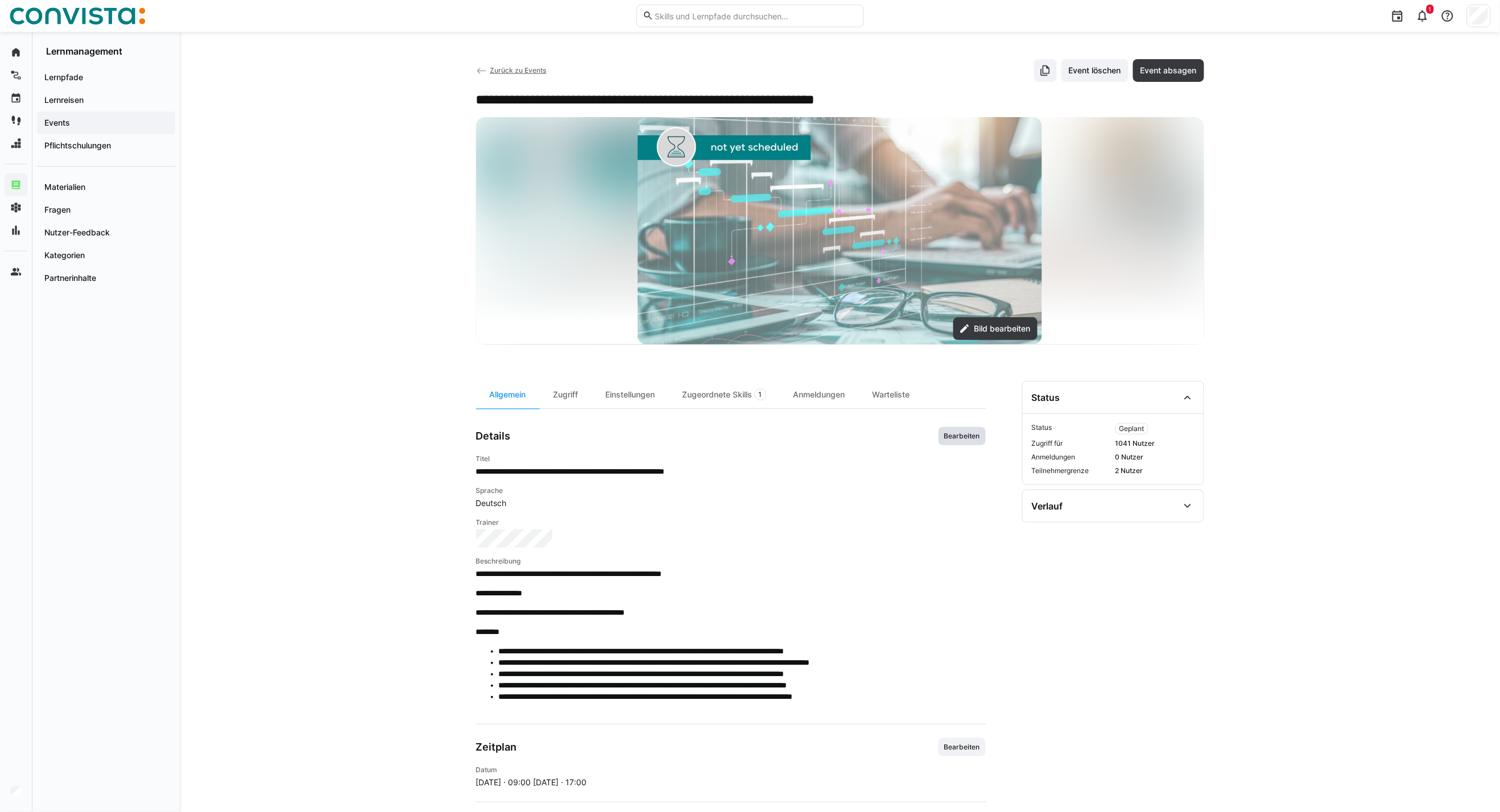
click at [971, 433] on span "Bearbeiten" at bounding box center [962, 436] width 38 height 9
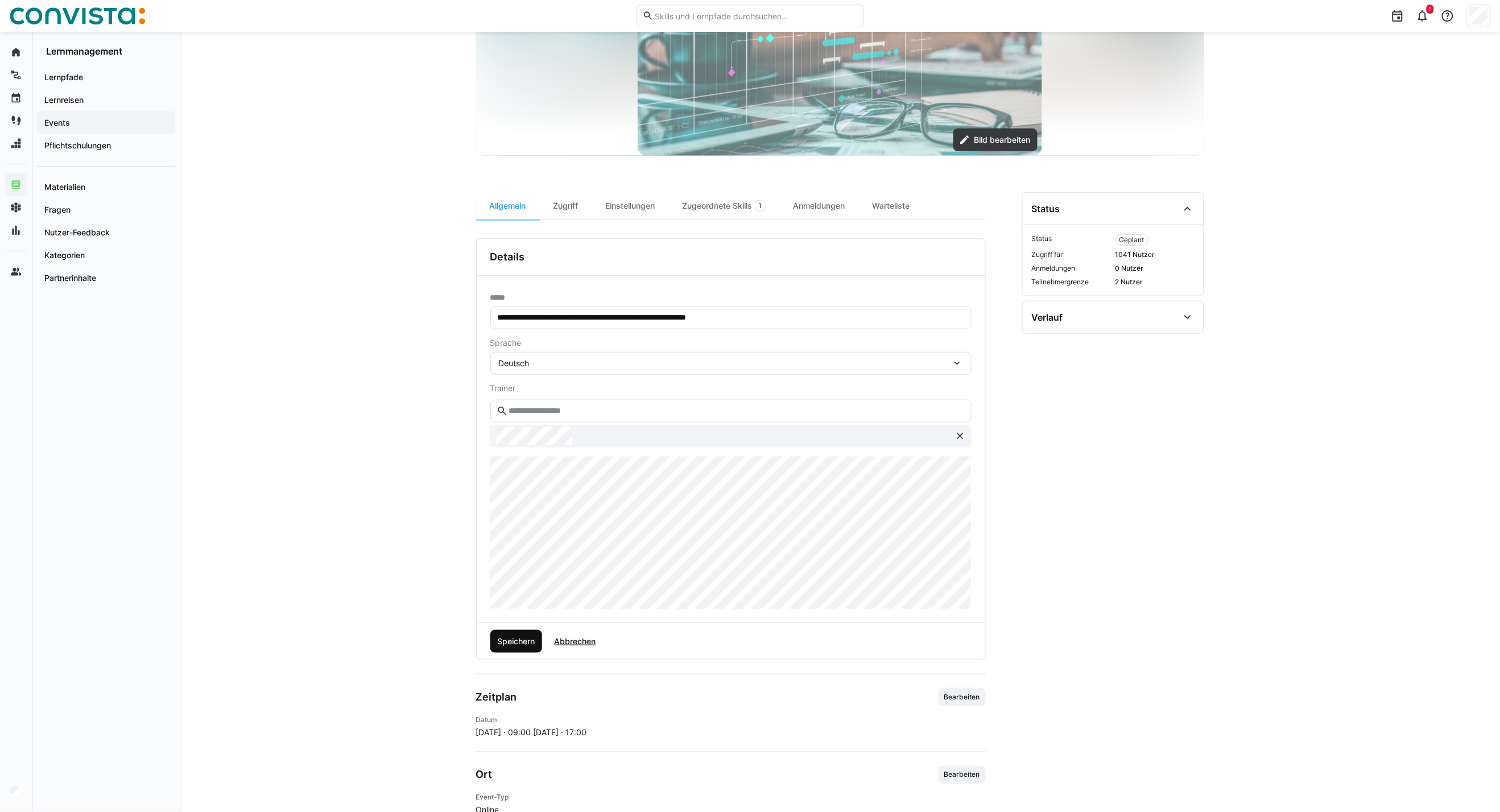
scroll to position [189, 0]
click at [519, 633] on span "Speichern" at bounding box center [517, 640] width 52 height 22
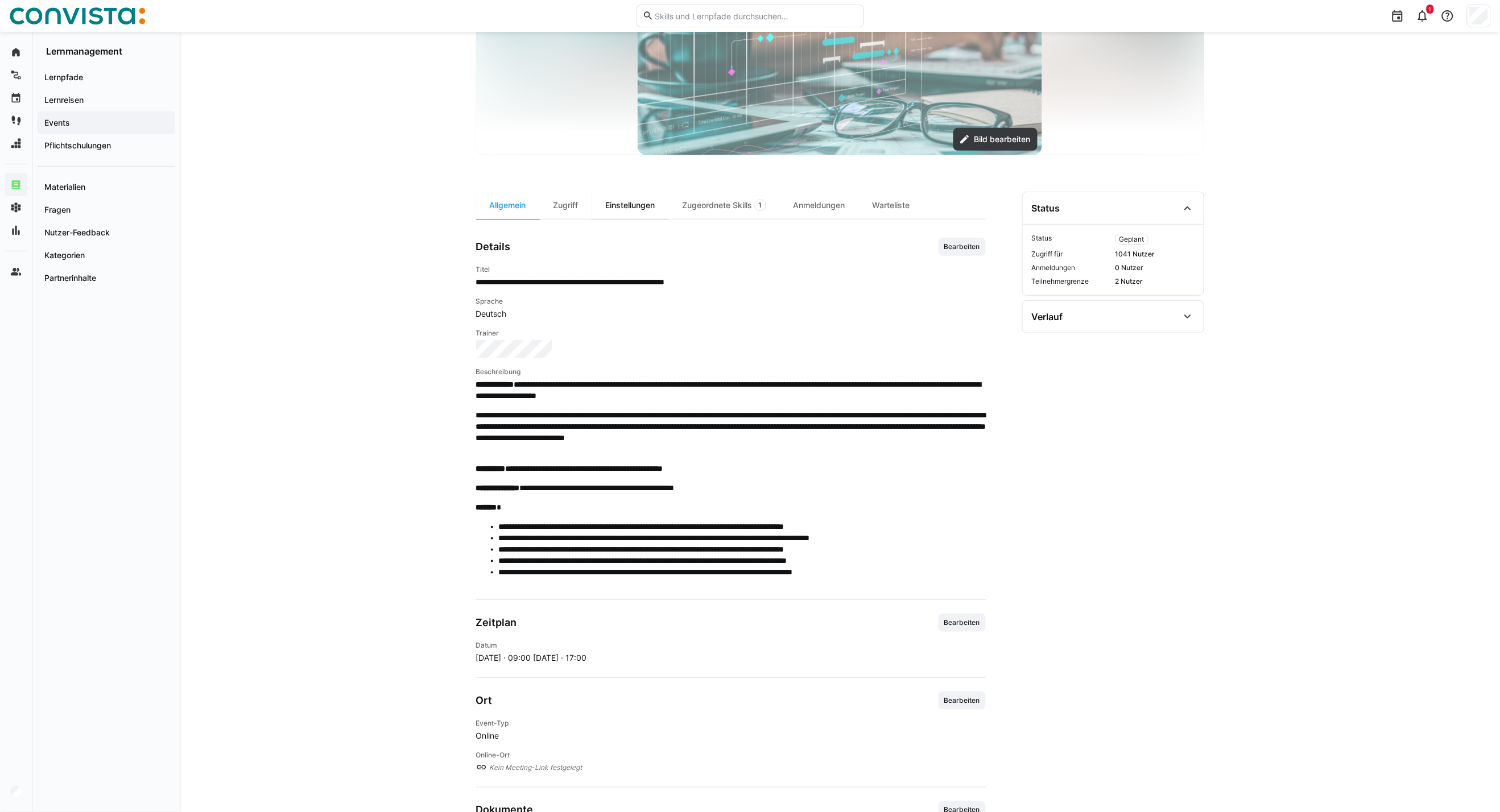
click at [638, 206] on div "Einstellungen" at bounding box center [630, 205] width 77 height 27
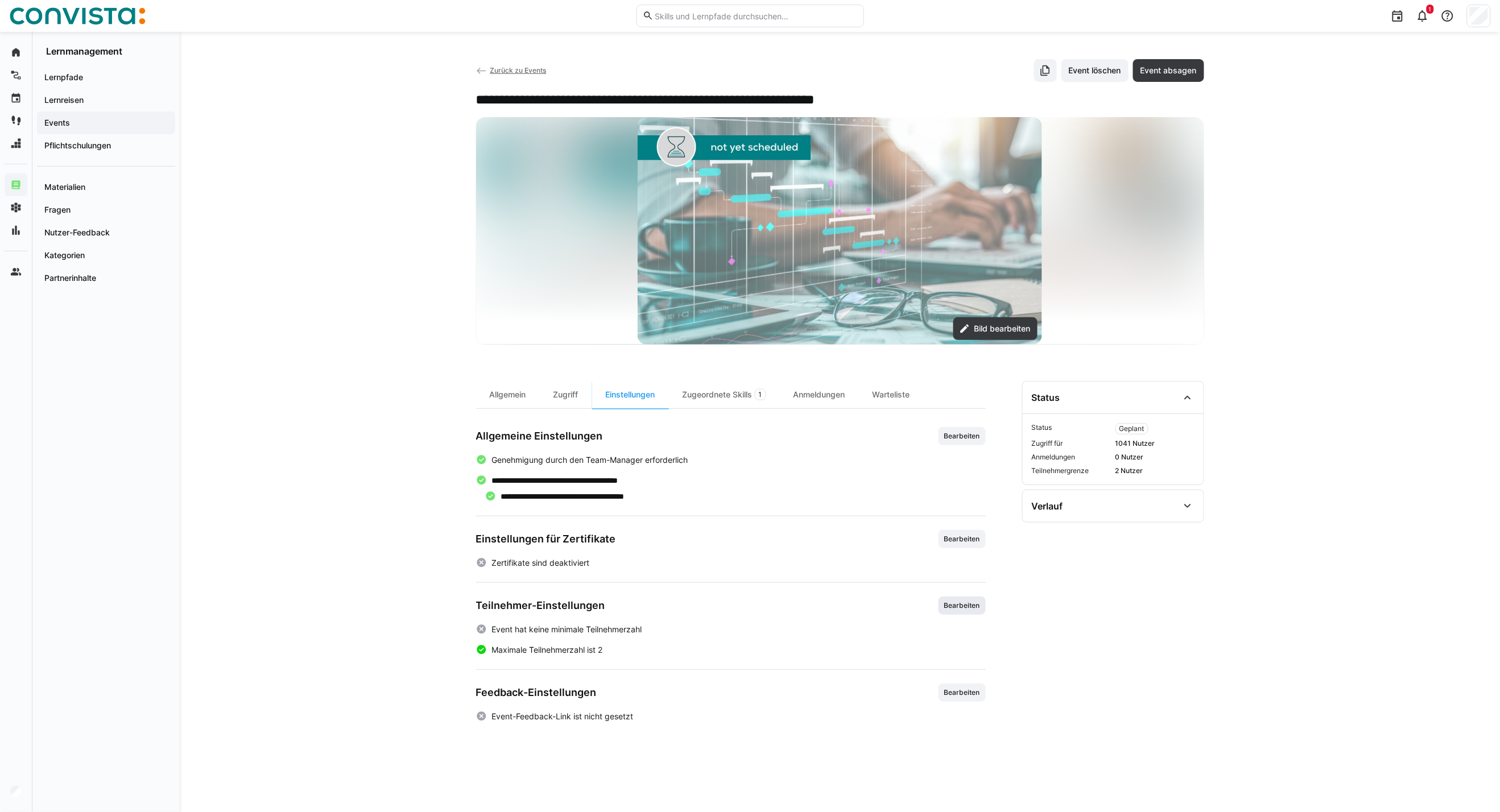
click at [962, 606] on span "Bearbeiten" at bounding box center [962, 605] width 38 height 9
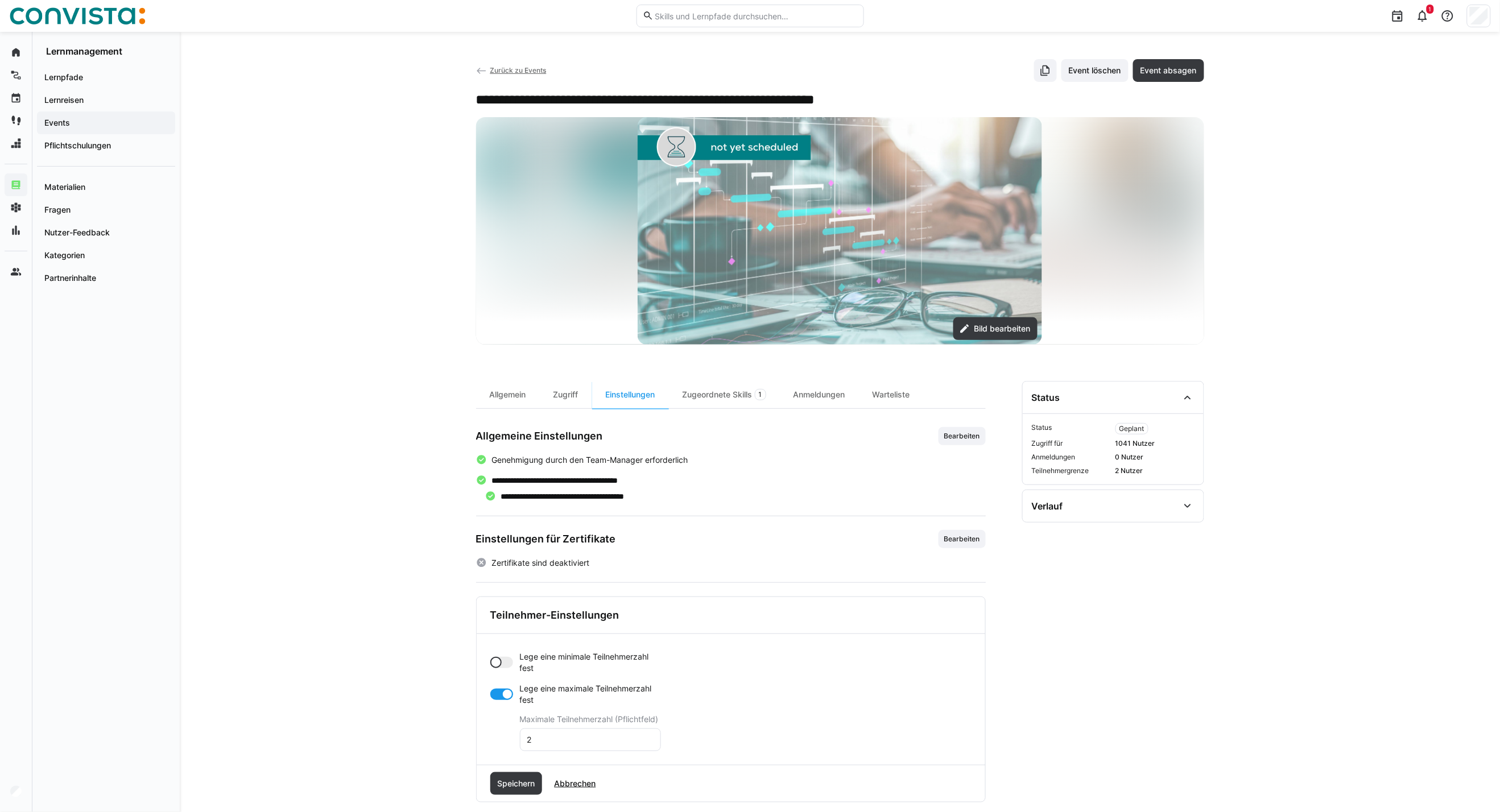
drag, startPoint x: 501, startPoint y: 662, endPoint x: 510, endPoint y: 668, distance: 10.8
click at [503, 662] on div at bounding box center [501, 662] width 22 height 12
drag, startPoint x: 542, startPoint y: 707, endPoint x: 507, endPoint y: 709, distance: 35.1
click at [507, 709] on app-toggle-and-input "Lege eine minimale Teilnehmerzahl fest Minimale Teilnehmerzahl (Pflichtfeld) 0" at bounding box center [576, 685] width 171 height 68
type input "3"
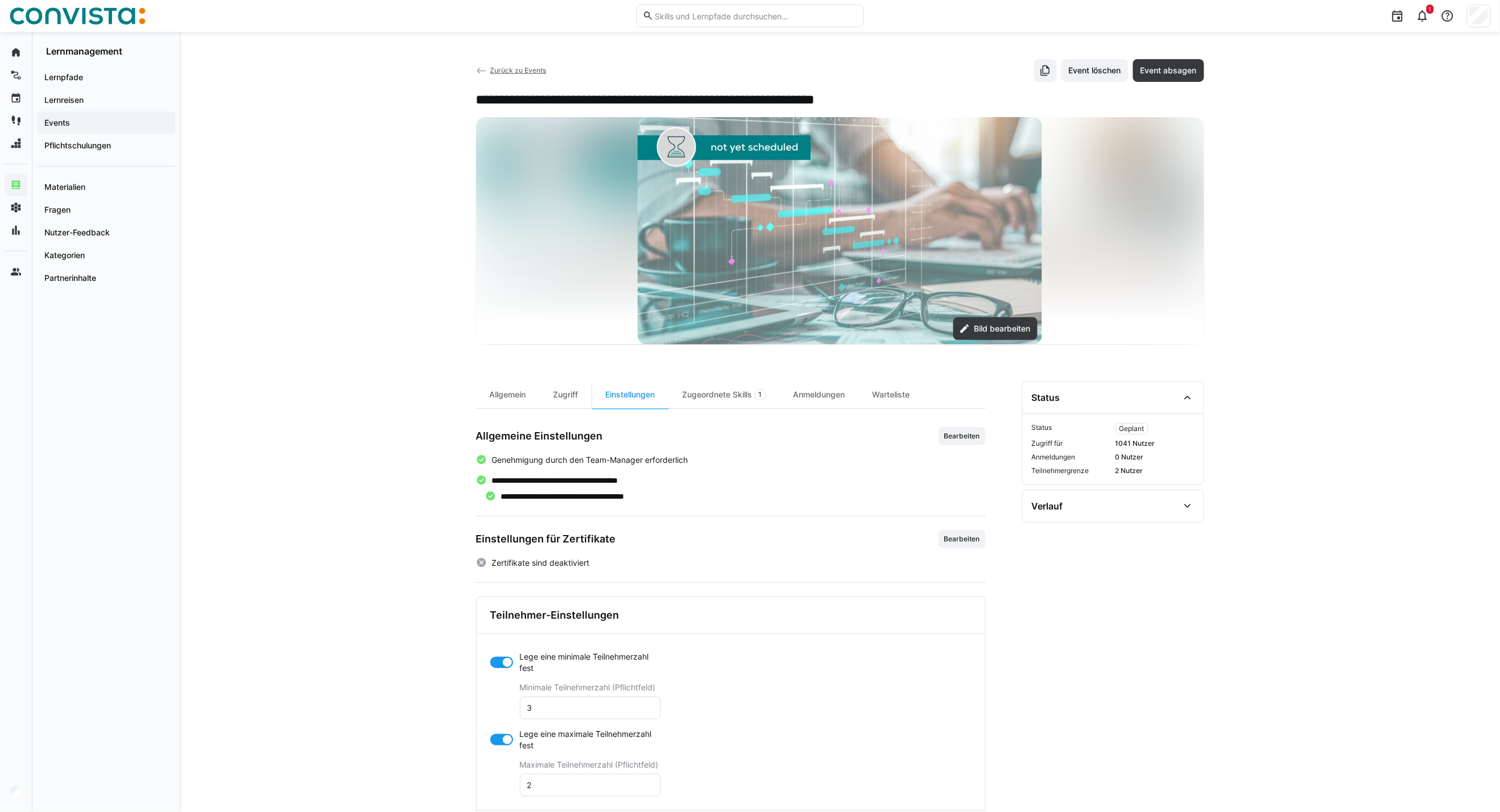
click at [504, 740] on div at bounding box center [507, 740] width 12 height 12
click at [515, 787] on span "Speichern" at bounding box center [516, 784] width 41 height 12
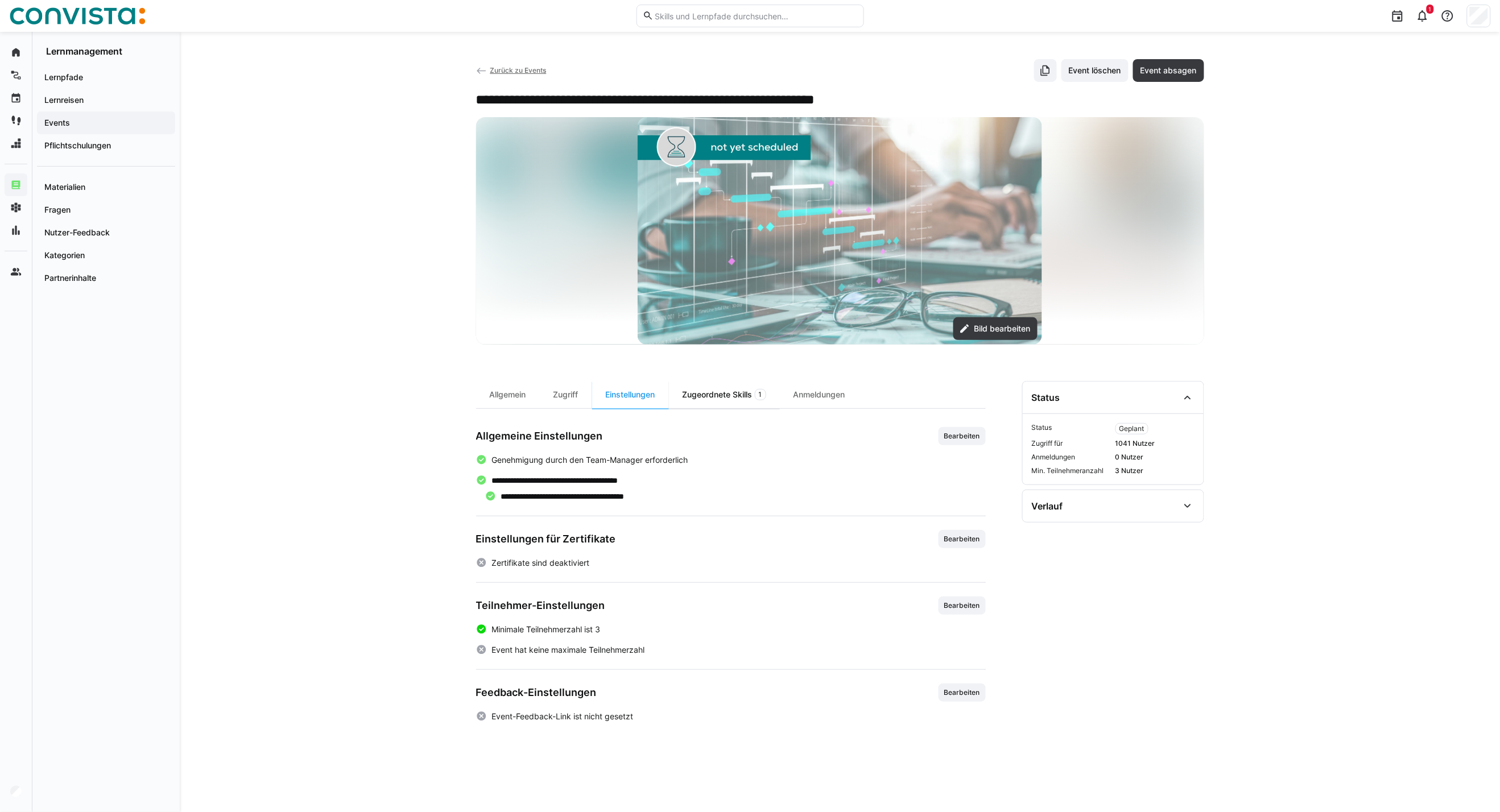
click at [738, 397] on div "Zugeordnete Skills 1" at bounding box center [725, 394] width 111 height 27
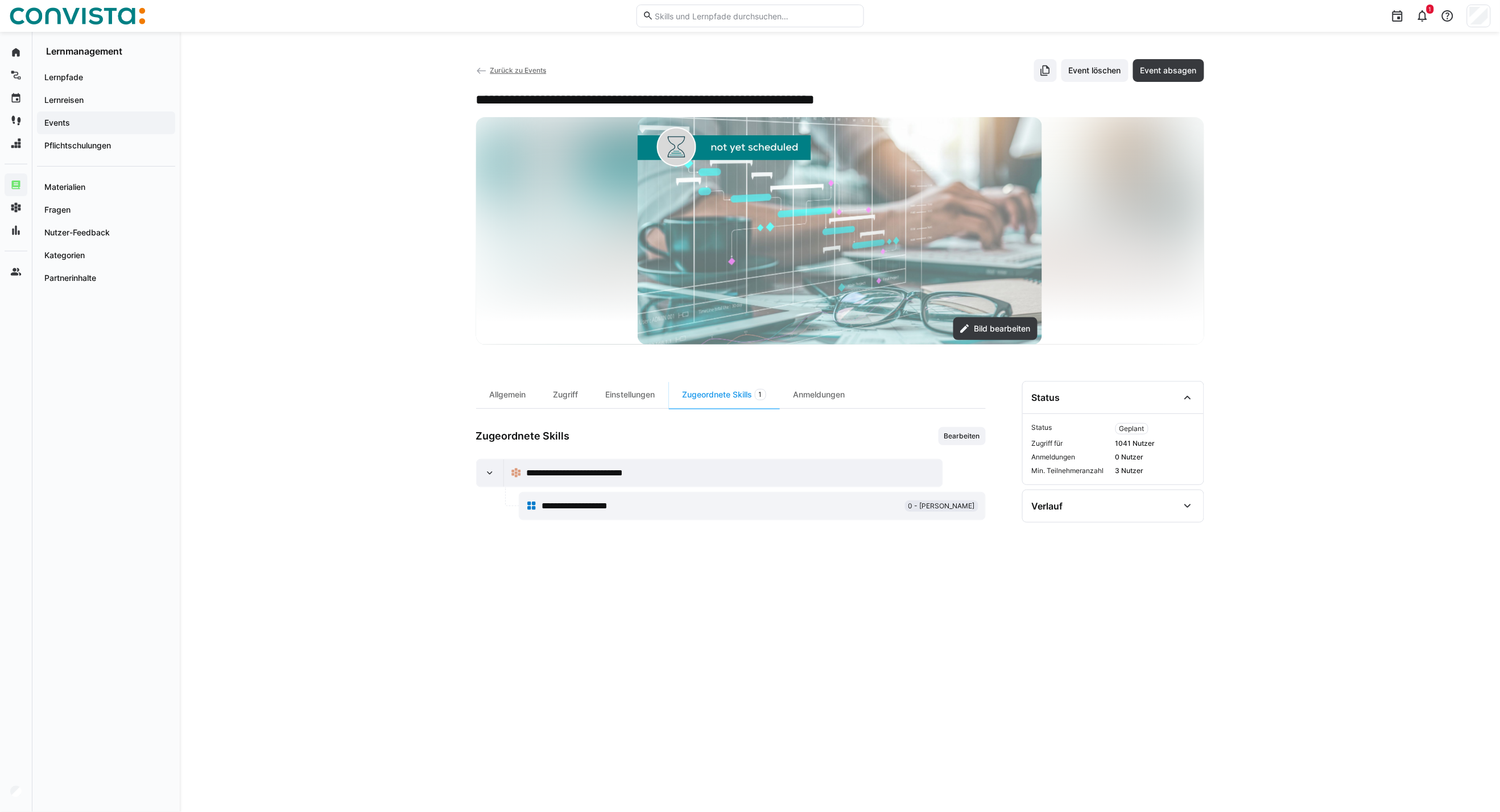
click at [505, 72] on span "Zurück zu Events" at bounding box center [518, 70] width 56 height 9
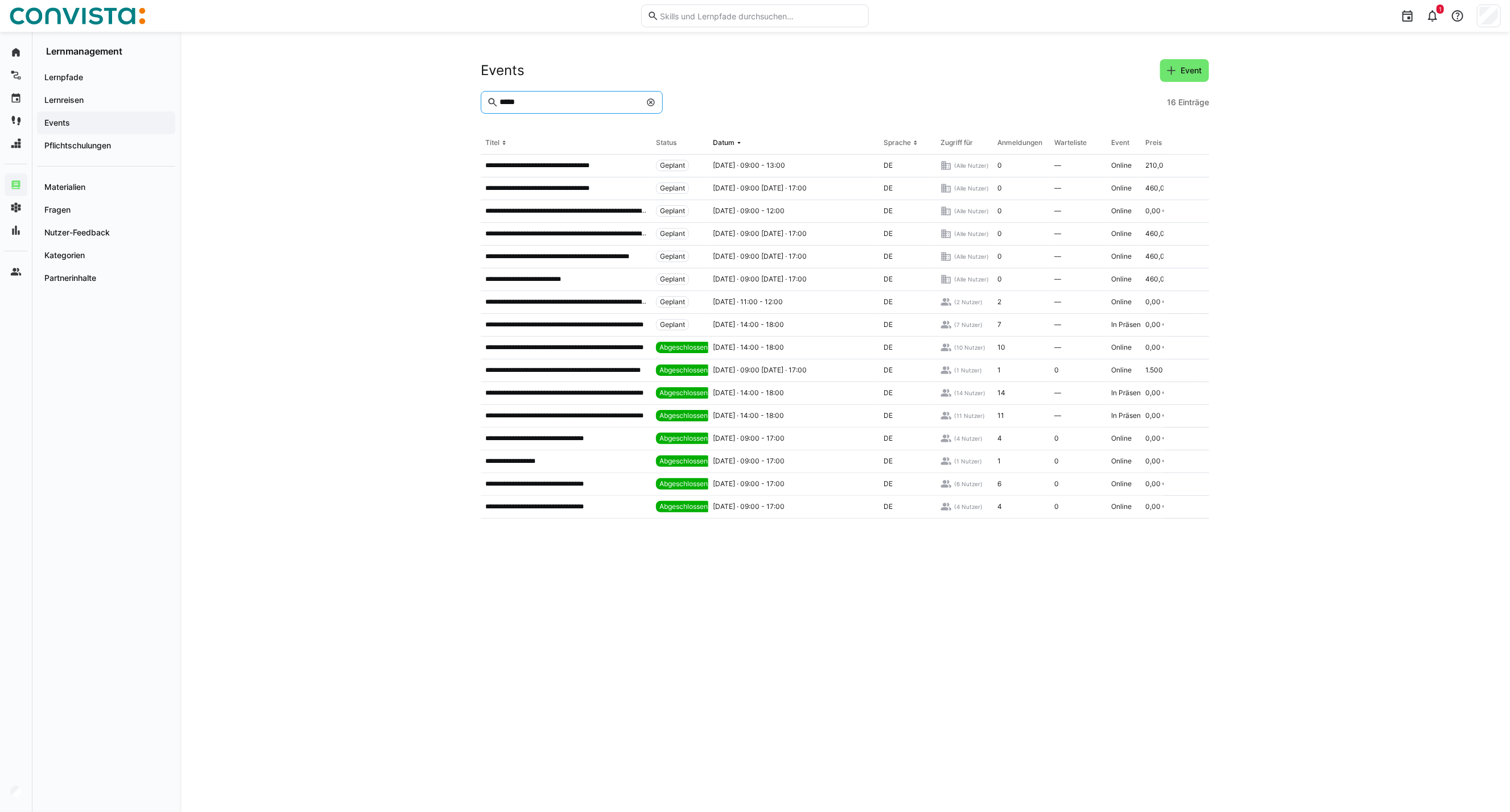
drag, startPoint x: 492, startPoint y: 105, endPoint x: 482, endPoint y: 105, distance: 10.0
click at [482, 105] on eds-input "*****" at bounding box center [572, 102] width 182 height 22
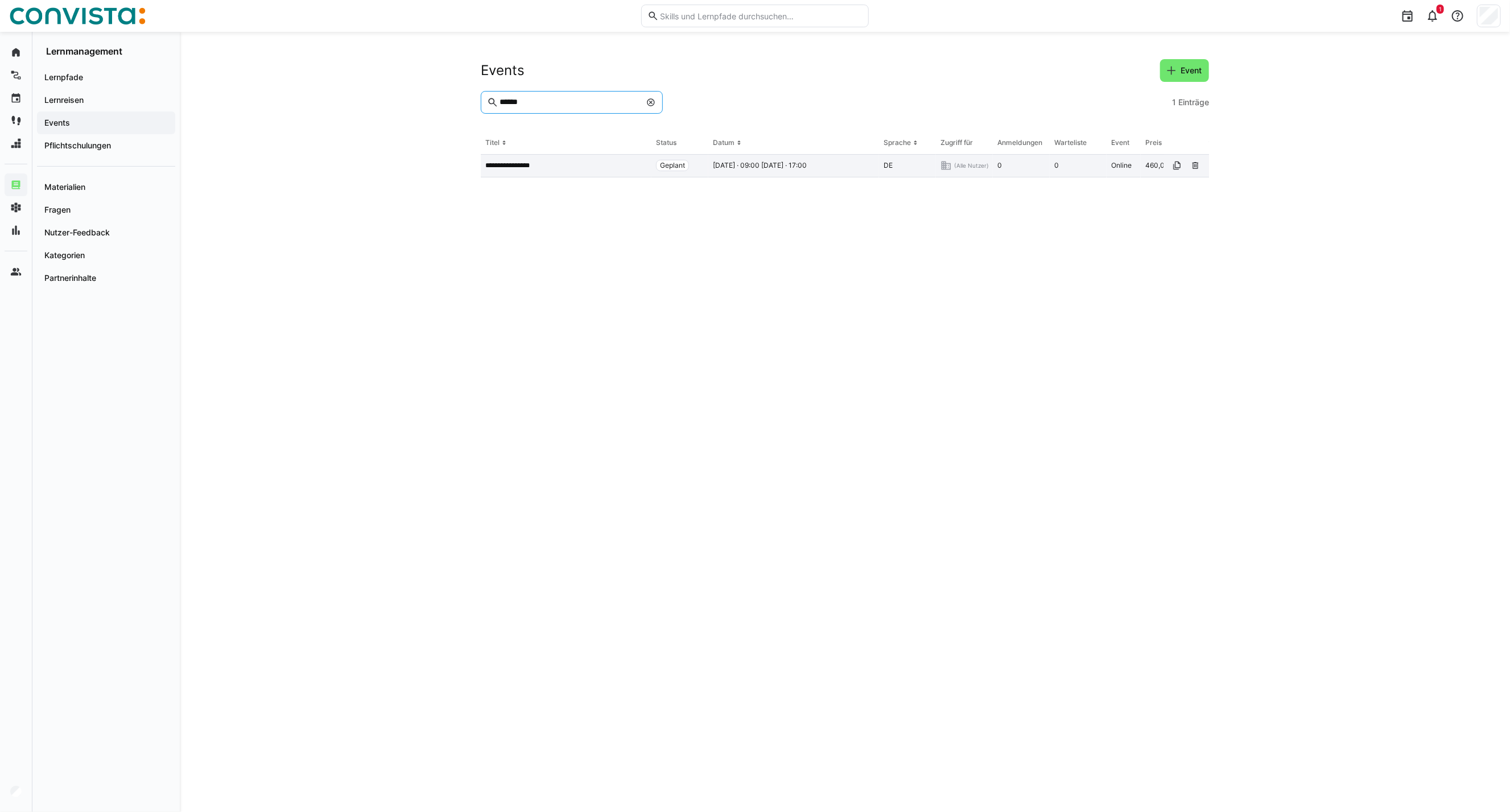
type input "******"
click at [543, 157] on div "**********" at bounding box center [566, 165] width 171 height 22
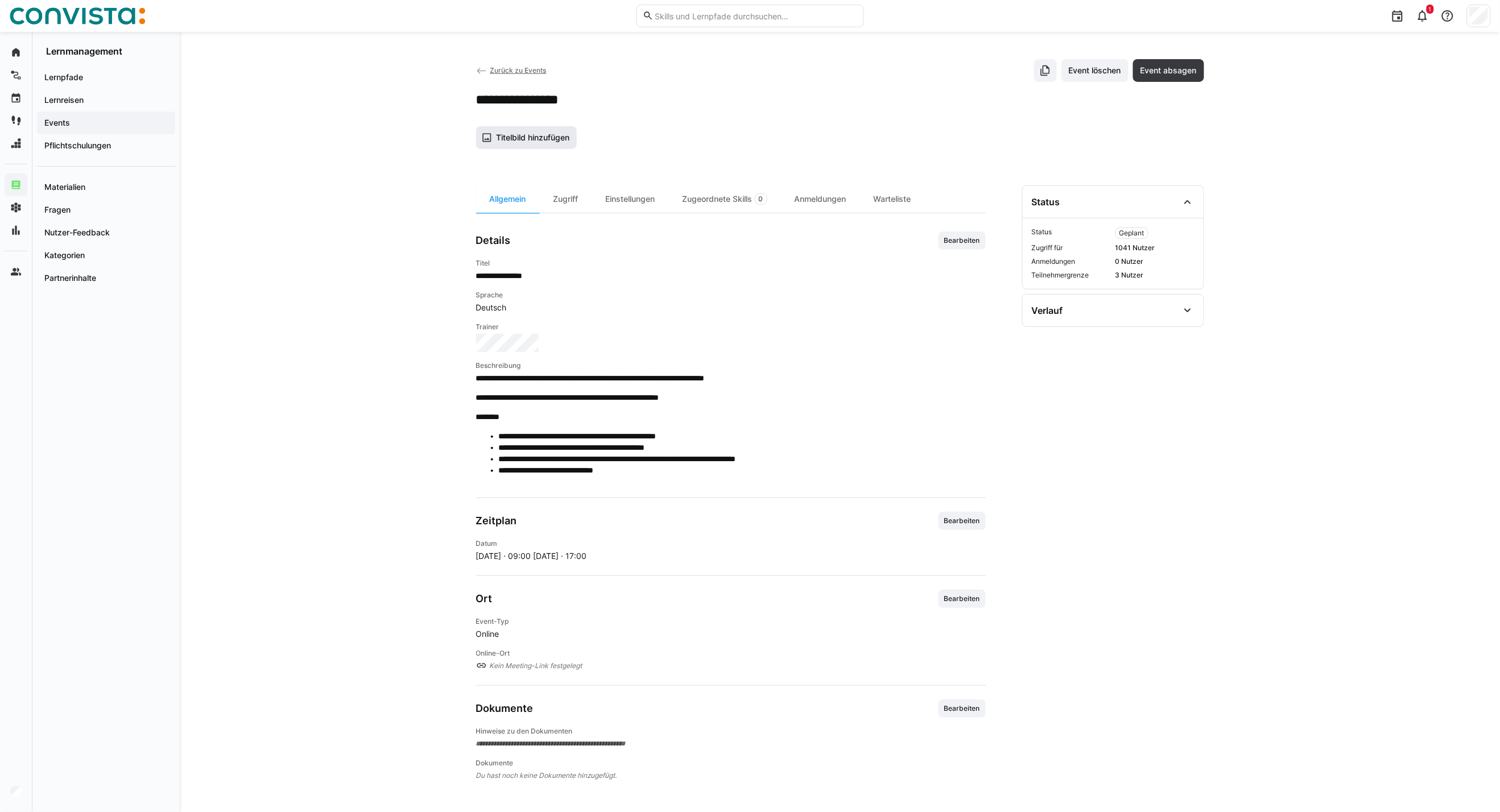
click at [530, 142] on span "Titelbild hinzufügen" at bounding box center [533, 138] width 77 height 12
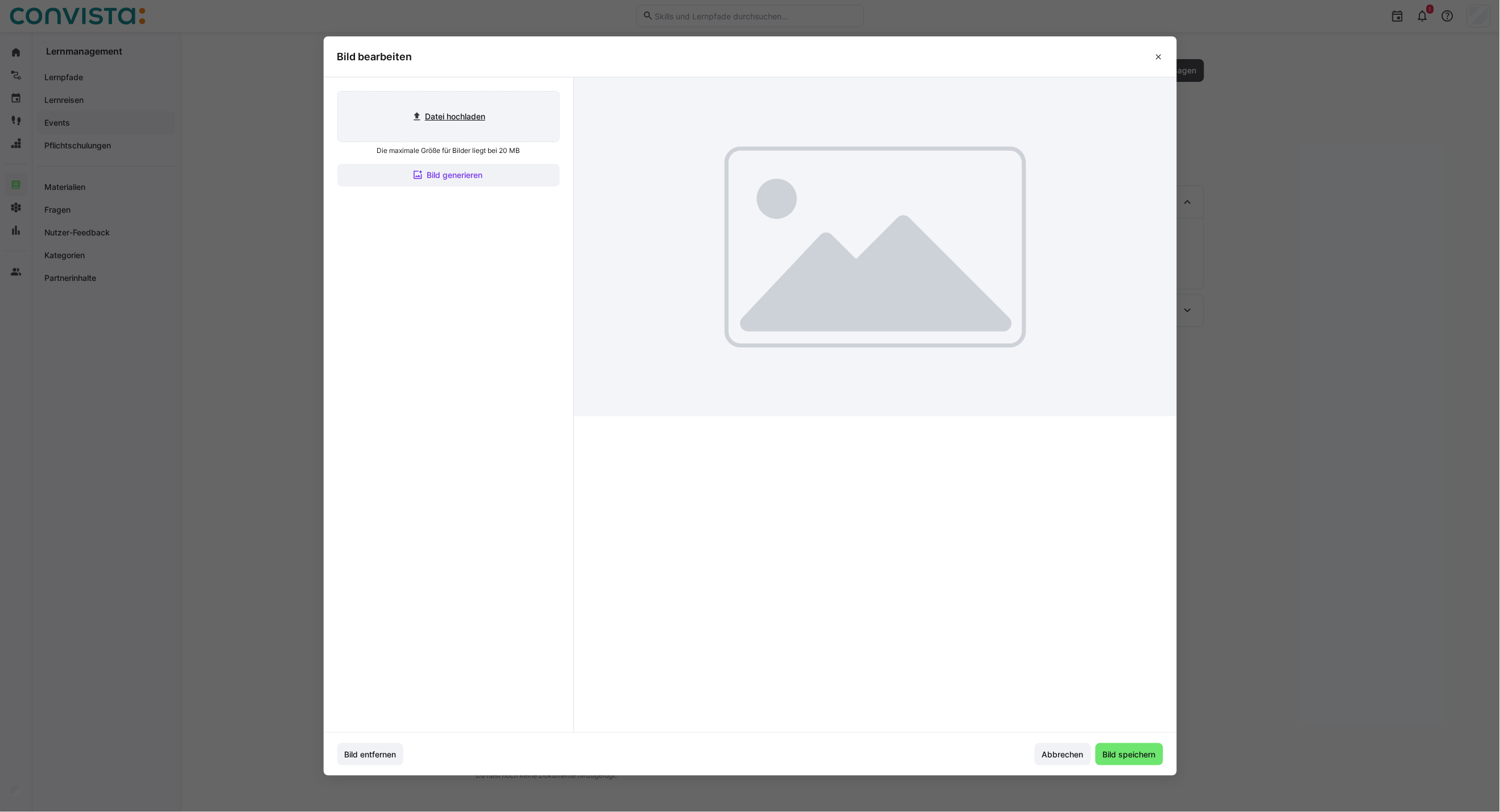
click at [436, 127] on input "file" at bounding box center [449, 116] width 221 height 50
type input "C:\fakepath\CoE Analytics & Planning_inaktiv.jpg"
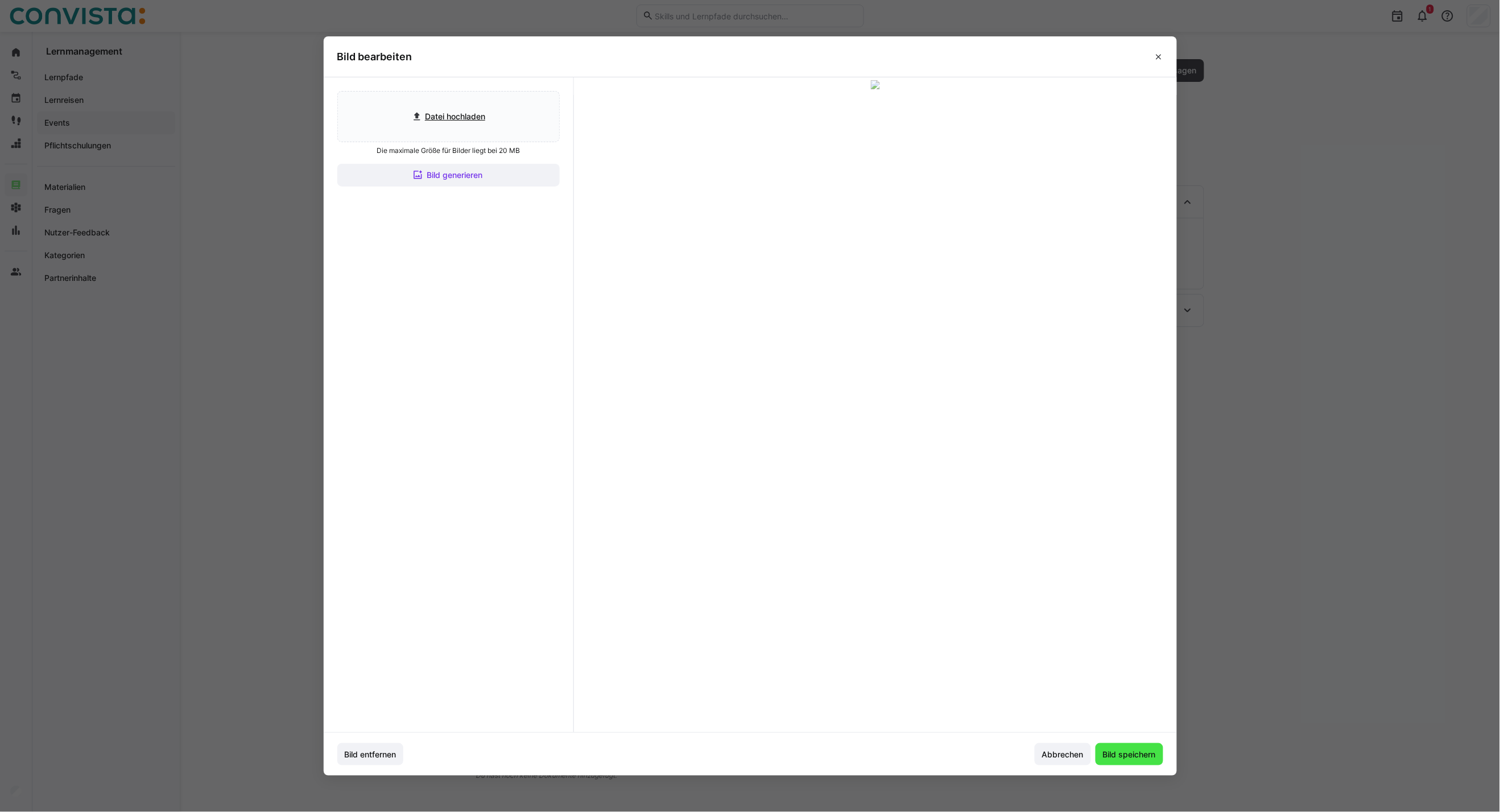
click at [1137, 759] on span "Bild speichern" at bounding box center [1129, 755] width 56 height 12
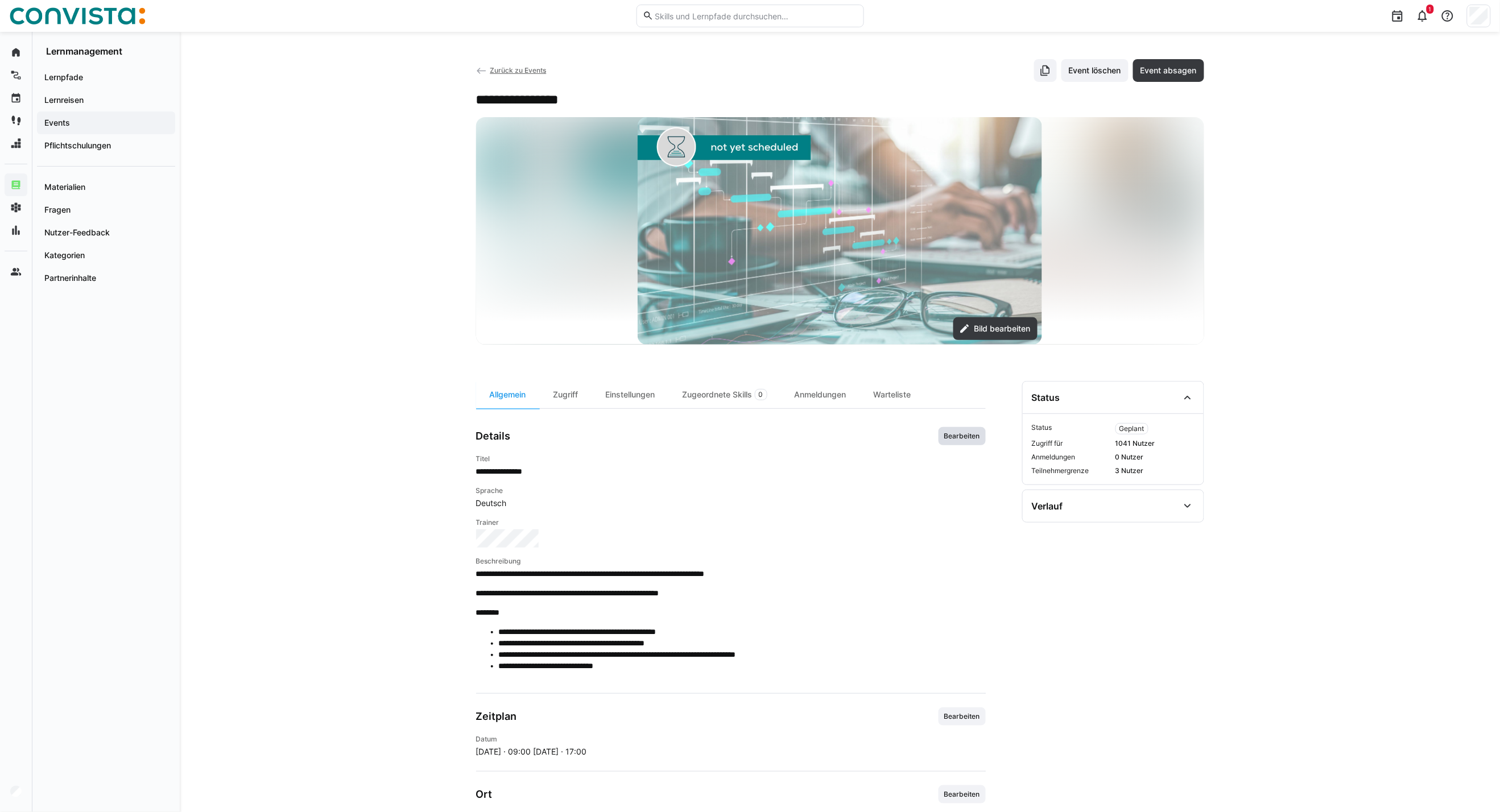
click at [943, 434] on span "Bearbeiten" at bounding box center [962, 436] width 38 height 9
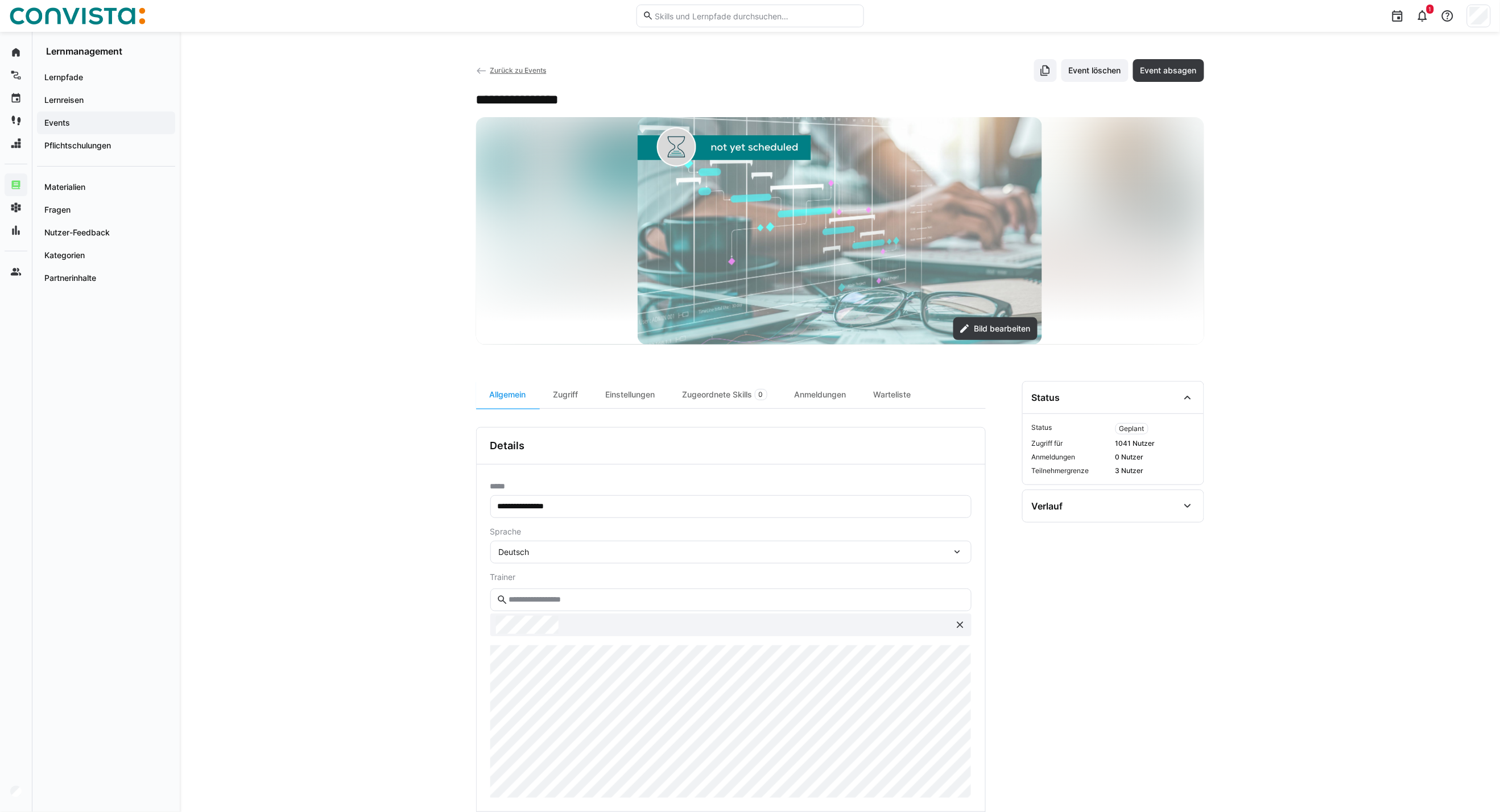
scroll to position [63, 0]
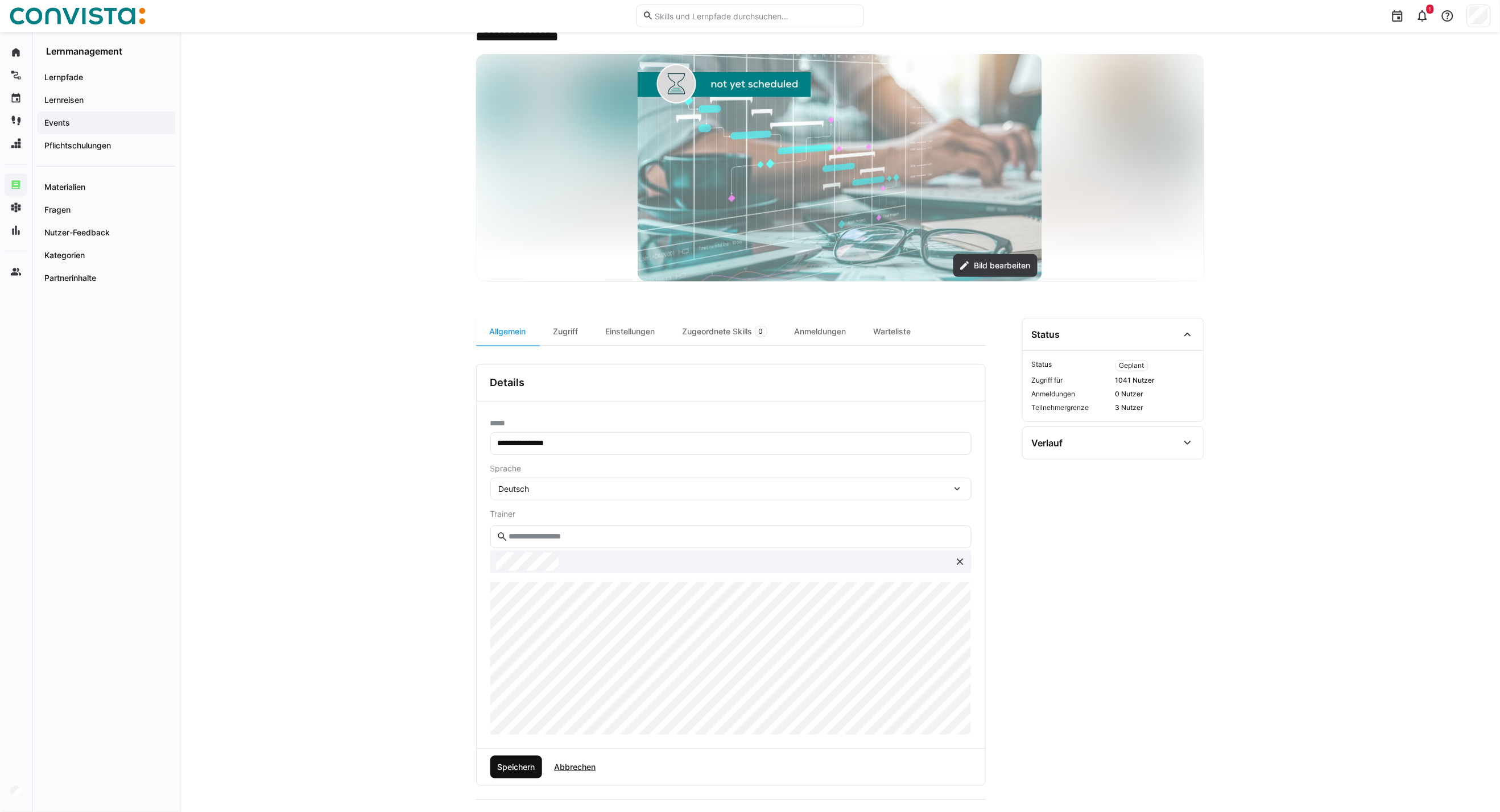
click at [518, 774] on span "Speichern" at bounding box center [517, 766] width 52 height 22
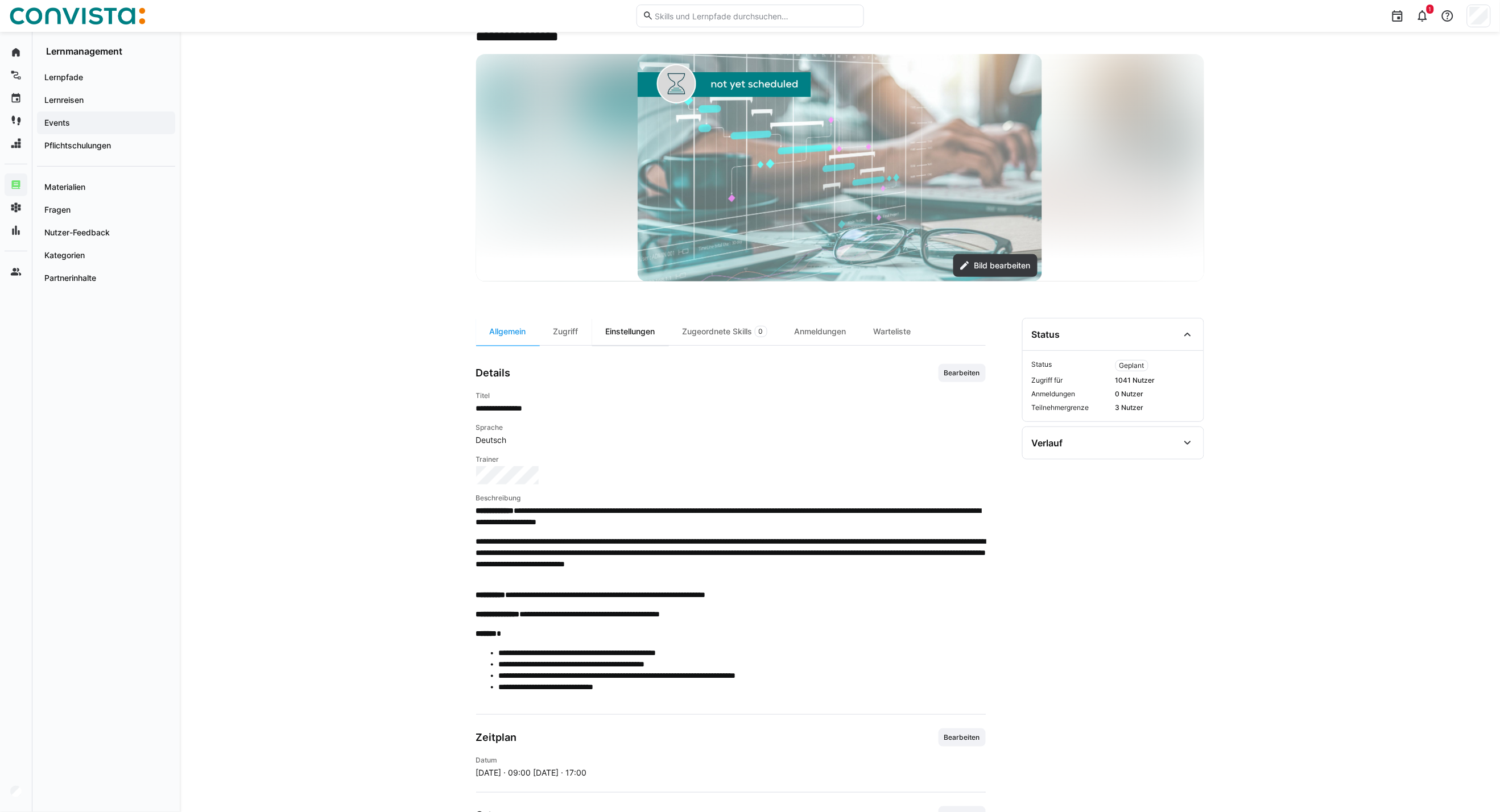
click at [640, 337] on div "Einstellungen" at bounding box center [630, 332] width 77 height 27
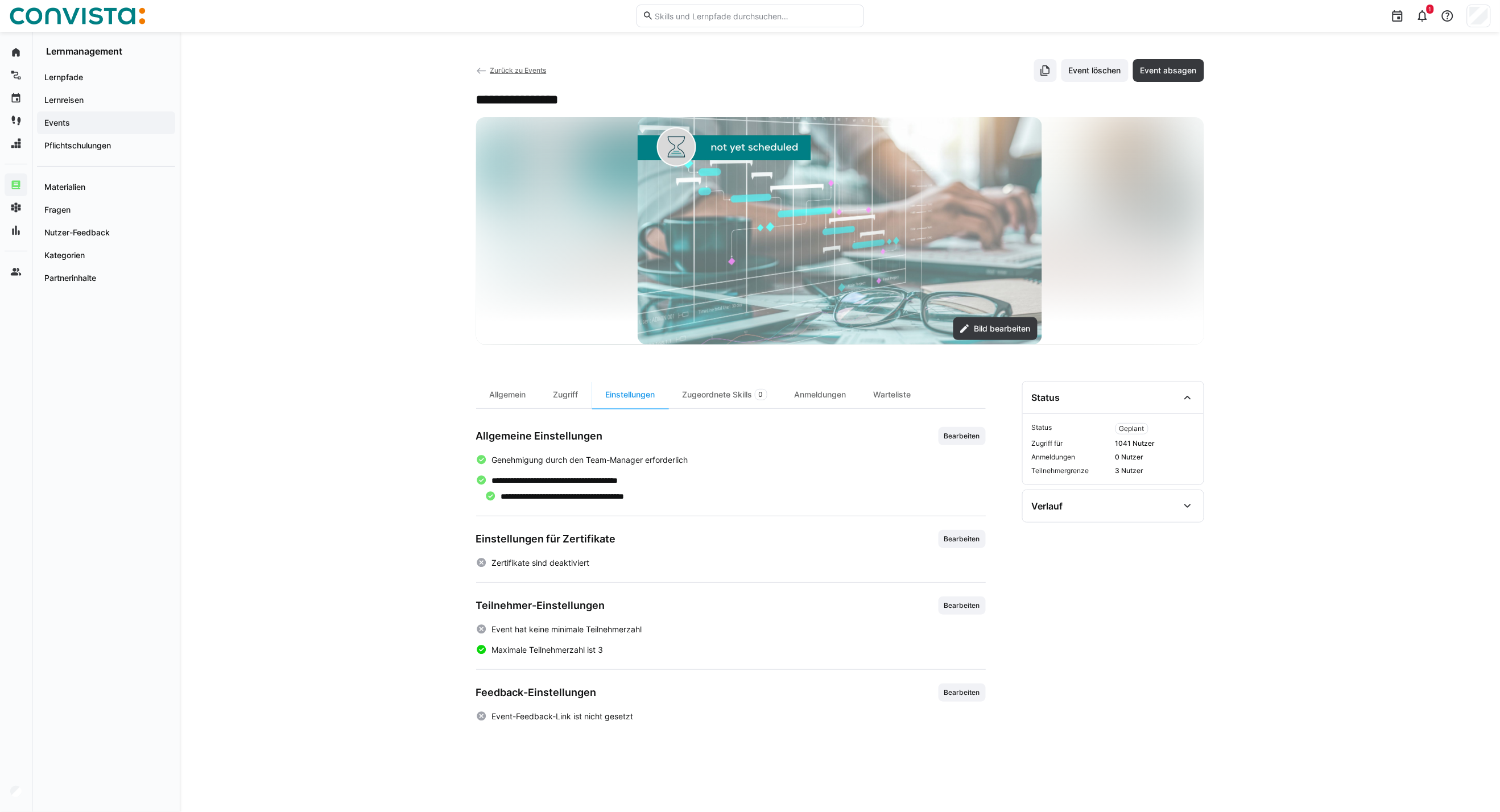
click at [945, 613] on span "Bearbeiten" at bounding box center [962, 605] width 47 height 18
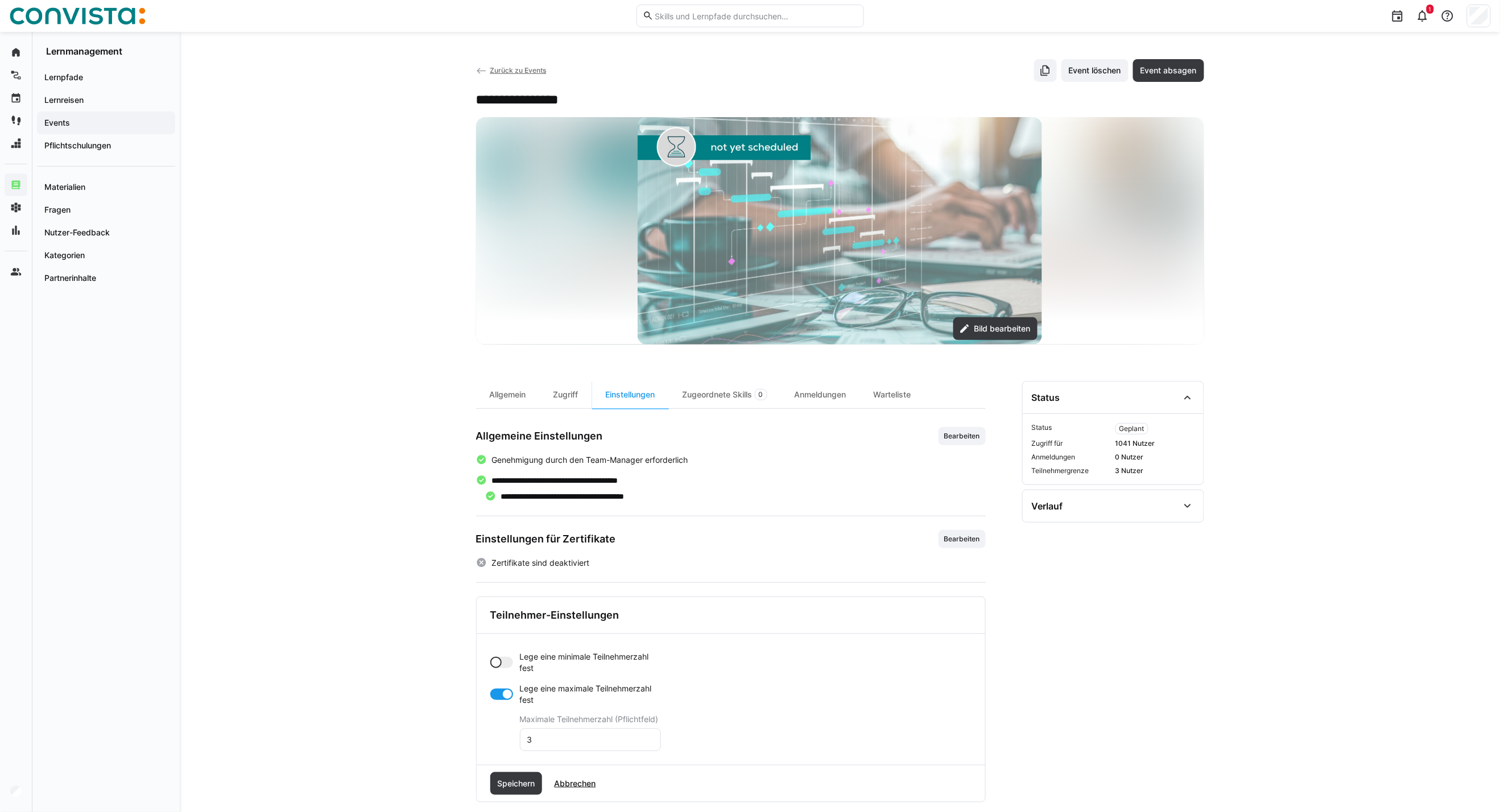
click at [507, 664] on div at bounding box center [501, 662] width 22 height 12
drag, startPoint x: 552, startPoint y: 712, endPoint x: 502, endPoint y: 713, distance: 50.0
click at [502, 713] on app-toggle-and-input "Lege eine minimale Teilnehmerzahl fest Minimale Teilnehmerzahl (Pflichtfeld) 0" at bounding box center [576, 685] width 171 height 68
type input "4"
click at [501, 743] on div at bounding box center [507, 740] width 12 height 12
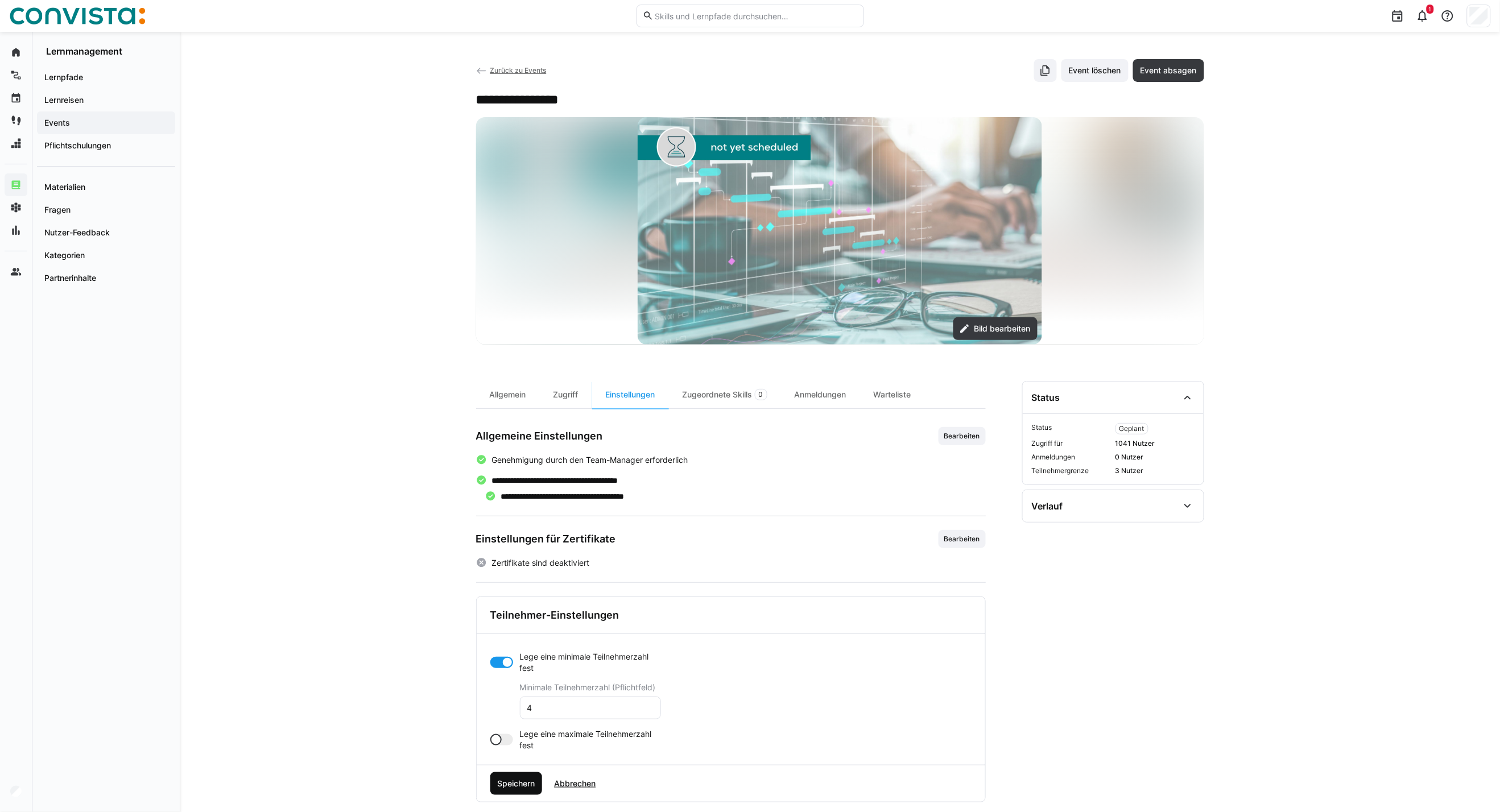
click at [525, 779] on span "Speichern" at bounding box center [516, 784] width 41 height 12
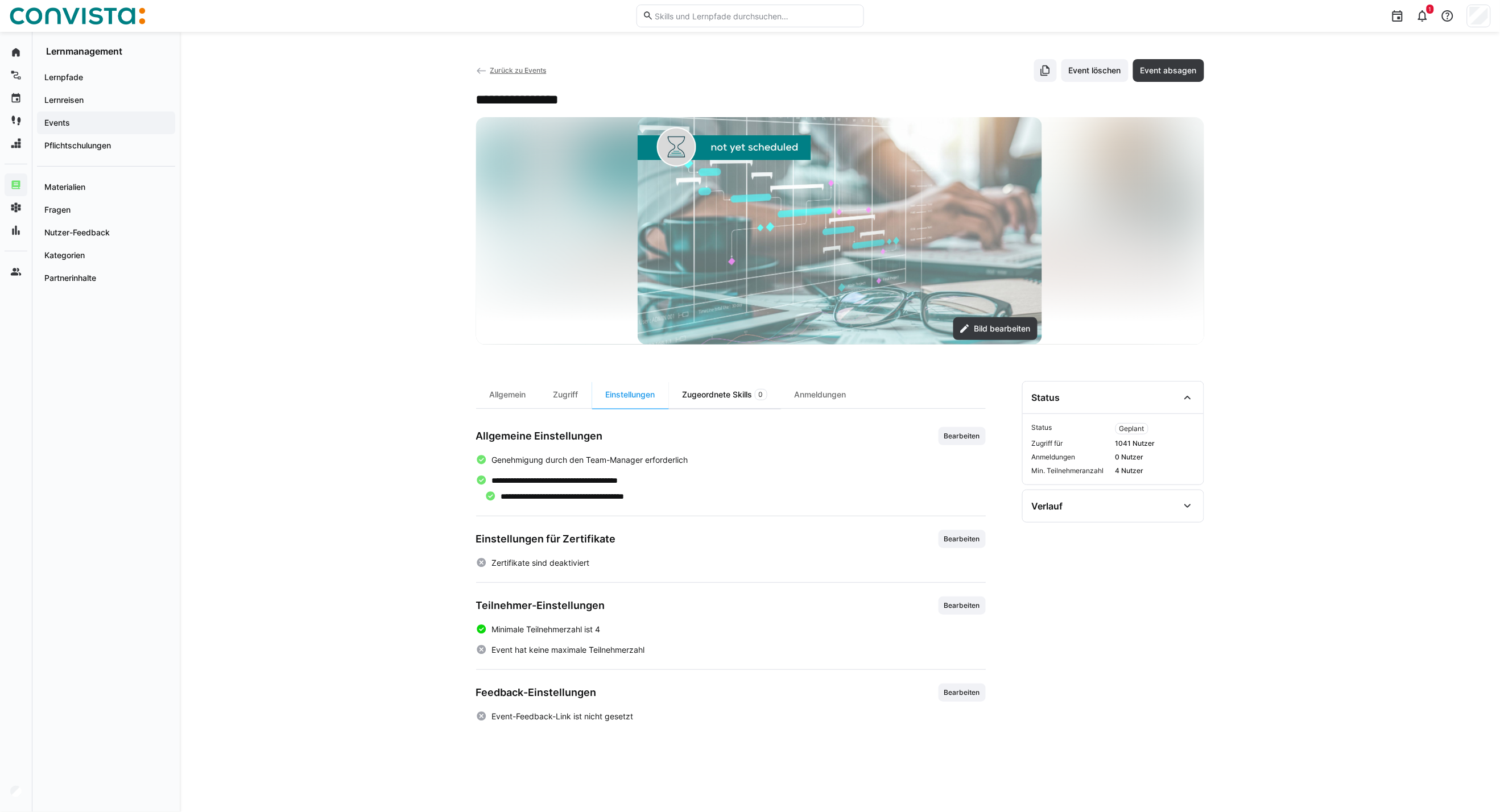
click at [733, 401] on div "Zugeordnete Skills 0" at bounding box center [725, 394] width 112 height 27
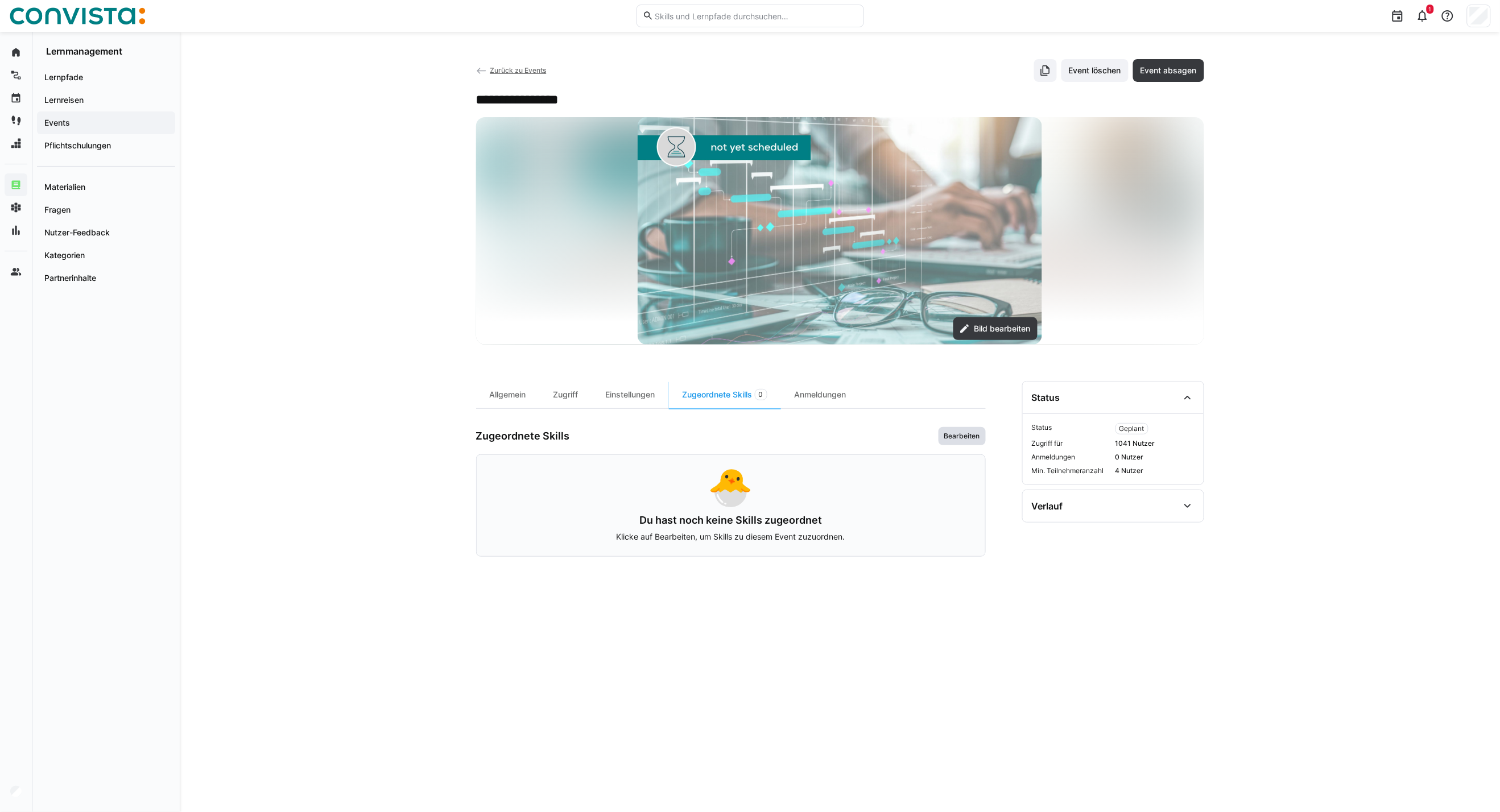
click at [969, 434] on span "Bearbeiten" at bounding box center [962, 436] width 38 height 9
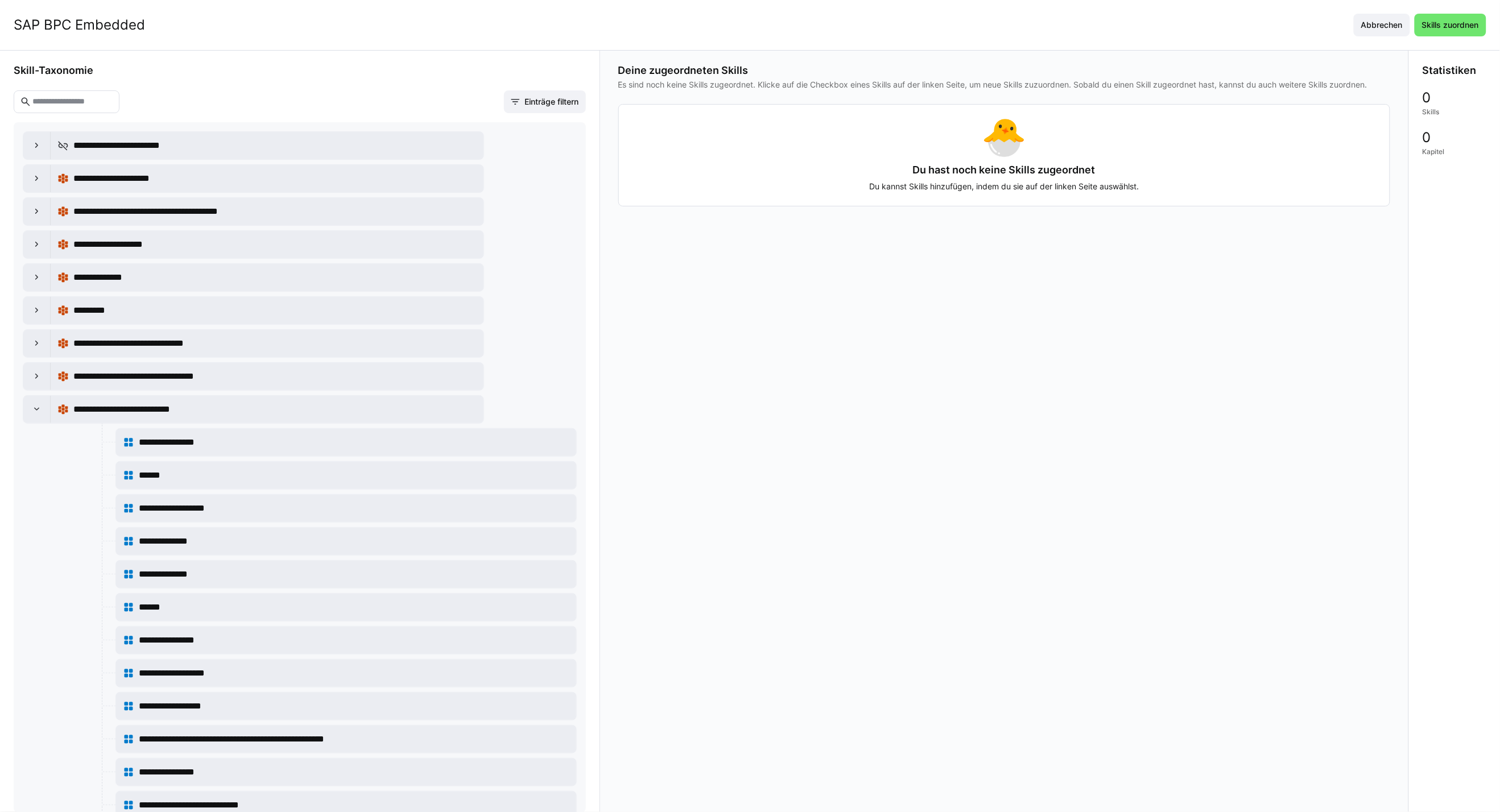
click at [87, 98] on input "text" at bounding box center [72, 102] width 82 height 10
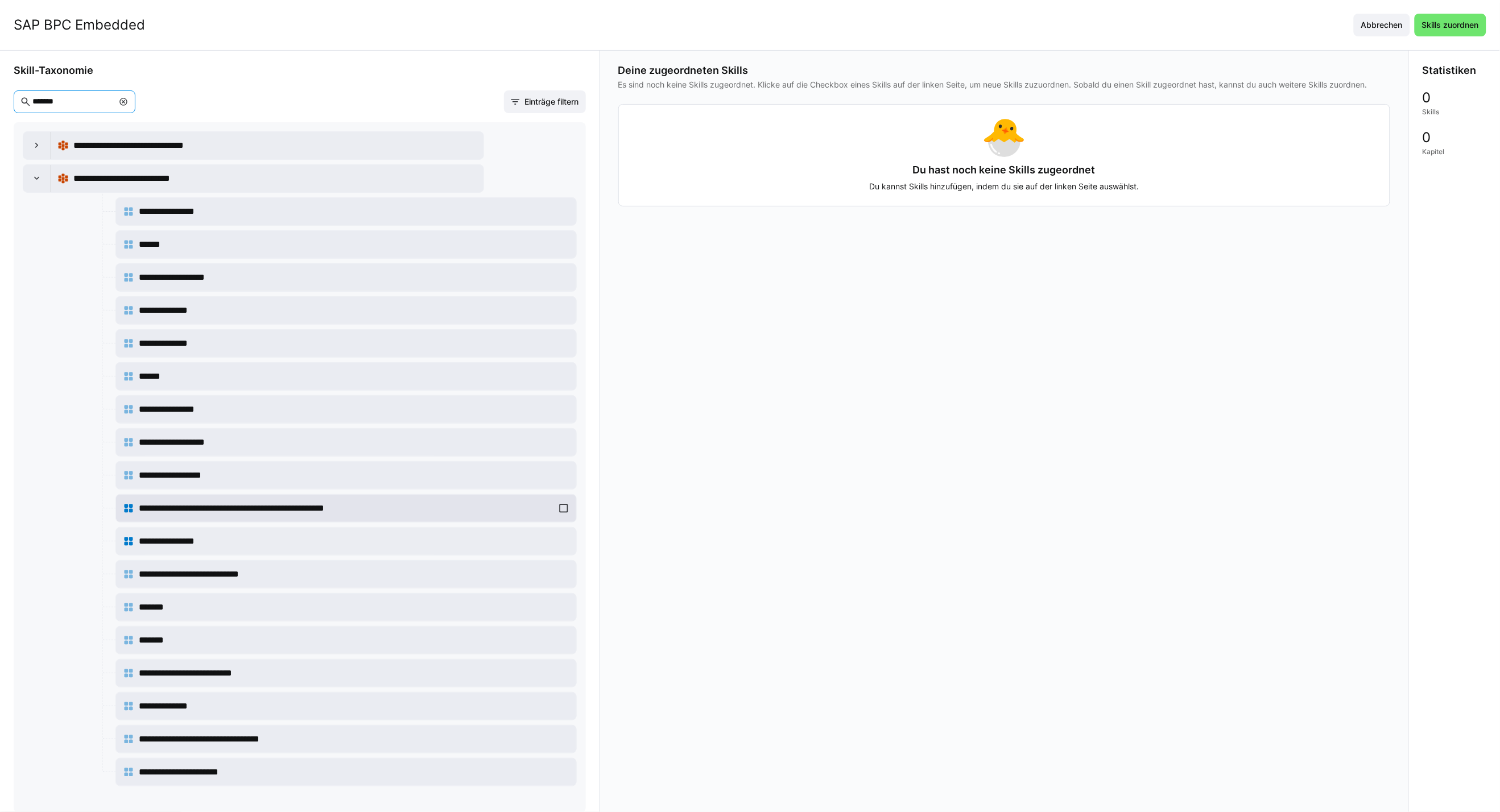
type input "*******"
click at [565, 509] on div "**********" at bounding box center [346, 508] width 447 height 22
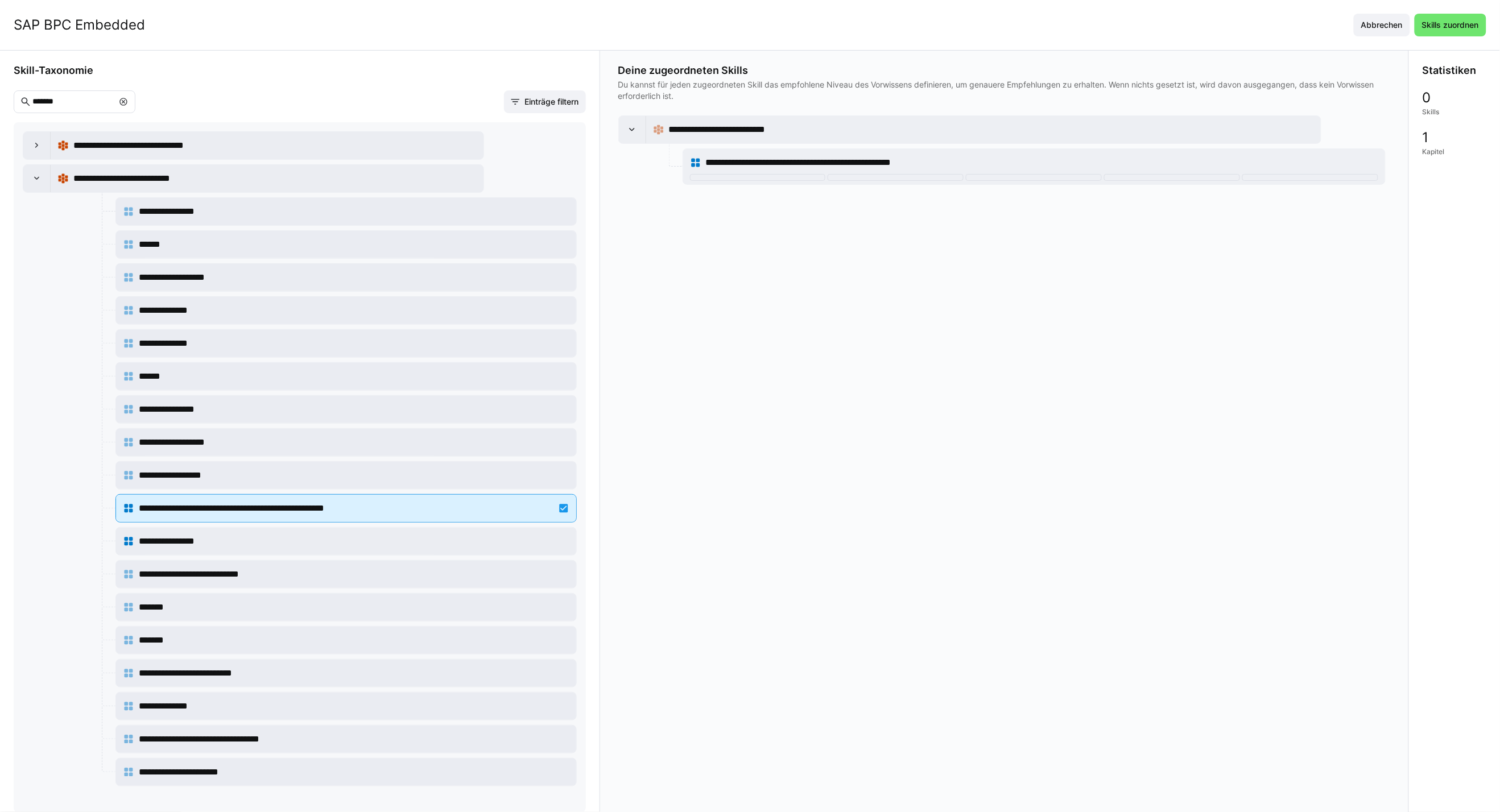
click at [236, 506] on span "**********" at bounding box center [264, 508] width 250 height 14
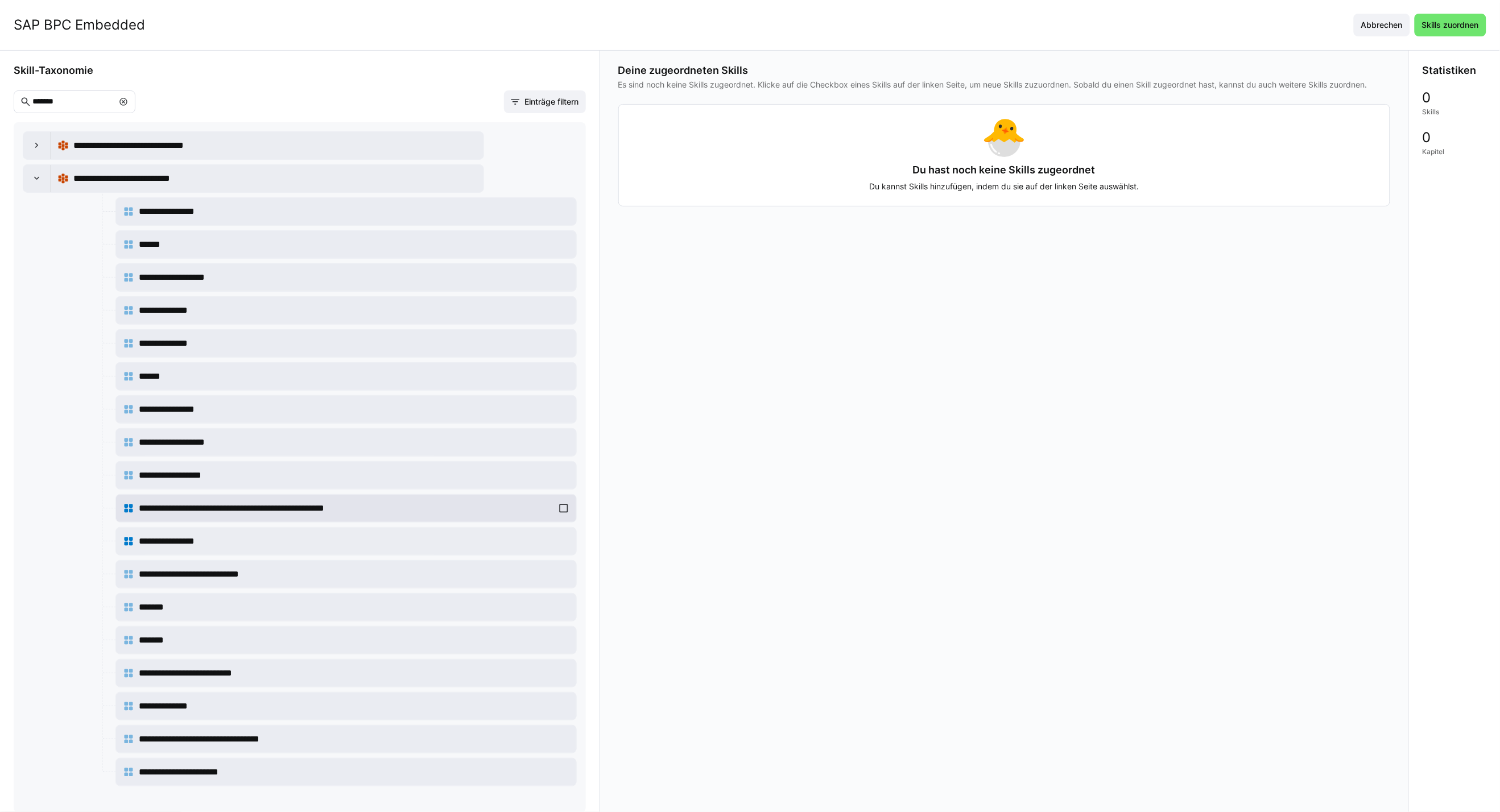
click at [236, 506] on span "**********" at bounding box center [264, 508] width 250 height 14
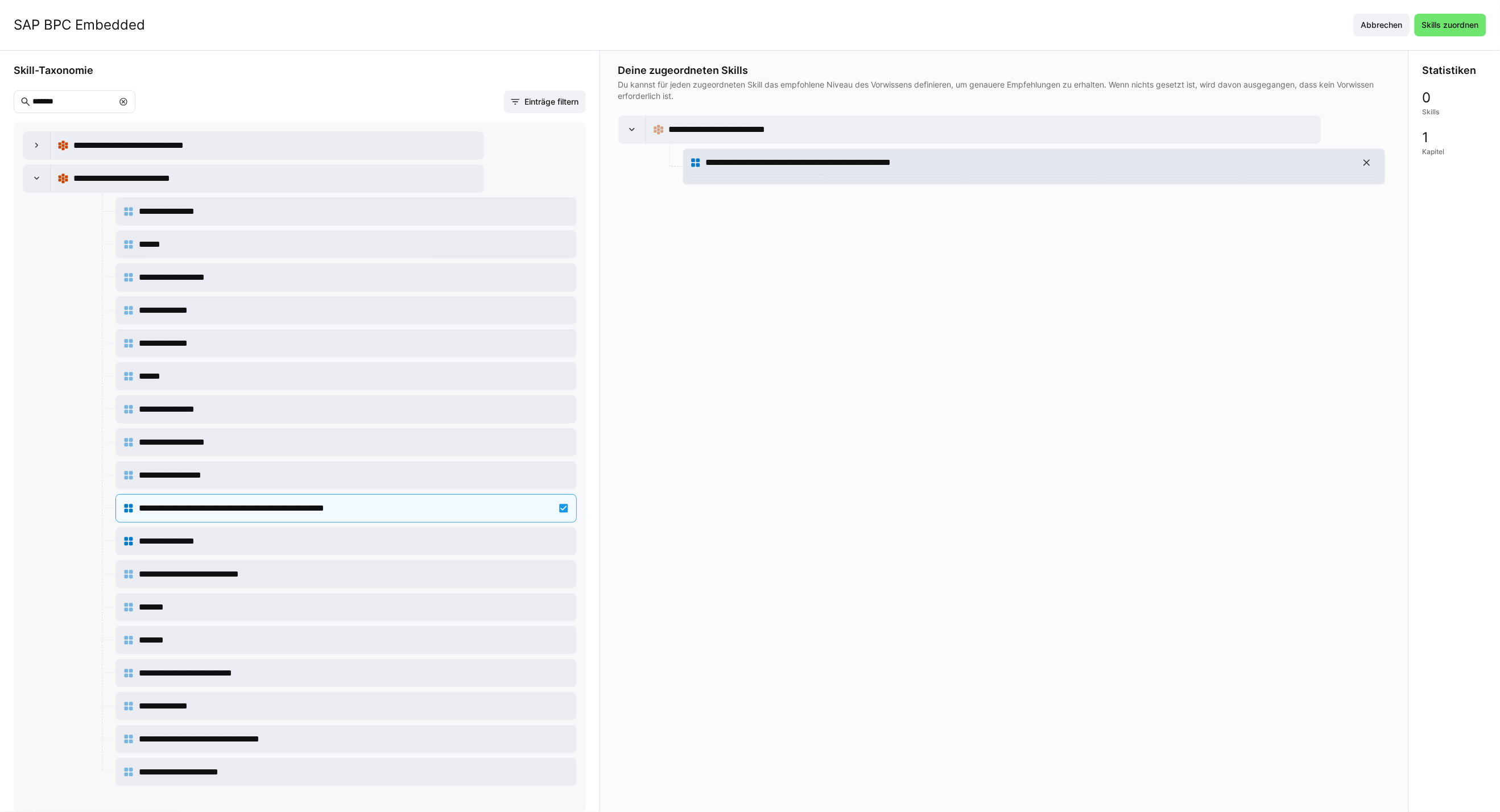
click at [796, 157] on span "**********" at bounding box center [831, 163] width 250 height 14
click at [1445, 30] on span "Skills zuordnen" at bounding box center [1450, 25] width 60 height 12
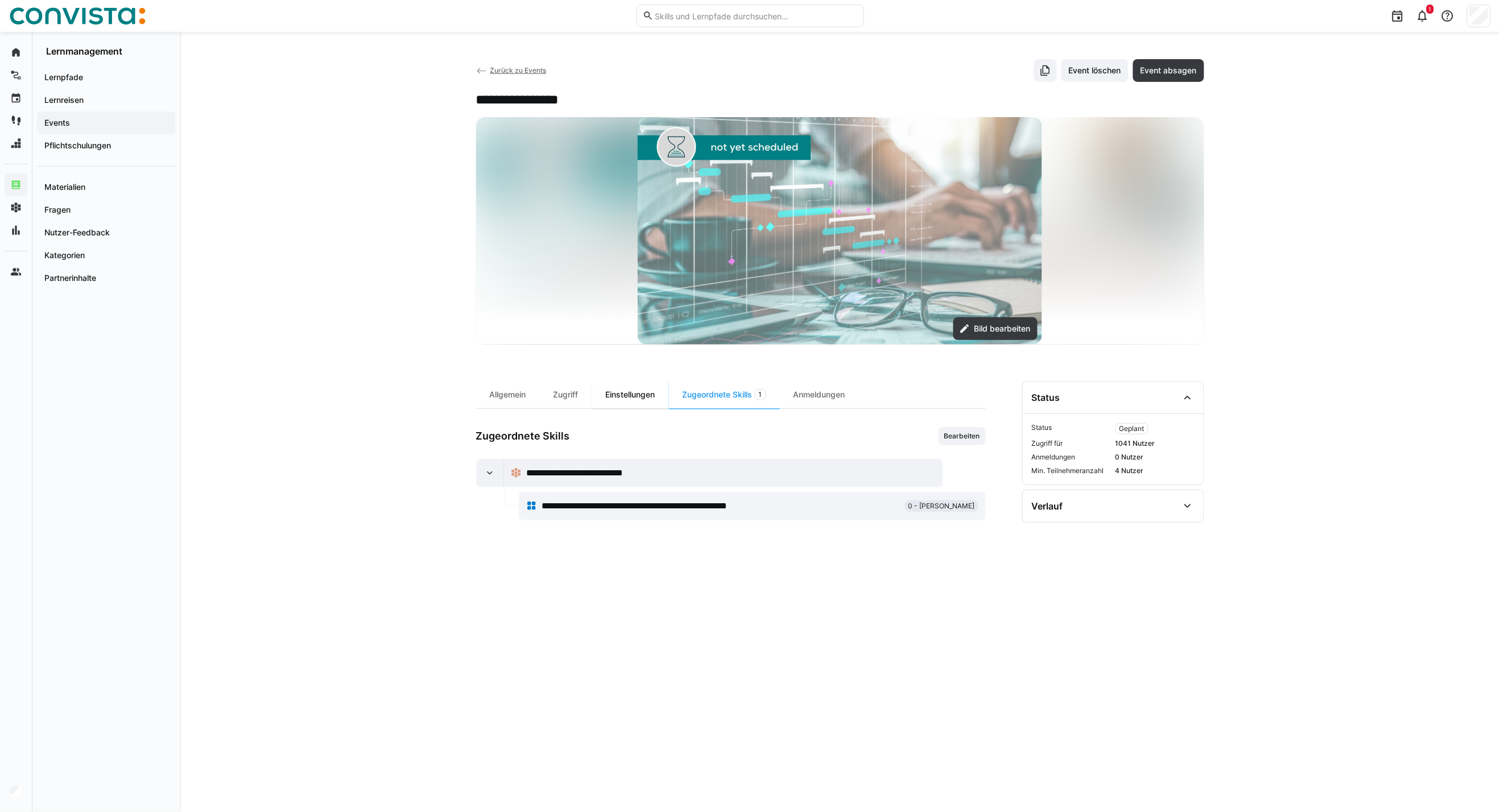
click at [640, 399] on div "Einstellungen" at bounding box center [630, 394] width 77 height 27
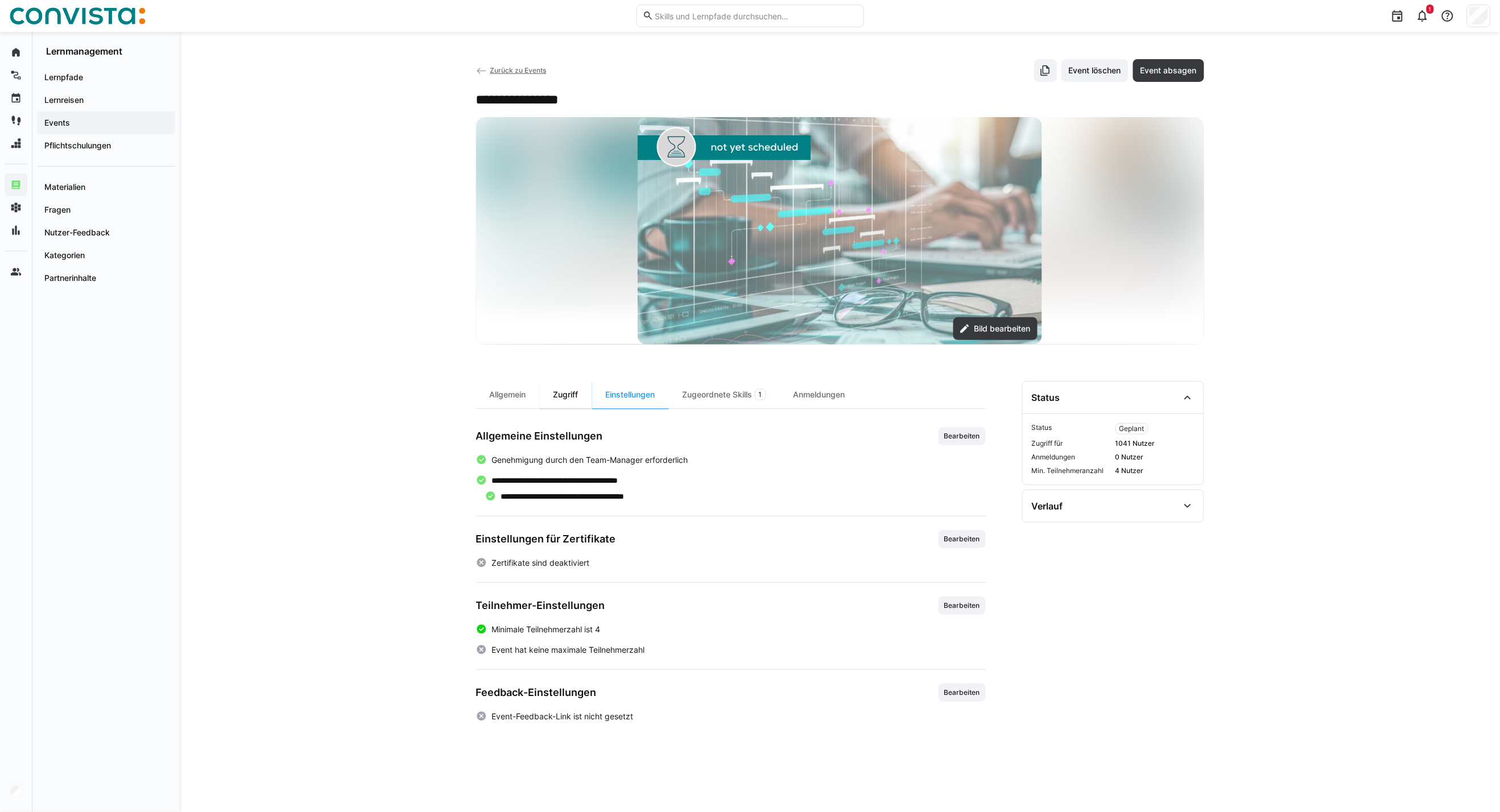
click at [564, 400] on div "Zugriff" at bounding box center [566, 394] width 52 height 27
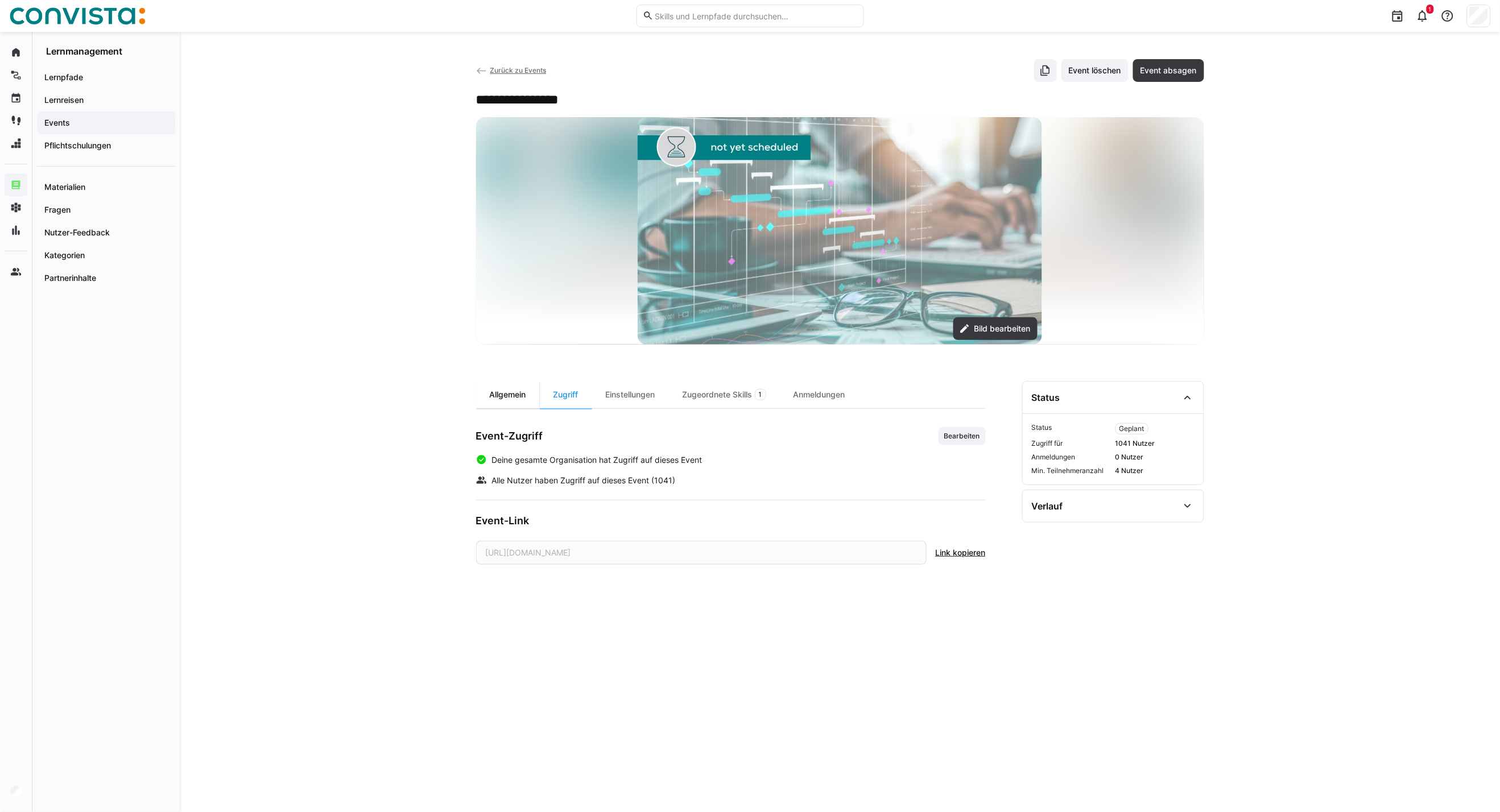
click at [501, 394] on div "Allgemein" at bounding box center [508, 394] width 64 height 27
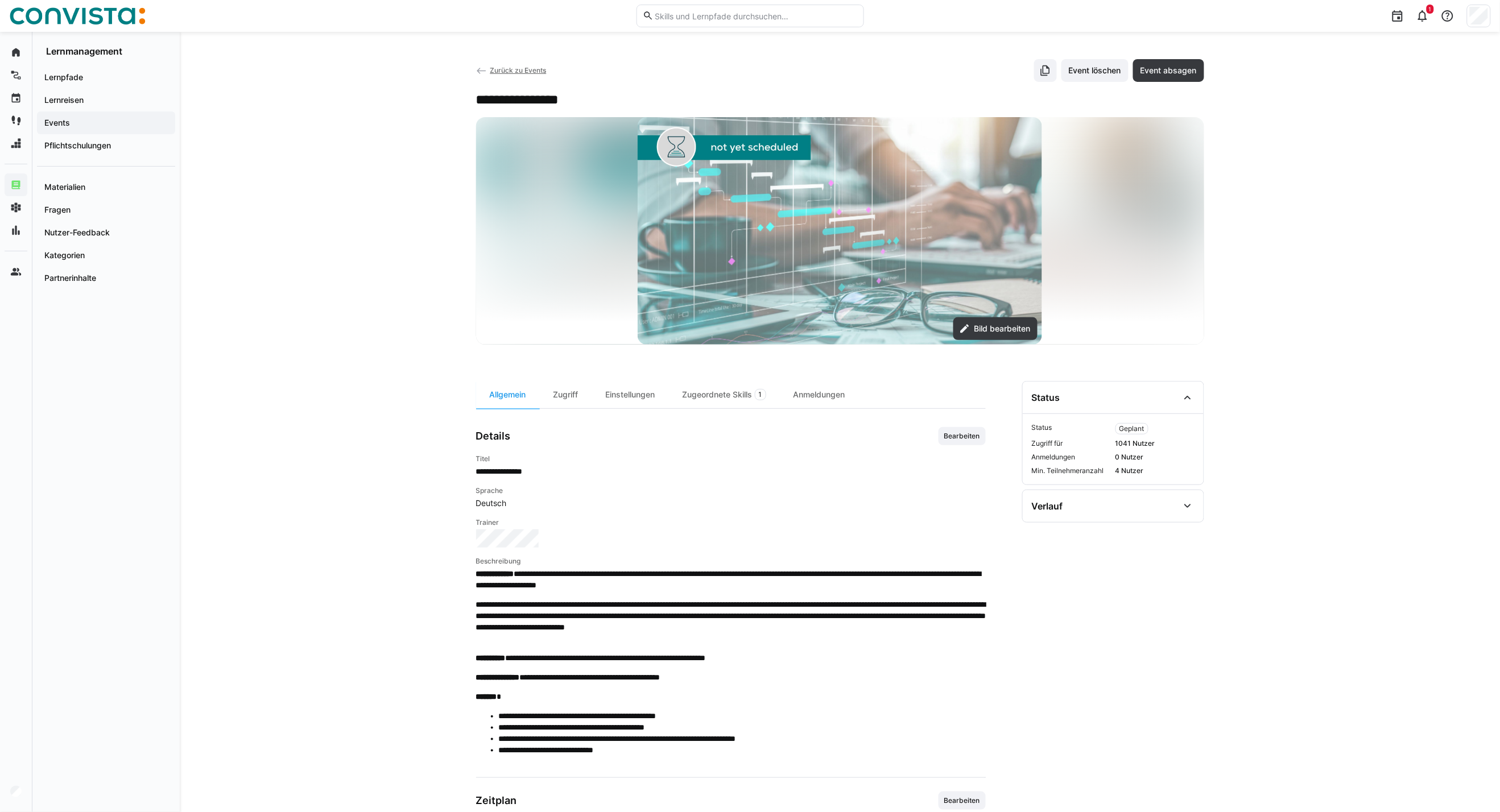
click at [516, 71] on span "Zurück zu Events" at bounding box center [518, 70] width 56 height 9
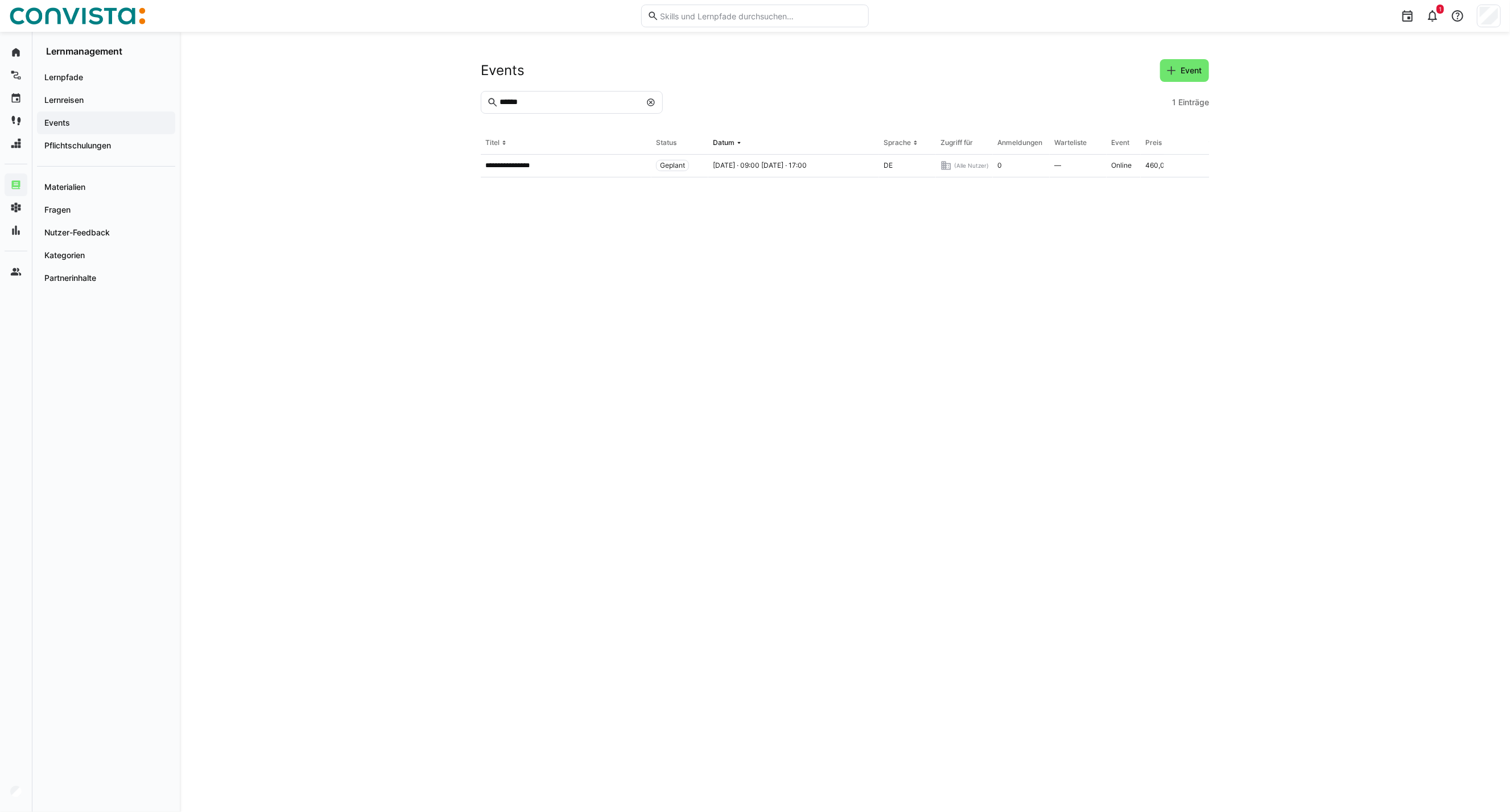
click at [651, 108] on eds-input "******" at bounding box center [572, 102] width 182 height 22
click at [651, 104] on eds-icon at bounding box center [651, 102] width 9 height 9
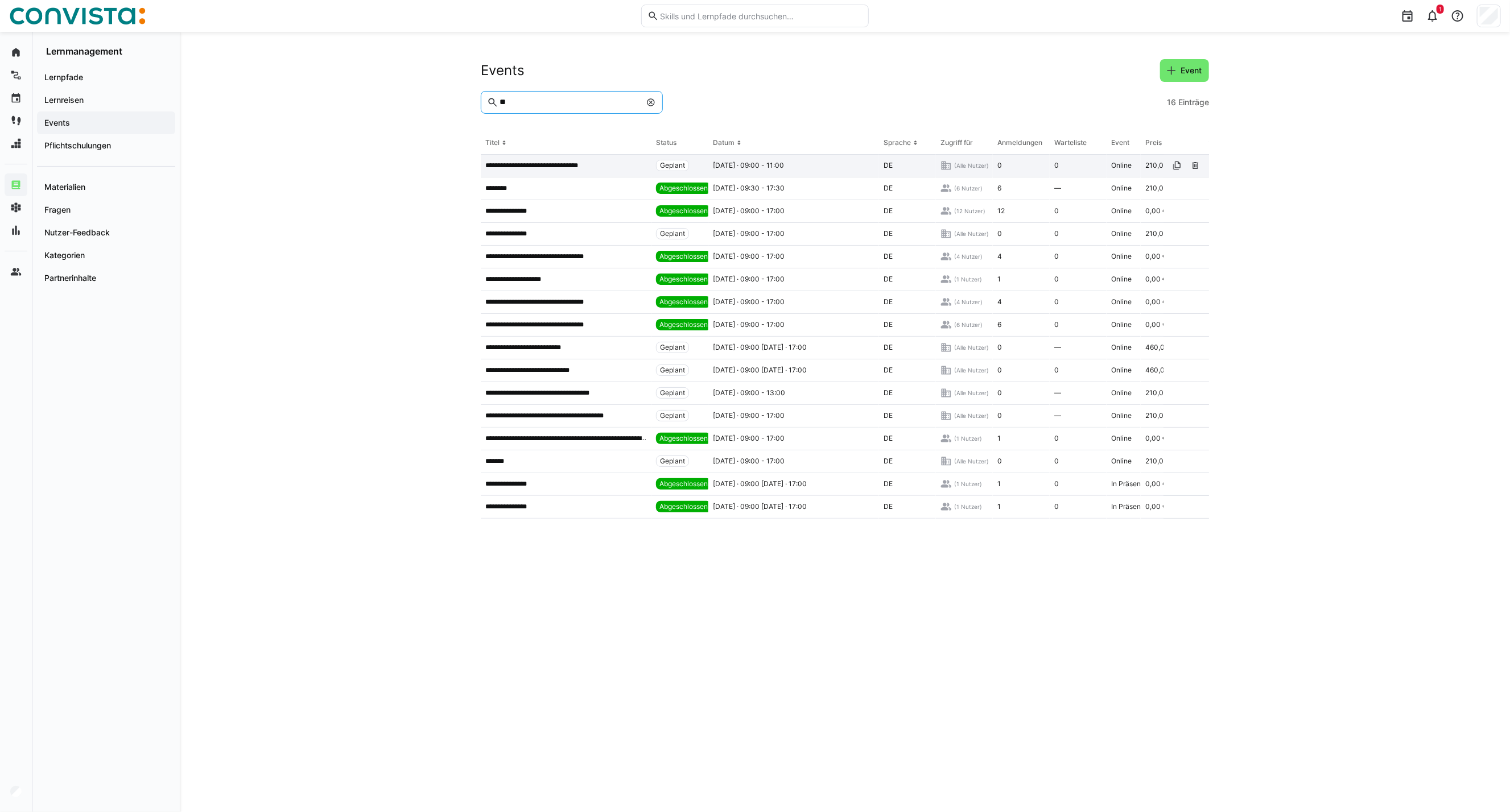
type input "**"
click at [591, 164] on p "**********" at bounding box center [549, 165] width 127 height 9
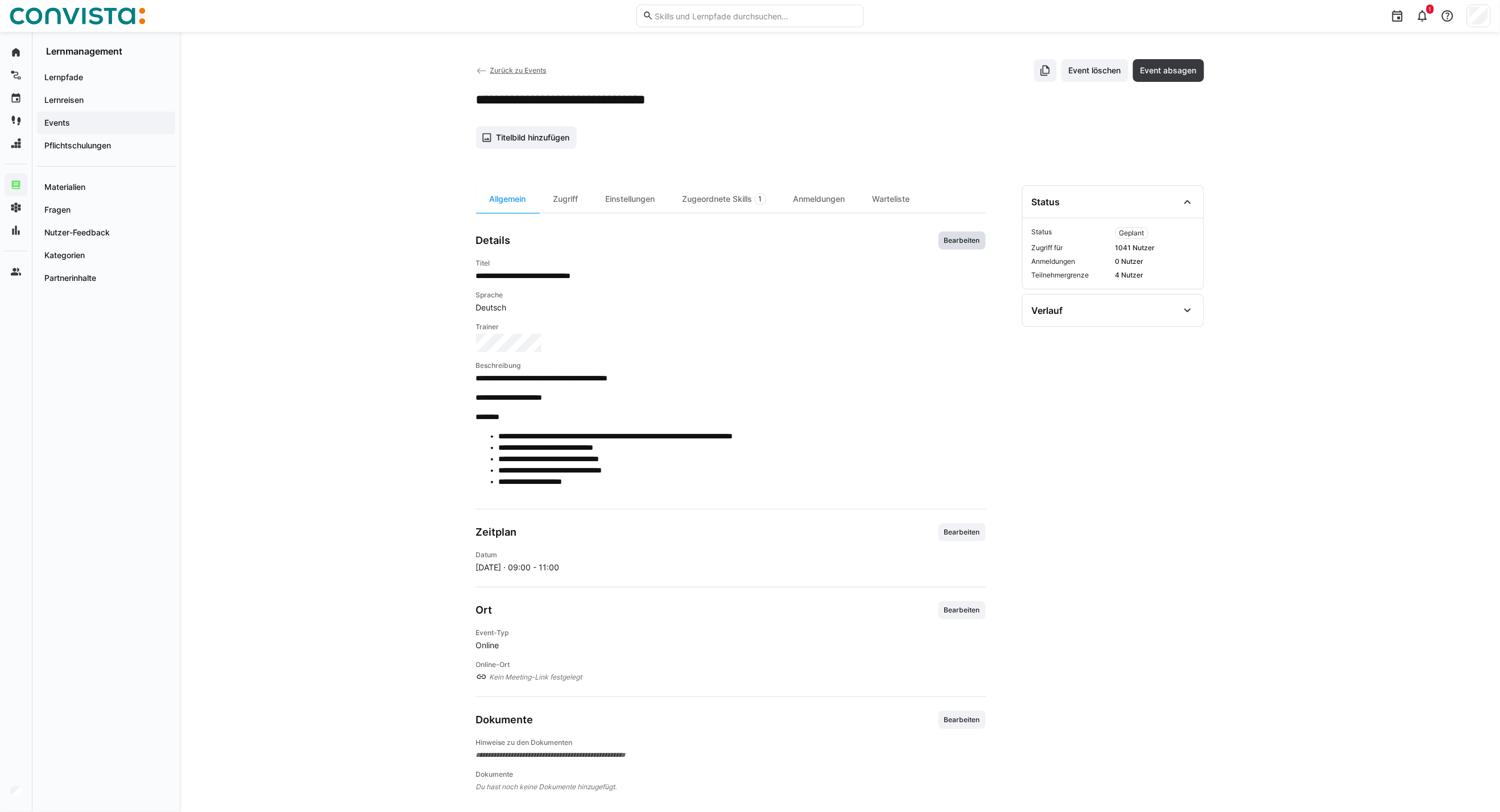
click at [952, 242] on span "Bearbeiten" at bounding box center [962, 241] width 38 height 9
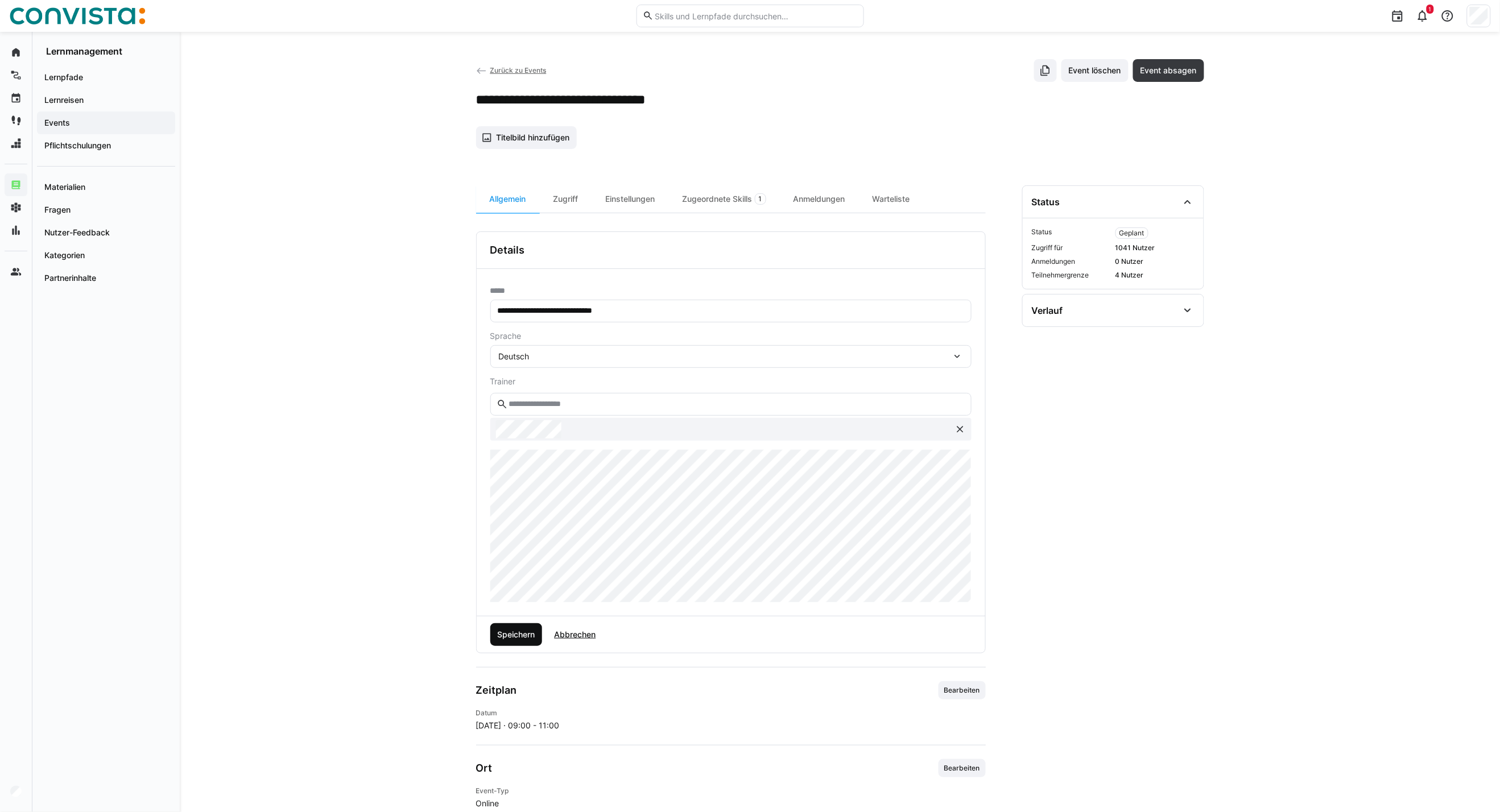
click at [517, 637] on span "Speichern" at bounding box center [516, 635] width 41 height 12
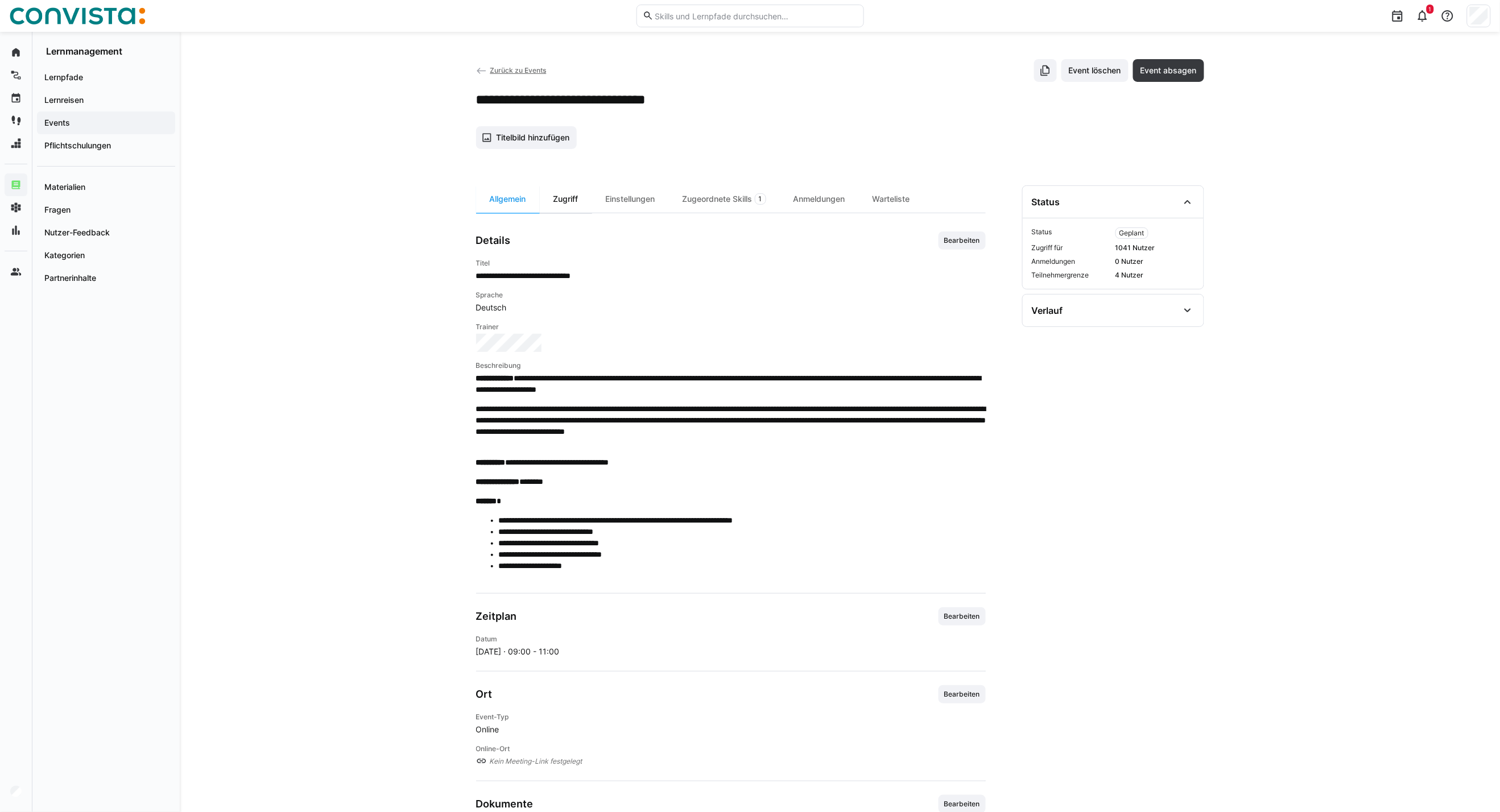
click at [572, 204] on div "Zugriff" at bounding box center [566, 199] width 52 height 27
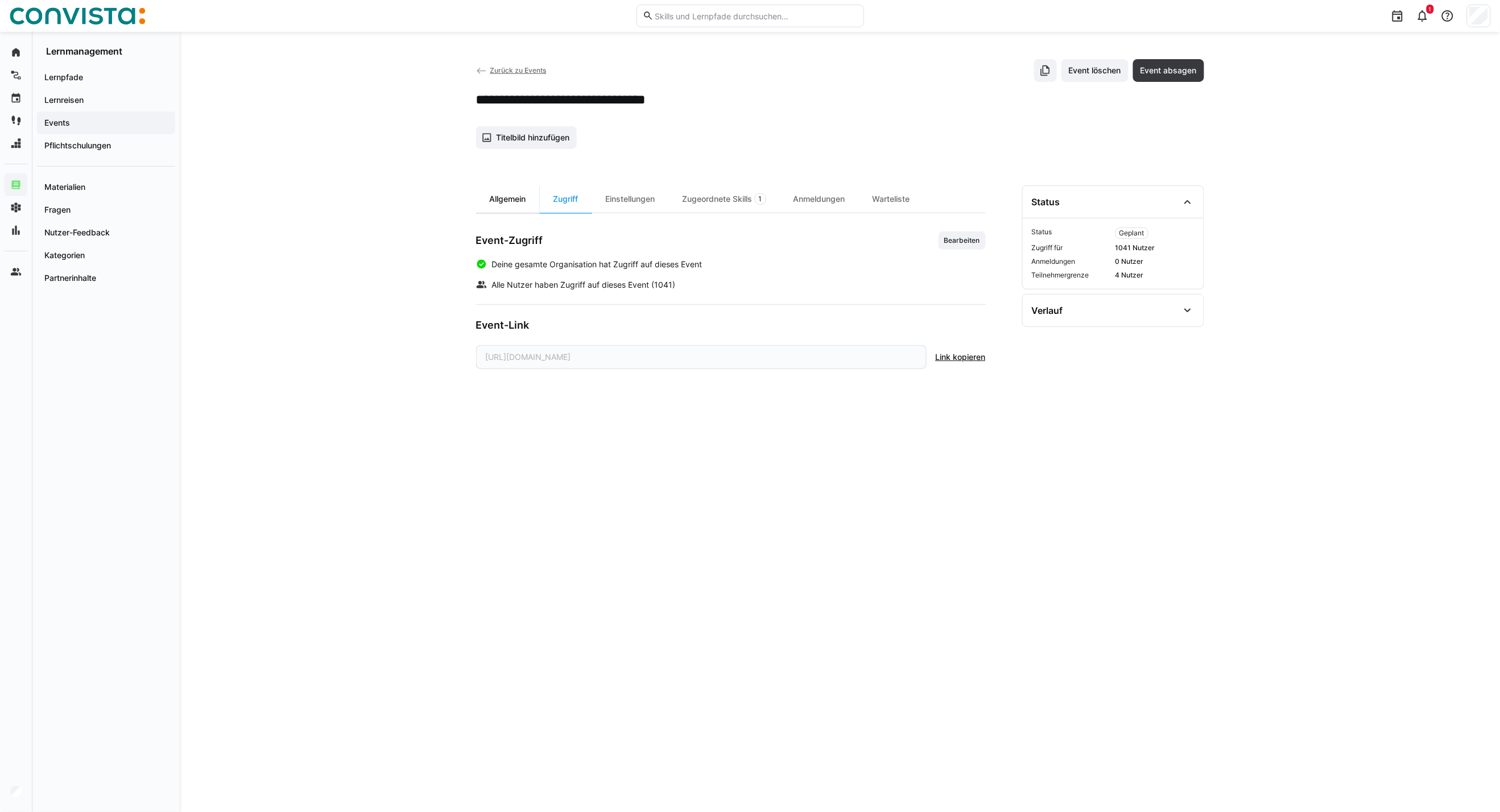
click at [514, 197] on div "Allgemein" at bounding box center [508, 199] width 64 height 27
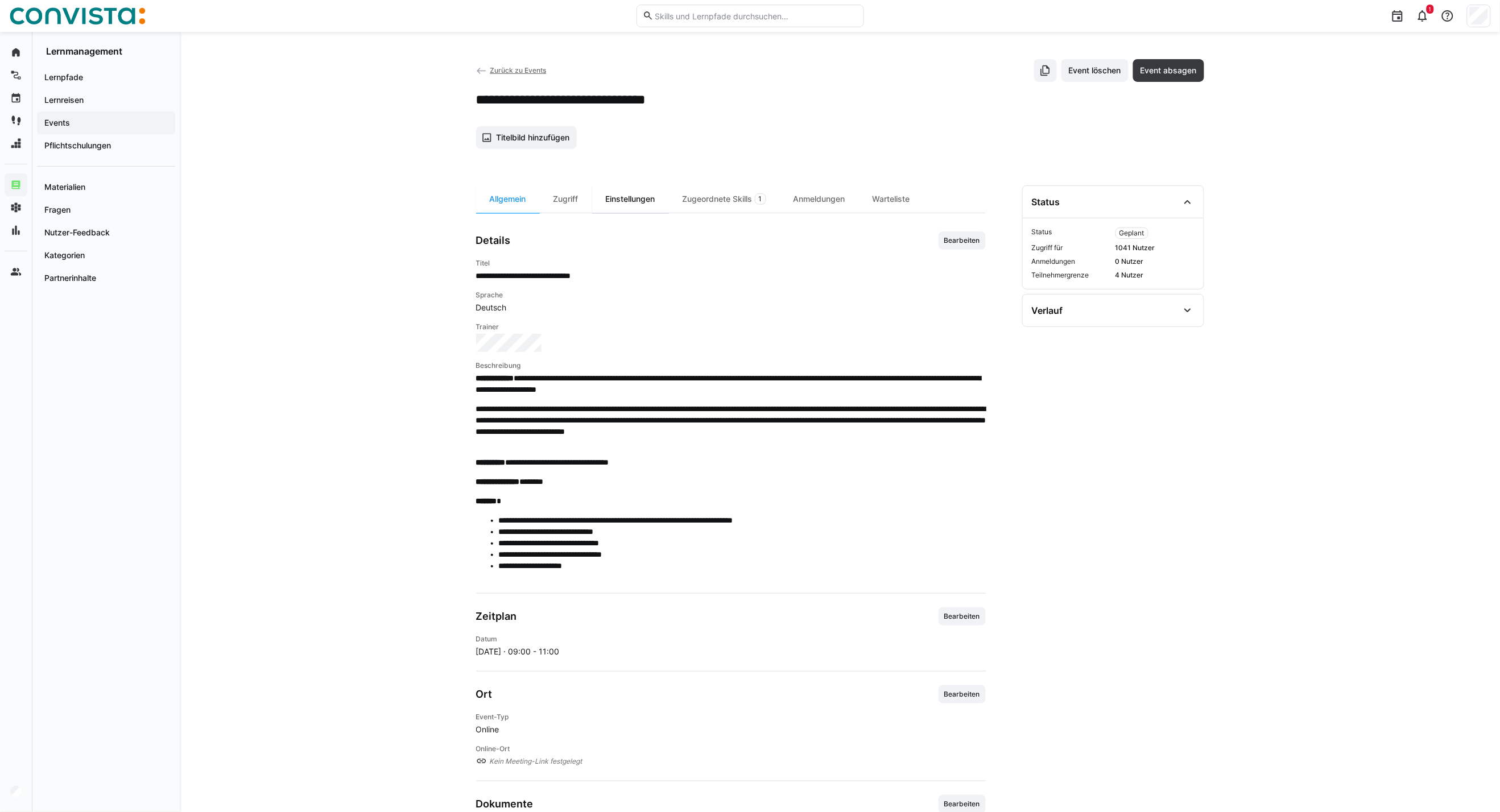
click at [629, 195] on div "Einstellungen" at bounding box center [630, 199] width 77 height 27
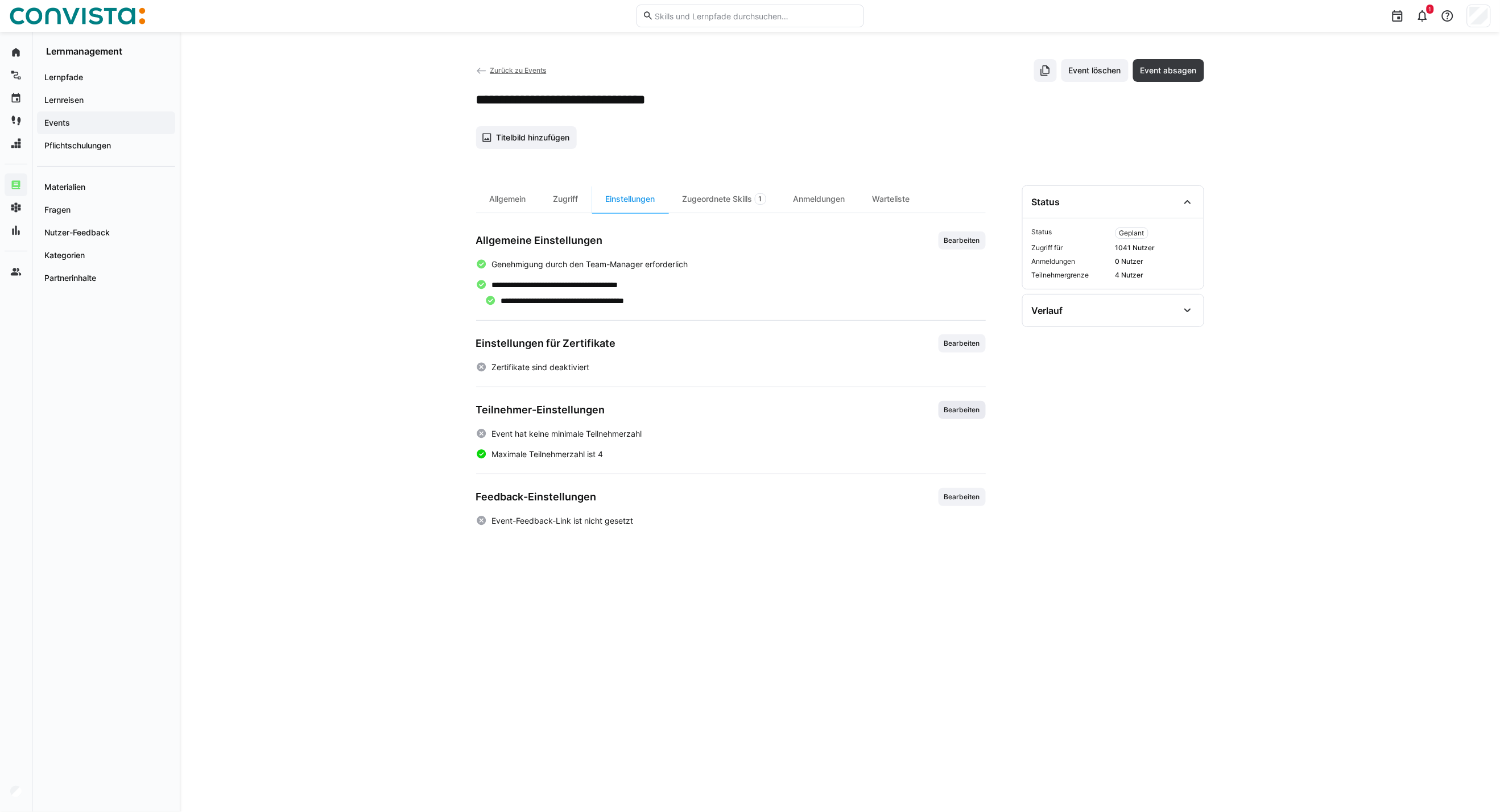
click at [951, 405] on span "Bearbeiten" at bounding box center [962, 410] width 47 height 18
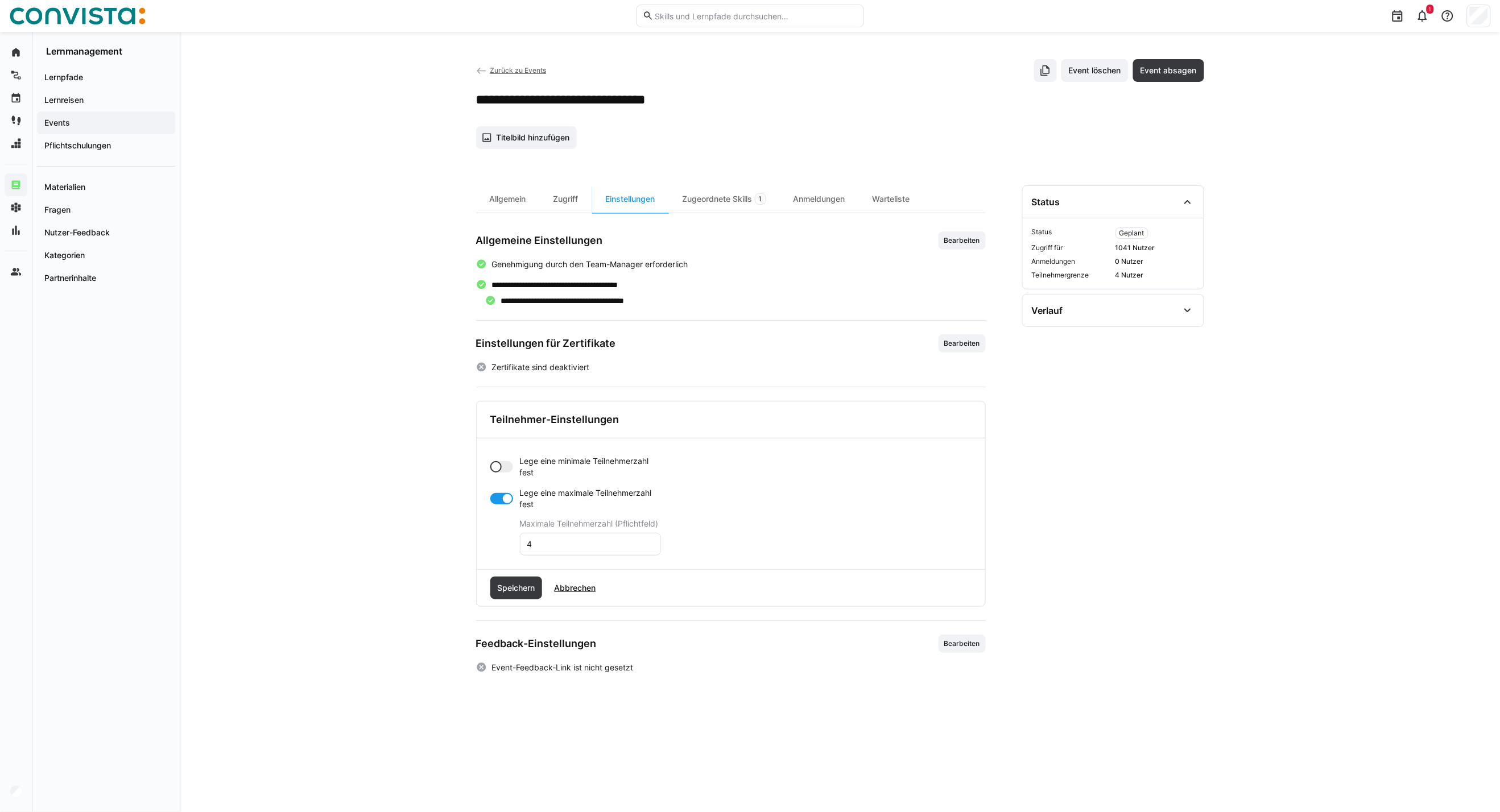
click at [499, 504] on div at bounding box center [501, 499] width 22 height 12
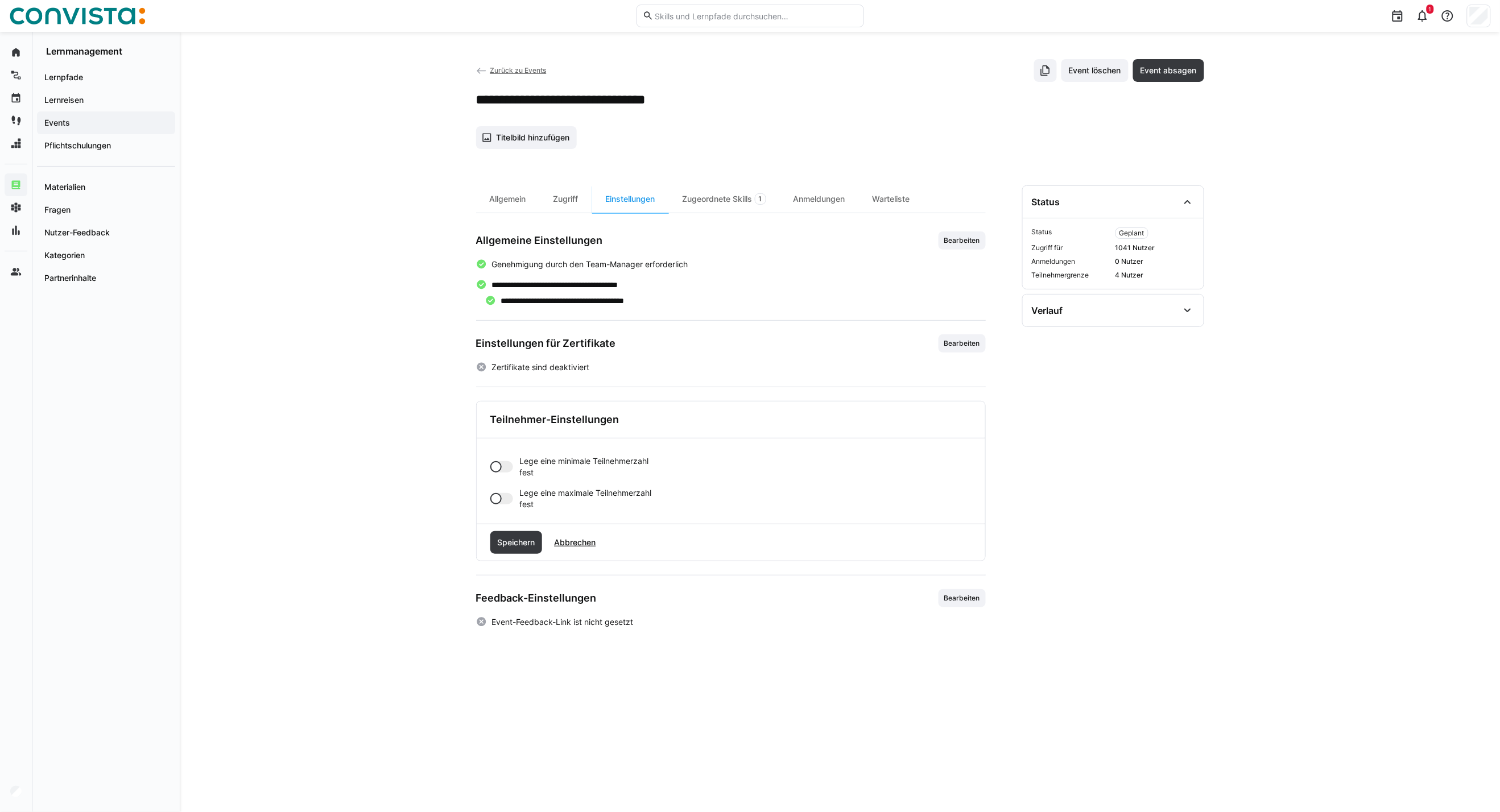
click at [507, 468] on div at bounding box center [501, 467] width 22 height 12
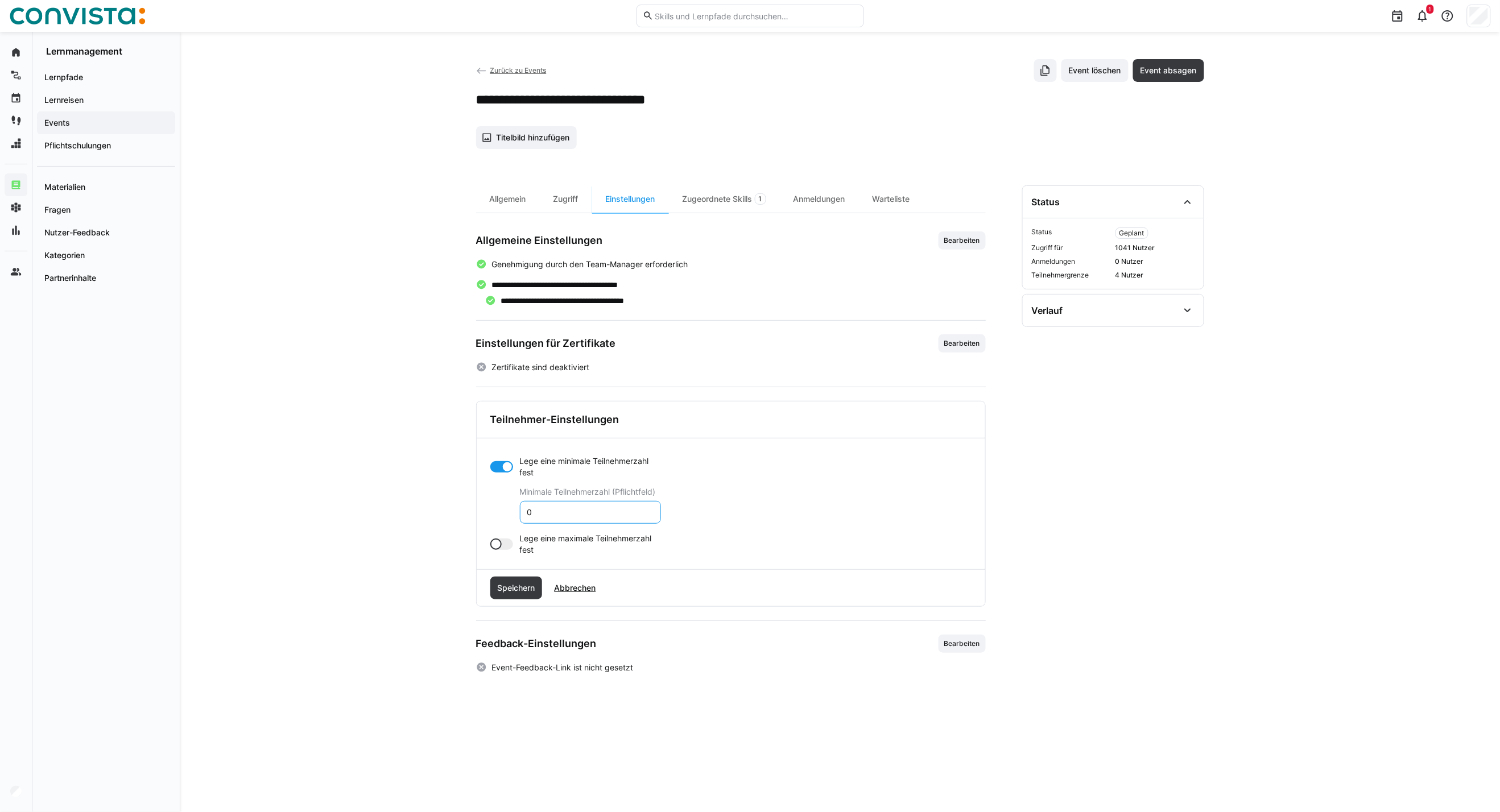
drag, startPoint x: 568, startPoint y: 520, endPoint x: 501, endPoint y: 512, distance: 67.5
click at [501, 512] on app-toggle-and-input "Lege eine minimale Teilnehmerzahl fest Minimale Teilnehmerzahl (Pflichtfeld) 0" at bounding box center [576, 490] width 171 height 68
type input "5"
click at [525, 595] on span "Speichern" at bounding box center [517, 587] width 52 height 22
click at [697, 202] on div "Zugeordnete Skills 1" at bounding box center [725, 199] width 111 height 27
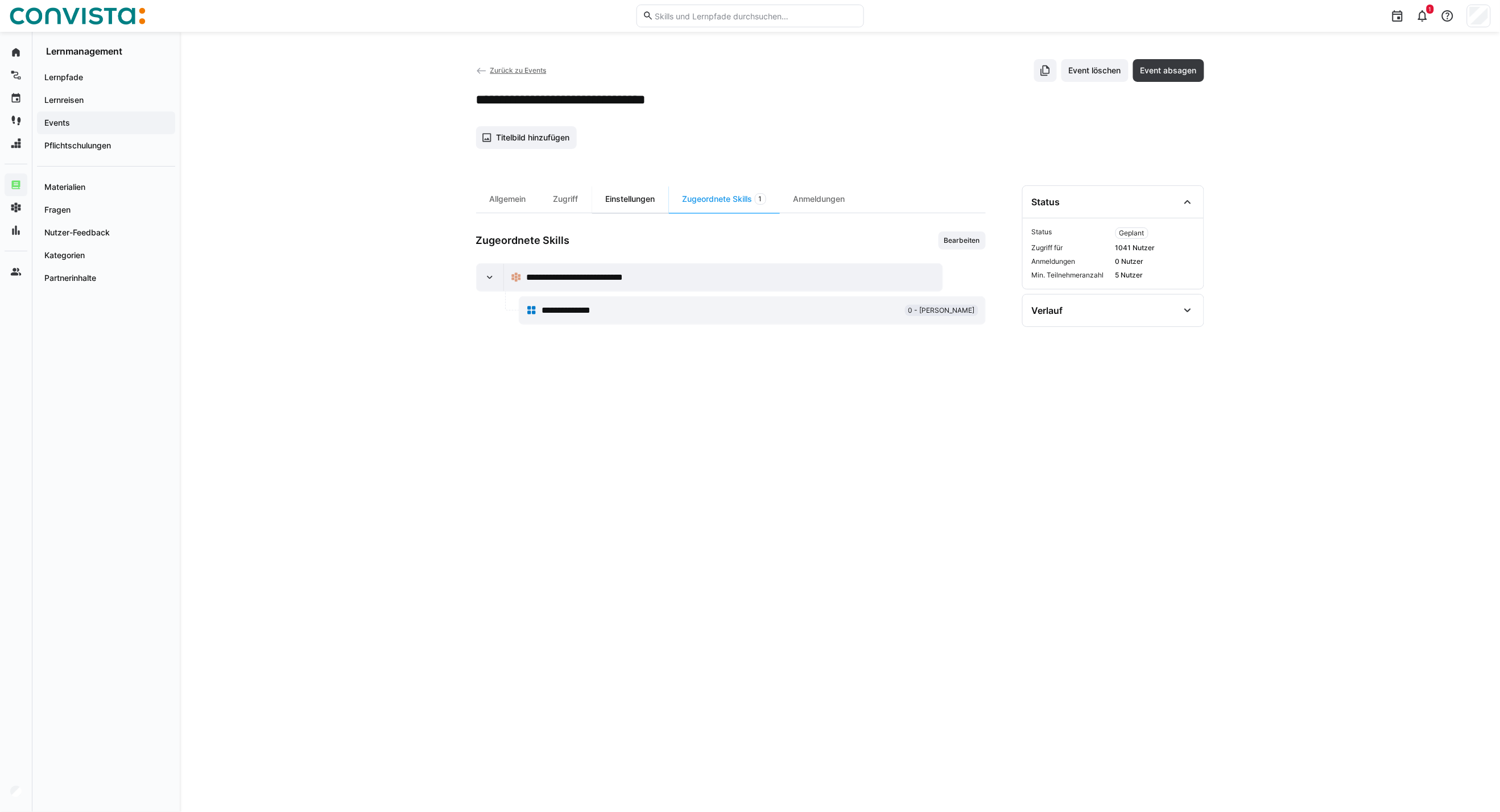
click at [629, 205] on div "Einstellungen" at bounding box center [630, 199] width 77 height 27
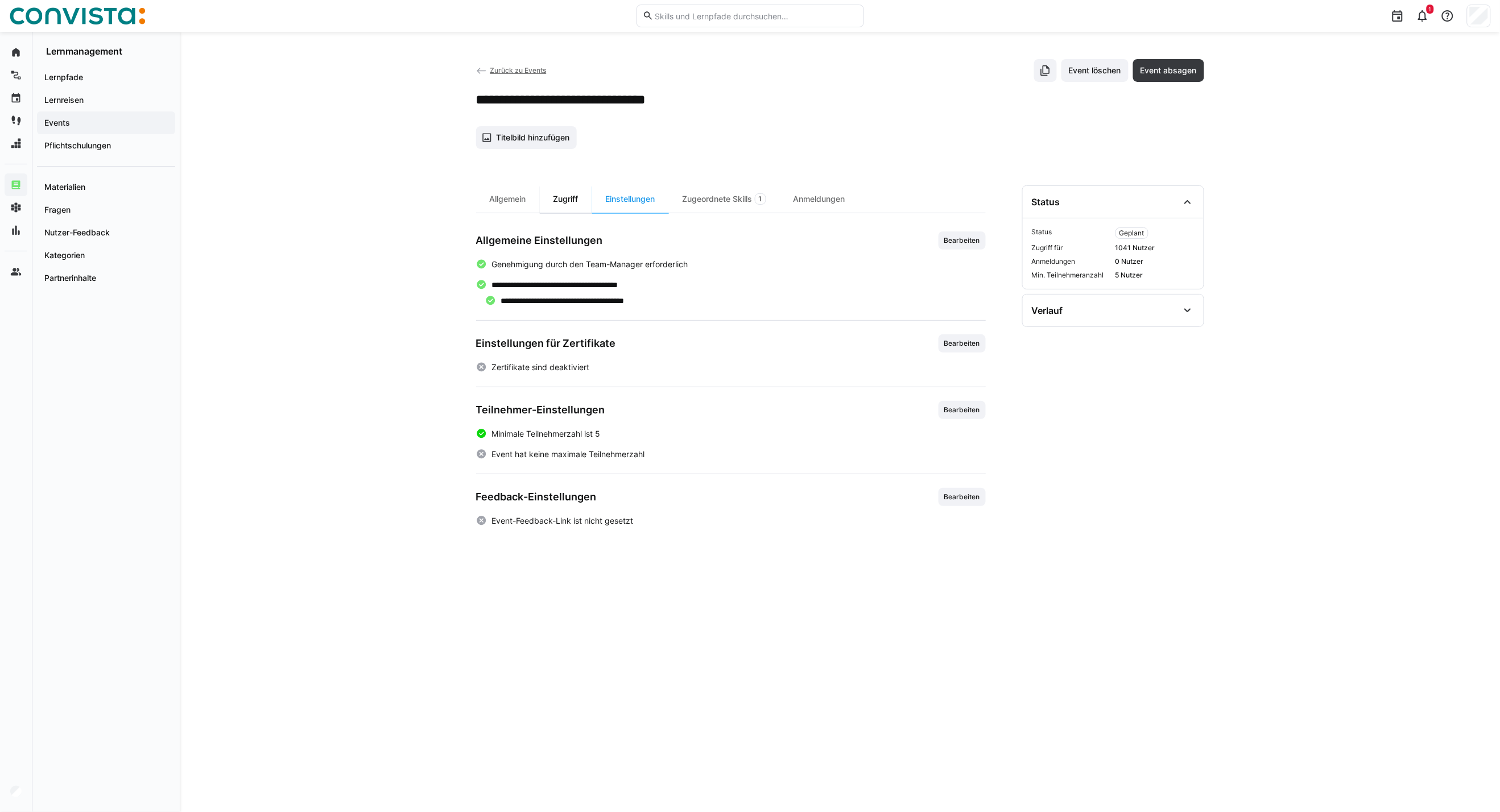
click at [576, 207] on div "Zugriff" at bounding box center [566, 199] width 52 height 27
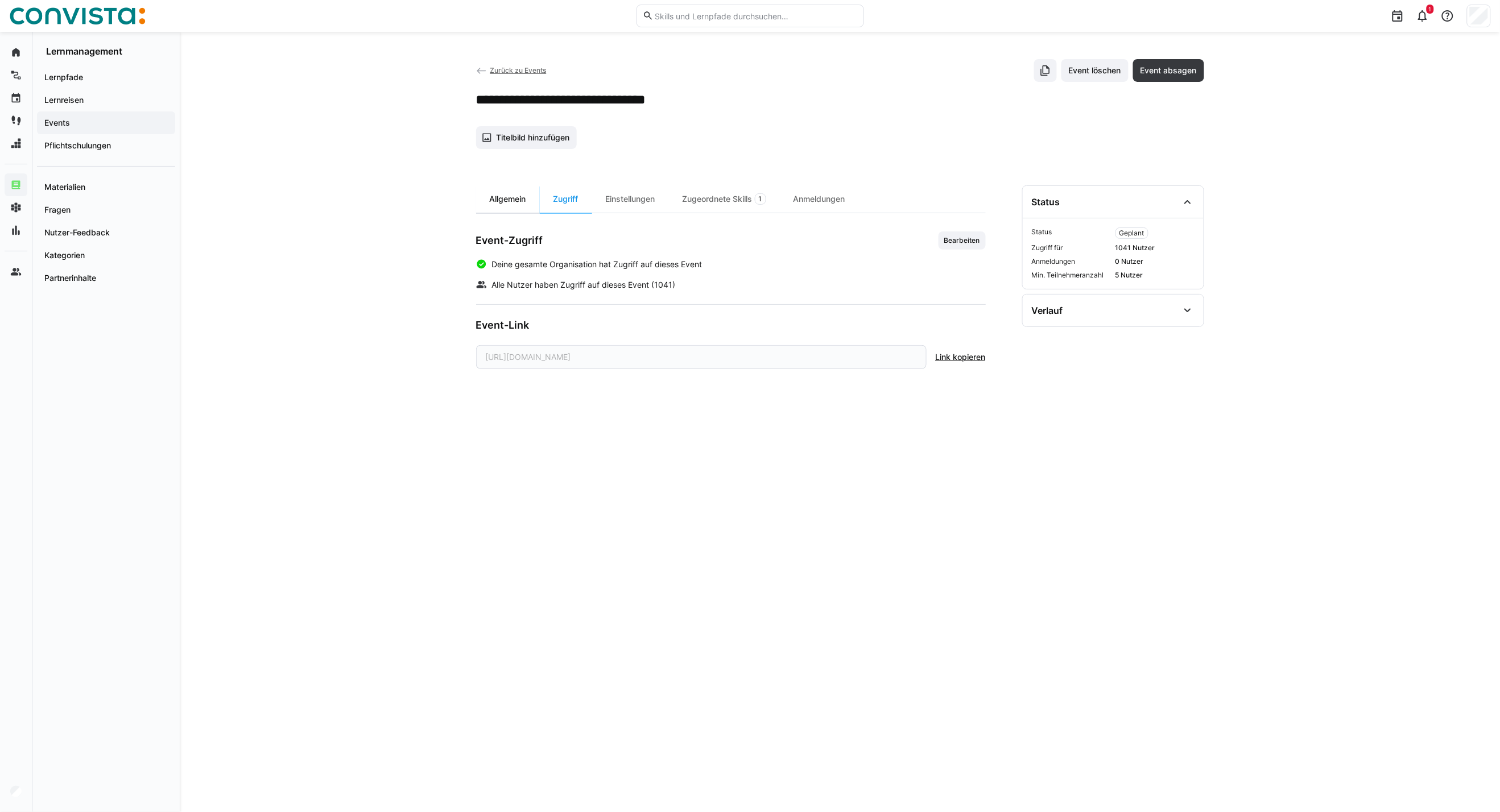
click at [504, 202] on div "Allgemein" at bounding box center [508, 199] width 64 height 27
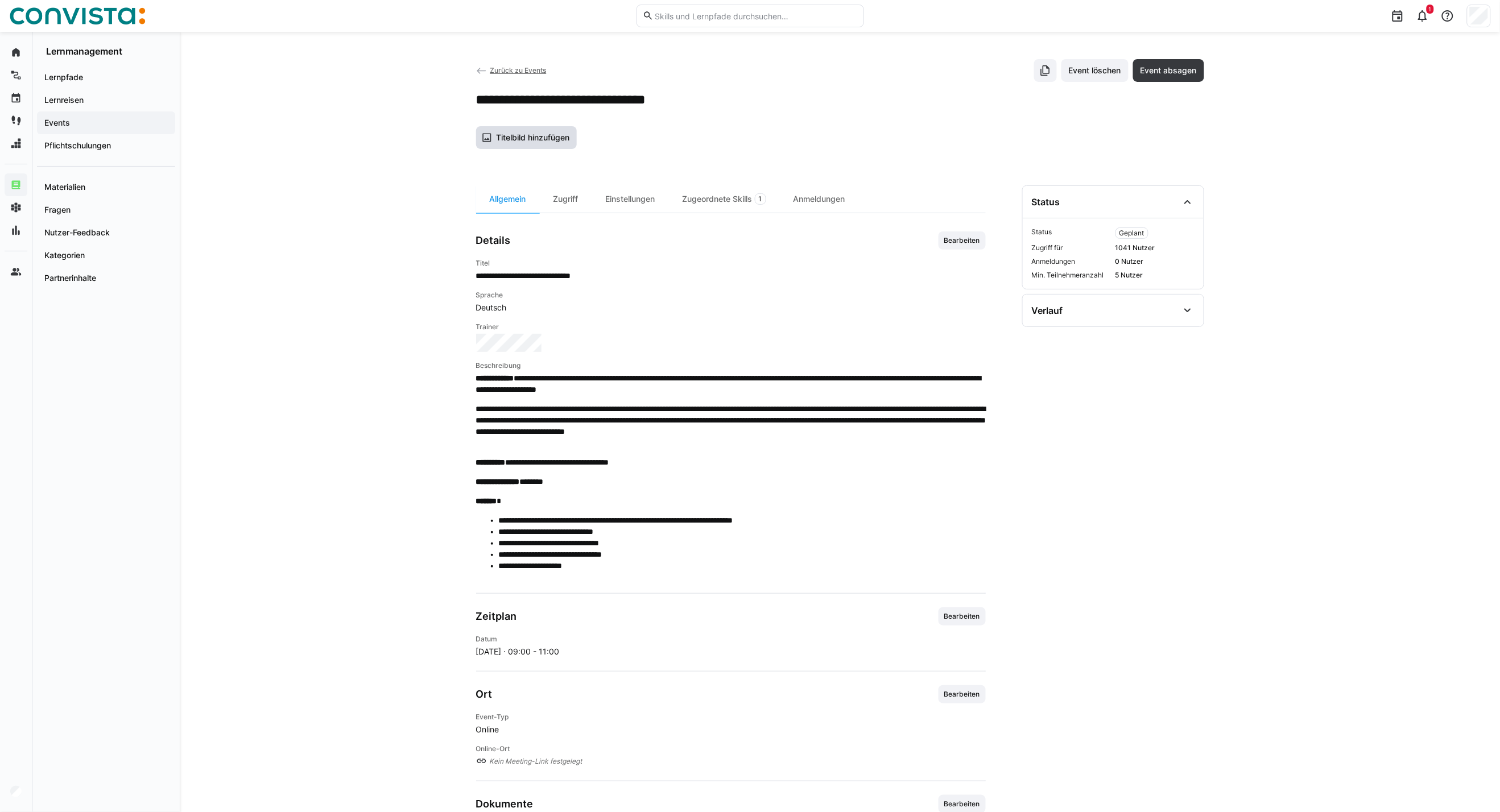
click at [527, 139] on span "Titelbild hinzufügen" at bounding box center [533, 138] width 77 height 12
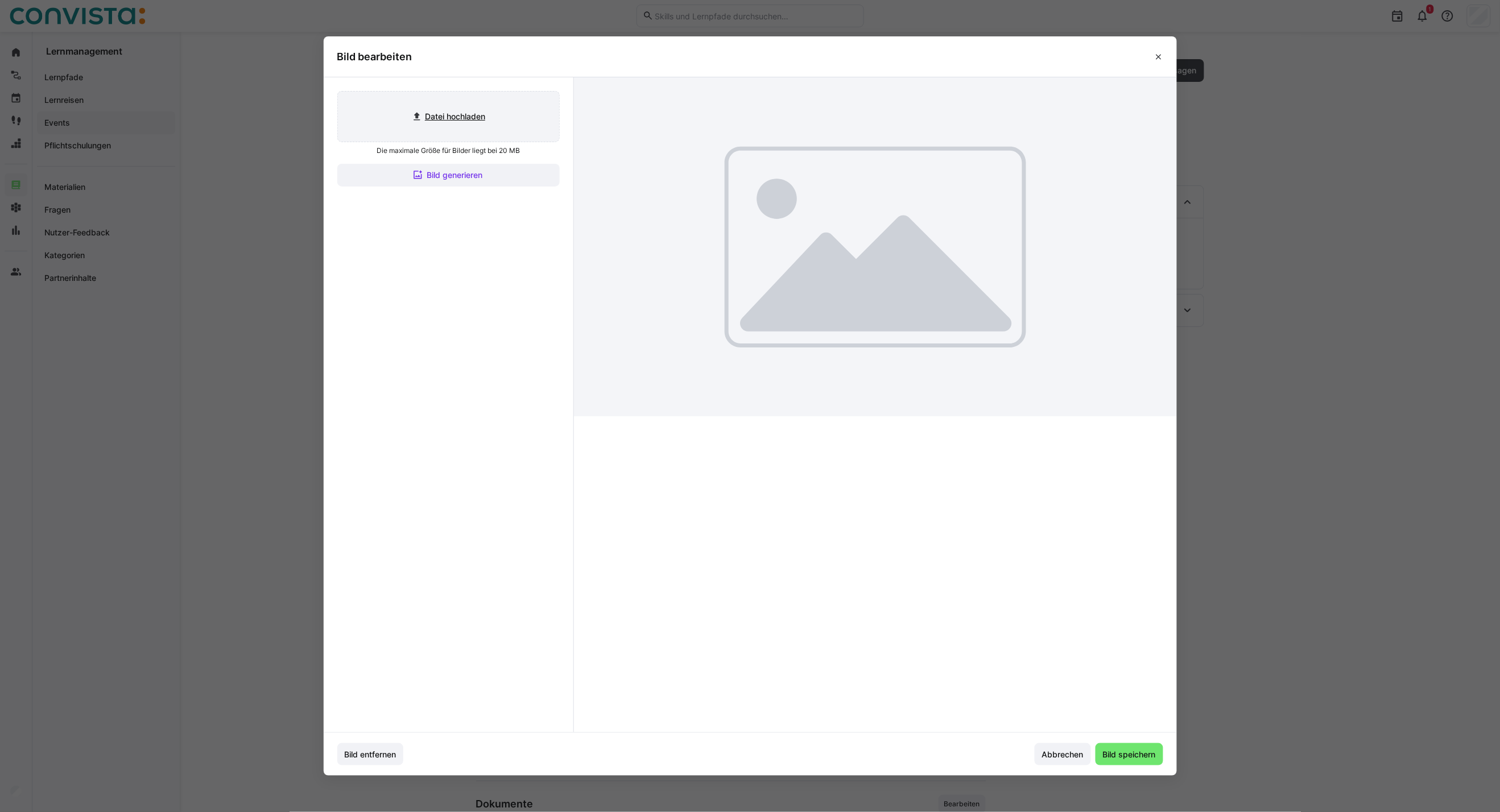
click at [462, 116] on input "file" at bounding box center [449, 116] width 221 height 50
type input "C:\fakepath\CoE Analytics & Planning_inaktiv.jpg"
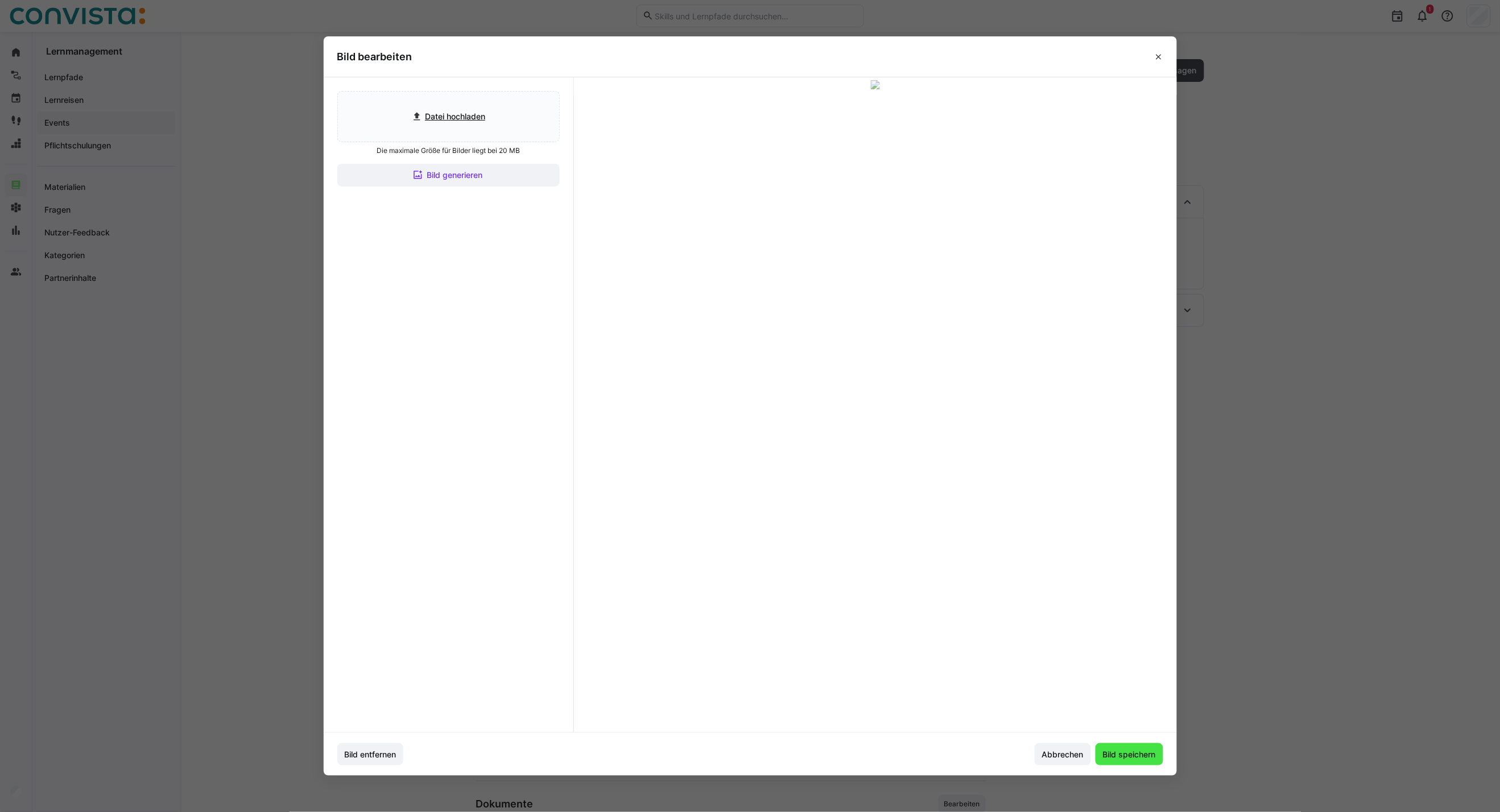
click at [1124, 755] on span "Bild speichern" at bounding box center [1129, 755] width 56 height 12
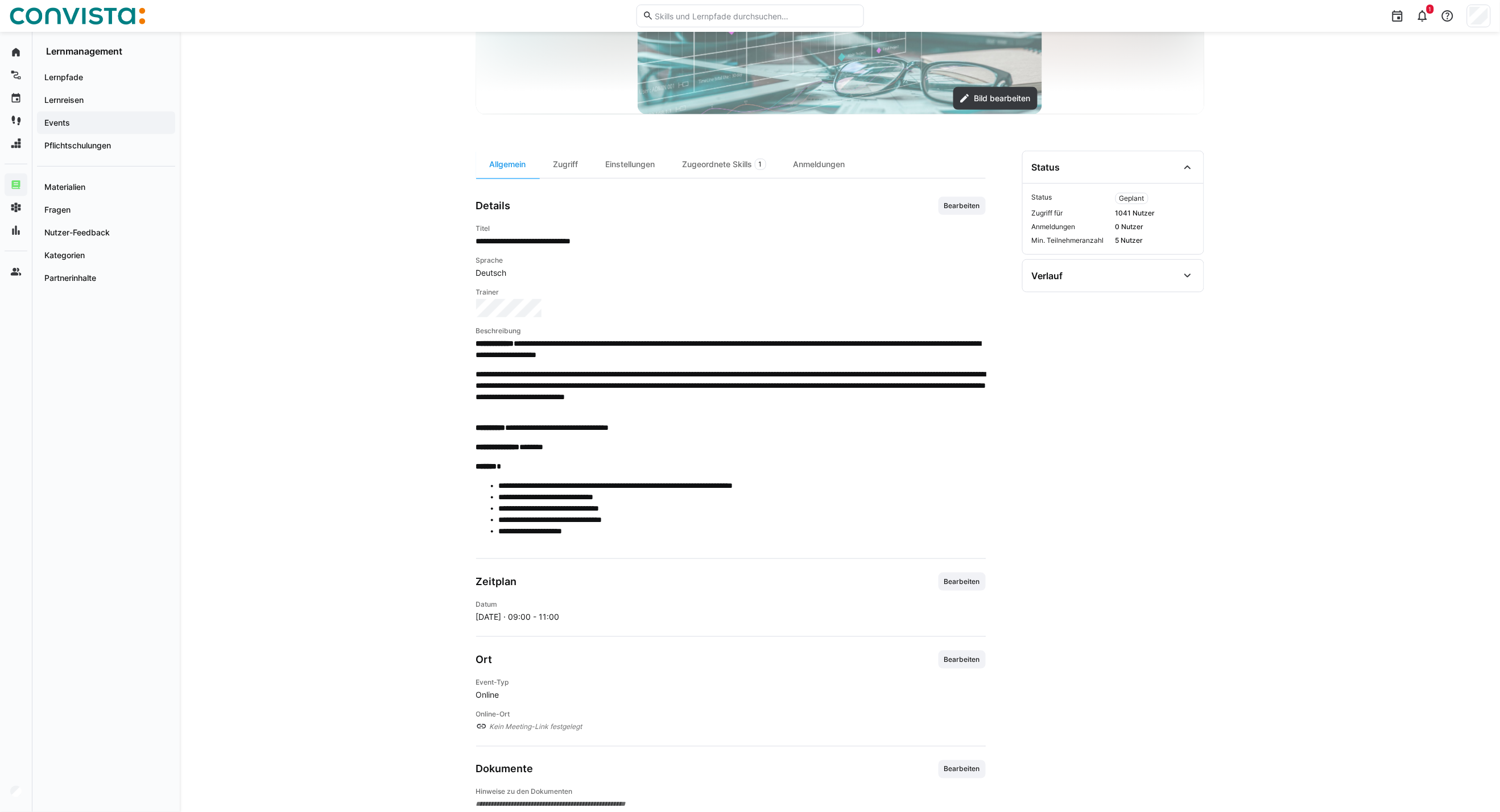
scroll to position [253, 0]
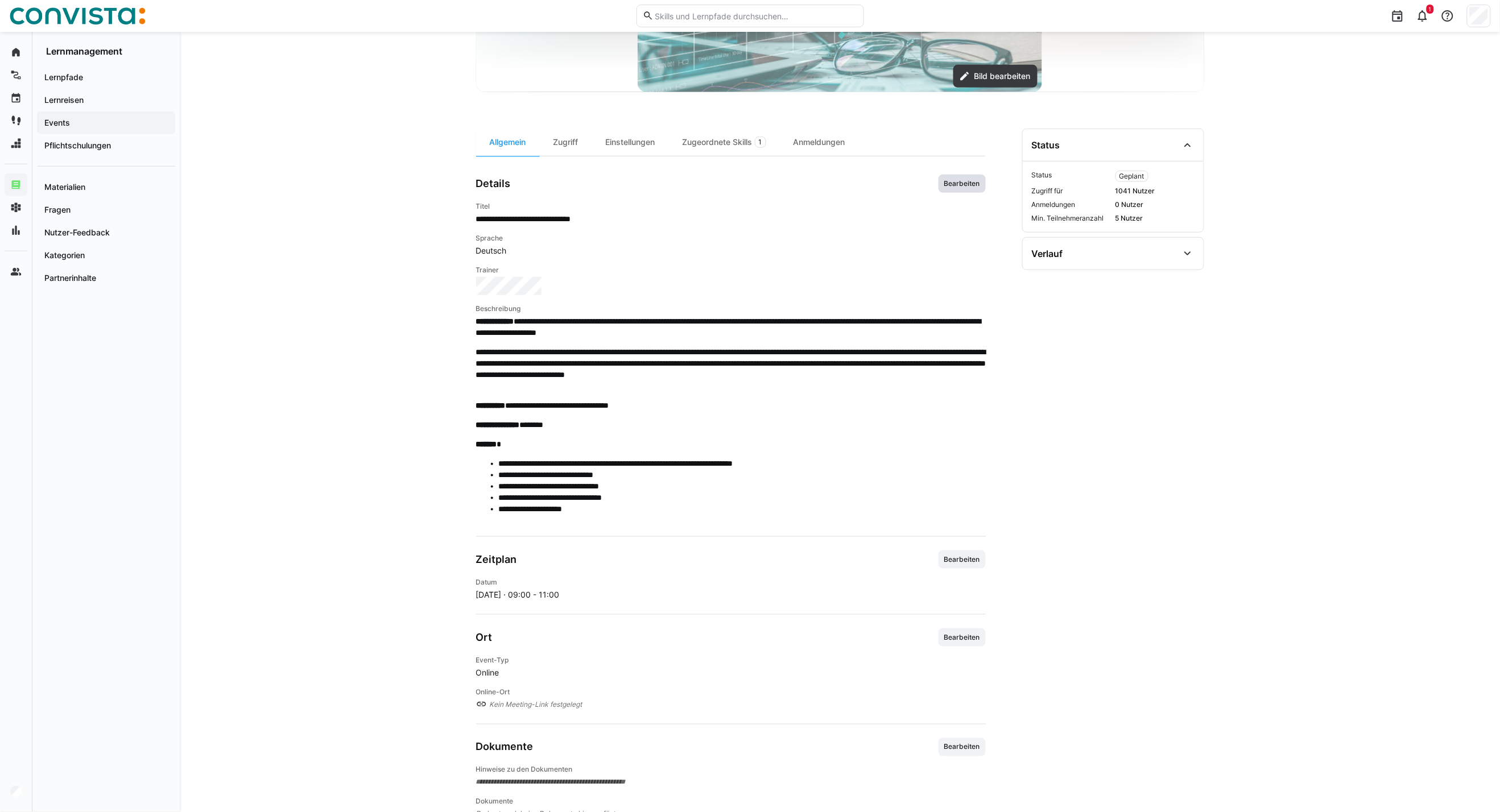
click at [954, 183] on span "Bearbeiten" at bounding box center [962, 183] width 38 height 9
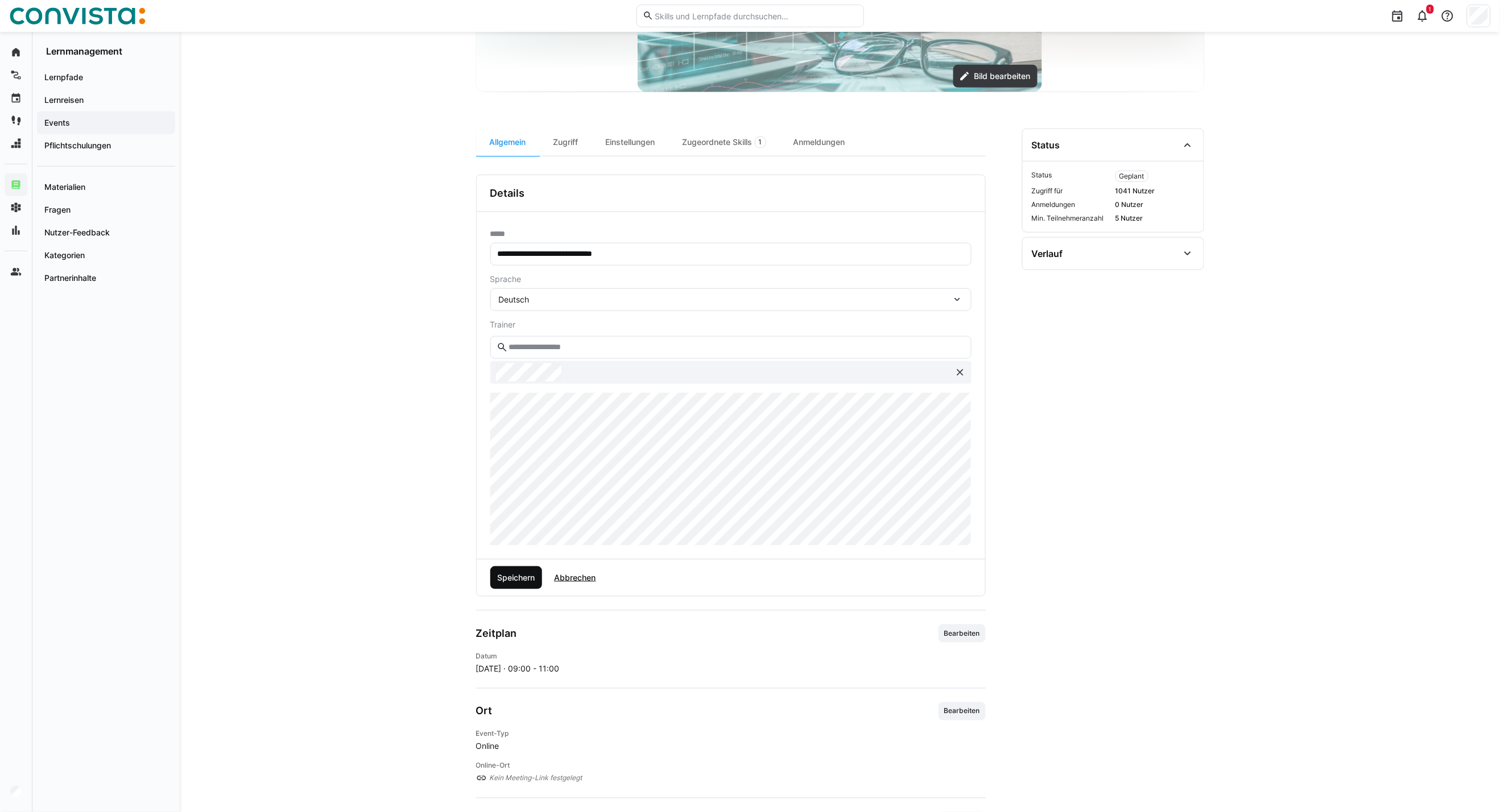
click at [527, 574] on span "Speichern" at bounding box center [516, 578] width 41 height 12
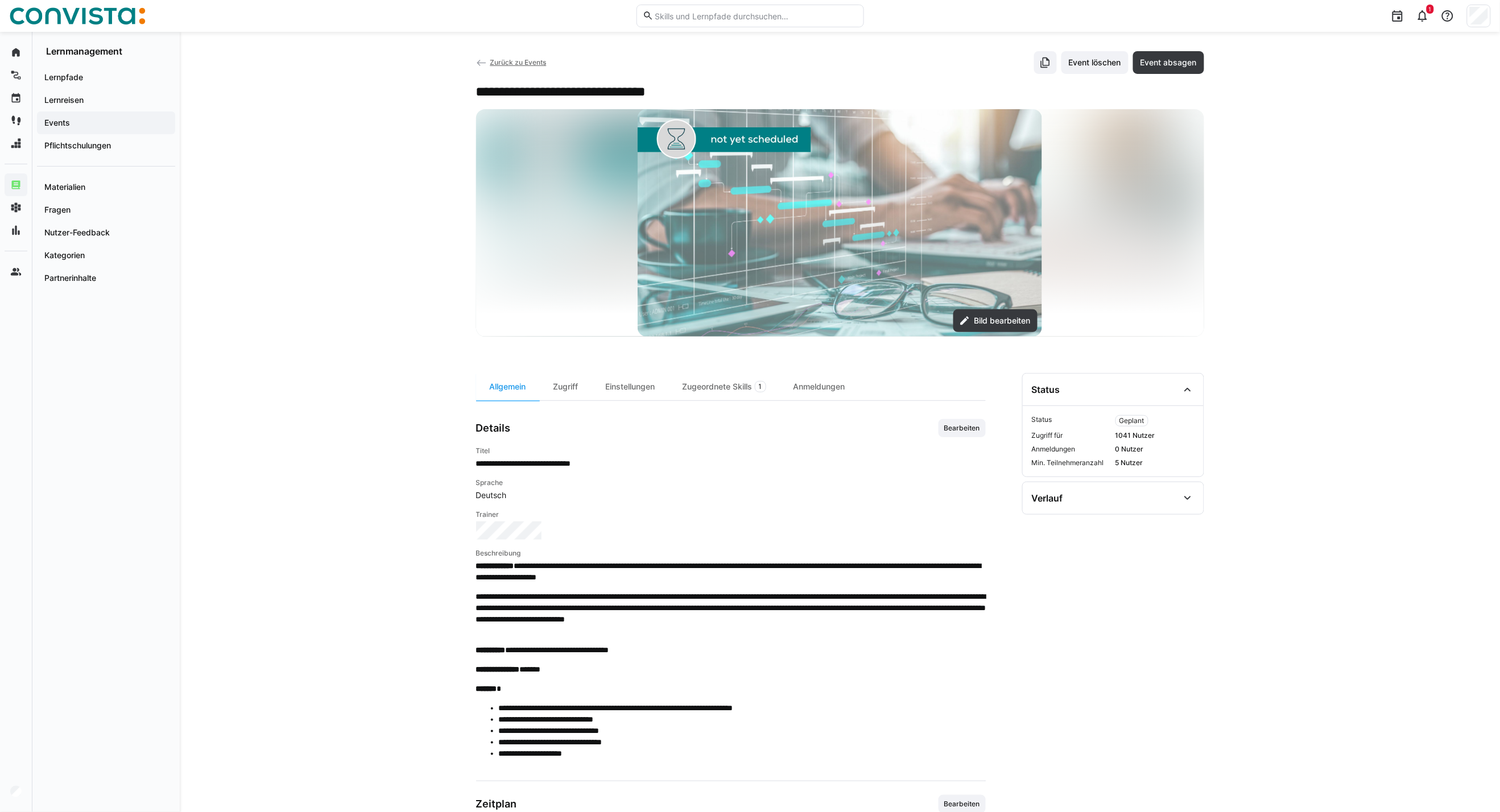
scroll to position [0, 0]
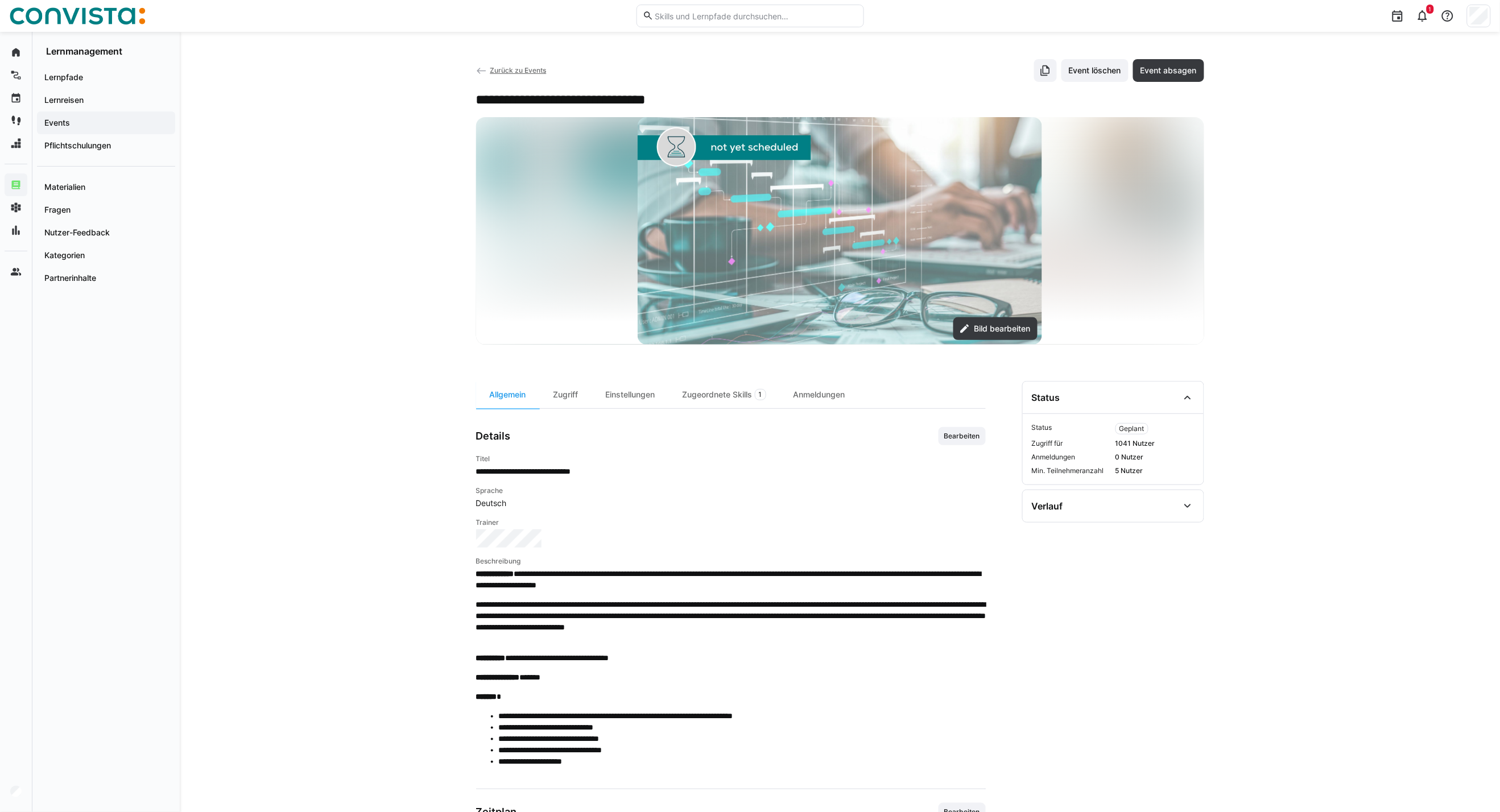
click at [501, 68] on span "Zurück zu Events" at bounding box center [518, 70] width 56 height 9
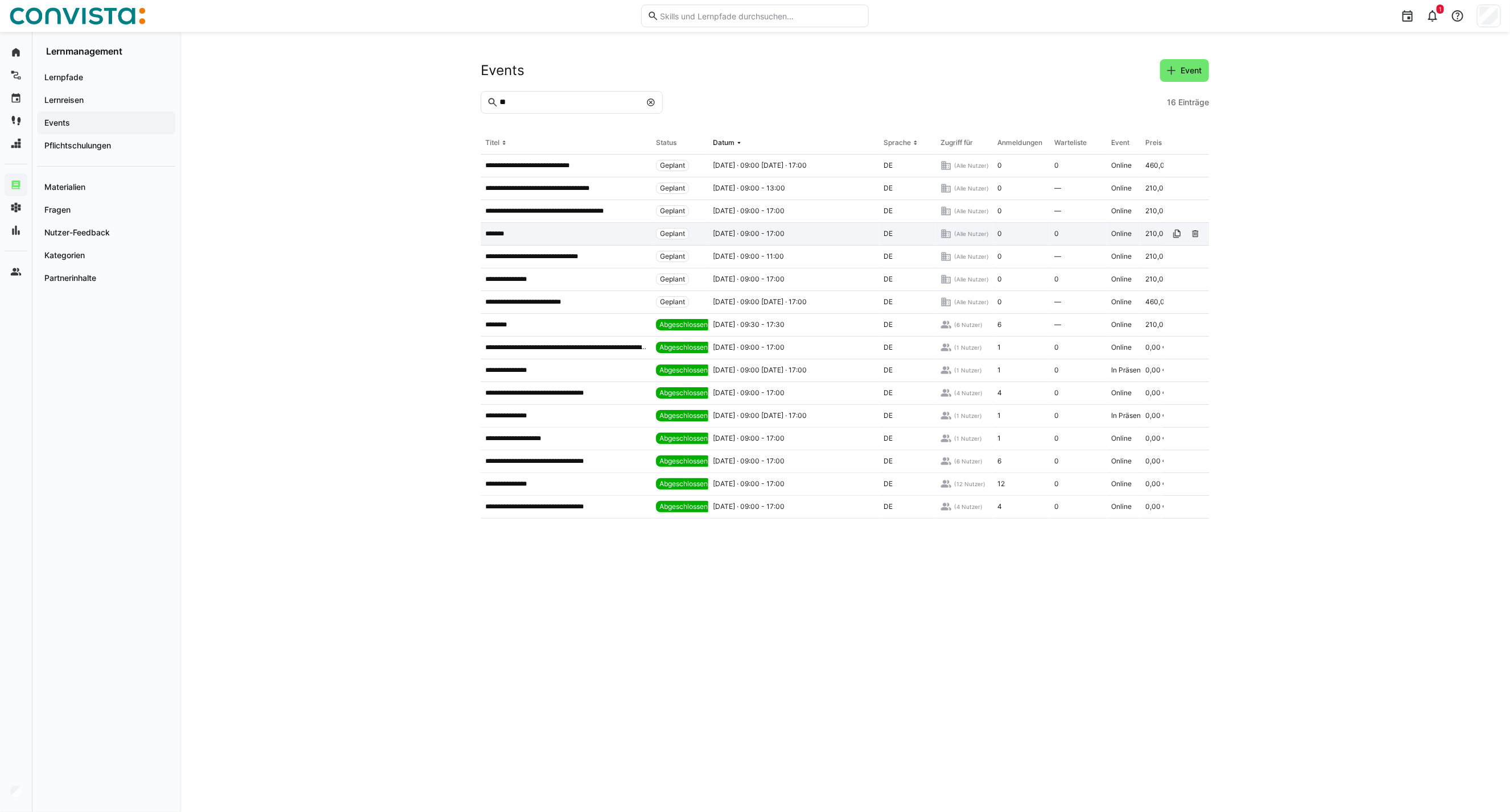
click at [579, 239] on div "*******" at bounding box center [566, 234] width 171 height 22
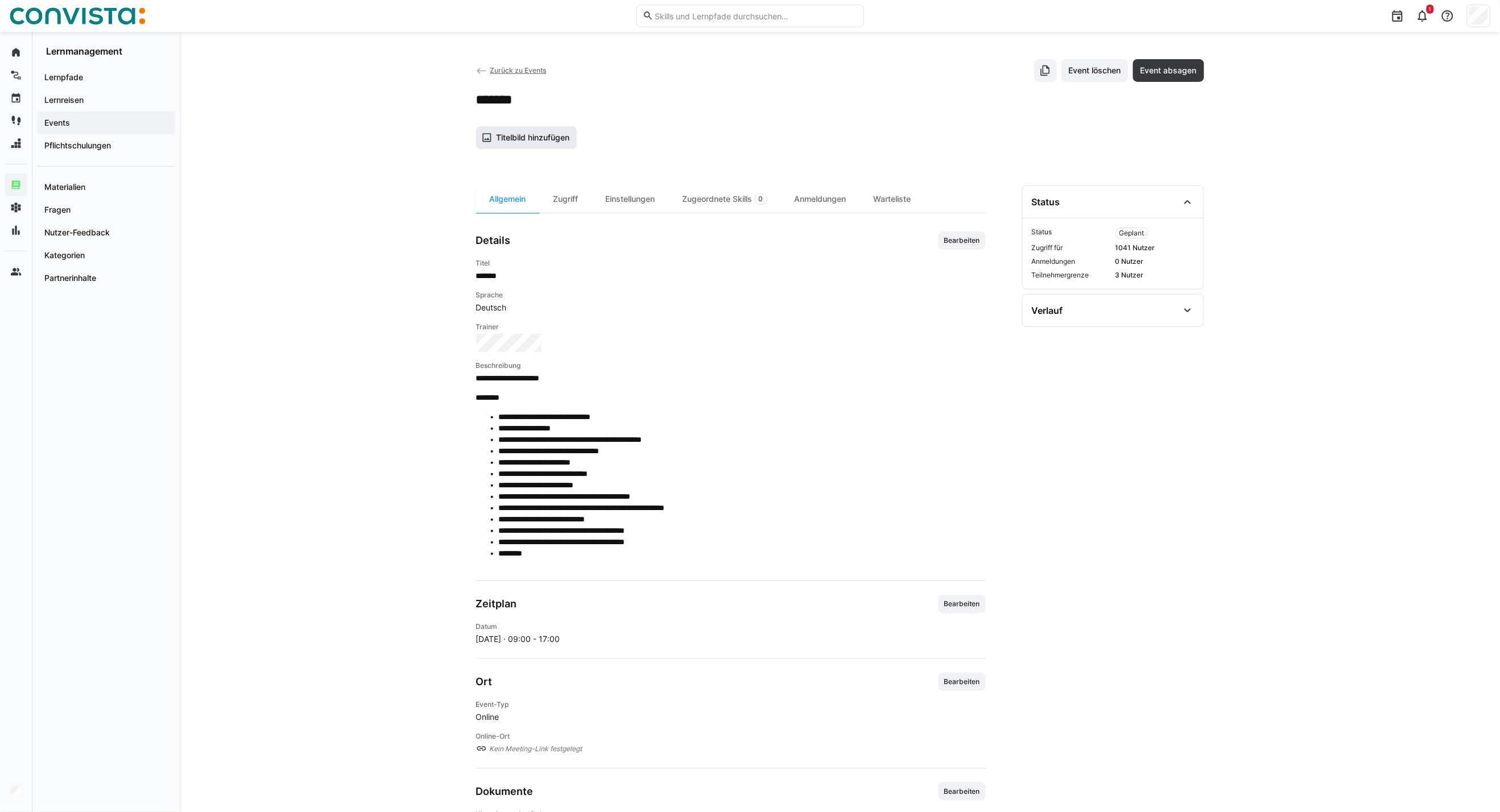
click at [543, 132] on span "Titelbild hinzufügen" at bounding box center [533, 138] width 77 height 12
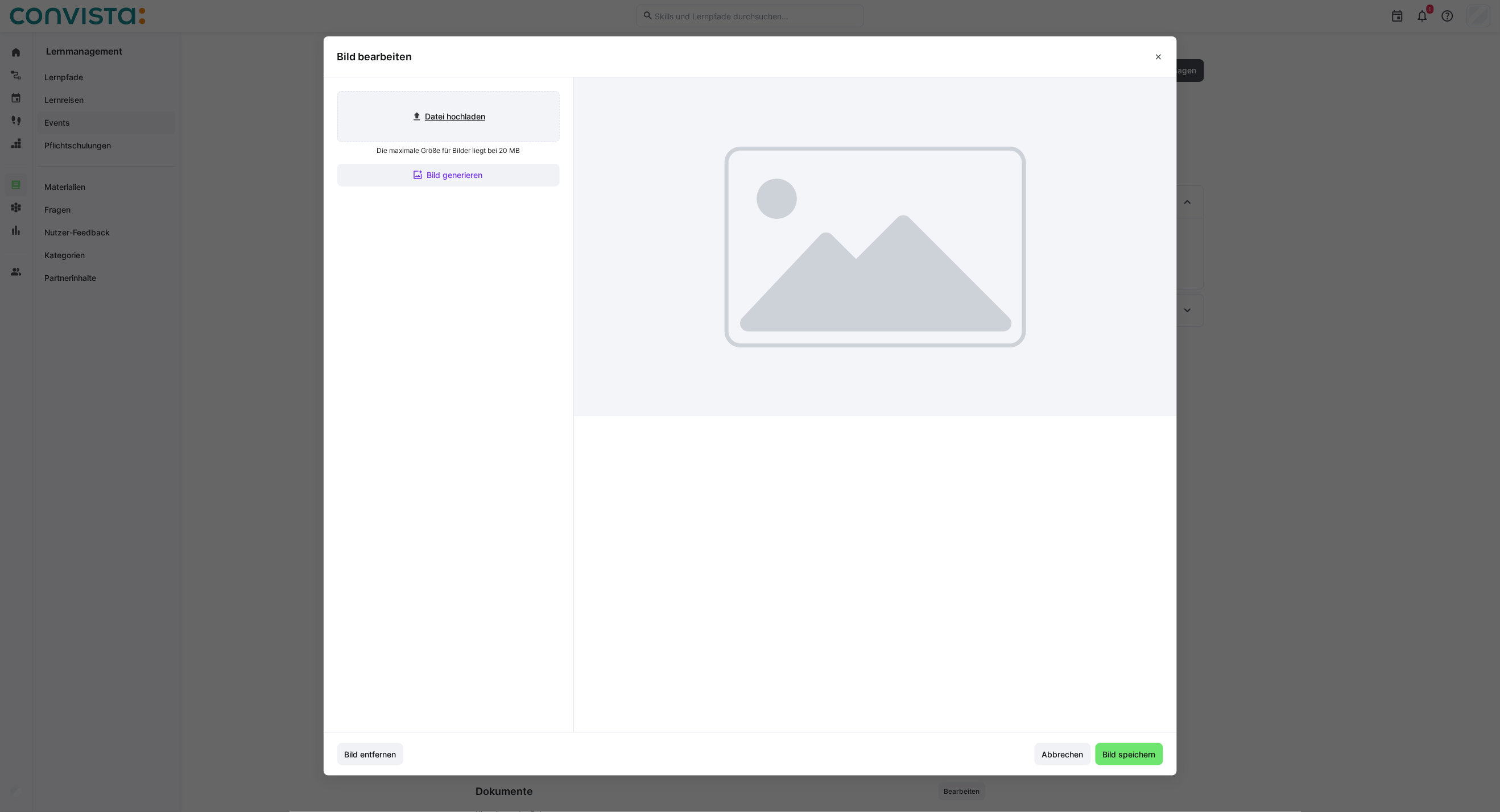
click at [485, 127] on input "file" at bounding box center [449, 116] width 221 height 50
type input "C:\fakepath\CoE Analytics & Planning_inaktiv.jpg"
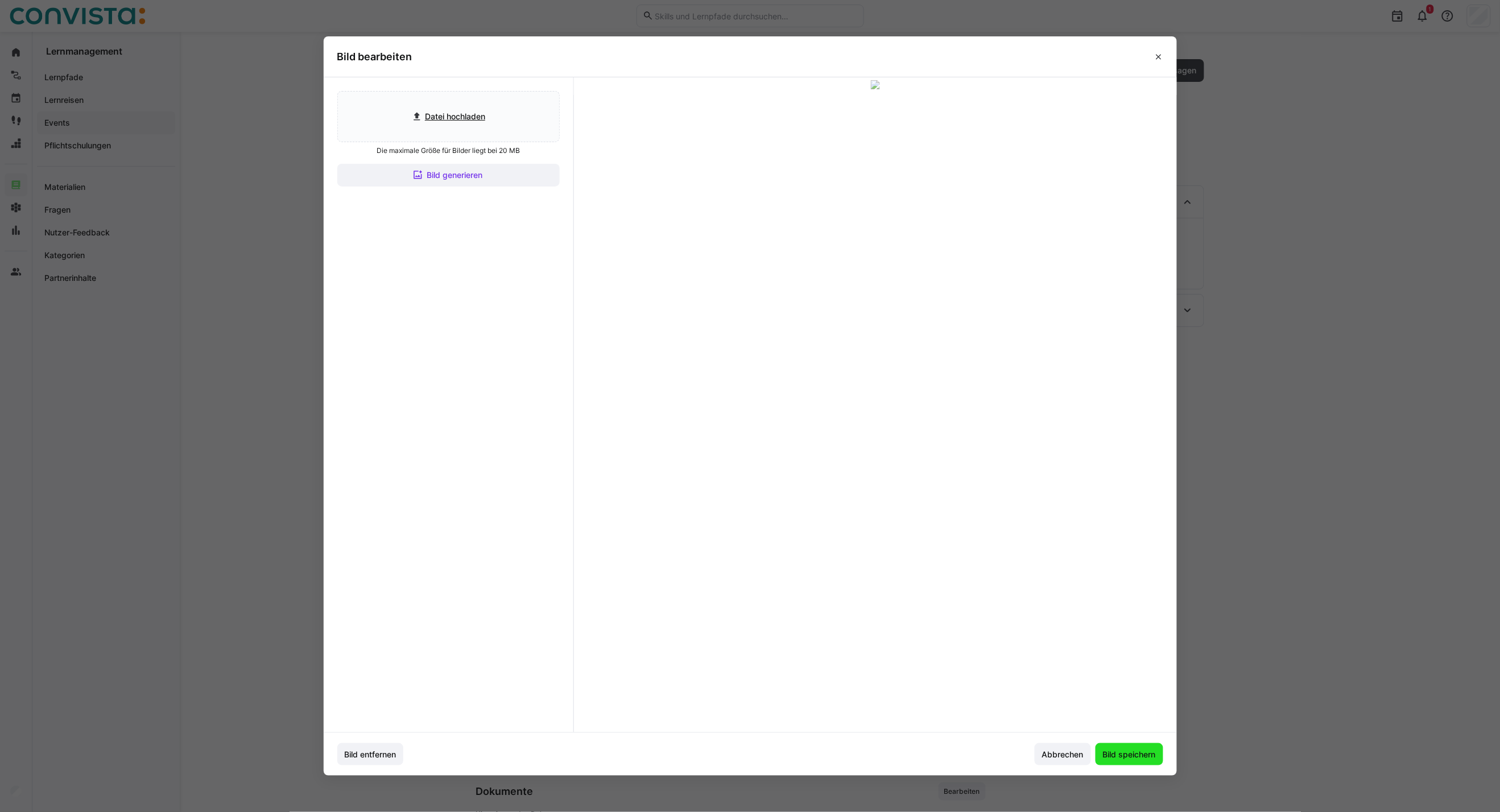
click at [1141, 758] on span "Bild speichern" at bounding box center [1129, 755] width 56 height 12
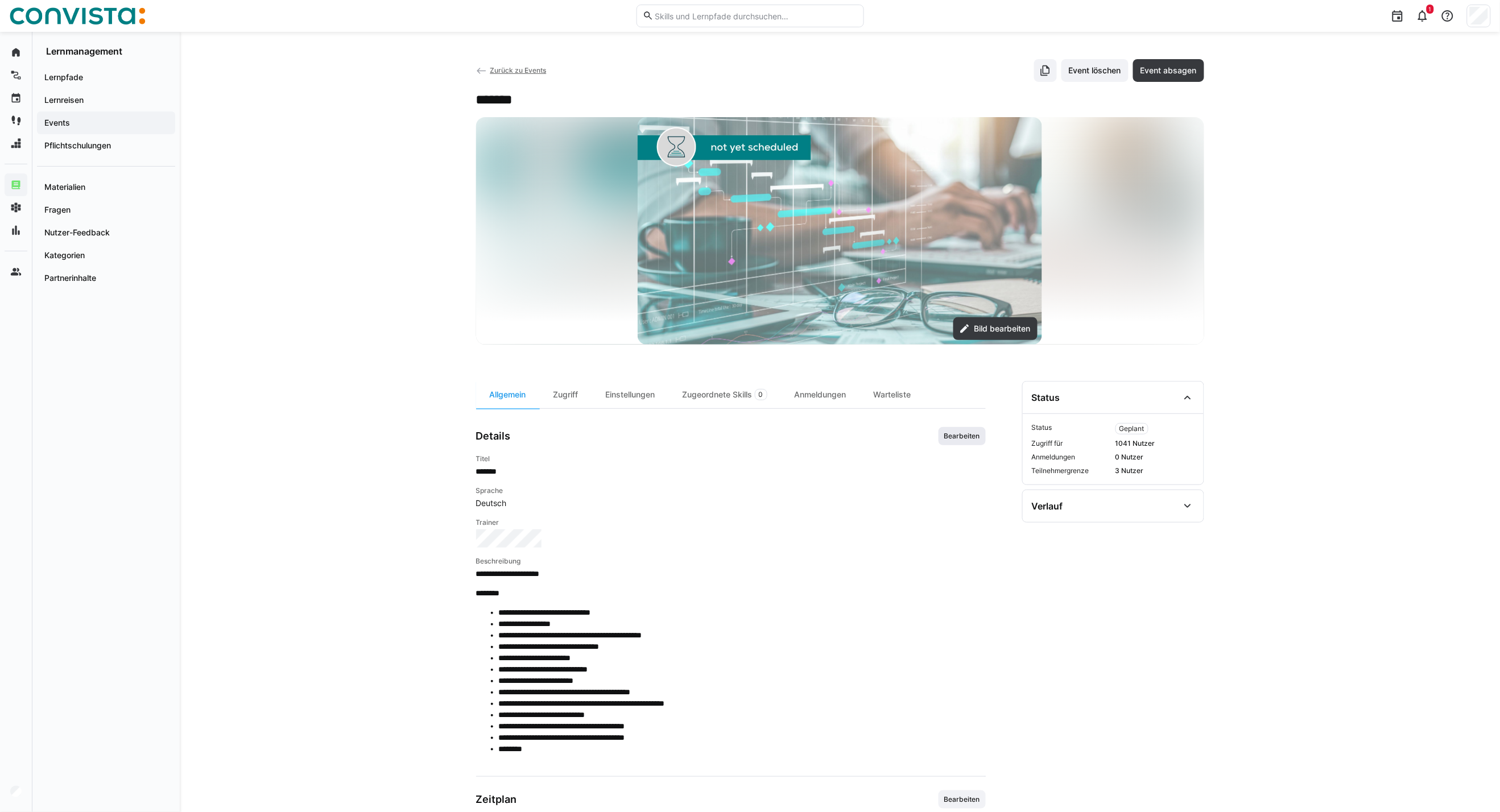
drag, startPoint x: 969, startPoint y: 439, endPoint x: 931, endPoint y: 445, distance: 38.5
click at [969, 439] on span "Bearbeiten" at bounding box center [962, 436] width 38 height 9
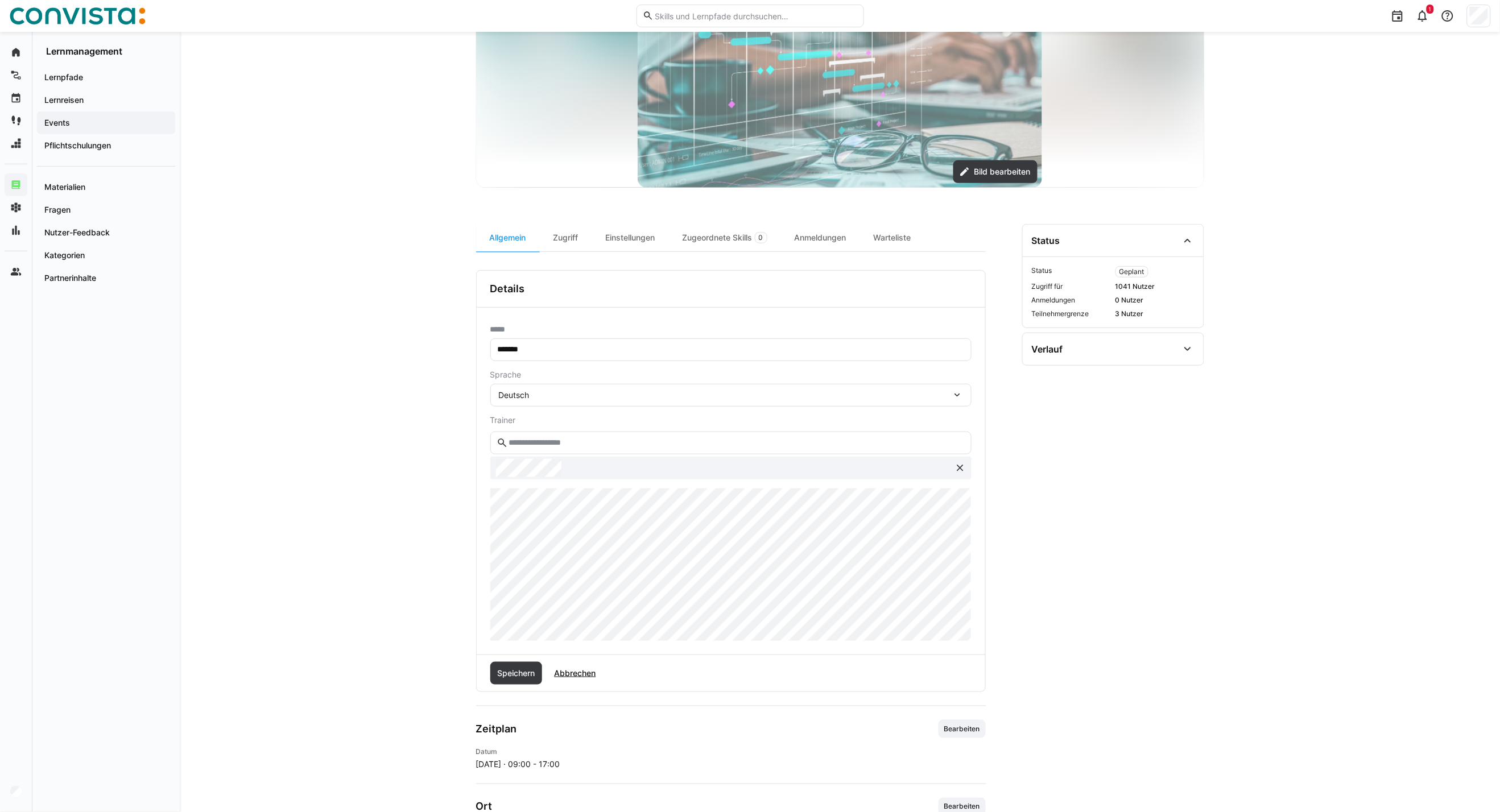
scroll to position [189, 0]
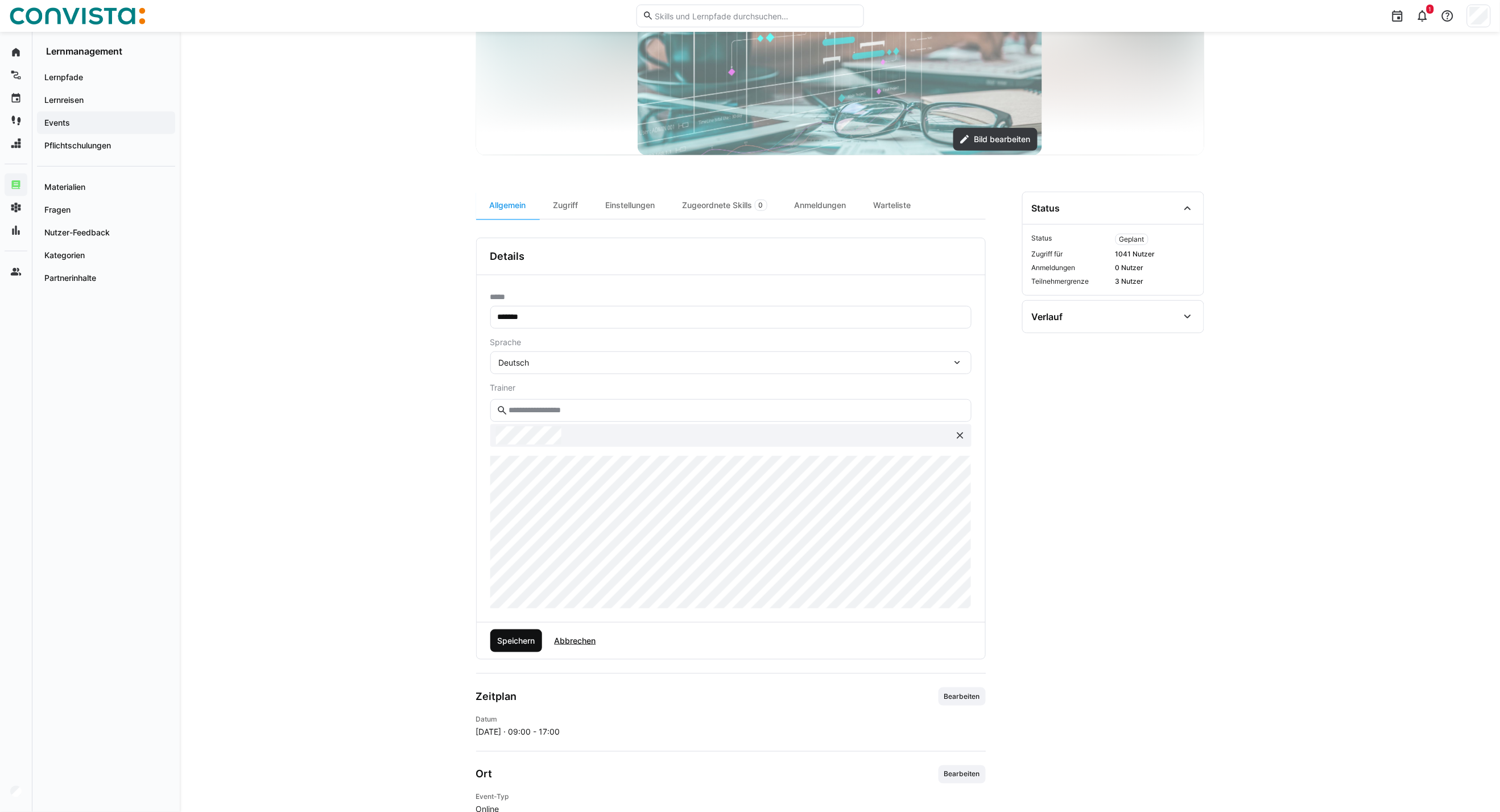
click at [517, 645] on span "Speichern" at bounding box center [516, 641] width 41 height 12
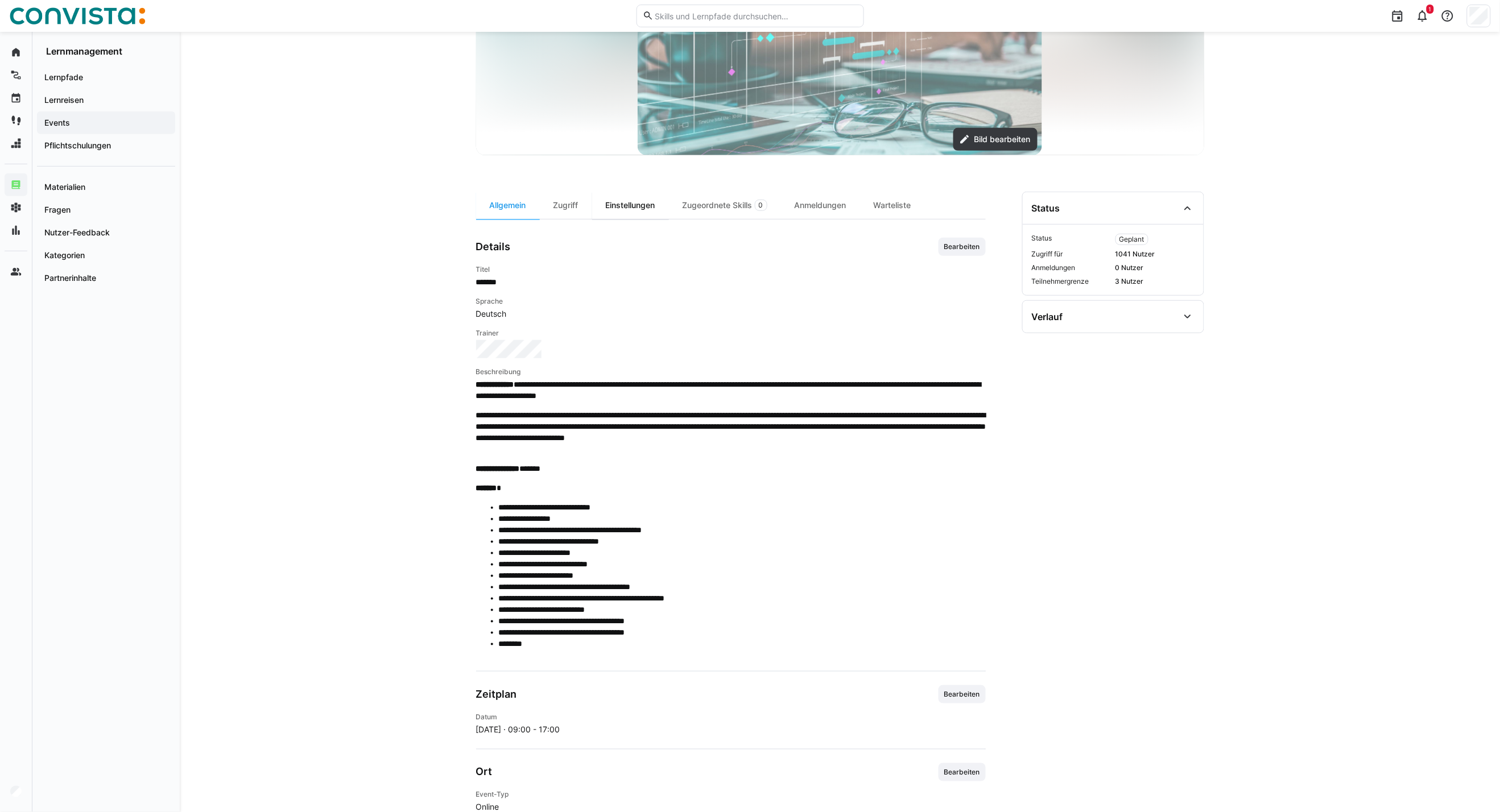
click at [632, 208] on div "Einstellungen" at bounding box center [630, 205] width 77 height 27
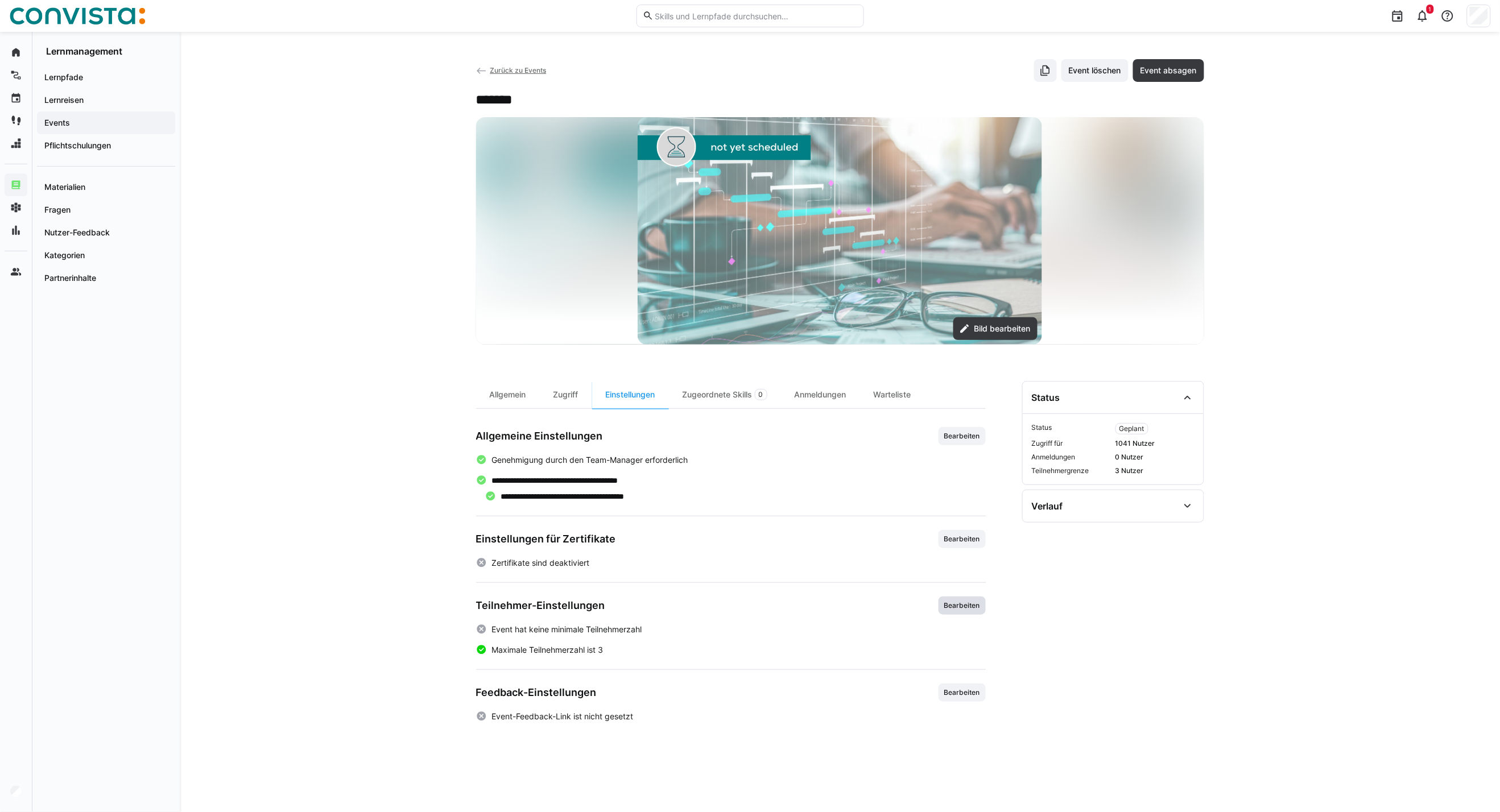
click at [945, 606] on span "Bearbeiten" at bounding box center [962, 605] width 38 height 9
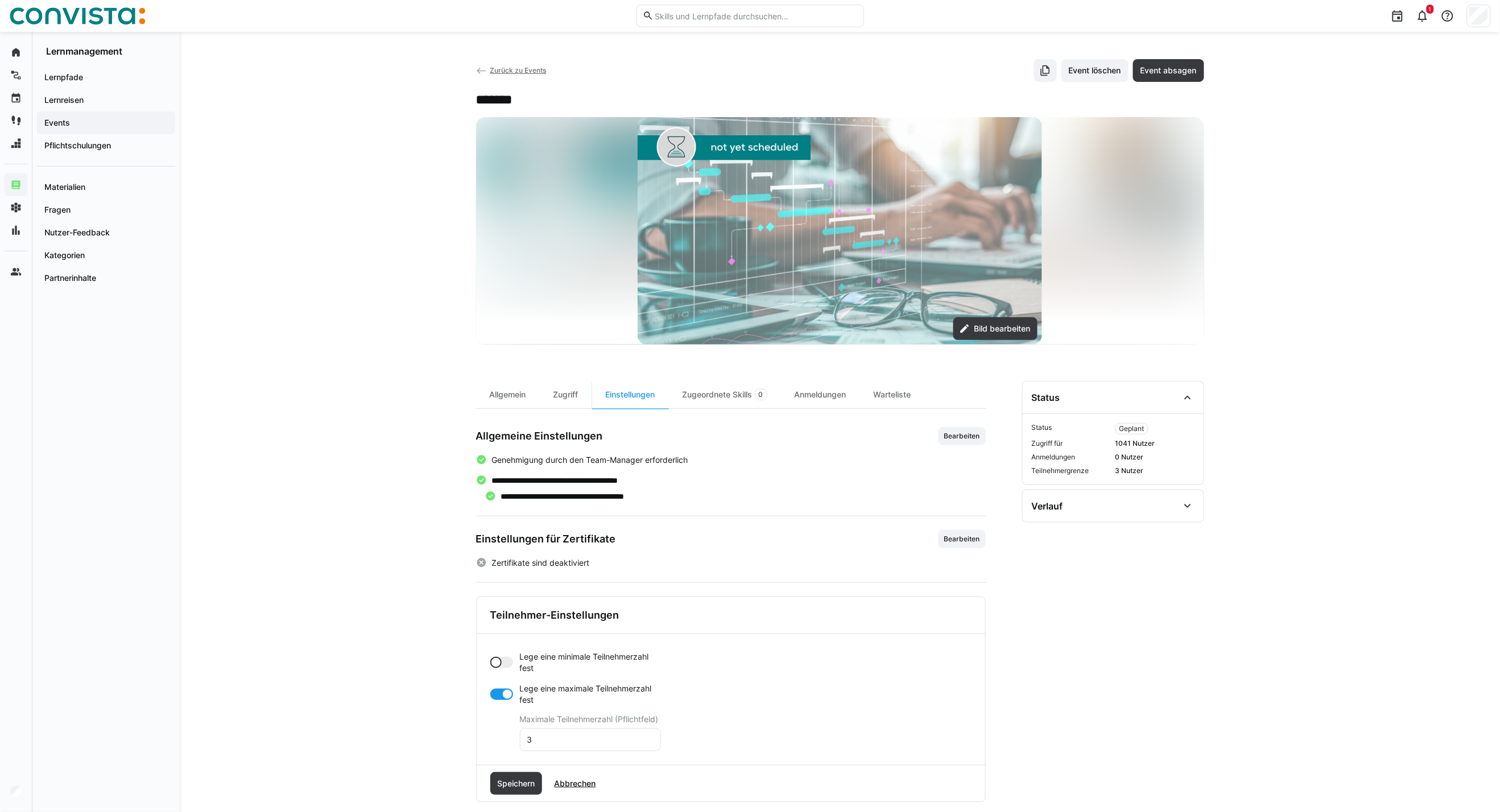
click at [502, 664] on div at bounding box center [501, 662] width 22 height 12
drag, startPoint x: 541, startPoint y: 709, endPoint x: 507, endPoint y: 709, distance: 34.0
click at [507, 709] on app-toggle-and-input "Lege eine minimale Teilnehmerzahl fest Minimale Teilnehmerzahl (Pflichtfeld) 0" at bounding box center [576, 685] width 171 height 68
type input "4"
click at [499, 740] on div at bounding box center [501, 740] width 22 height 12
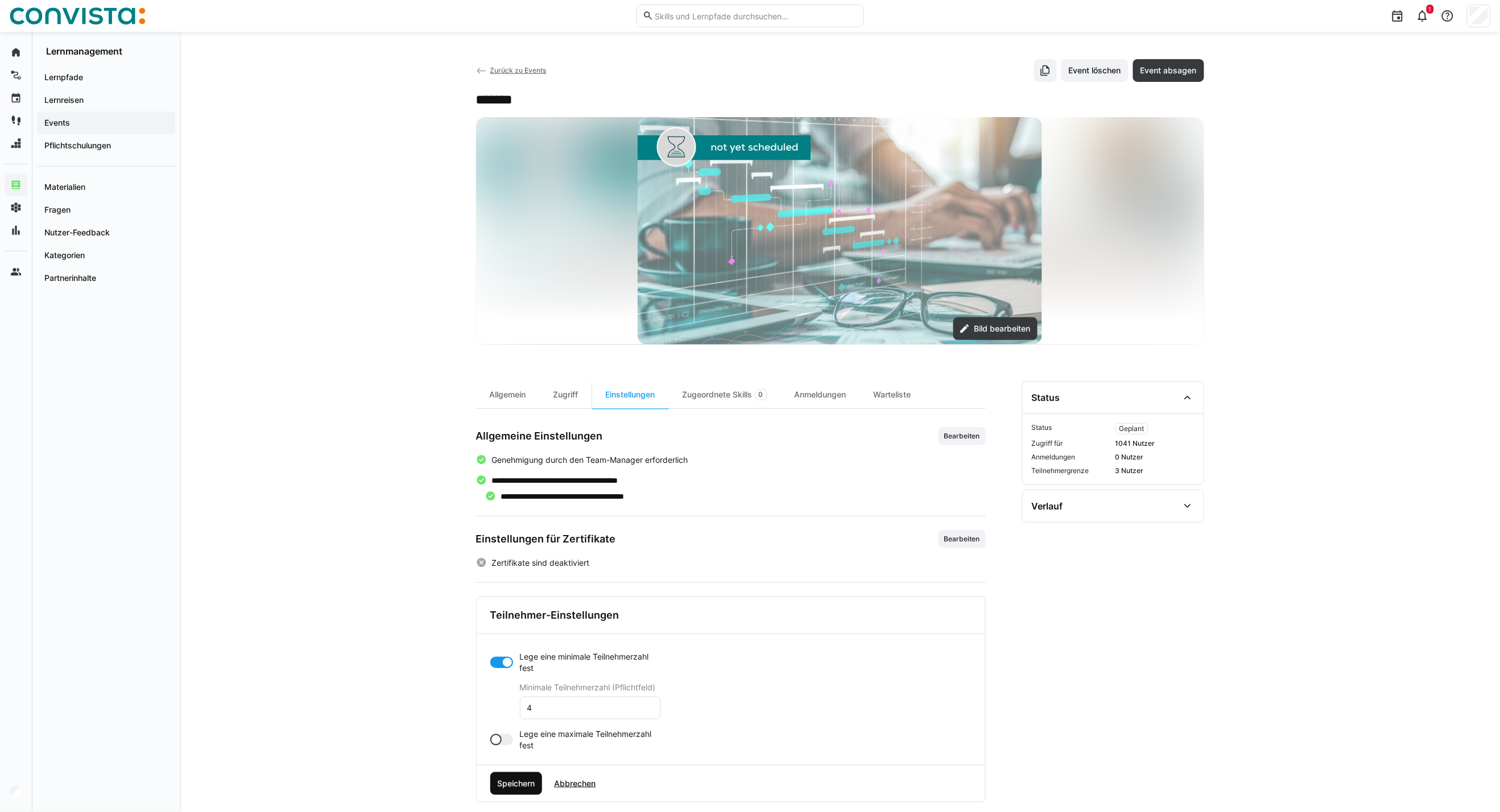
click at [520, 779] on span "Speichern" at bounding box center [516, 784] width 41 height 12
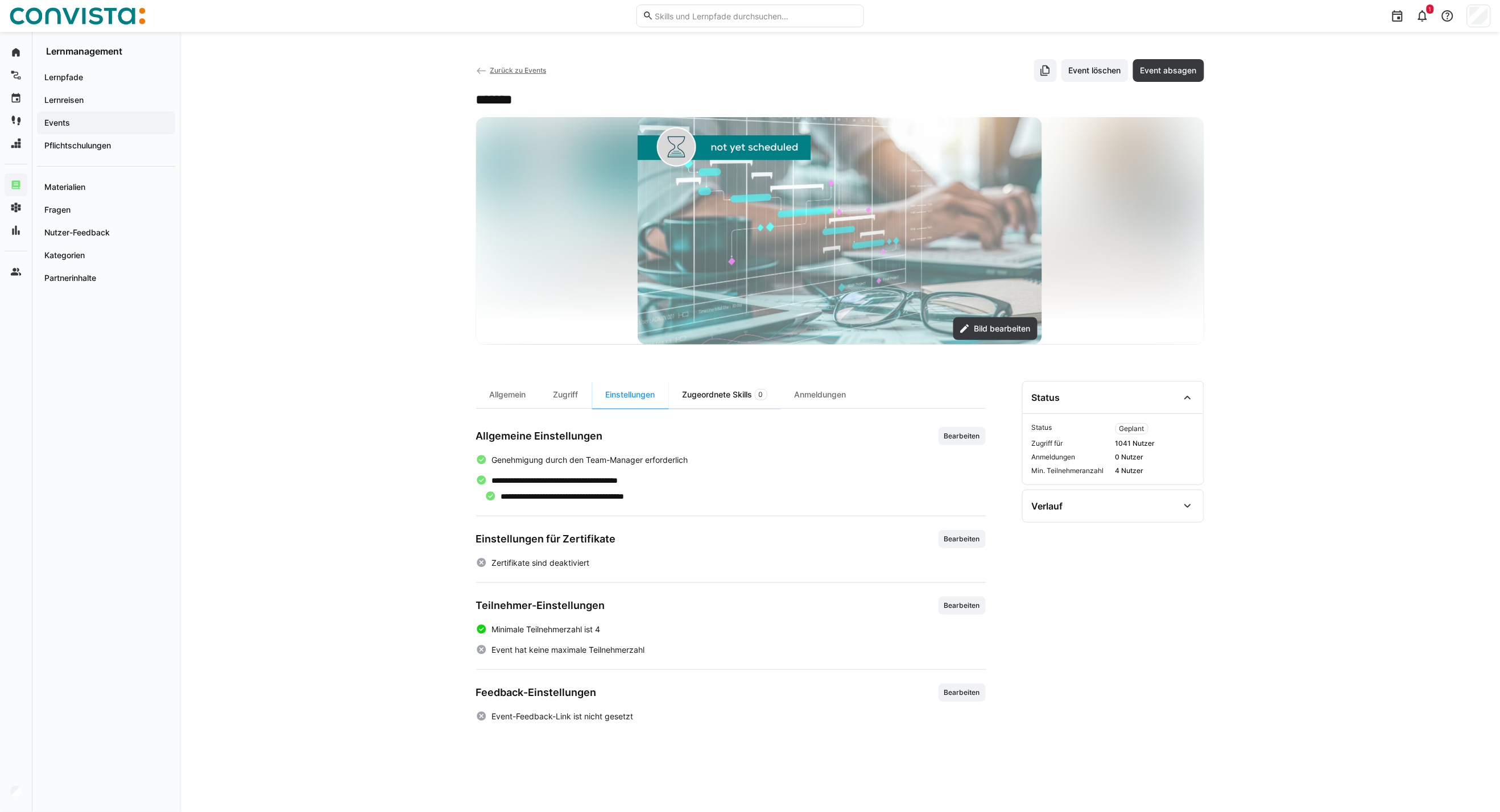
click at [738, 393] on div "Zugeordnete Skills 0" at bounding box center [725, 394] width 112 height 27
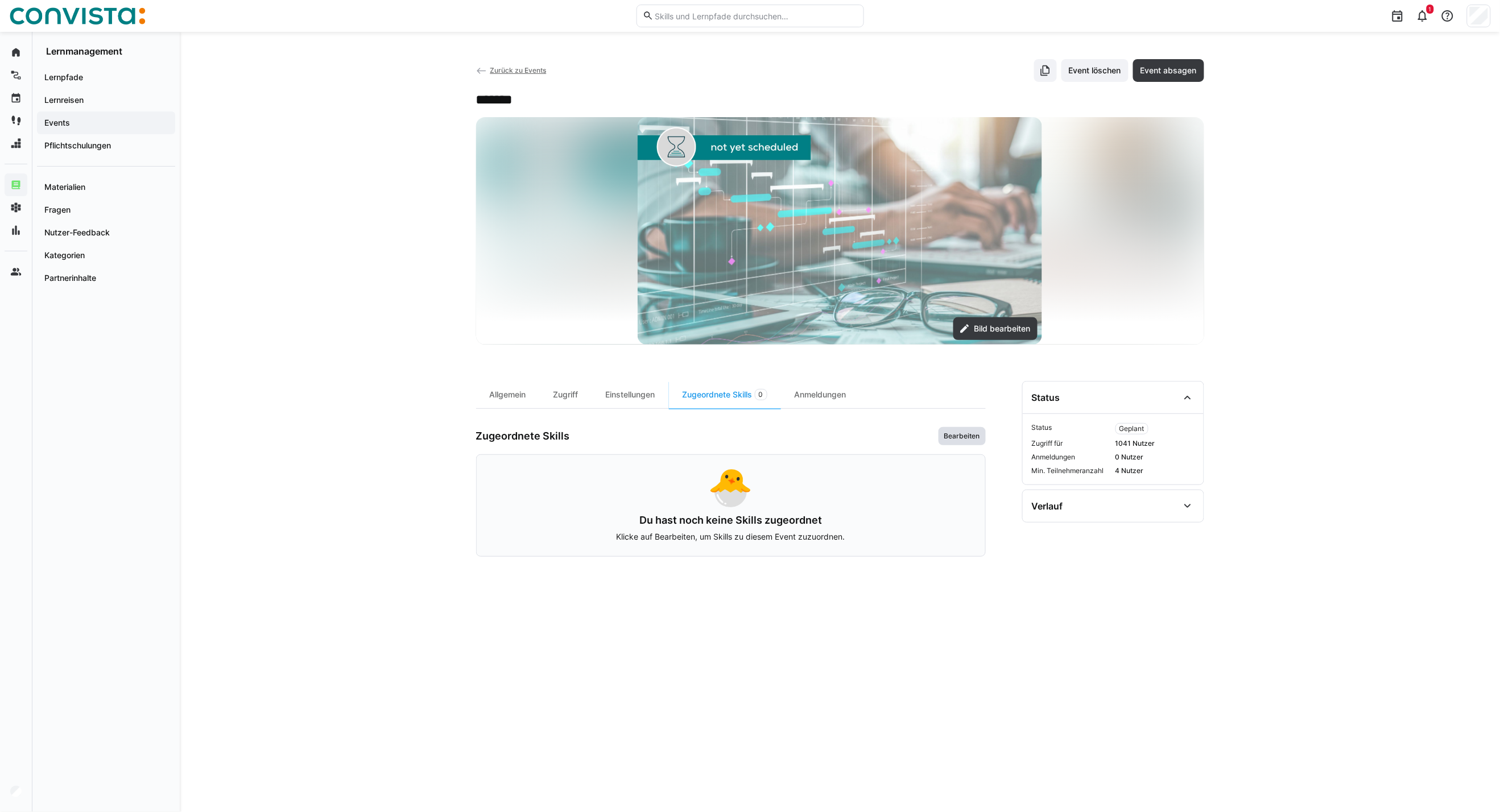
click at [952, 444] on span "Bearbeiten" at bounding box center [962, 436] width 47 height 18
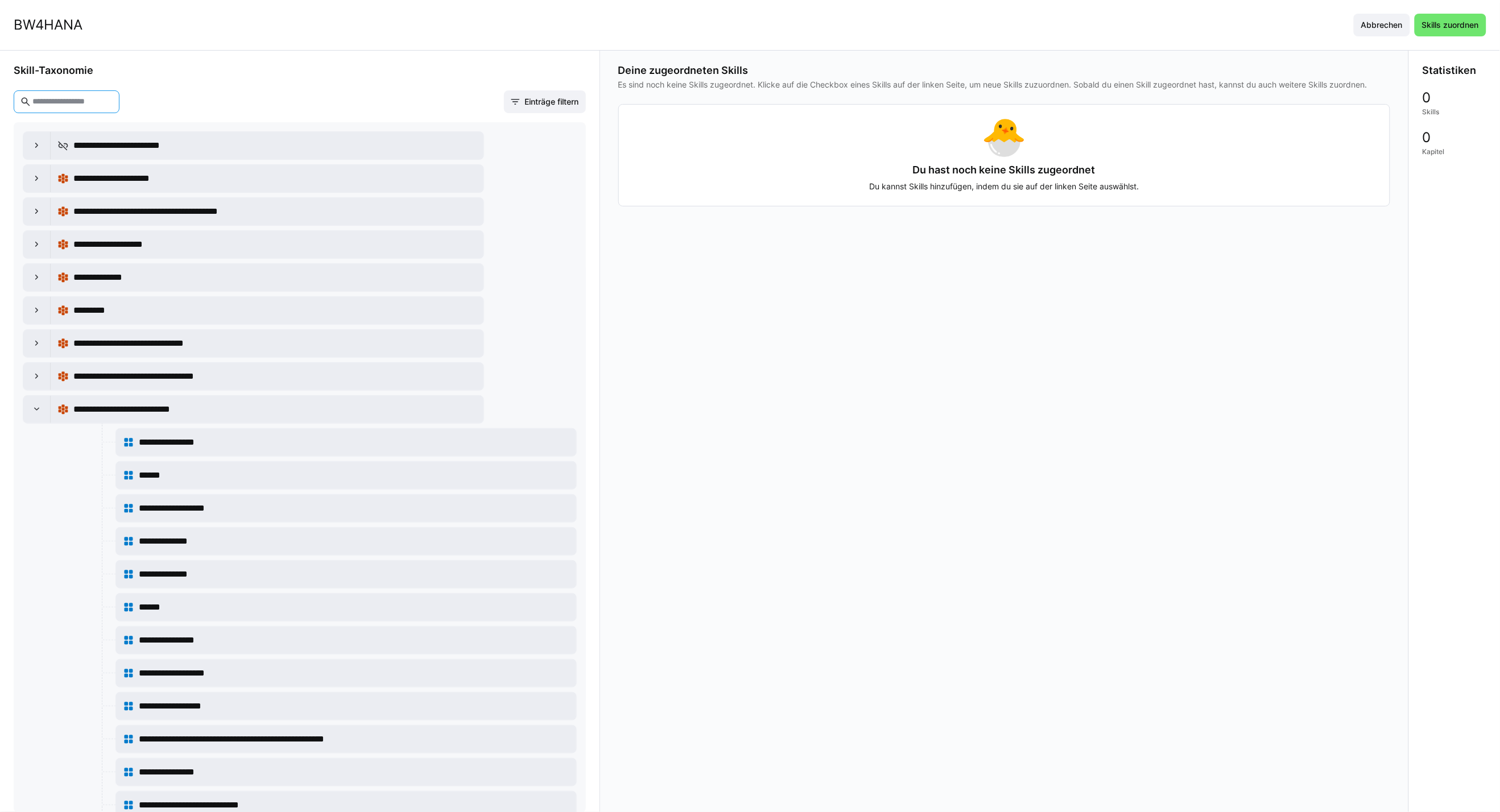
click at [94, 104] on input "text" at bounding box center [72, 102] width 82 height 10
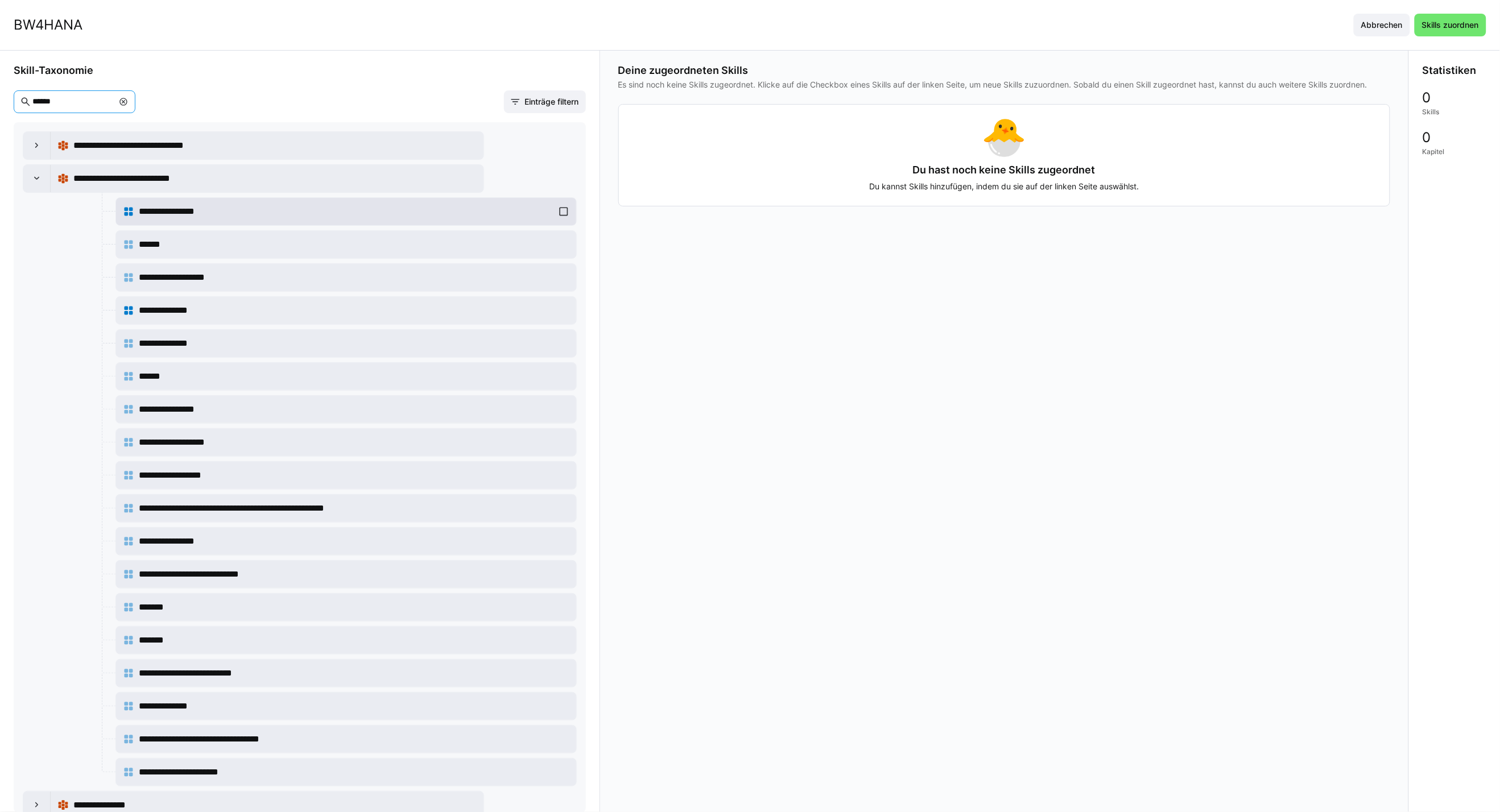
type input "******"
click at [552, 212] on div "**********" at bounding box center [346, 211] width 447 height 22
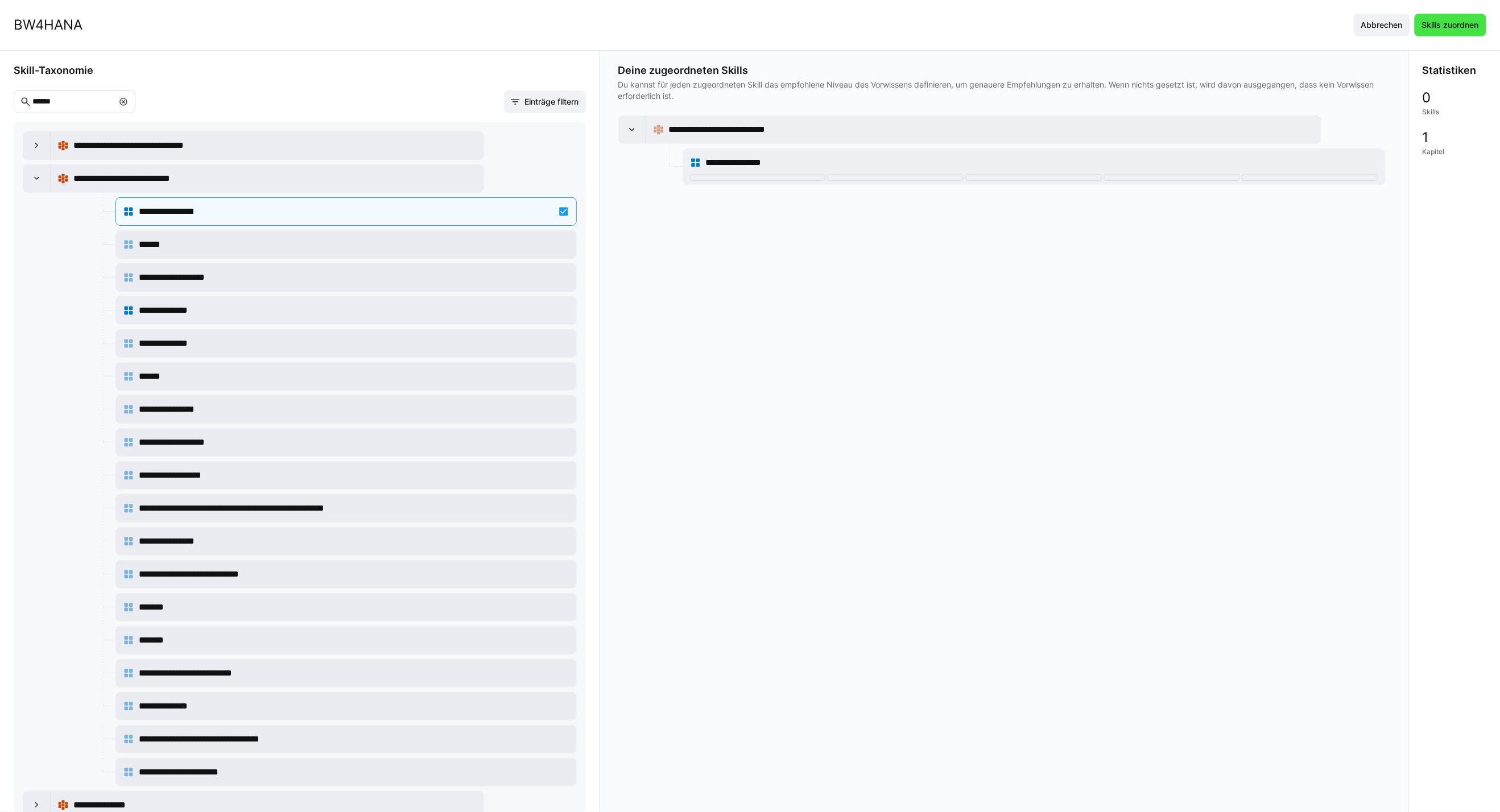
click at [1449, 27] on span "Skills zuordnen" at bounding box center [1450, 25] width 60 height 12
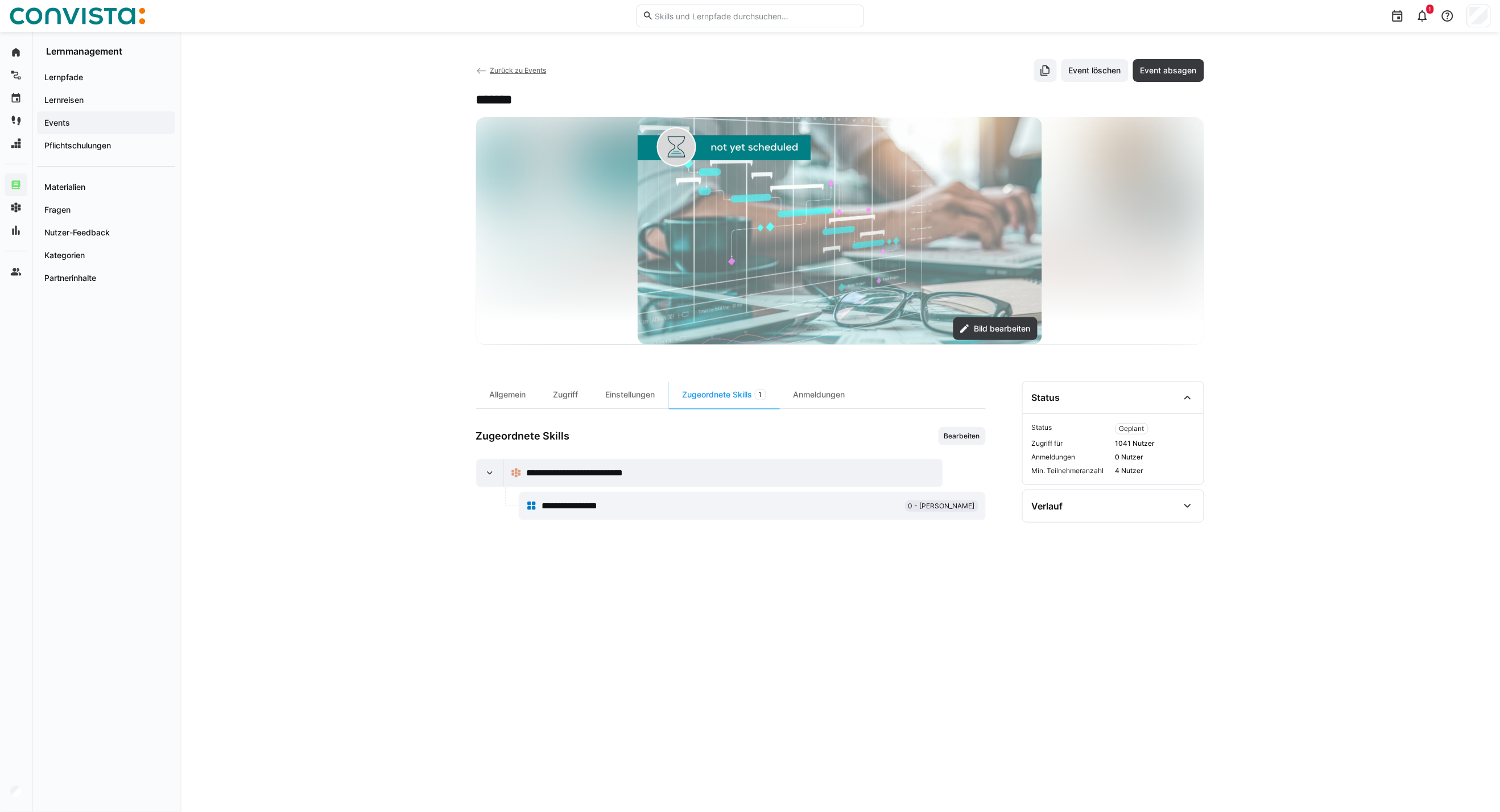
click at [533, 74] on span "Zurück zu Events" at bounding box center [518, 70] width 56 height 9
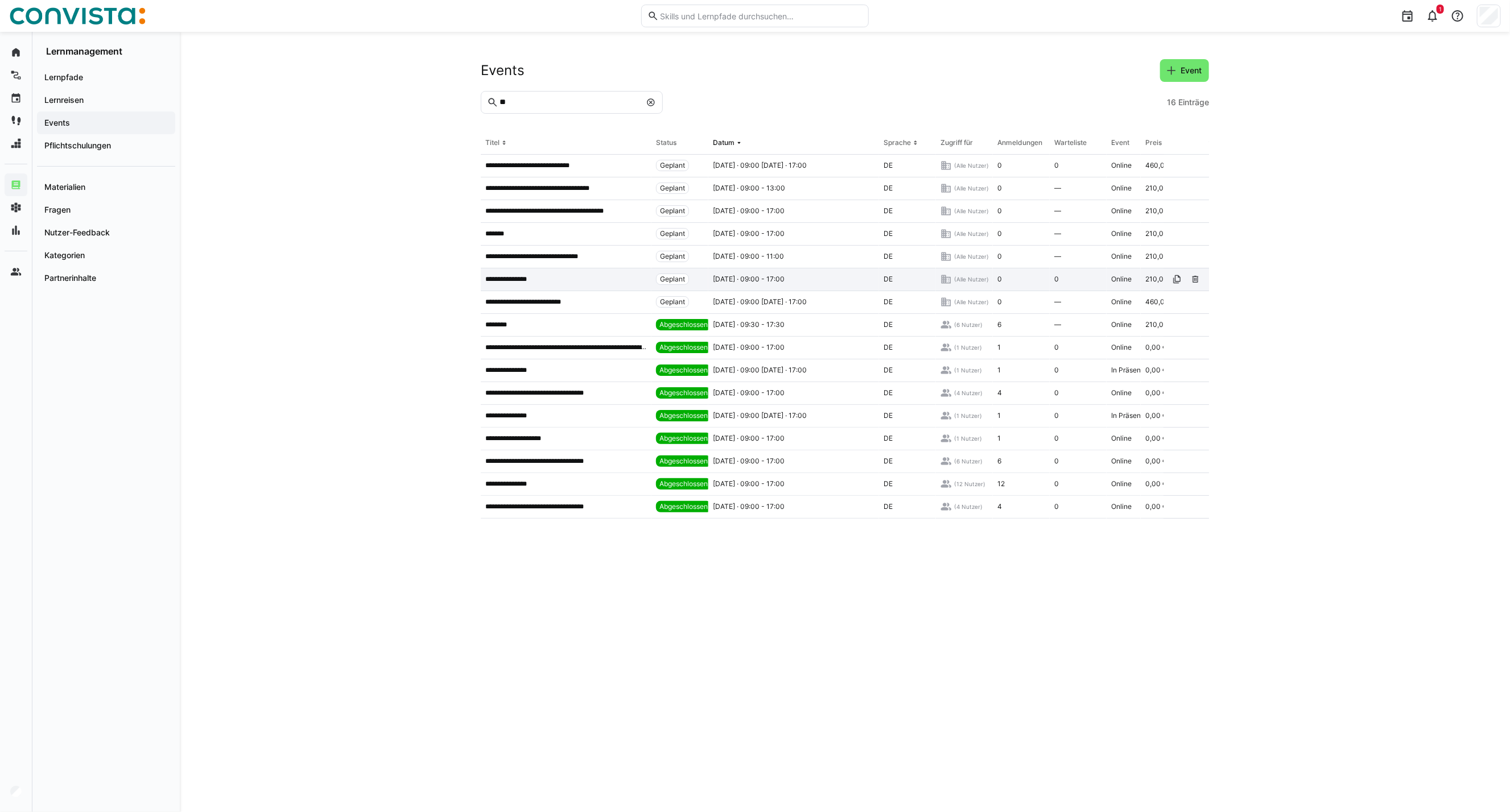
click at [582, 274] on div "**********" at bounding box center [566, 280] width 171 height 22
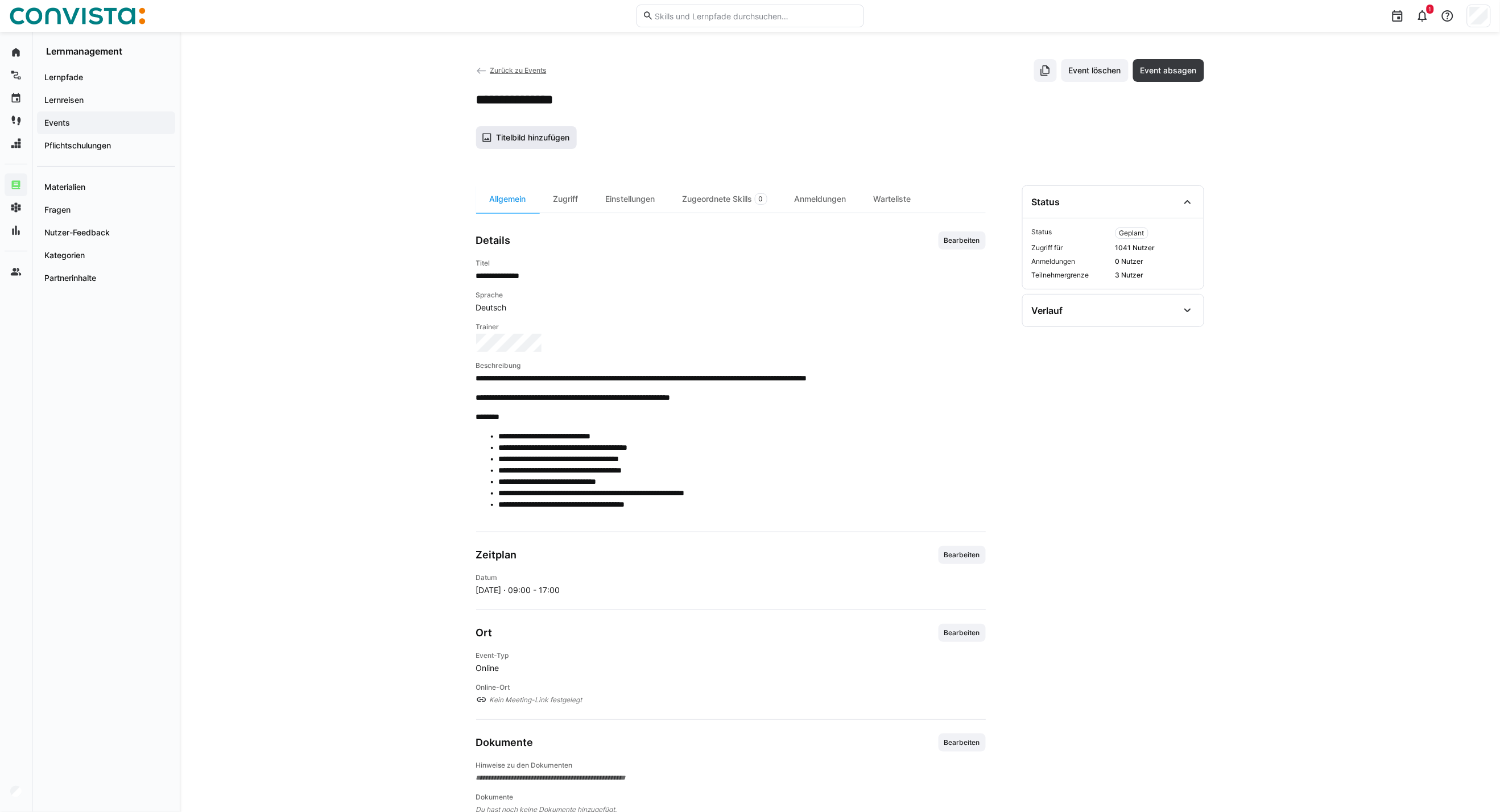
click at [520, 138] on span "Titelbild hinzufügen" at bounding box center [533, 138] width 77 height 12
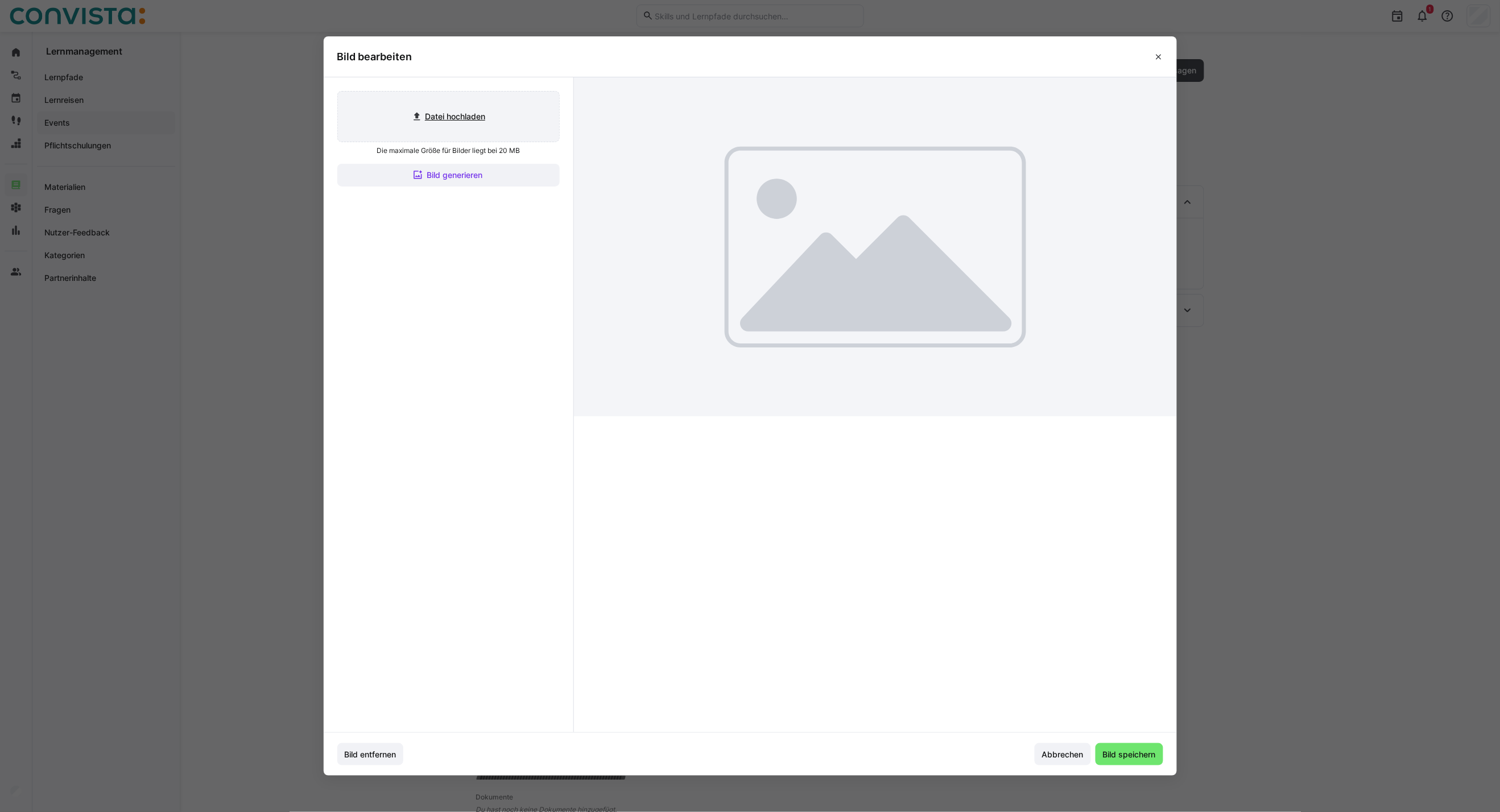
click at [470, 107] on input "file" at bounding box center [449, 116] width 221 height 50
type input "C:\fakepath\CoE Analytics & Planning_inaktiv.jpg"
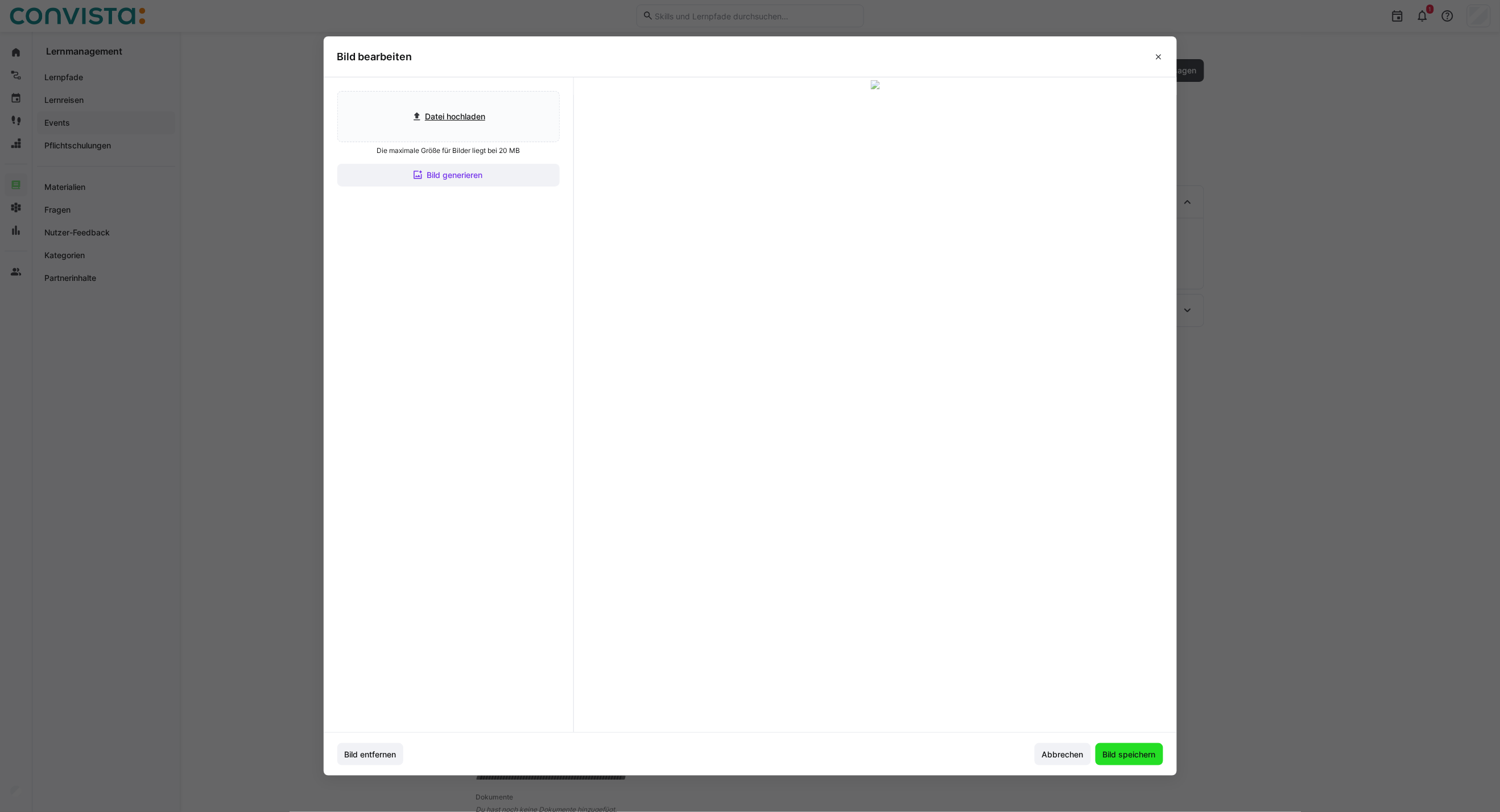
click at [1147, 762] on span "Bild speichern" at bounding box center [1129, 754] width 68 height 22
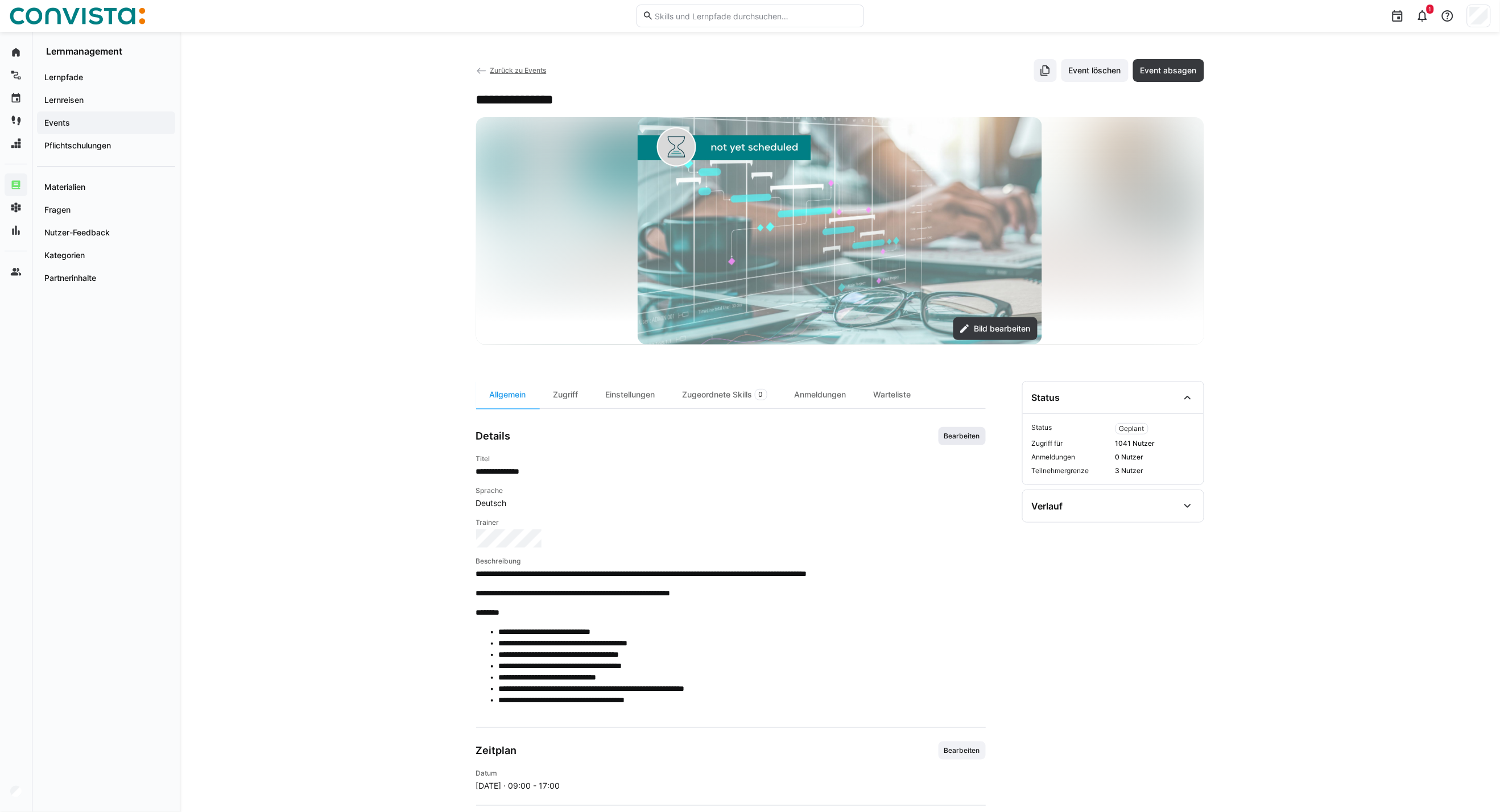
click at [977, 429] on span "Bearbeiten" at bounding box center [962, 436] width 47 height 18
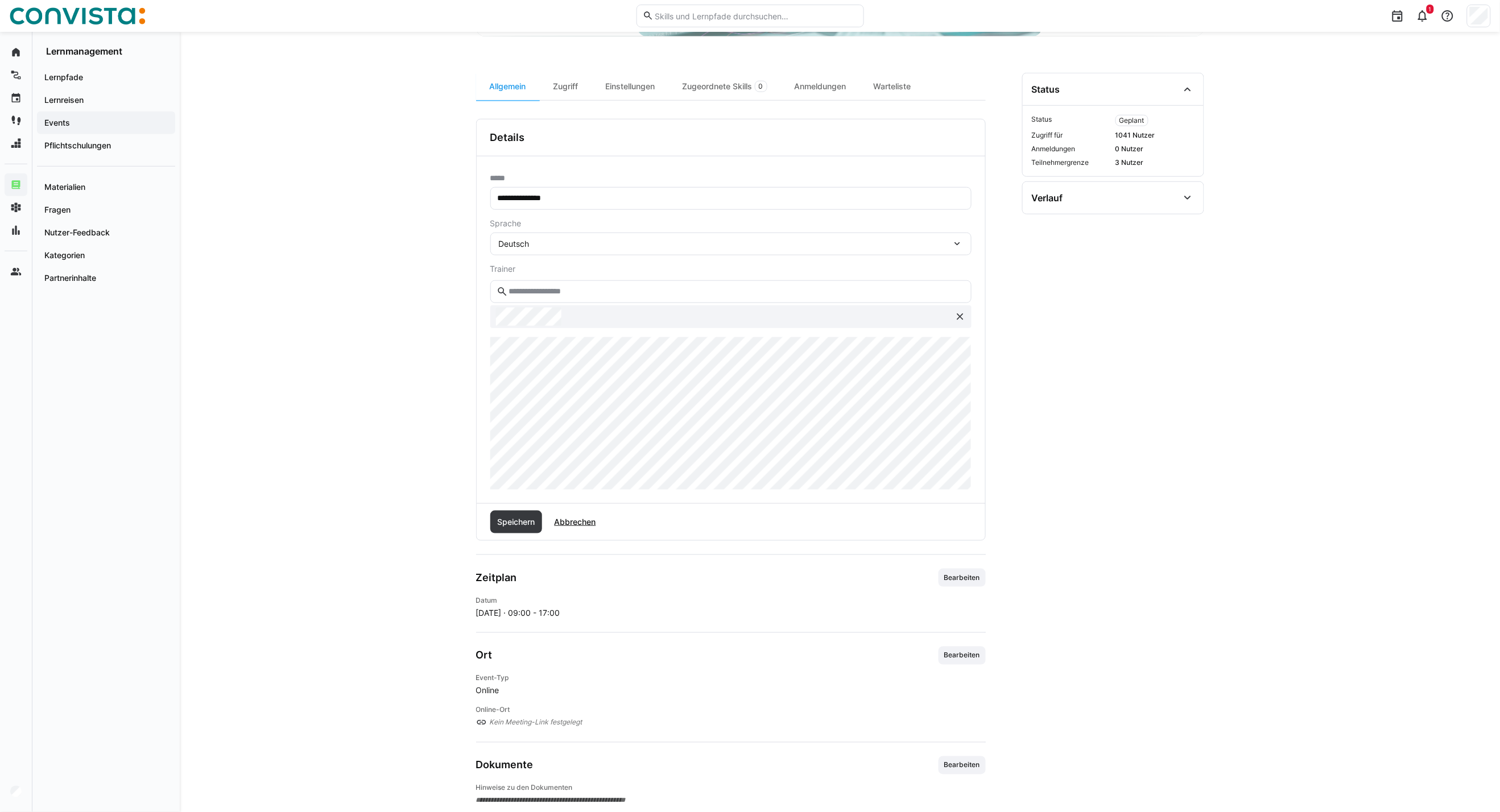
scroll to position [316, 0]
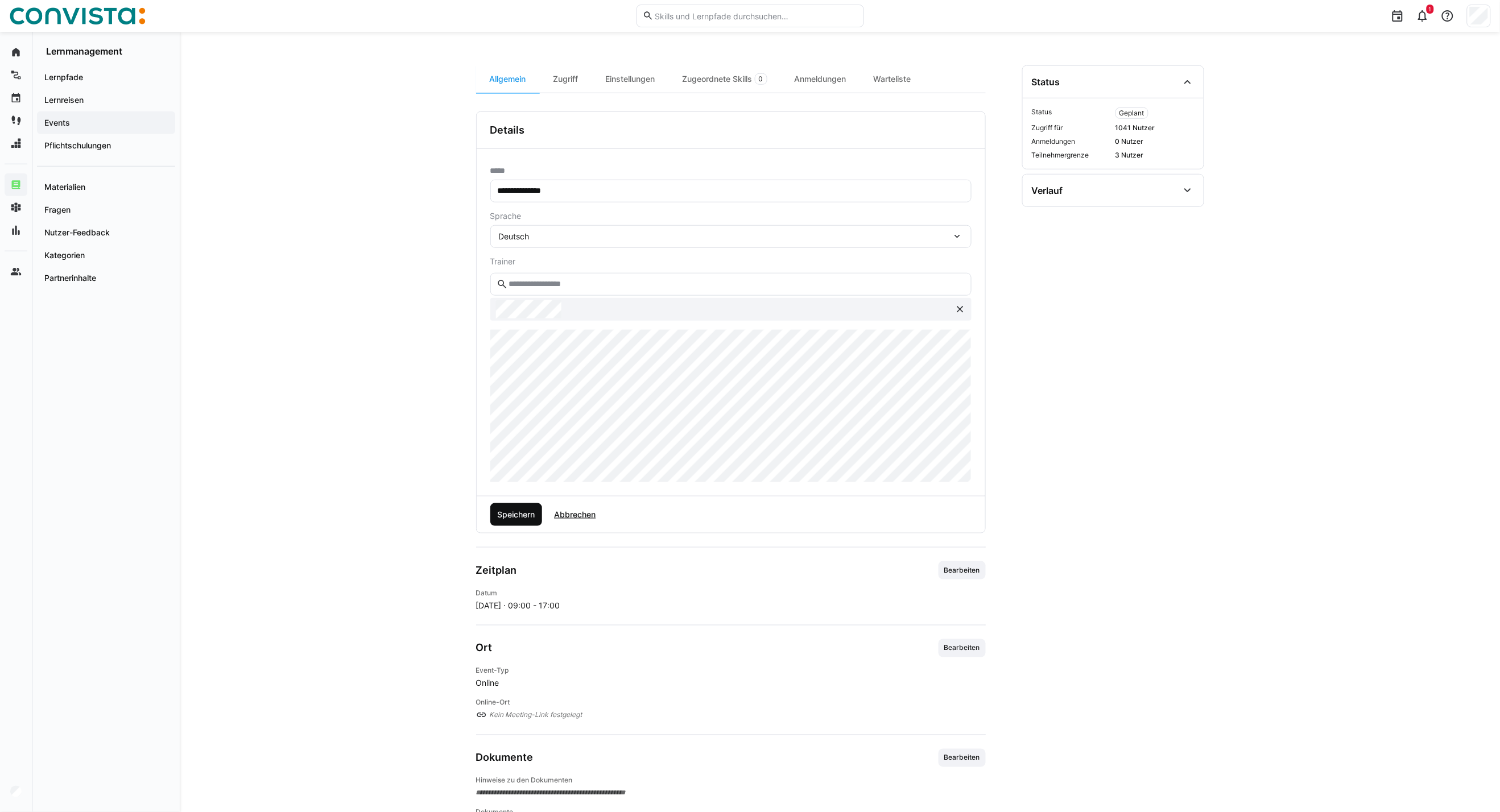
click at [516, 520] on span "Speichern" at bounding box center [517, 514] width 52 height 22
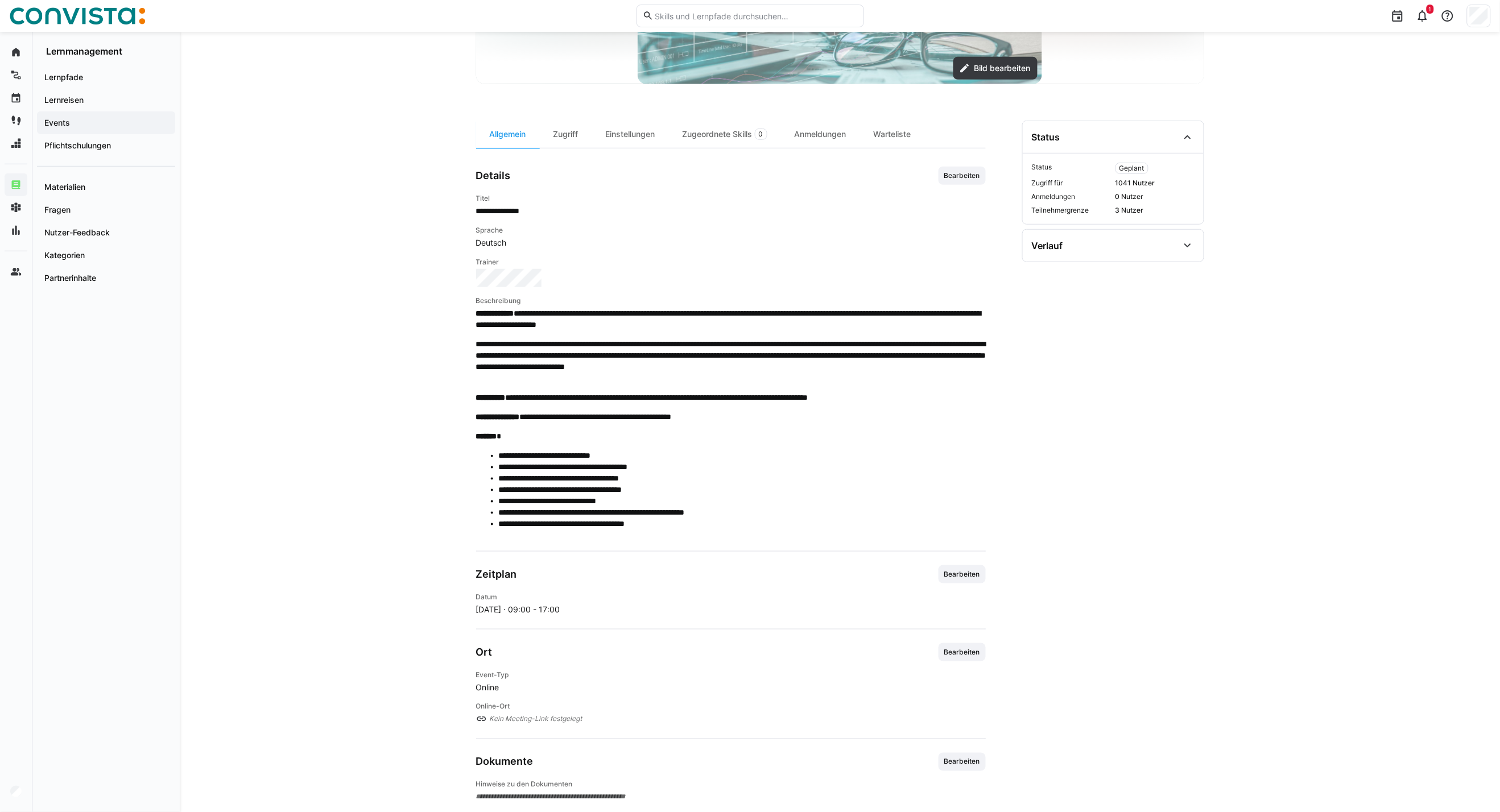
scroll to position [247, 0]
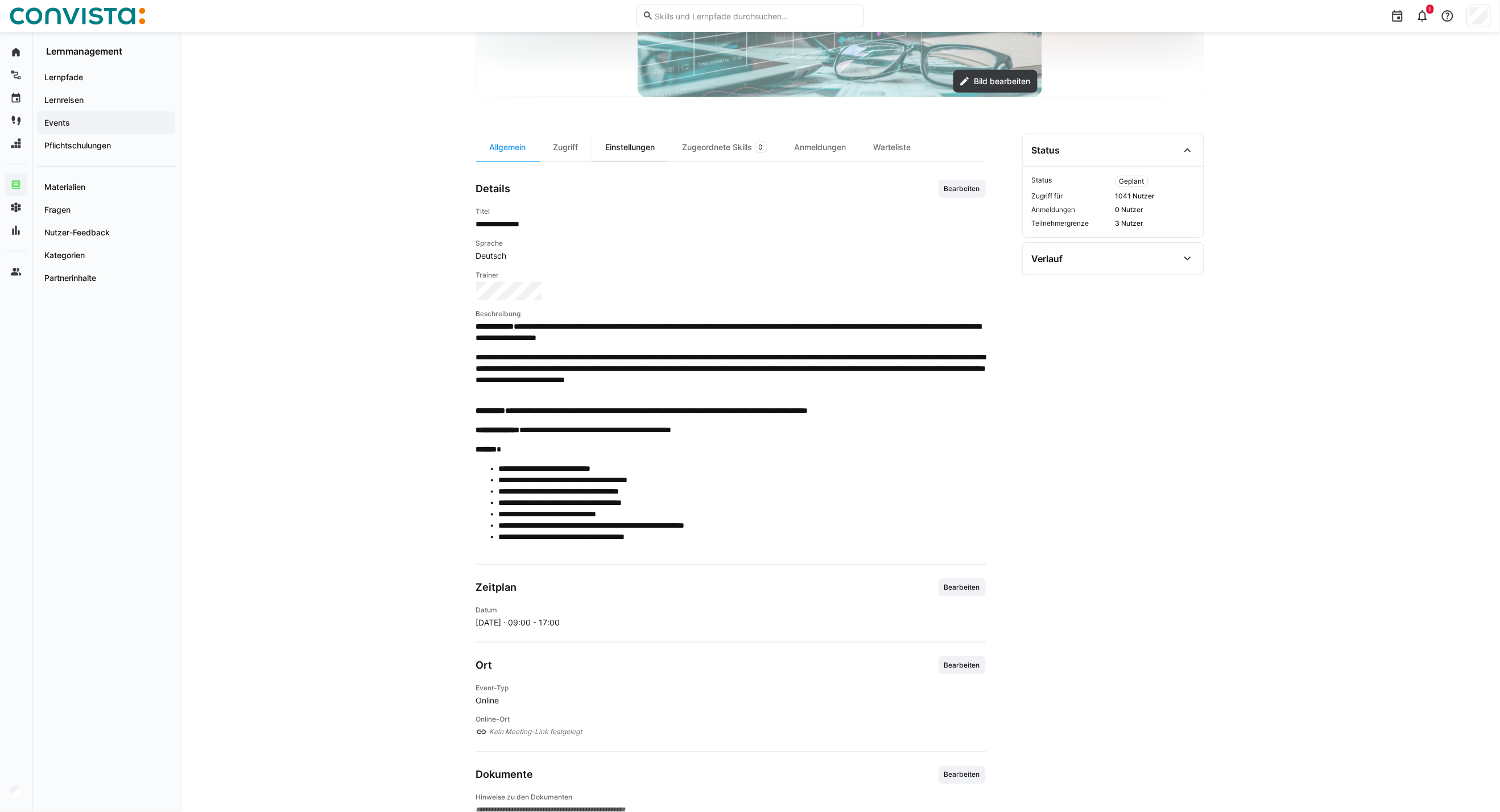
click at [633, 149] on div "Einstellungen" at bounding box center [630, 147] width 77 height 27
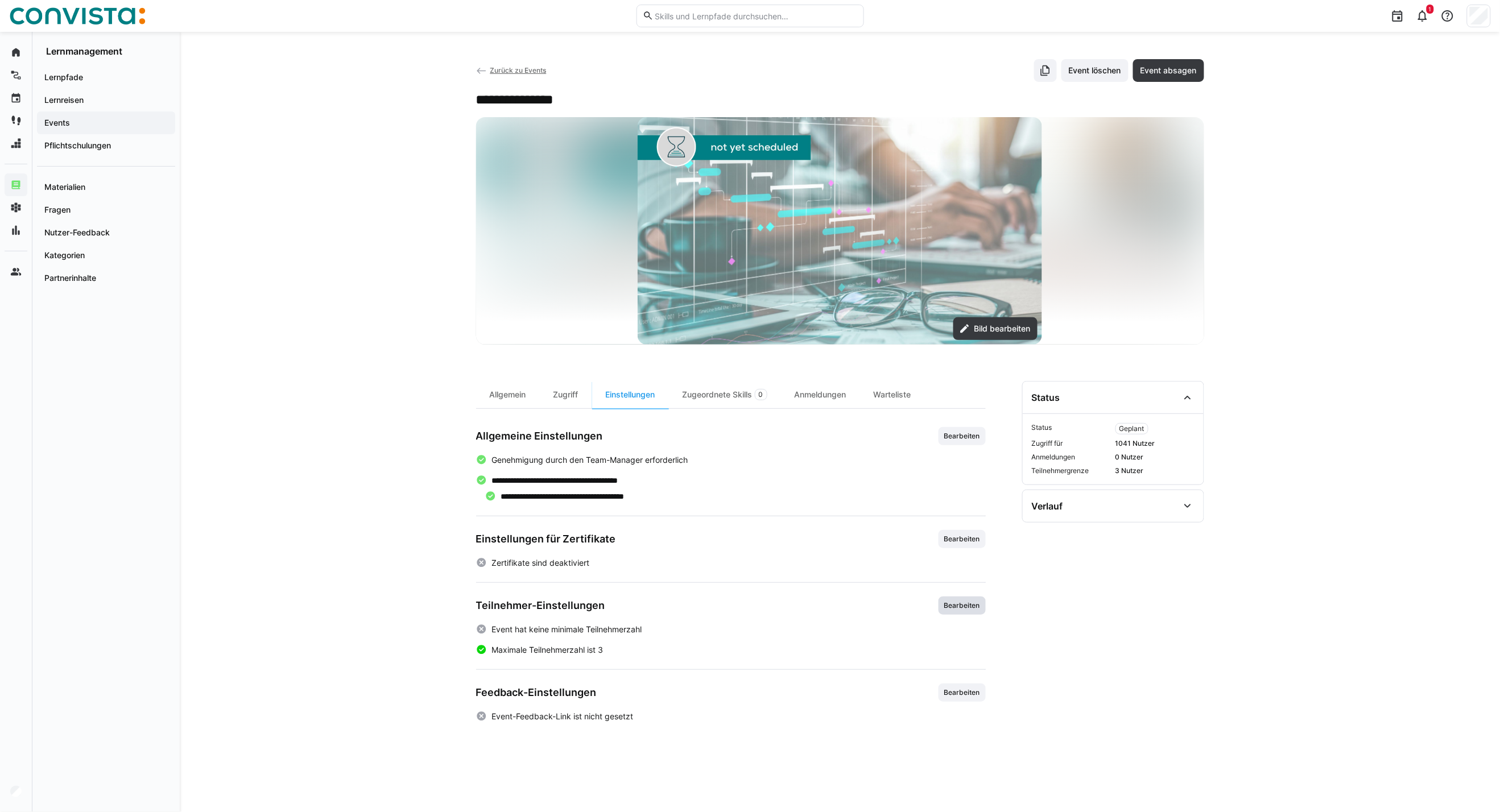
click at [973, 606] on span "Bearbeiten" at bounding box center [962, 605] width 38 height 9
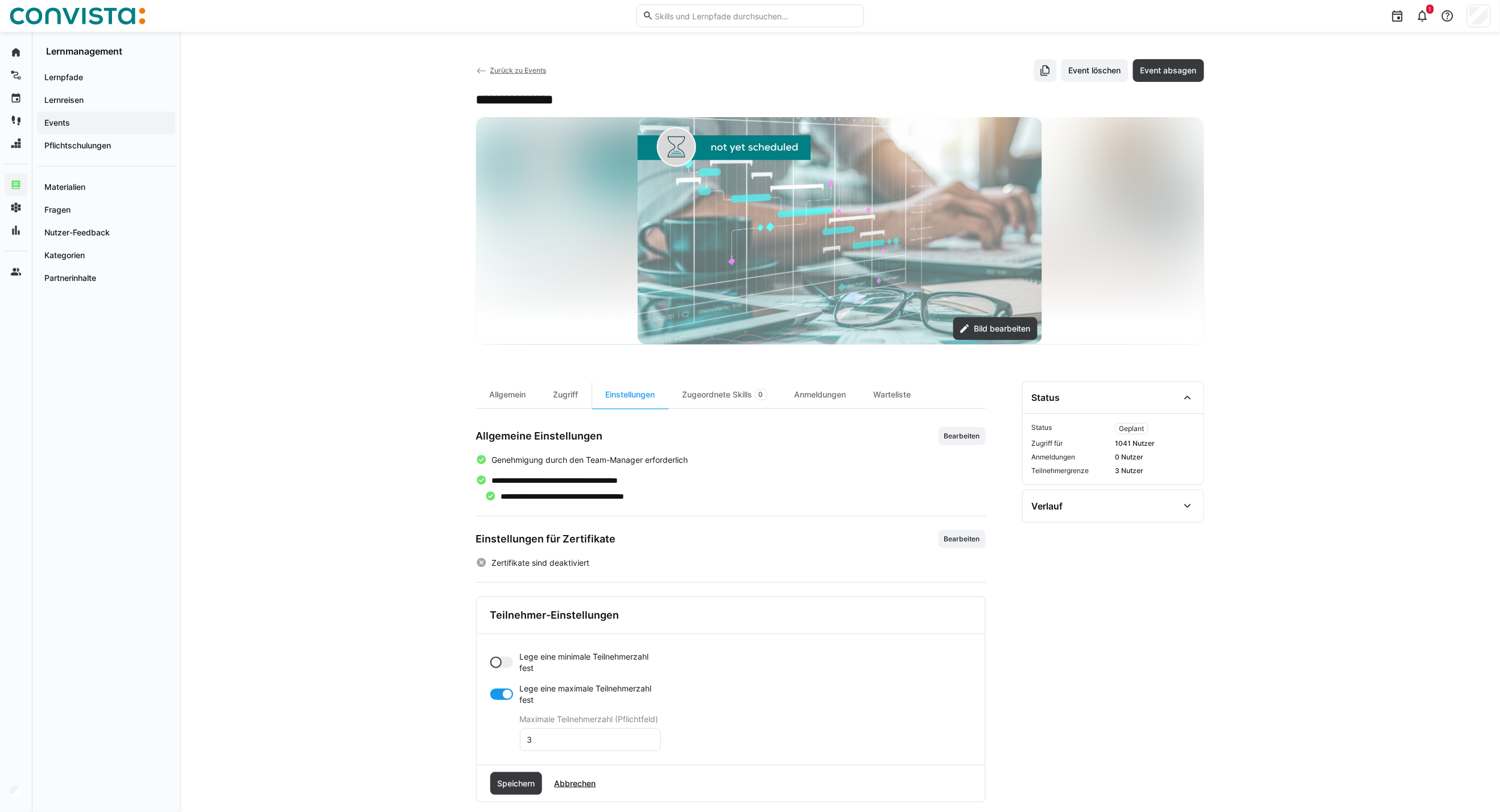
click at [507, 659] on div at bounding box center [501, 662] width 22 height 12
click at [496, 745] on div at bounding box center [501, 740] width 22 height 12
drag, startPoint x: 541, startPoint y: 705, endPoint x: 510, endPoint y: 707, distance: 31.1
click at [510, 707] on app-toggle-and-input "Lege eine minimale Teilnehmerzahl fest Minimale Teilnehmerzahl (Pflichtfeld) 0" at bounding box center [576, 685] width 171 height 68
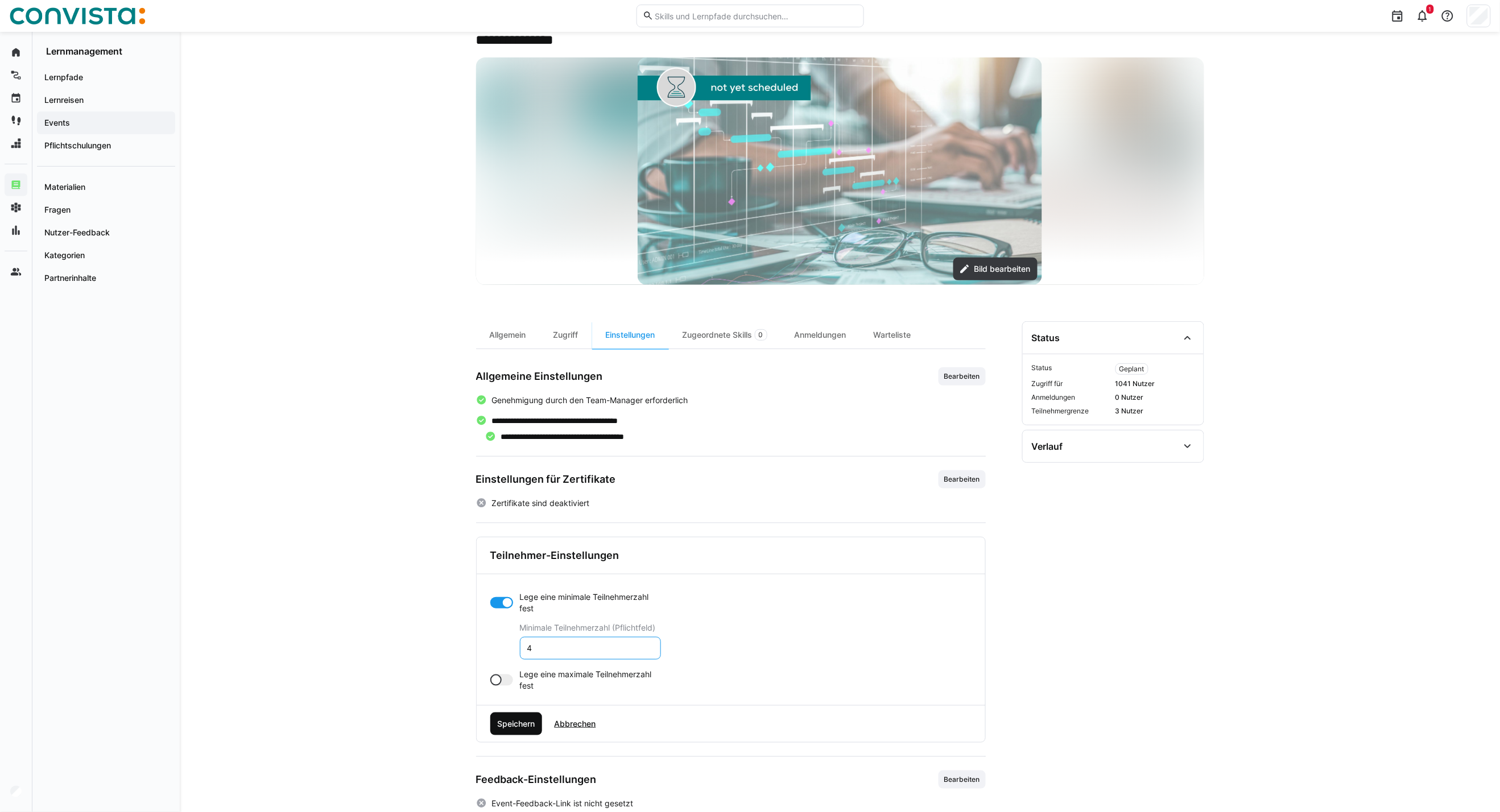
scroll to position [63, 0]
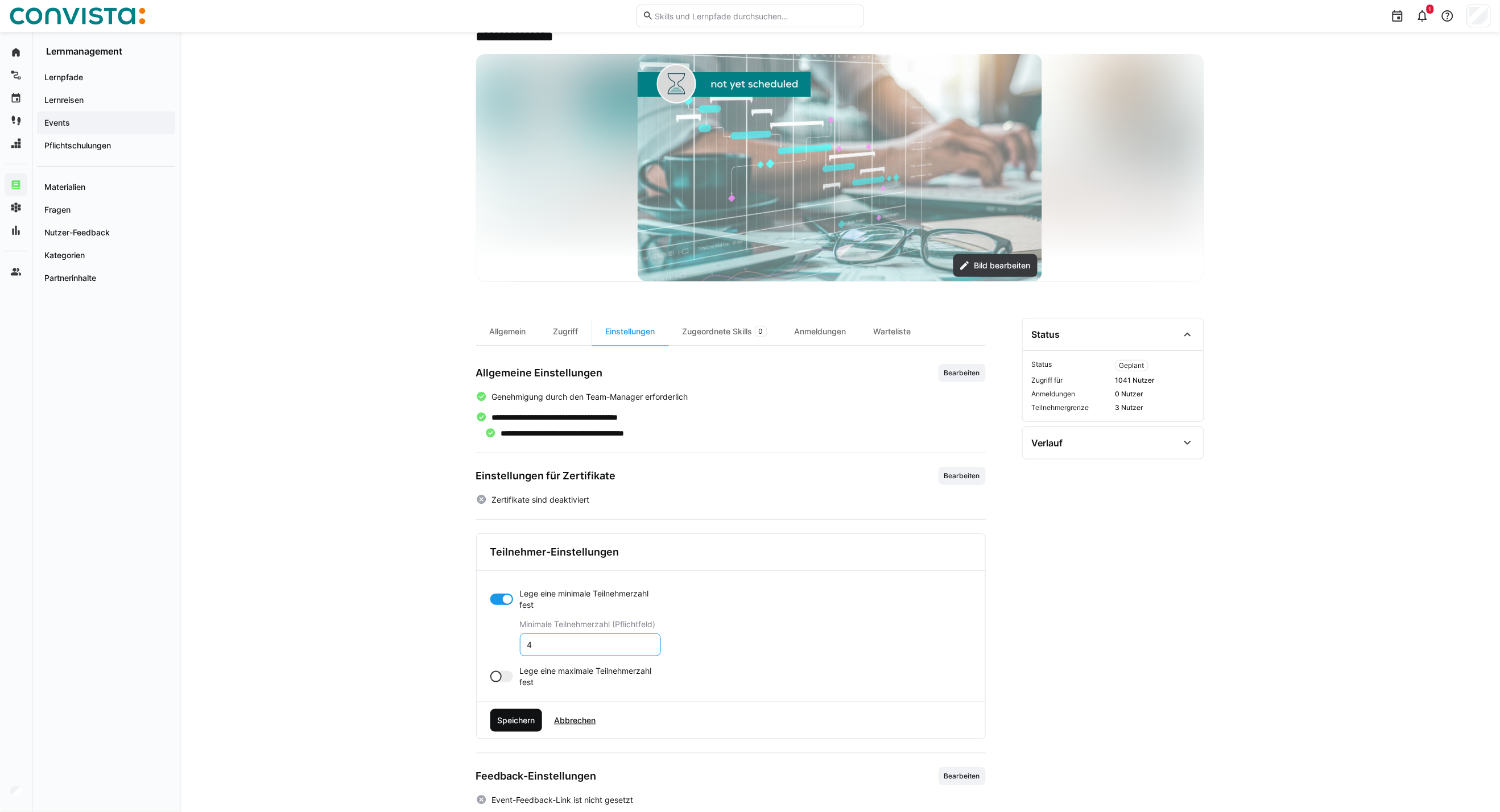
type input "4"
click at [515, 717] on span "Speichern" at bounding box center [516, 721] width 41 height 12
click at [746, 333] on div "Zugeordnete Skills 0" at bounding box center [725, 332] width 112 height 27
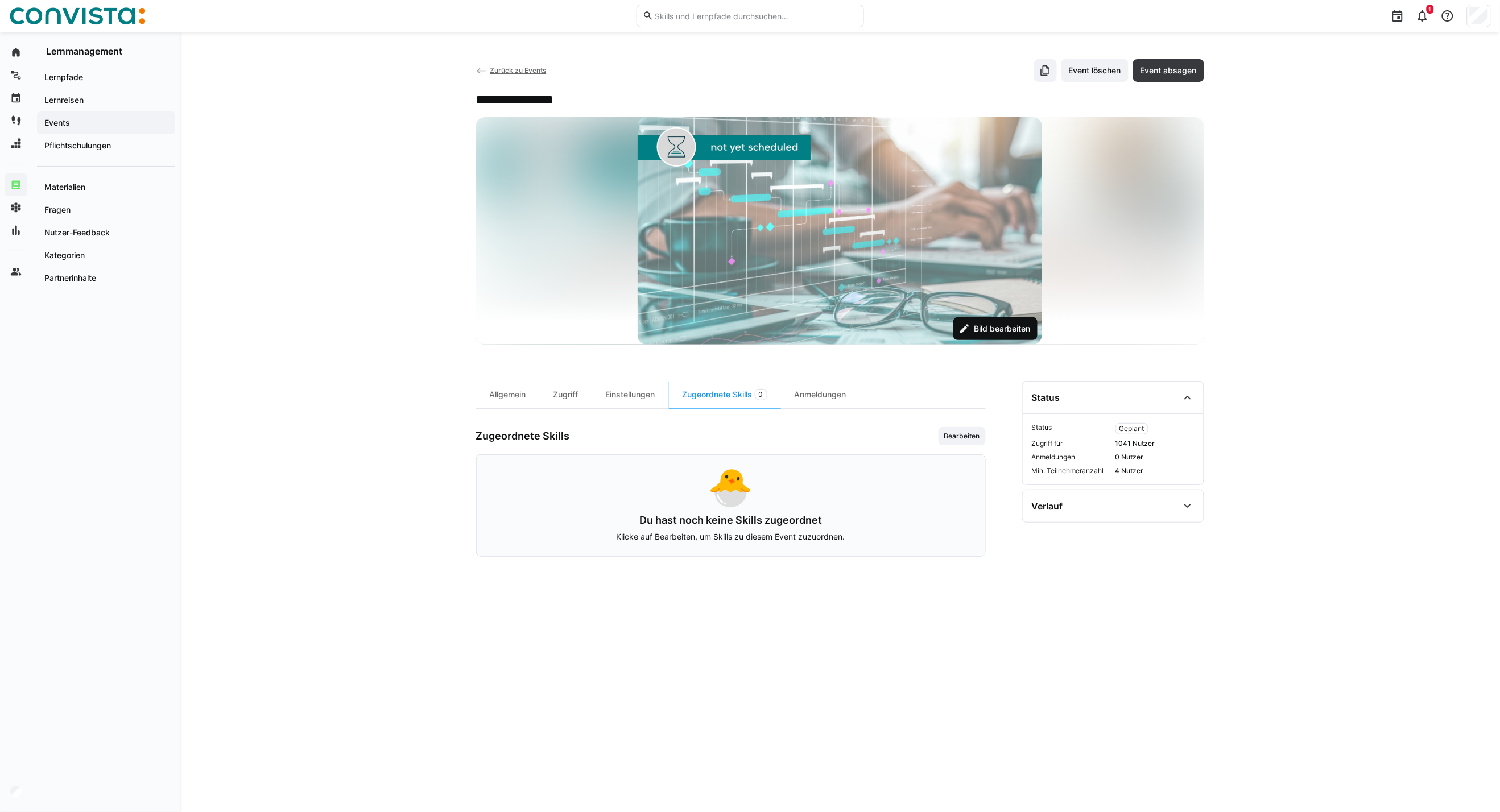
click at [1012, 332] on span "Bild bearbeiten" at bounding box center [1001, 329] width 60 height 12
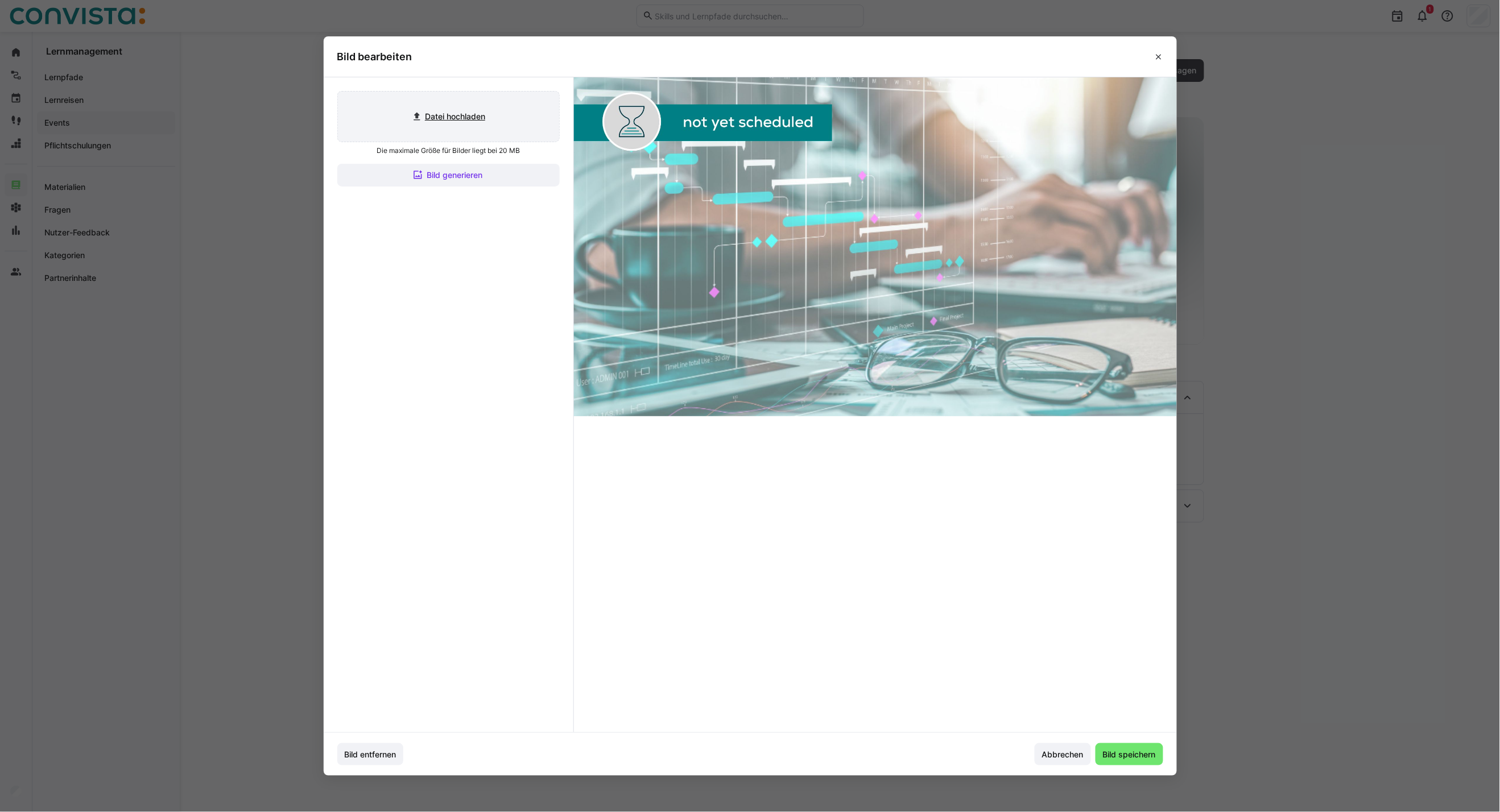
click at [464, 116] on input "file" at bounding box center [449, 116] width 221 height 50
type input "C:\fakepath\CoE SAP Technology_inaktiv.jpg"
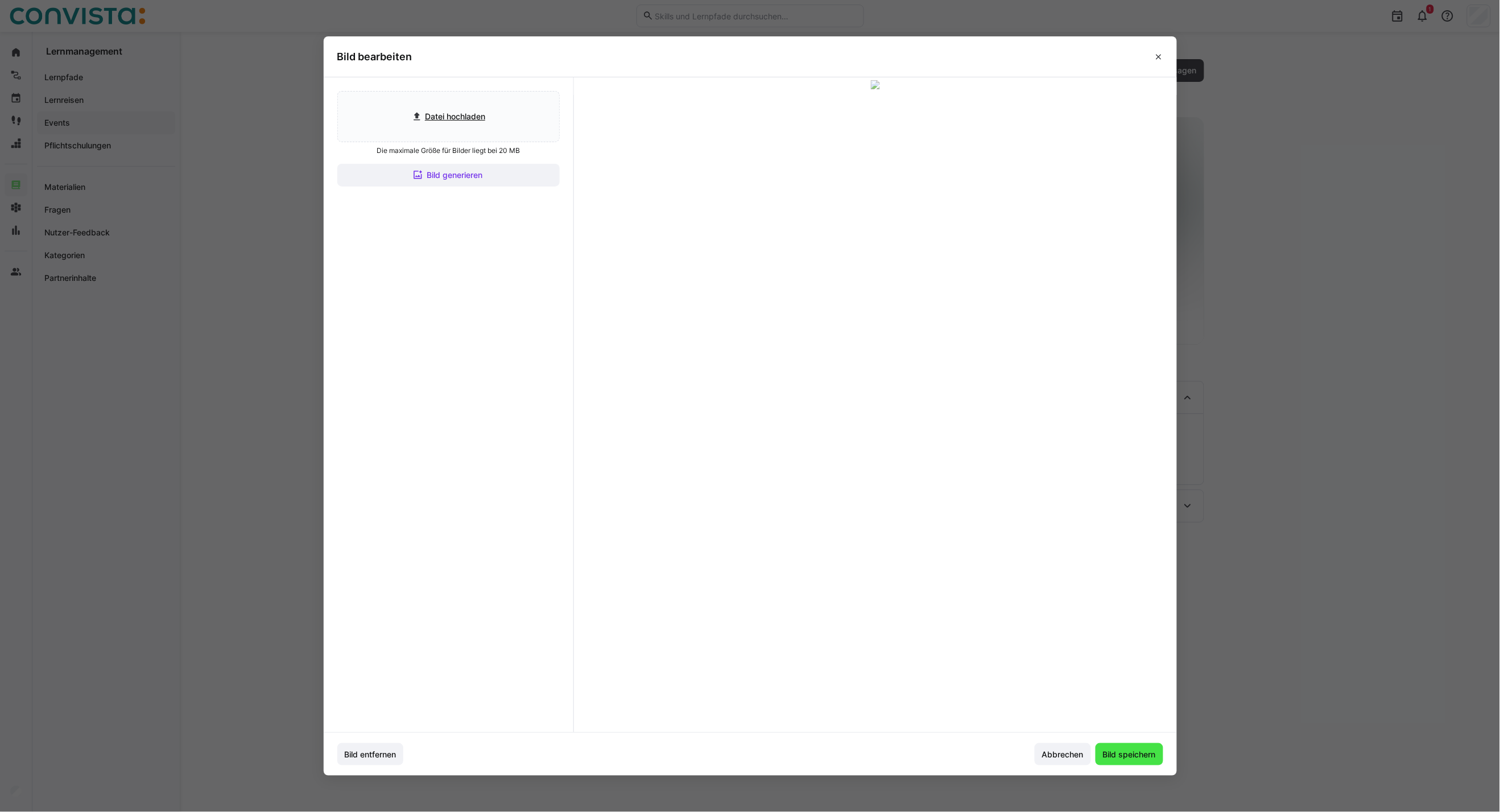
click at [1135, 755] on span "Bild speichern" at bounding box center [1129, 755] width 56 height 12
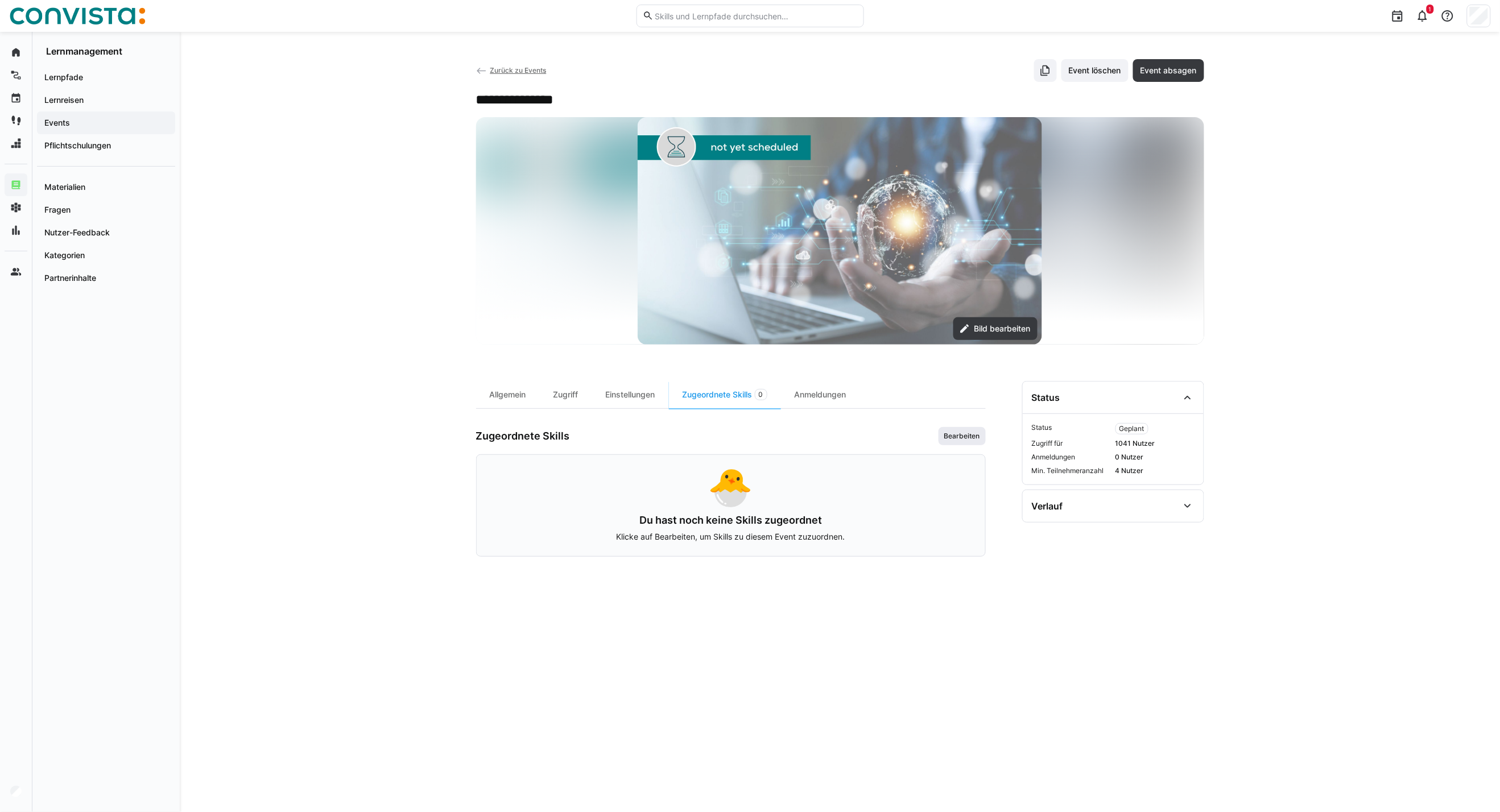
click at [952, 444] on span "Bearbeiten" at bounding box center [962, 436] width 47 height 18
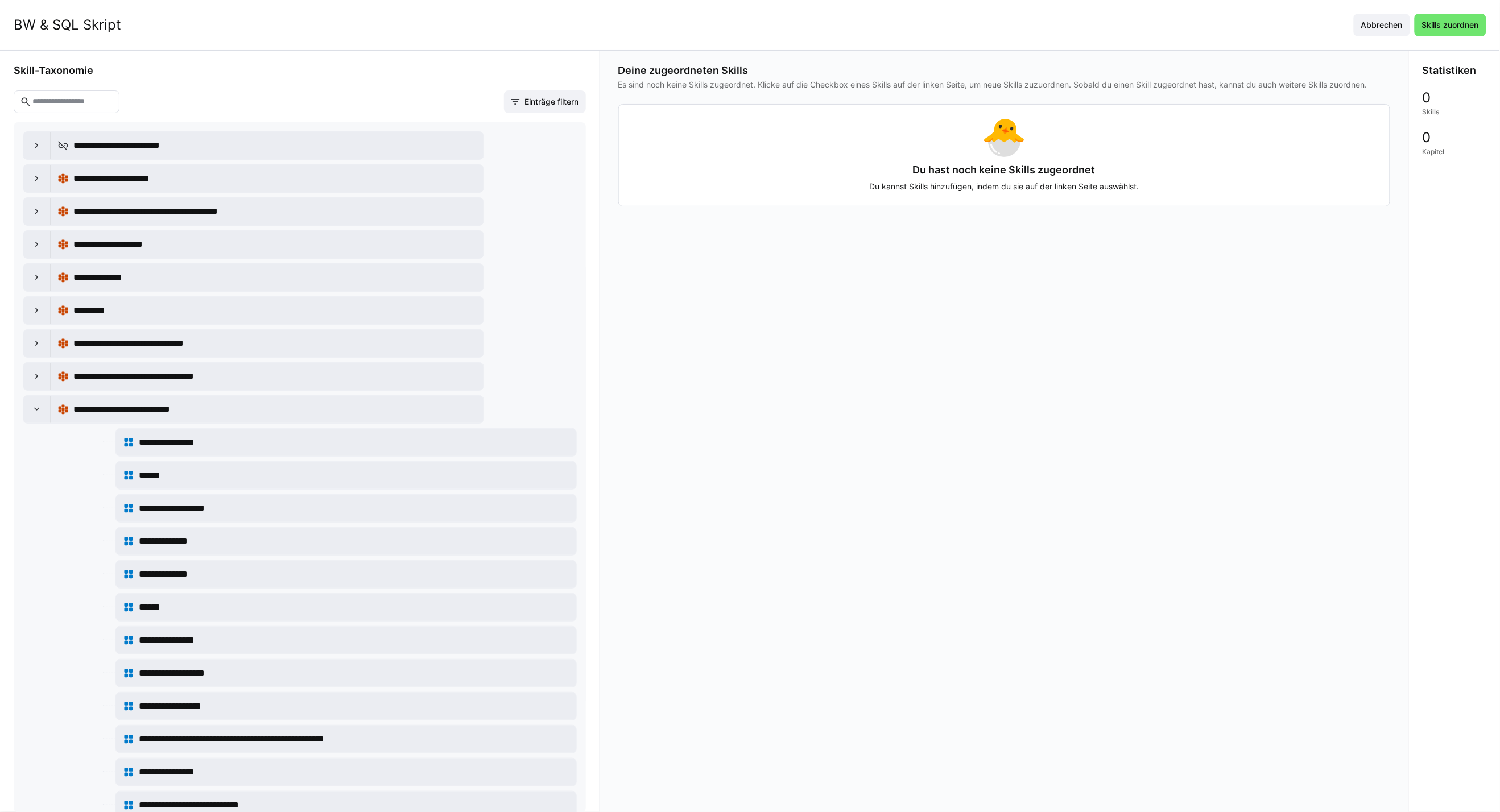
click at [93, 100] on input "text" at bounding box center [72, 102] width 82 height 10
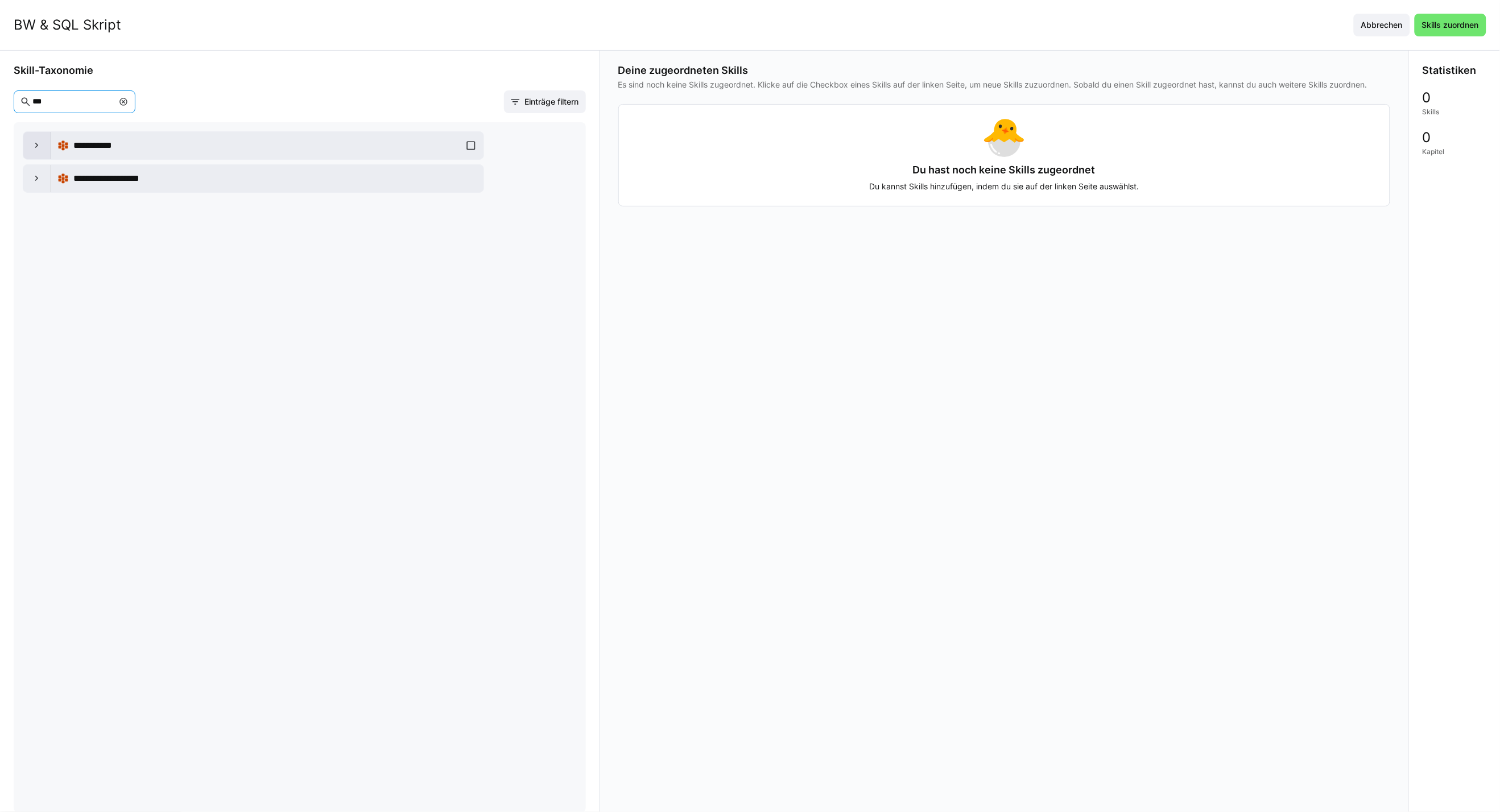
type input "***"
click at [32, 144] on eds-icon at bounding box center [37, 146] width 12 height 12
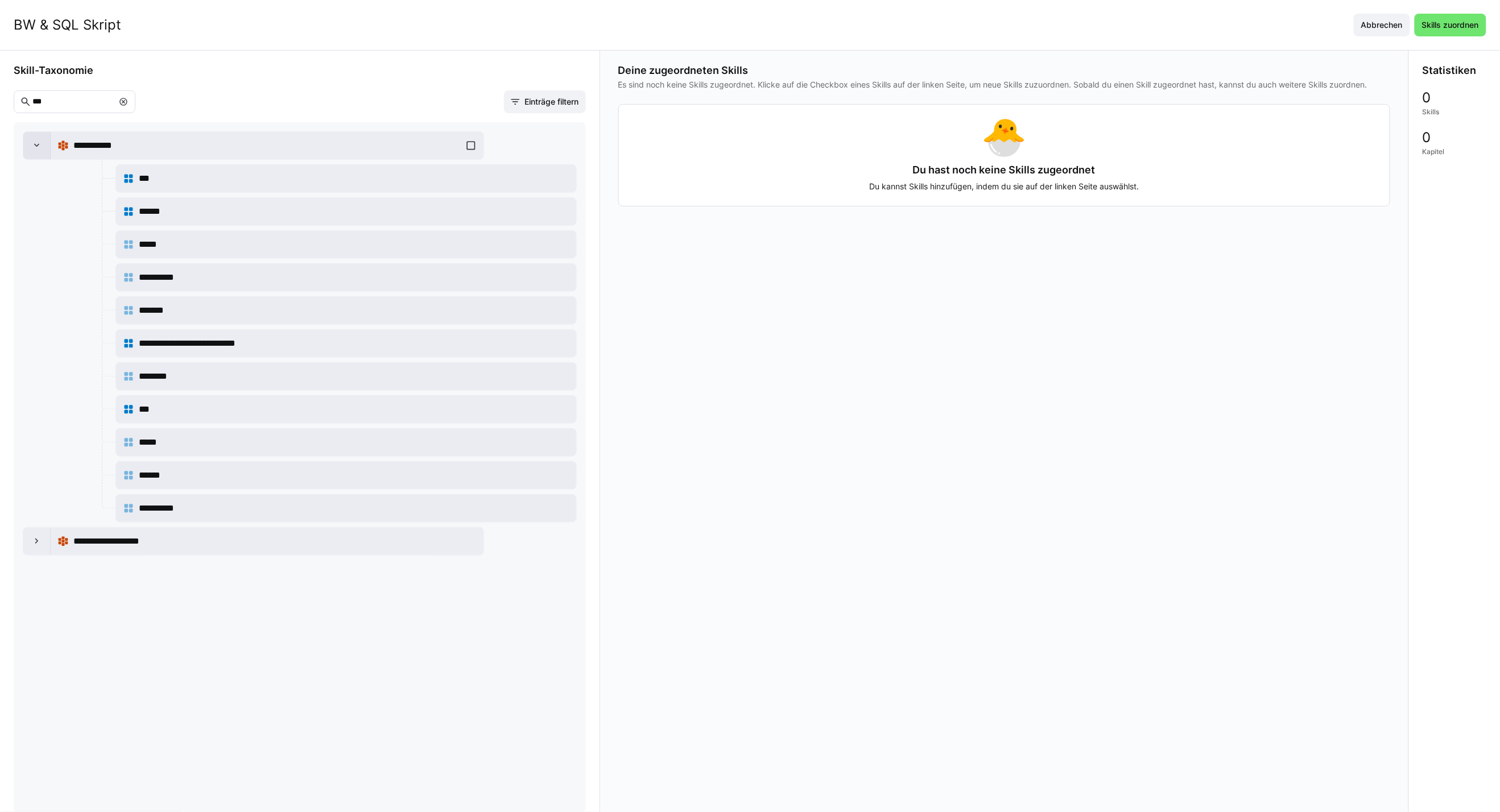
click at [32, 144] on eds-icon at bounding box center [37, 146] width 12 height 12
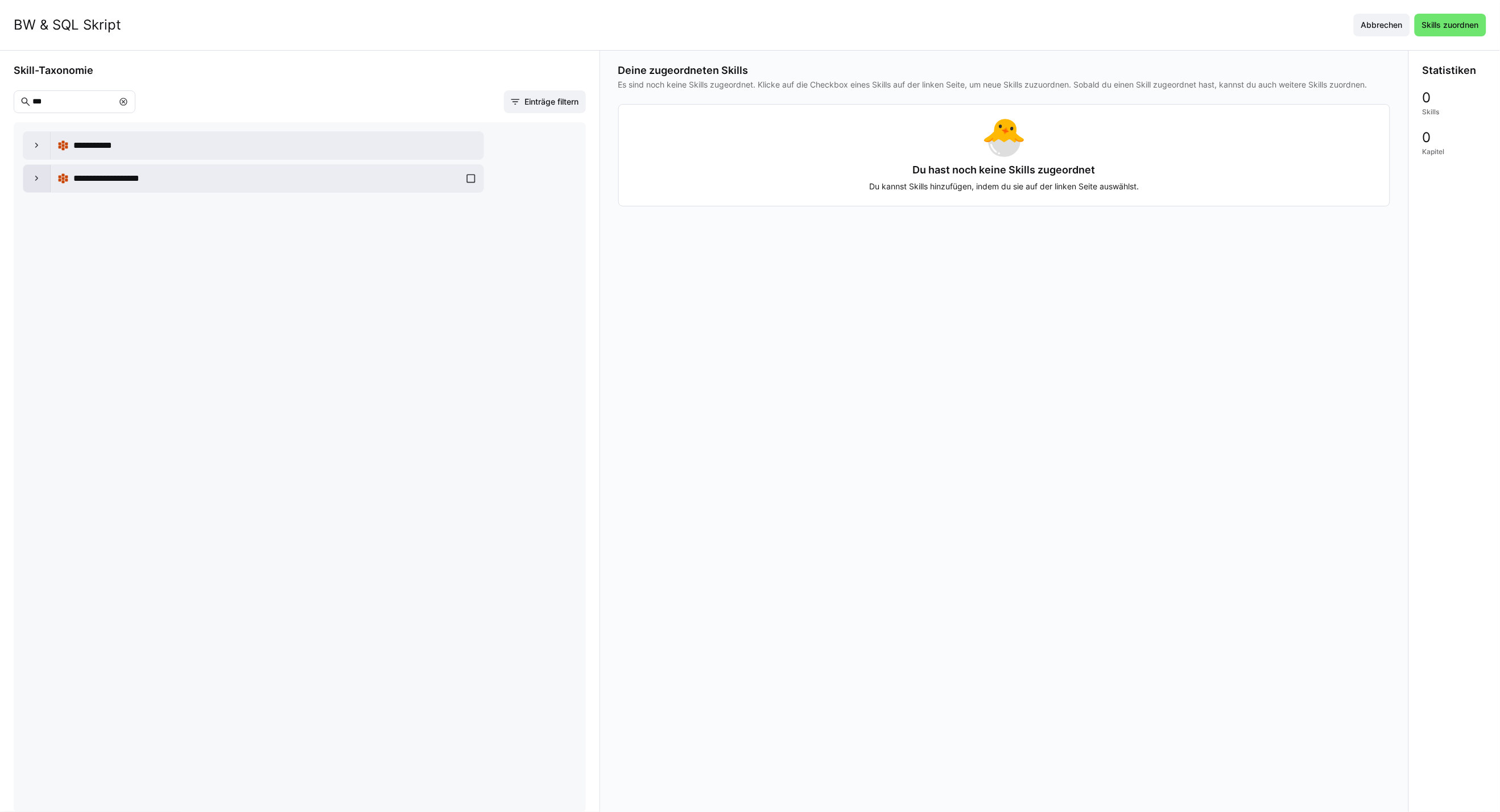
click at [25, 177] on div at bounding box center [37, 178] width 27 height 27
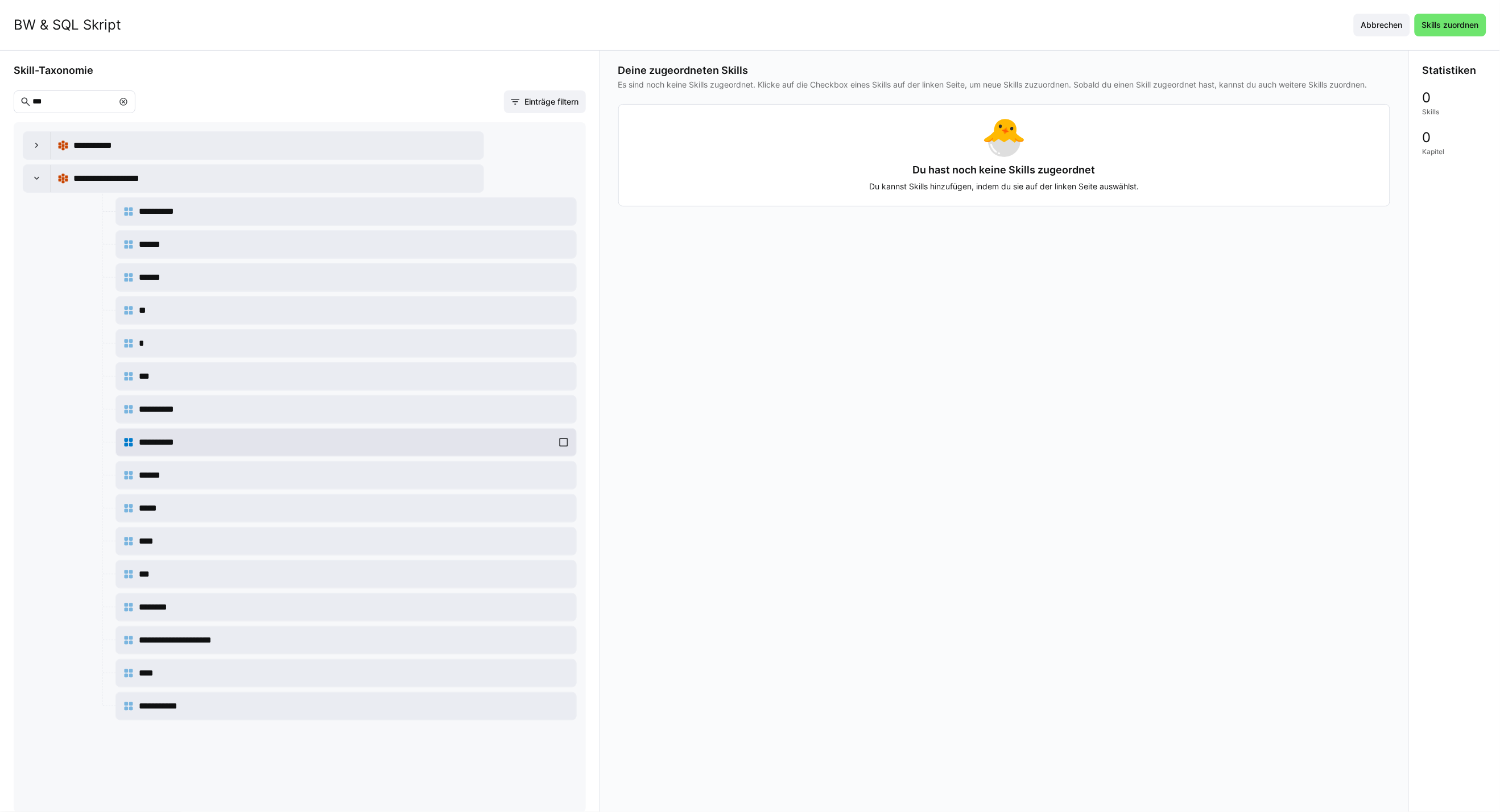
click at [565, 449] on div "**********" at bounding box center [346, 442] width 447 height 22
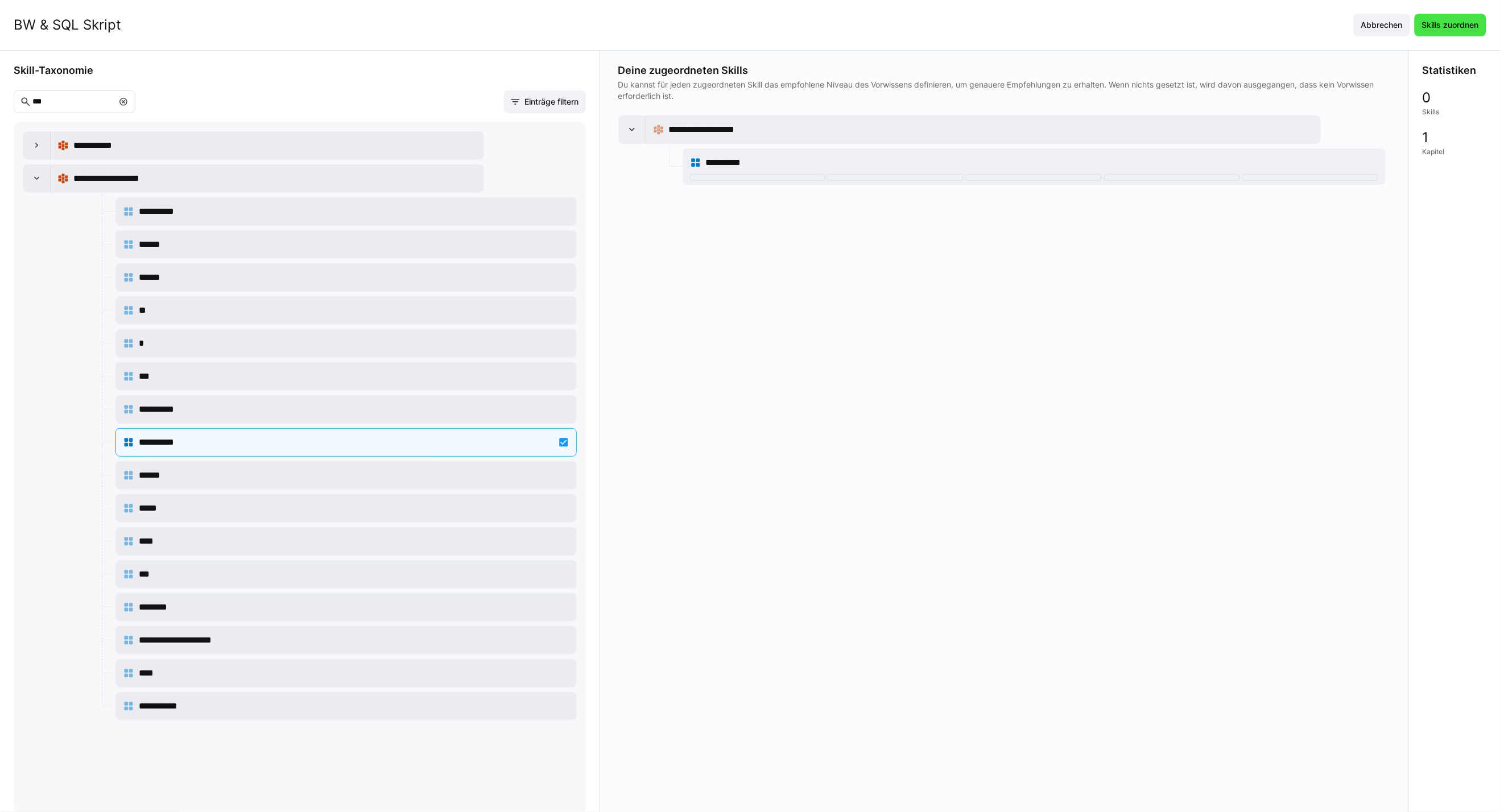
click at [1453, 25] on span "Skills zuordnen" at bounding box center [1450, 25] width 60 height 12
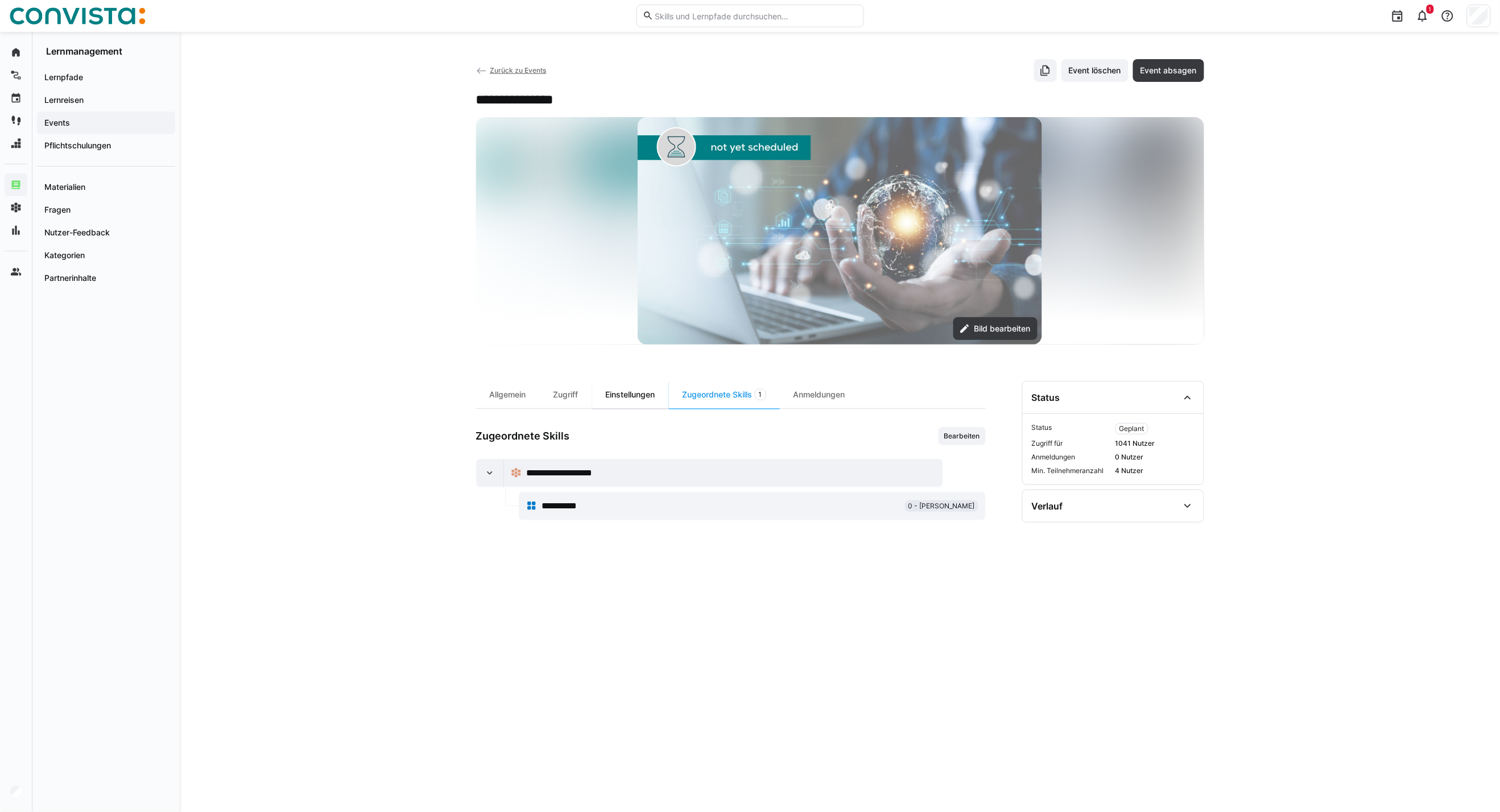
click at [627, 397] on div "Einstellungen" at bounding box center [630, 394] width 77 height 27
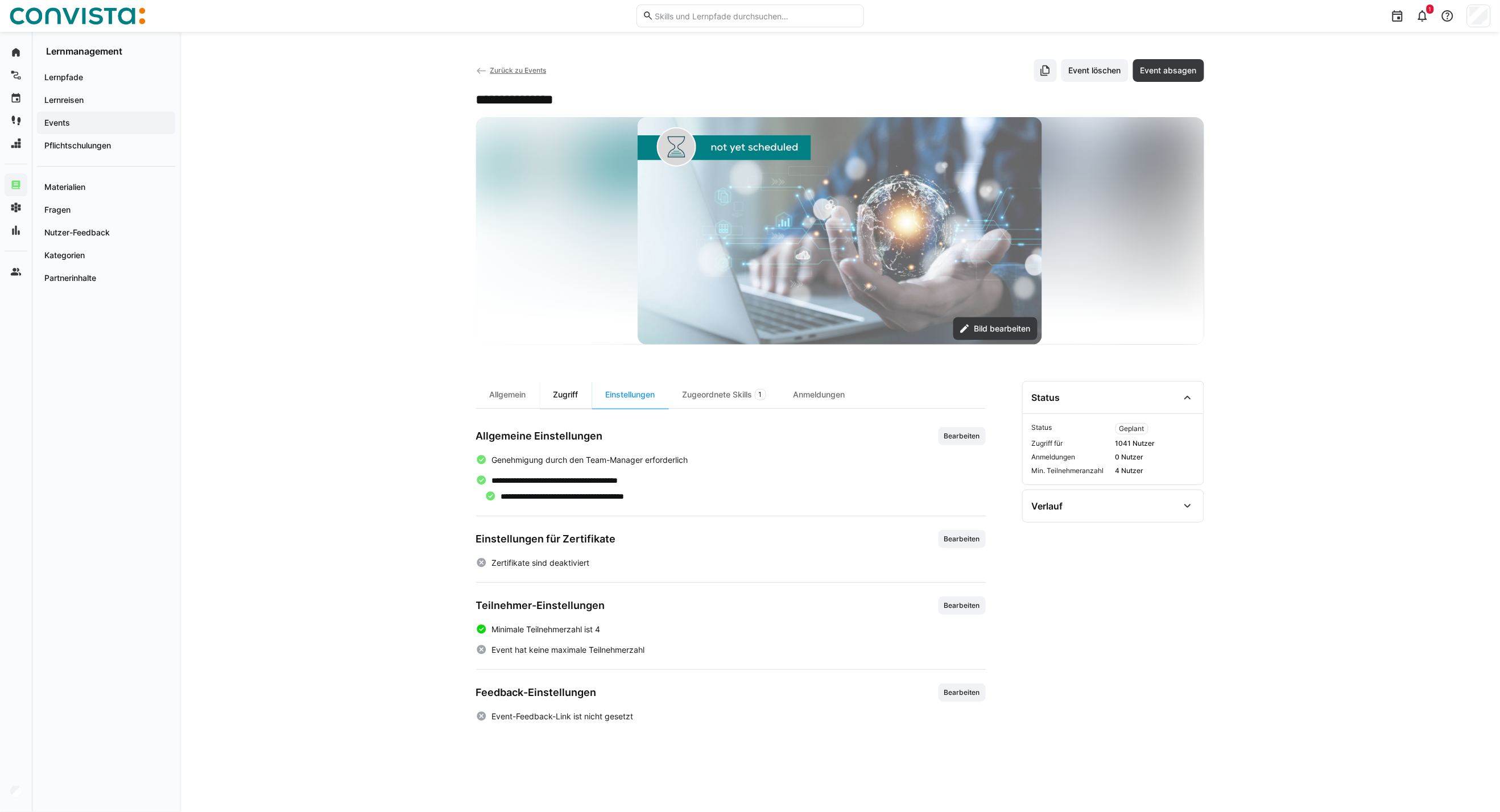
click at [577, 399] on div "Zugriff" at bounding box center [566, 394] width 52 height 27
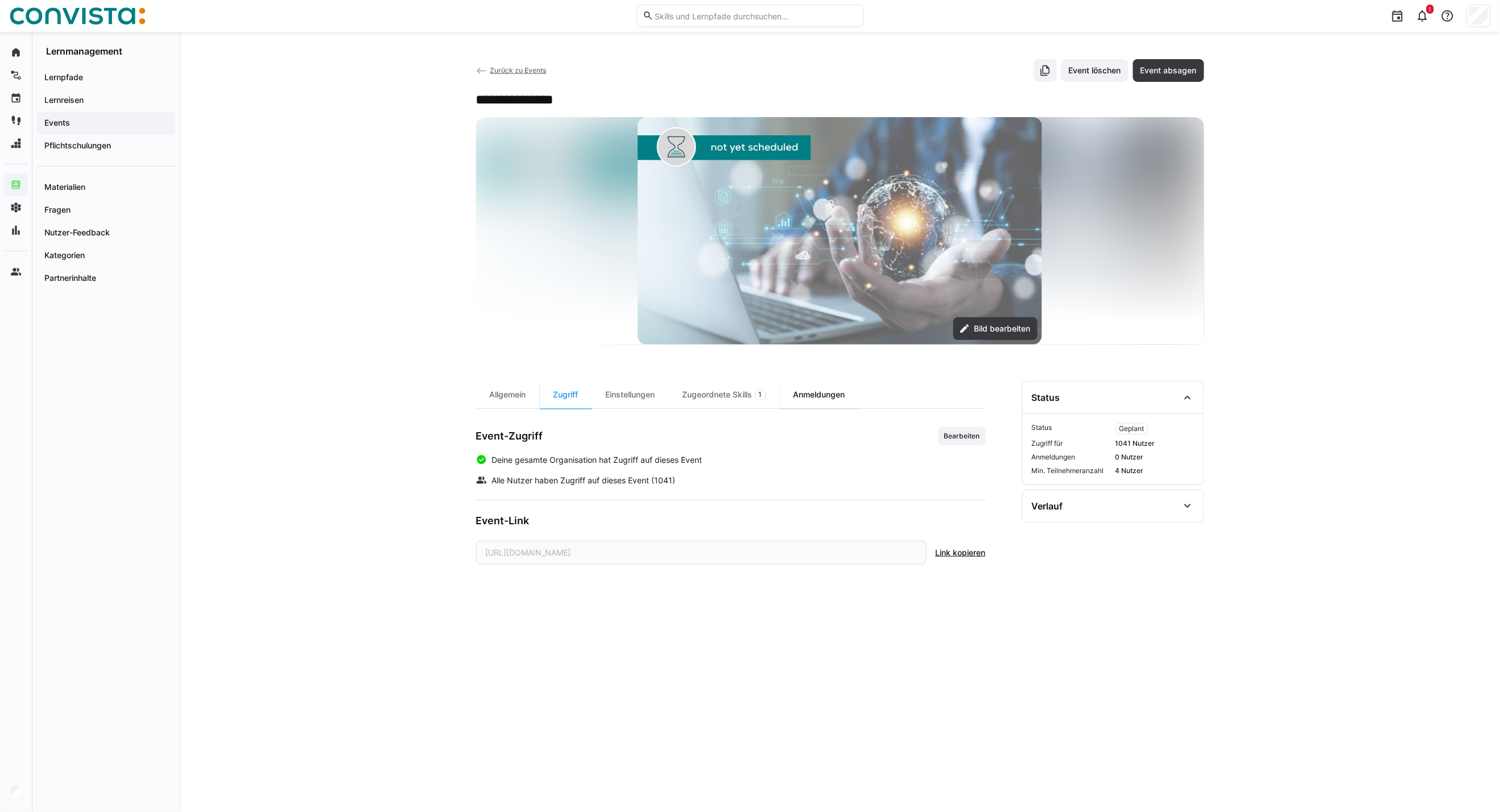
click at [842, 394] on div "Anmeldungen" at bounding box center [819, 394] width 79 height 27
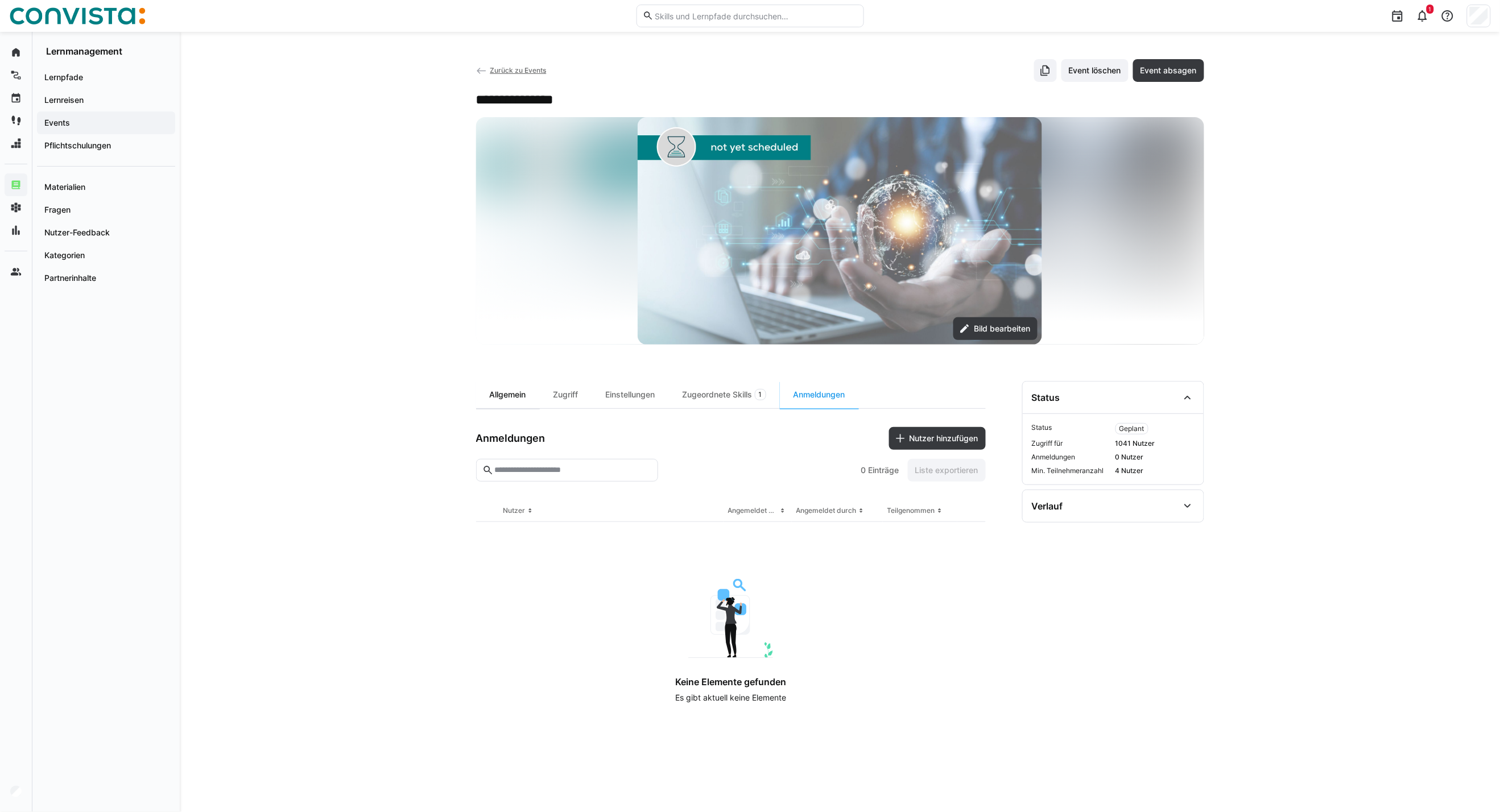
click at [518, 399] on div "Allgemein" at bounding box center [508, 394] width 64 height 27
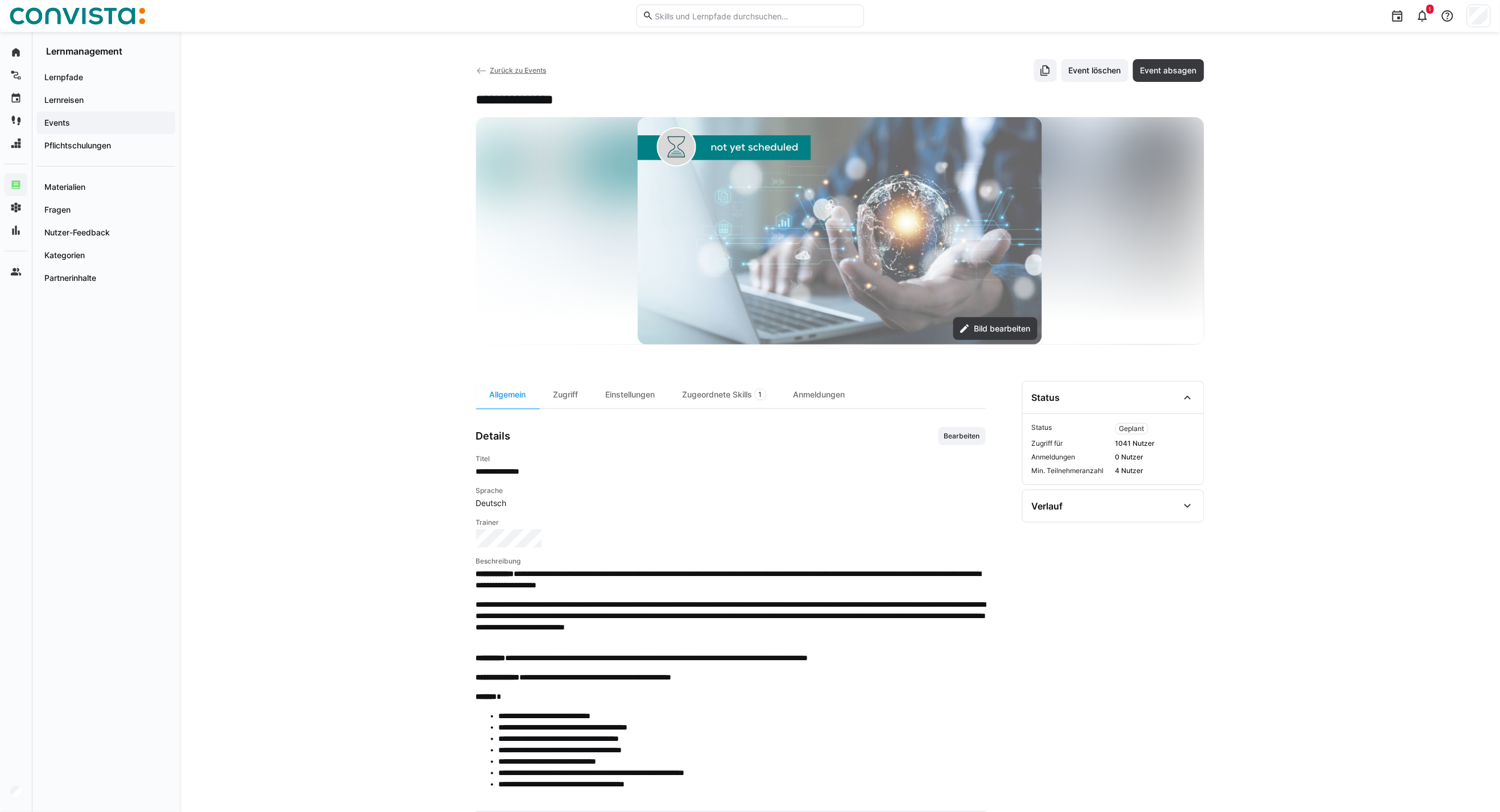
click at [505, 69] on span "Zurück zu Events" at bounding box center [518, 70] width 56 height 9
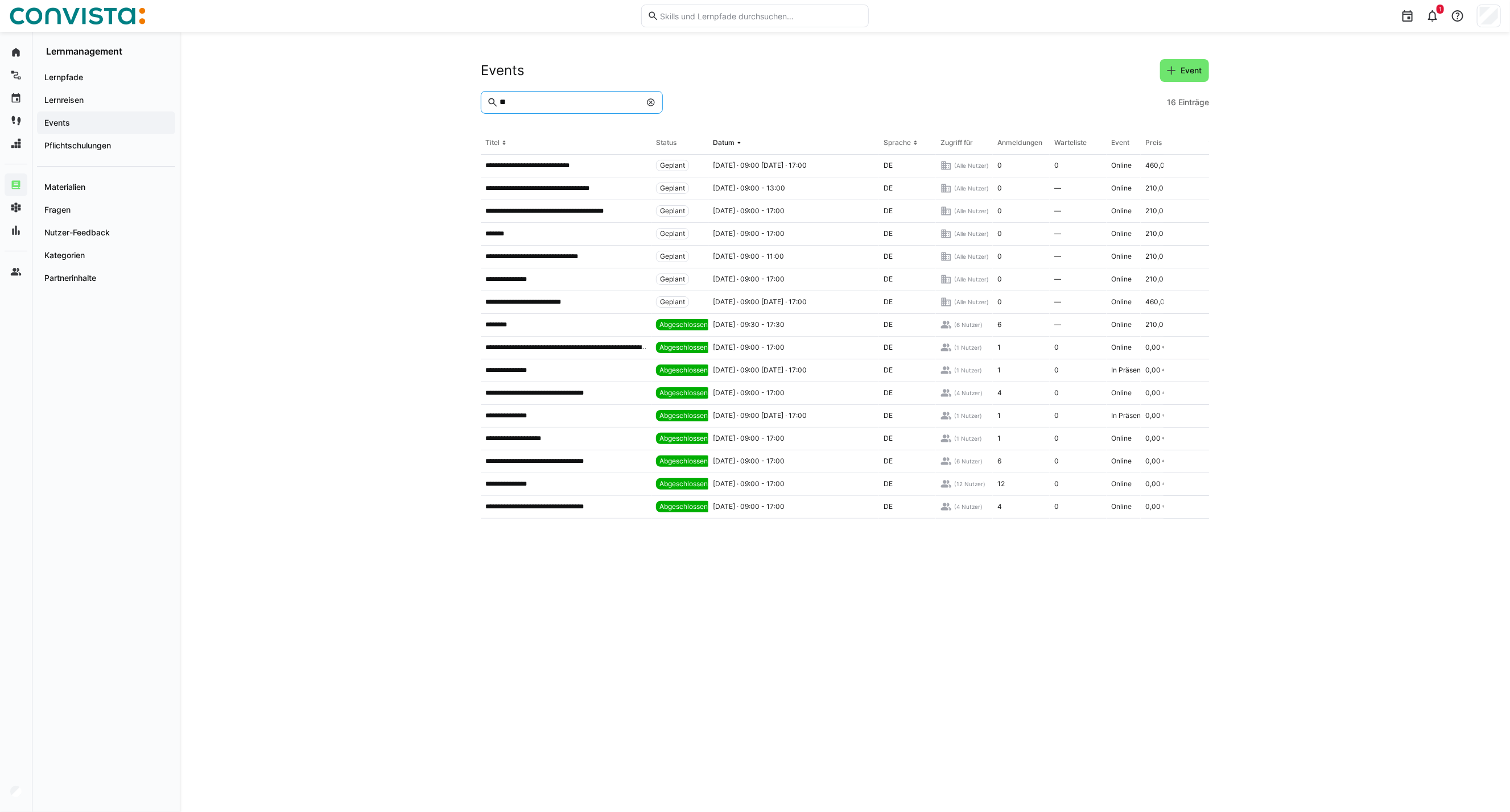
drag, startPoint x: 539, startPoint y: 103, endPoint x: 421, endPoint y: 110, distance: 118.2
click at [421, 99] on div "**********" at bounding box center [845, 422] width 1331 height 780
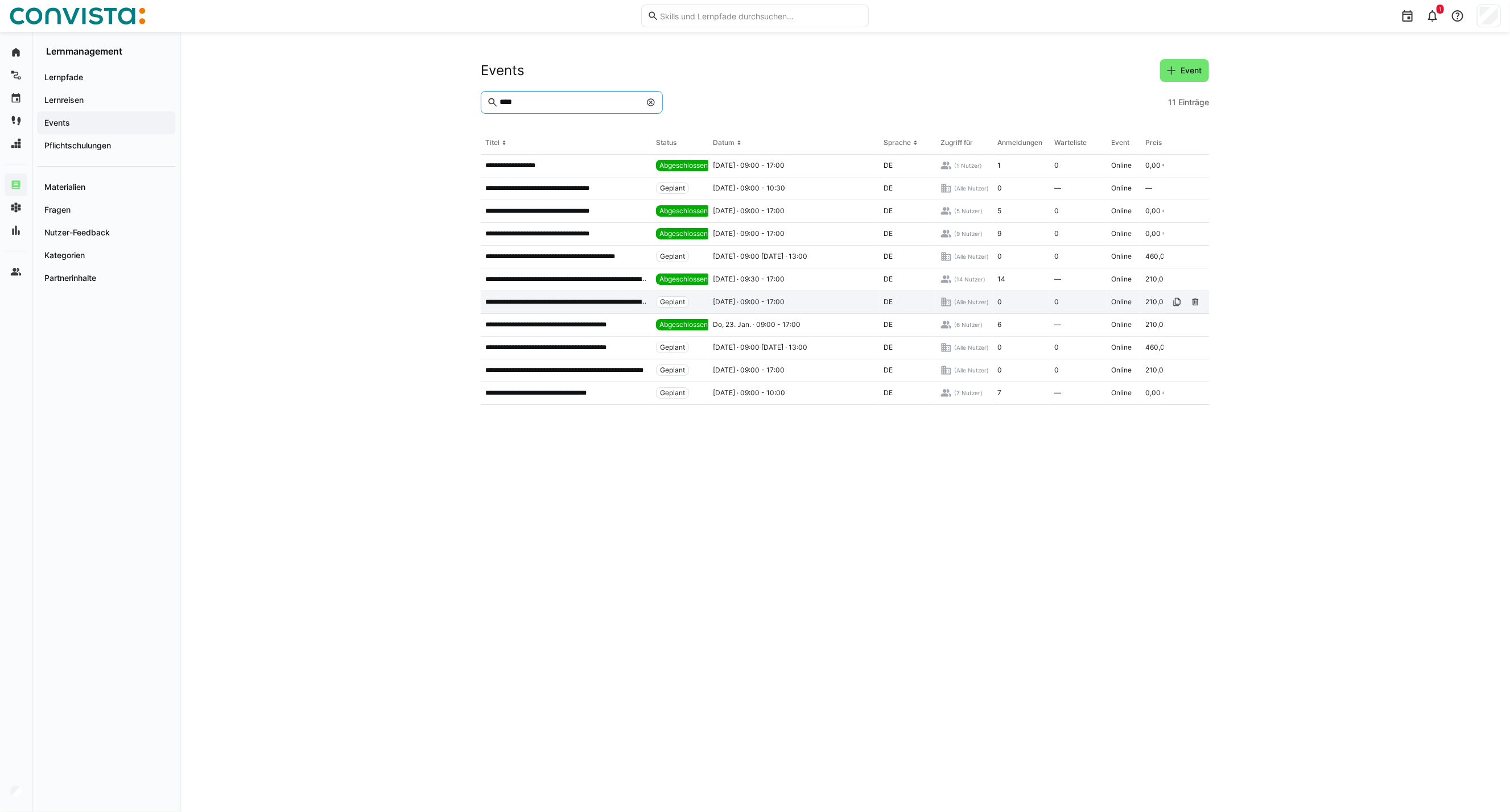
type input "****"
click at [554, 303] on p "**********" at bounding box center [566, 302] width 162 height 9
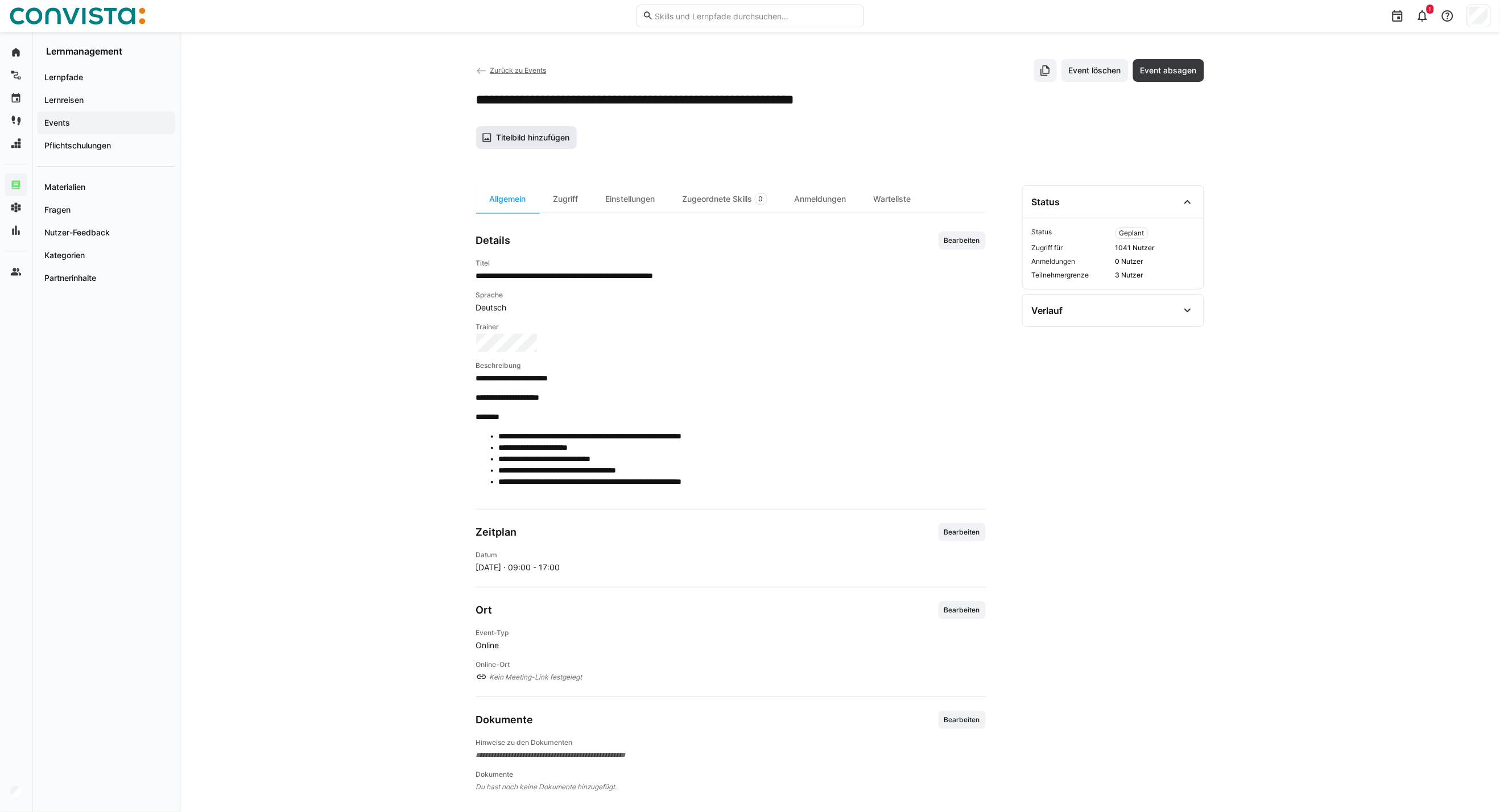
click at [549, 139] on span "Titelbild hinzufügen" at bounding box center [533, 138] width 77 height 12
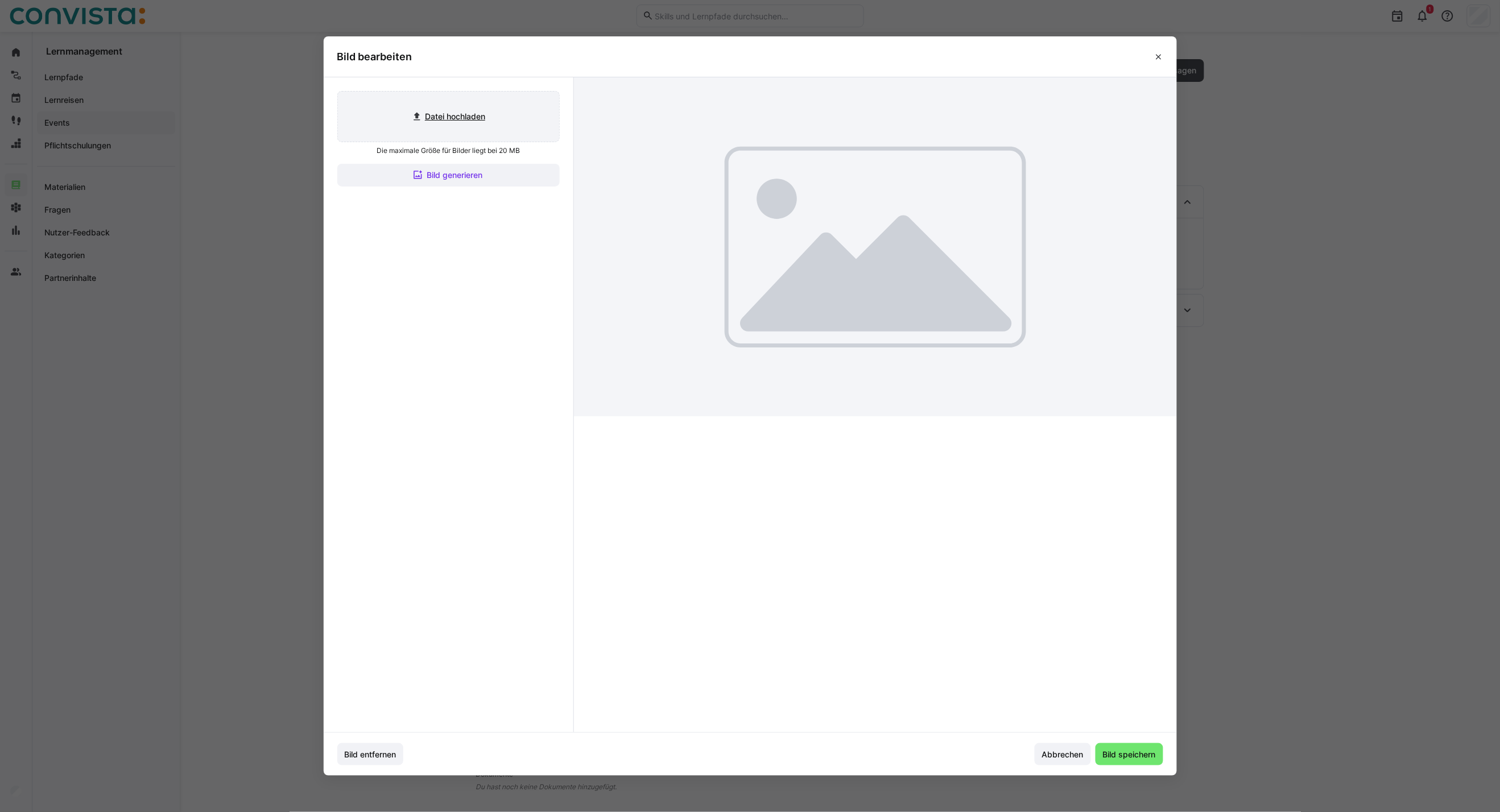
click at [472, 124] on input "file" at bounding box center [449, 116] width 221 height 50
type input "C:\fakepath\CoE Analytics & Planning_inaktiv.jpg"
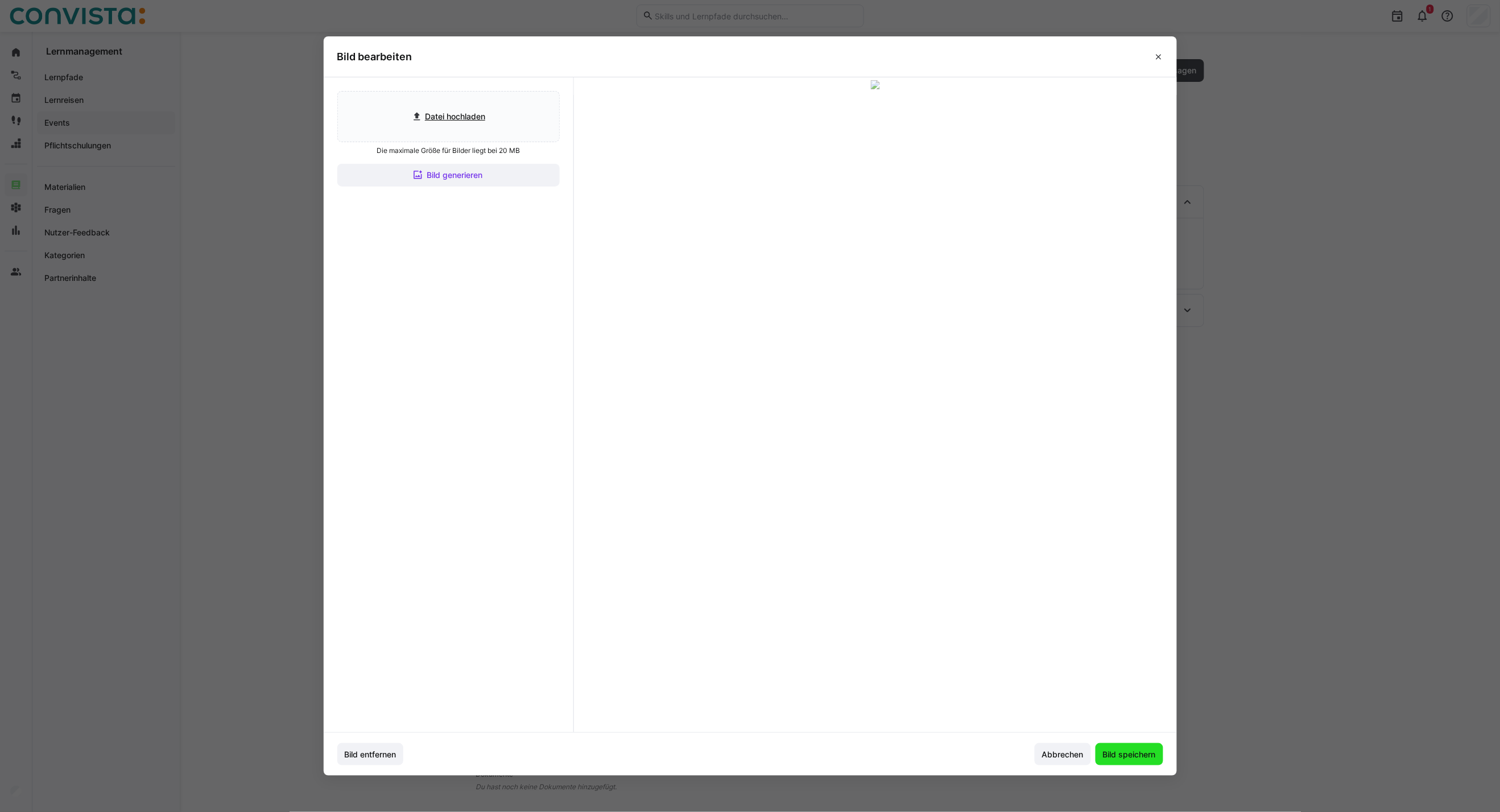
click at [1143, 759] on span "Bild speichern" at bounding box center [1129, 755] width 56 height 12
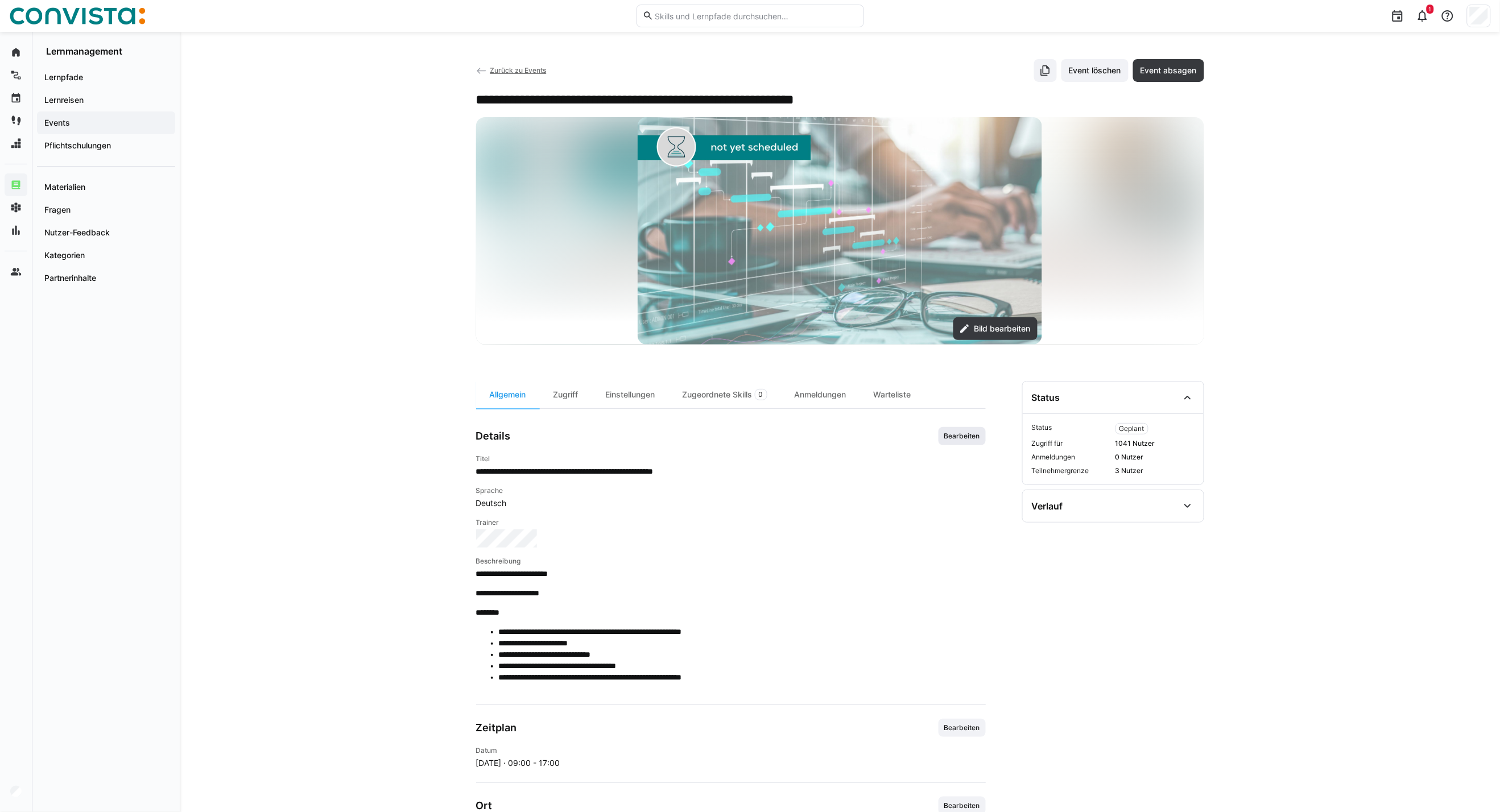
click at [959, 439] on span "Bearbeiten" at bounding box center [962, 436] width 38 height 9
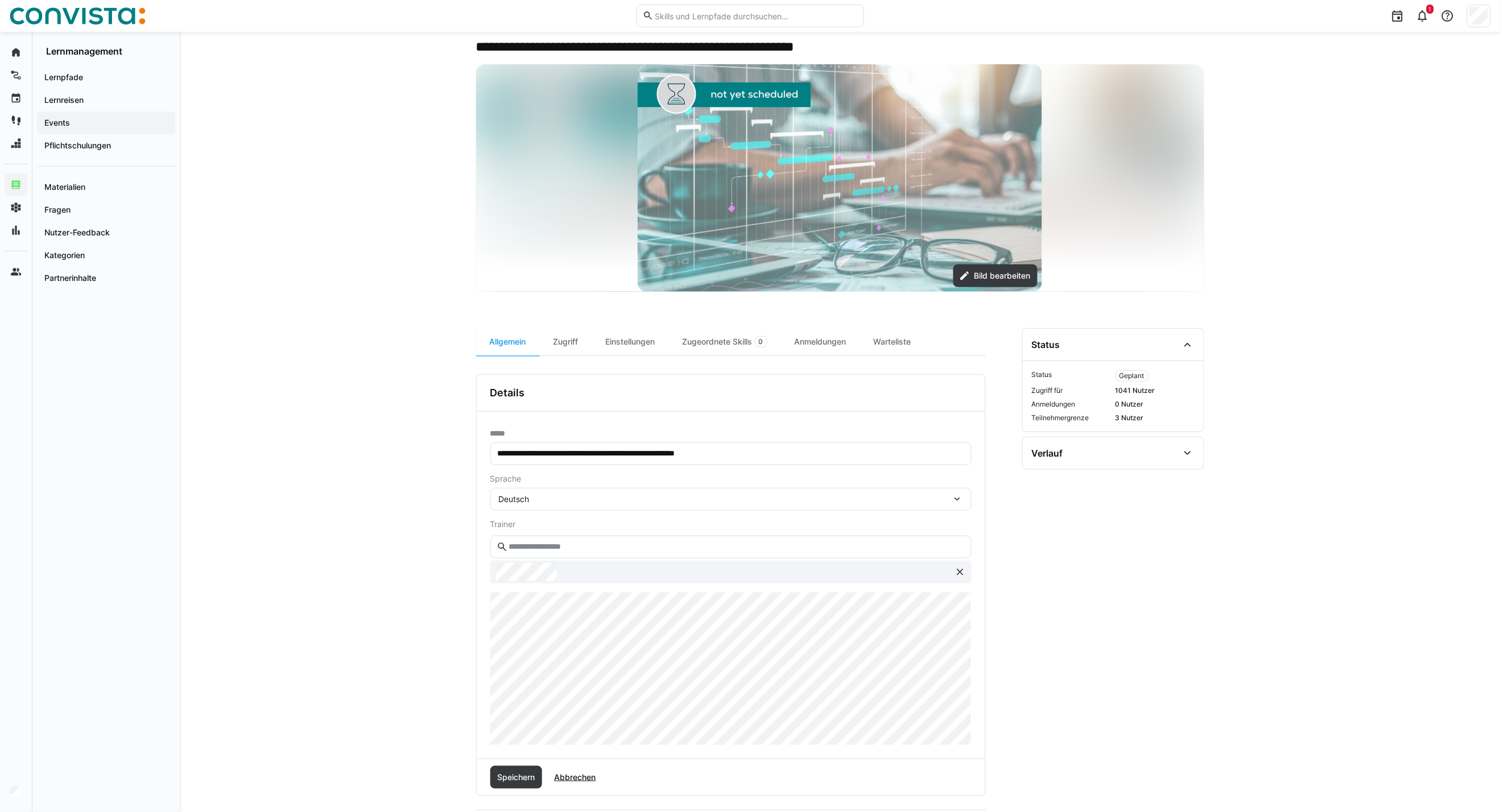
scroll to position [189, 0]
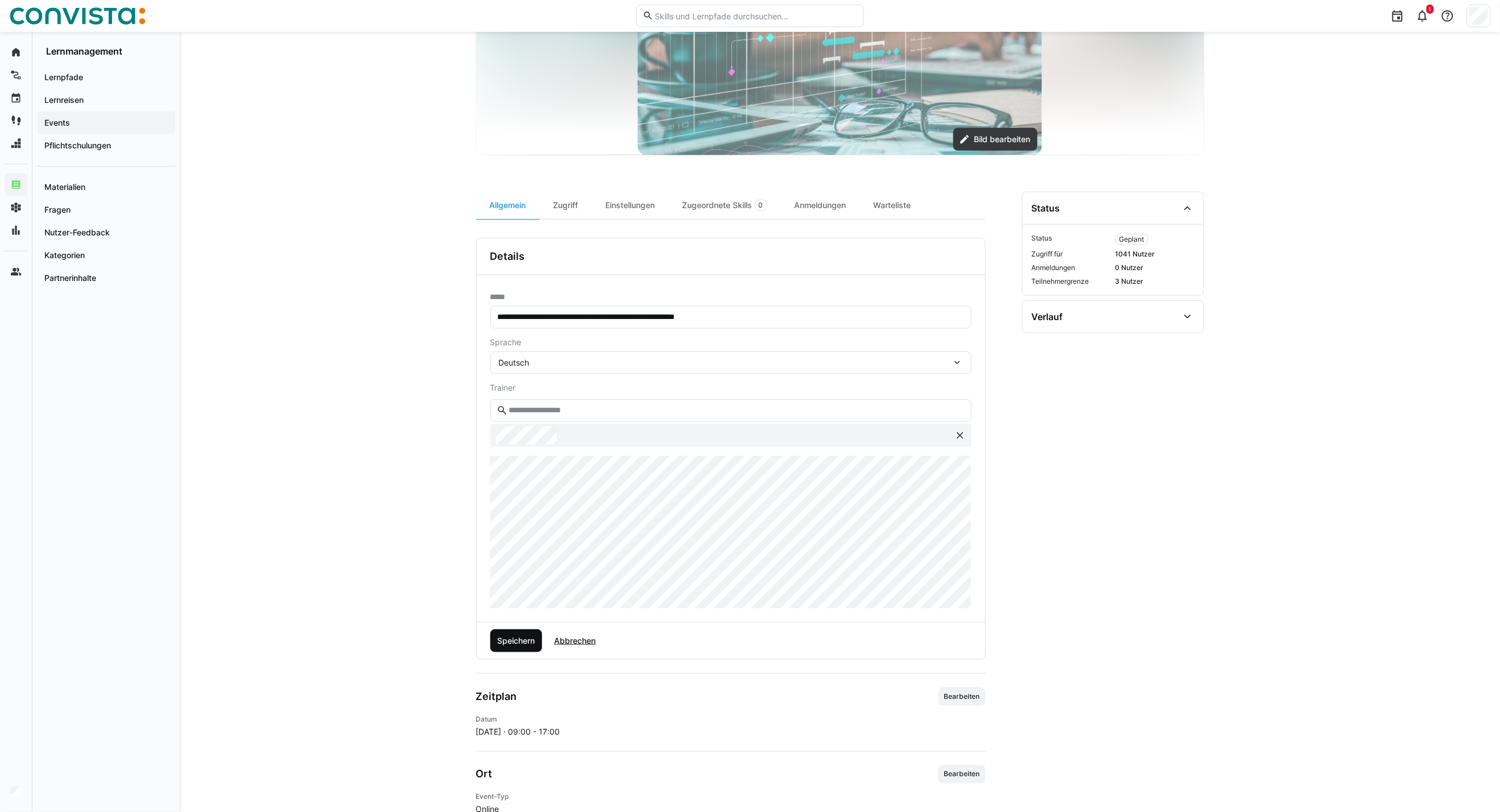
click at [520, 644] on span "Speichern" at bounding box center [516, 641] width 41 height 12
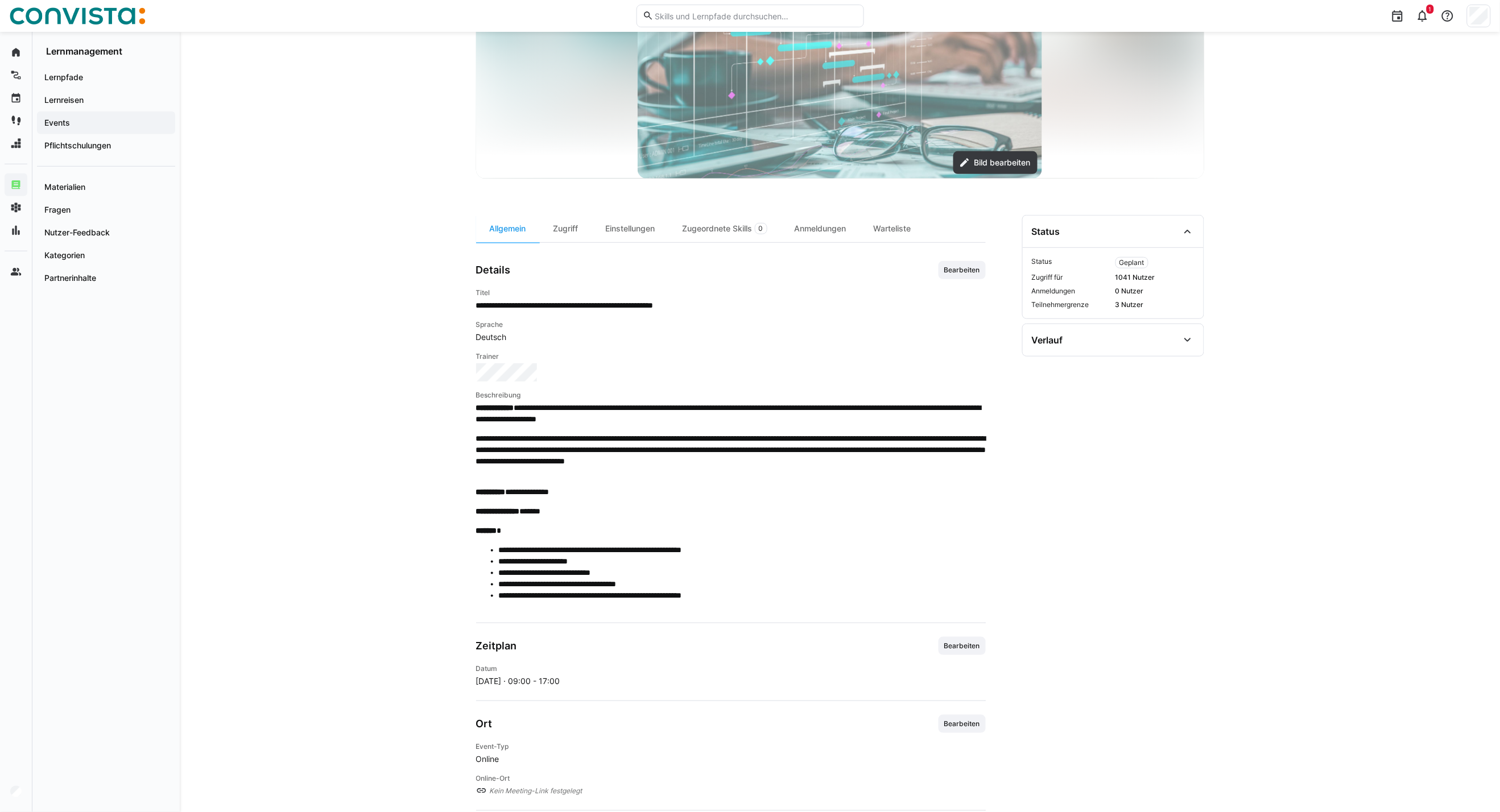
scroll to position [162, 0]
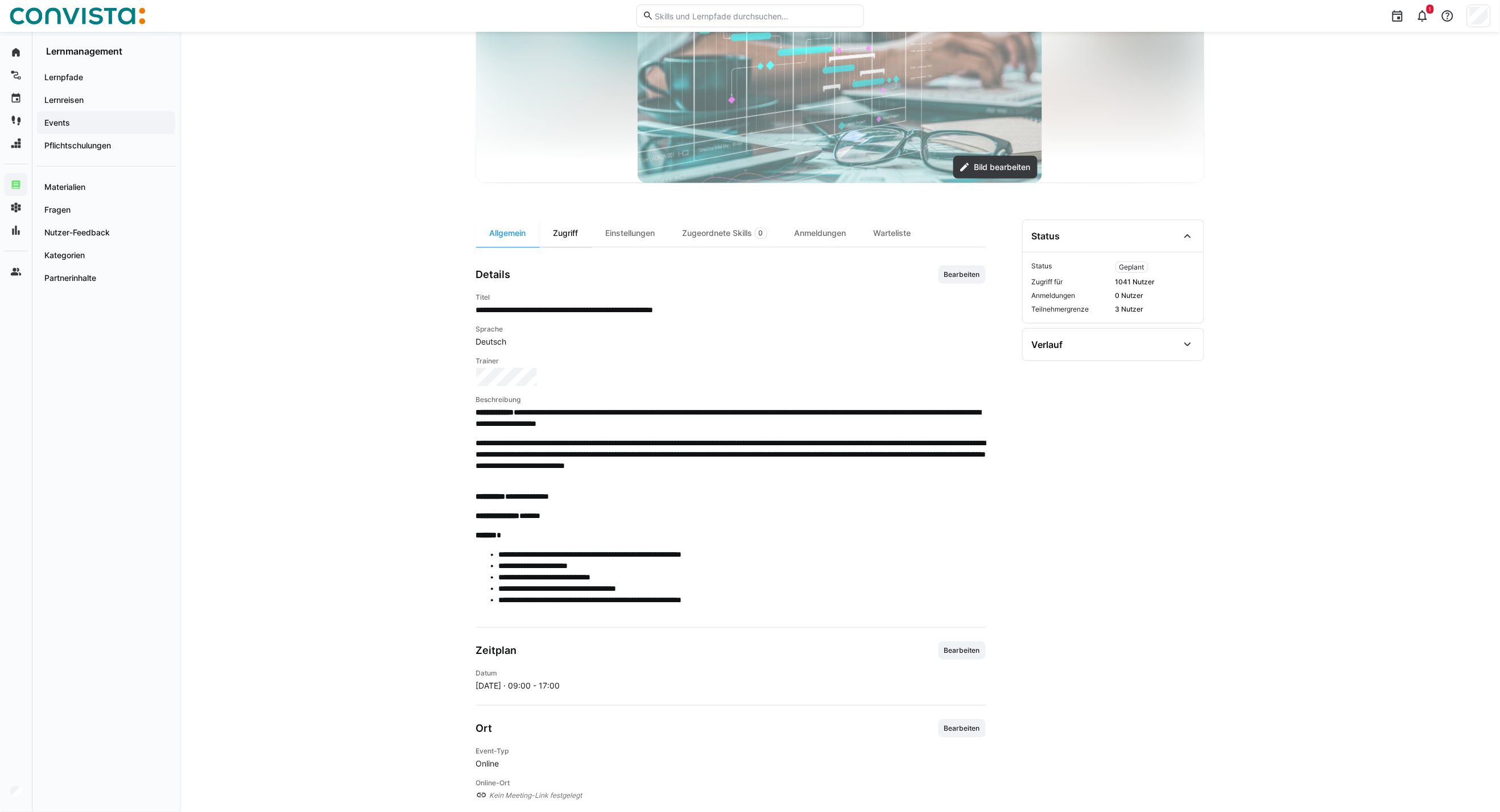
click at [559, 230] on div "Zugriff" at bounding box center [566, 233] width 52 height 27
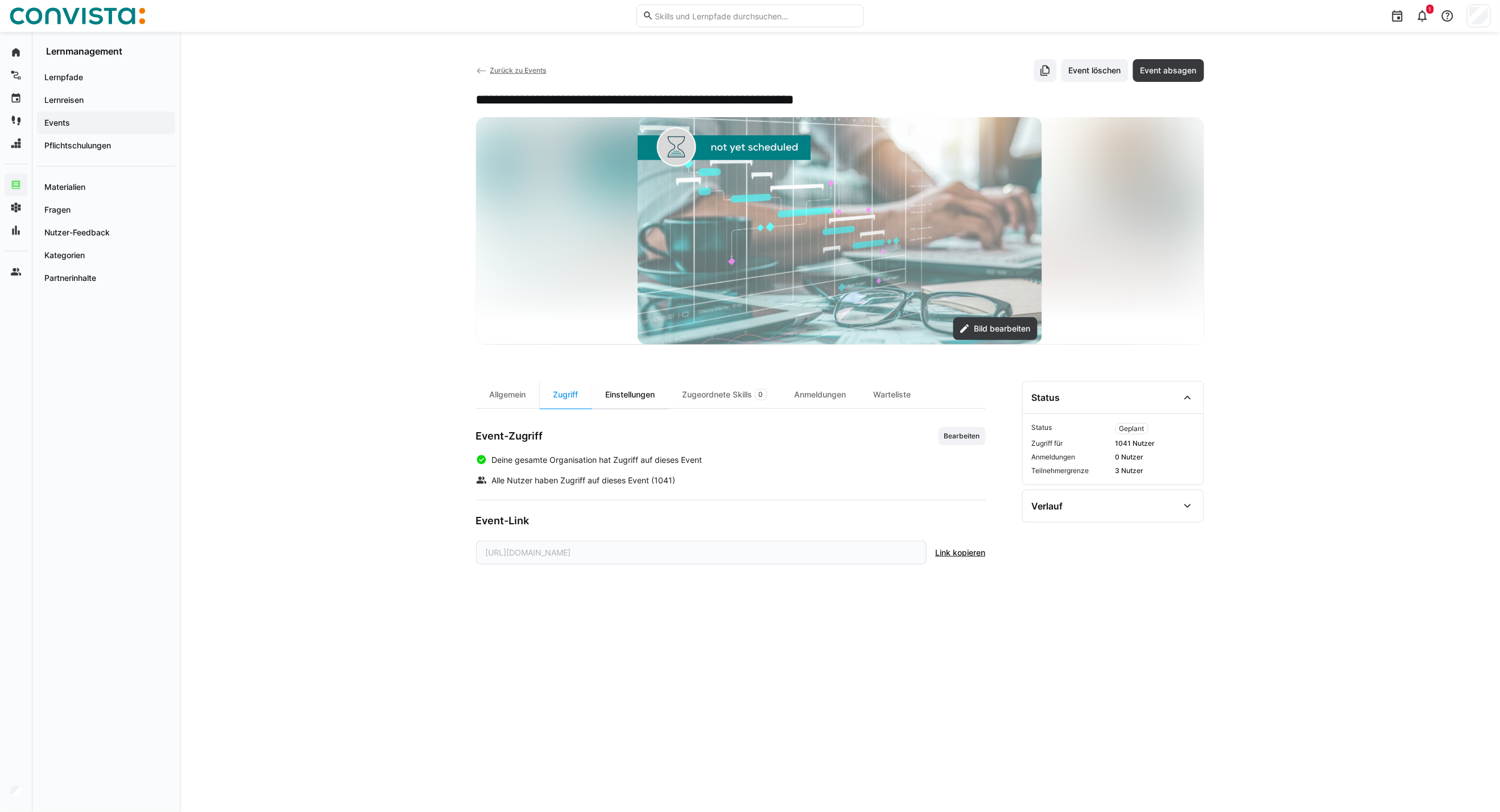
click at [640, 402] on div "Einstellungen" at bounding box center [630, 394] width 77 height 27
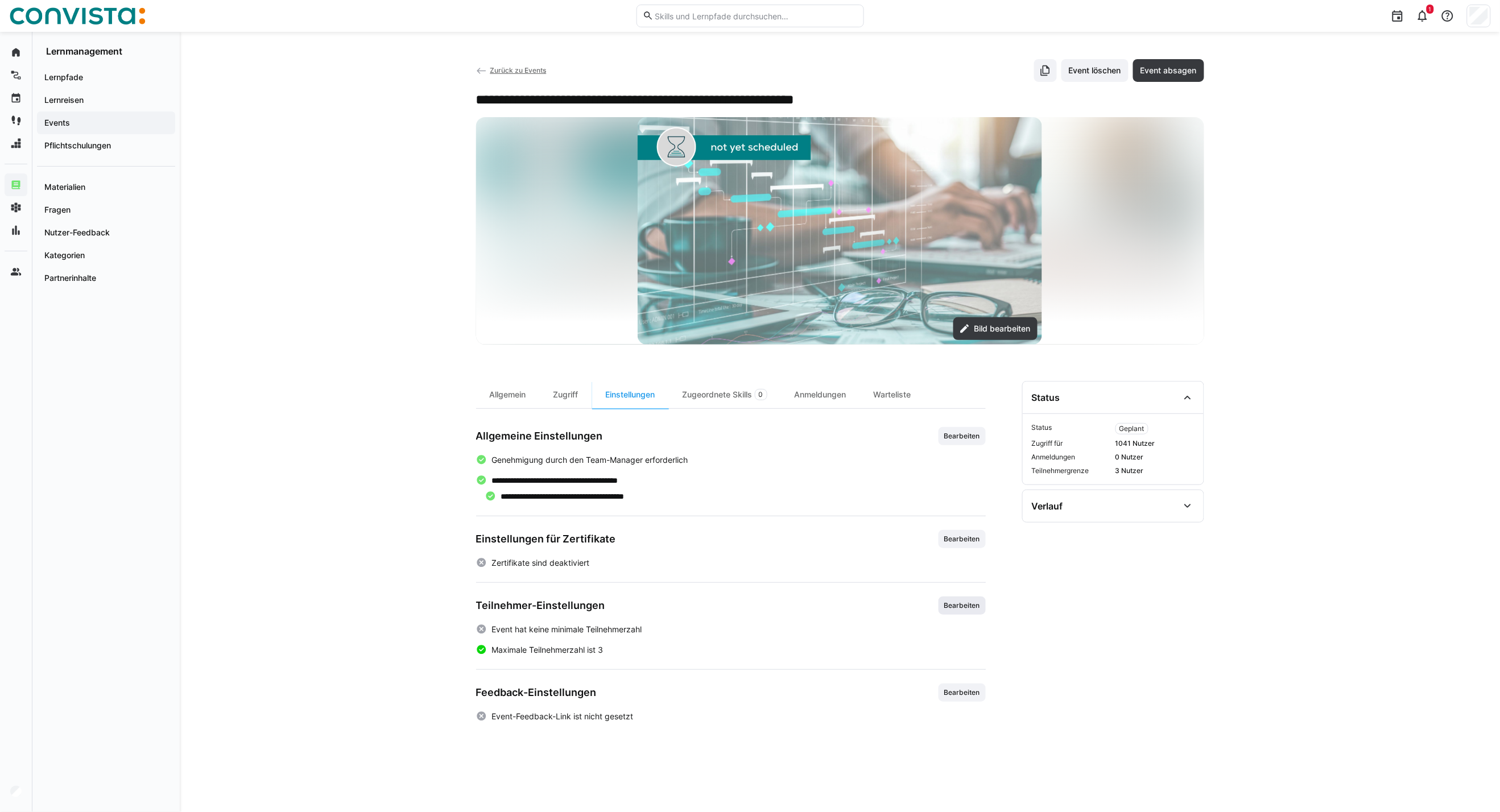
click at [964, 602] on span "Bearbeiten" at bounding box center [962, 605] width 38 height 9
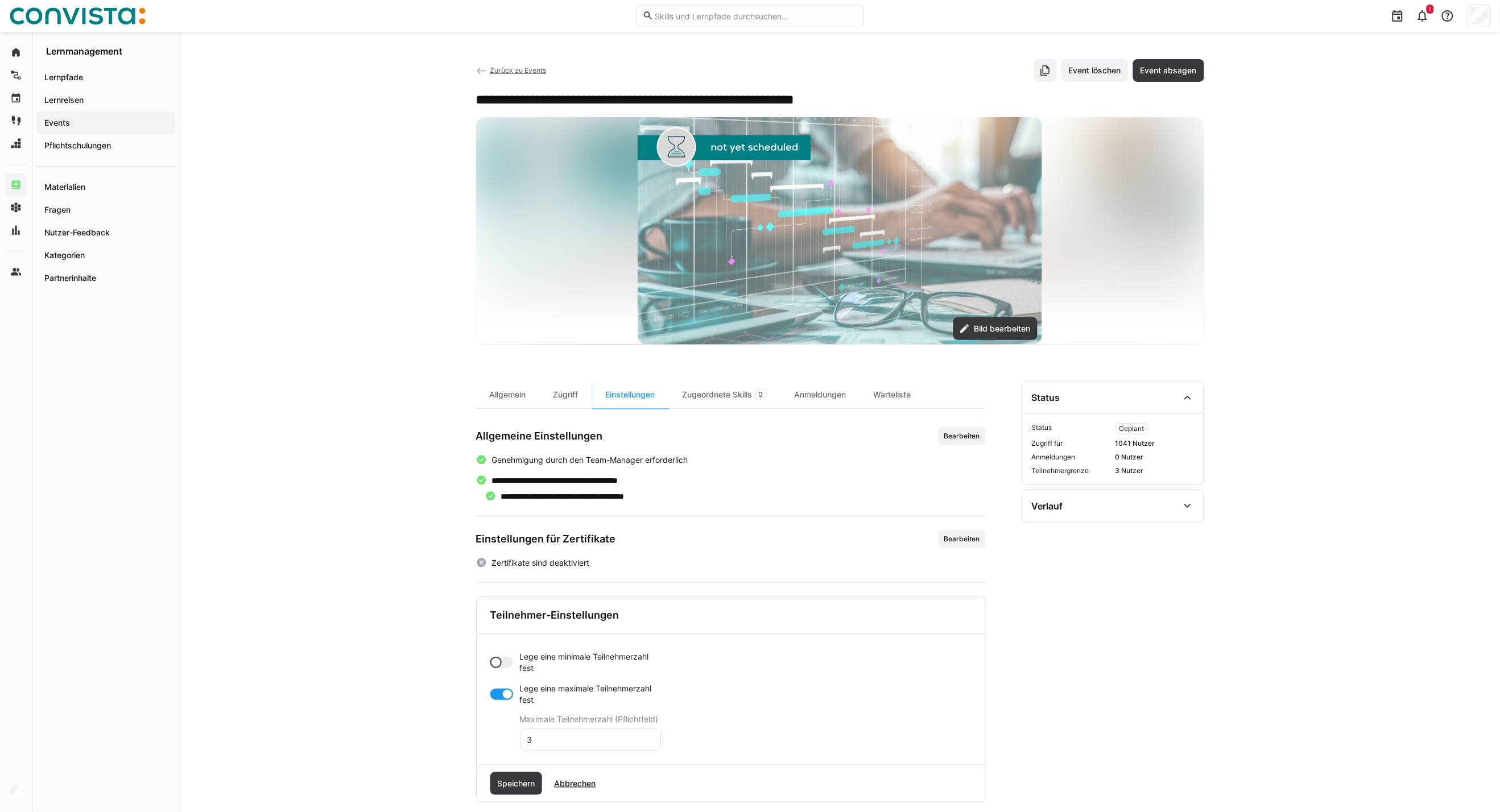
click at [504, 664] on div at bounding box center [501, 662] width 22 height 12
drag, startPoint x: 547, startPoint y: 725, endPoint x: 538, endPoint y: 723, distance: 9.2
click at [538, 723] on form "Lege eine minimale Teilnehmerzahl fest Minimale Teilnehmerzahl (Pflichtfeld) 0 …" at bounding box center [731, 724] width 481 height 146
drag, startPoint x: 538, startPoint y: 723, endPoint x: 529, endPoint y: 711, distance: 15.0
click at [529, 711] on input "0" at bounding box center [590, 708] width 129 height 10
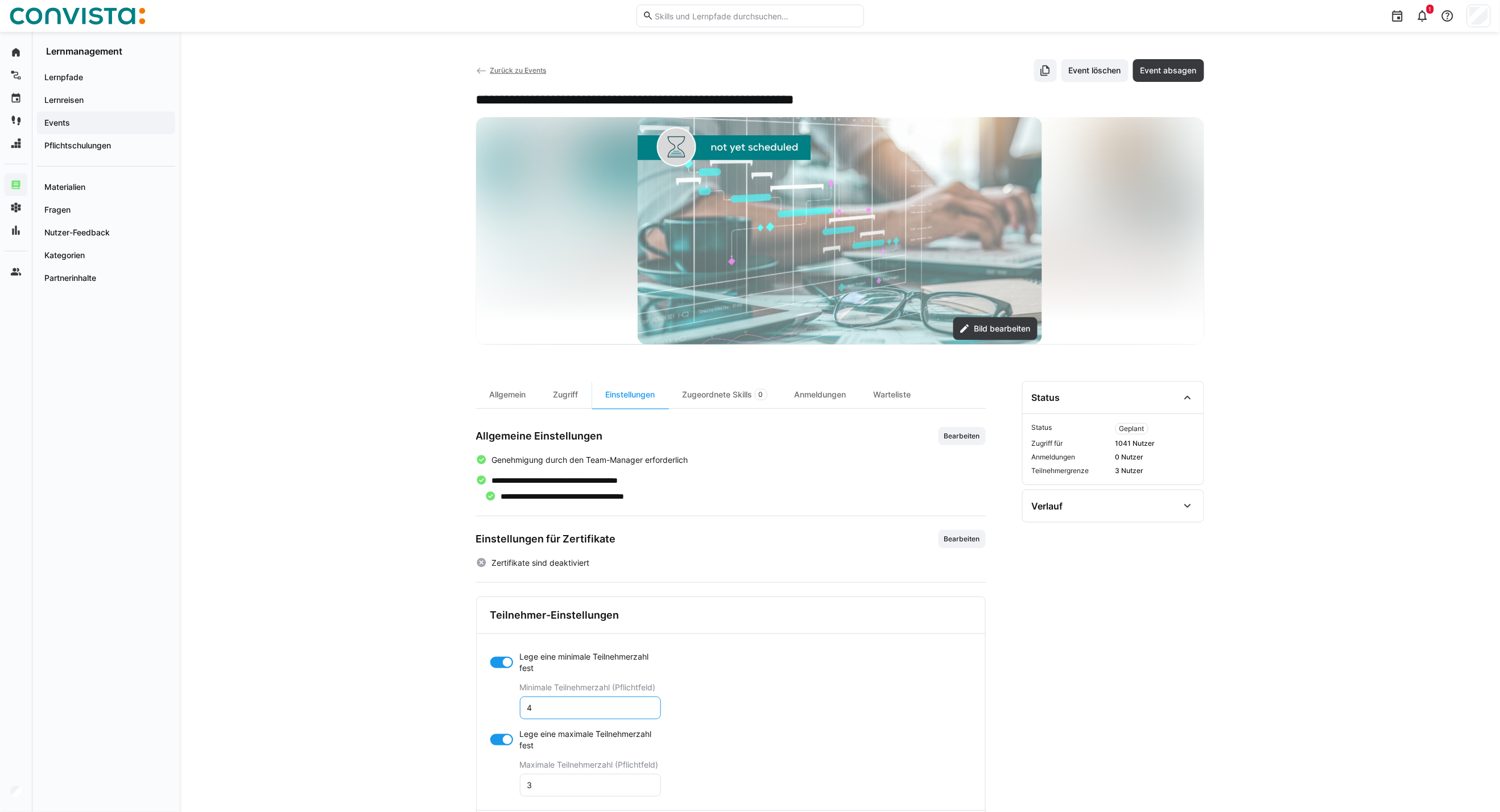
type input "4"
click at [499, 742] on div at bounding box center [501, 740] width 22 height 12
click at [523, 787] on span "Speichern" at bounding box center [516, 784] width 41 height 12
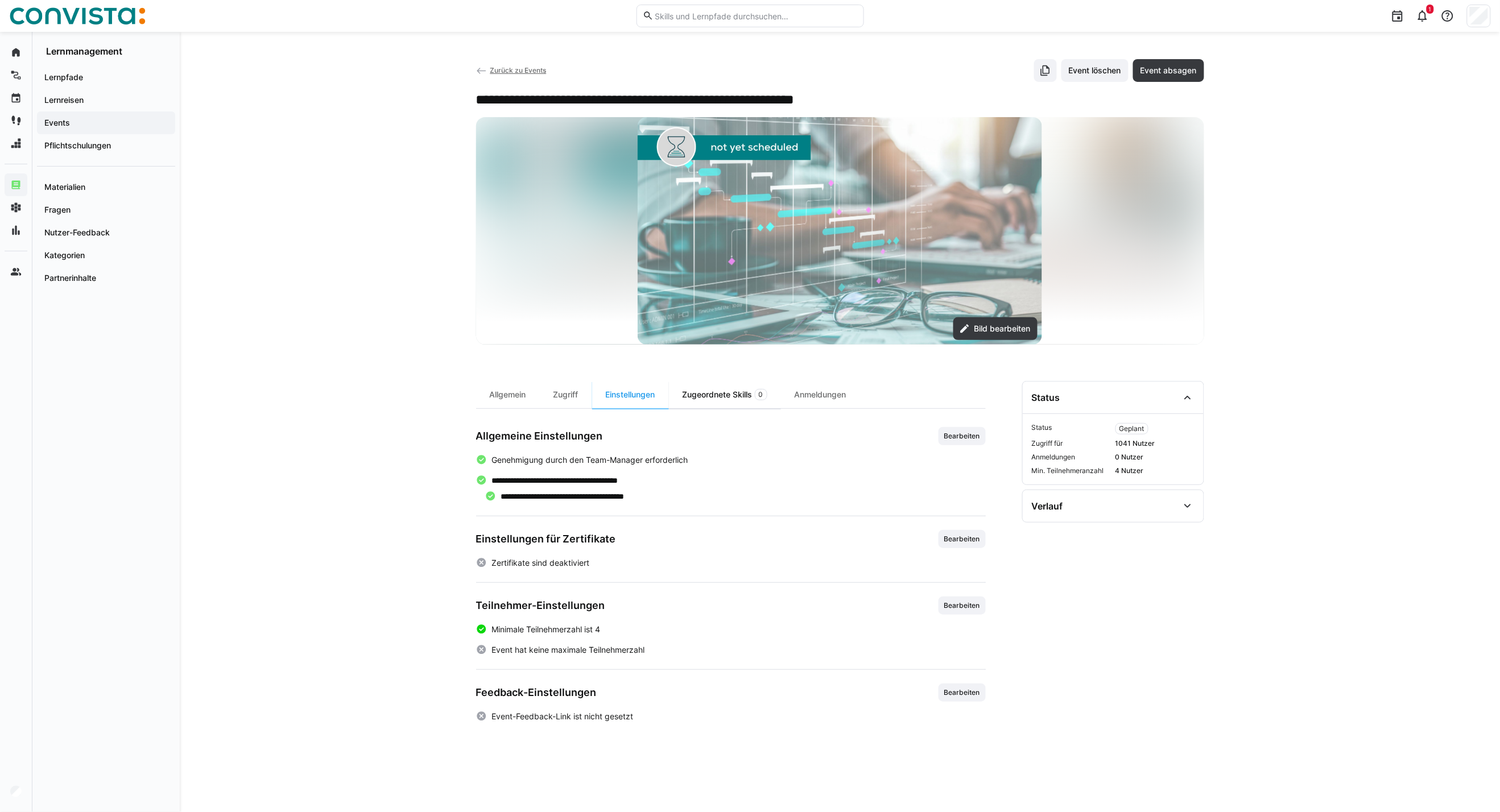
click at [717, 401] on div "Zugeordnete Skills 0" at bounding box center [725, 394] width 112 height 27
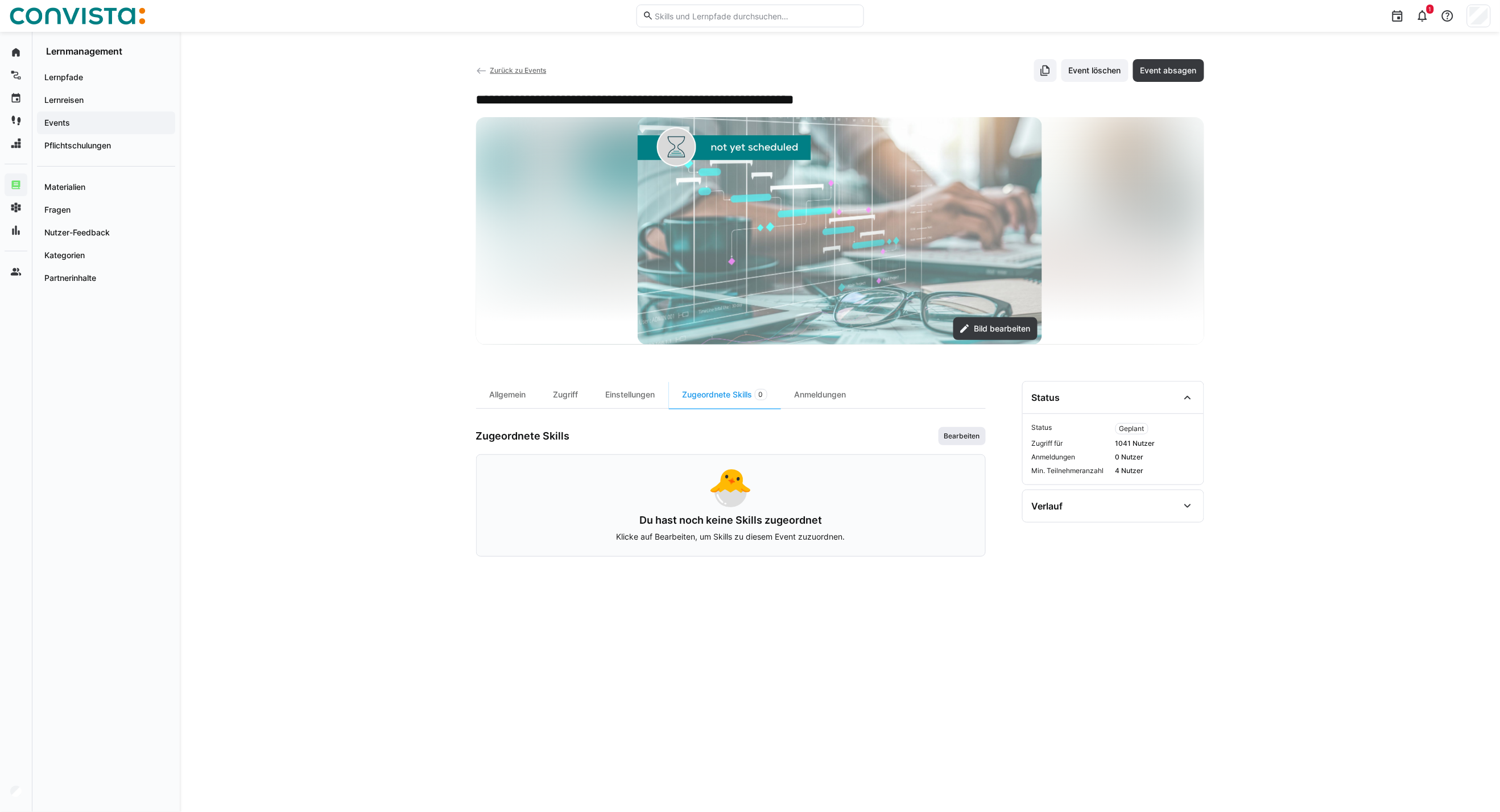
click at [958, 445] on span "Bearbeiten" at bounding box center [962, 436] width 47 height 18
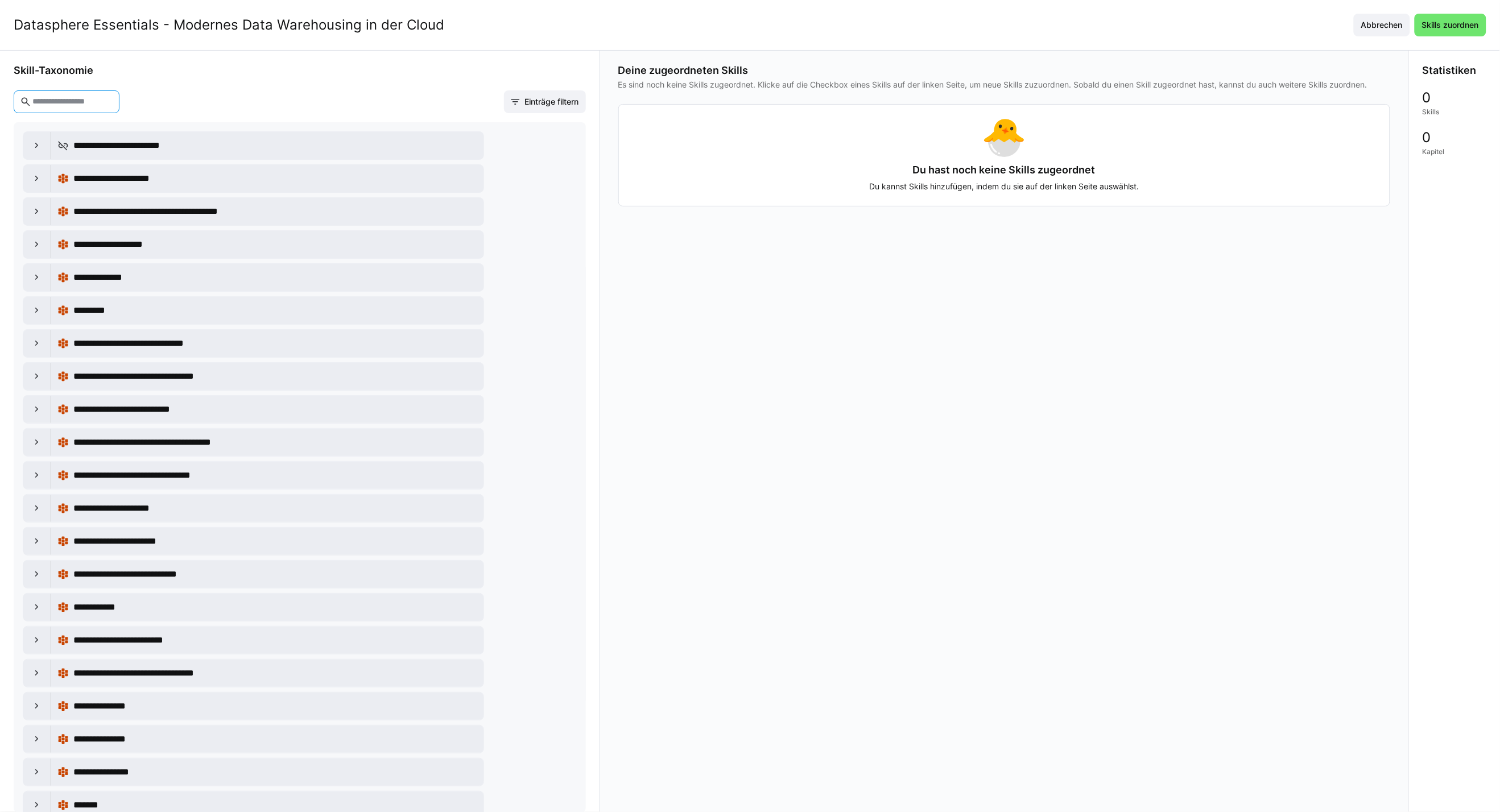
click at [89, 105] on input "text" at bounding box center [72, 102] width 82 height 10
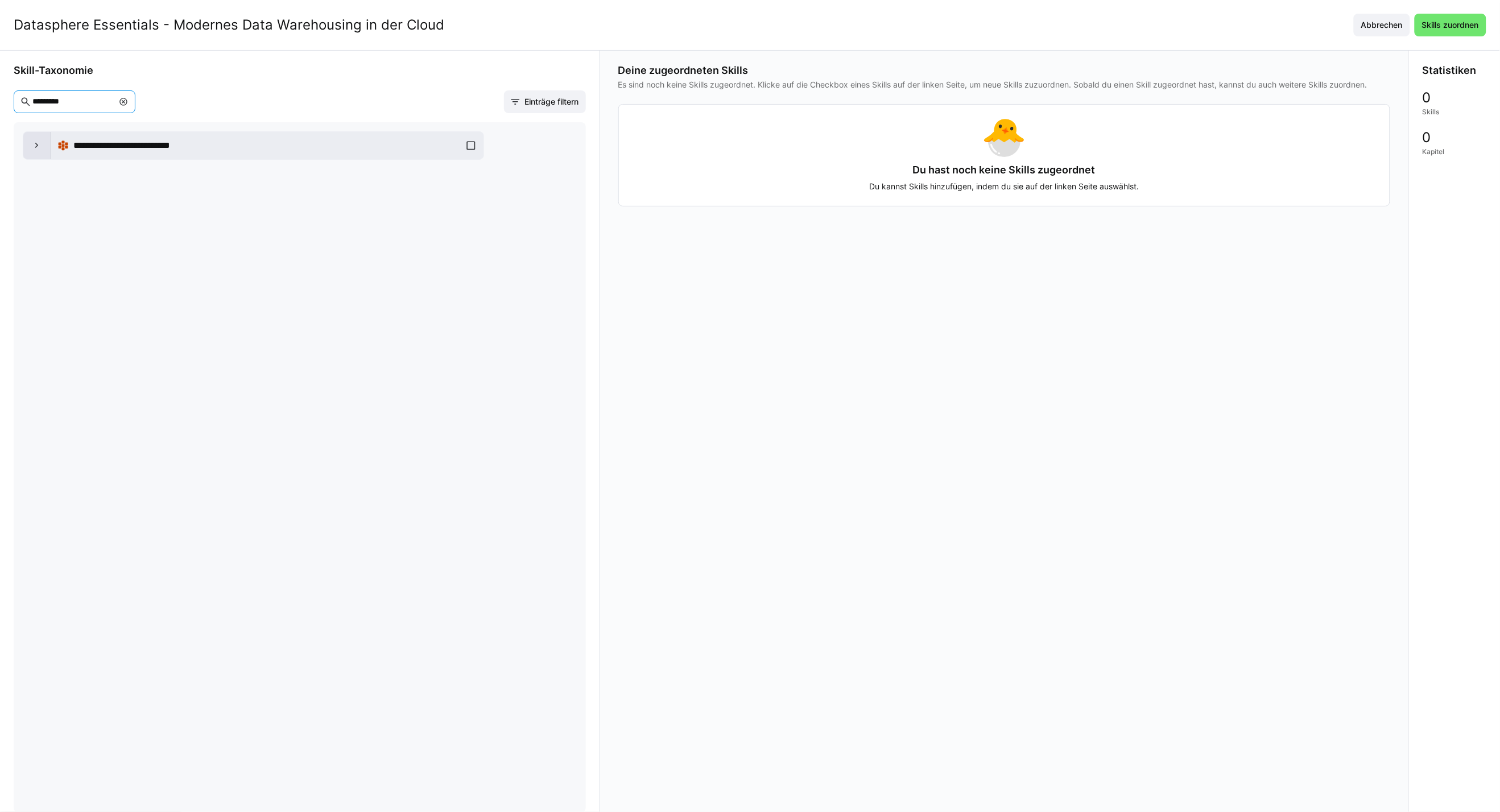
type input "*********"
click at [27, 150] on div at bounding box center [37, 146] width 27 height 27
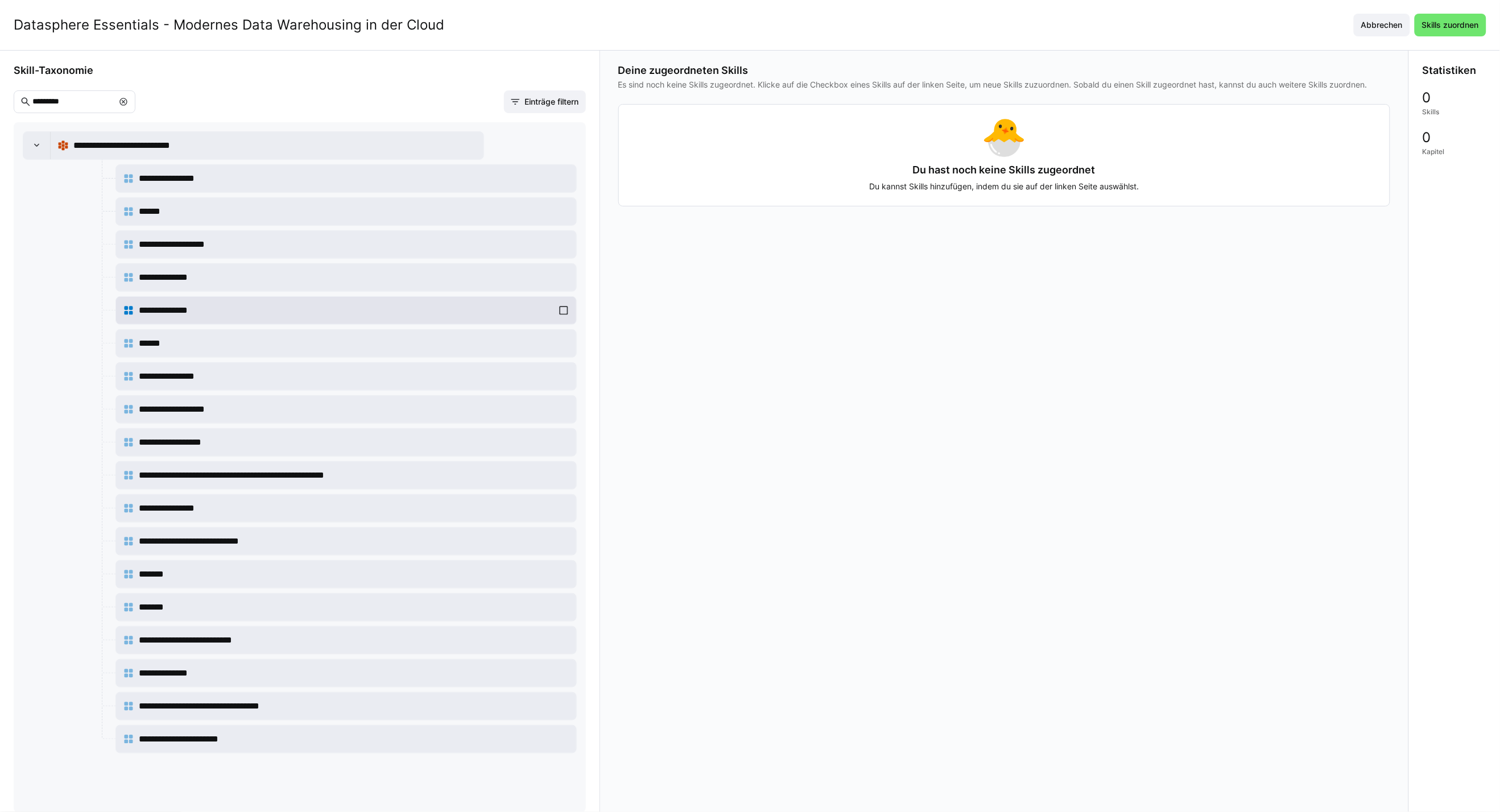
click at [569, 315] on div "**********" at bounding box center [346, 310] width 447 height 22
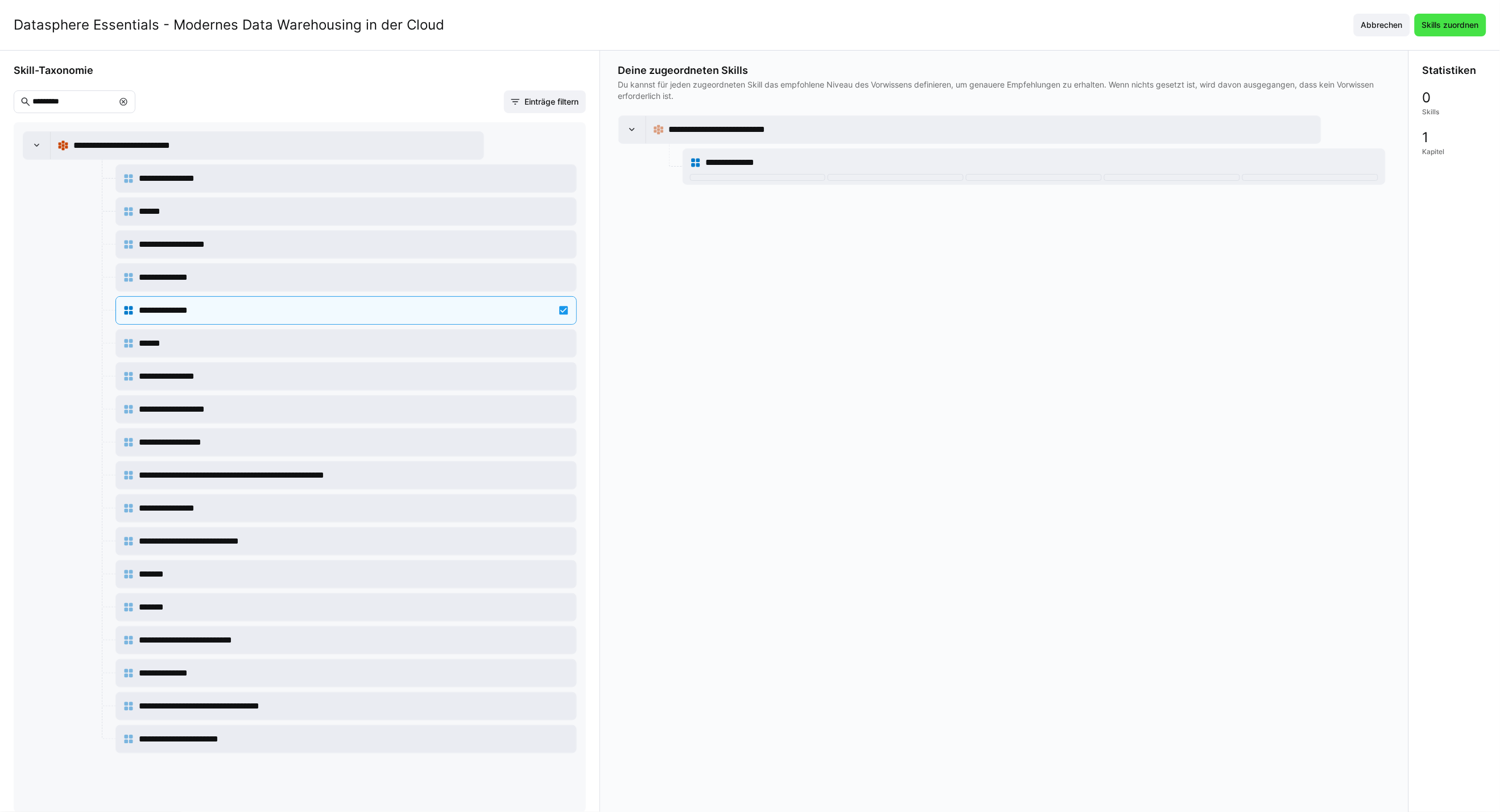
click at [1470, 20] on span "Skills zuordnen" at bounding box center [1450, 25] width 60 height 12
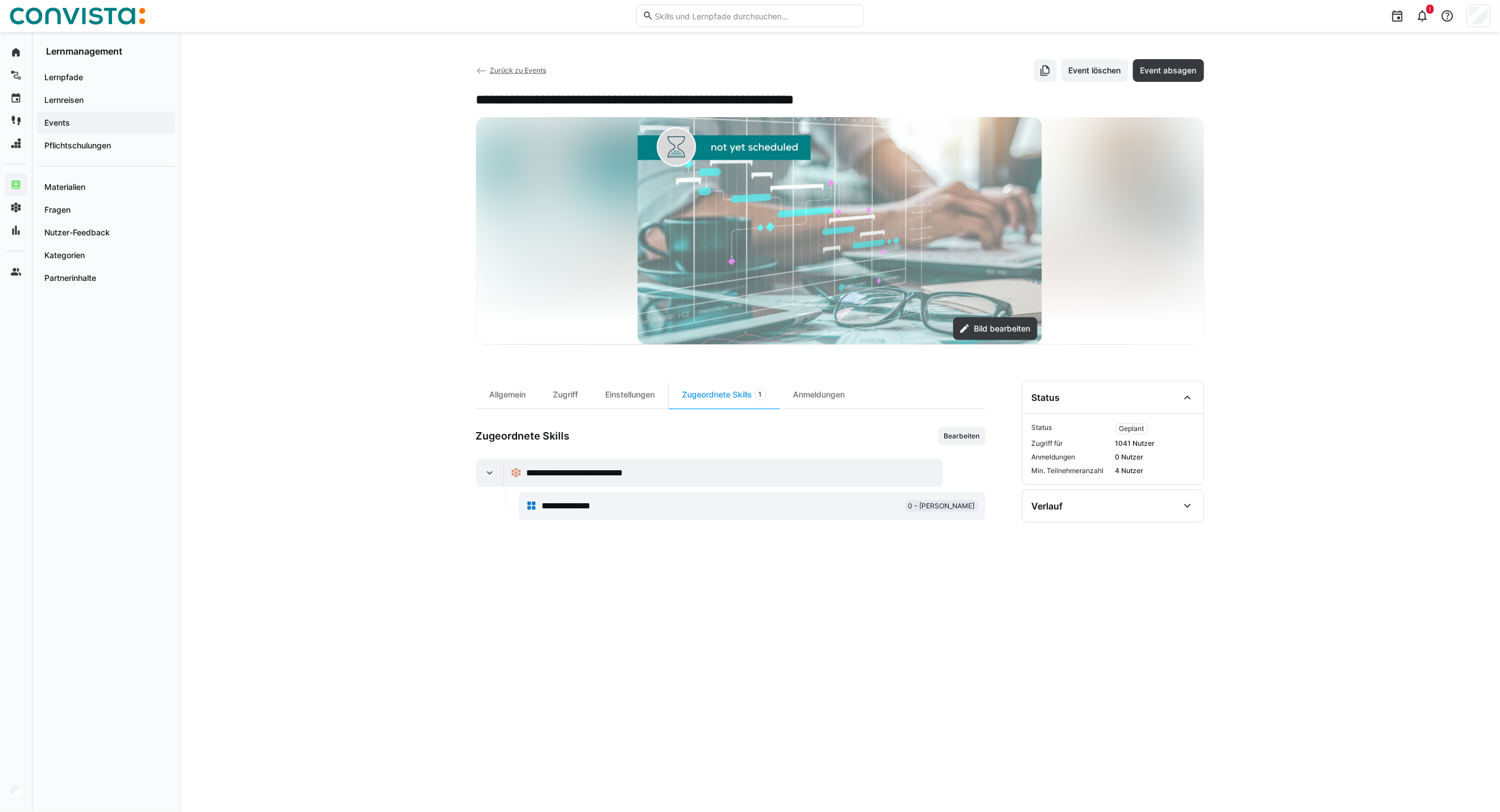
click at [521, 72] on span "Zurück zu Events" at bounding box center [518, 70] width 56 height 9
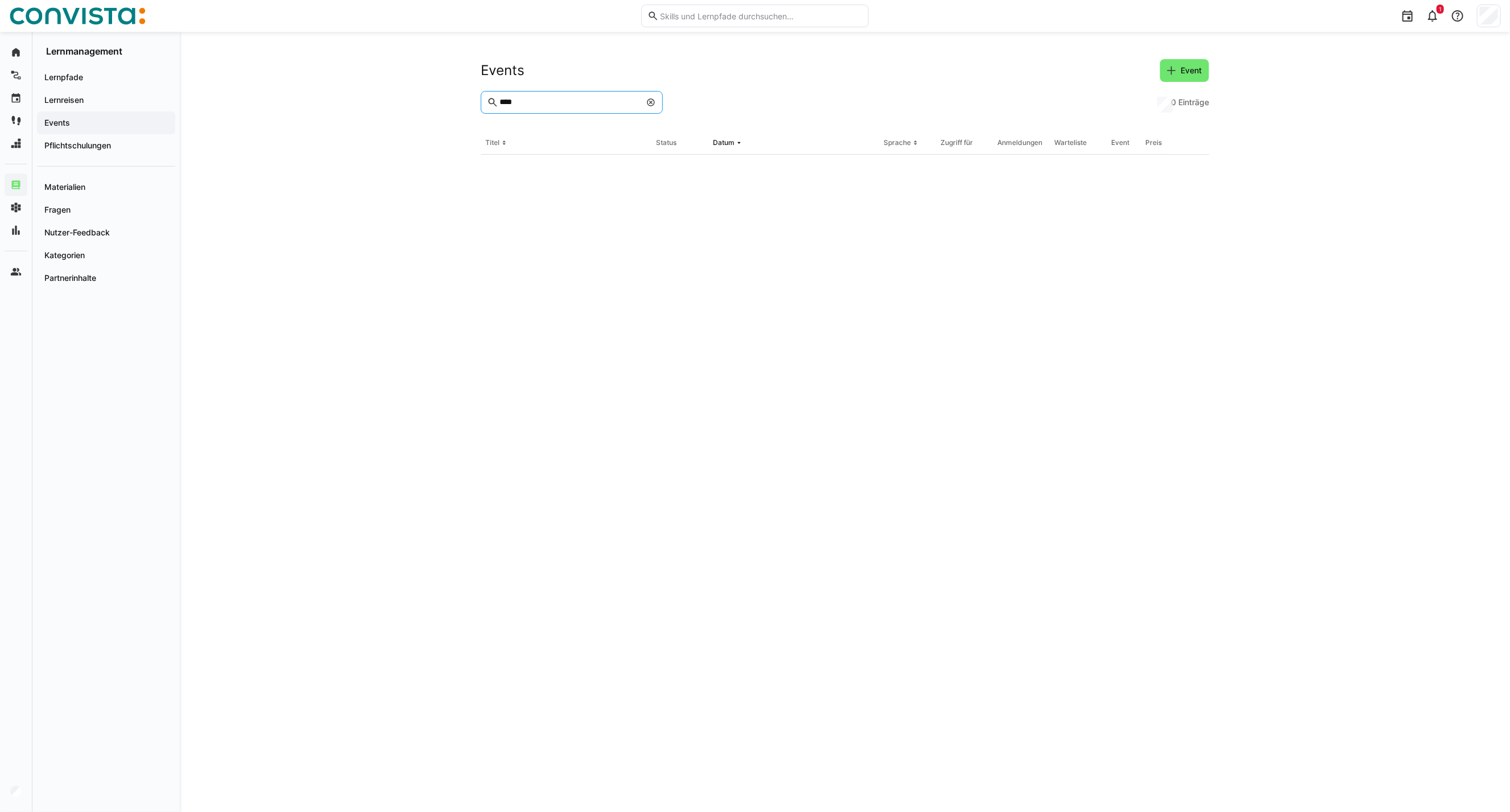
drag, startPoint x: 531, startPoint y: 100, endPoint x: 421, endPoint y: 105, distance: 110.1
click at [421, 105] on div "Events Event **** 0 Einträge Titel Status Datum Sprache Zugriff für Anmeldungen…" at bounding box center [845, 422] width 1331 height 780
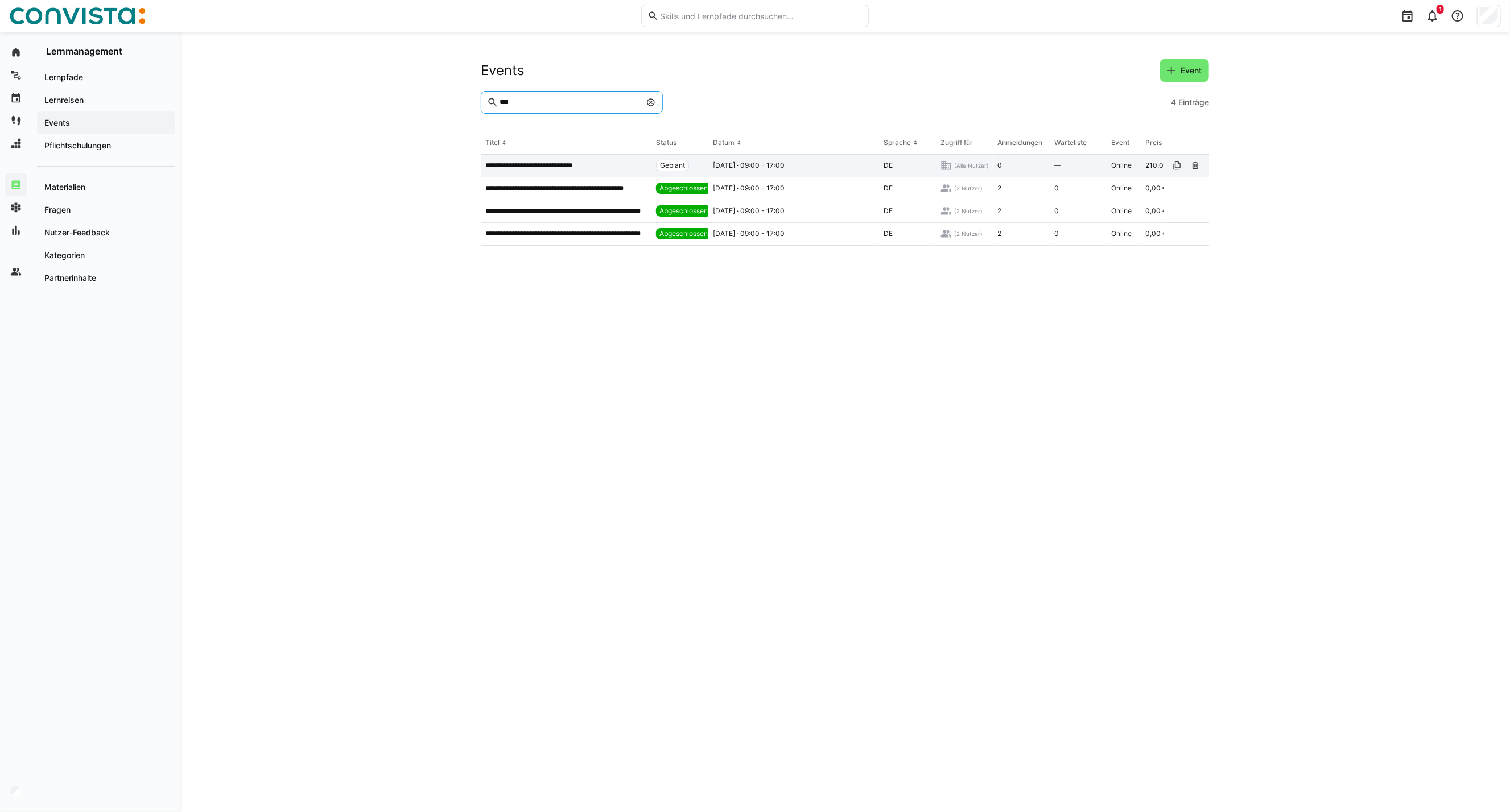
type input "***"
click at [544, 164] on p "**********" at bounding box center [541, 165] width 113 height 9
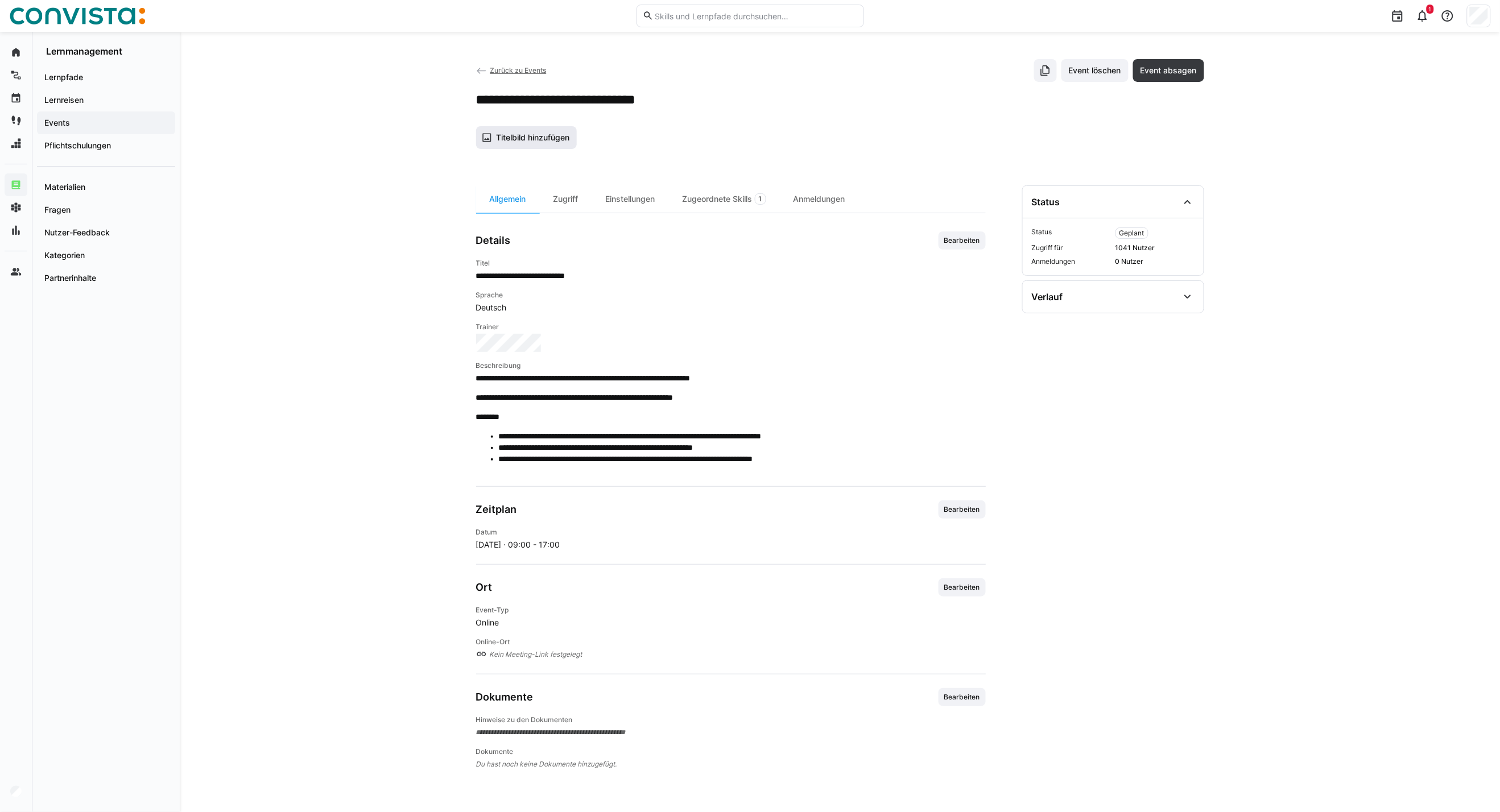
click at [548, 129] on span "Titelbild hinzufügen" at bounding box center [527, 137] width 101 height 22
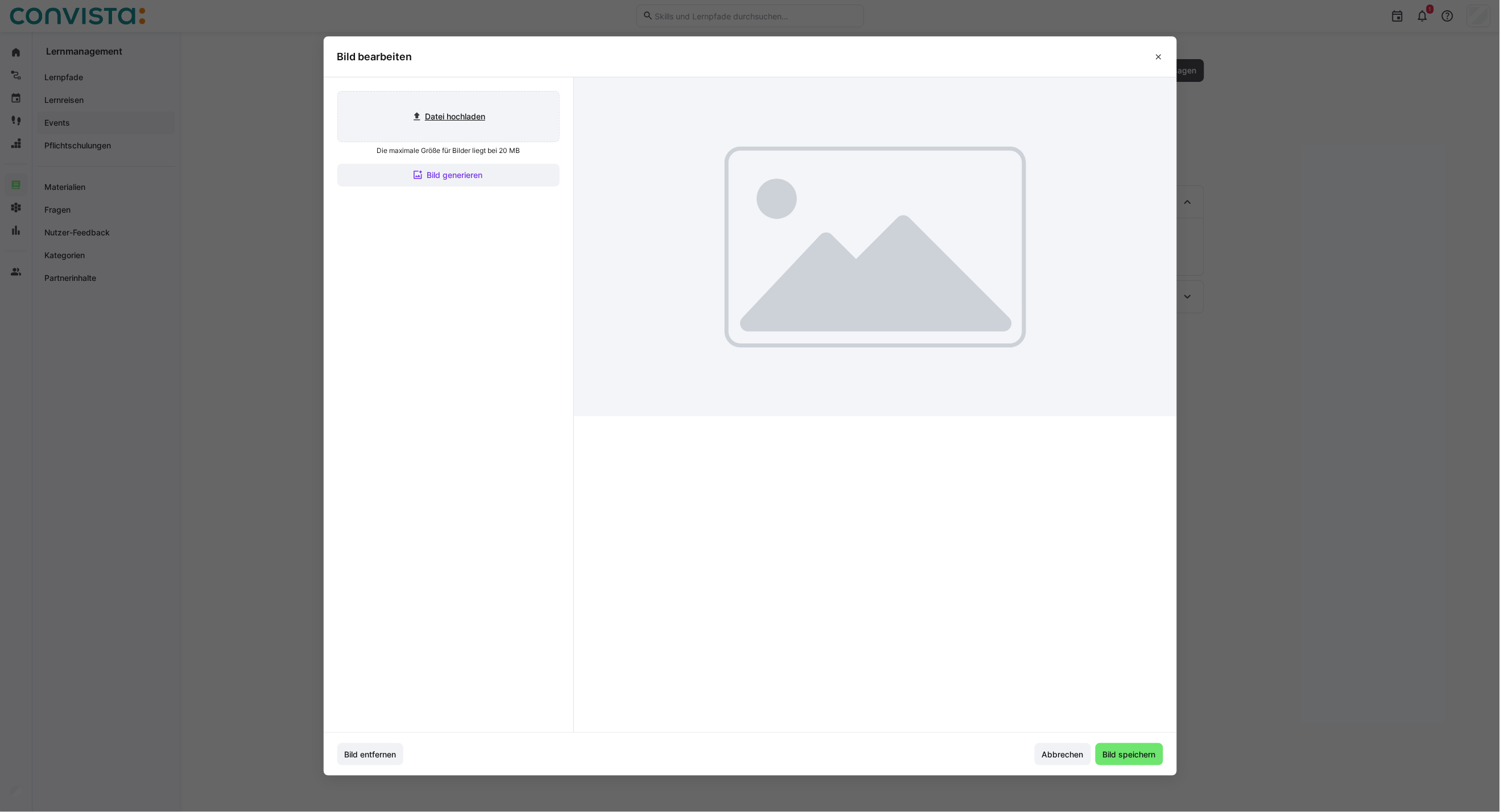
click at [480, 111] on input "file" at bounding box center [449, 116] width 221 height 50
type input "C:\fakepath\CoE Analytics & Planning_inaktiv.jpg"
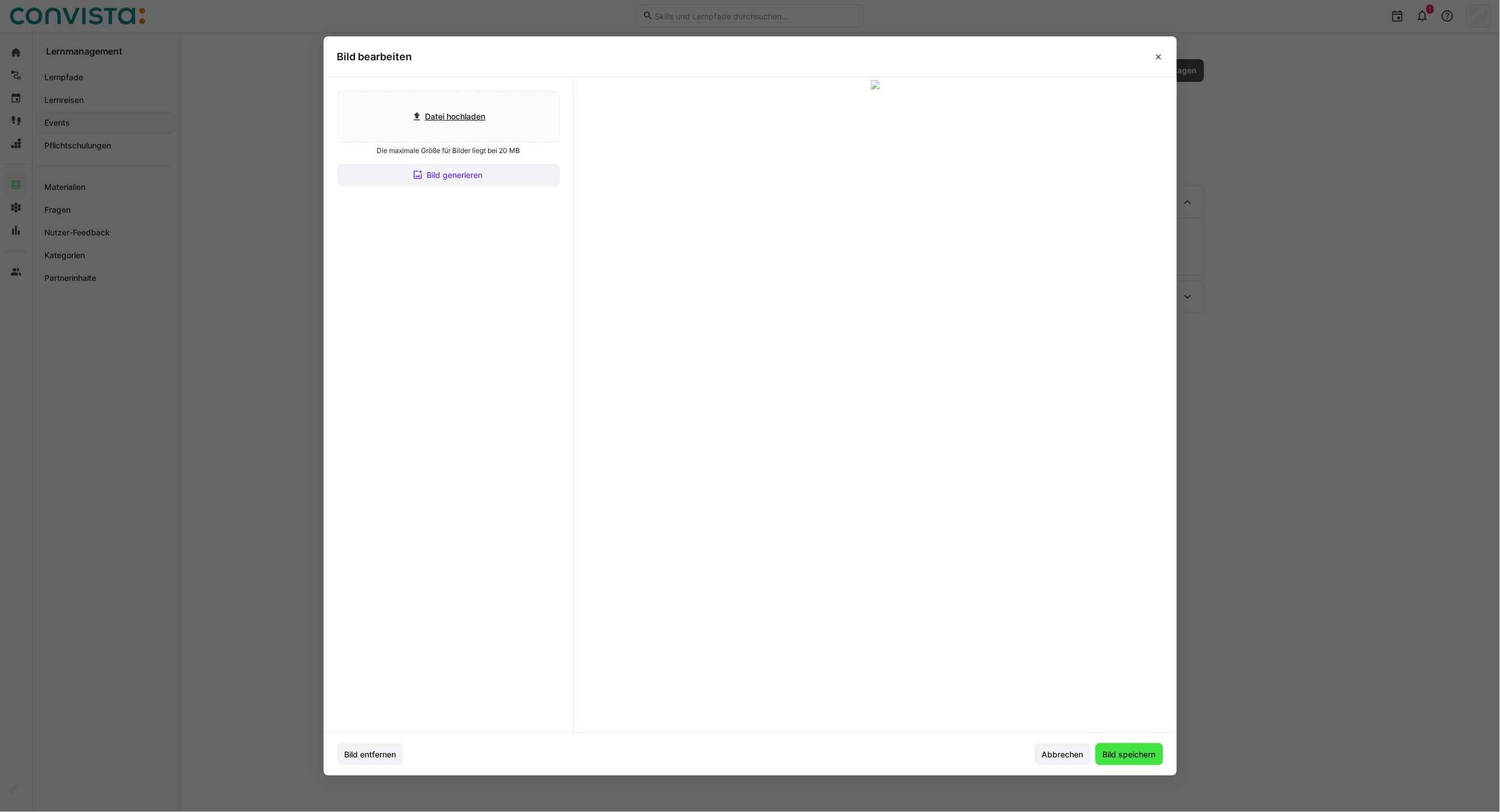
click at [1148, 746] on span "Bild speichern" at bounding box center [1129, 754] width 68 height 22
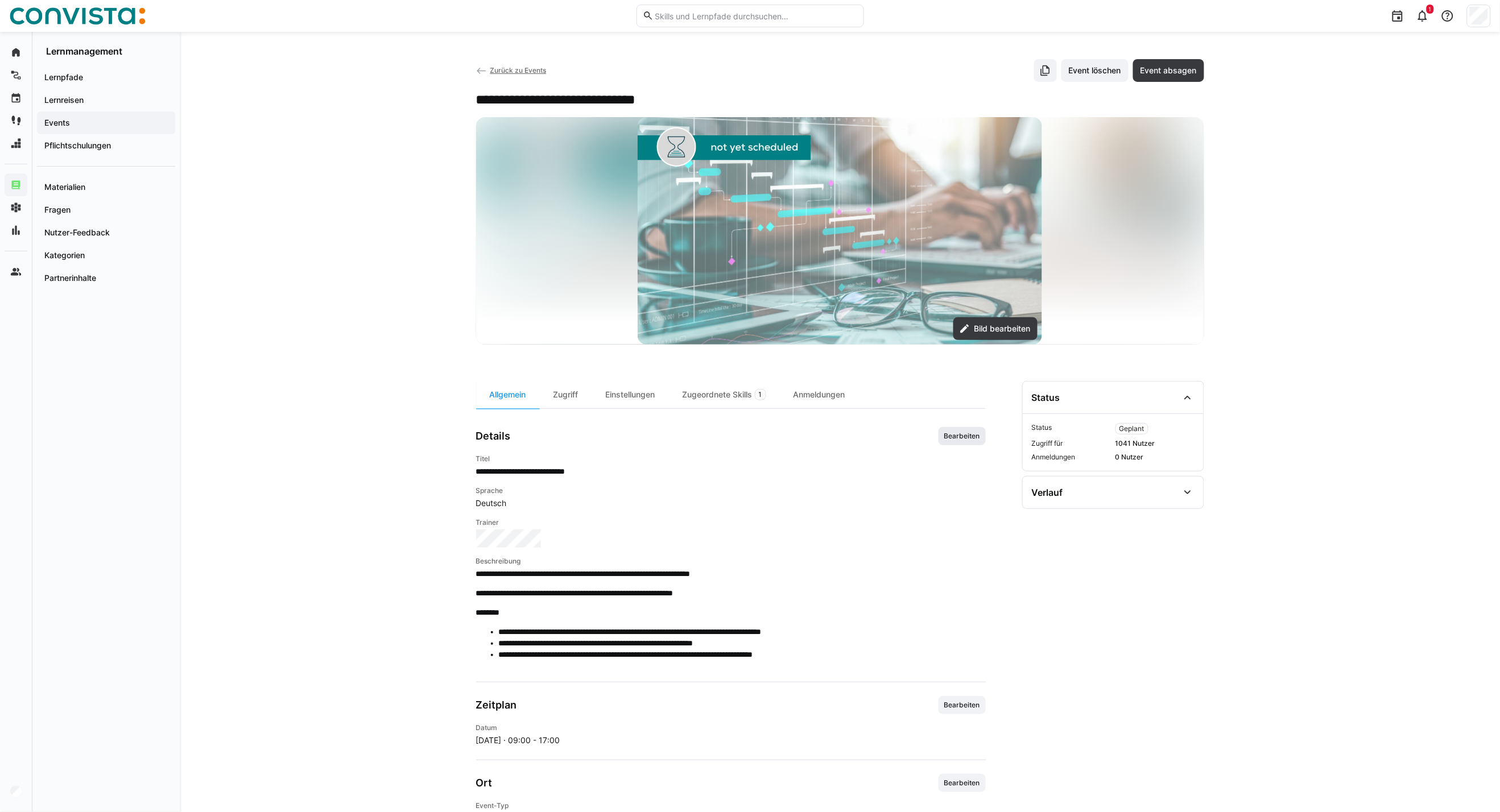
click at [969, 436] on span "Bearbeiten" at bounding box center [962, 436] width 38 height 9
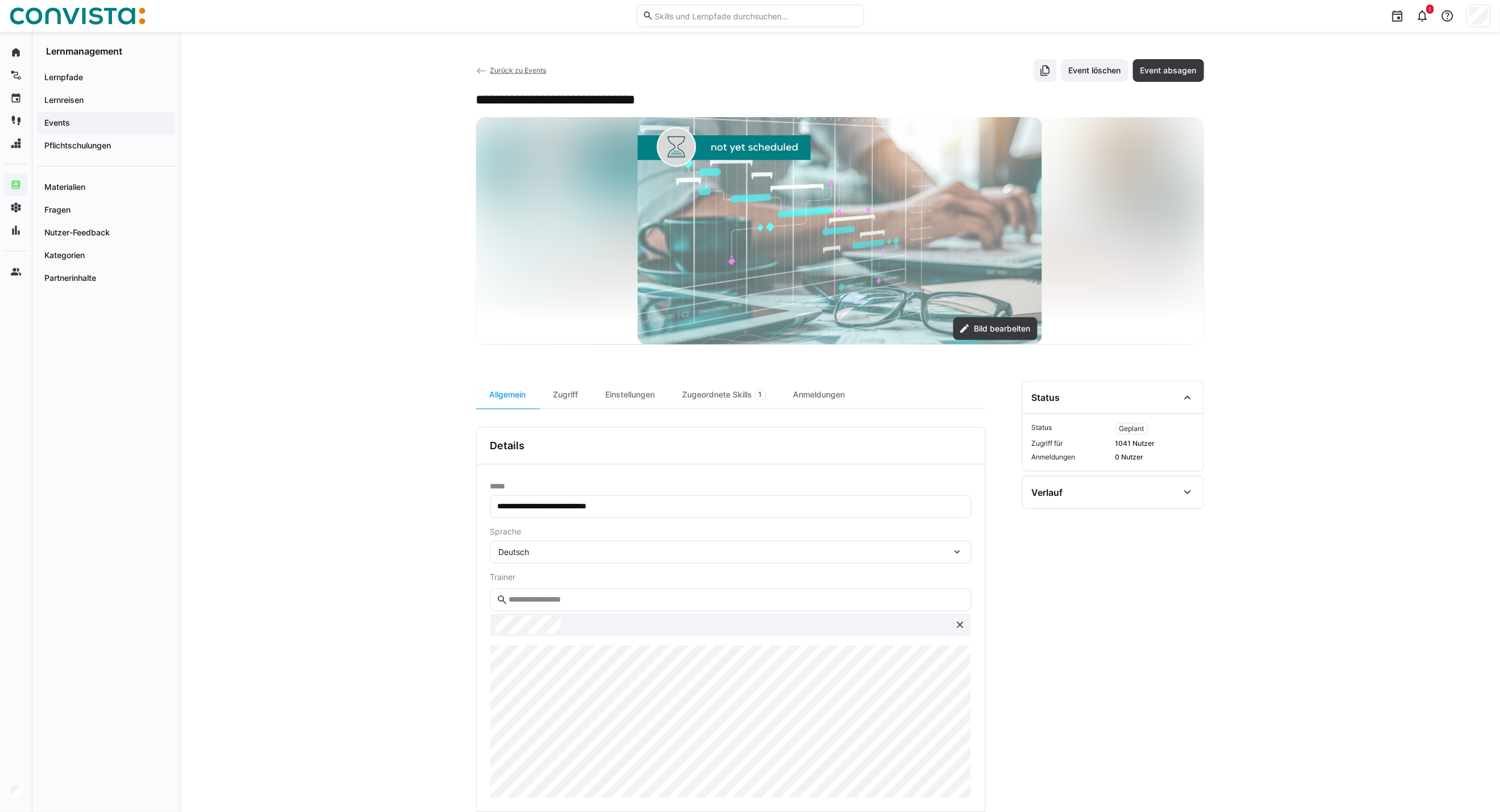
click at [473, 693] on div "**********" at bounding box center [840, 602] width 1320 height 1142
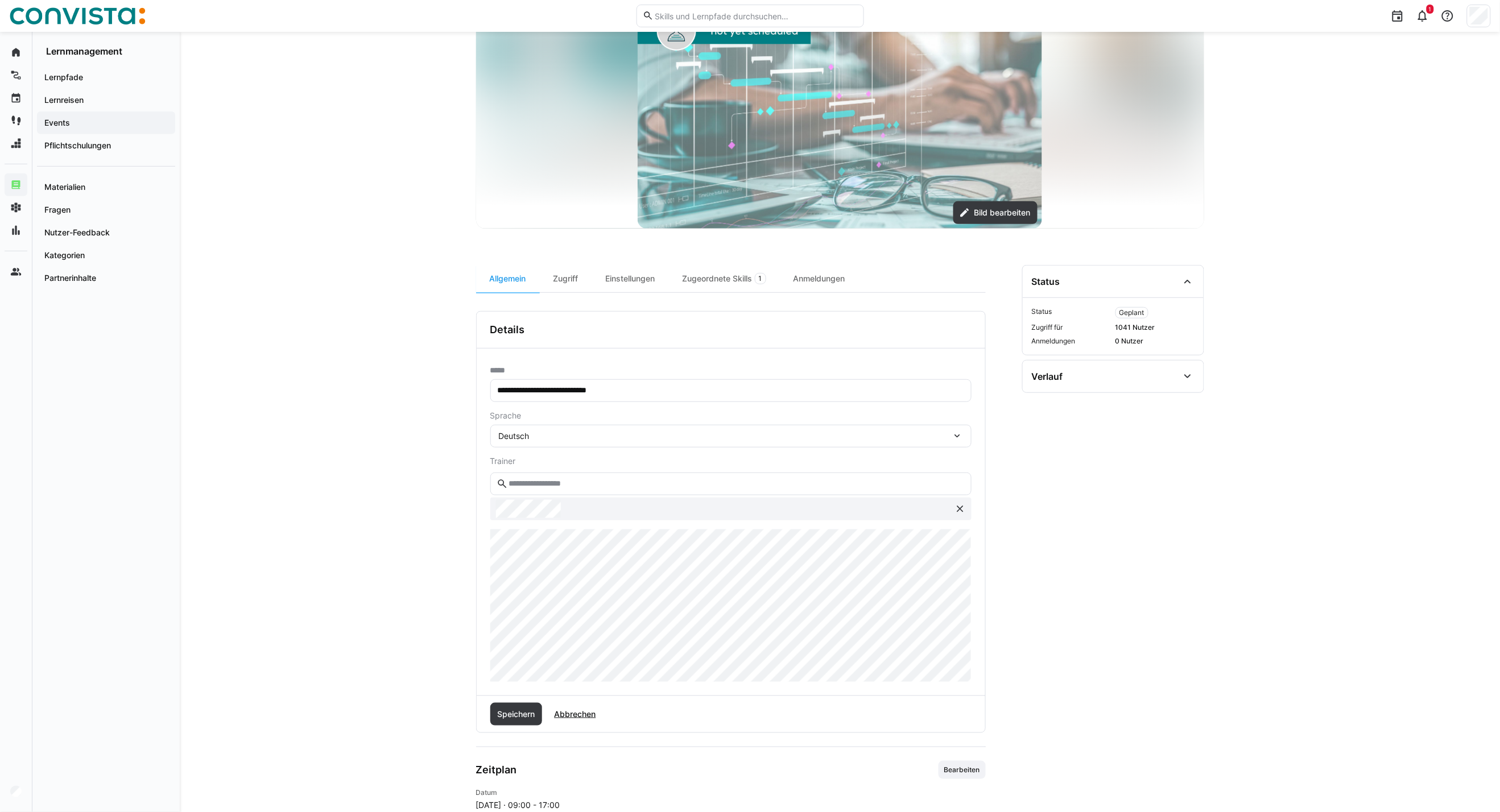
scroll to position [126, 0]
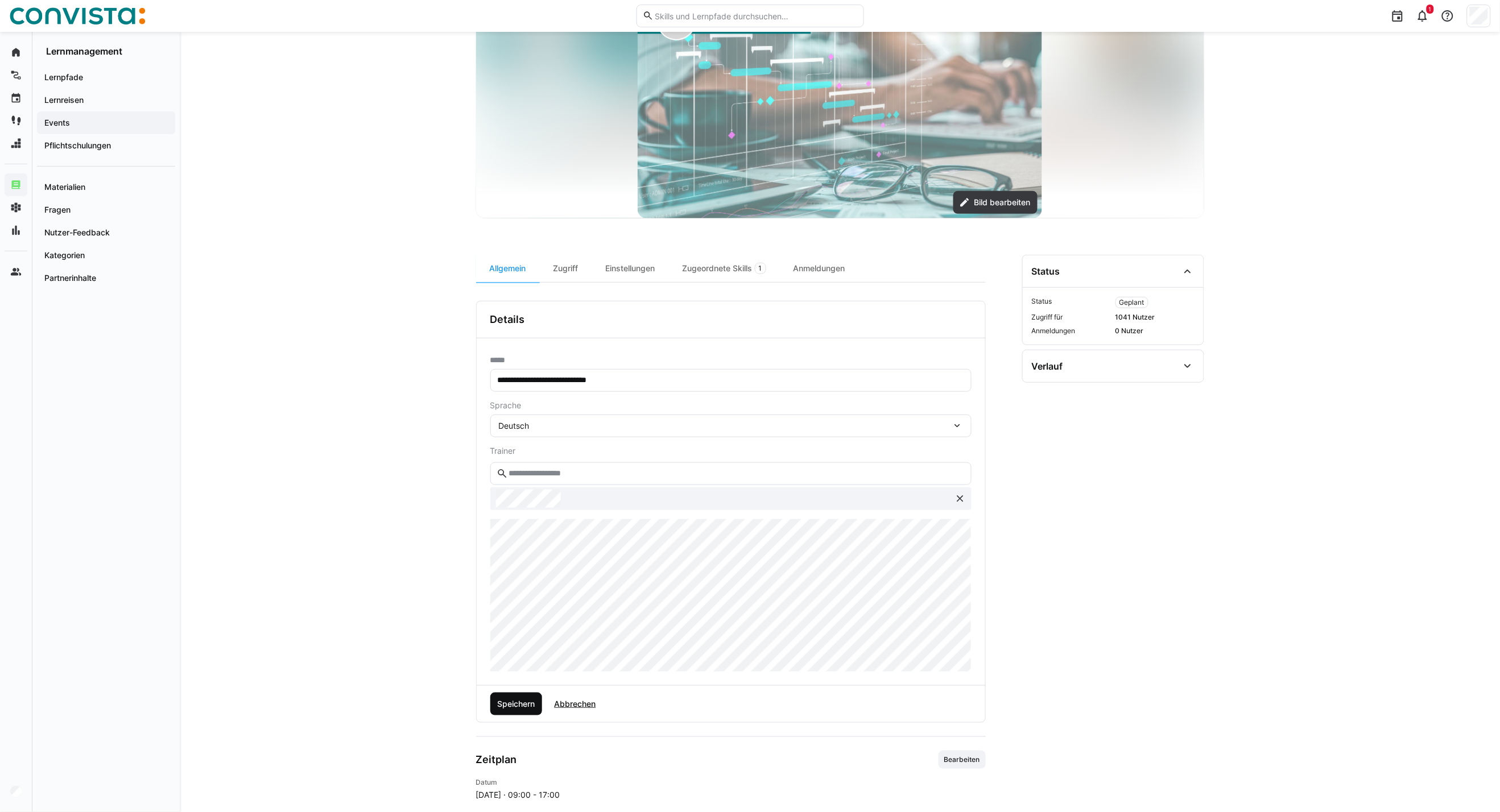
click at [509, 704] on span "Speichern" at bounding box center [516, 704] width 41 height 12
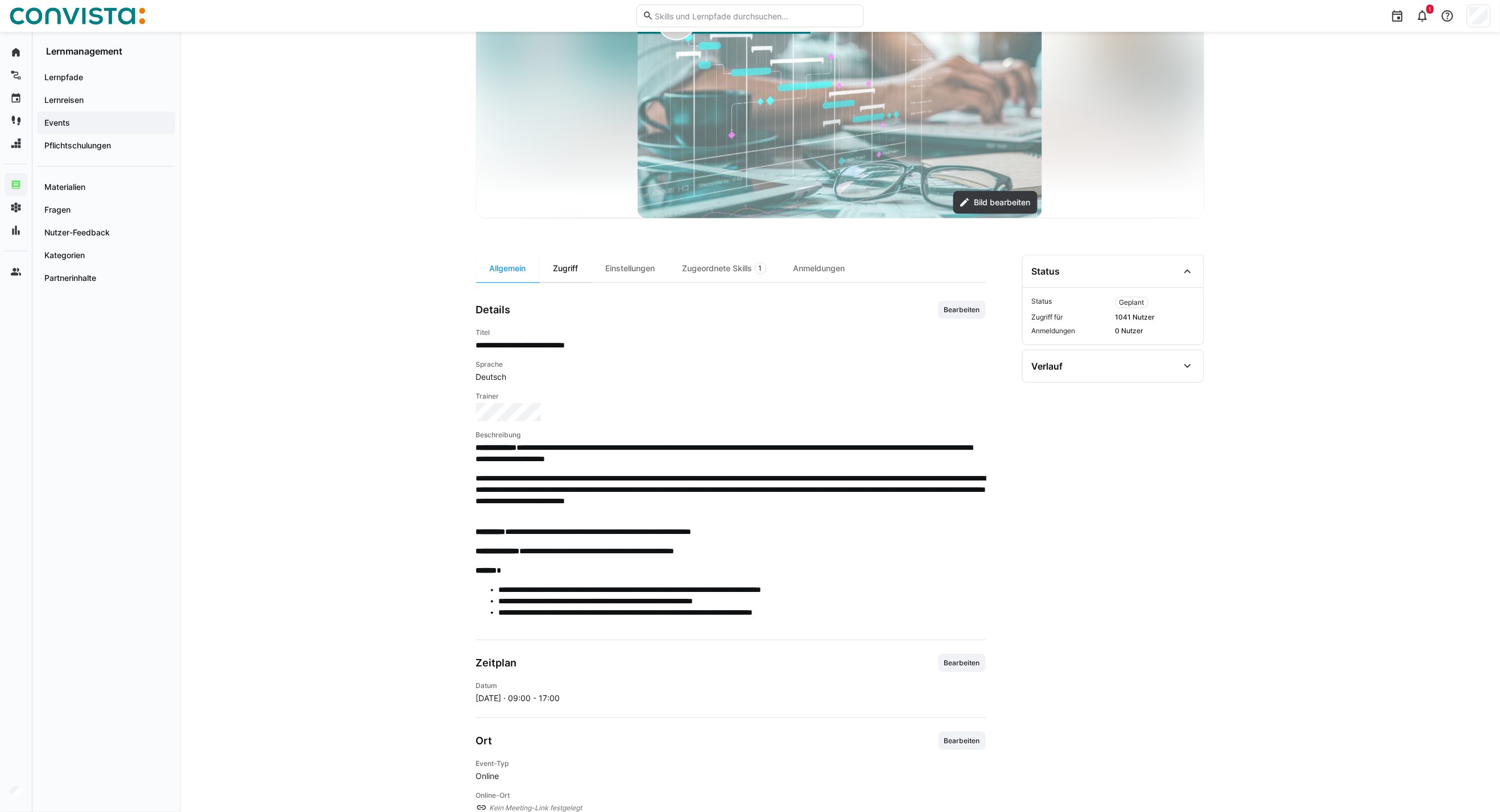
click at [569, 275] on div "Zugriff" at bounding box center [566, 269] width 52 height 27
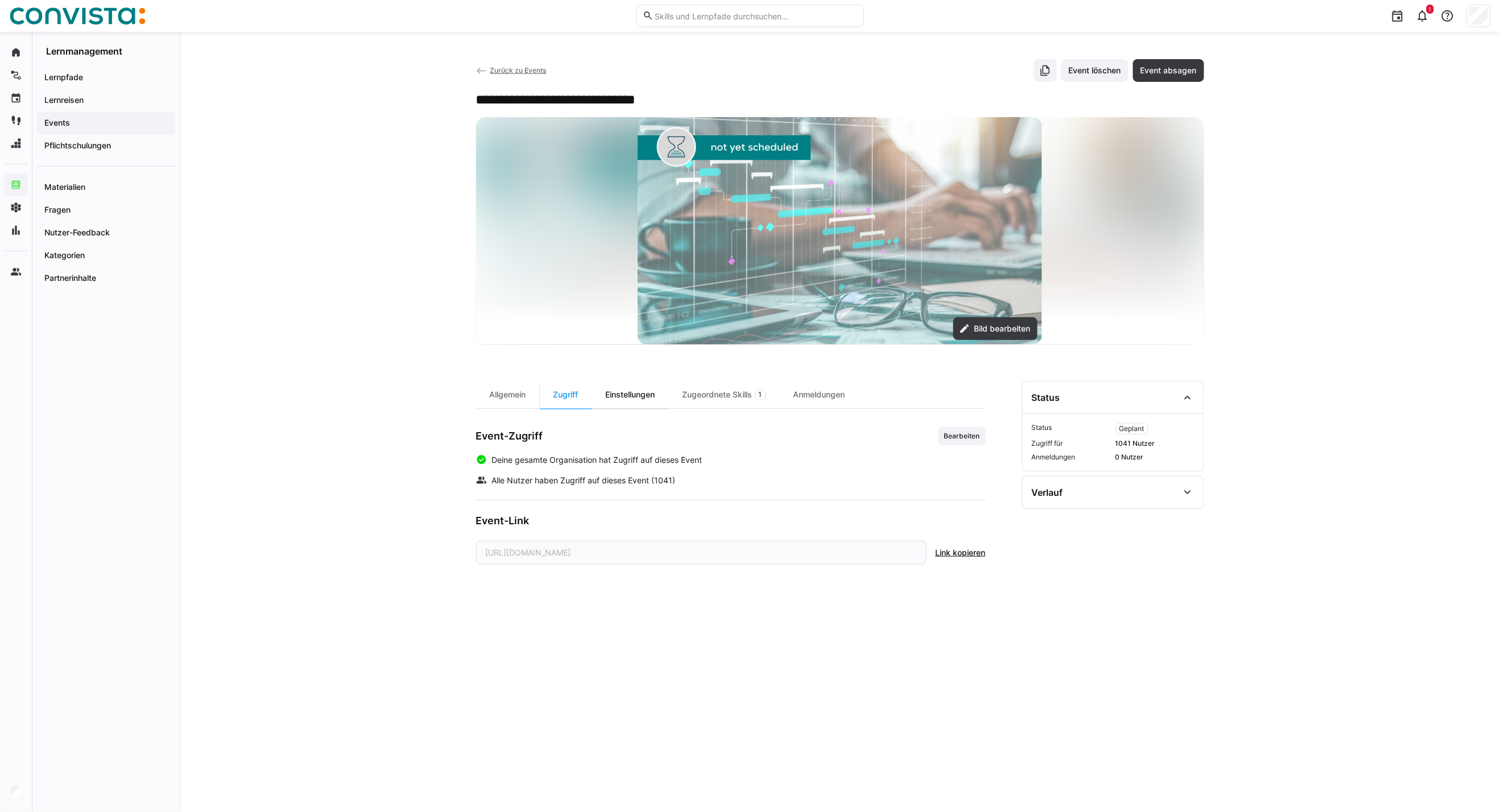
click at [632, 388] on div "Einstellungen" at bounding box center [630, 394] width 77 height 27
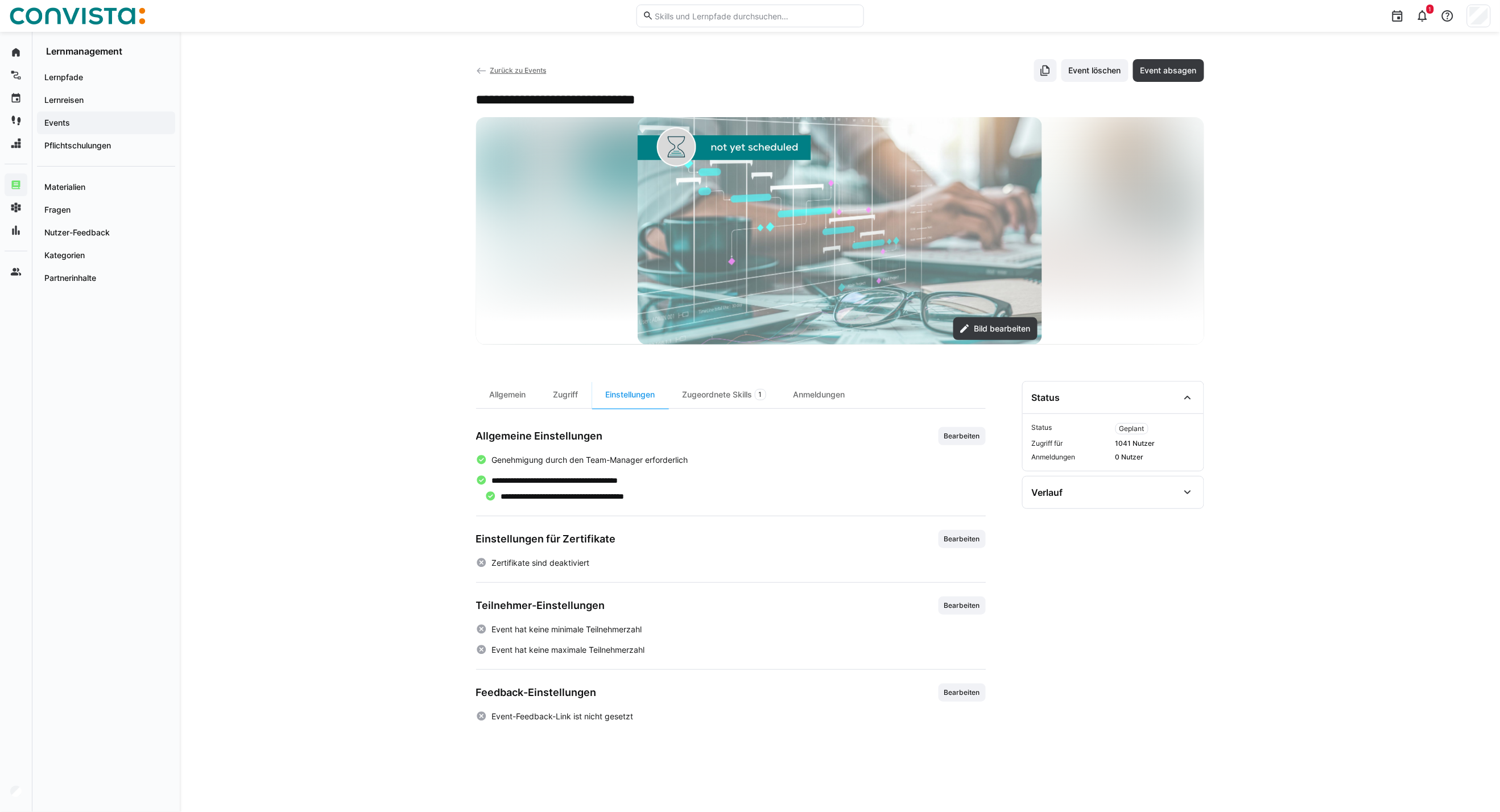
click at [515, 66] on span "Zurück zu Events" at bounding box center [518, 70] width 56 height 9
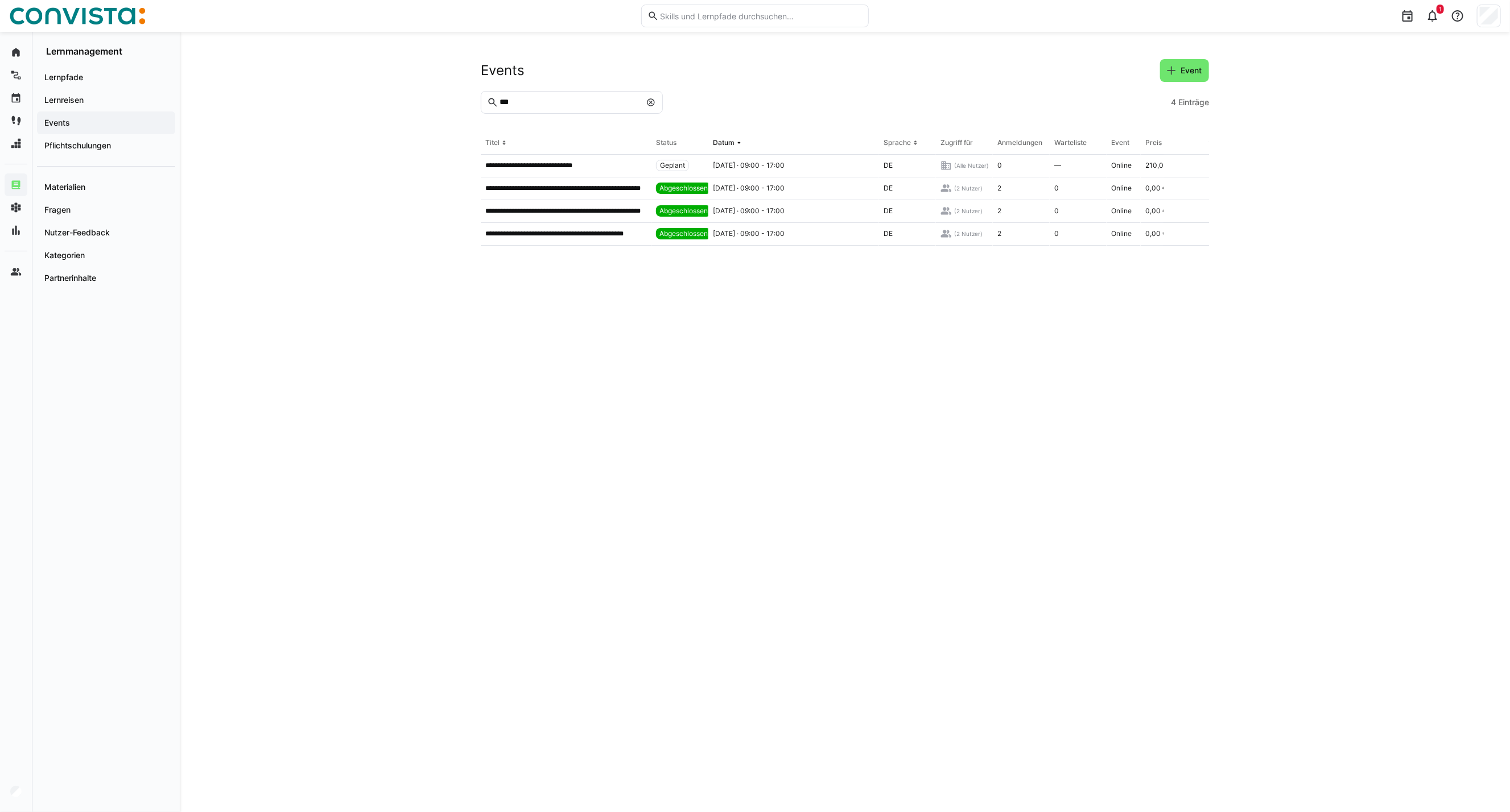
drag, startPoint x: 653, startPoint y: 101, endPoint x: 604, endPoint y: 105, distance: 49.2
click at [653, 101] on eds-icon at bounding box center [651, 102] width 9 height 9
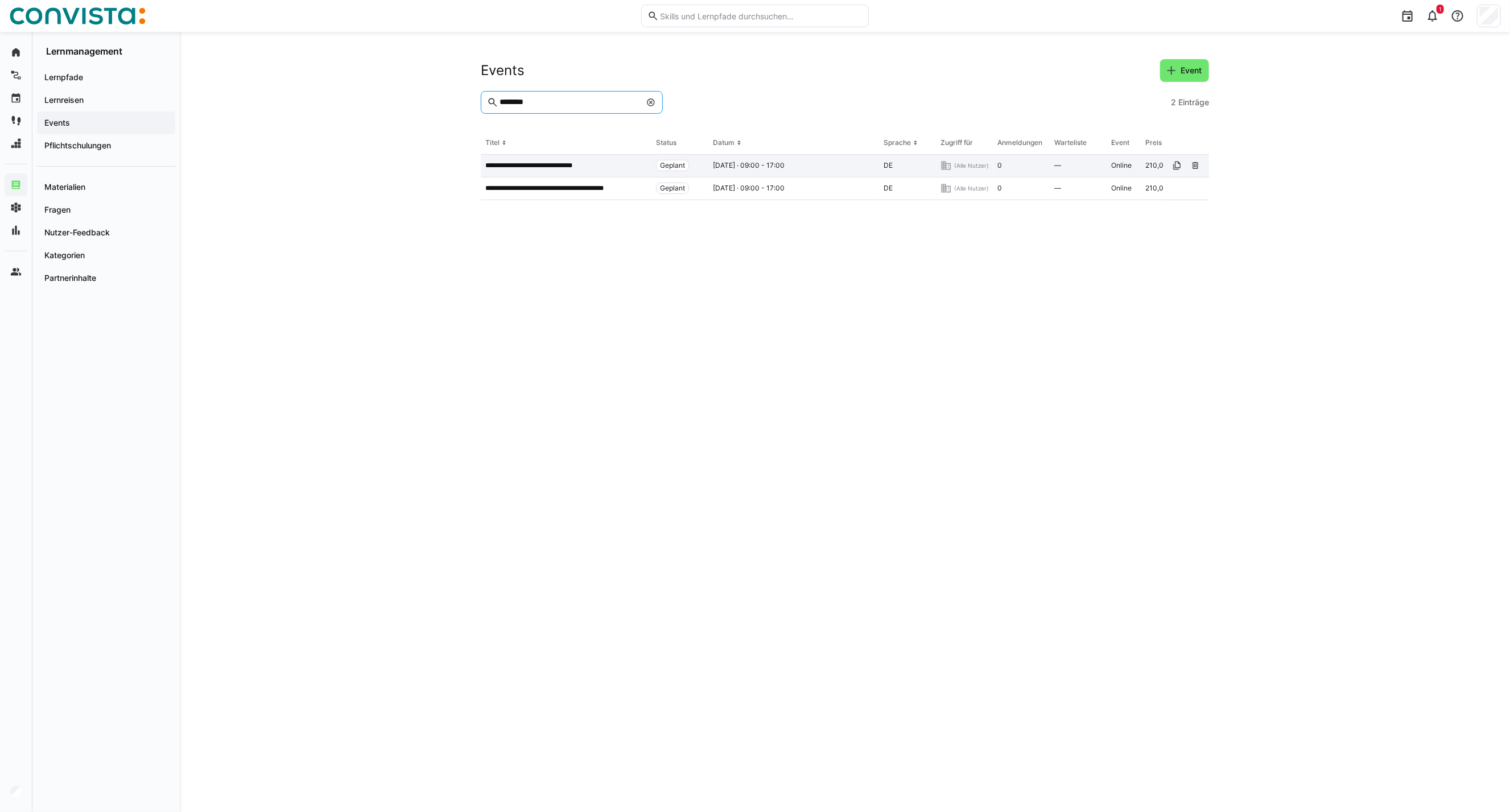
type input "********"
click at [584, 163] on p "**********" at bounding box center [541, 165] width 113 height 9
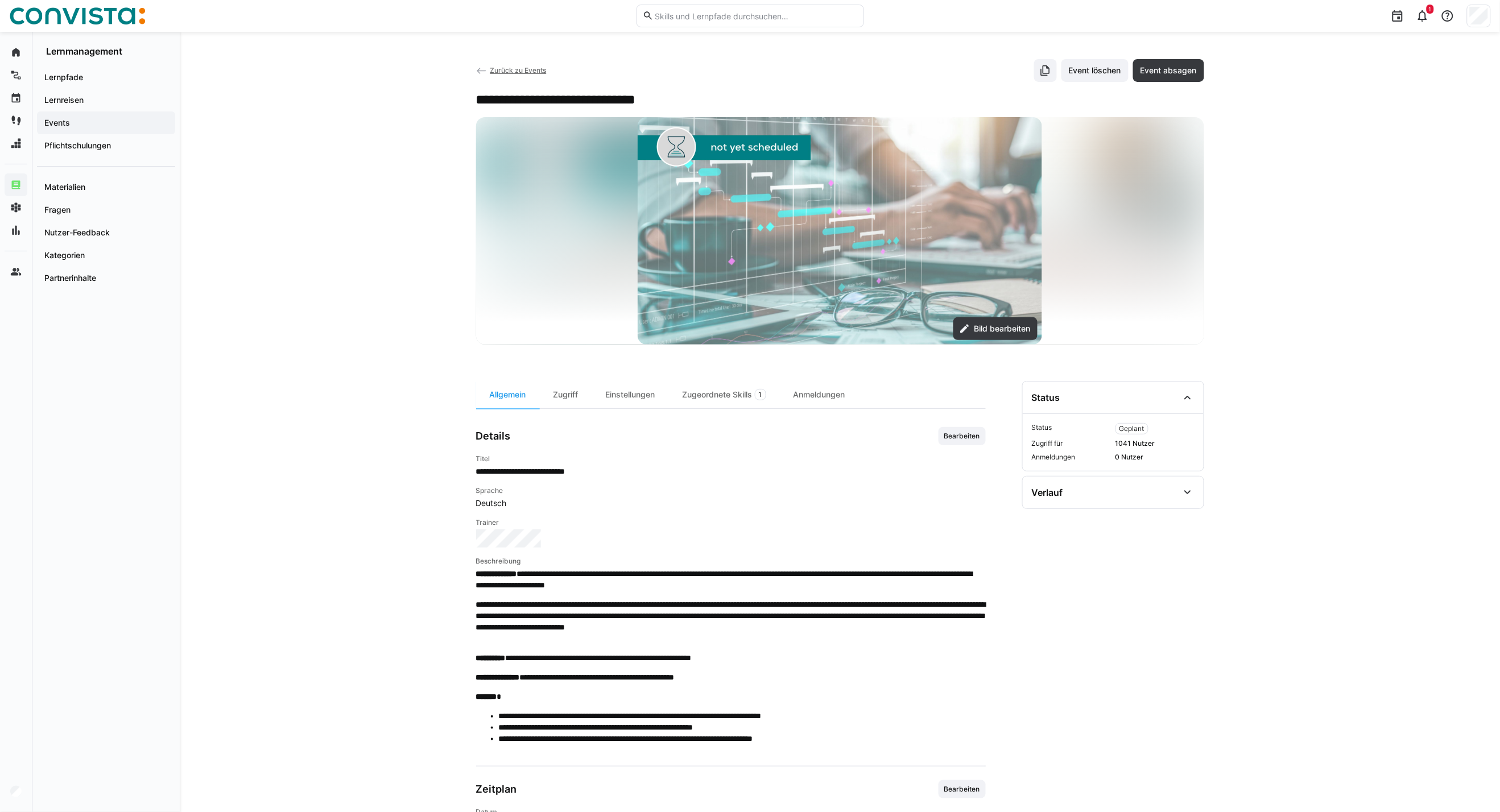
click at [507, 72] on span "Zurück zu Events" at bounding box center [518, 70] width 56 height 9
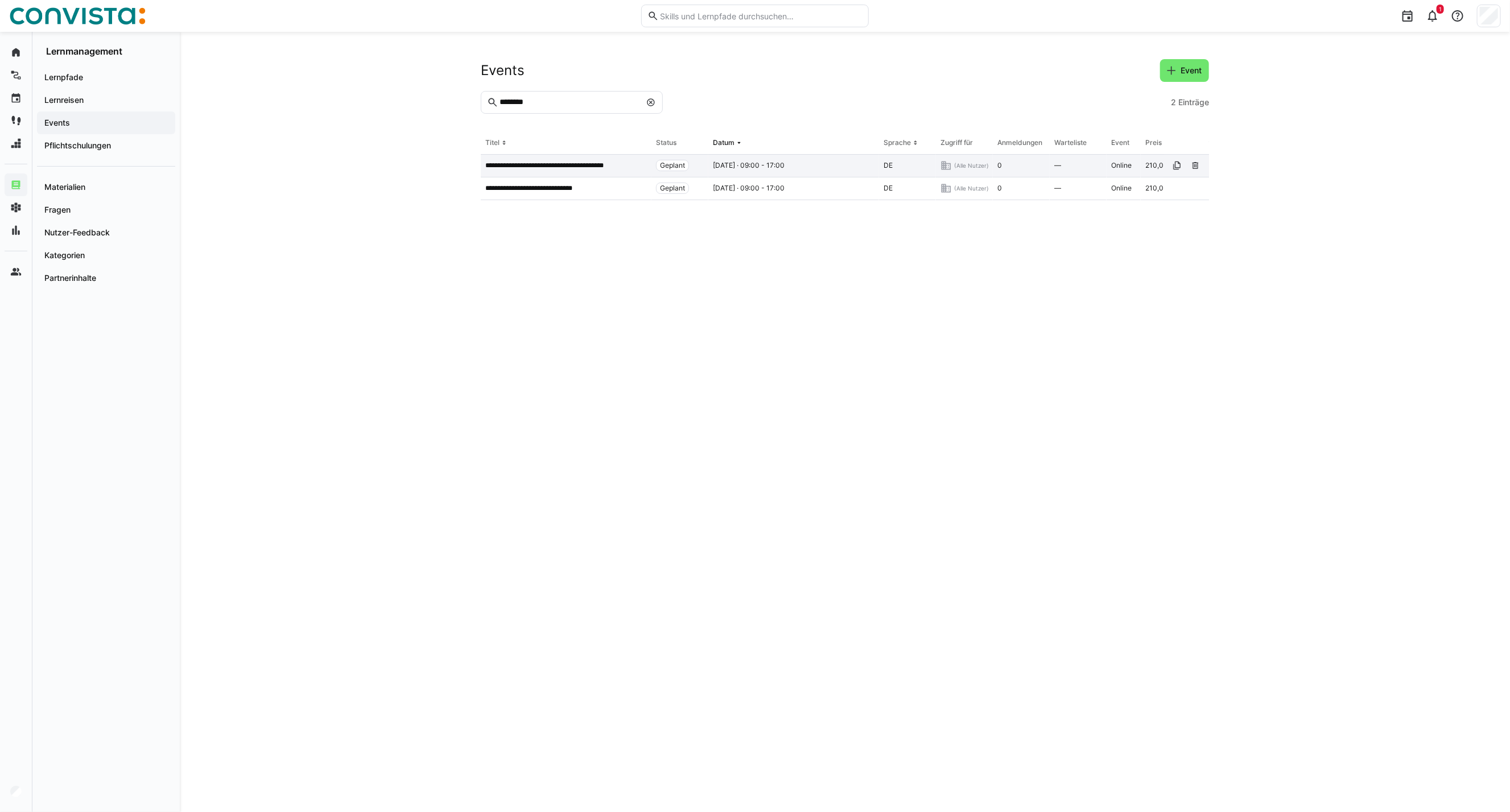
click at [531, 162] on p "**********" at bounding box center [559, 165] width 148 height 9
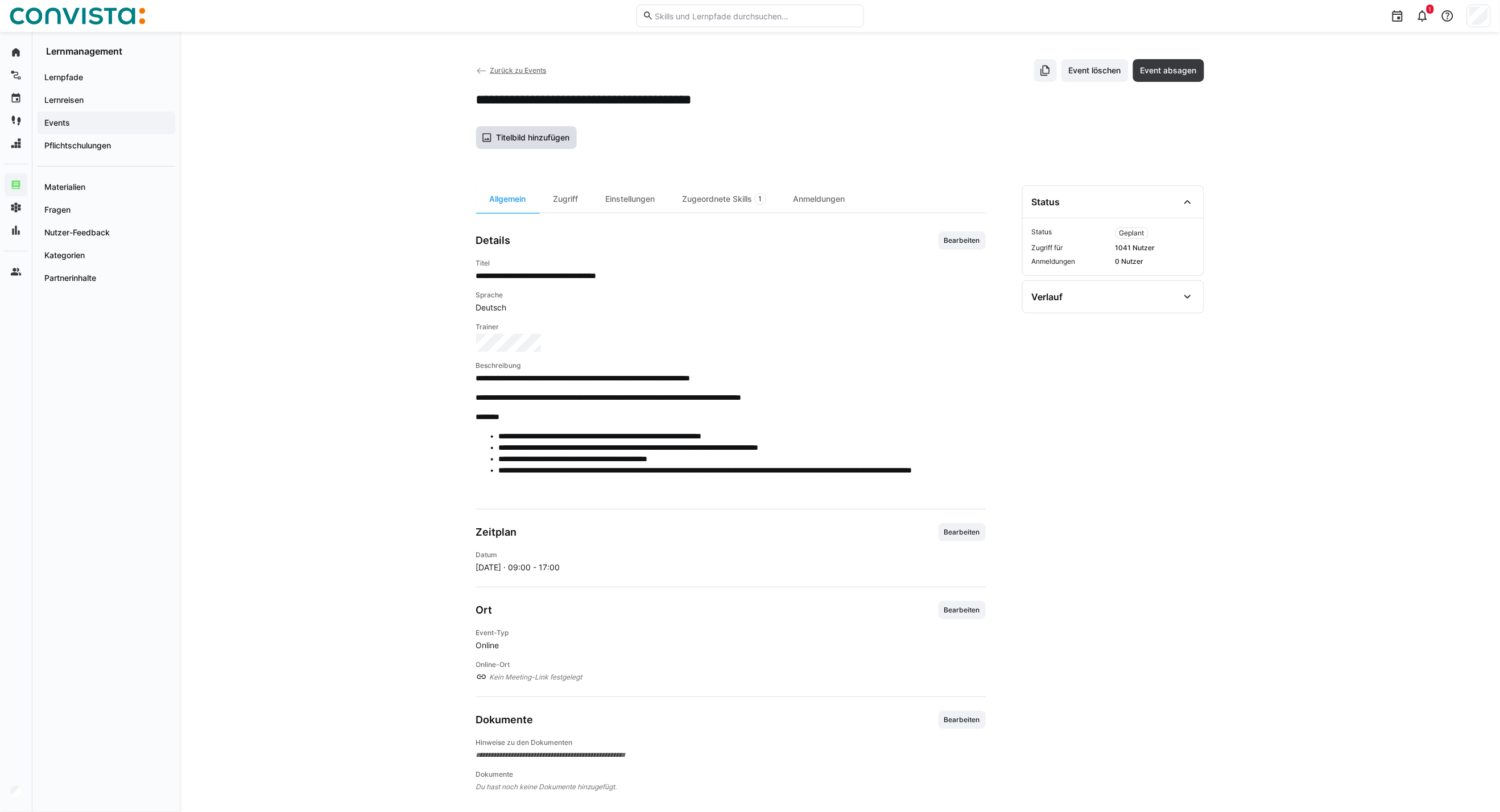
click at [528, 134] on span "Titelbild hinzufügen" at bounding box center [533, 138] width 77 height 12
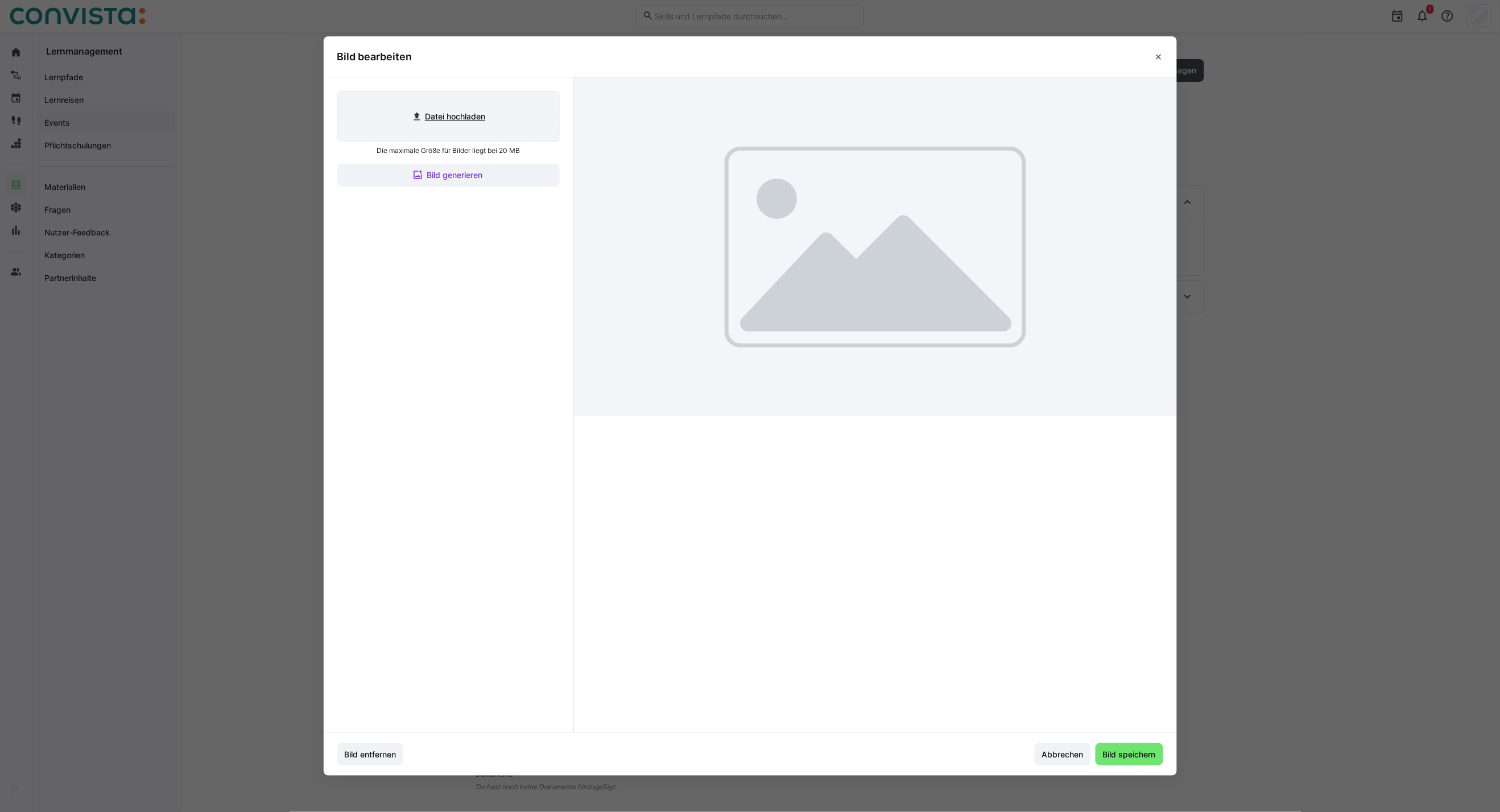
click at [475, 126] on input "file" at bounding box center [449, 116] width 221 height 50
type input "C:\fakepath\CoE Analytics & Planning_inaktiv.jpg"
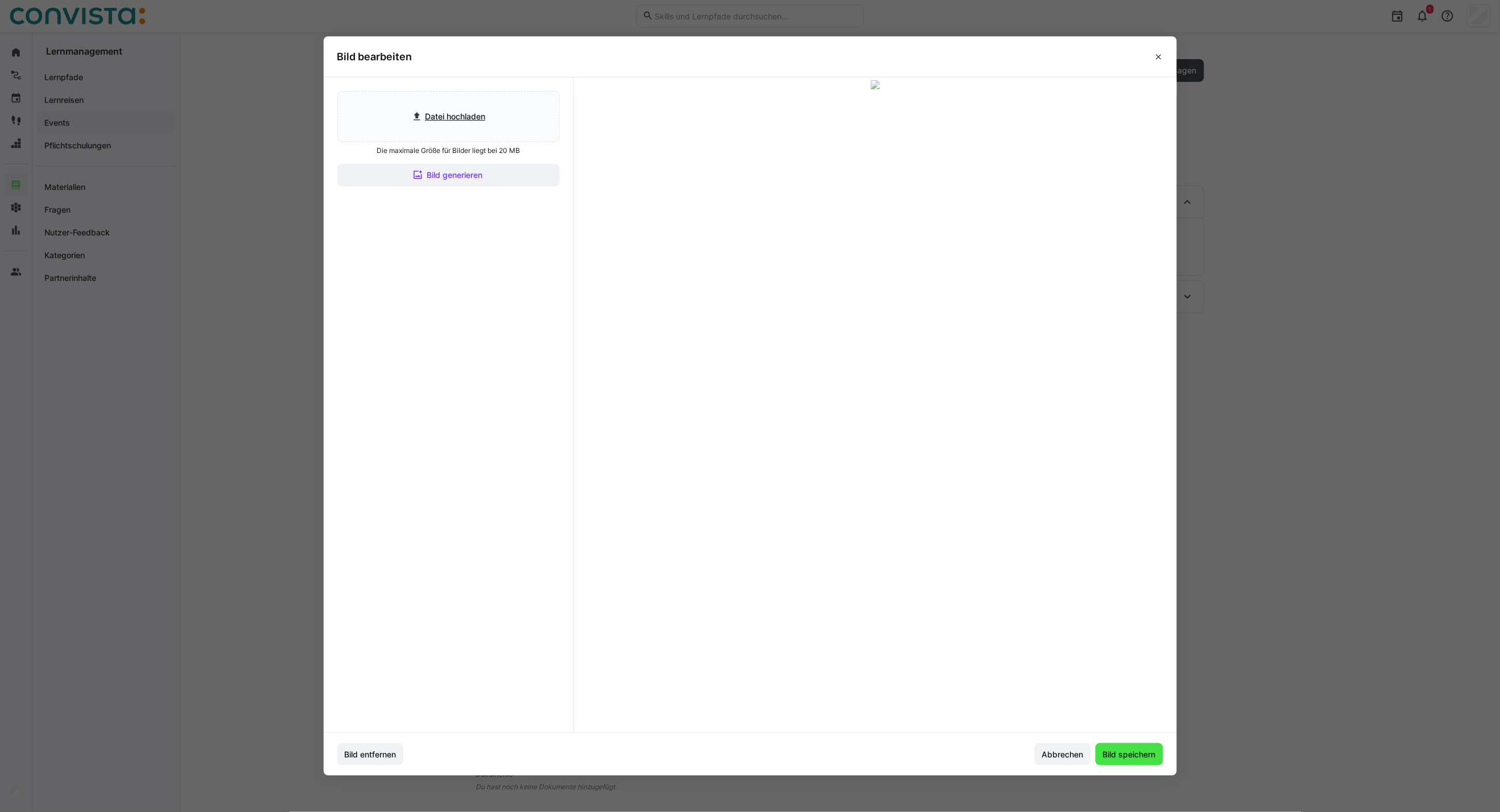
click at [1132, 755] on span "Bild speichern" at bounding box center [1129, 755] width 56 height 12
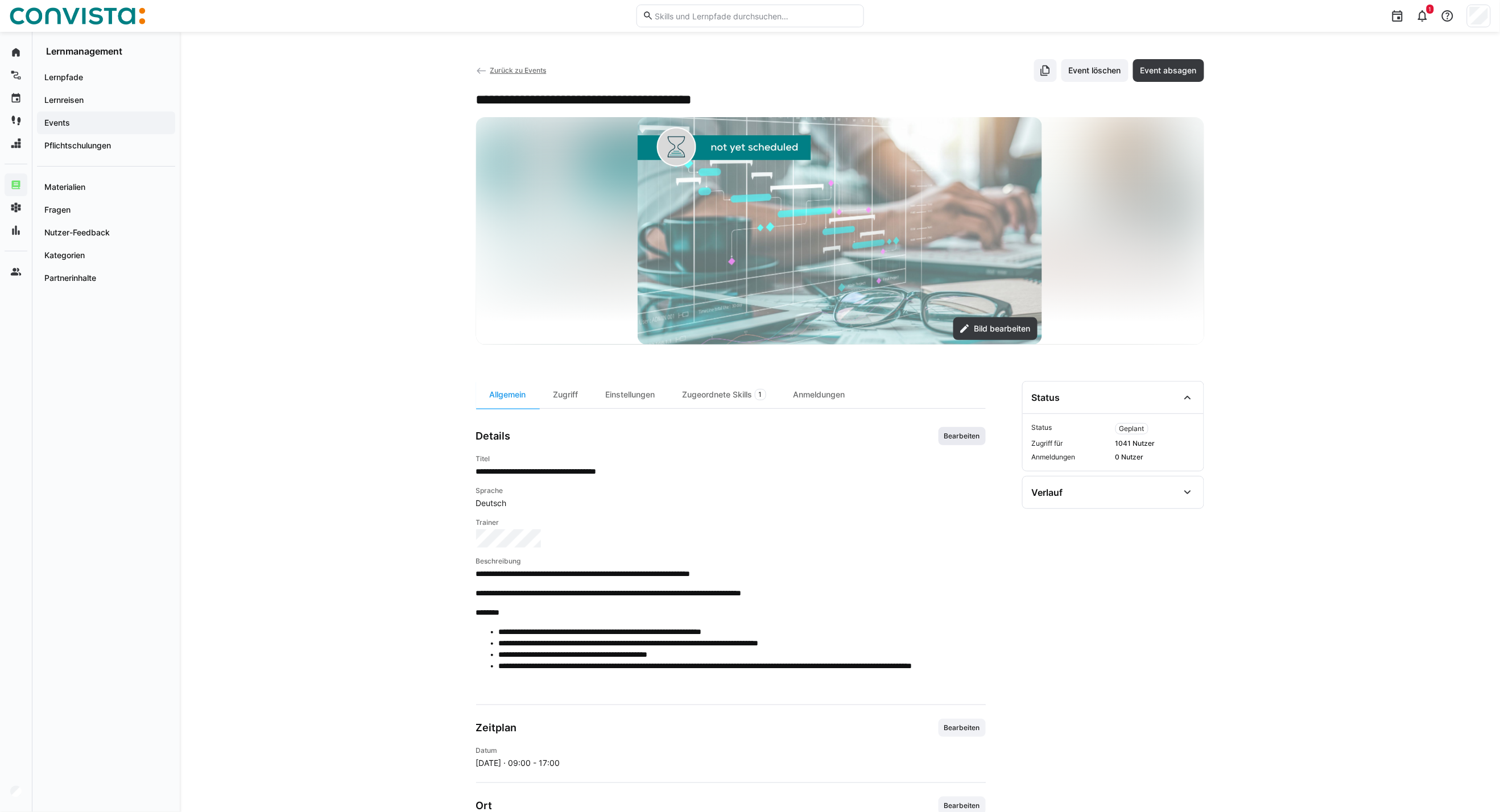
click at [975, 440] on span "Bearbeiten" at bounding box center [962, 436] width 38 height 9
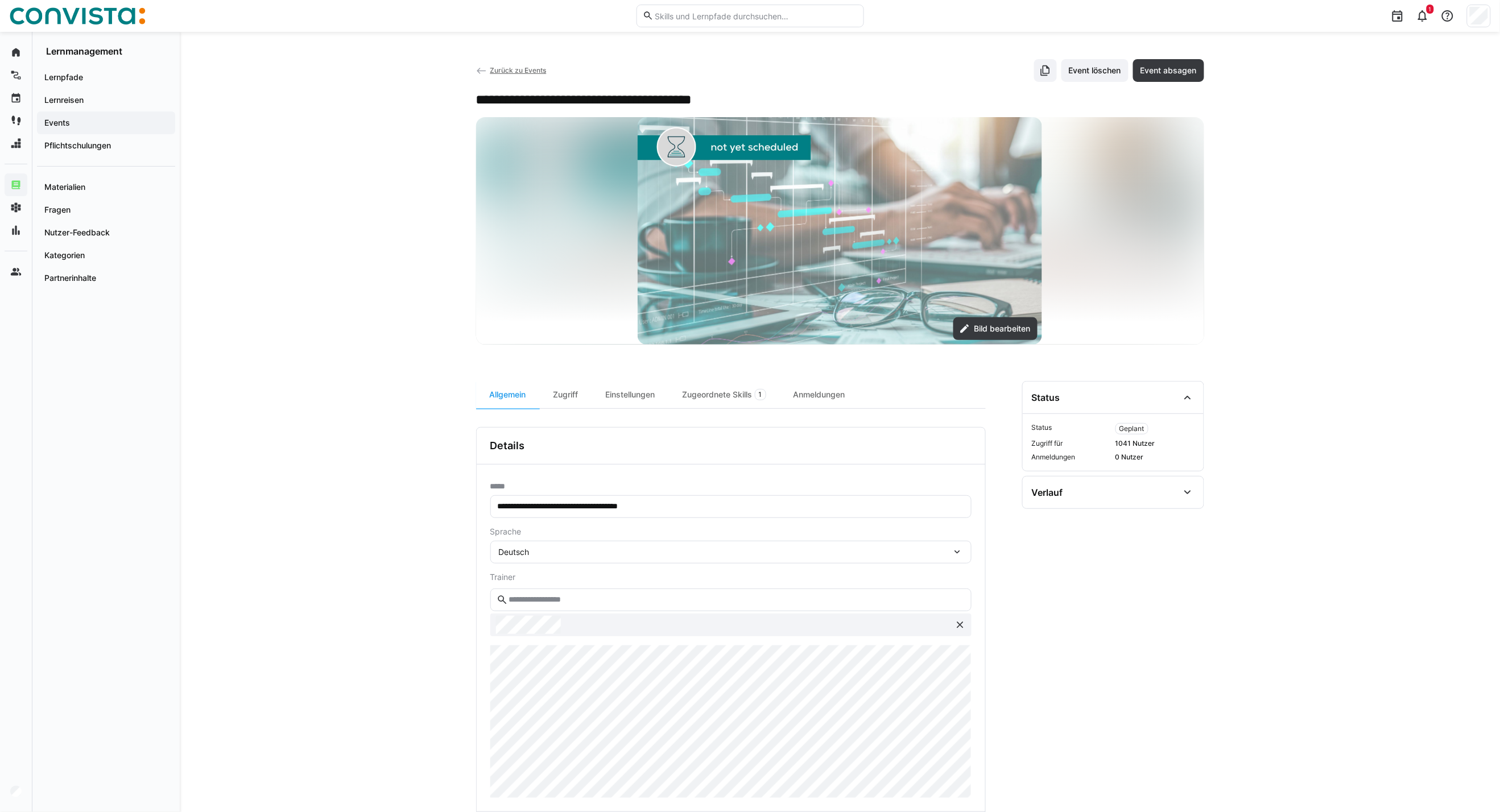
click at [453, 691] on div "**********" at bounding box center [840, 602] width 1320 height 1142
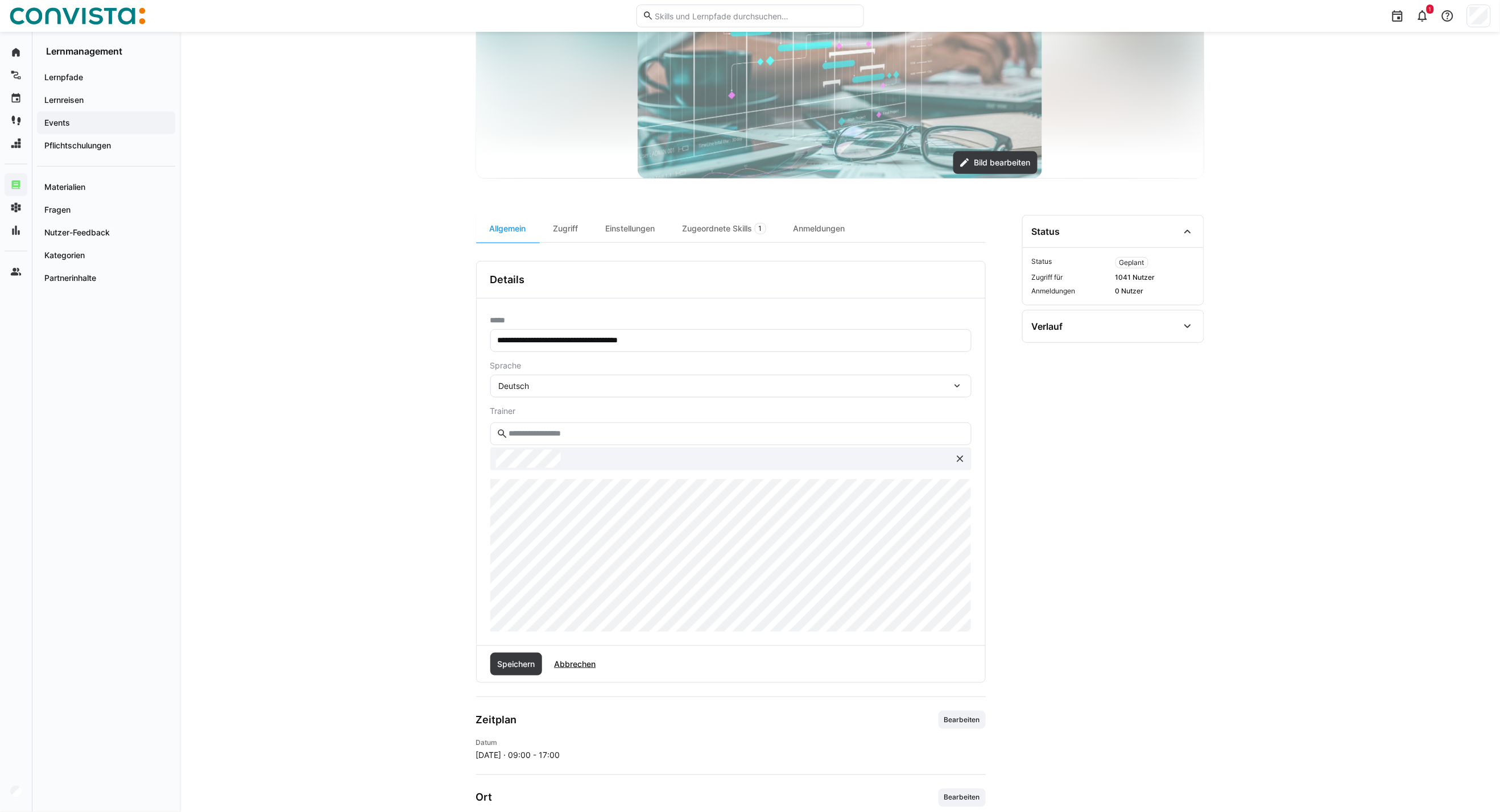
scroll to position [189, 0]
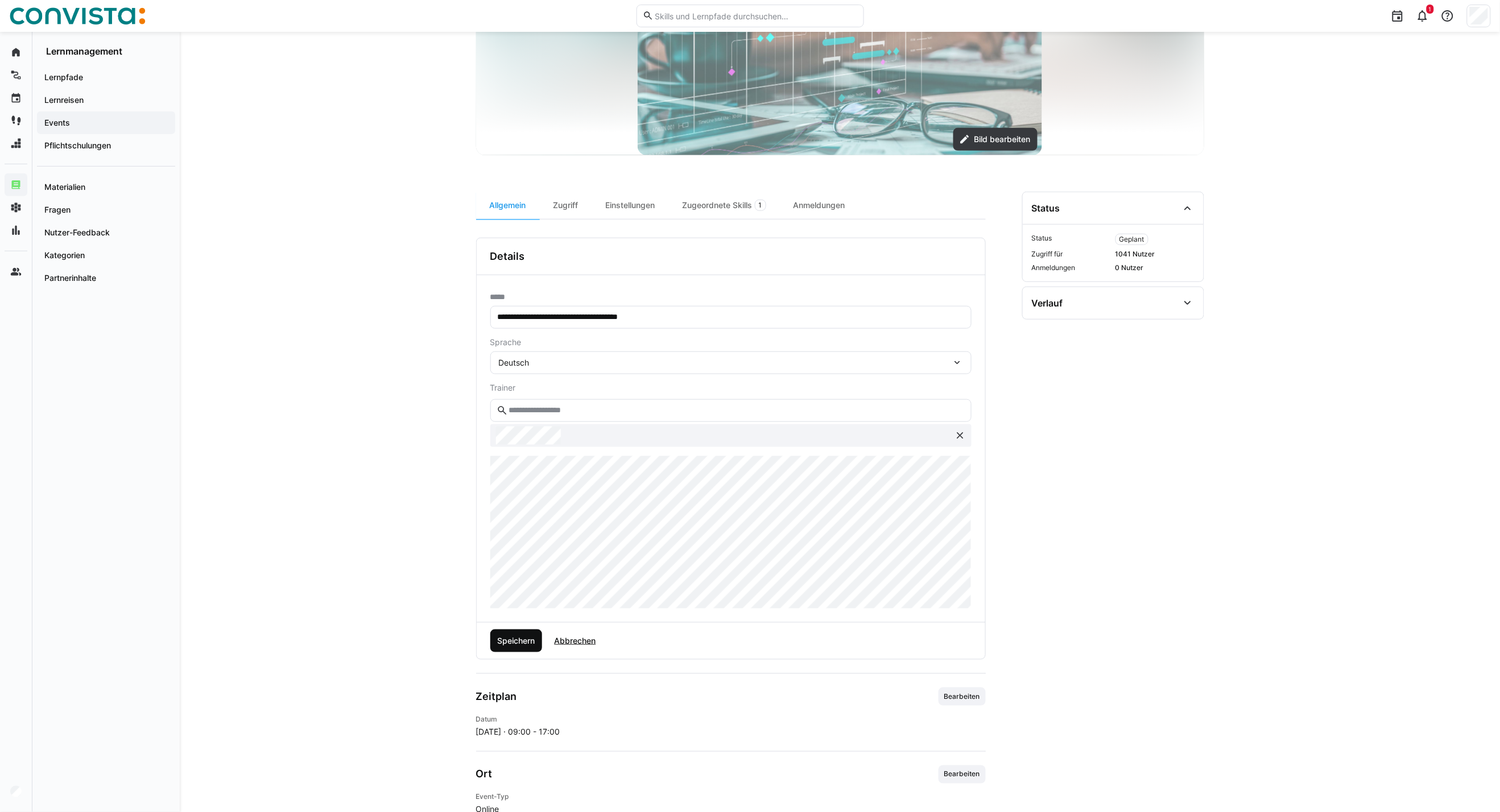
click at [525, 648] on span "Speichern" at bounding box center [517, 640] width 52 height 22
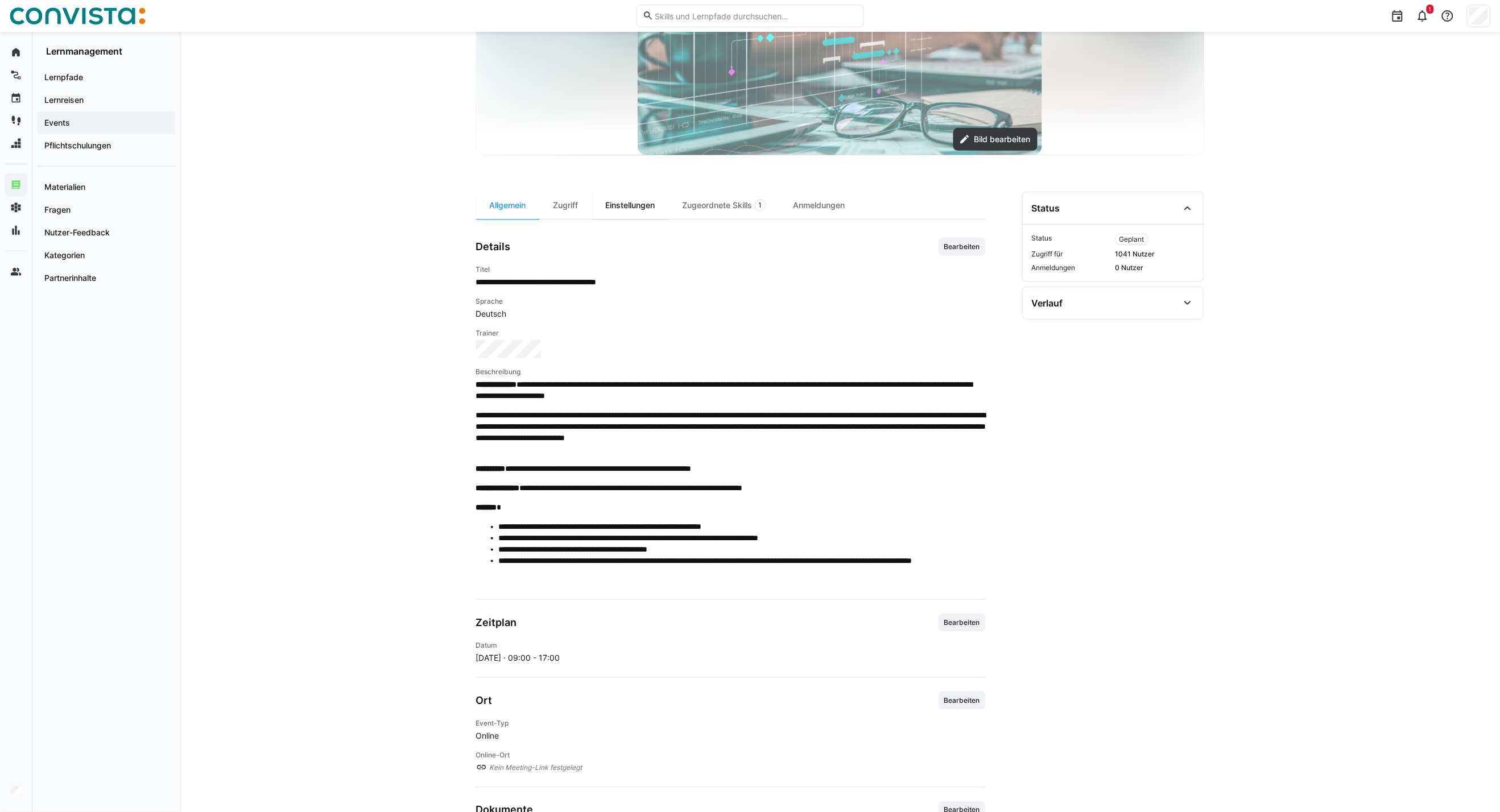
click at [630, 204] on div "Einstellungen" at bounding box center [630, 205] width 77 height 27
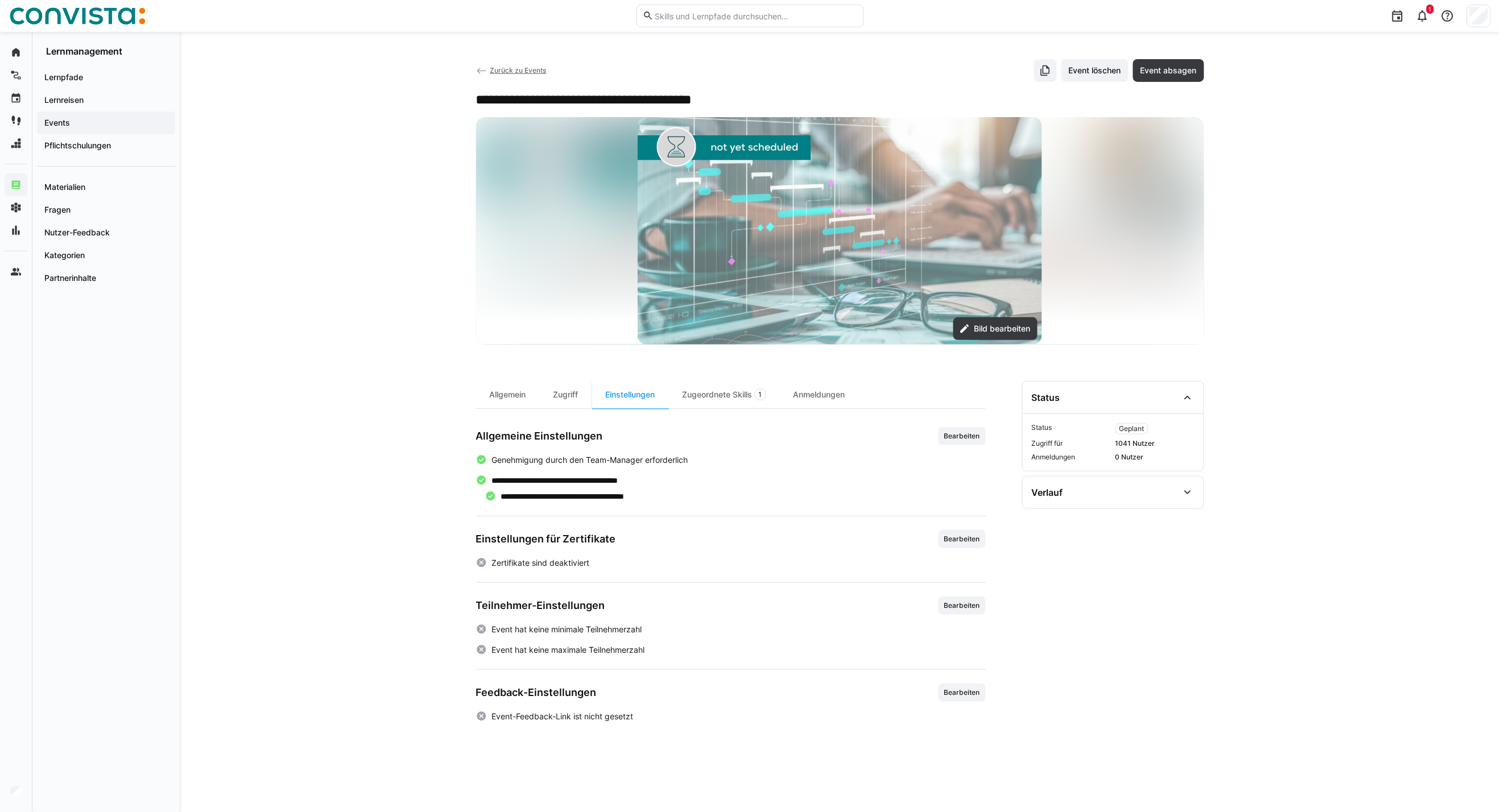
click at [513, 70] on span "Zurück zu Events" at bounding box center [518, 70] width 56 height 9
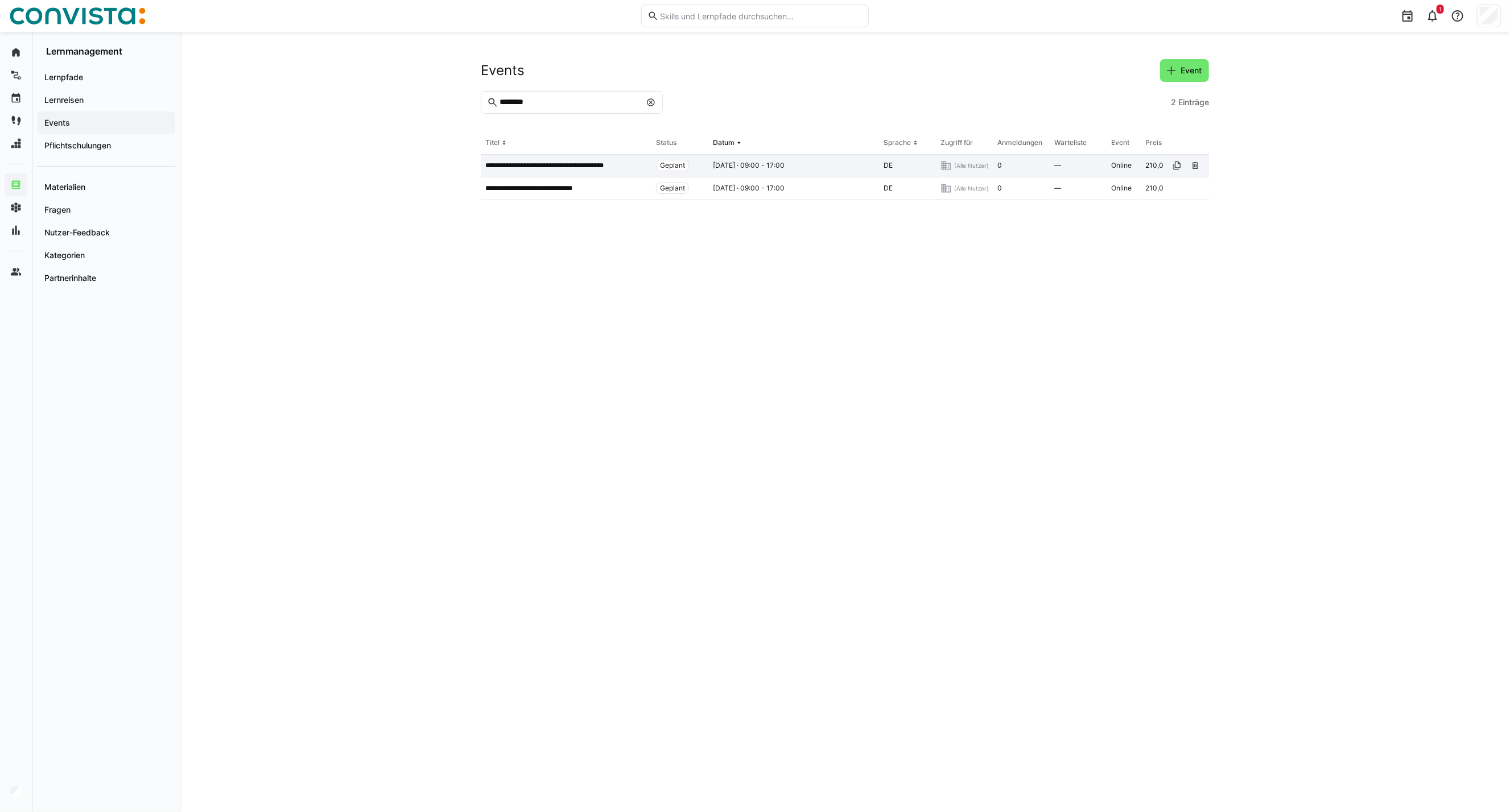
click at [548, 166] on p "**********" at bounding box center [559, 165] width 148 height 9
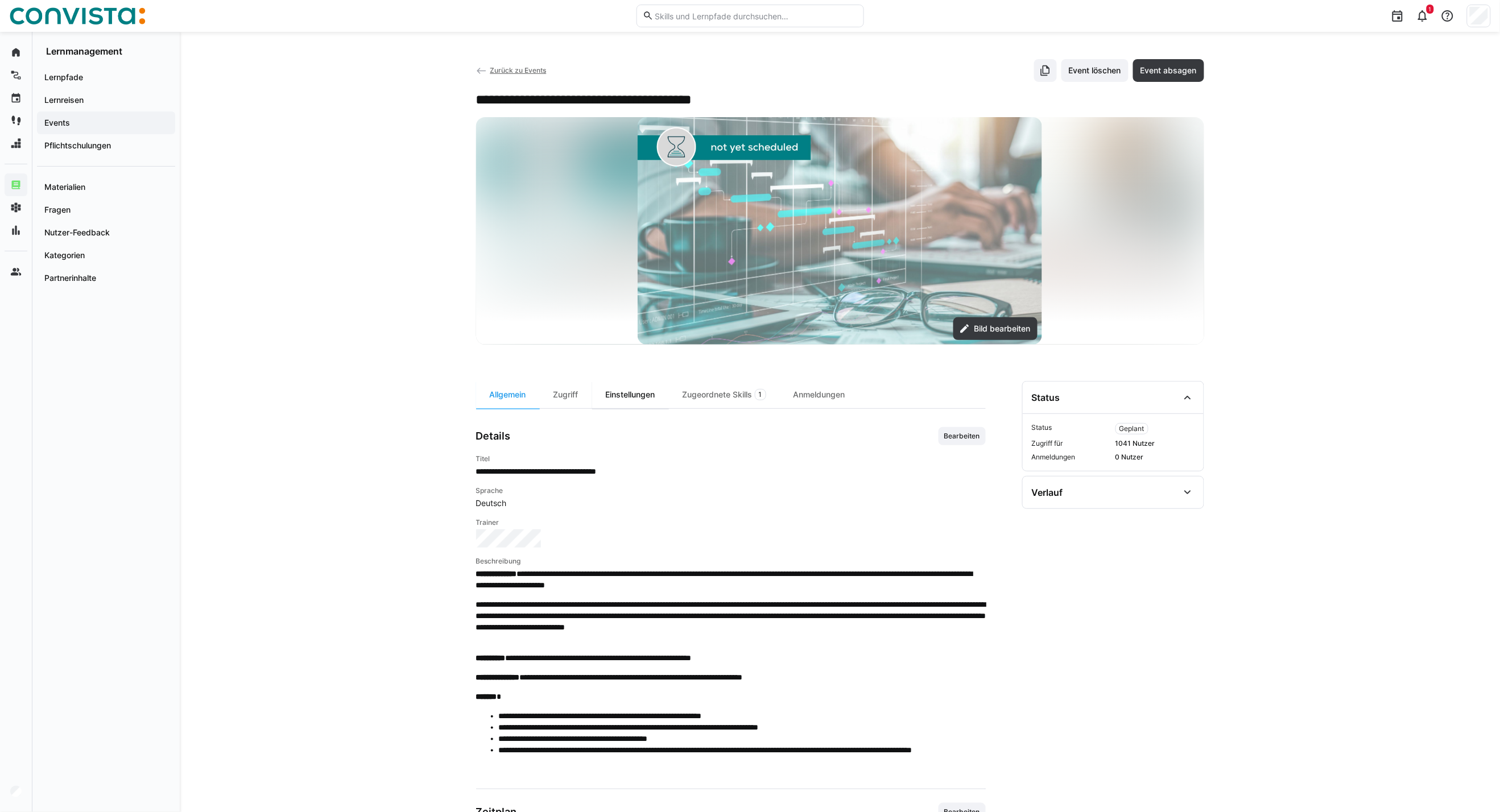
click at [616, 399] on div "Einstellungen" at bounding box center [630, 394] width 77 height 27
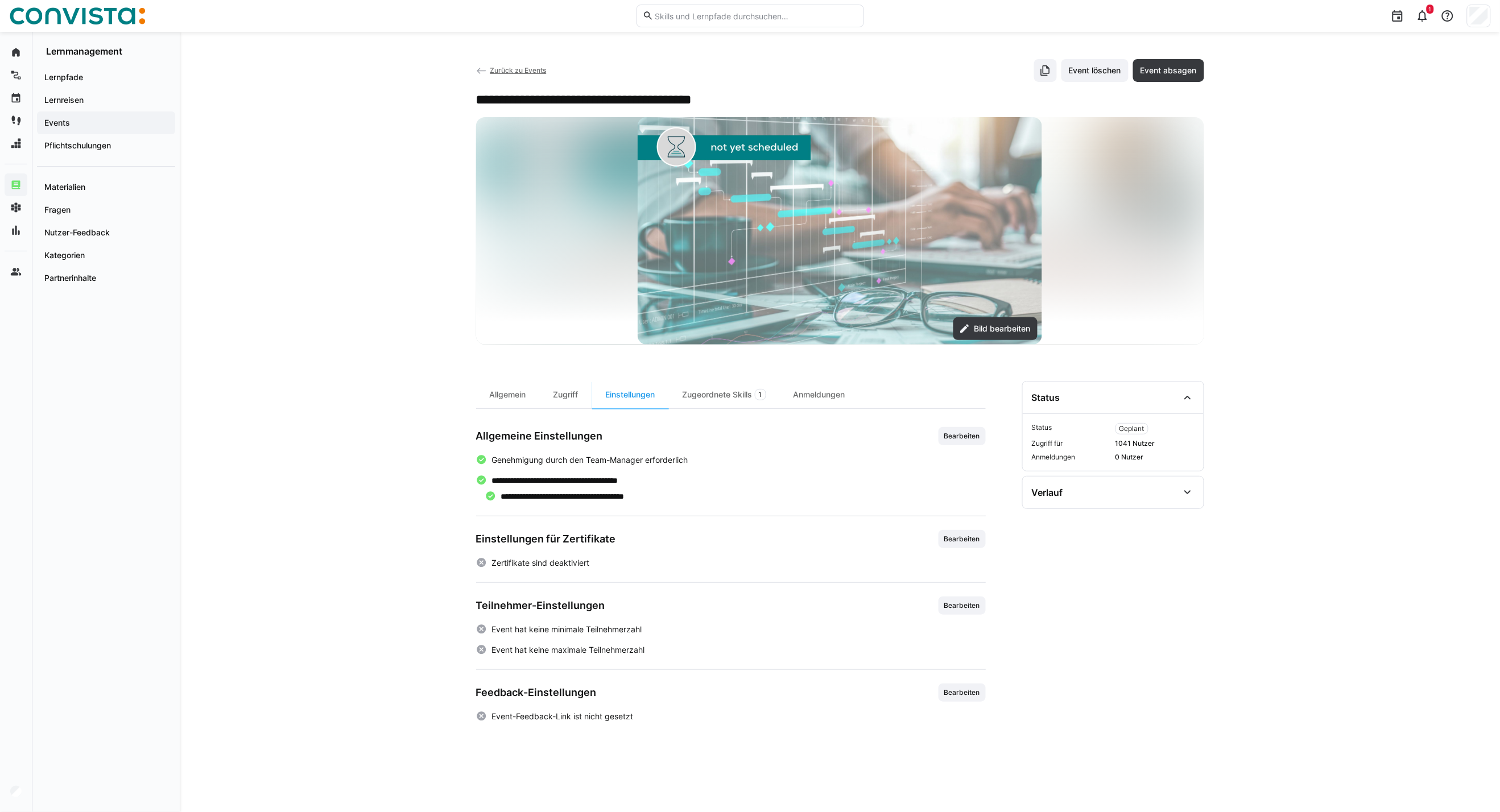
click at [948, 610] on span "Bearbeiten" at bounding box center [962, 605] width 47 height 18
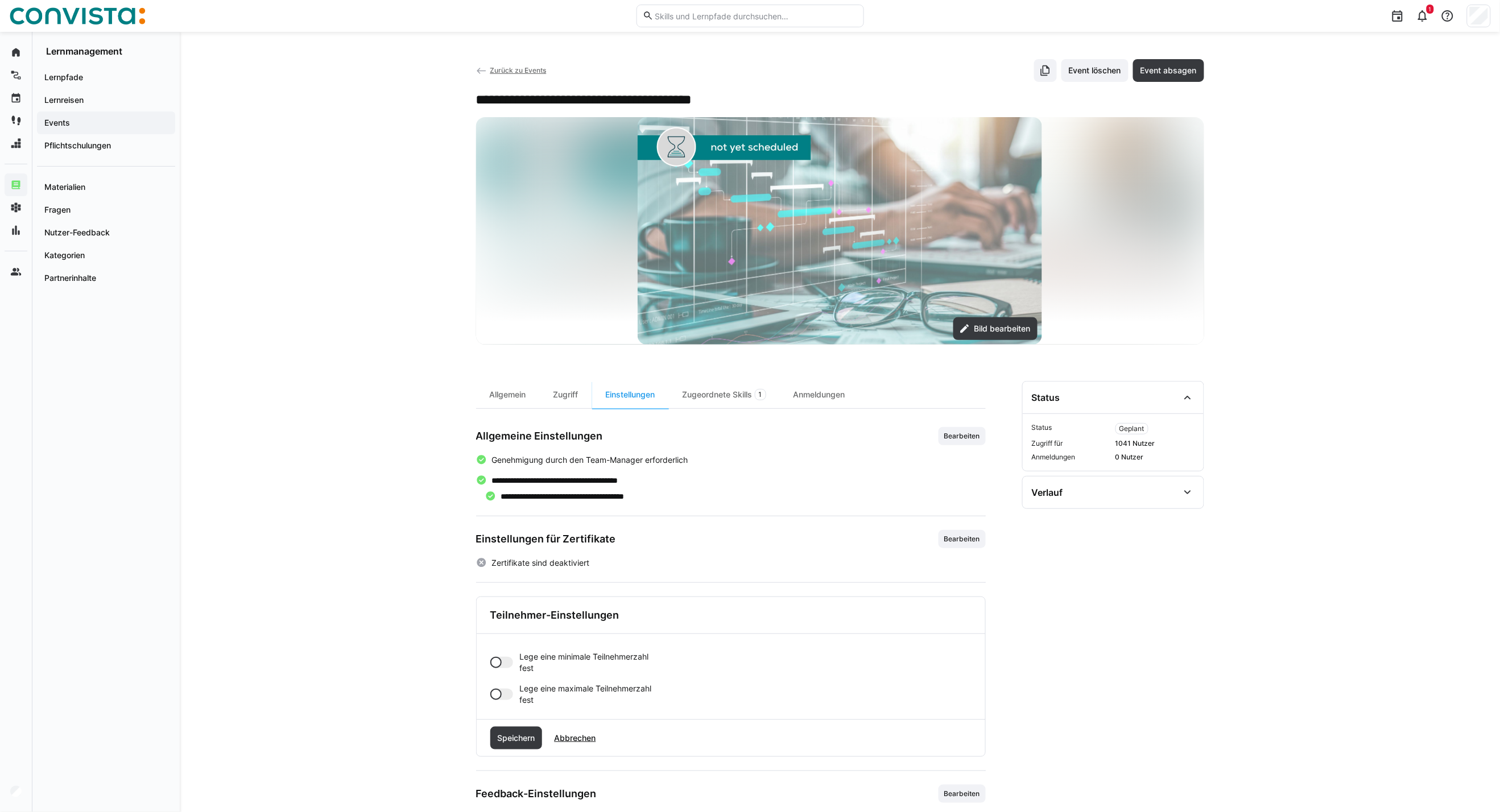
click at [504, 696] on div at bounding box center [501, 694] width 22 height 12
drag, startPoint x: 514, startPoint y: 735, endPoint x: 497, endPoint y: 735, distance: 17.0
click at [497, 735] on app-toggle-and-input "Lege eine maximale Teilnehmerzahl fest Maximale Teilnehmerzahl (Pflichtfeld) 0" at bounding box center [576, 717] width 171 height 68
type input "8"
click at [532, 781] on span "Speichern" at bounding box center [516, 784] width 41 height 12
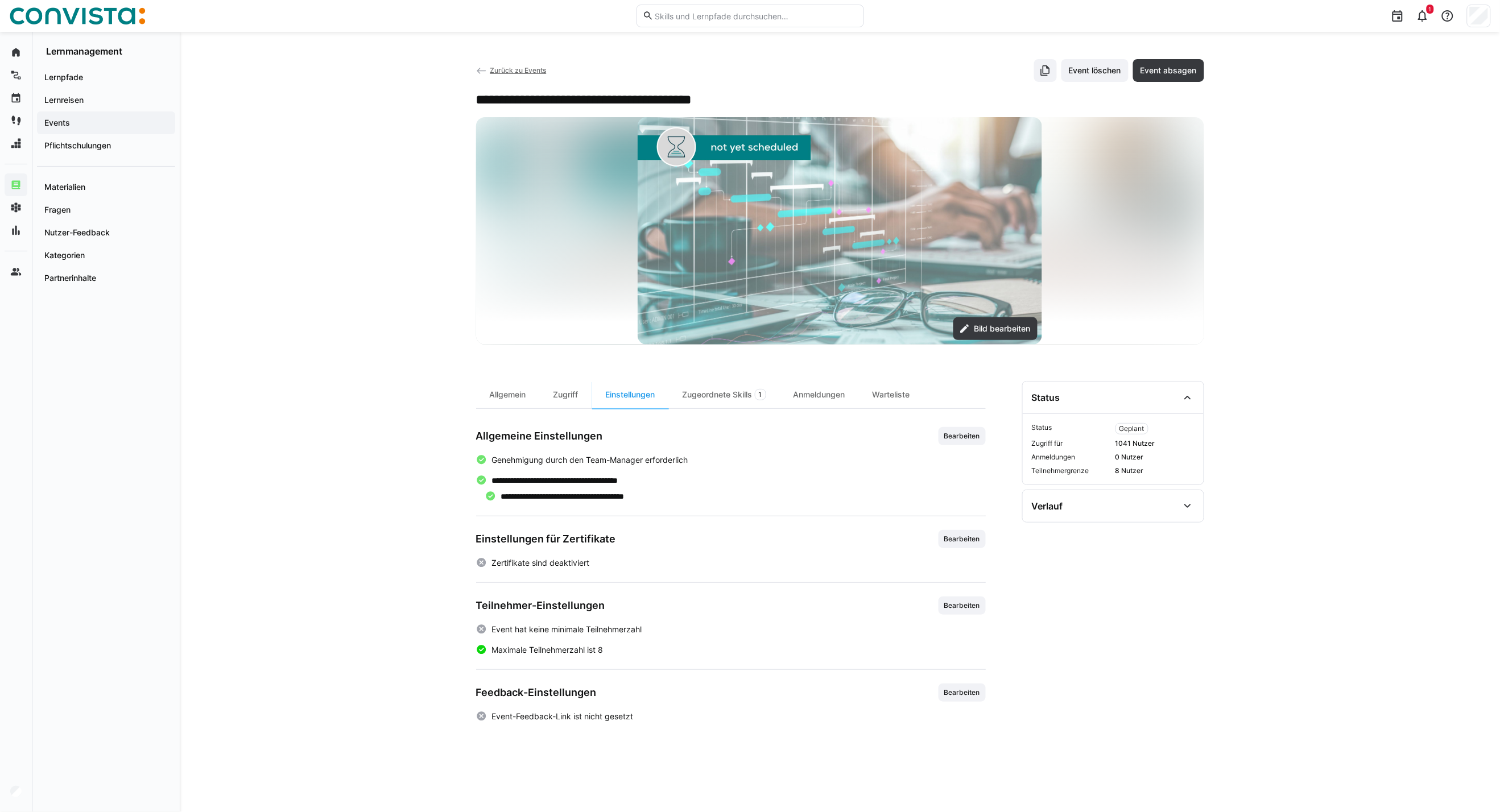
click at [520, 69] on span "Zurück zu Events" at bounding box center [518, 70] width 56 height 9
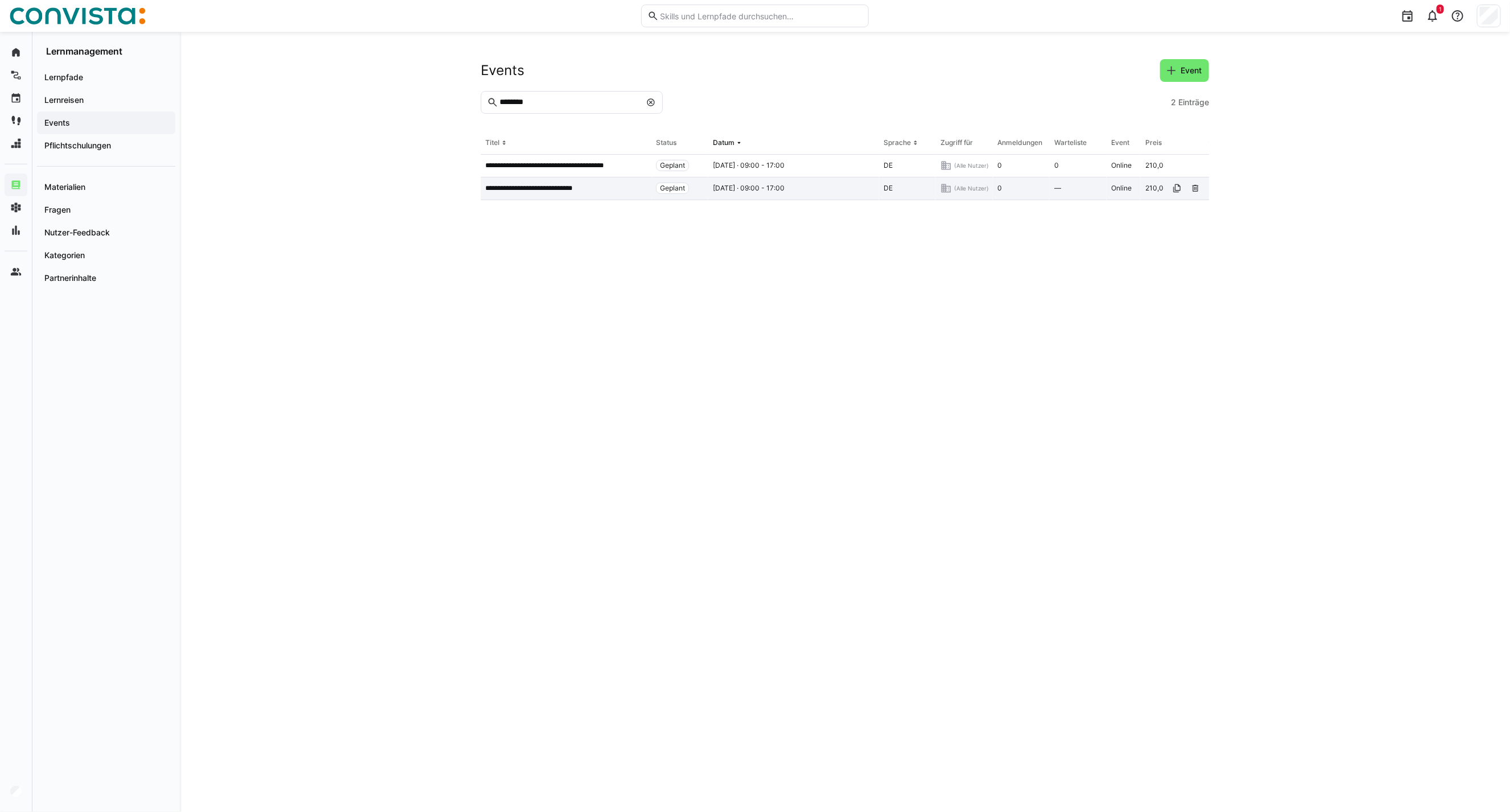
click at [520, 189] on p "**********" at bounding box center [541, 188] width 113 height 9
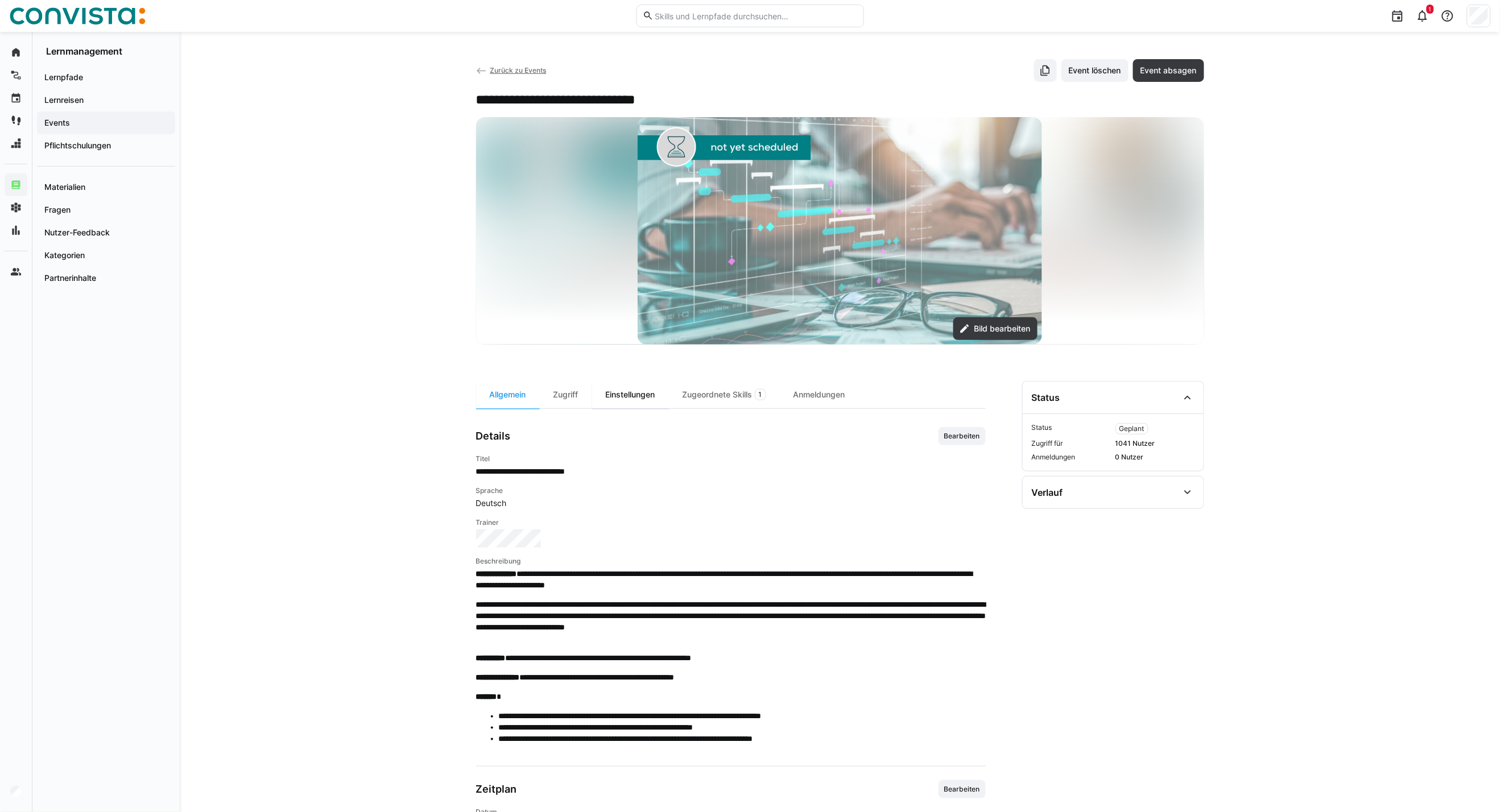
click at [616, 402] on div "Einstellungen" at bounding box center [630, 394] width 77 height 27
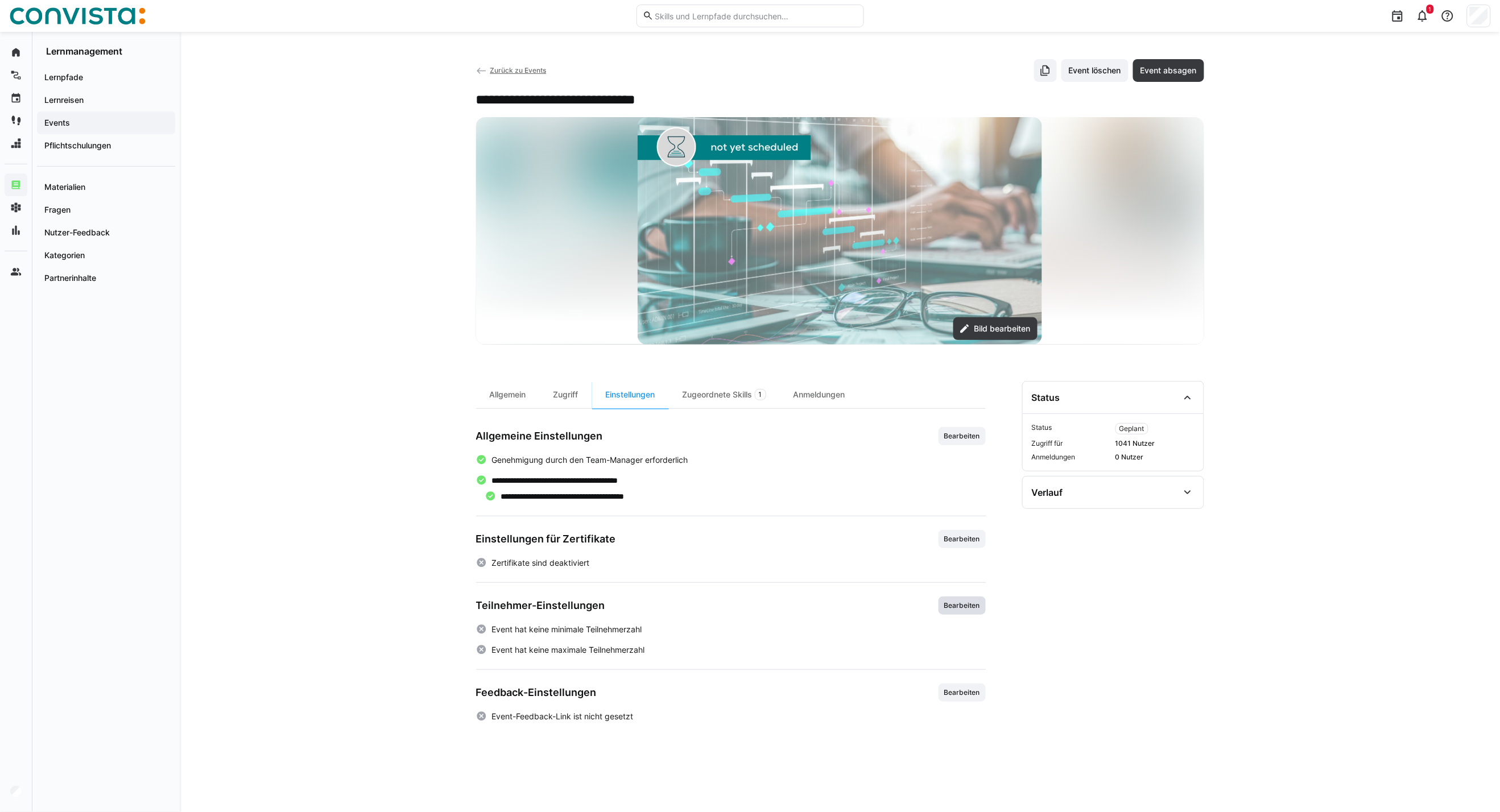
click at [963, 602] on span "Bearbeiten" at bounding box center [962, 605] width 38 height 9
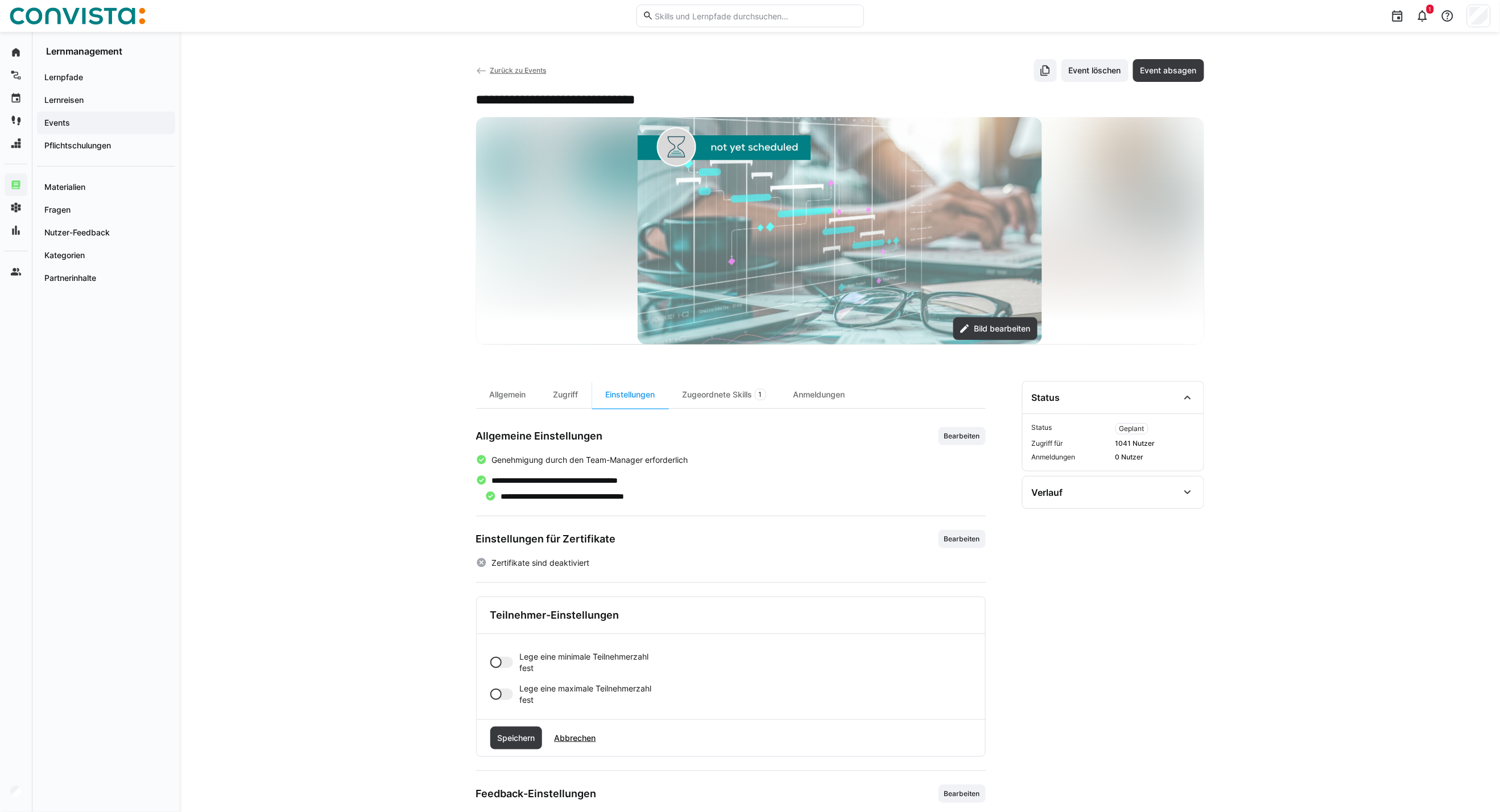
click at [504, 691] on div at bounding box center [501, 694] width 22 height 12
click at [486, 737] on div "Lege eine minimale Teilnehmerzahl fest Lege eine maximale Teilnehmerzahl fest M…" at bounding box center [731, 699] width 509 height 131
type input "8"
drag, startPoint x: 513, startPoint y: 771, endPoint x: 514, endPoint y: 778, distance: 7.1
click at [513, 774] on div "Speichern Abbrechen" at bounding box center [731, 784] width 509 height 36
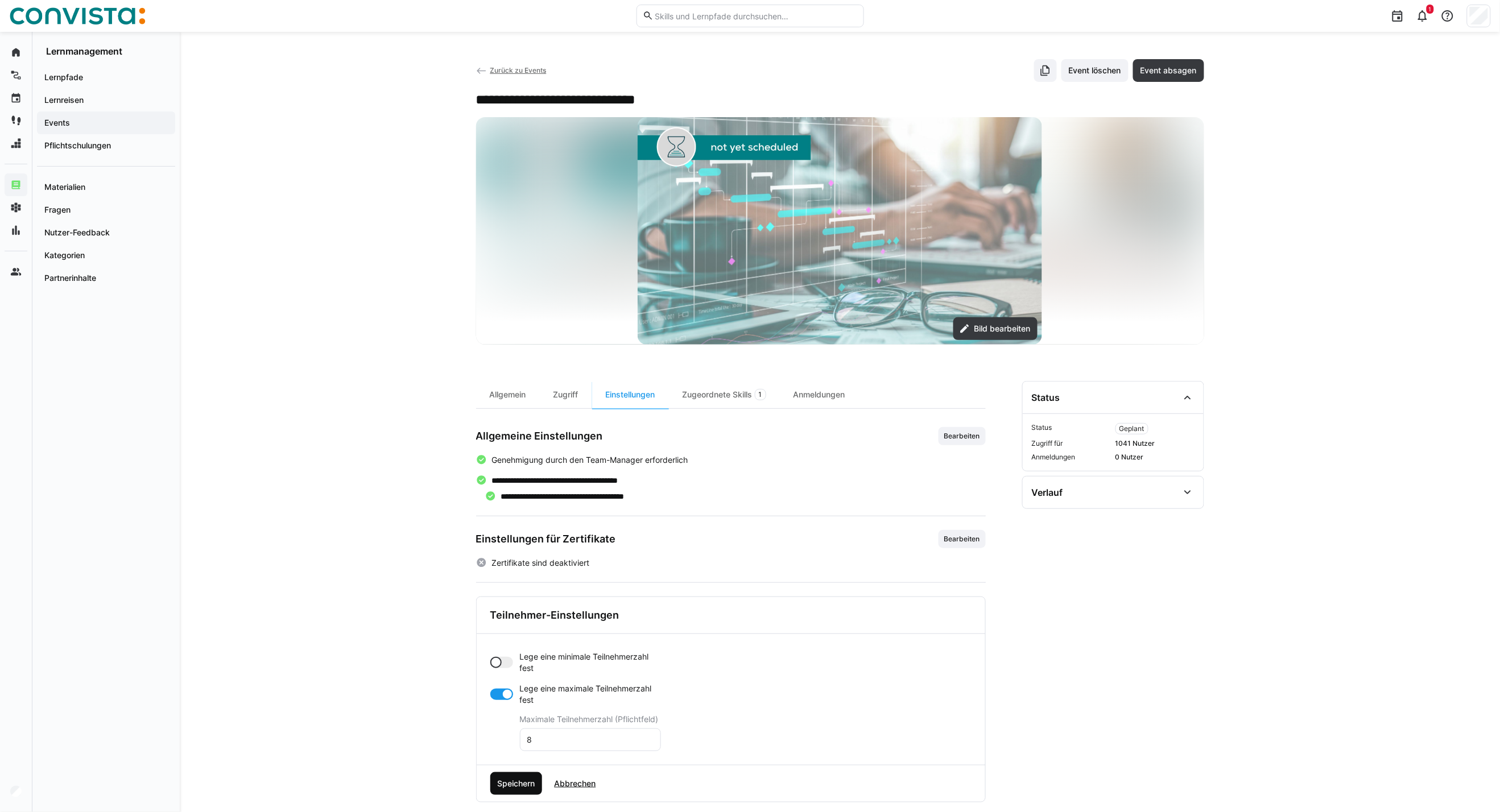
click at [514, 779] on span "Speichern" at bounding box center [516, 784] width 41 height 12
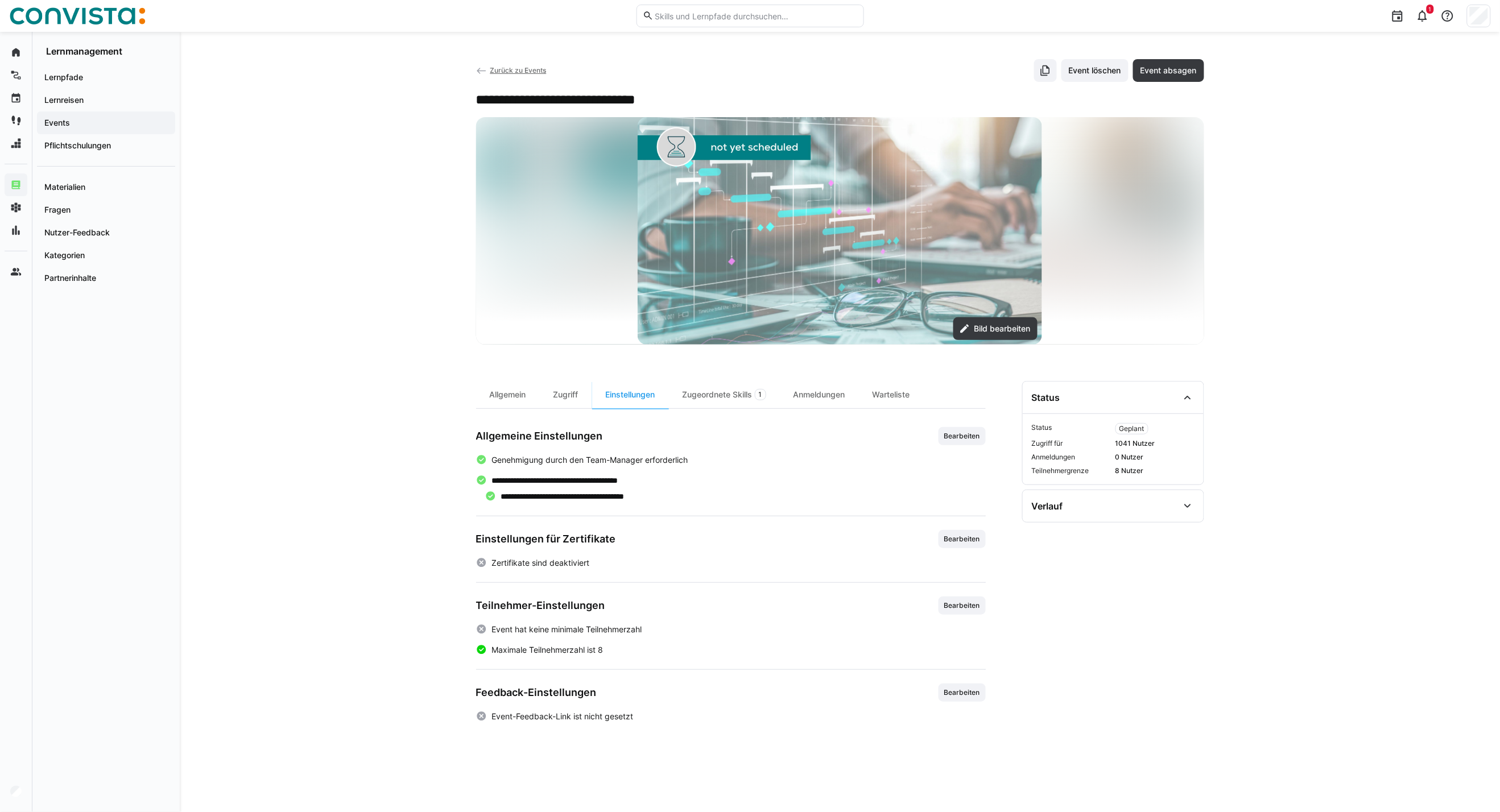
click at [530, 71] on span "Zurück zu Events" at bounding box center [518, 70] width 56 height 9
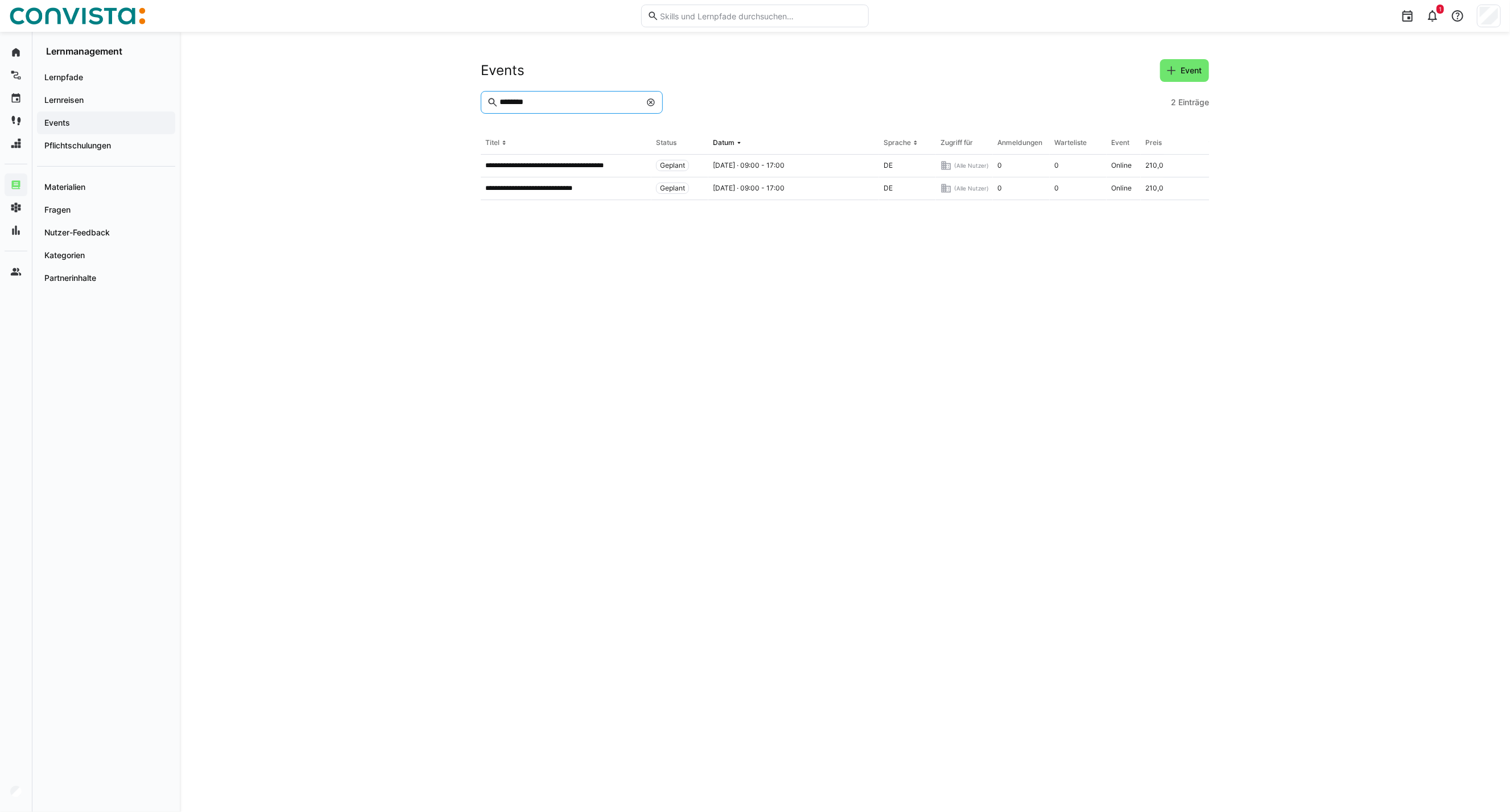
drag, startPoint x: 537, startPoint y: 106, endPoint x: 397, endPoint y: 108, distance: 140.0
click at [397, 108] on div "**********" at bounding box center [845, 422] width 1331 height 780
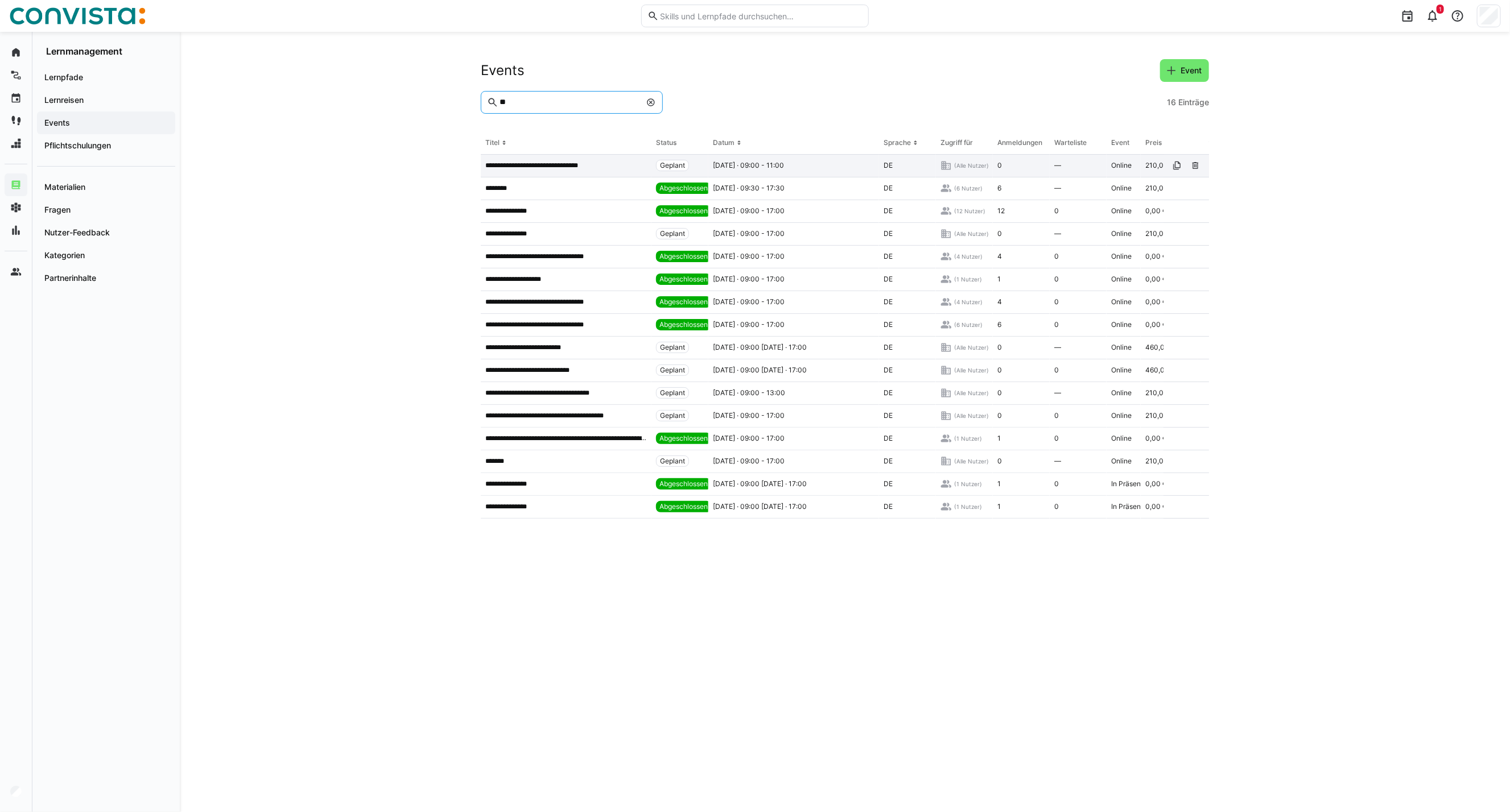
type input "**"
click at [559, 168] on p "**********" at bounding box center [549, 165] width 127 height 9
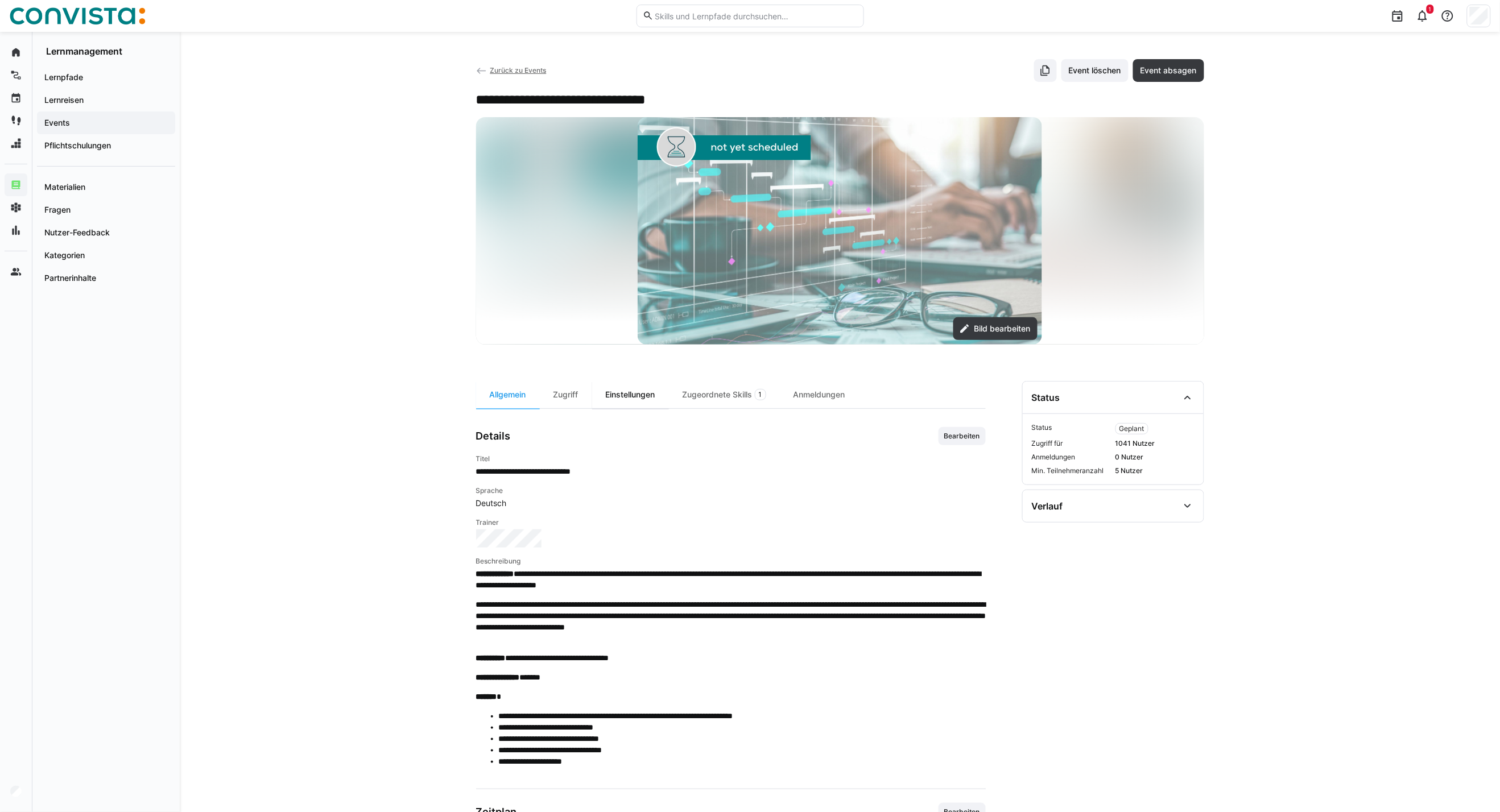
click at [626, 394] on div "Einstellungen" at bounding box center [630, 394] width 77 height 27
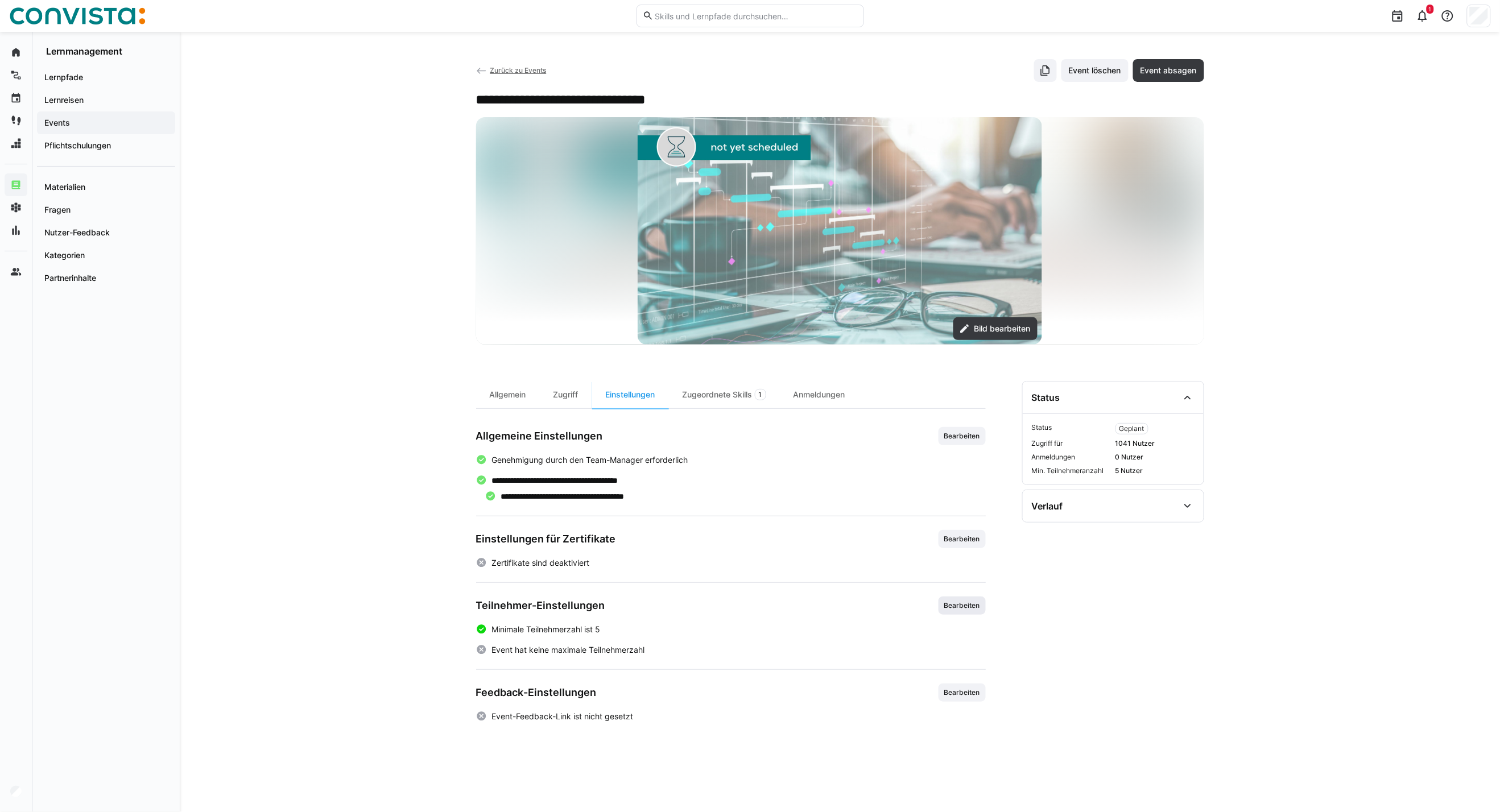
click at [960, 613] on span "Bearbeiten" at bounding box center [962, 605] width 47 height 18
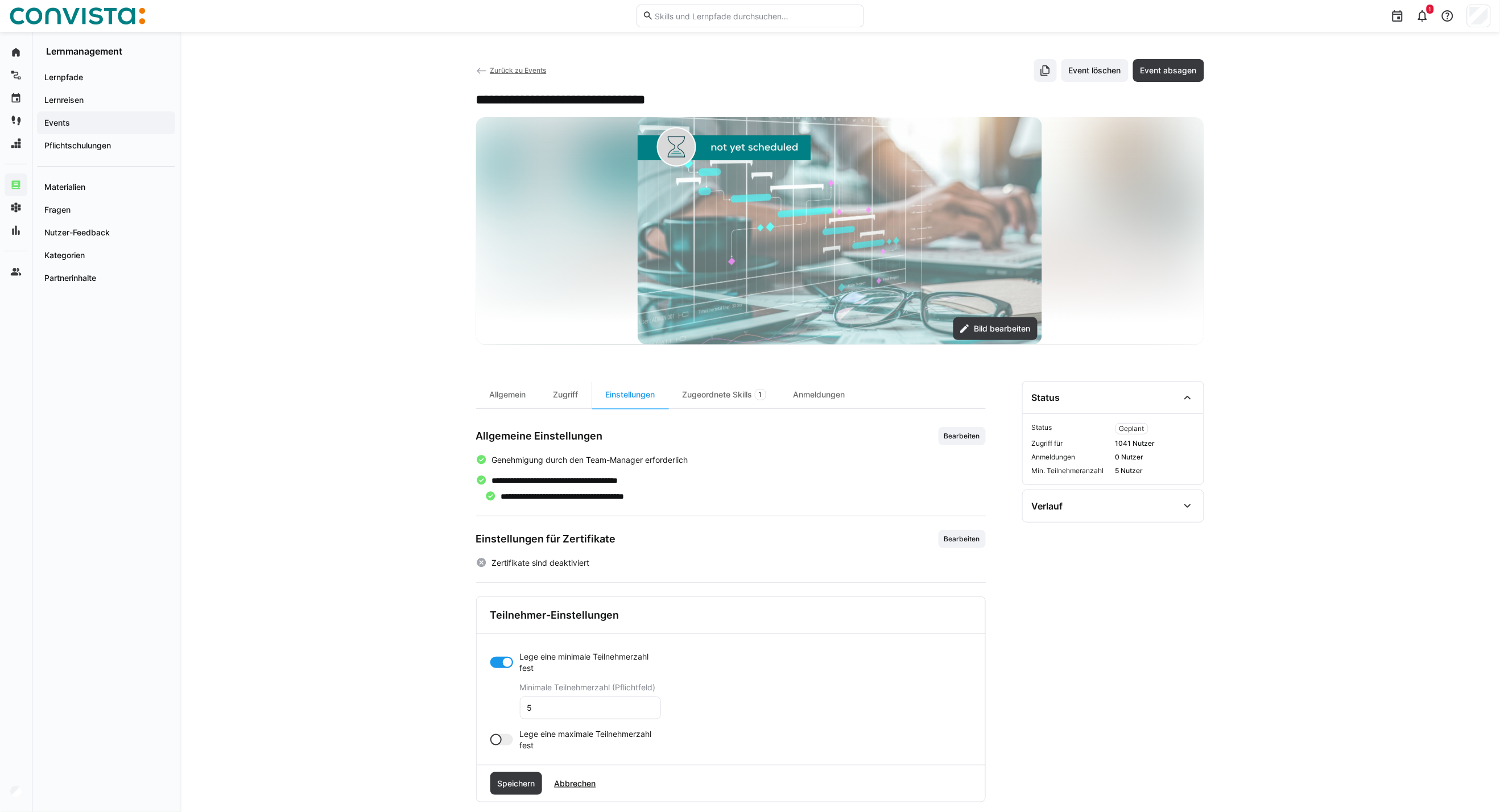
click at [507, 738] on div at bounding box center [501, 740] width 22 height 12
drag, startPoint x: 513, startPoint y: 785, endPoint x: 507, endPoint y: 785, distance: 6.0
click at [507, 785] on app-toggle-and-input "Lege eine maximale Teilnehmerzahl fest Maximale Teilnehmerzahl (Pflichtfeld) 0" at bounding box center [576, 762] width 171 height 68
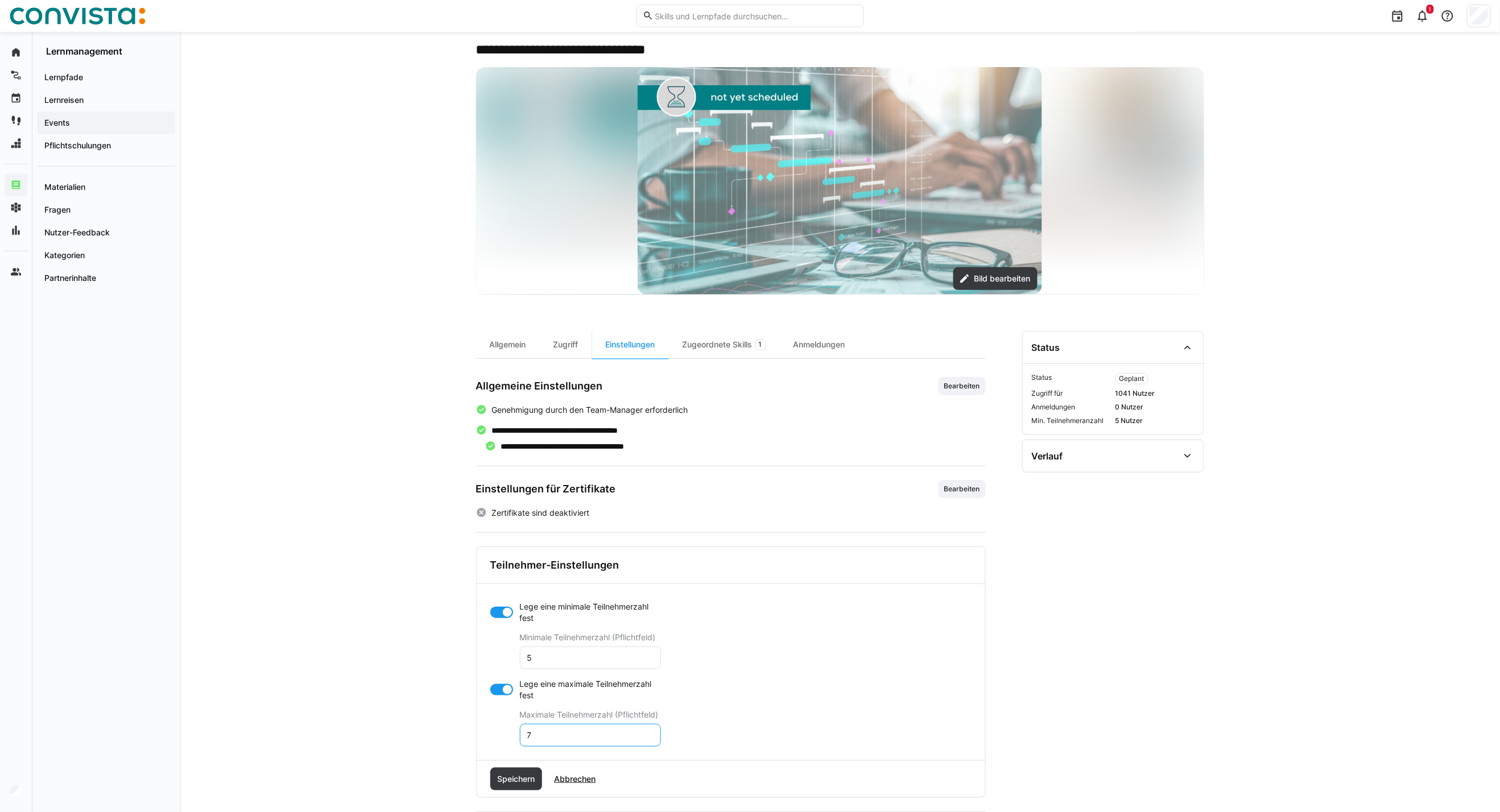
scroll to position [126, 0]
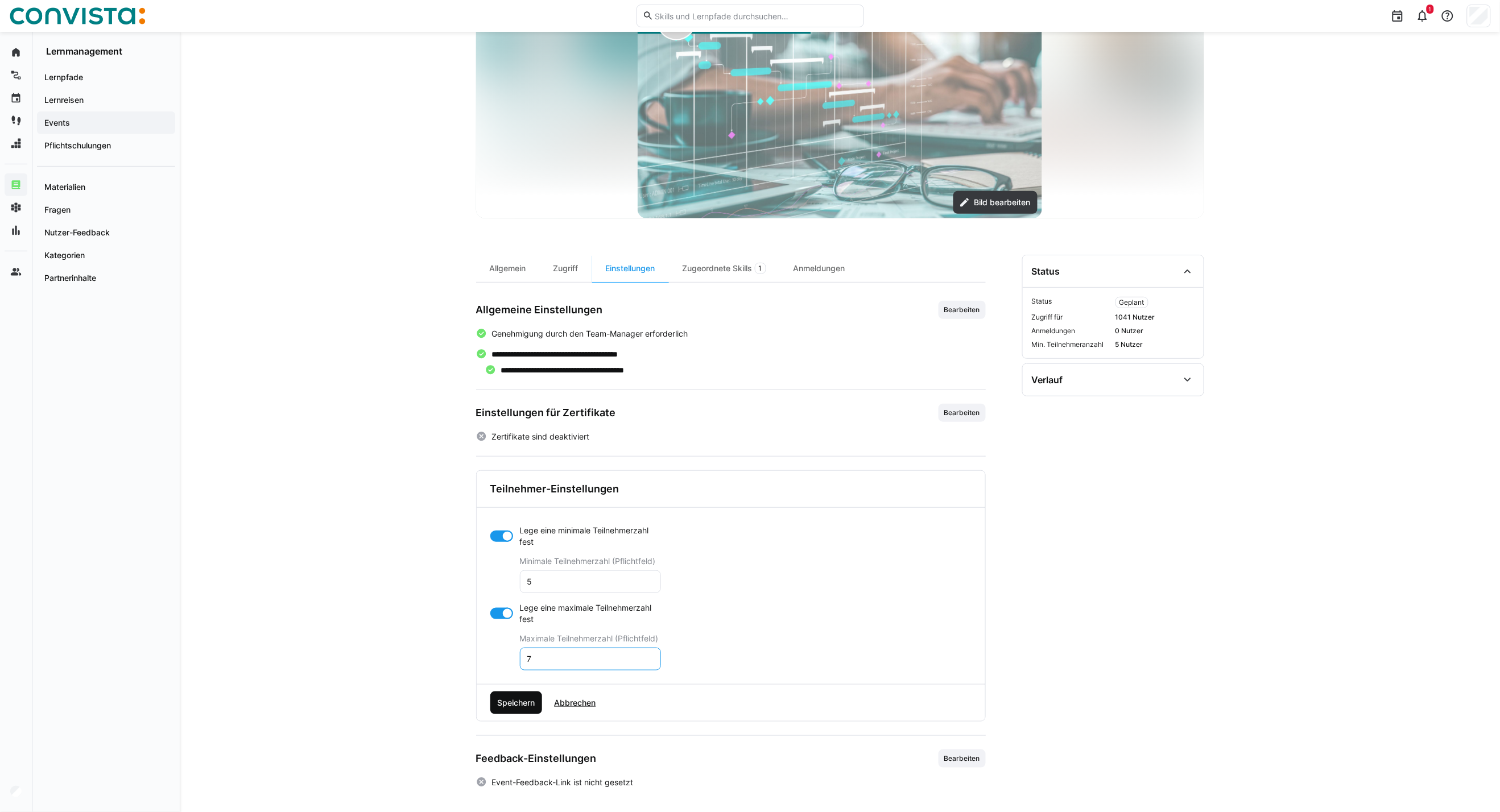
type input "7"
click at [519, 706] on span "Speichern" at bounding box center [516, 703] width 41 height 12
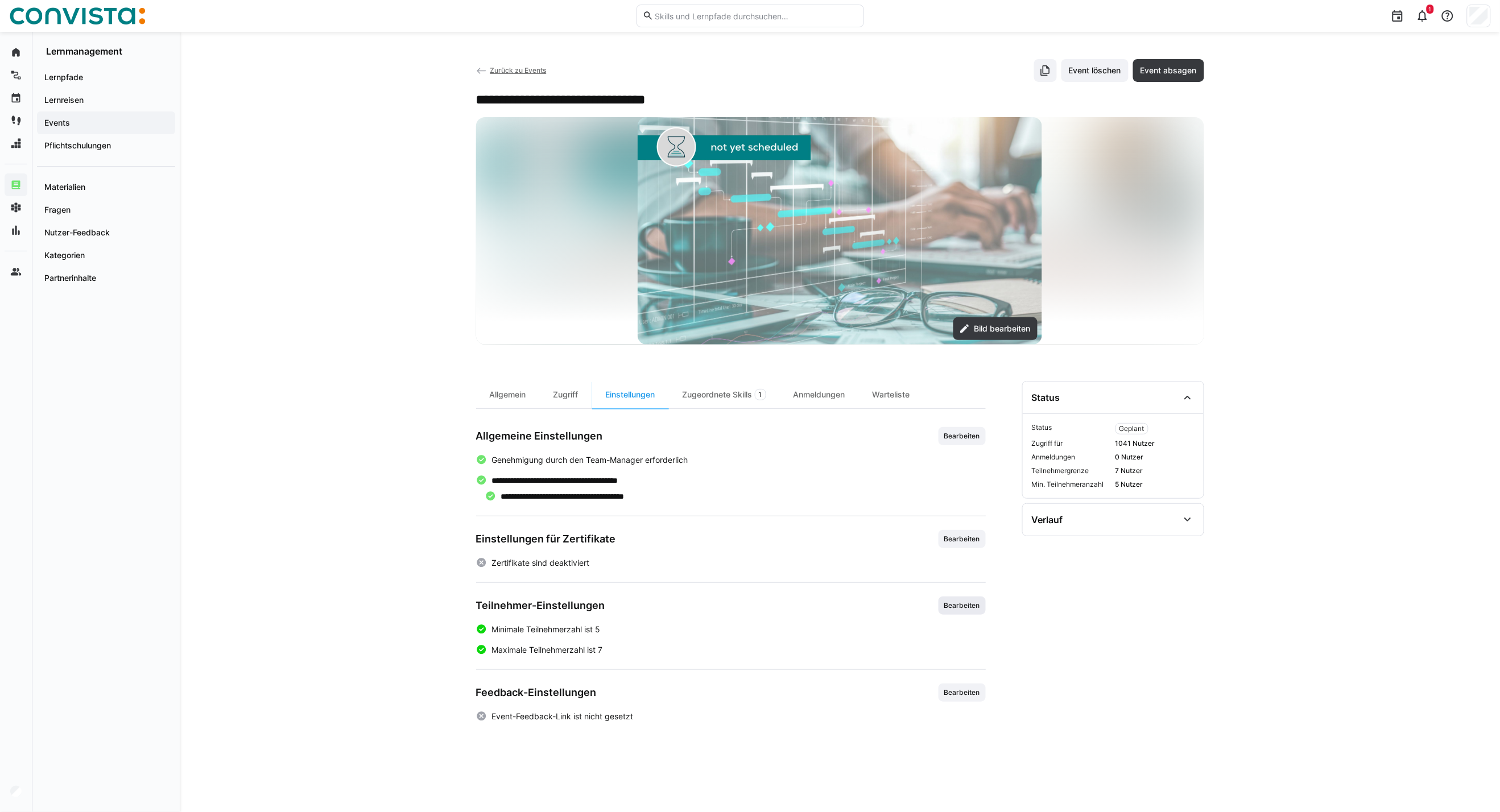
click at [942, 610] on span "Bearbeiten" at bounding box center [962, 605] width 47 height 18
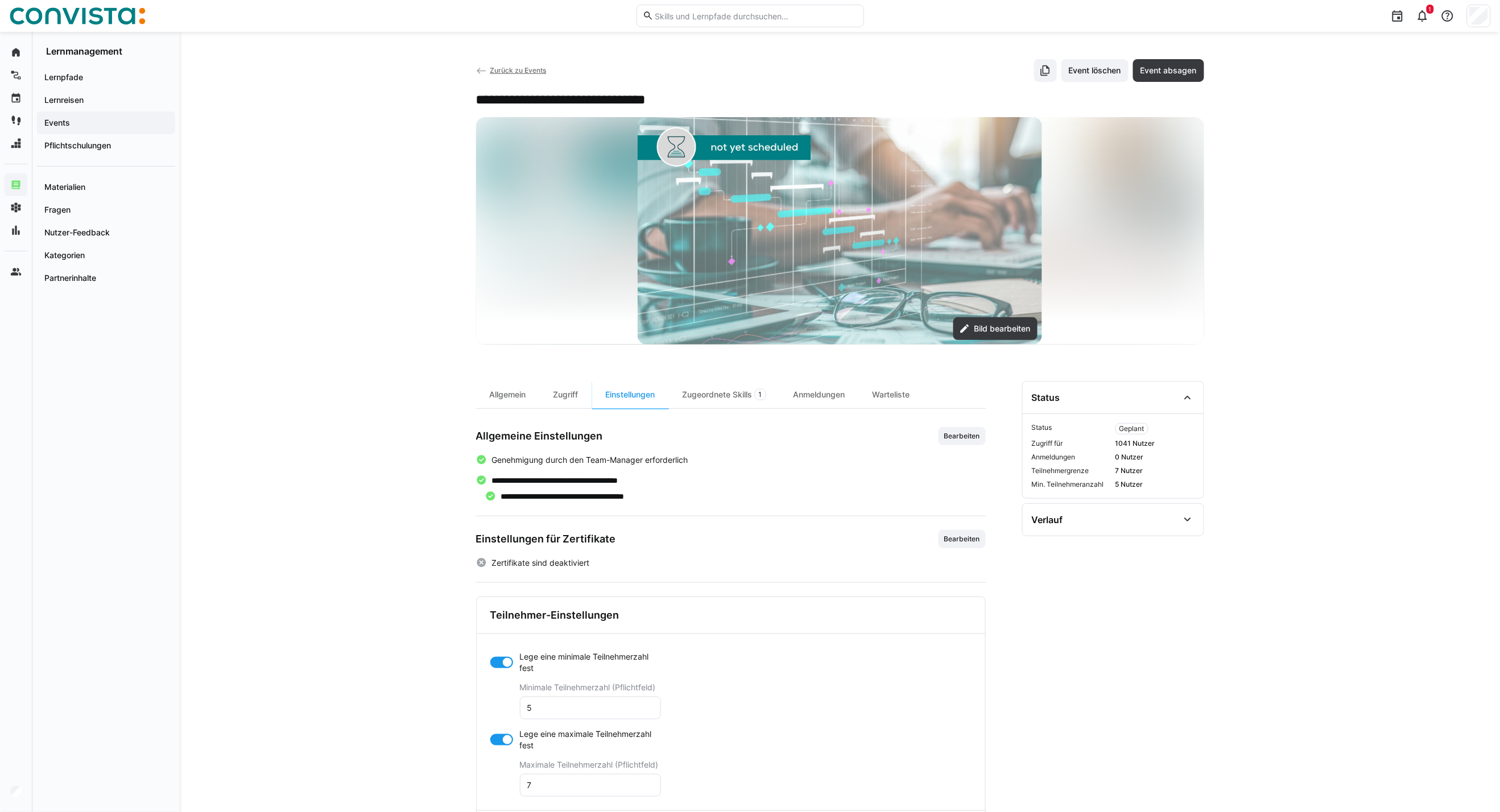
click at [502, 659] on div at bounding box center [507, 662] width 12 height 12
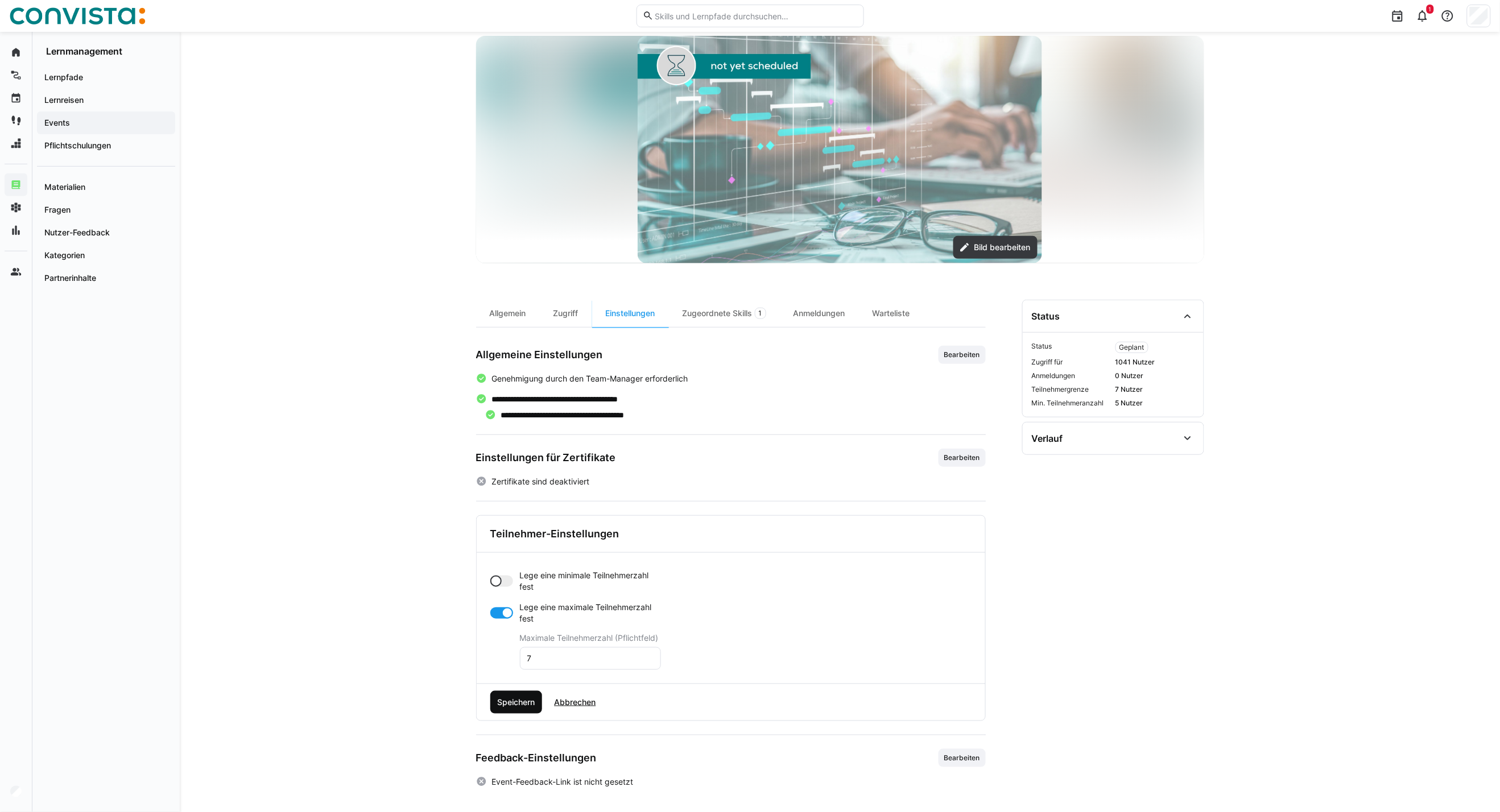
scroll to position [85, 0]
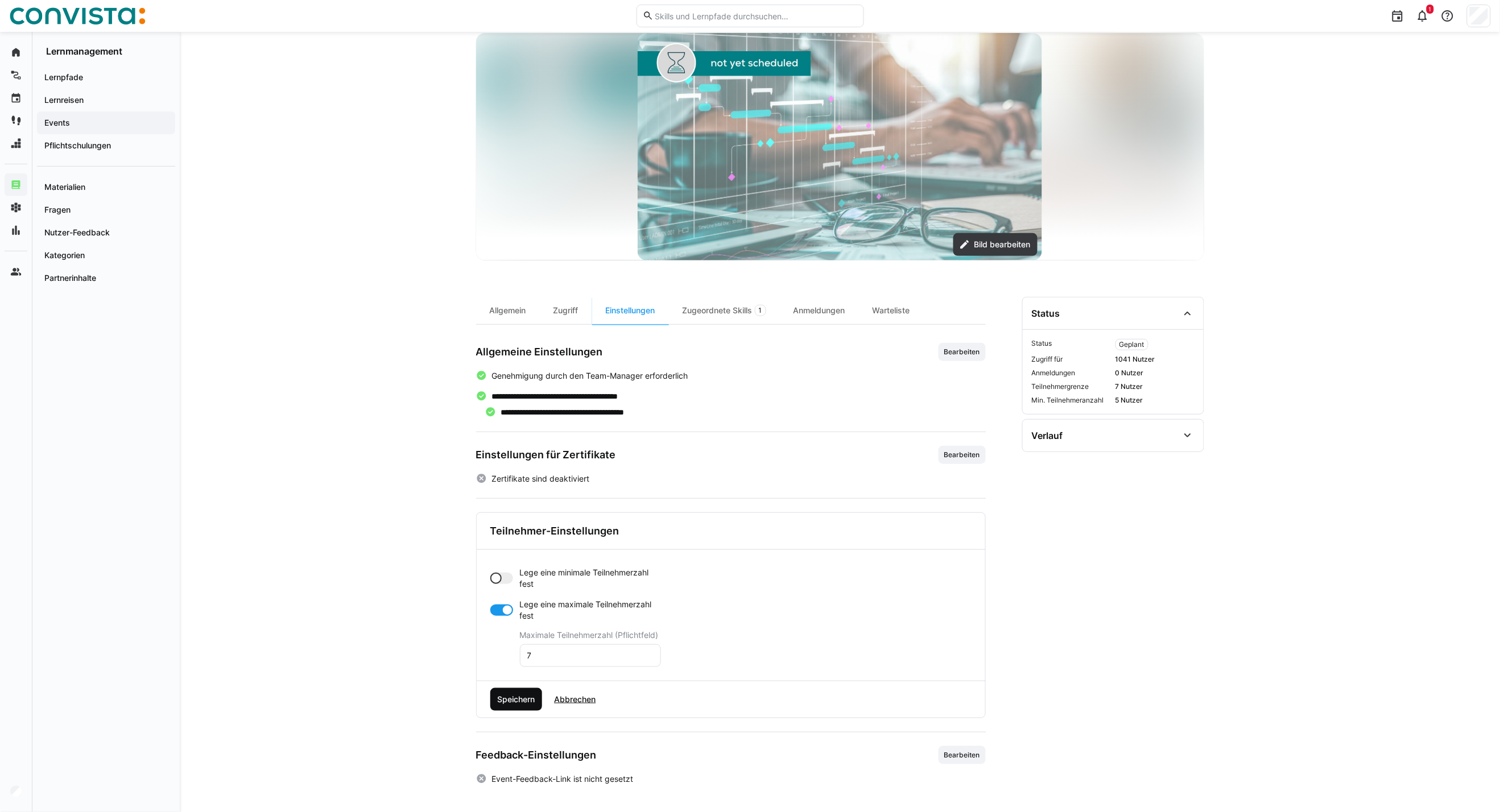
click at [525, 705] on span "Speichern" at bounding box center [516, 699] width 41 height 12
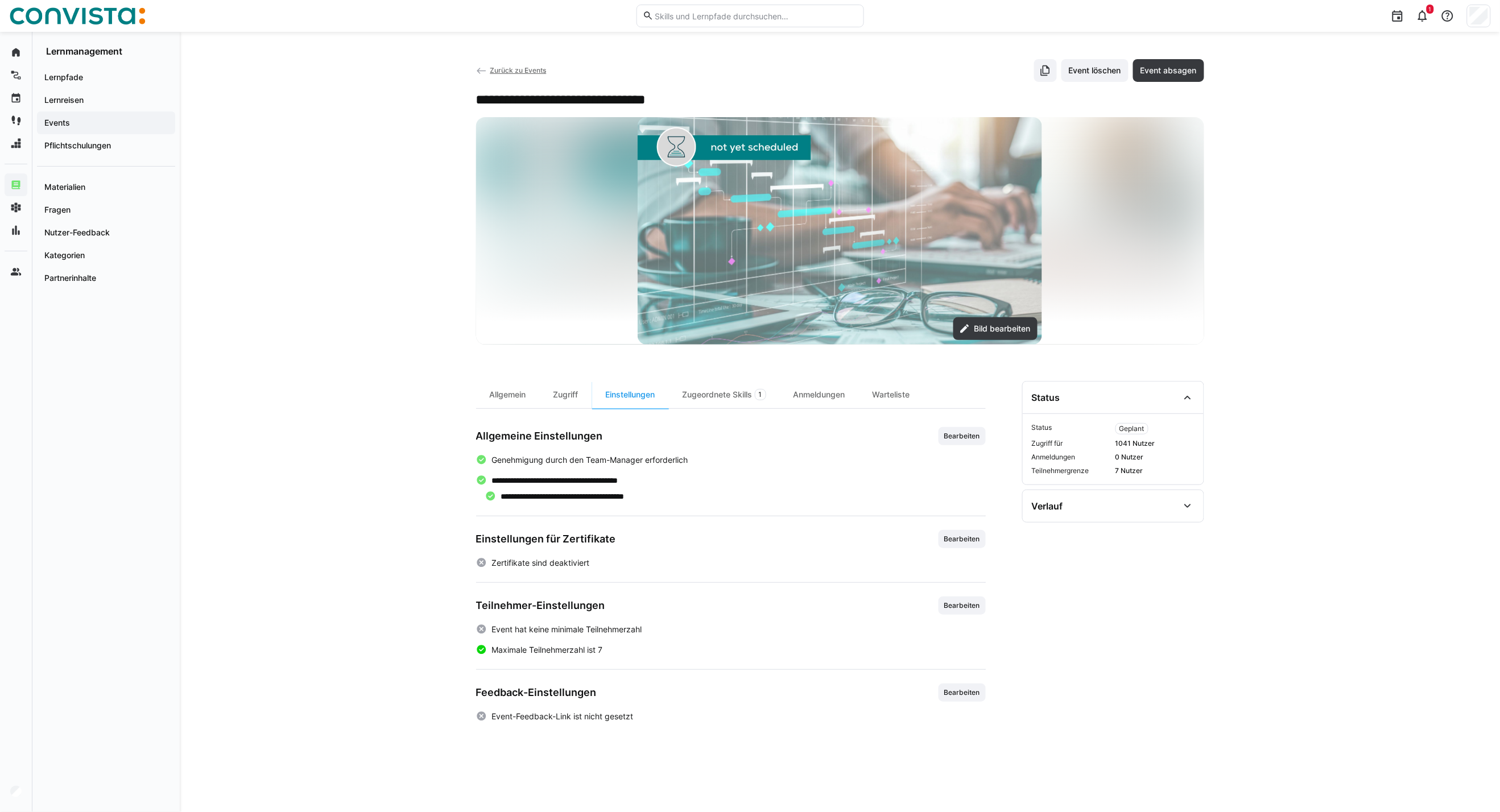
click at [525, 72] on span "Zurück zu Events" at bounding box center [518, 70] width 56 height 9
